Goal: Task Accomplishment & Management: Manage account settings

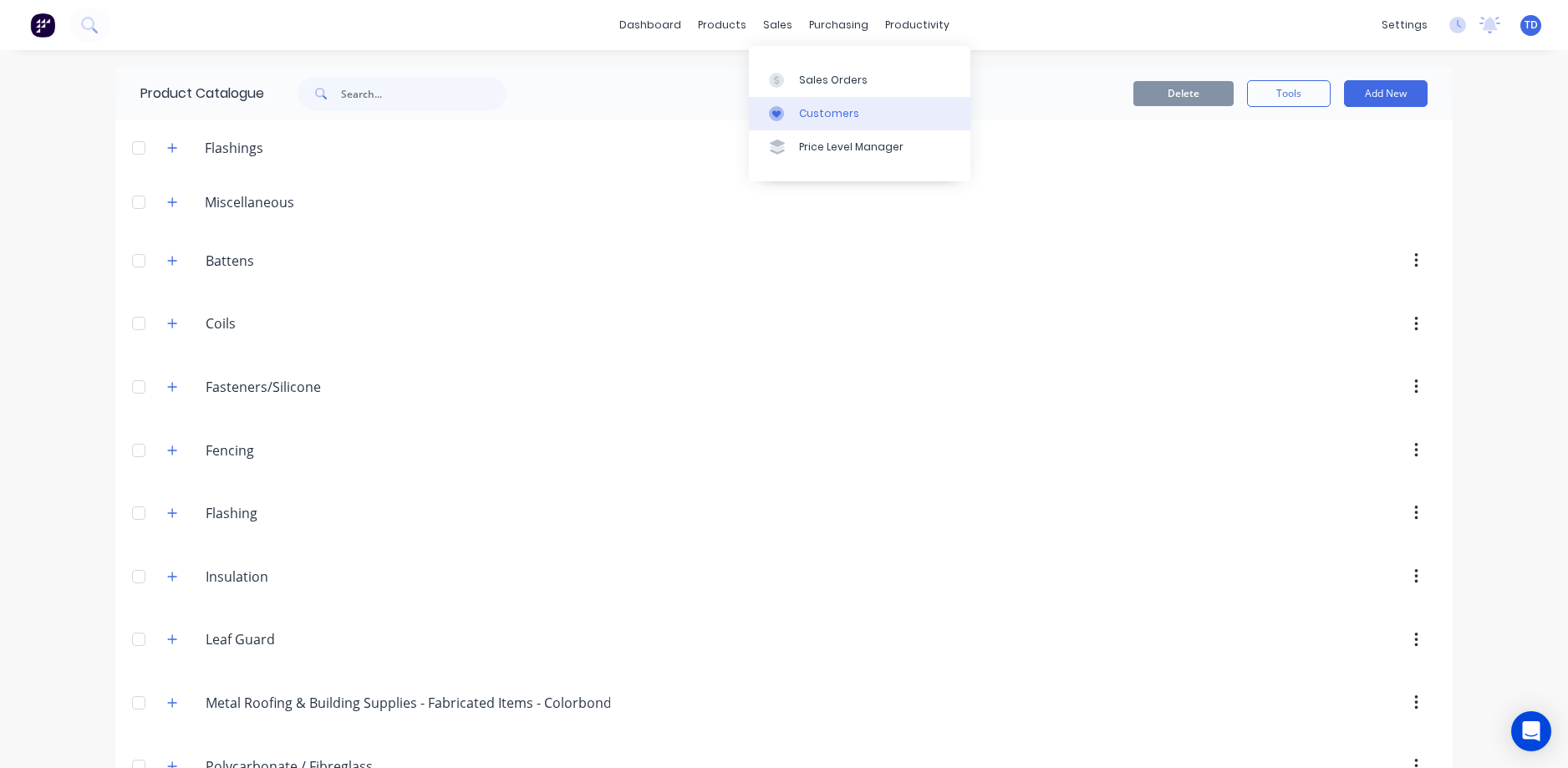
click at [809, 119] on div "Customers" at bounding box center [829, 114] width 60 height 15
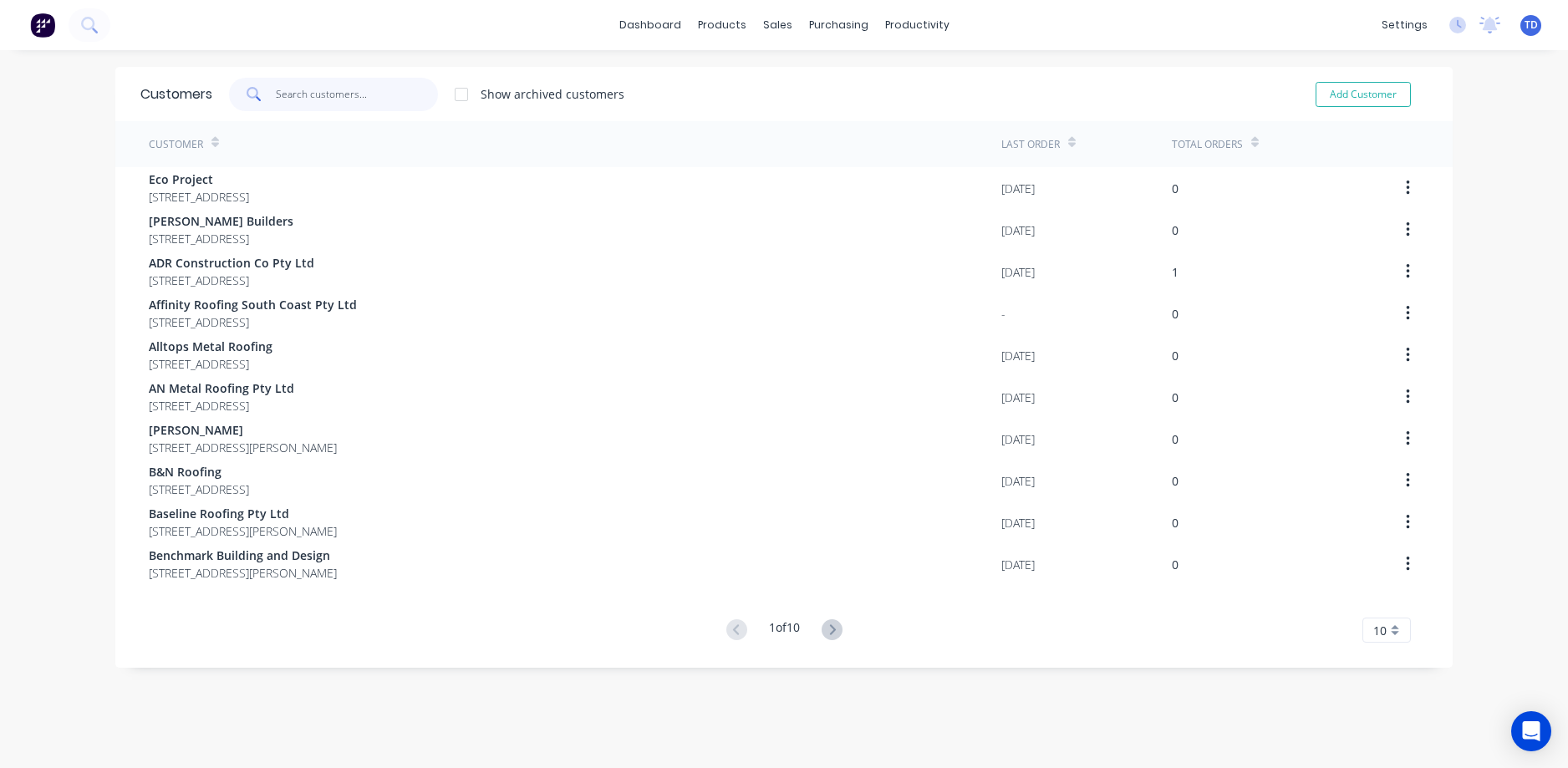
click at [345, 101] on input "text" at bounding box center [357, 95] width 163 height 34
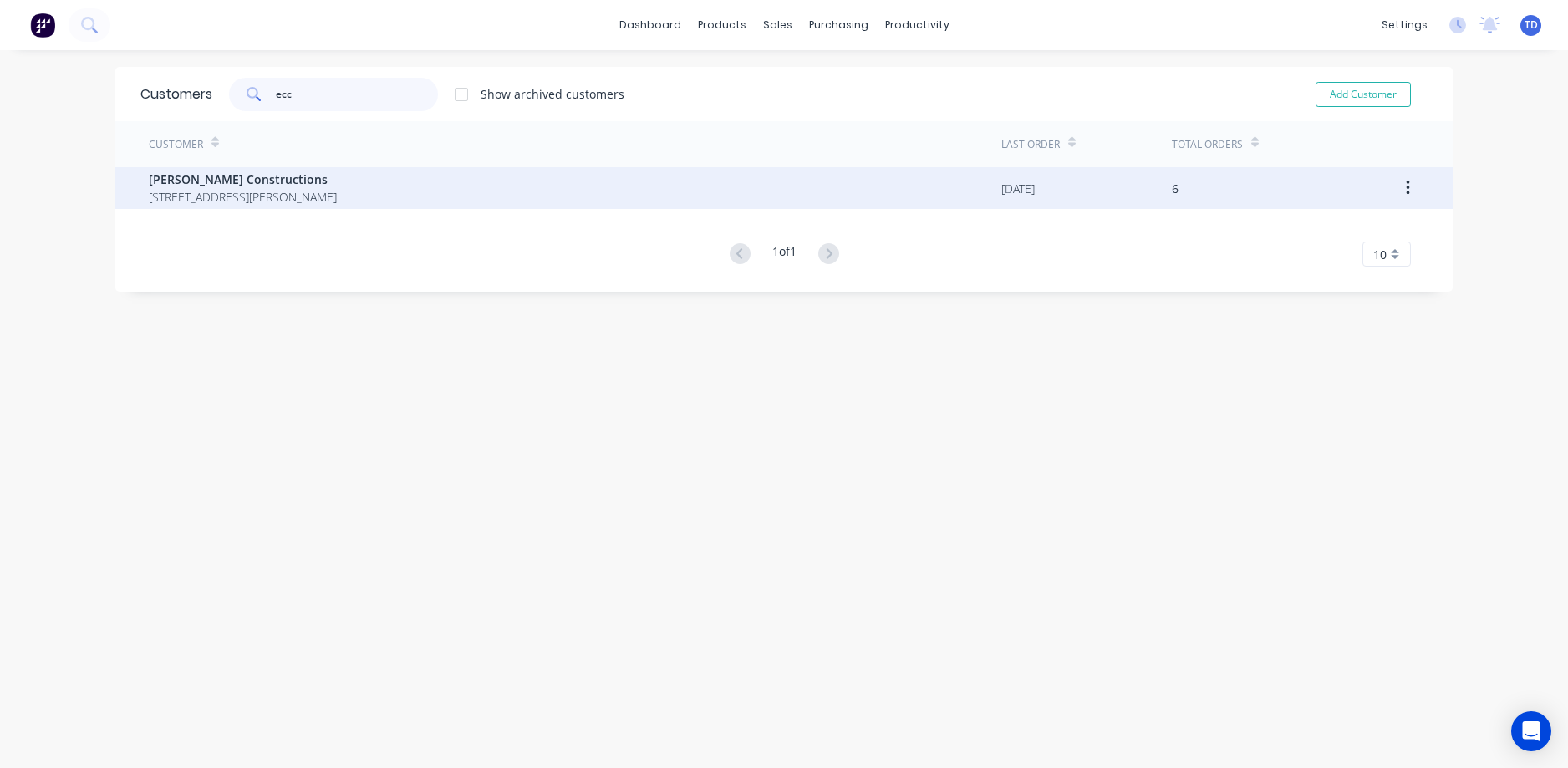
type input "ecc"
click at [309, 174] on span "[PERSON_NAME] Constructions" at bounding box center [242, 179] width 188 height 18
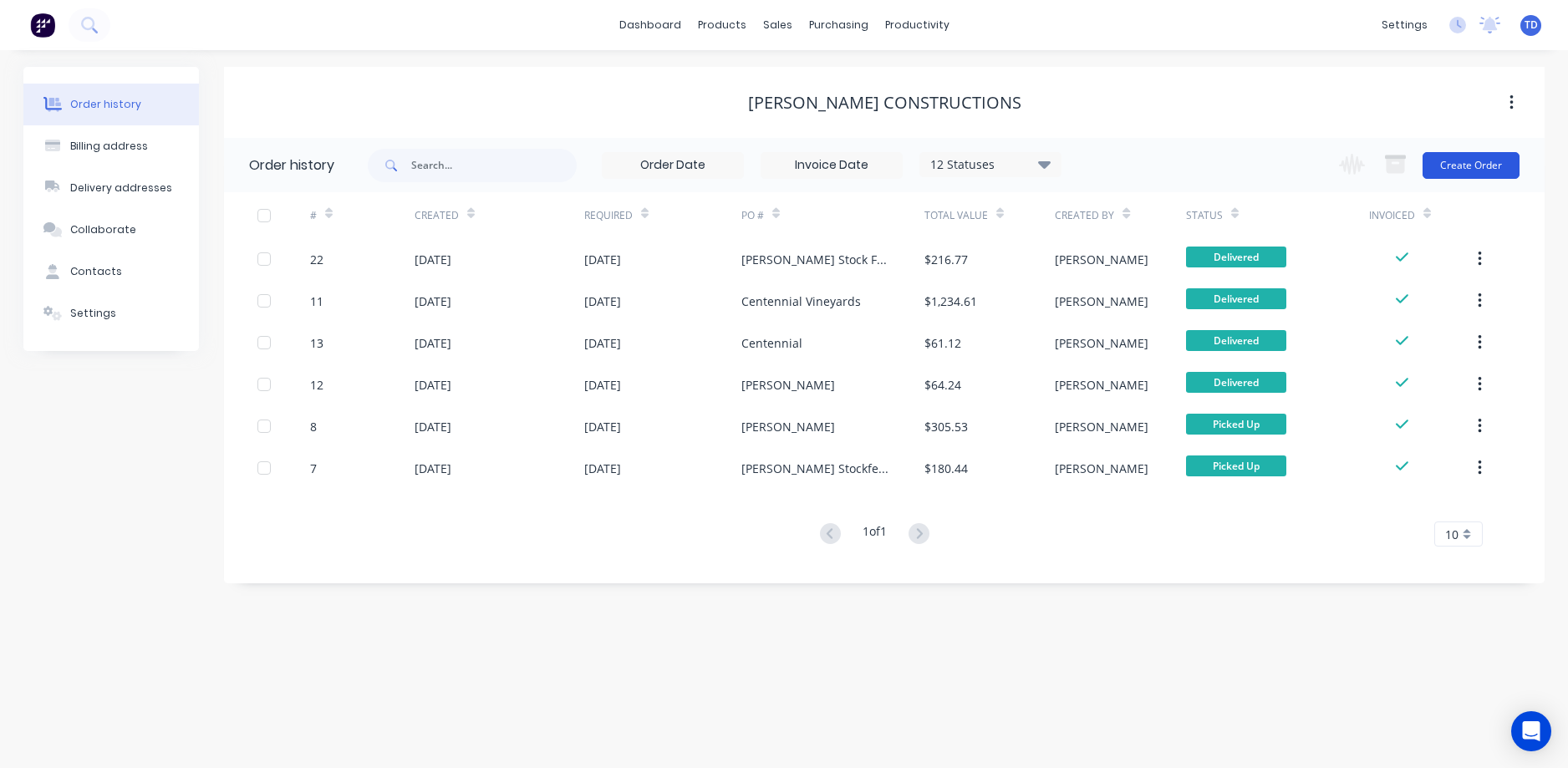
click at [1469, 166] on button "Create Order" at bounding box center [1471, 166] width 97 height 27
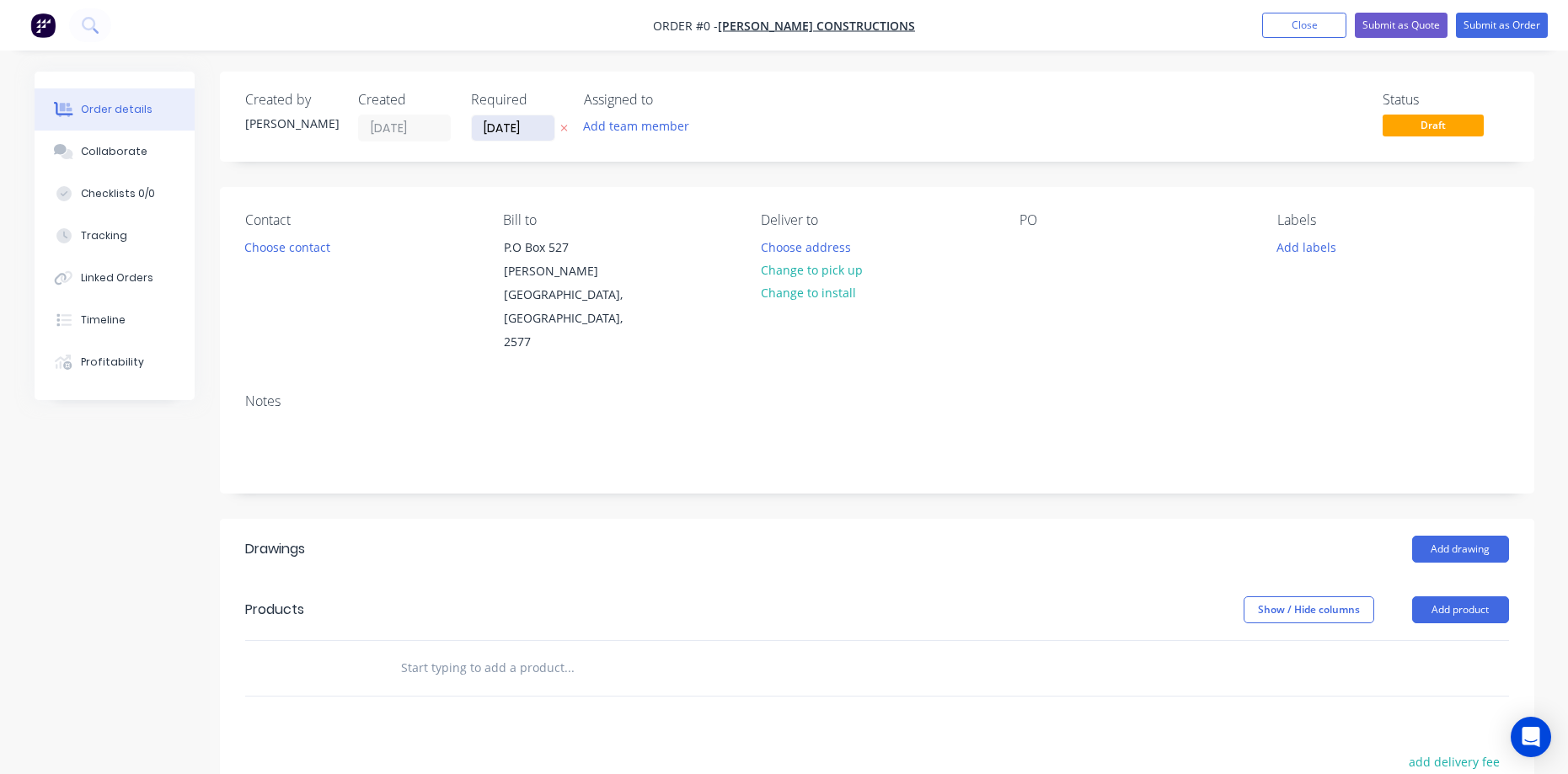
click at [528, 131] on input "[DATE]" at bounding box center [513, 129] width 83 height 26
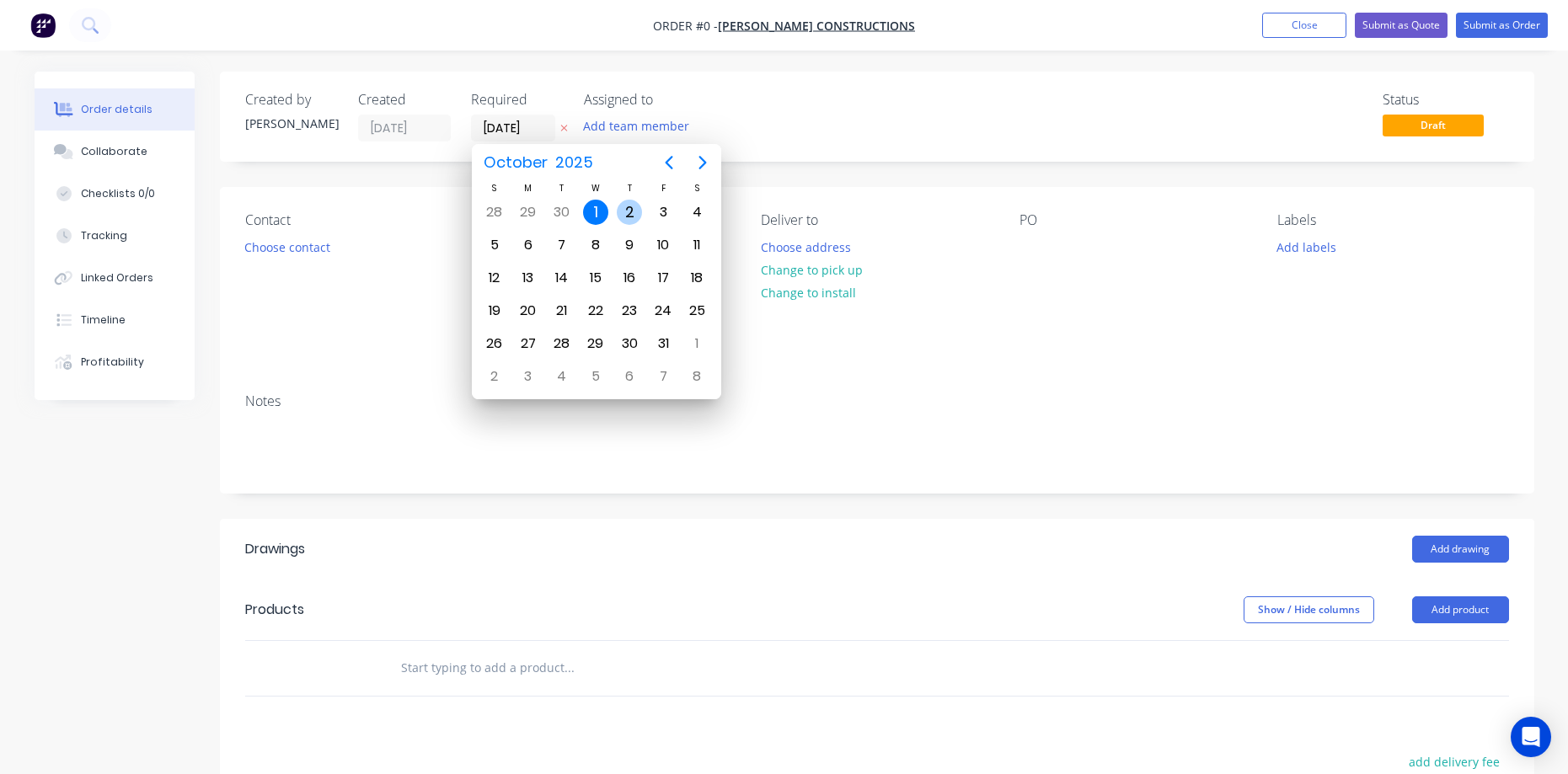
click at [627, 215] on div "2" at bounding box center [629, 212] width 26 height 26
type input "[DATE]"
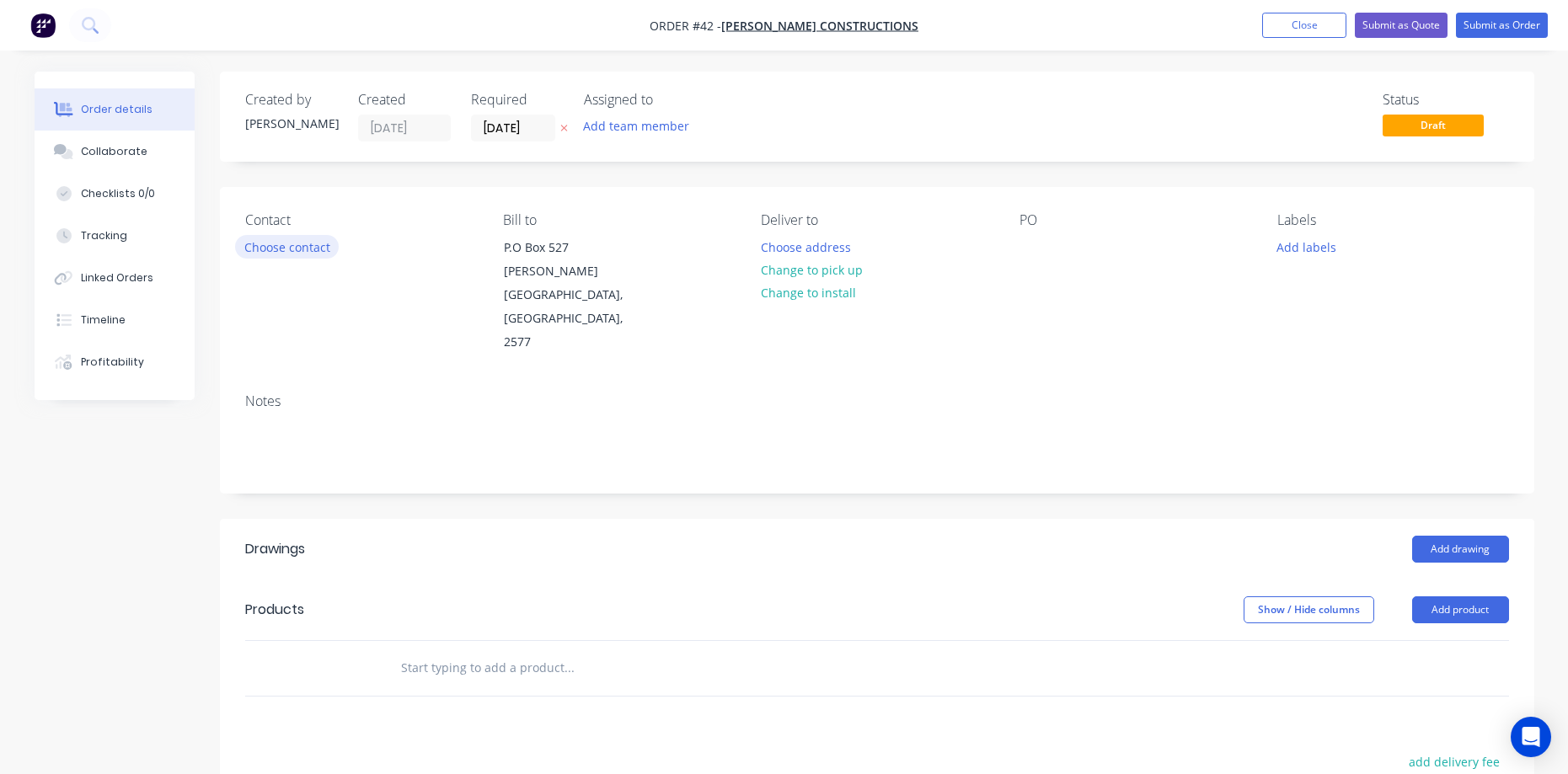
click at [284, 254] on button "Choose contact" at bounding box center [287, 246] width 104 height 23
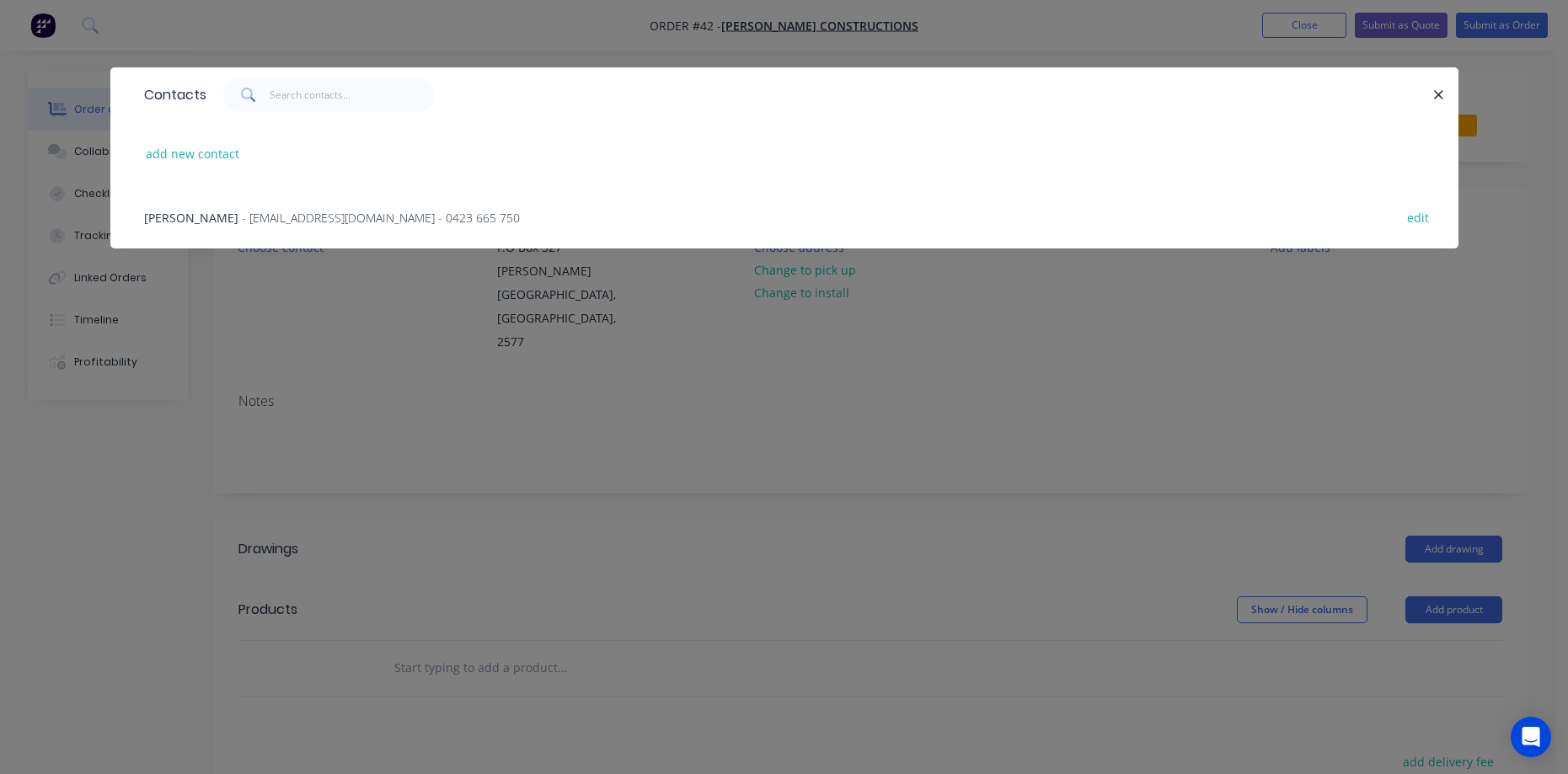
click at [304, 226] on div "[PERSON_NAME] - [EMAIL_ADDRESS][DOMAIN_NAME] - 0423 665 750" at bounding box center [331, 217] width 376 height 18
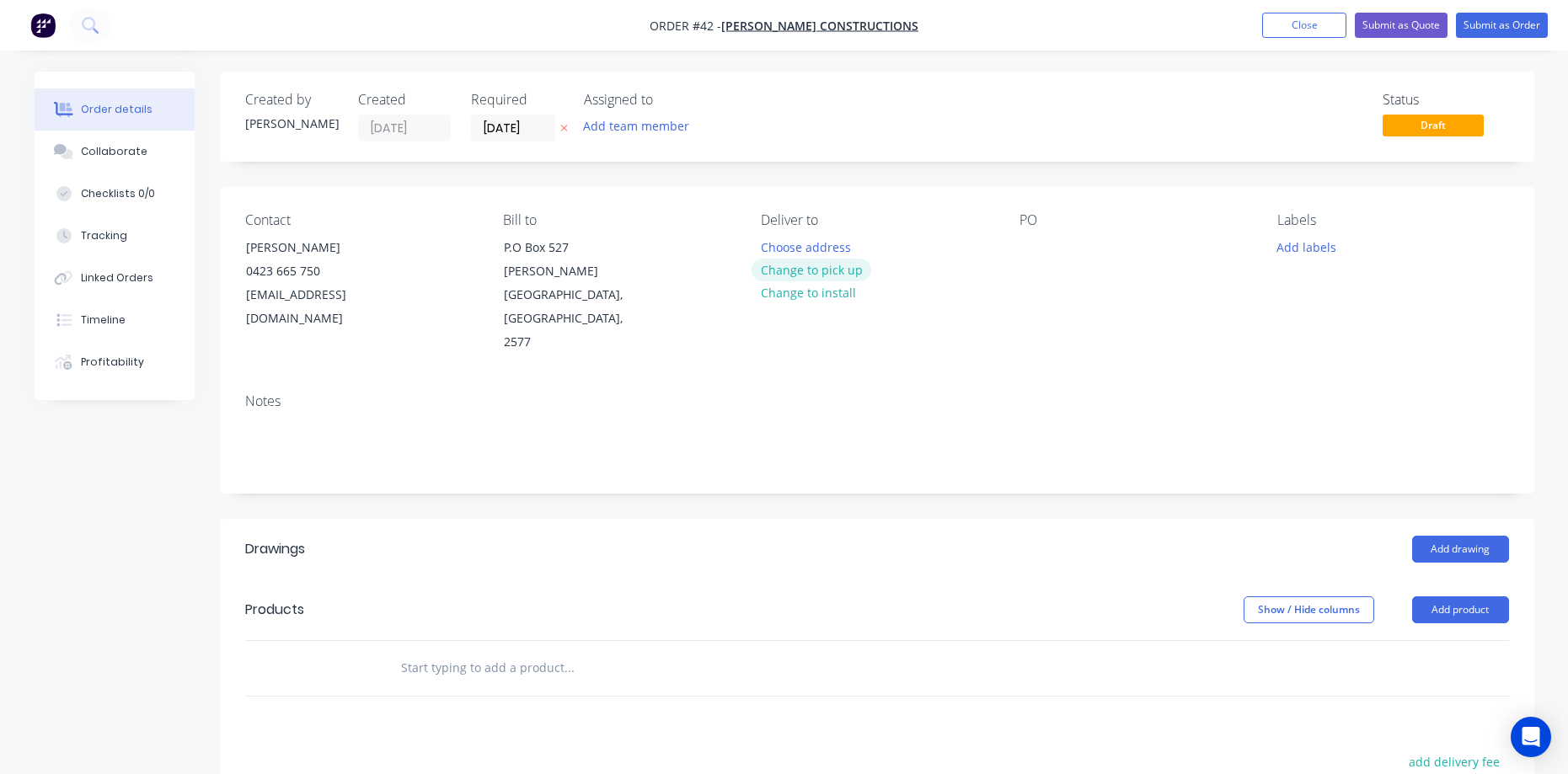
click at [817, 274] on button "Change to pick up" at bounding box center [811, 270] width 119 height 23
click at [776, 255] on div at bounding box center [774, 247] width 27 height 25
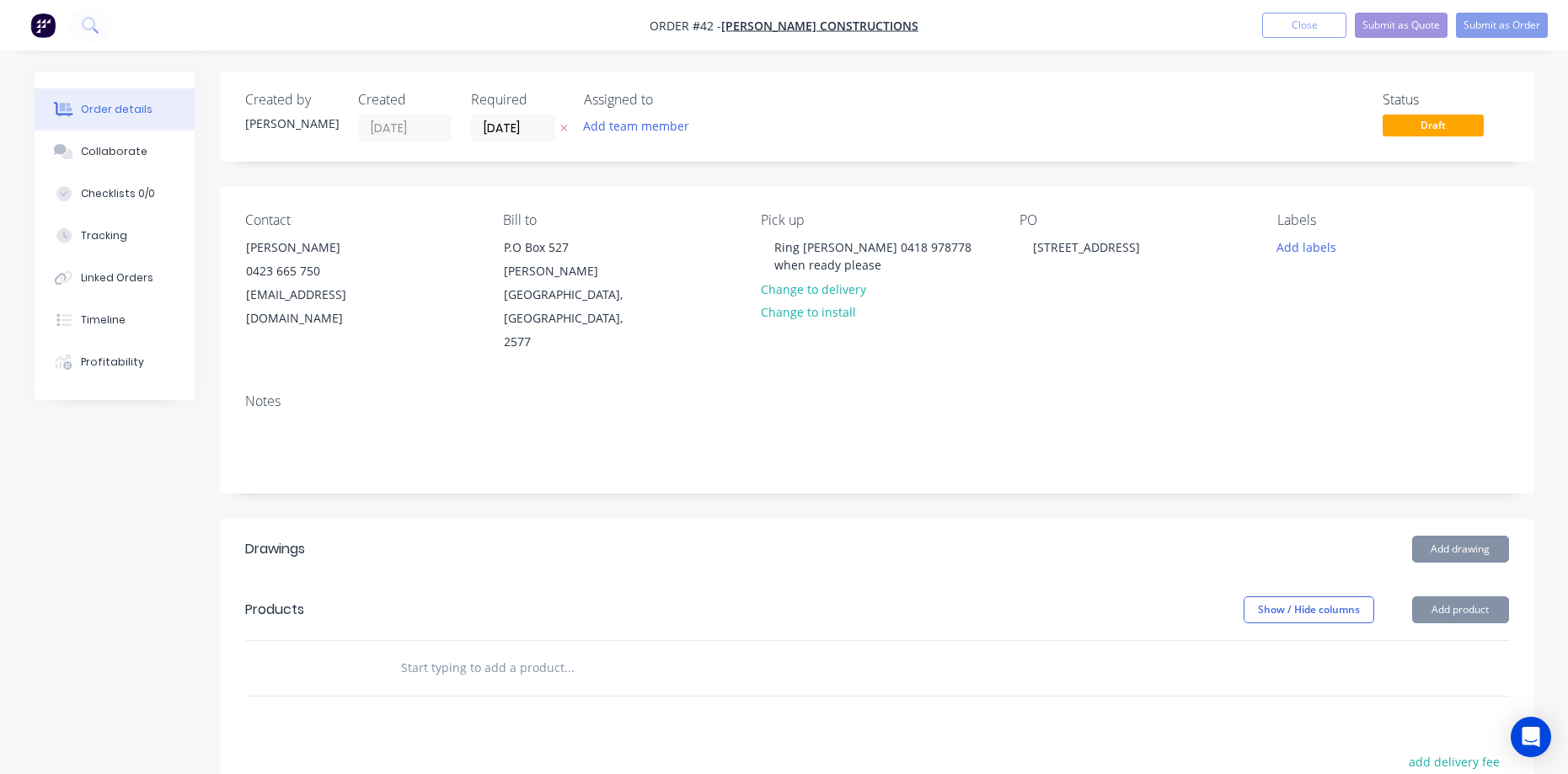
drag, startPoint x: 1070, startPoint y: 249, endPoint x: 1237, endPoint y: 295, distance: 173.2
click at [1237, 295] on div "PO [STREET_ADDRESS]" at bounding box center [1134, 283] width 231 height 142
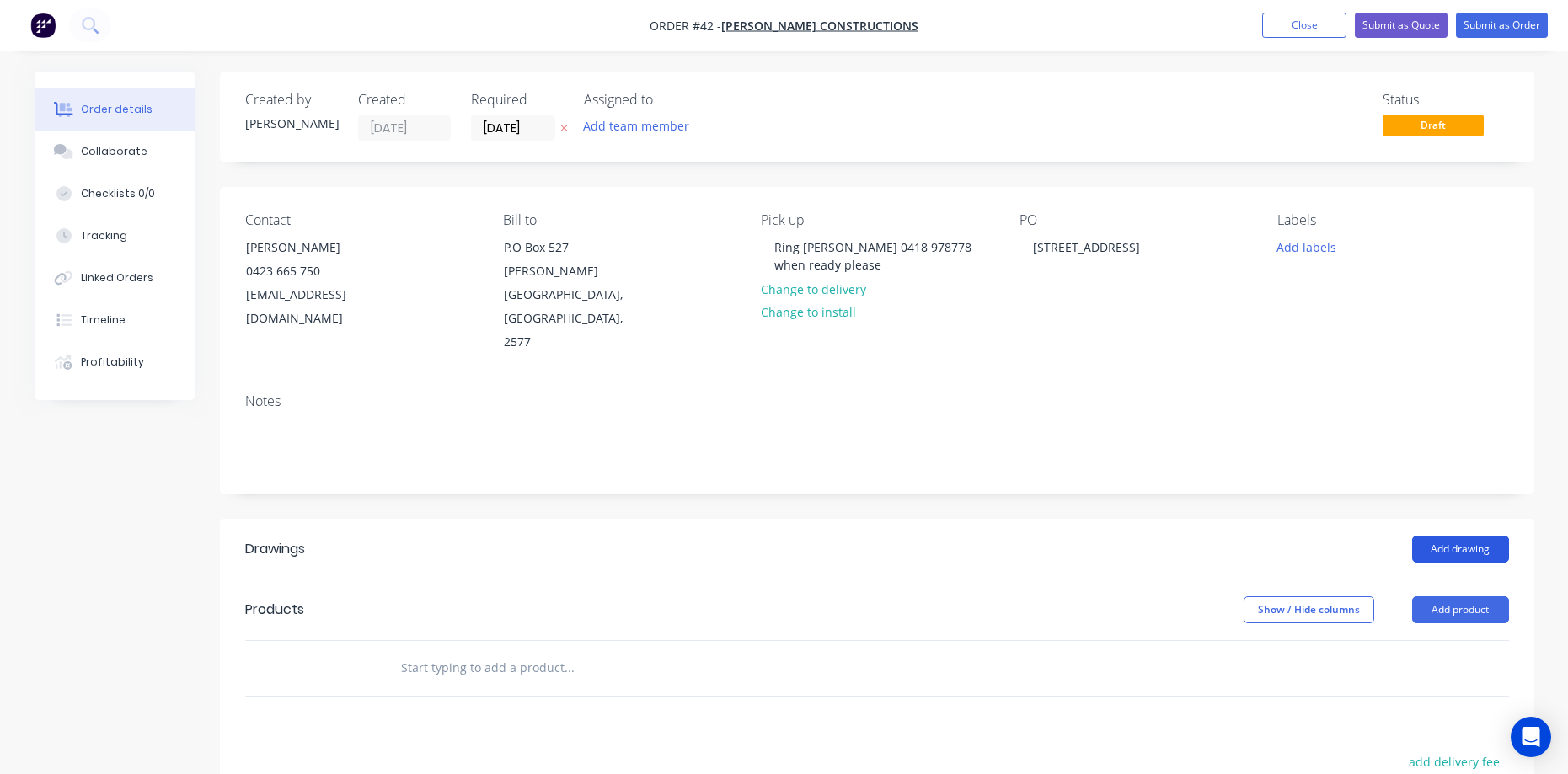
click at [1474, 536] on button "Add drawing" at bounding box center [1461, 549] width 97 height 27
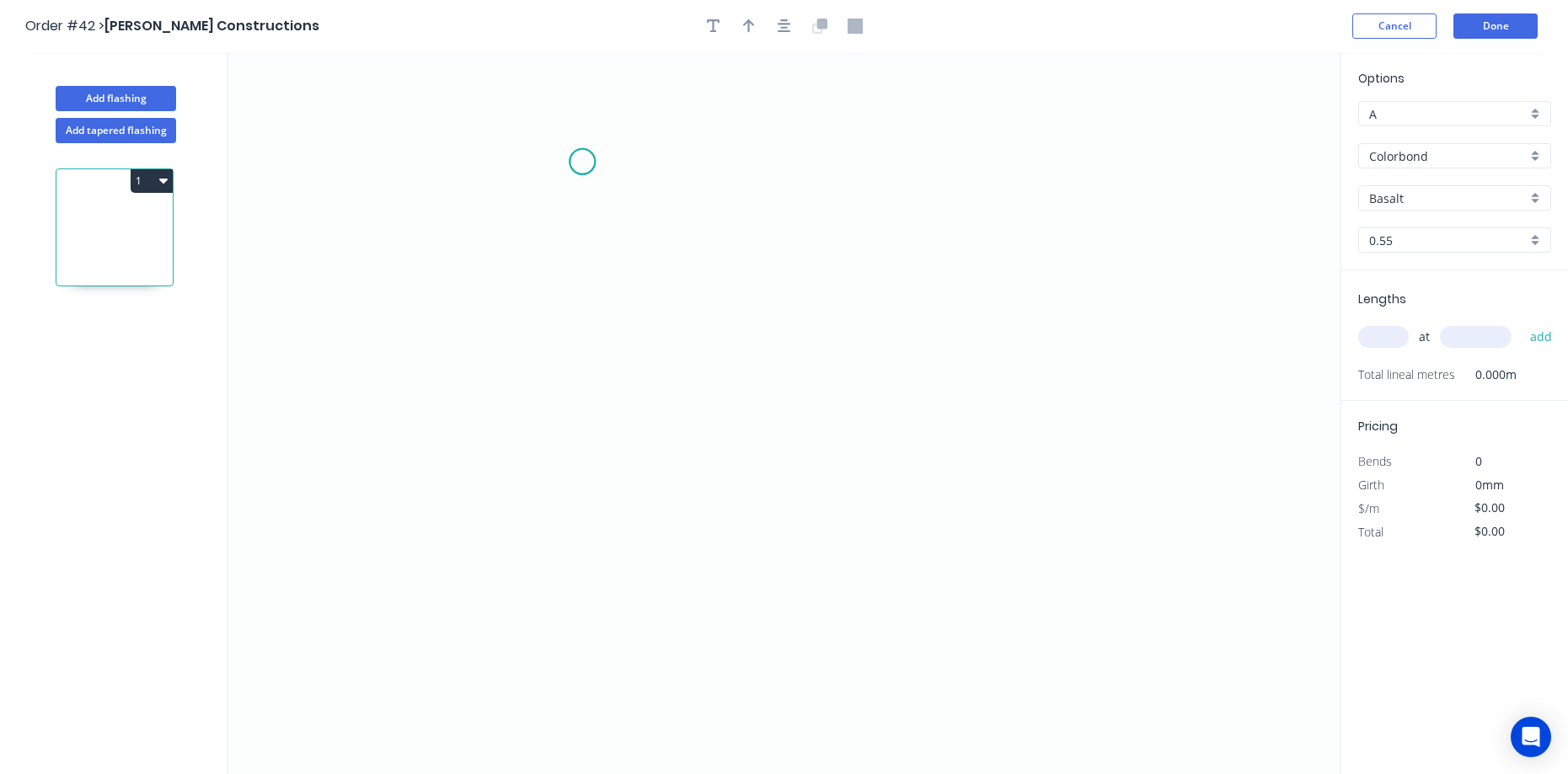
click at [583, 162] on icon "0" at bounding box center [784, 413] width 1113 height 722
click at [582, 306] on icon "0" at bounding box center [784, 413] width 1113 height 722
click at [917, 328] on icon "0 ?" at bounding box center [784, 413] width 1113 height 722
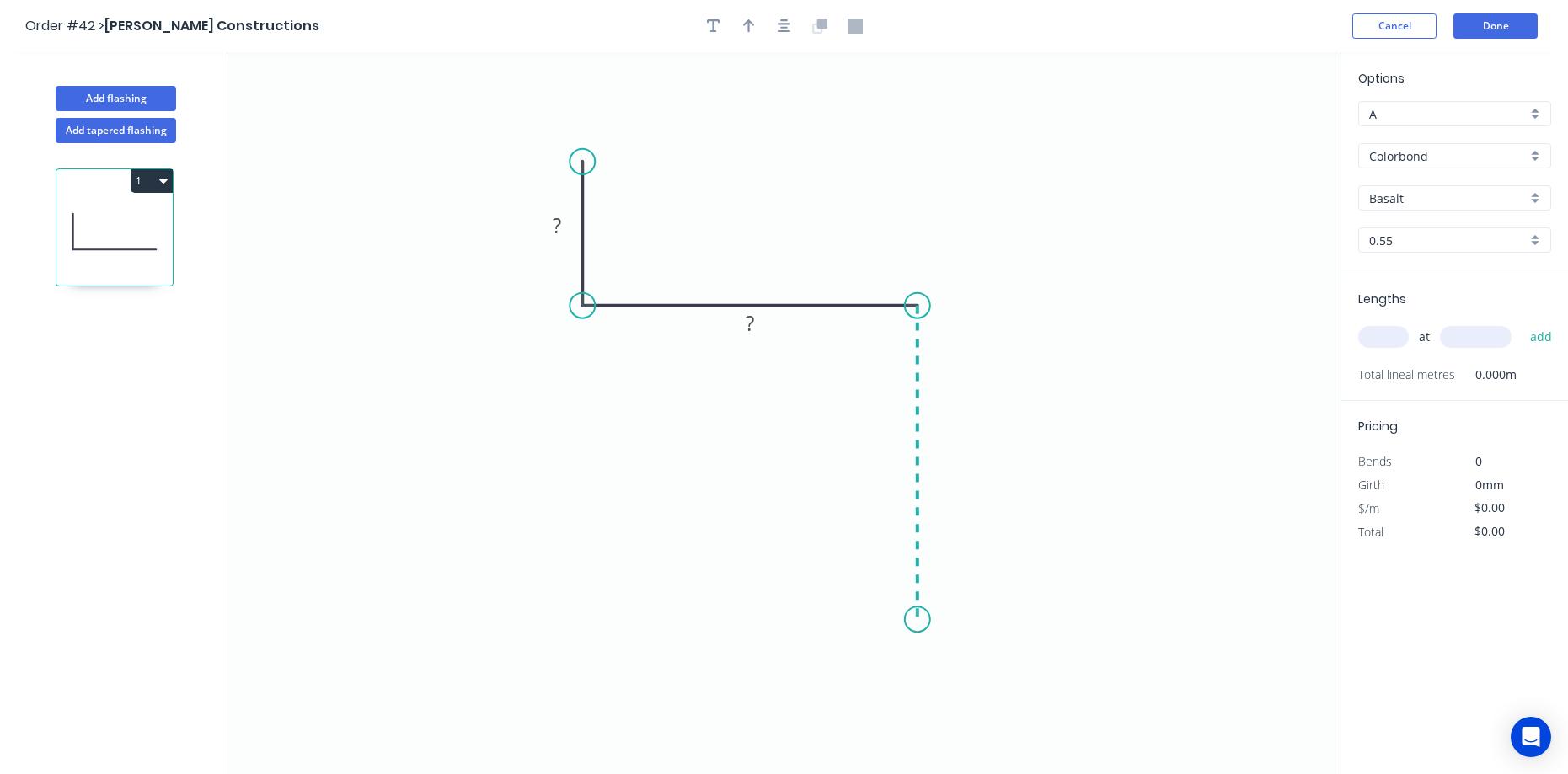
click at [925, 620] on icon "0 ? ?" at bounding box center [784, 413] width 1113 height 722
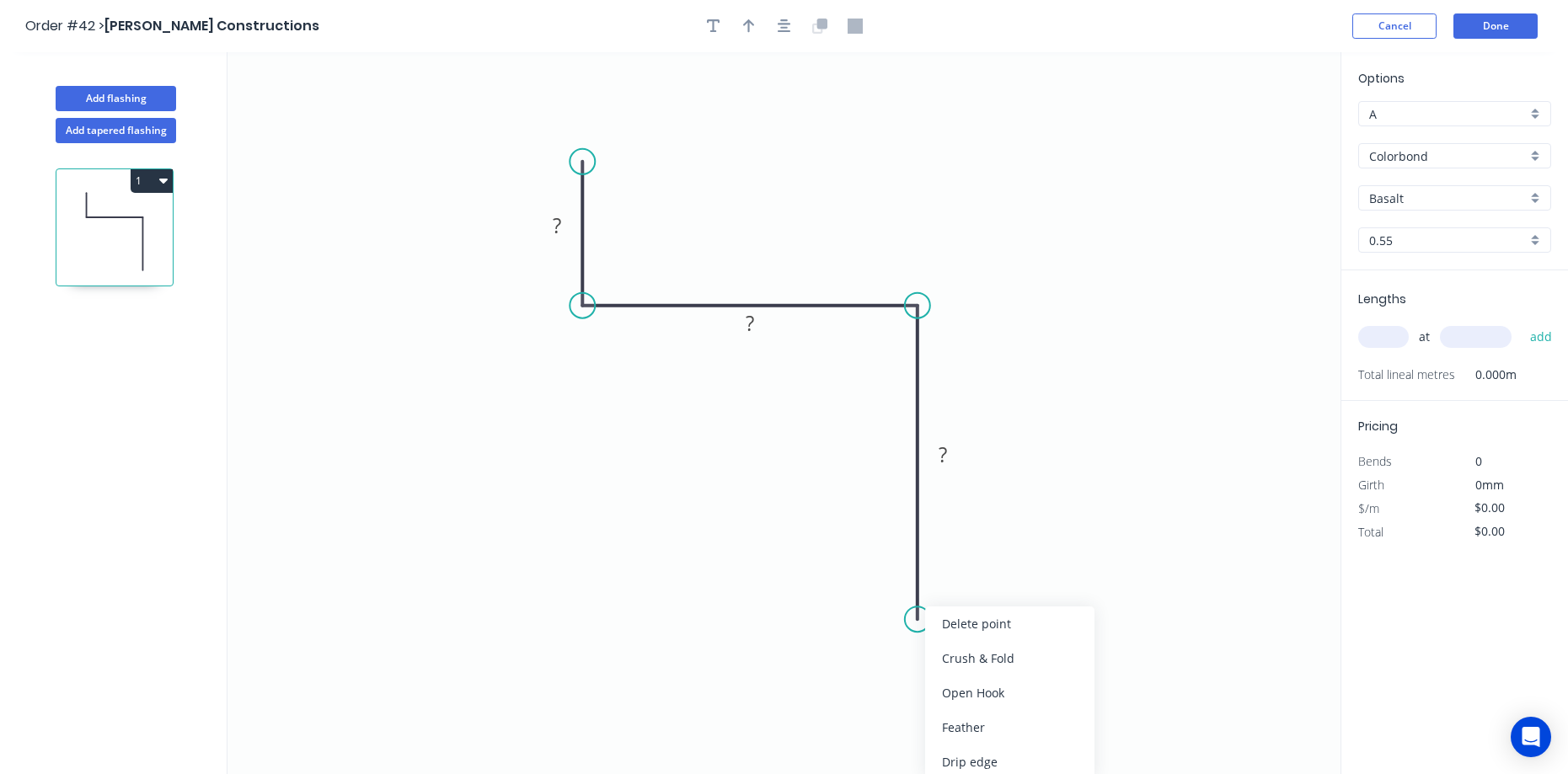
click at [921, 647] on icon "0 ? ? ?" at bounding box center [784, 413] width 1113 height 722
click at [946, 656] on div "Crush & Fold" at bounding box center [1010, 658] width 169 height 35
click at [974, 688] on div "Flip bend" at bounding box center [1002, 681] width 169 height 35
drag, startPoint x: 980, startPoint y: 575, endPoint x: 606, endPoint y: 365, distance: 428.9
click at [824, 592] on rect at bounding box center [816, 604] width 67 height 35
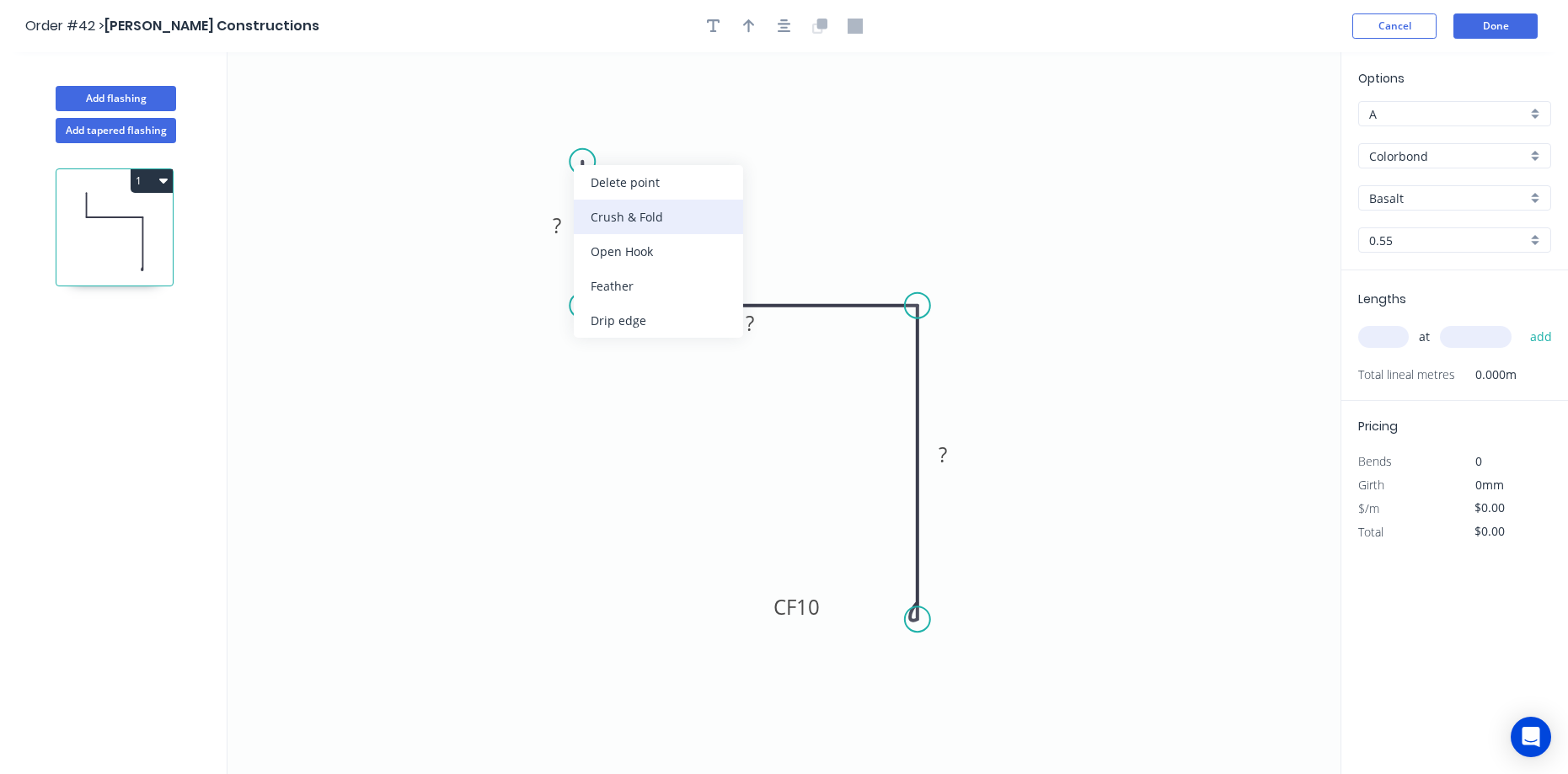
click at [617, 215] on div "Crush & Fold" at bounding box center [658, 216] width 169 height 35
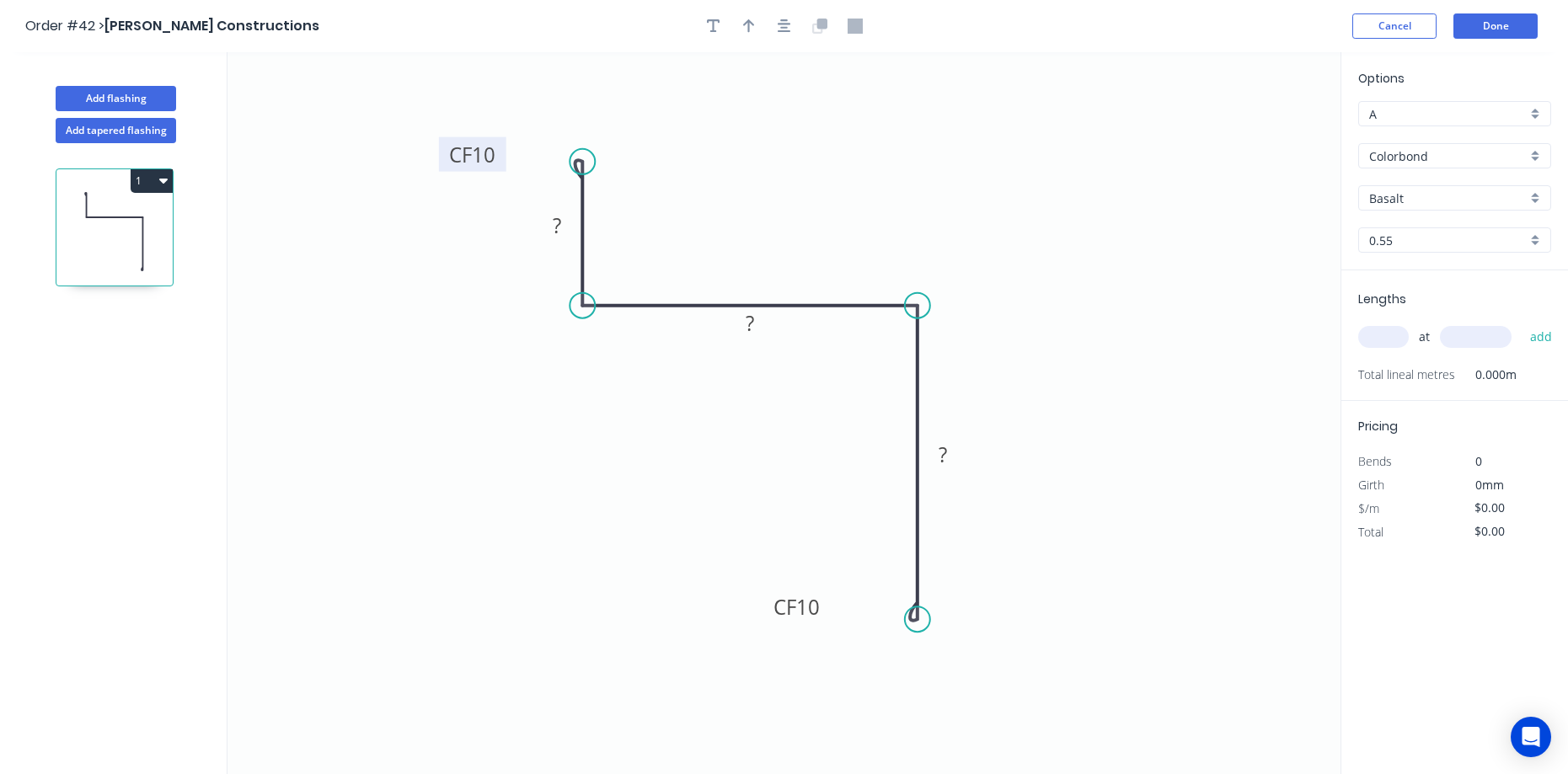
drag, startPoint x: 567, startPoint y: 116, endPoint x: 493, endPoint y: 138, distance: 77.2
click at [493, 138] on rect at bounding box center [472, 154] width 67 height 35
drag, startPoint x: 566, startPoint y: 212, endPoint x: 686, endPoint y: 183, distance: 123.5
click at [686, 183] on rect at bounding box center [678, 196] width 55 height 35
drag, startPoint x: 770, startPoint y: 314, endPoint x: 693, endPoint y: 221, distance: 120.7
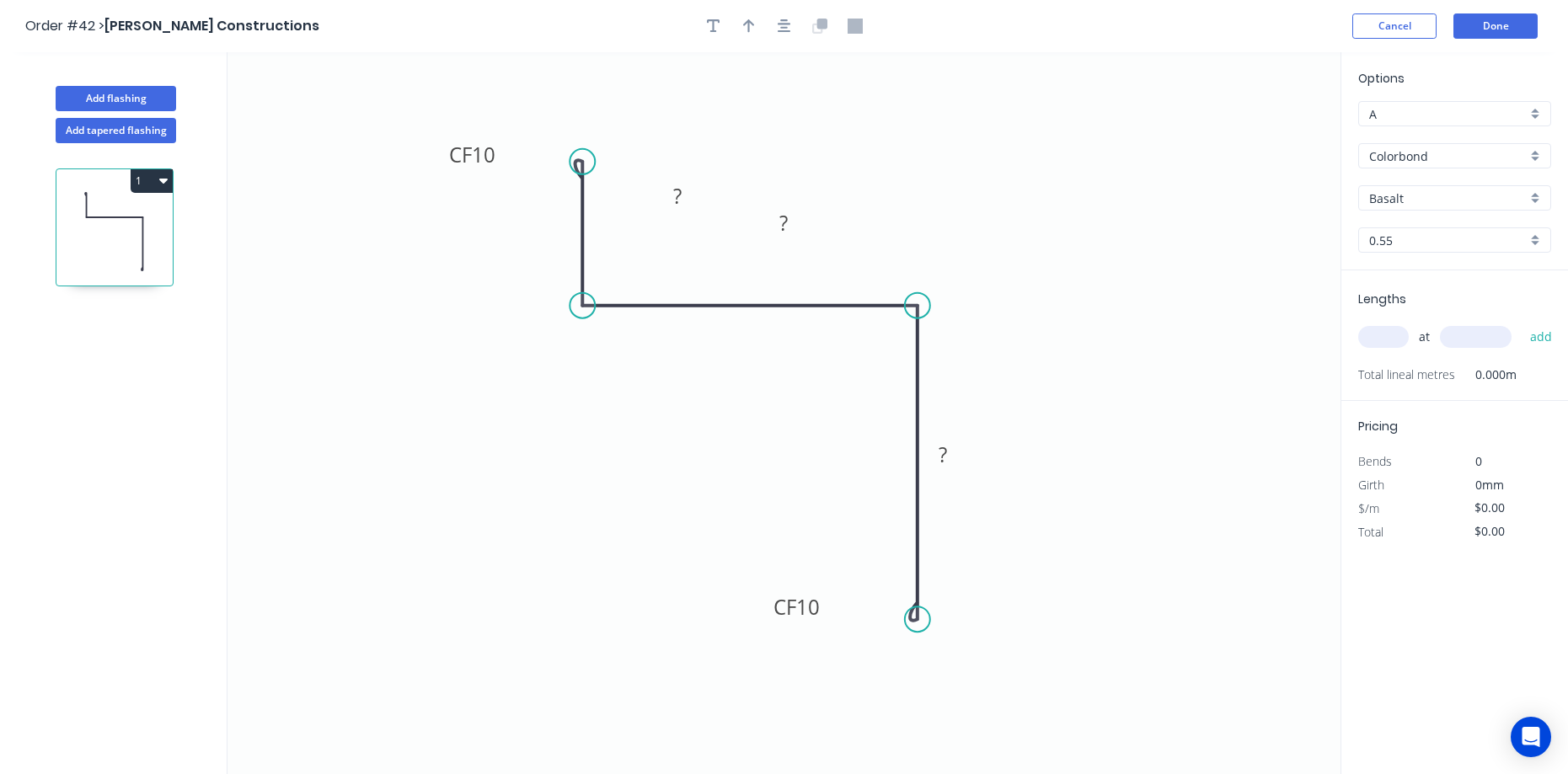
click at [804, 213] on rect at bounding box center [784, 222] width 55 height 35
click at [609, 355] on div "Show angle" at bounding box center [670, 363] width 169 height 35
click at [927, 353] on div "Show angle" at bounding box center [995, 360] width 169 height 35
click at [691, 197] on rect at bounding box center [678, 198] width 34 height 24
type input "$11.10"
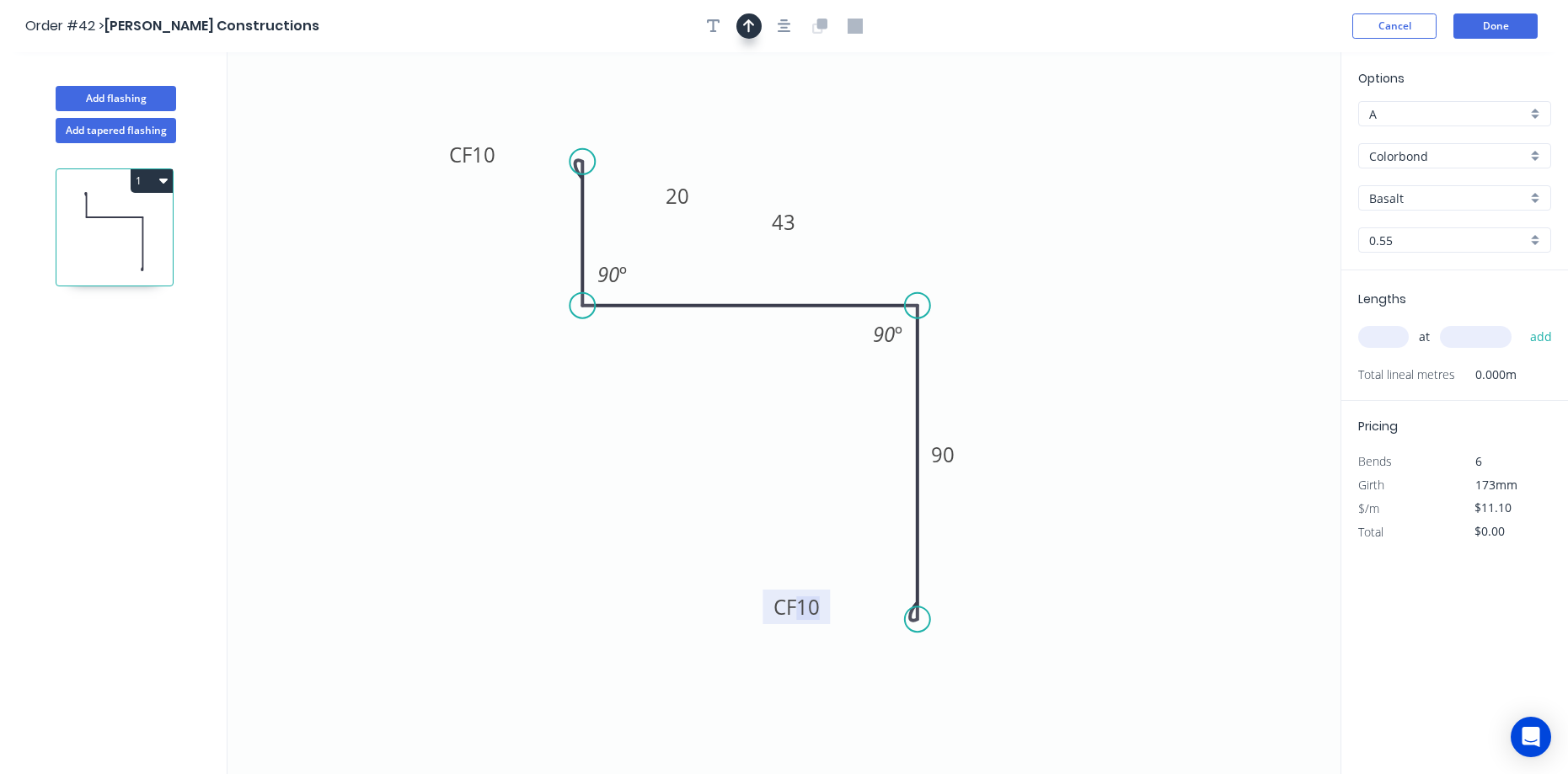
click at [741, 28] on button "button" at bounding box center [750, 26] width 26 height 26
click at [1256, 131] on icon at bounding box center [1255, 117] width 15 height 54
drag, startPoint x: 1256, startPoint y: 131, endPoint x: 1143, endPoint y: 196, distance: 130.4
click at [1244, 146] on icon at bounding box center [1268, 121] width 49 height 49
click at [714, 31] on icon "button" at bounding box center [714, 26] width 14 height 14
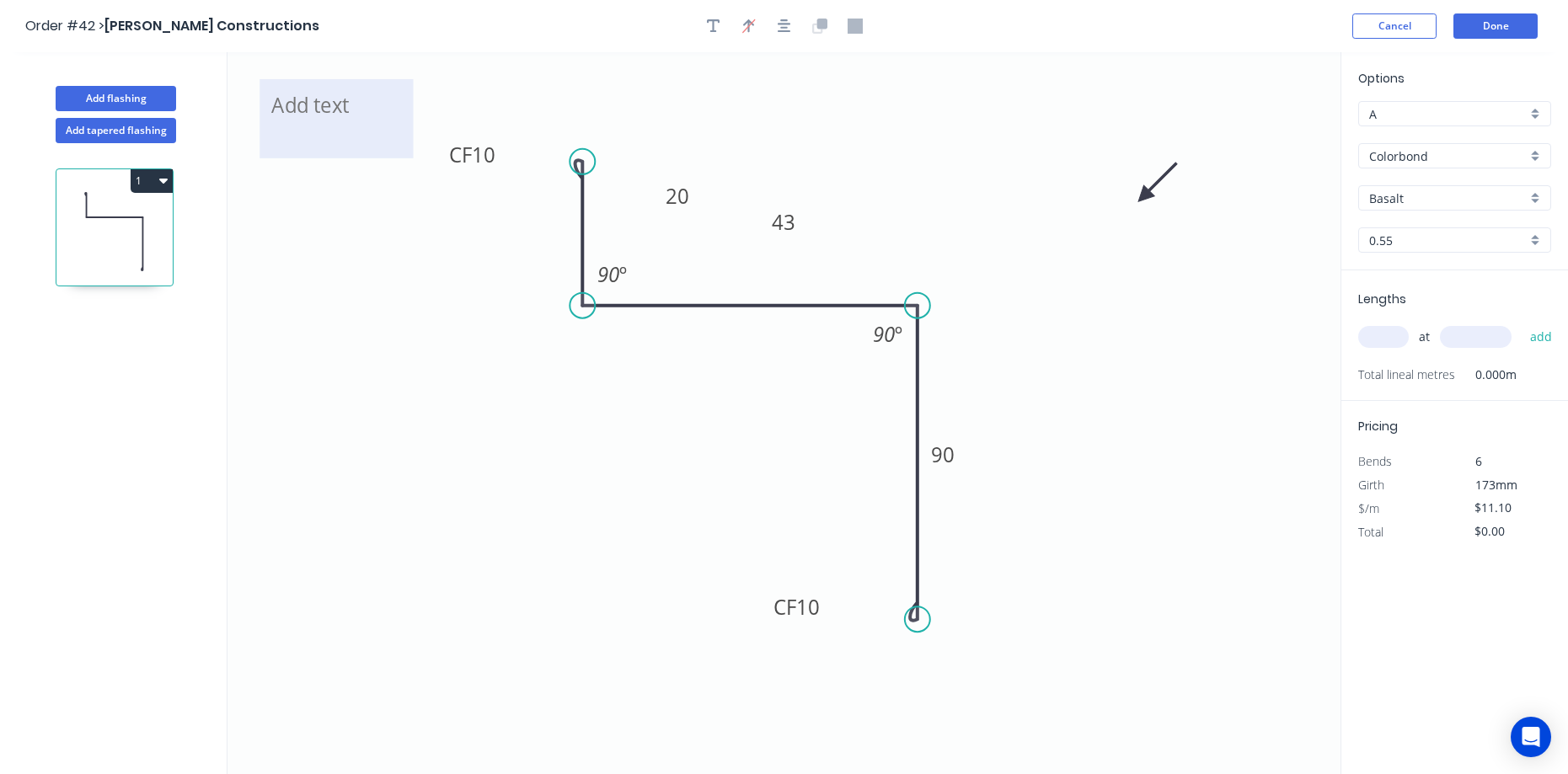
click at [317, 105] on textarea at bounding box center [336, 118] width 136 height 62
click at [370, 105] on textarea "BACK FACCE SOUTH" at bounding box center [336, 118] width 136 height 62
click at [416, 208] on icon "BACK FACE SOUTH CF 10 20 43 CF 10 90 90 º 90 º" at bounding box center [784, 413] width 1113 height 722
type textarea "BACK FACE SOUTH"
drag, startPoint x: 400, startPoint y: 92, endPoint x: 398, endPoint y: 104, distance: 12.2
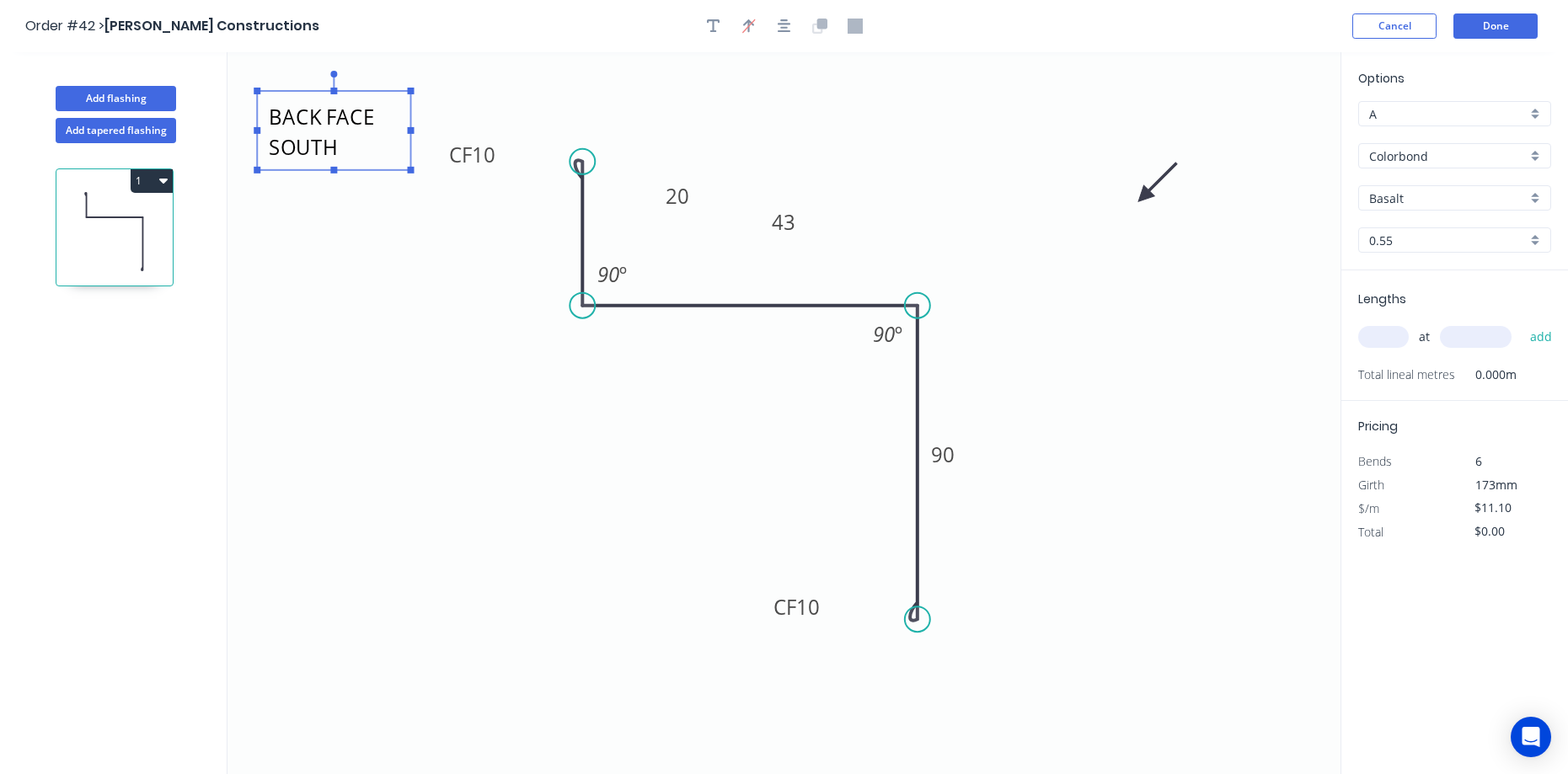
click at [398, 104] on textarea "BACK FACE SOUTH" at bounding box center [334, 130] width 136 height 62
click at [1474, 194] on input "Basalt" at bounding box center [1448, 198] width 158 height 18
click at [1457, 236] on div "Dover White" at bounding box center [1455, 230] width 192 height 30
type input "Dover White"
click at [1406, 339] on input "text" at bounding box center [1383, 337] width 50 height 22
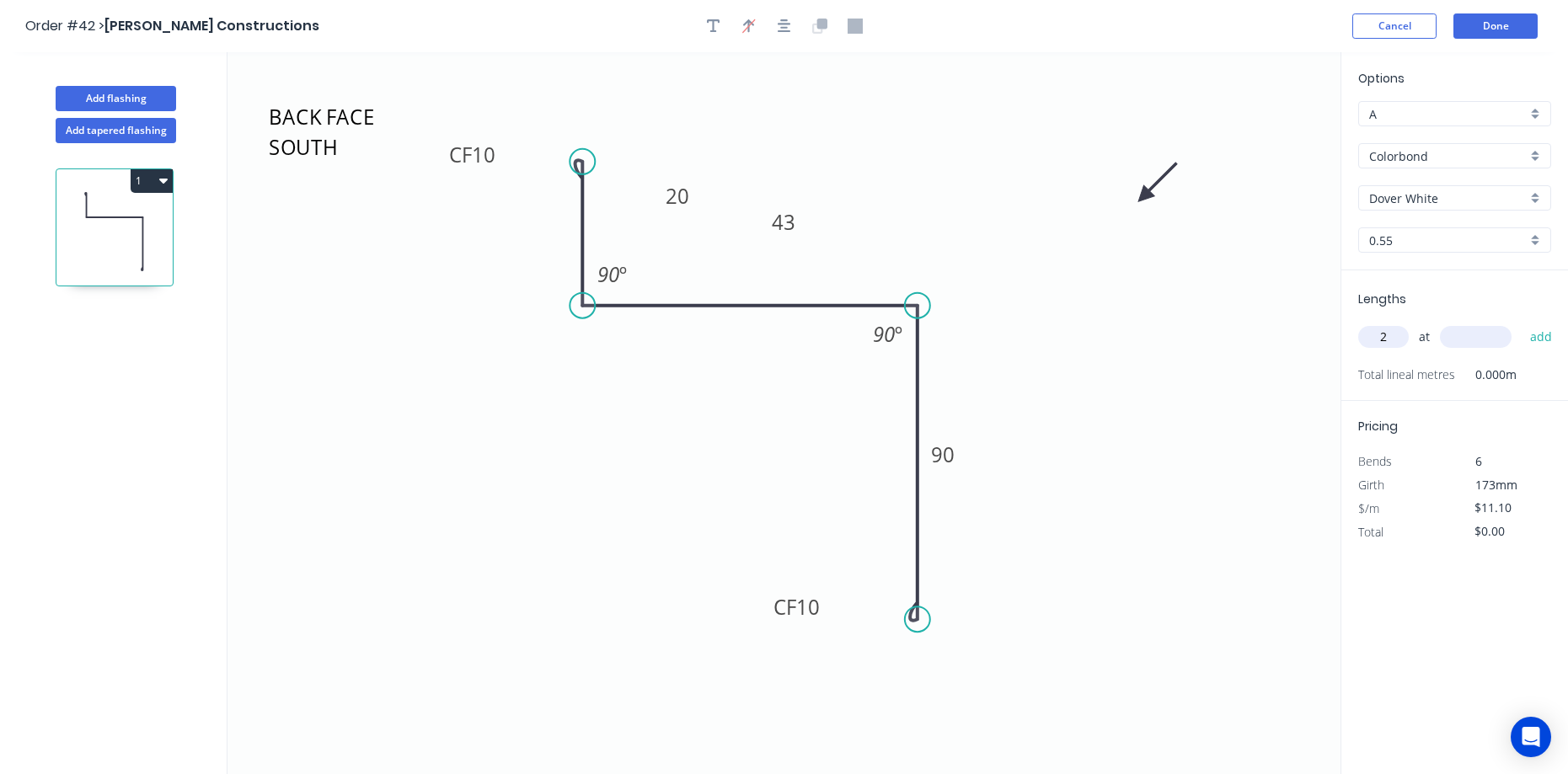
type input "2"
type input "3300"
click at [1522, 323] on button "add" at bounding box center [1542, 337] width 39 height 29
type input "$73.26"
click at [1498, 20] on button "Done" at bounding box center [1495, 26] width 84 height 26
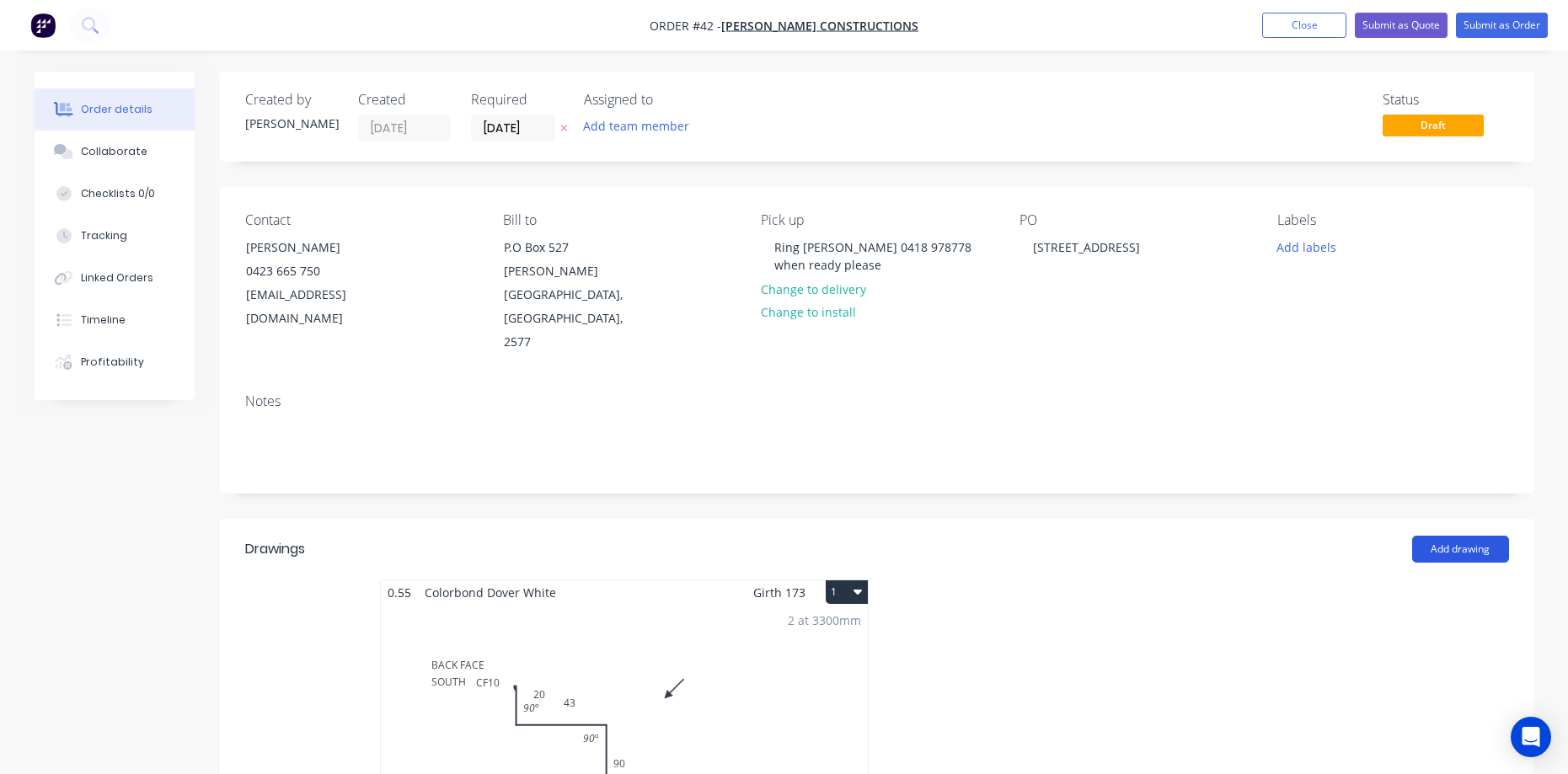
click at [1426, 536] on button "Add drawing" at bounding box center [1461, 549] width 97 height 27
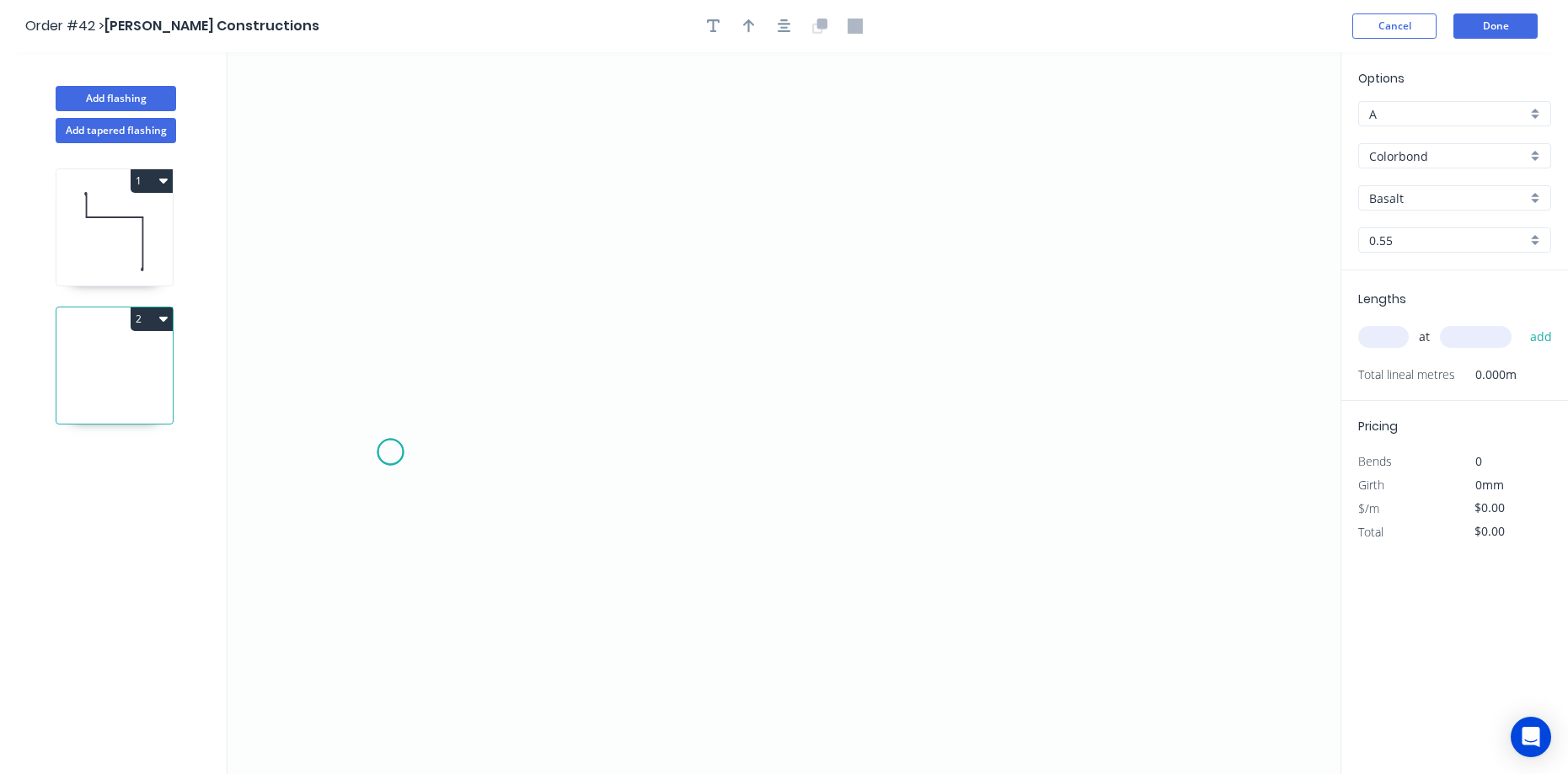
click at [390, 452] on icon "0" at bounding box center [784, 413] width 1113 height 722
click at [531, 448] on icon "0" at bounding box center [784, 413] width 1113 height 722
click at [550, 227] on icon "0 ?" at bounding box center [784, 413] width 1113 height 722
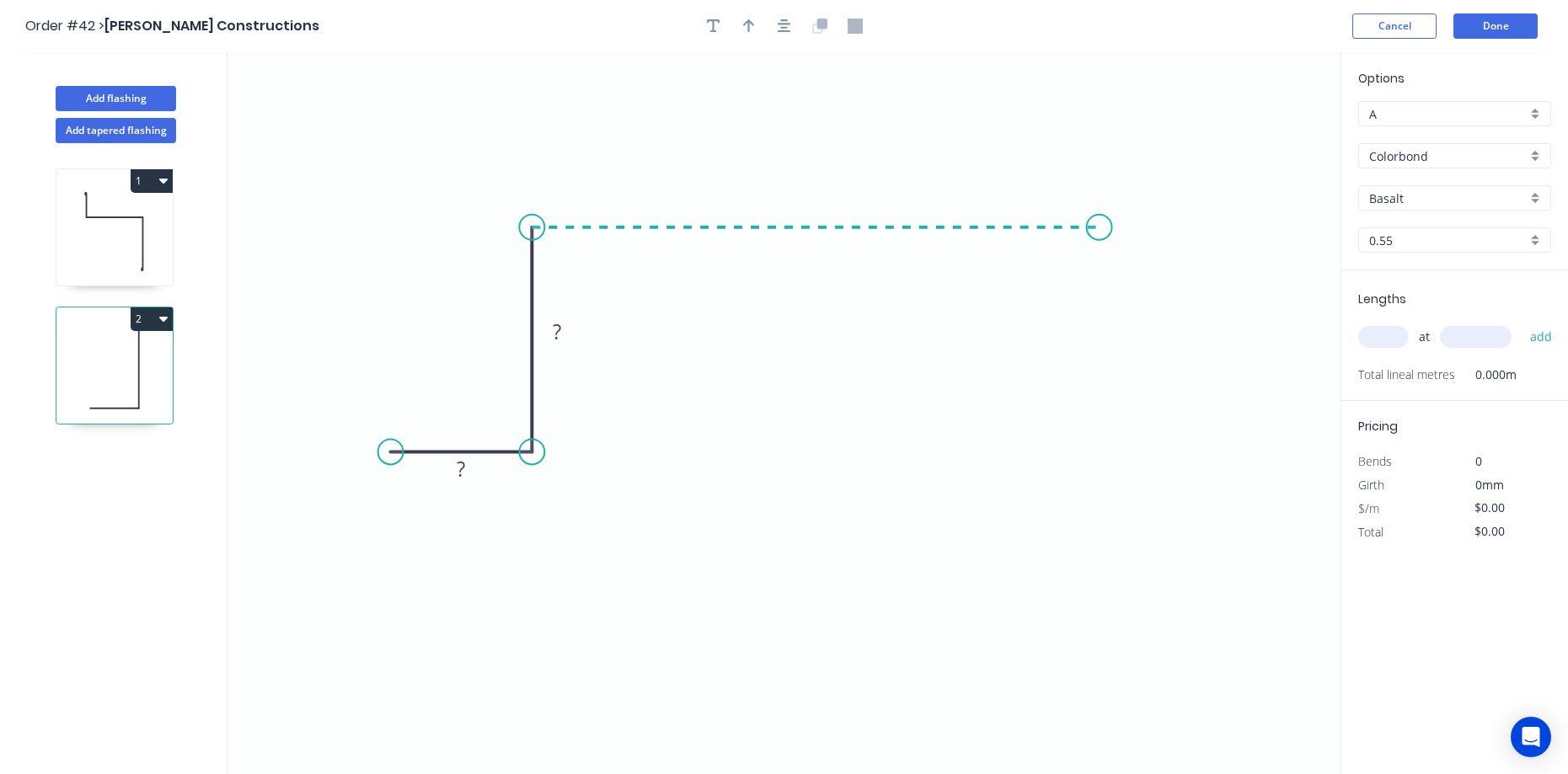
click at [1100, 239] on icon "0 ? ?" at bounding box center [784, 413] width 1113 height 722
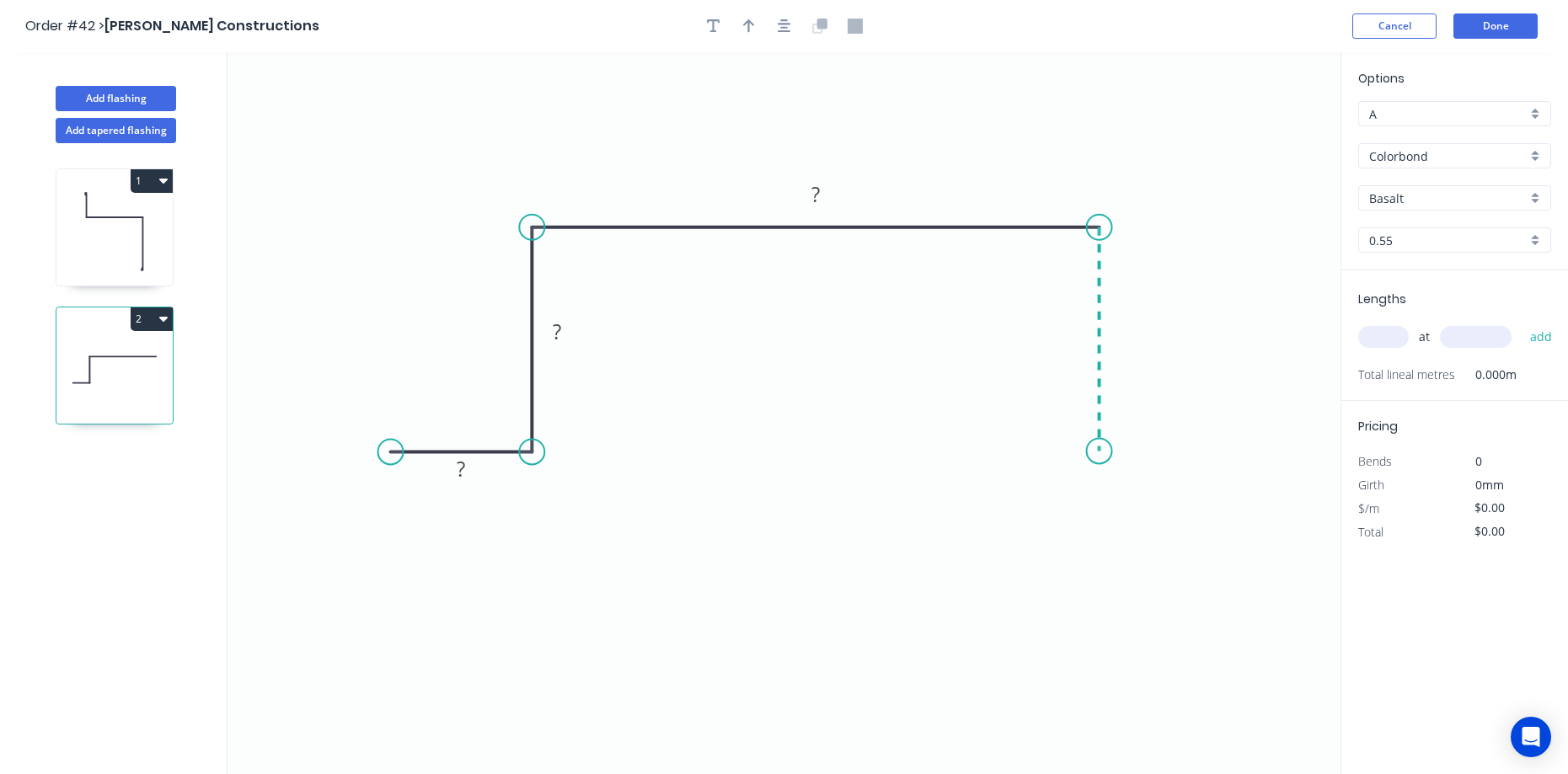
click at [1106, 451] on icon "0 ? ? ?" at bounding box center [784, 413] width 1113 height 722
click at [1220, 451] on icon "0 ? ? ? ?" at bounding box center [784, 413] width 1113 height 722
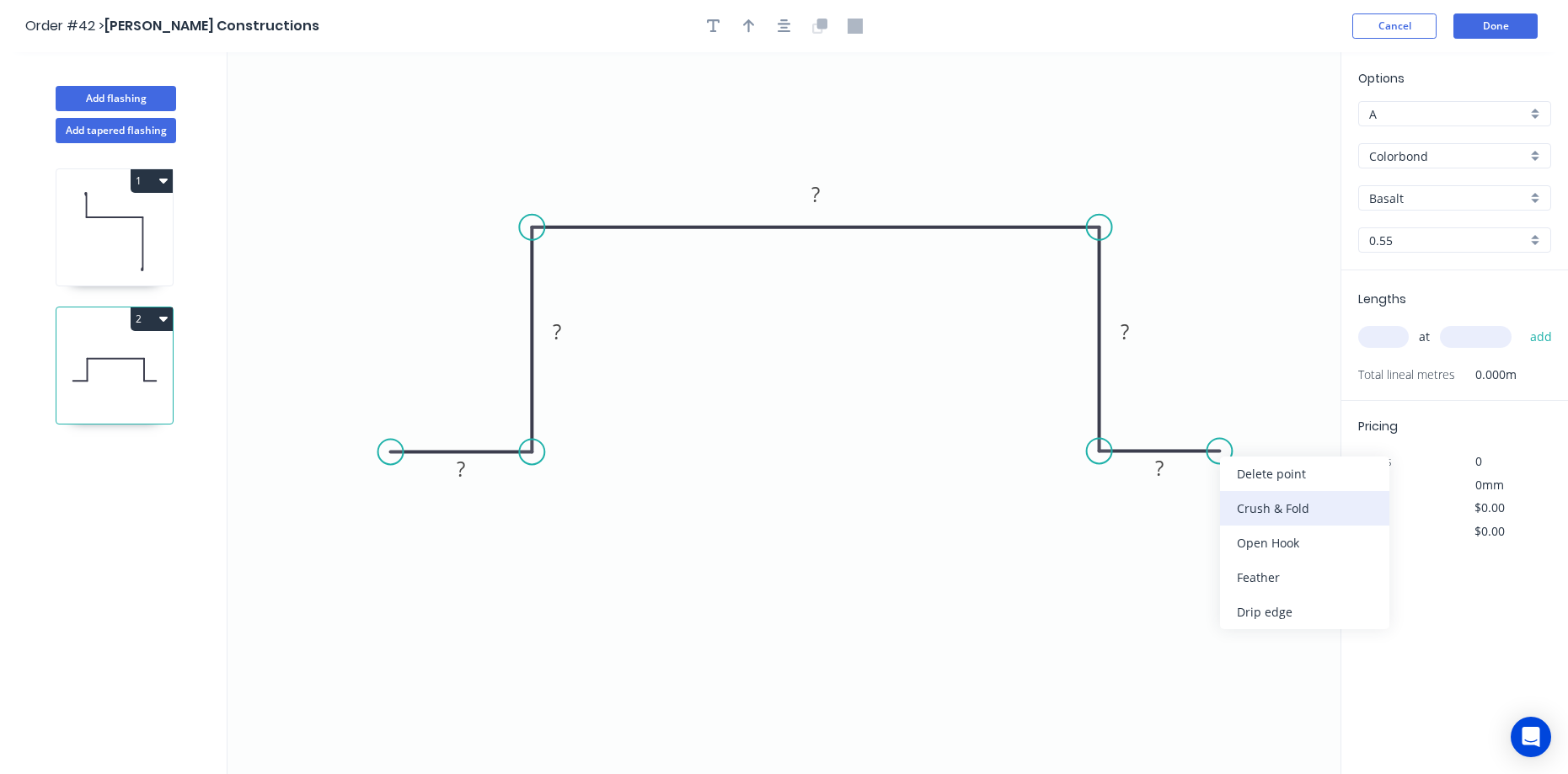
click at [1229, 506] on div "Crush & Fold" at bounding box center [1304, 508] width 169 height 35
click at [1226, 503] on div "Flip bend" at bounding box center [1302, 512] width 169 height 35
drag, startPoint x: 1221, startPoint y: 391, endPoint x: 1246, endPoint y: 553, distance: 163.9
click at [1249, 552] on rect at bounding box center [1227, 548] width 67 height 35
drag, startPoint x: 1191, startPoint y: 444, endPoint x: 1198, endPoint y: 298, distance: 146.2
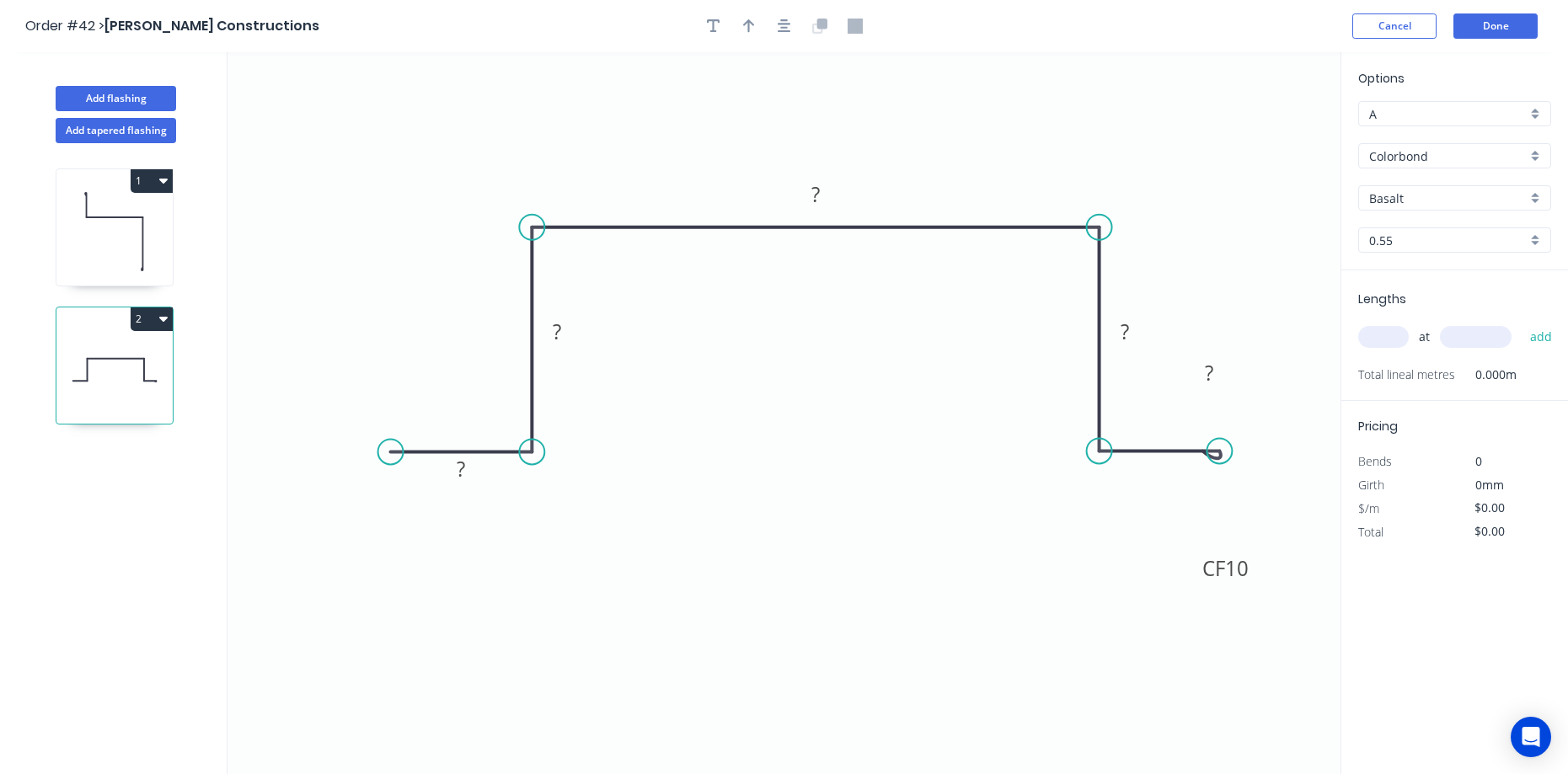
click at [1231, 368] on rect at bounding box center [1209, 372] width 55 height 35
click at [1175, 274] on div "Show angle" at bounding box center [1188, 285] width 169 height 35
click at [586, 285] on div "Show angle" at bounding box center [629, 286] width 169 height 35
click at [402, 496] on div "Crush & Fold" at bounding box center [474, 507] width 169 height 35
drag, startPoint x: 443, startPoint y: 392, endPoint x: 462, endPoint y: 502, distance: 111.6
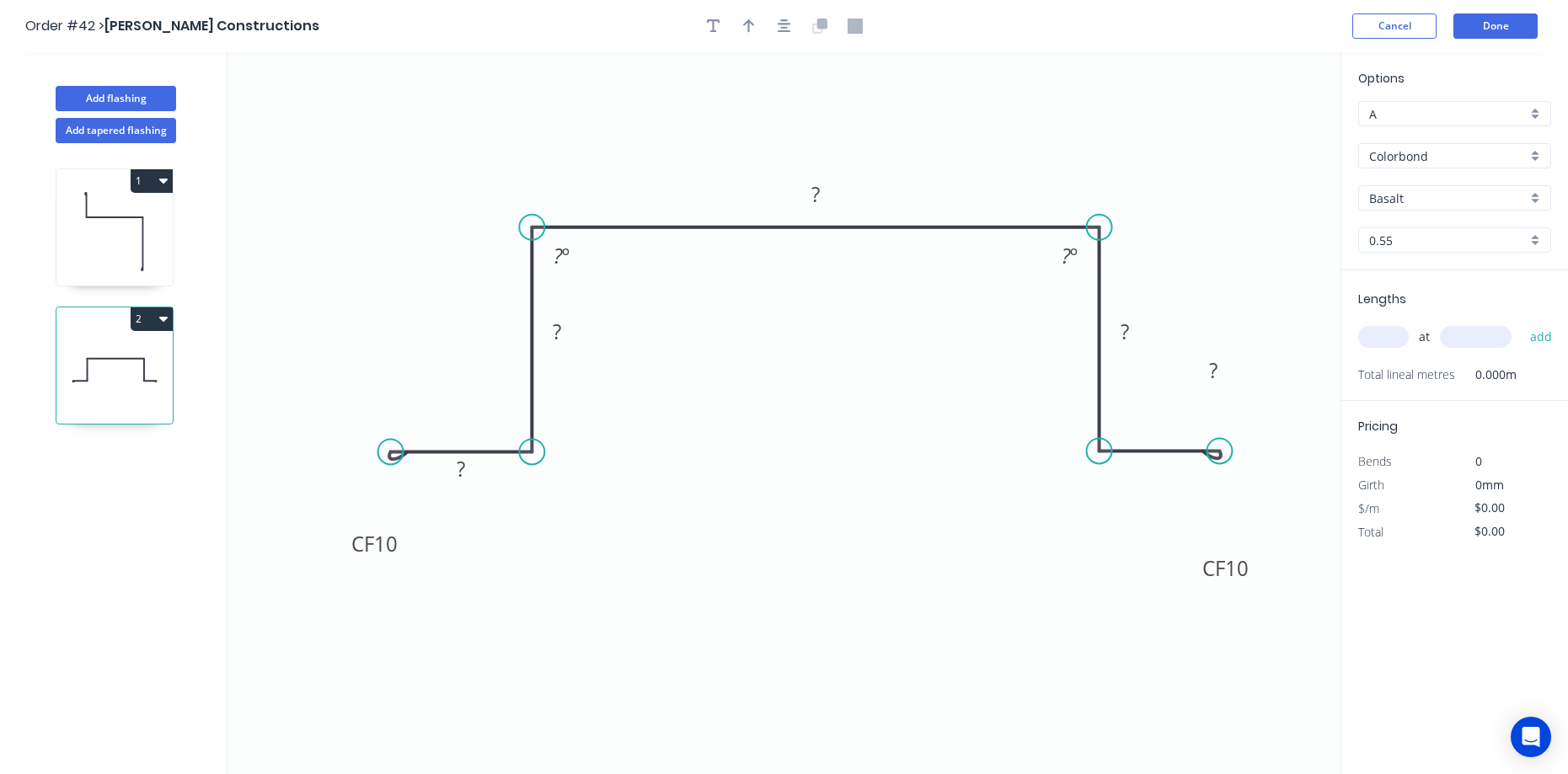
click at [406, 527] on rect at bounding box center [375, 543] width 67 height 35
drag, startPoint x: 482, startPoint y: 462, endPoint x: 427, endPoint y: 386, distance: 93.8
click at [427, 386] on rect at bounding box center [407, 392] width 55 height 35
drag, startPoint x: 578, startPoint y: 318, endPoint x: 477, endPoint y: 302, distance: 102.3
click at [477, 302] on rect at bounding box center [457, 316] width 55 height 35
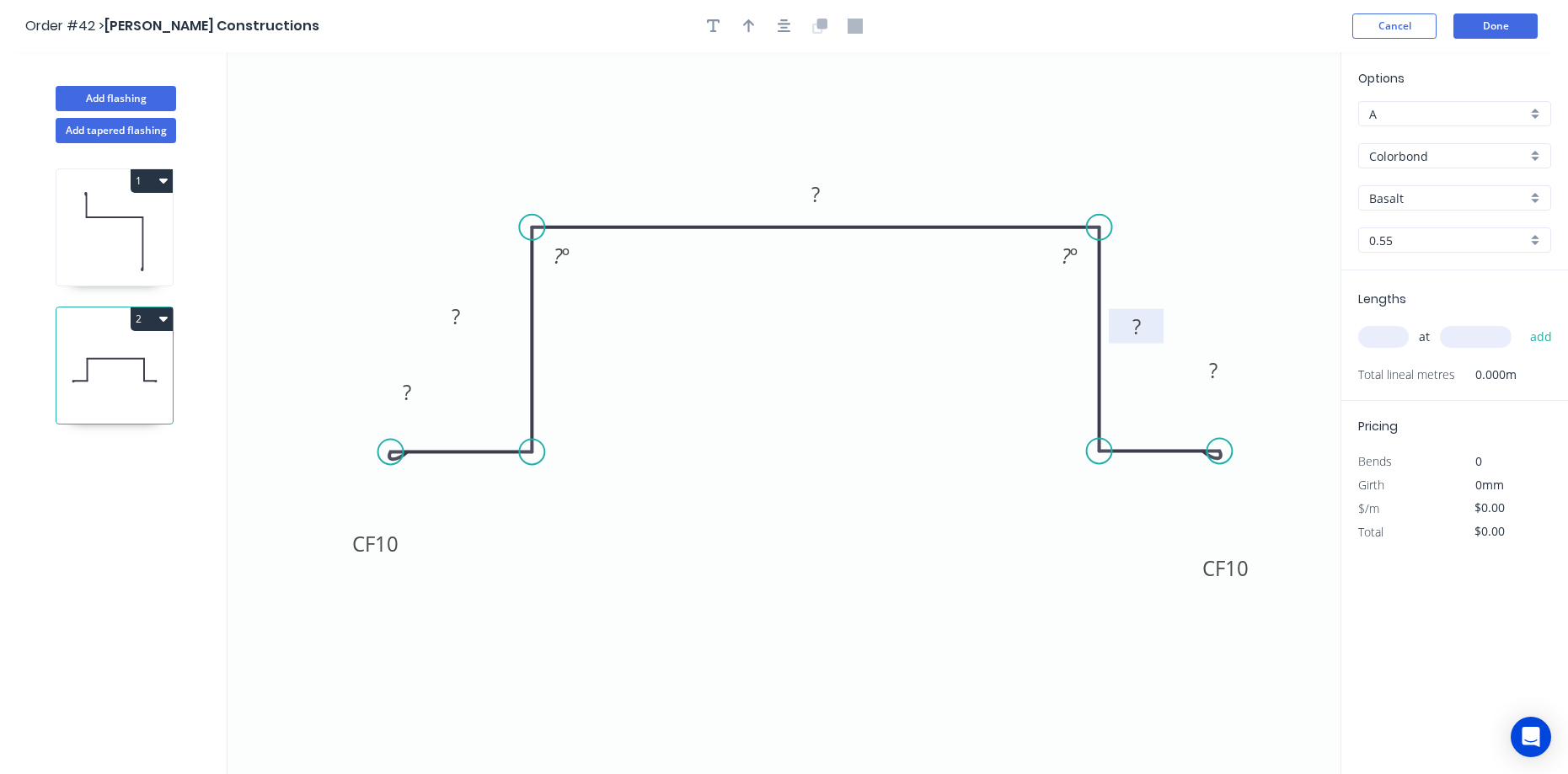
drag, startPoint x: 1143, startPoint y: 320, endPoint x: 1156, endPoint y: 314, distance: 14.3
click at [1156, 314] on rect at bounding box center [1136, 326] width 55 height 35
drag, startPoint x: 1232, startPoint y: 357, endPoint x: 1249, endPoint y: 374, distance: 24.0
click at [1249, 374] on rect at bounding box center [1230, 387] width 55 height 35
drag, startPoint x: 425, startPoint y: 386, endPoint x: 455, endPoint y: 389, distance: 30.1
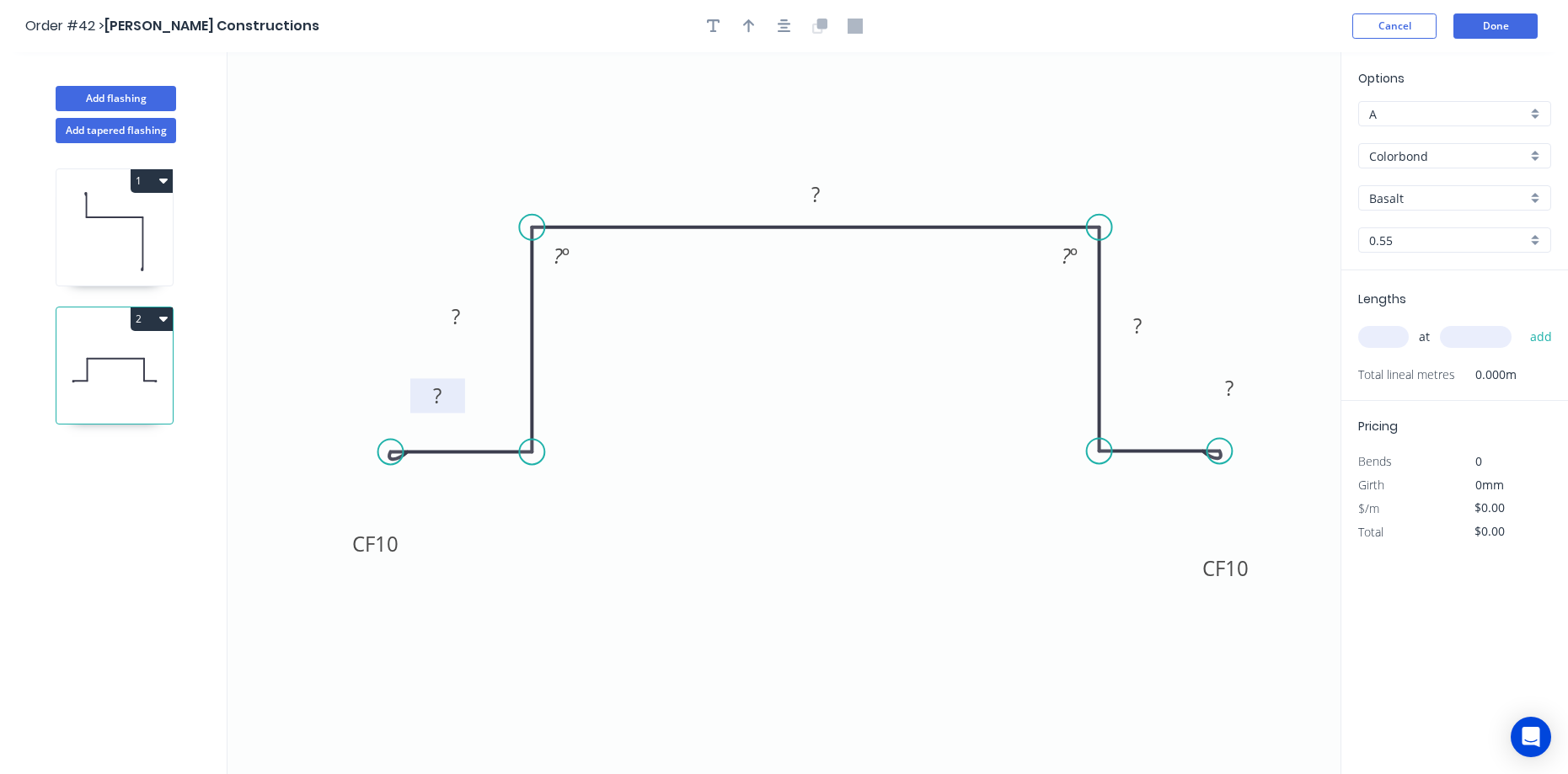
click at [455, 389] on rect at bounding box center [438, 395] width 55 height 35
click at [457, 398] on rect at bounding box center [438, 395] width 55 height 35
click at [454, 393] on rect at bounding box center [438, 397] width 34 height 24
type input "$17.87"
click at [756, 29] on button "button" at bounding box center [750, 26] width 26 height 26
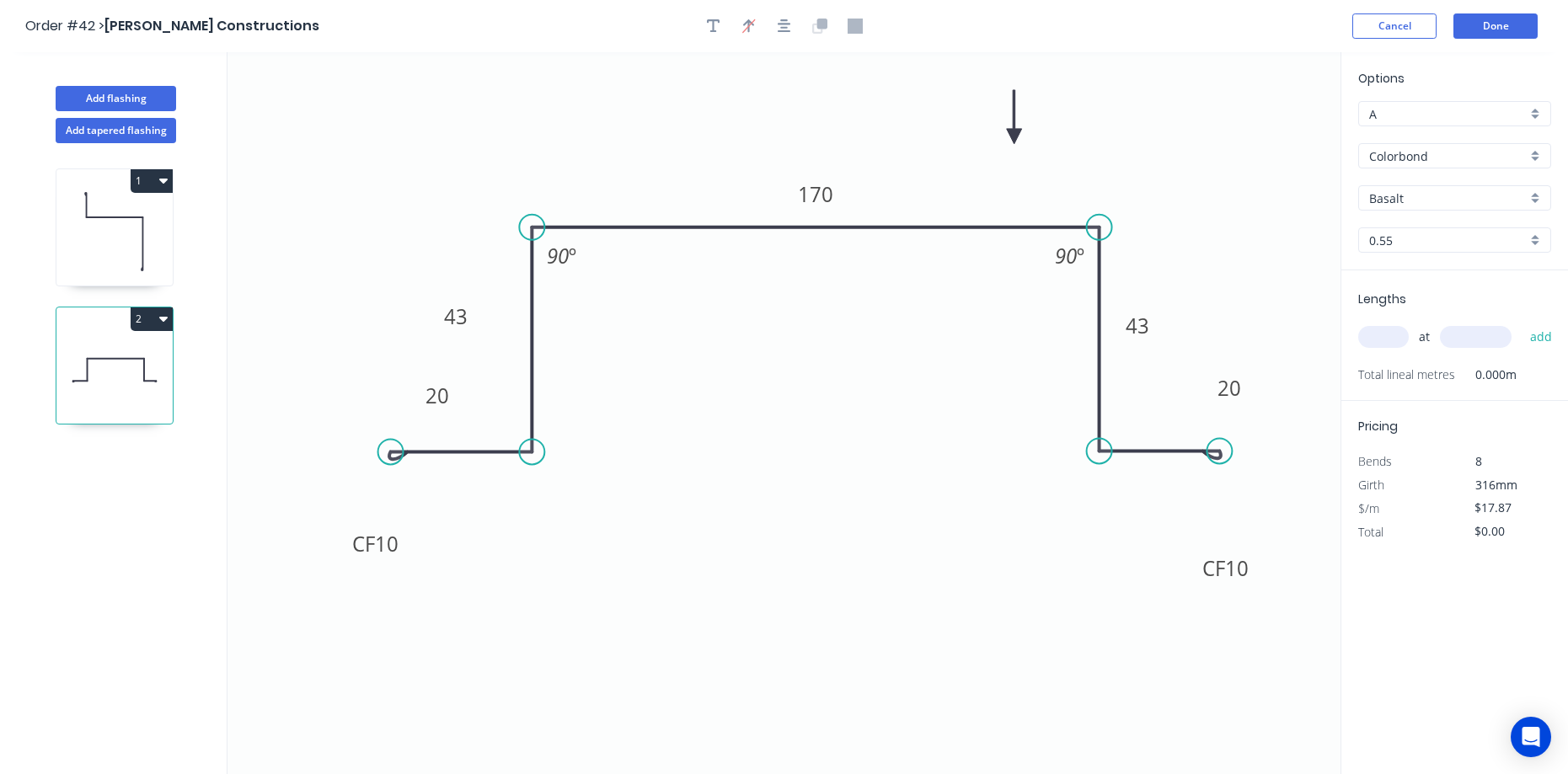
drag, startPoint x: 1252, startPoint y: 132, endPoint x: 990, endPoint y: 122, distance: 262.2
click at [1007, 123] on icon at bounding box center [1014, 117] width 15 height 54
click at [1445, 200] on input "Basalt" at bounding box center [1448, 198] width 158 height 18
click at [1440, 312] on div "Dover White" at bounding box center [1455, 323] width 192 height 30
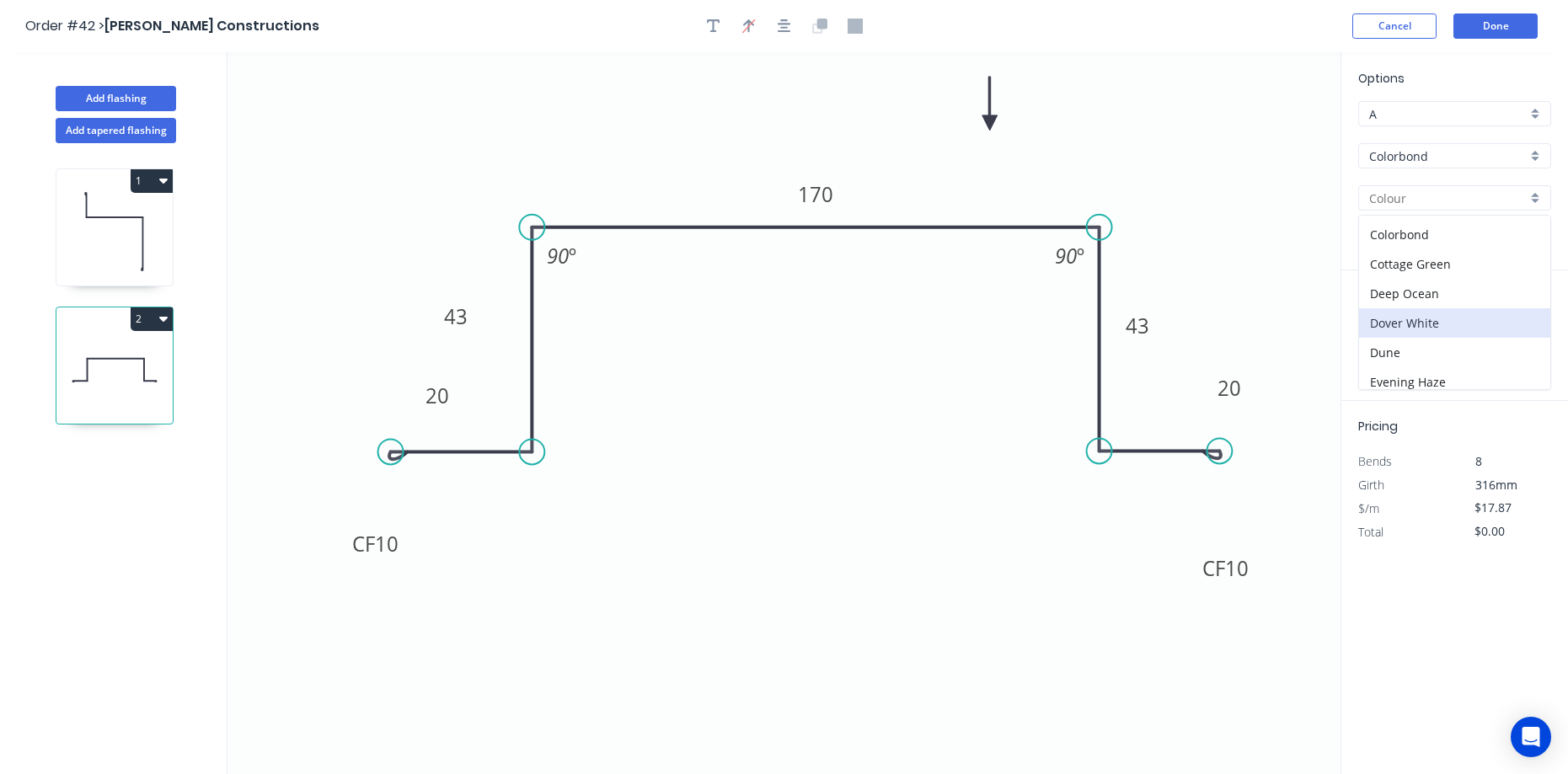
type input "Dover White"
click at [1392, 341] on input "text" at bounding box center [1383, 337] width 50 height 22
type input "1"
type input "2400"
click at [1522, 323] on button "add" at bounding box center [1542, 337] width 39 height 29
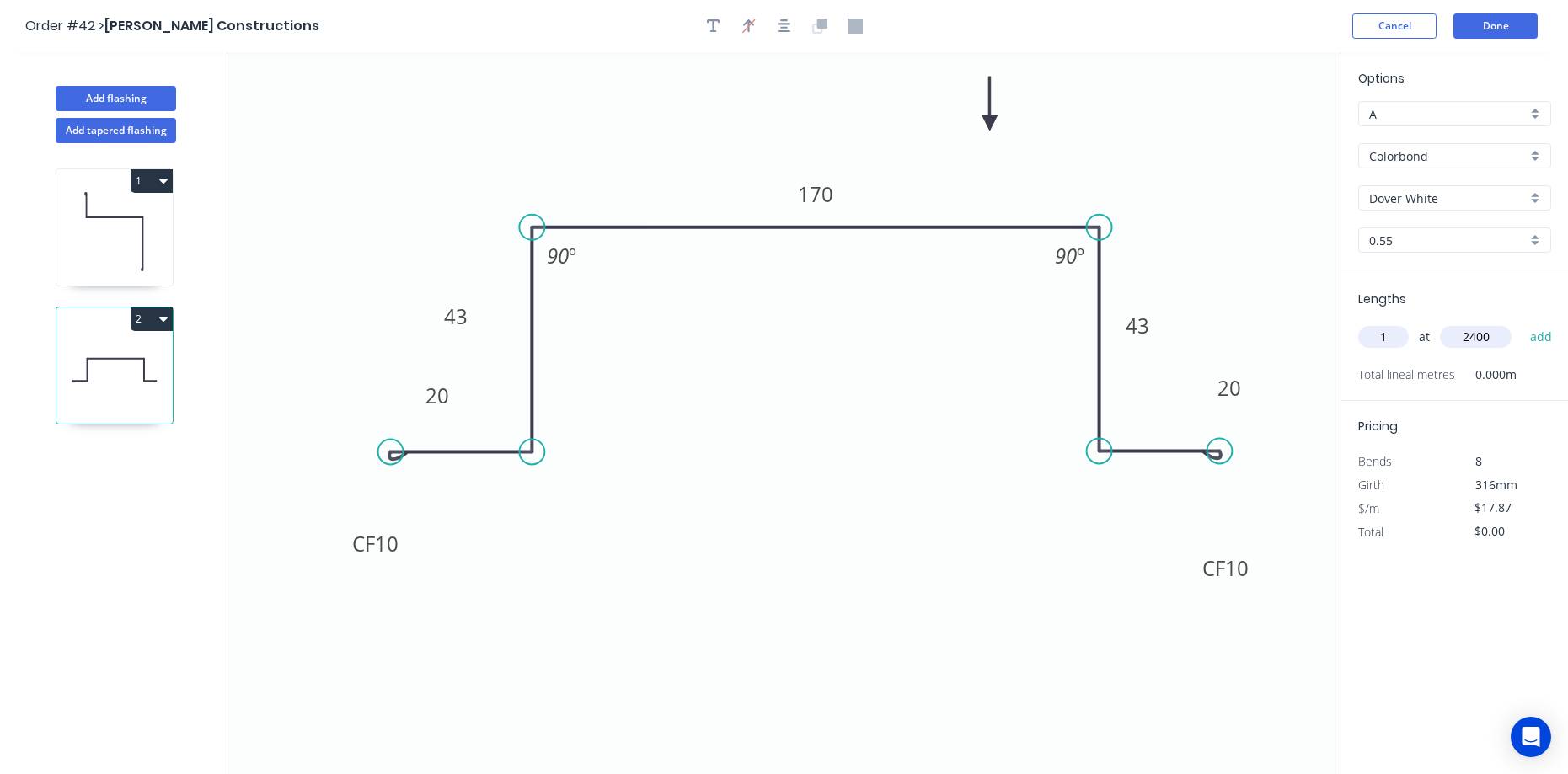
type input "$42.89"
click at [1513, 28] on button "Done" at bounding box center [1495, 26] width 84 height 26
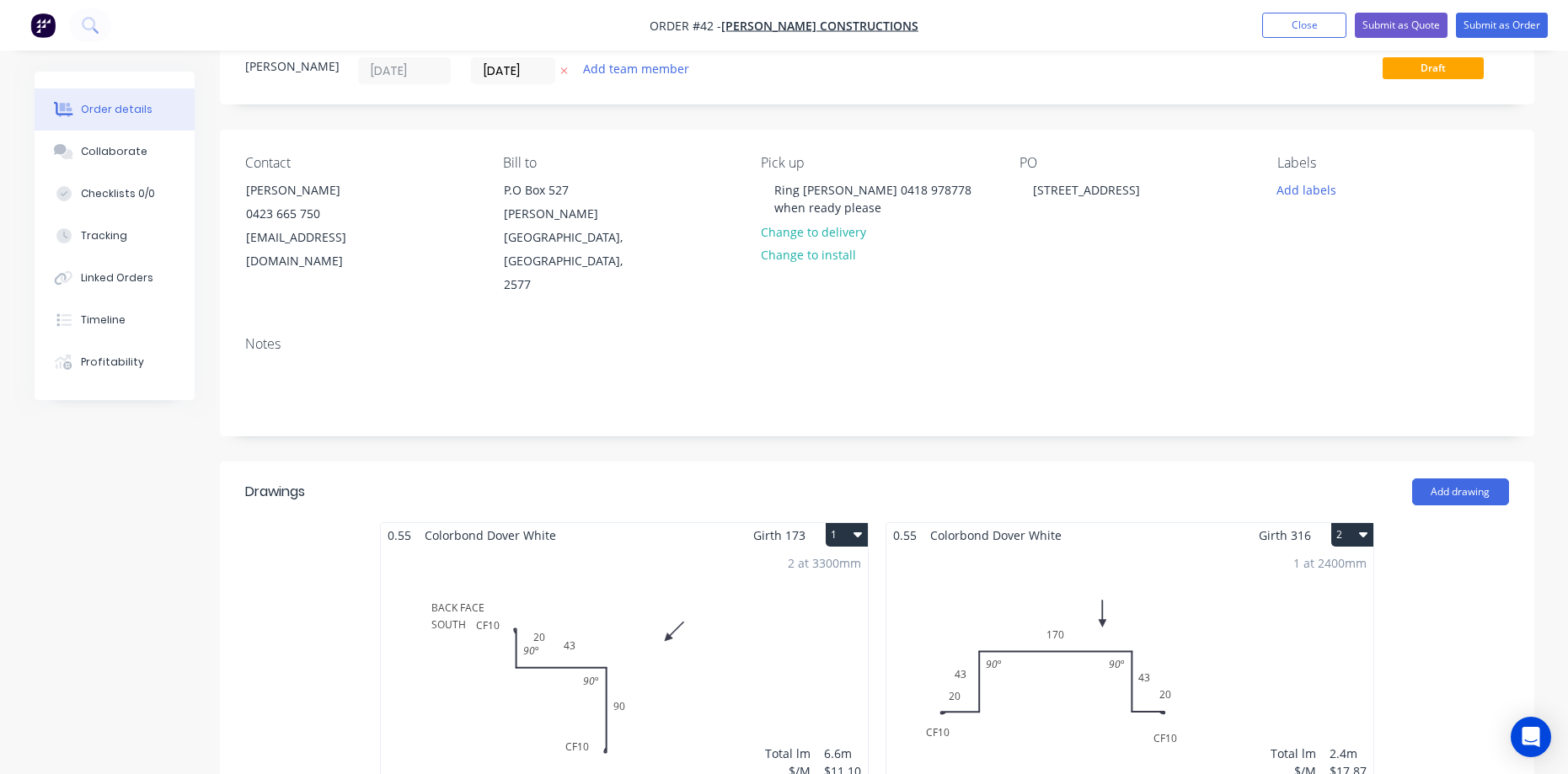
scroll to position [84, 0]
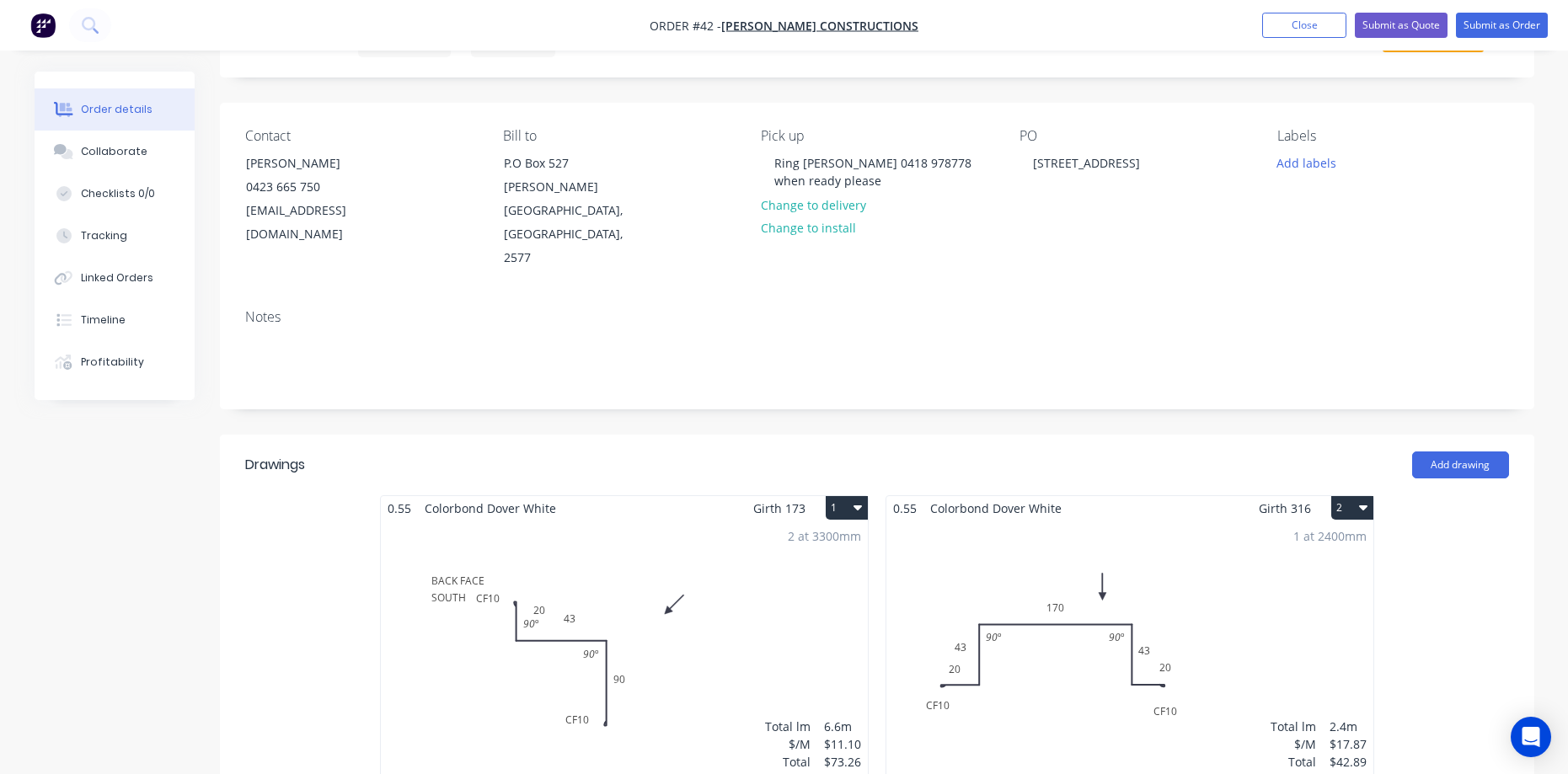
click at [1061, 520] on div "1 at 2400mm Total lm $/M Total 2.4m $17.87 $42.89" at bounding box center [1130, 649] width 487 height 257
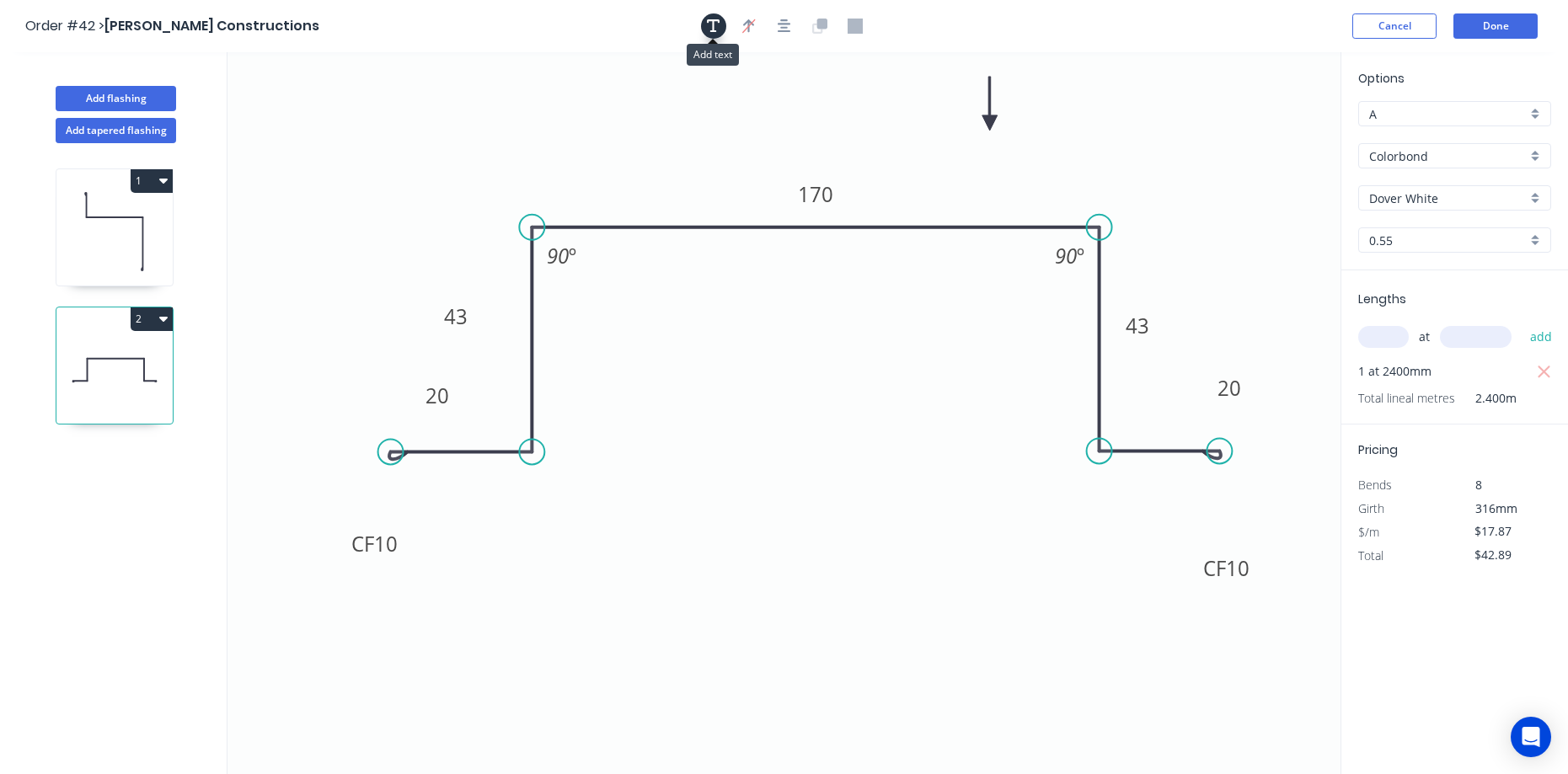
click at [720, 19] on icon "button" at bounding box center [714, 26] width 14 height 15
click at [356, 106] on textarea at bounding box center [336, 118] width 136 height 62
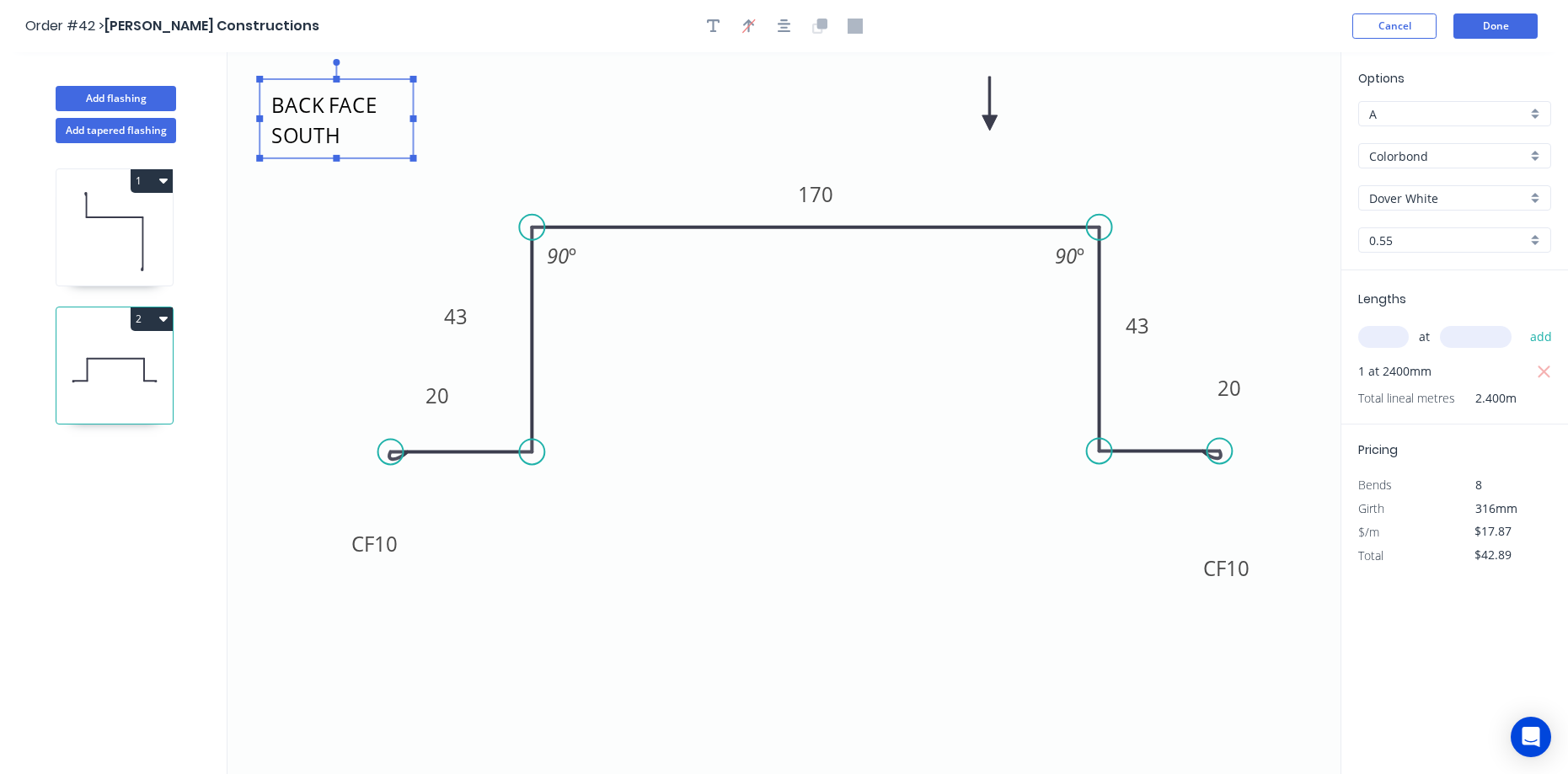
click at [323, 213] on icon "BACK FACE SOUTH CF 10 20 43 170 43 CF 10 20 90 º 90 º" at bounding box center [784, 413] width 1113 height 722
type textarea "BACK FACE SOUTH"
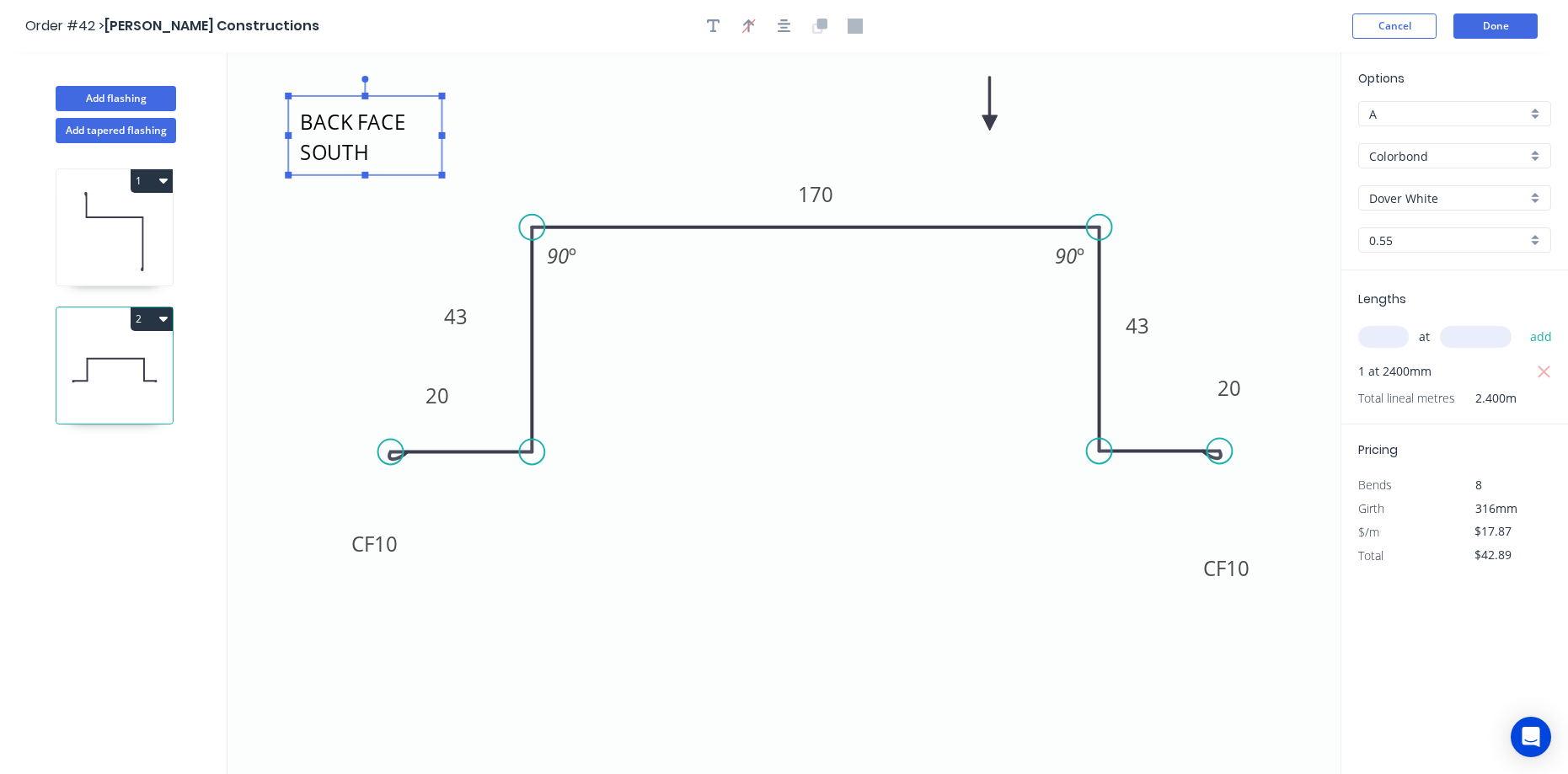
drag, startPoint x: 368, startPoint y: 135, endPoint x: 408, endPoint y: 160, distance: 47.2
click at [408, 160] on textarea "BACK FACE SOUTH" at bounding box center [365, 135] width 136 height 62
click at [1478, 31] on button "Done" at bounding box center [1495, 26] width 84 height 26
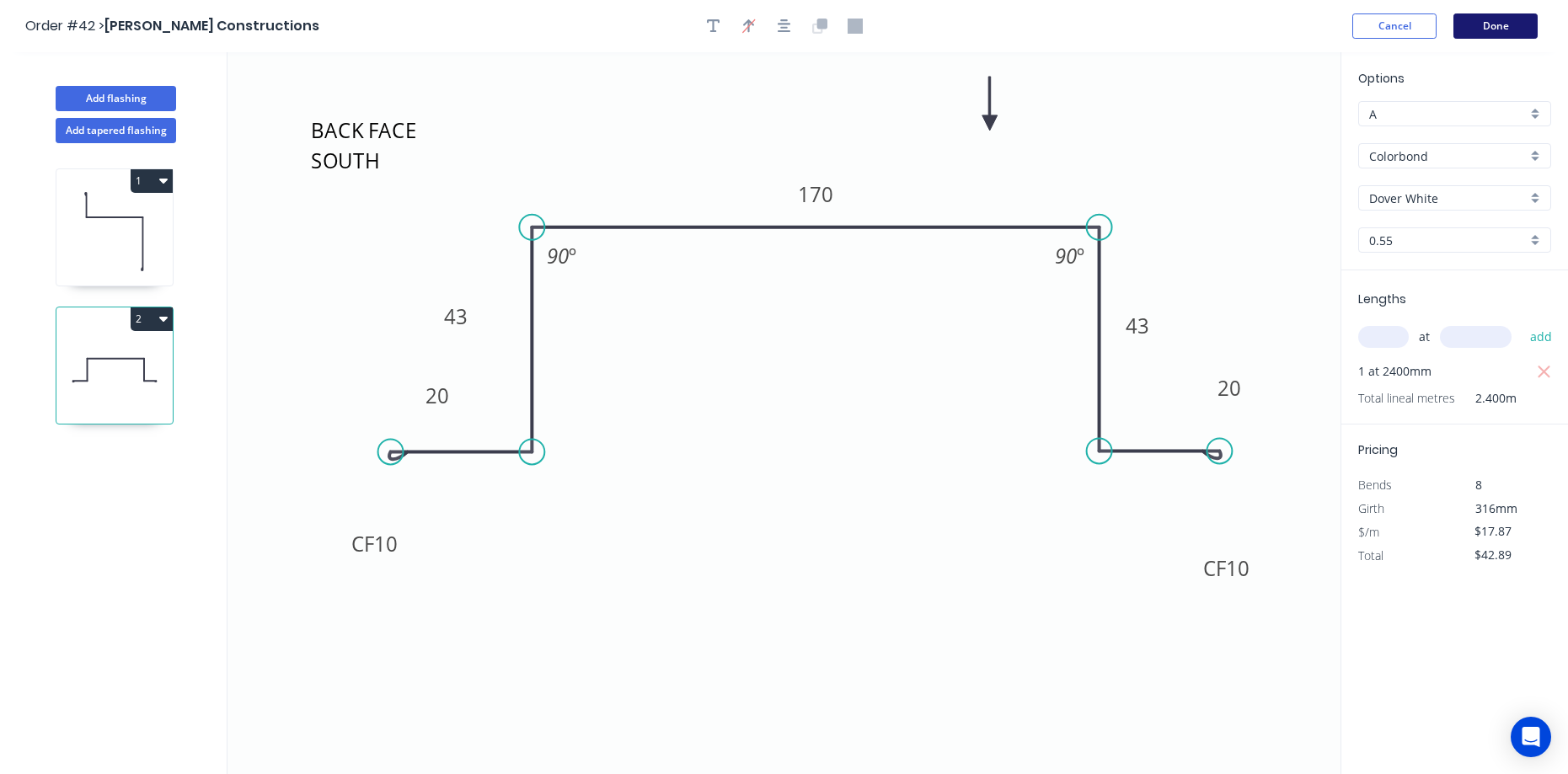
click at [1518, 34] on button "Done" at bounding box center [1495, 26] width 84 height 26
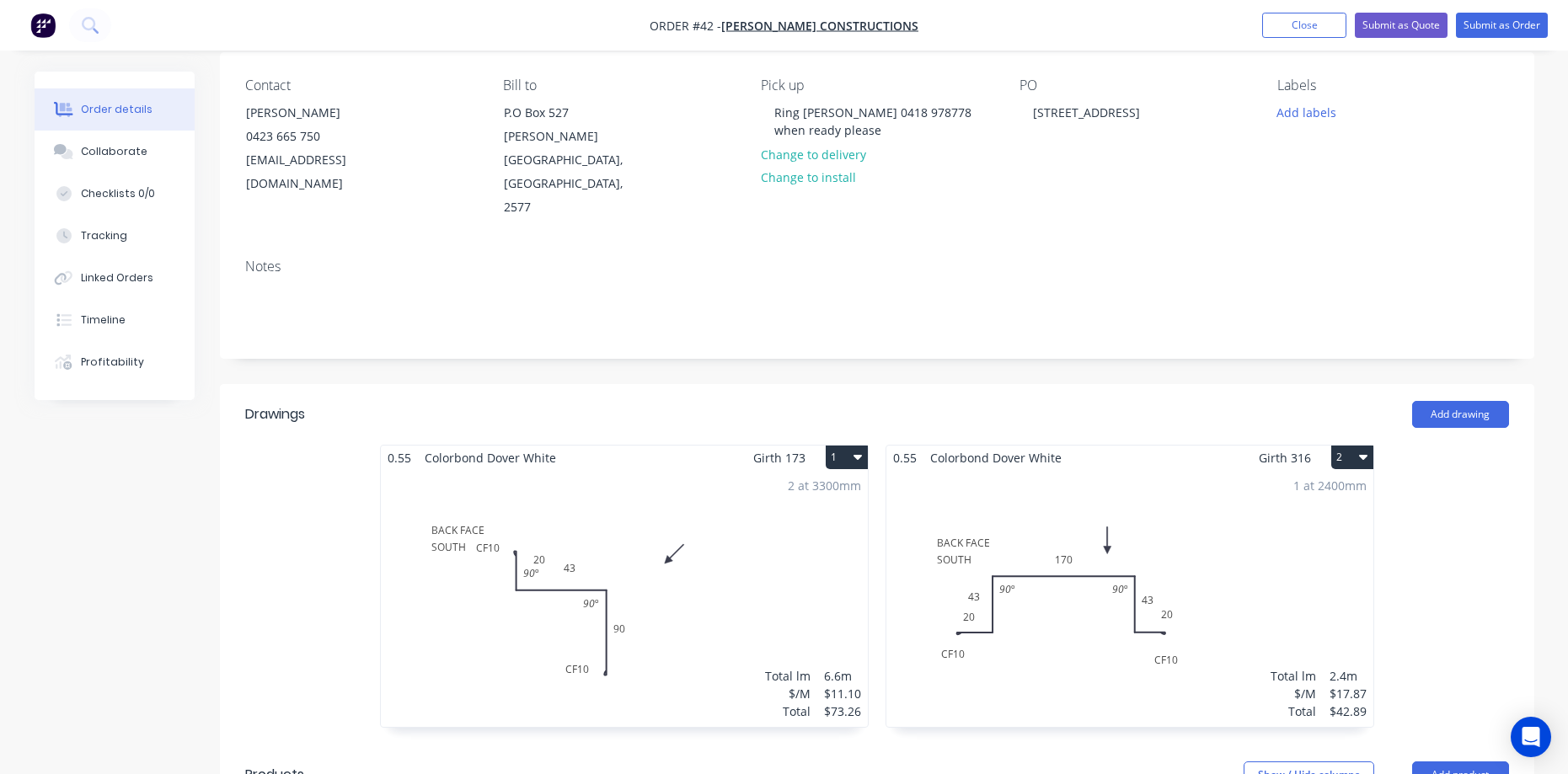
scroll to position [169, 0]
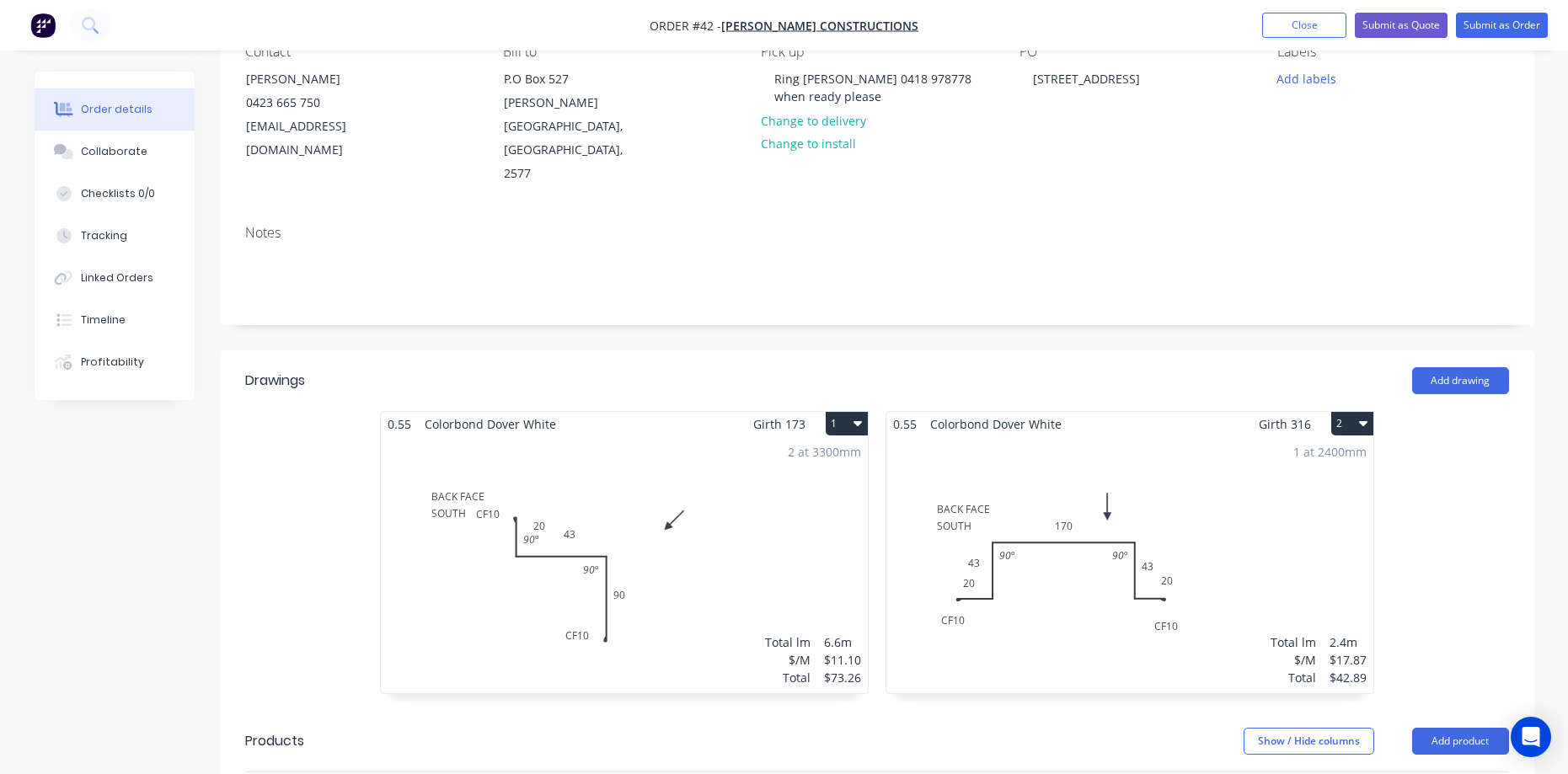
click at [830, 412] on button "1" at bounding box center [846, 424] width 42 height 24
click at [789, 486] on div "Duplicate" at bounding box center [788, 498] width 129 height 25
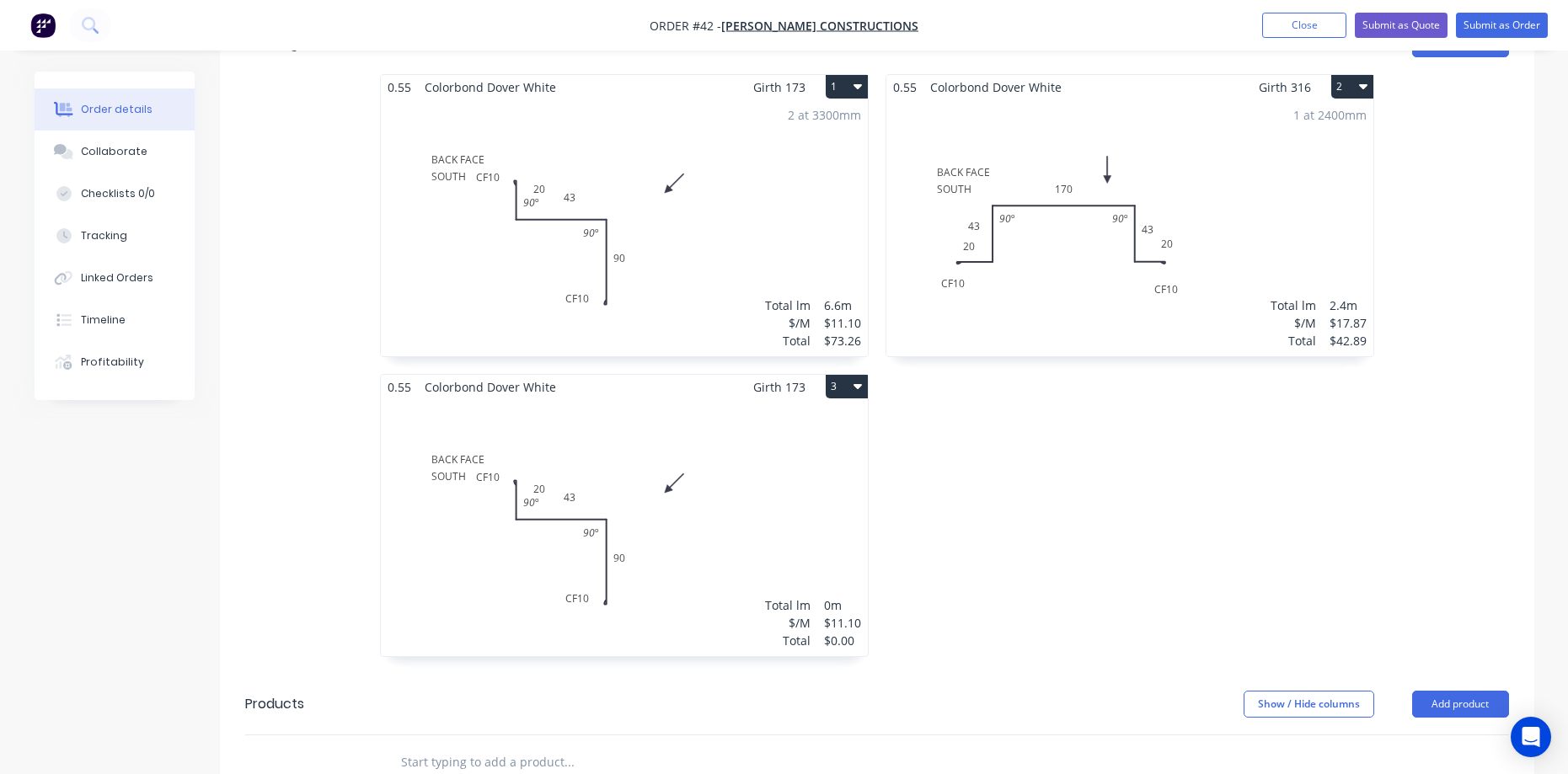
click at [733, 452] on div "Total lm $/M Total 0m $11.10 $0.00" at bounding box center [624, 528] width 487 height 257
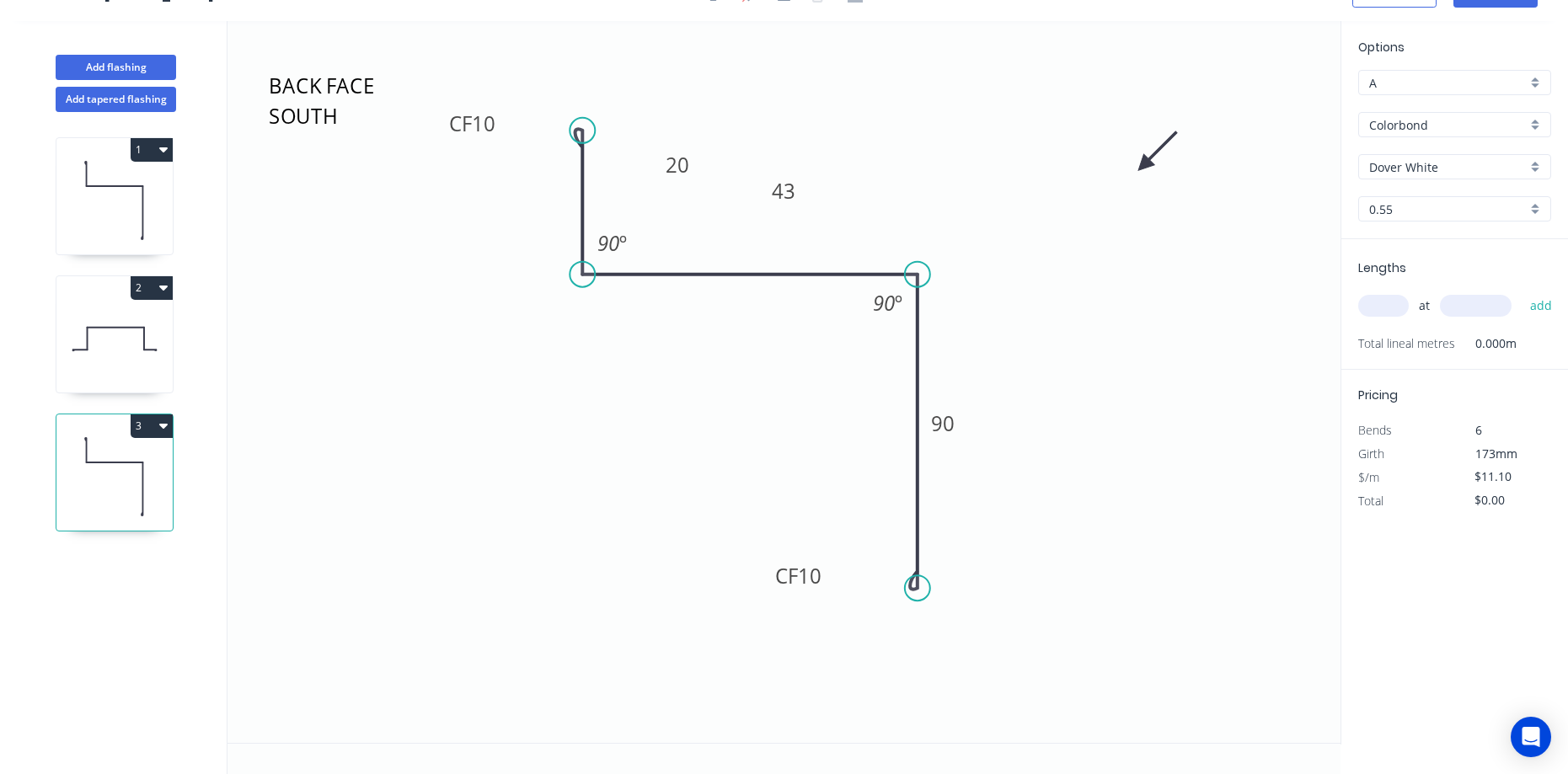
scroll to position [32, 0]
click at [342, 122] on textarea "BACK FACE SOUTH" at bounding box center [334, 99] width 136 height 62
click at [436, 204] on icon "BACK FACE MIDDLE CF 10 20 43 CF 10 90 90 º 90 º" at bounding box center [784, 382] width 1113 height 722
type textarea "BACK FACE MIDDLE"
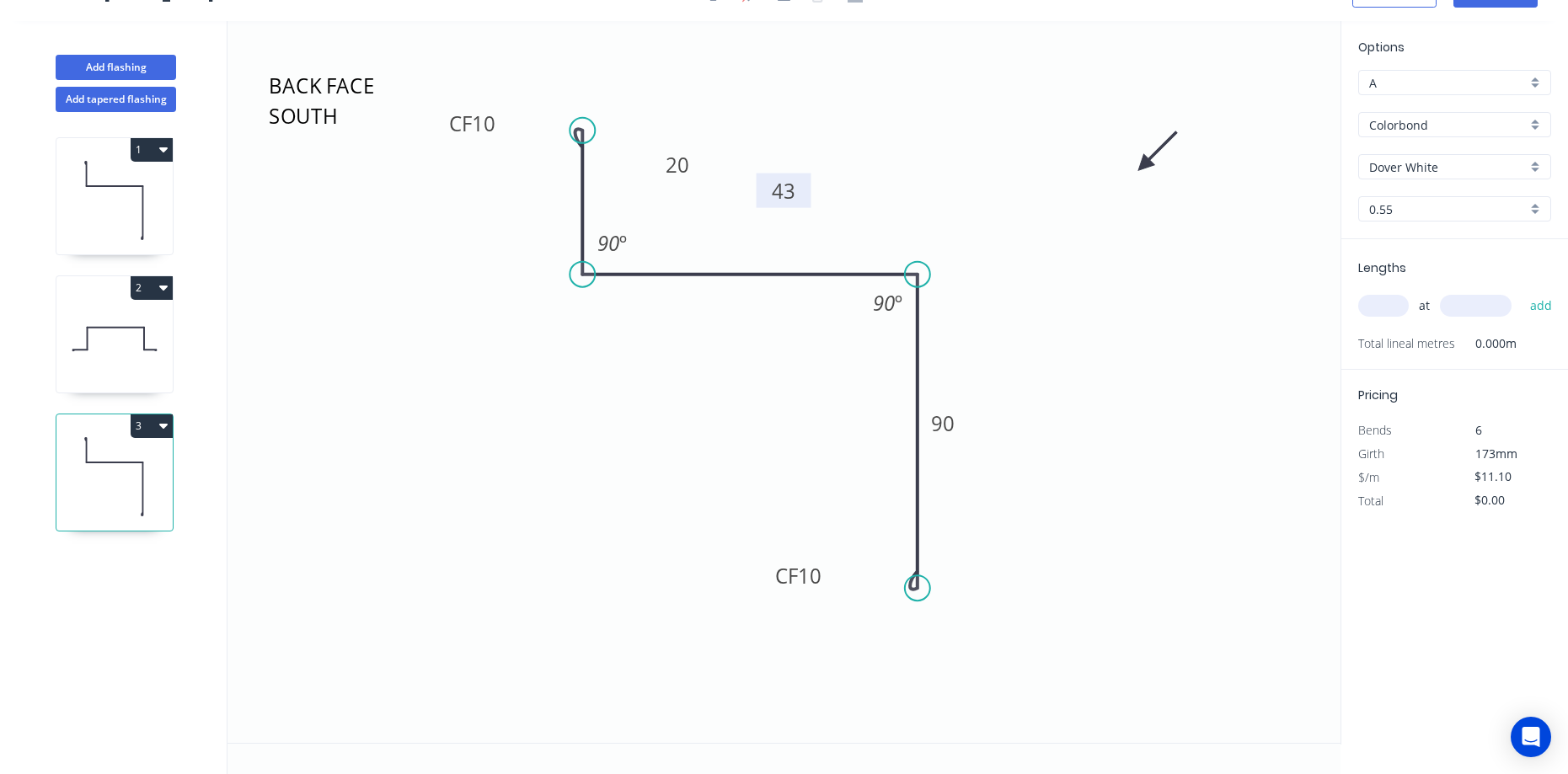
click at [785, 197] on tspan "43" at bounding box center [784, 191] width 24 height 28
click at [1000, 250] on icon "BACK FACE MIDDLE CF 10 20 60 CF 10 90 90 º 90 º" at bounding box center [784, 382] width 1113 height 722
click at [1390, 311] on input "text" at bounding box center [1383, 306] width 50 height 22
type input "1"
type input "3300"
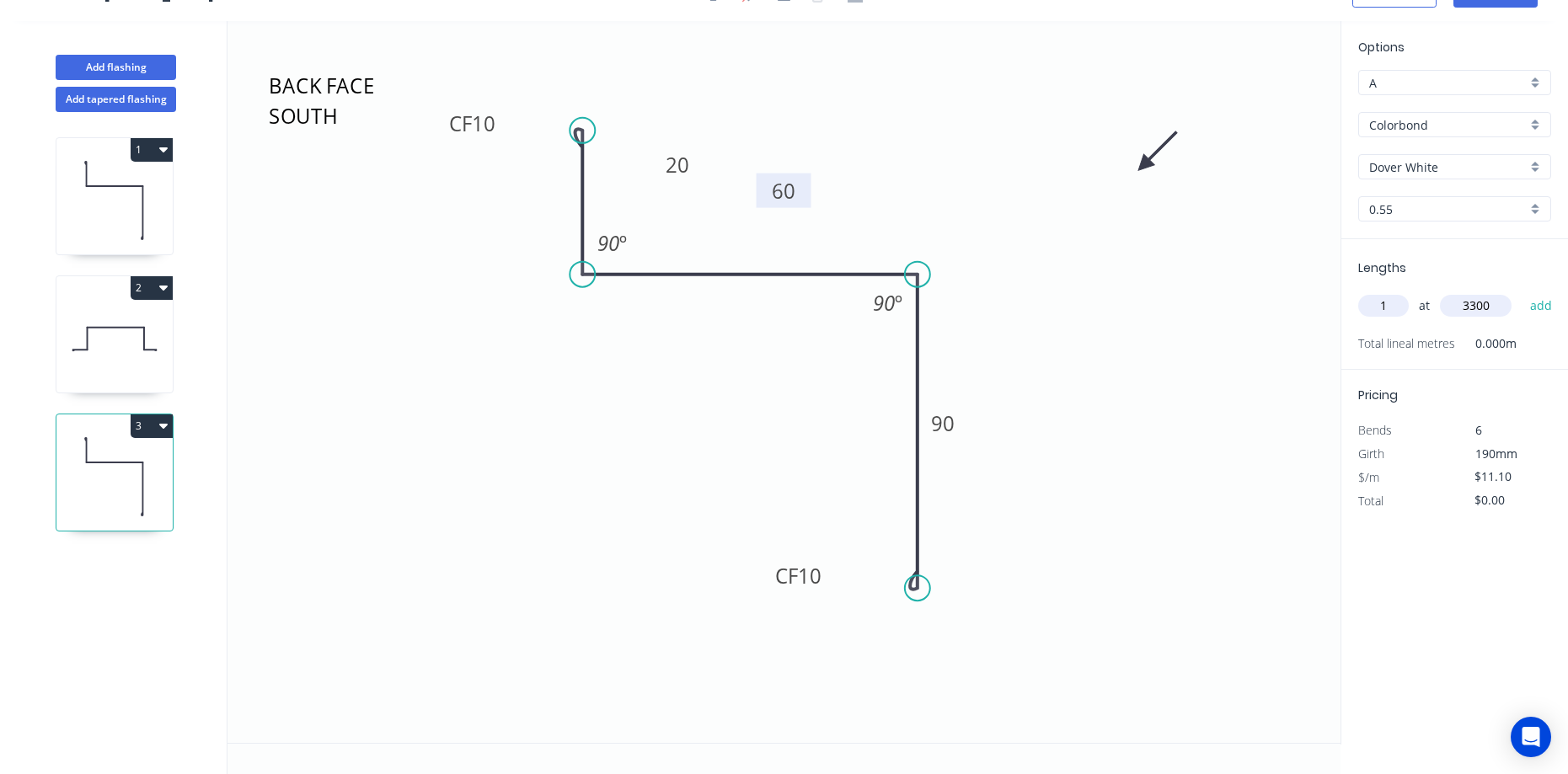
click at [1522, 291] on button "add" at bounding box center [1542, 306] width 39 height 29
type input "$36.63"
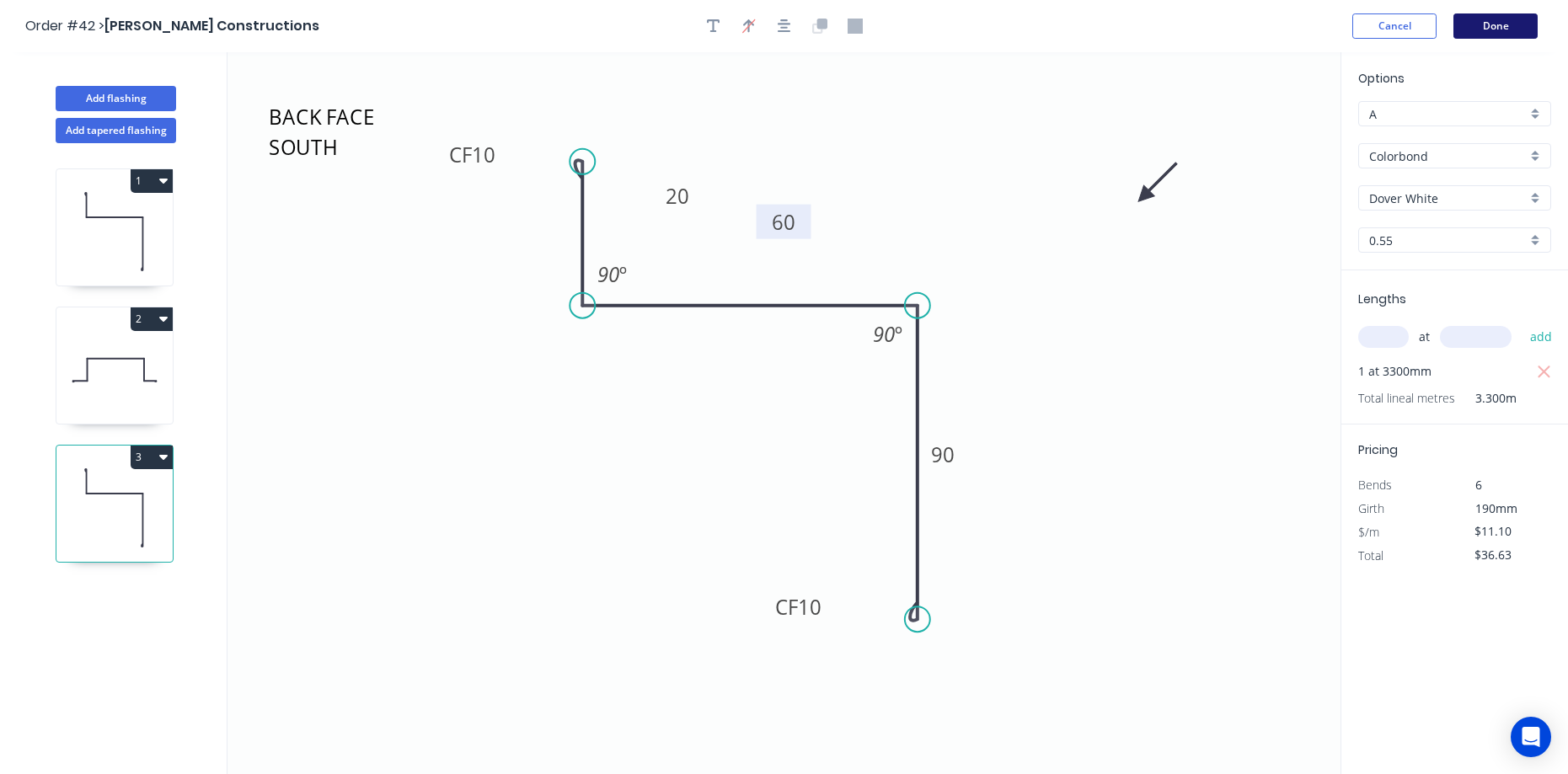
click at [1509, 32] on button "Done" at bounding box center [1495, 26] width 84 height 26
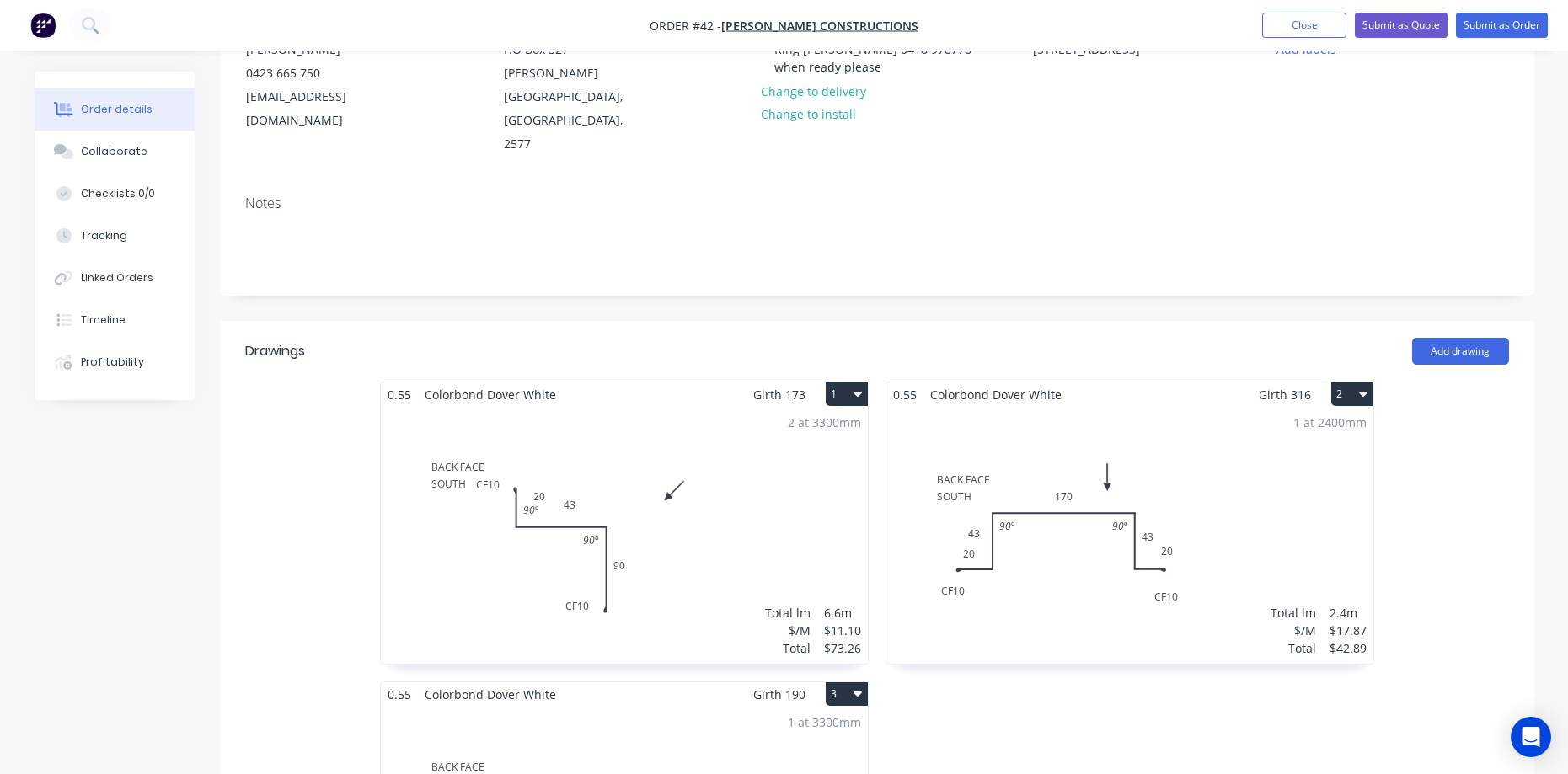
scroll to position [253, 0]
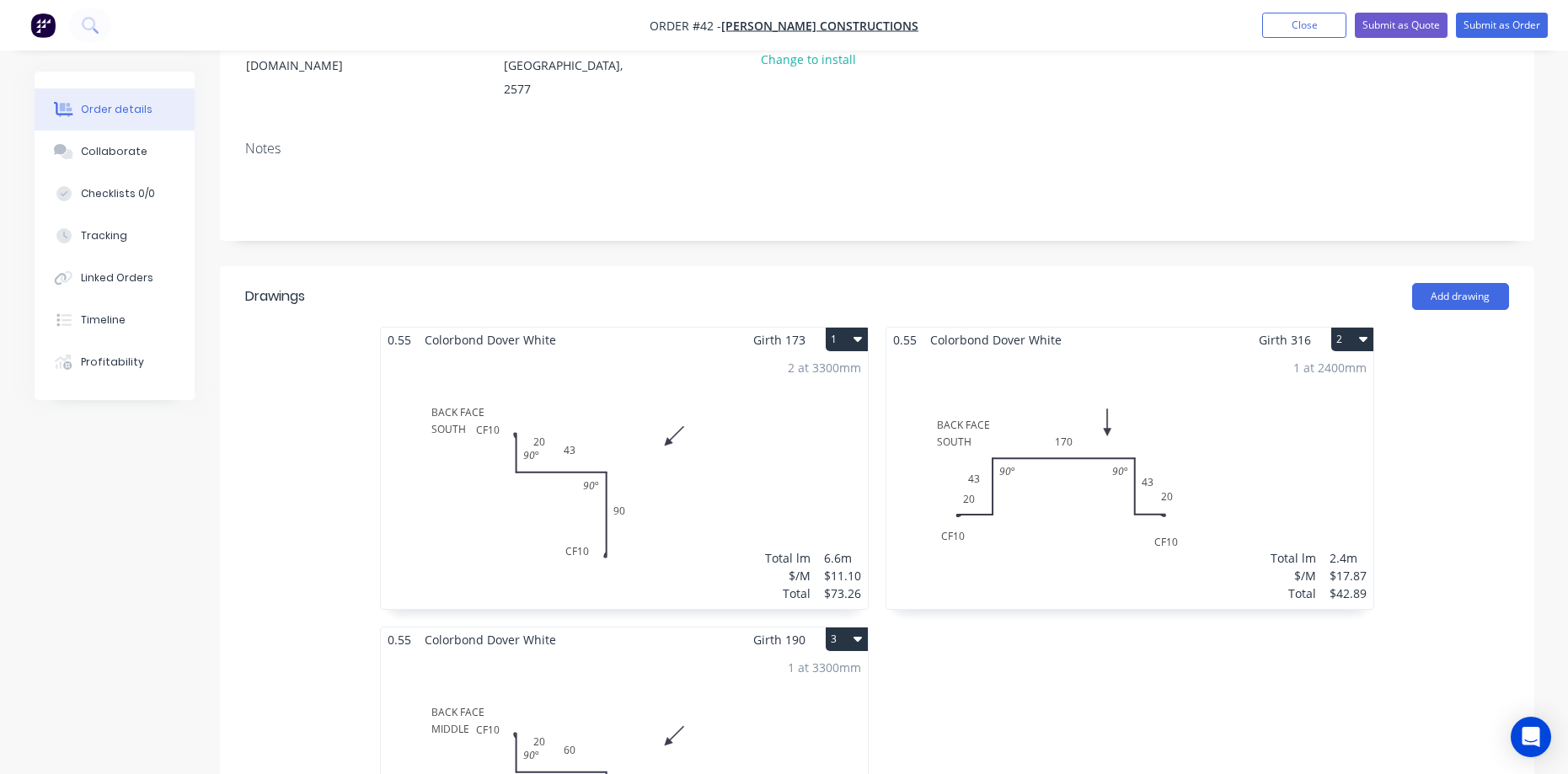
click at [1340, 328] on button "2" at bounding box center [1352, 340] width 42 height 24
click at [1275, 402] on div "Duplicate" at bounding box center [1293, 414] width 129 height 25
click at [1190, 652] on div "Total lm $/M Total 0m $17.87 $0.00" at bounding box center [1130, 781] width 487 height 257
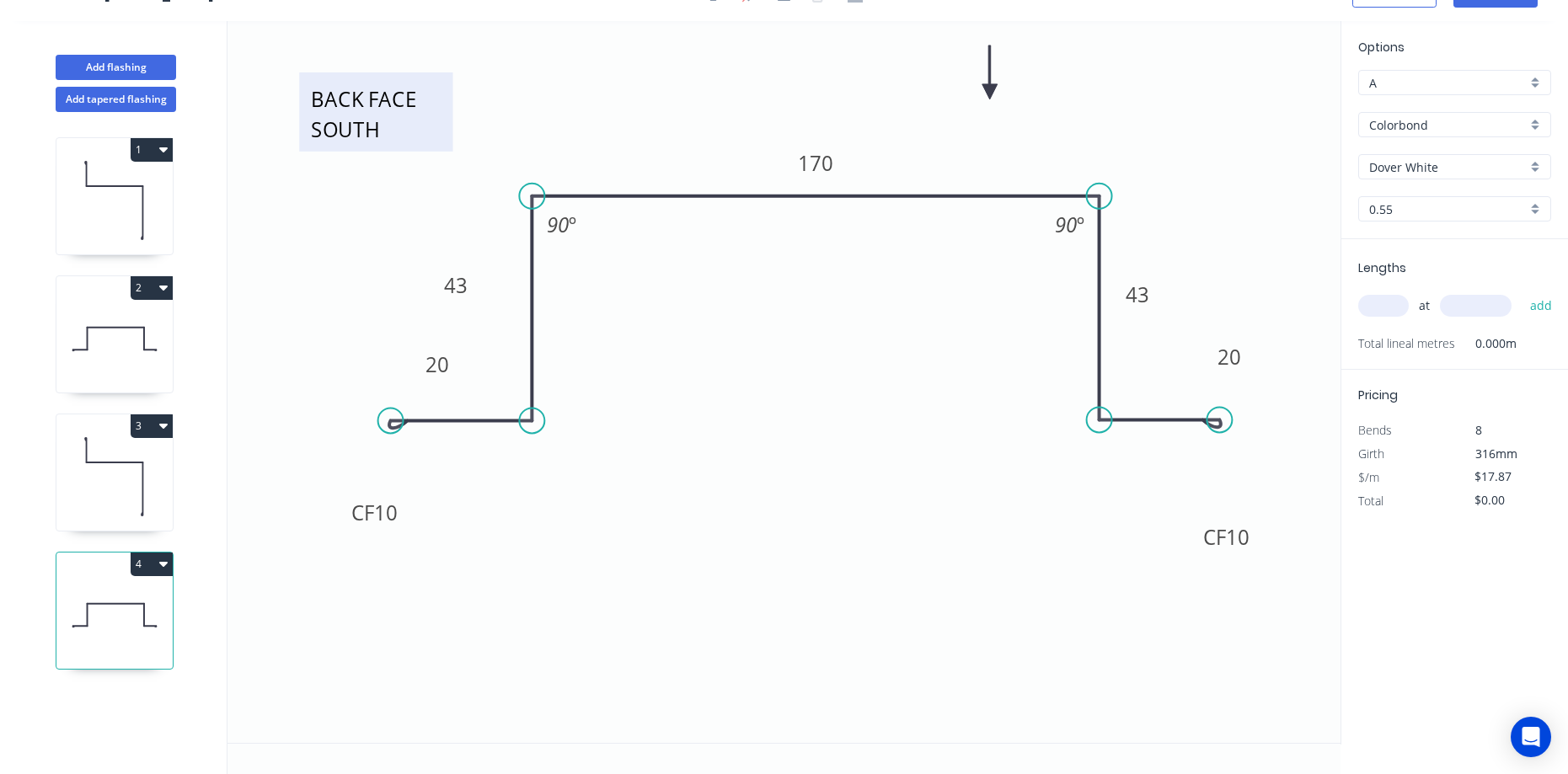
click at [390, 131] on textarea "BACK FACE SOUTH" at bounding box center [376, 112] width 136 height 62
click at [386, 128] on textarea "BACK FACE SOUTH" at bounding box center [376, 112] width 136 height 62
type textarea "BACK FACE MIDDLE"
click at [465, 273] on tspan "43" at bounding box center [456, 285] width 24 height 28
click at [1399, 310] on input "text" at bounding box center [1383, 306] width 50 height 22
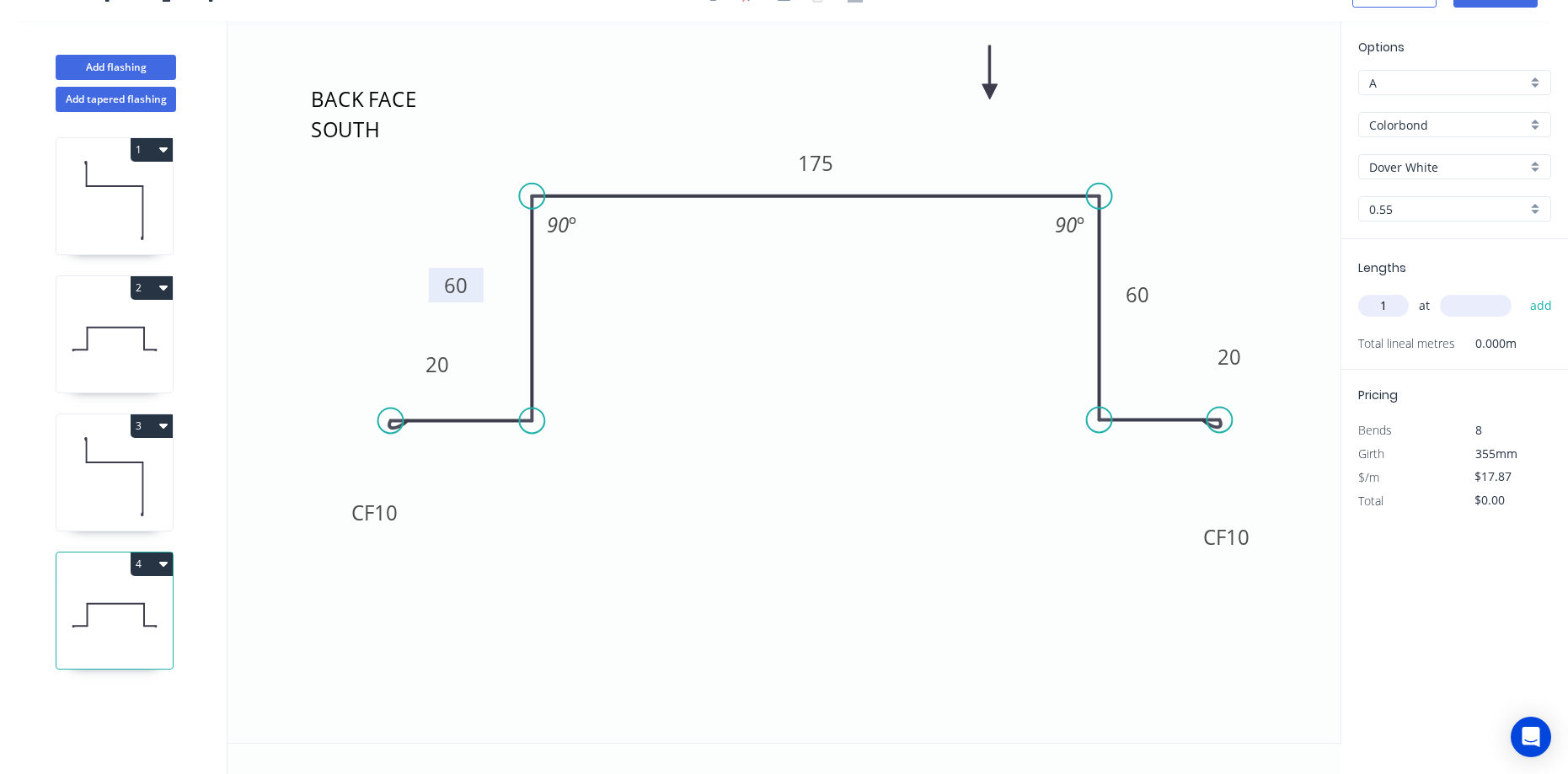
type input "1"
type input "2400"
click at [1522, 291] on button "add" at bounding box center [1542, 306] width 39 height 29
type input "$42.89"
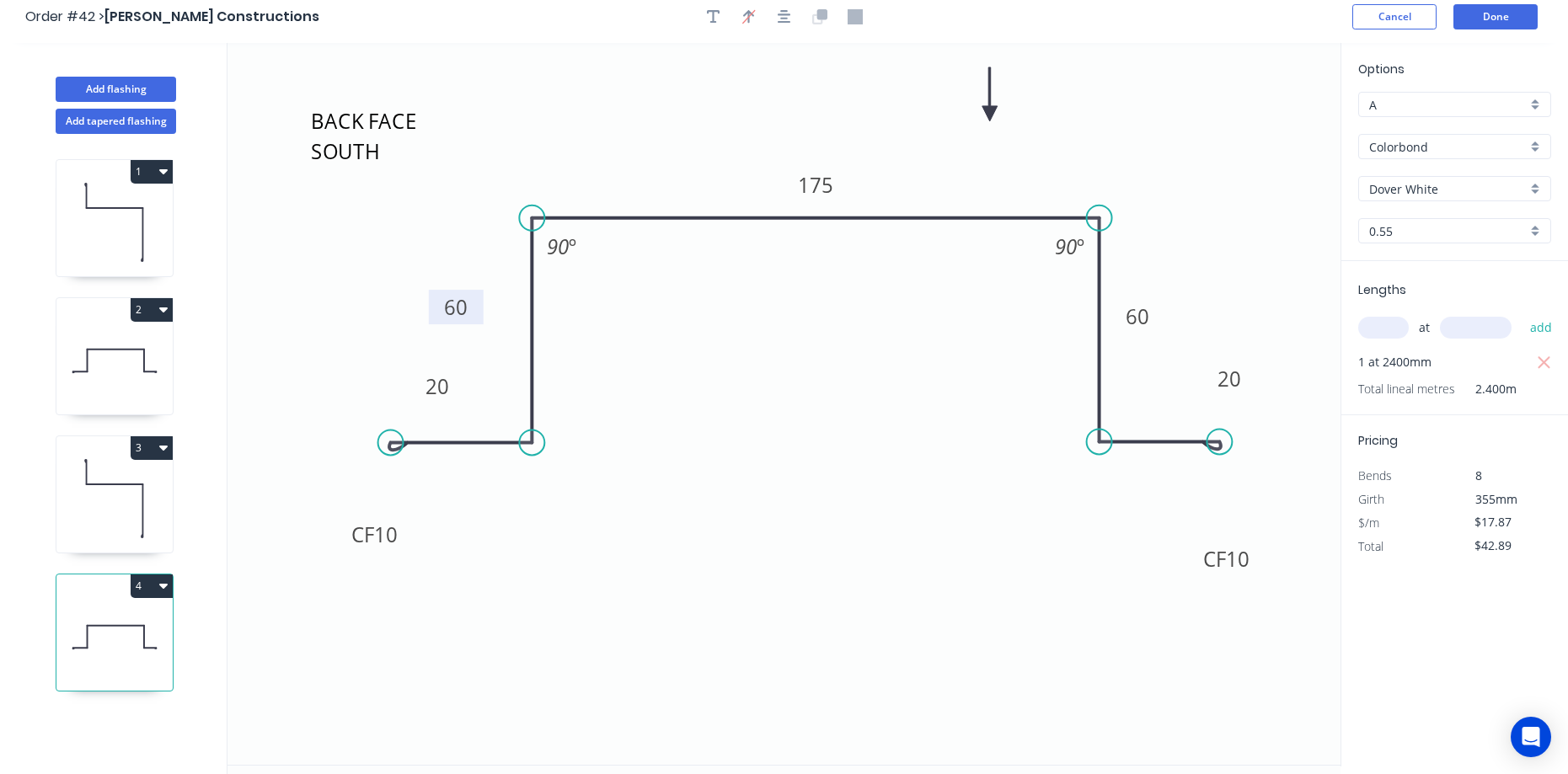
scroll to position [0, 0]
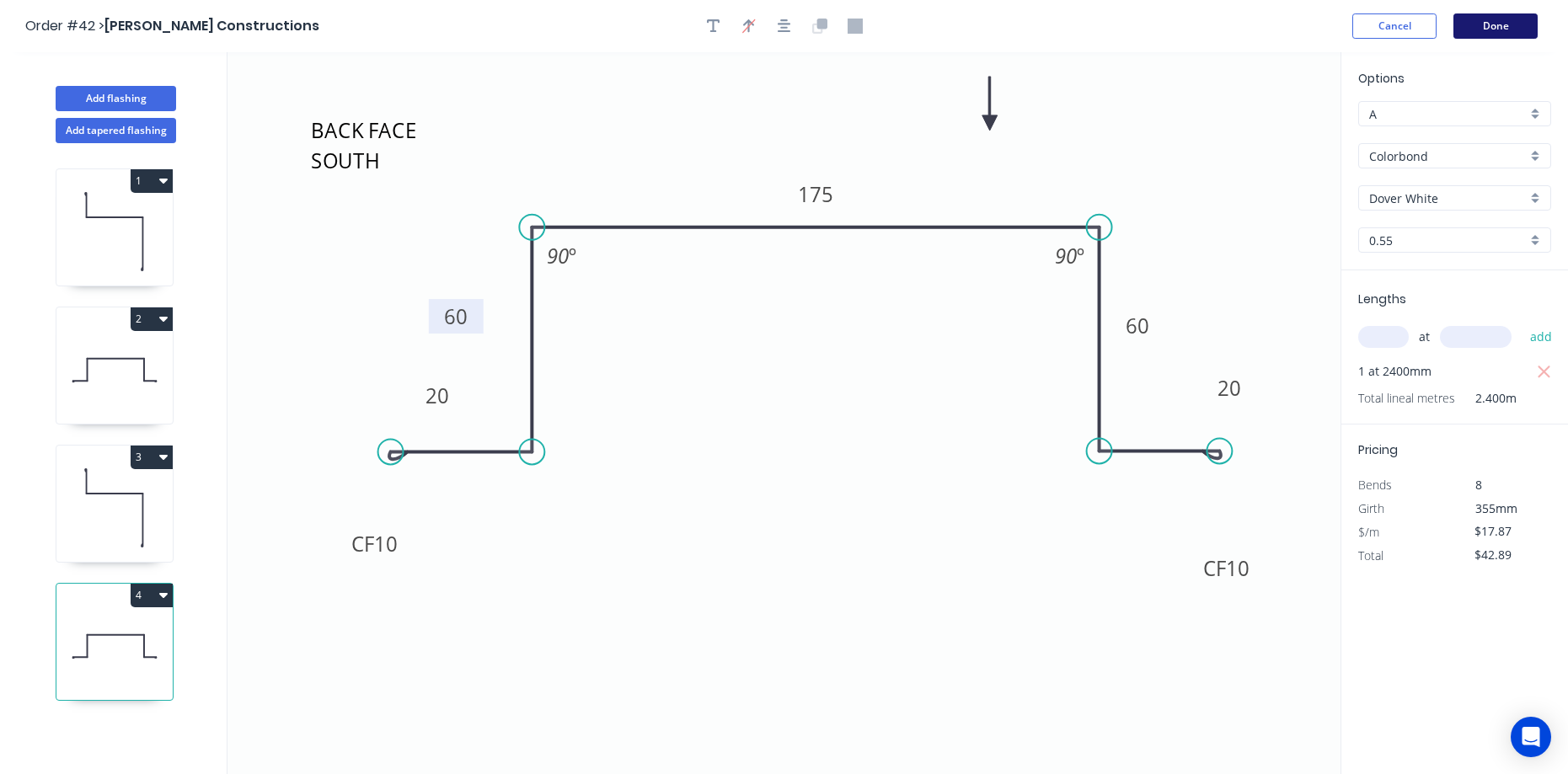
click at [1519, 31] on button "Done" at bounding box center [1495, 26] width 84 height 26
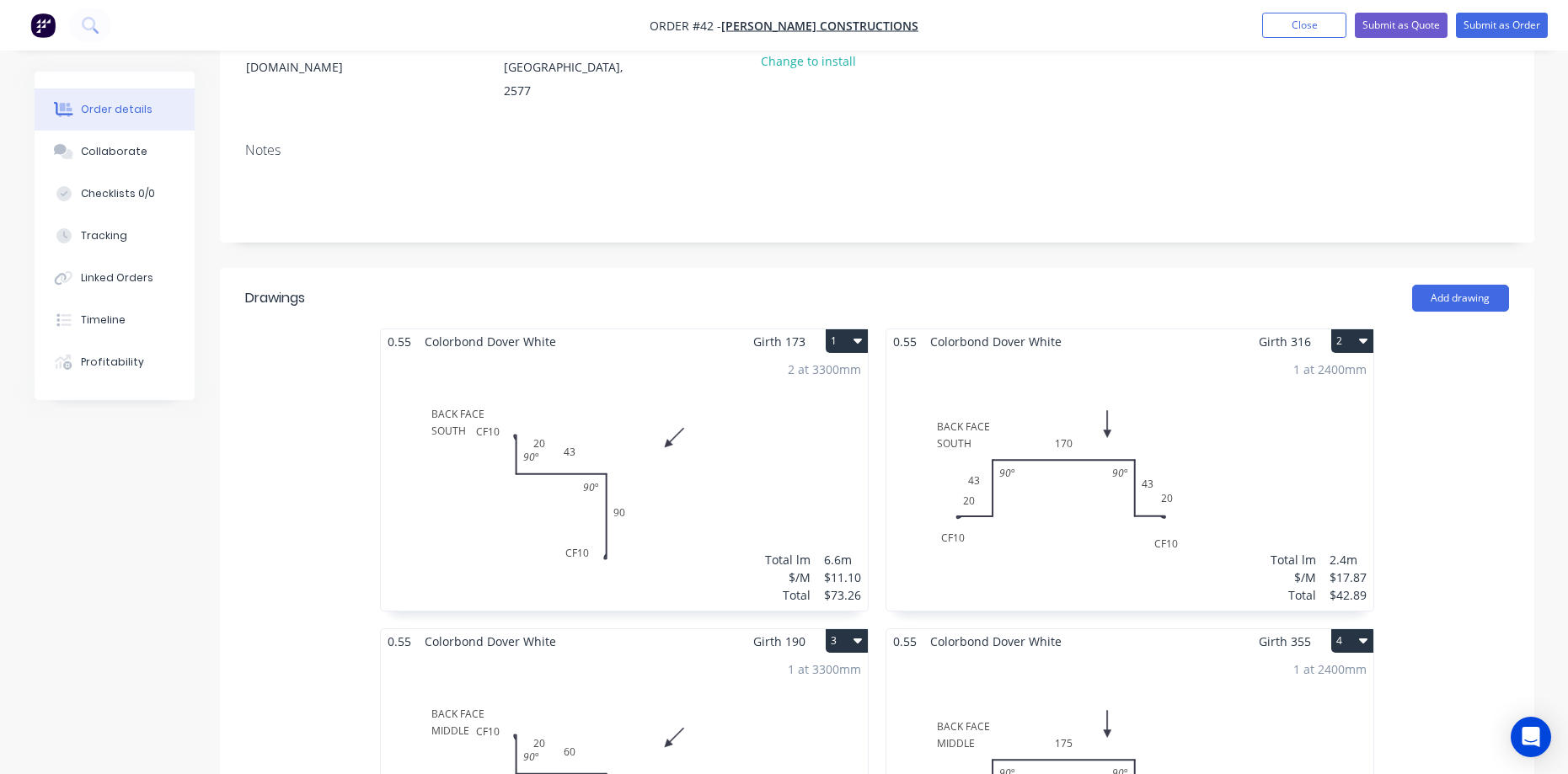
scroll to position [337, 0]
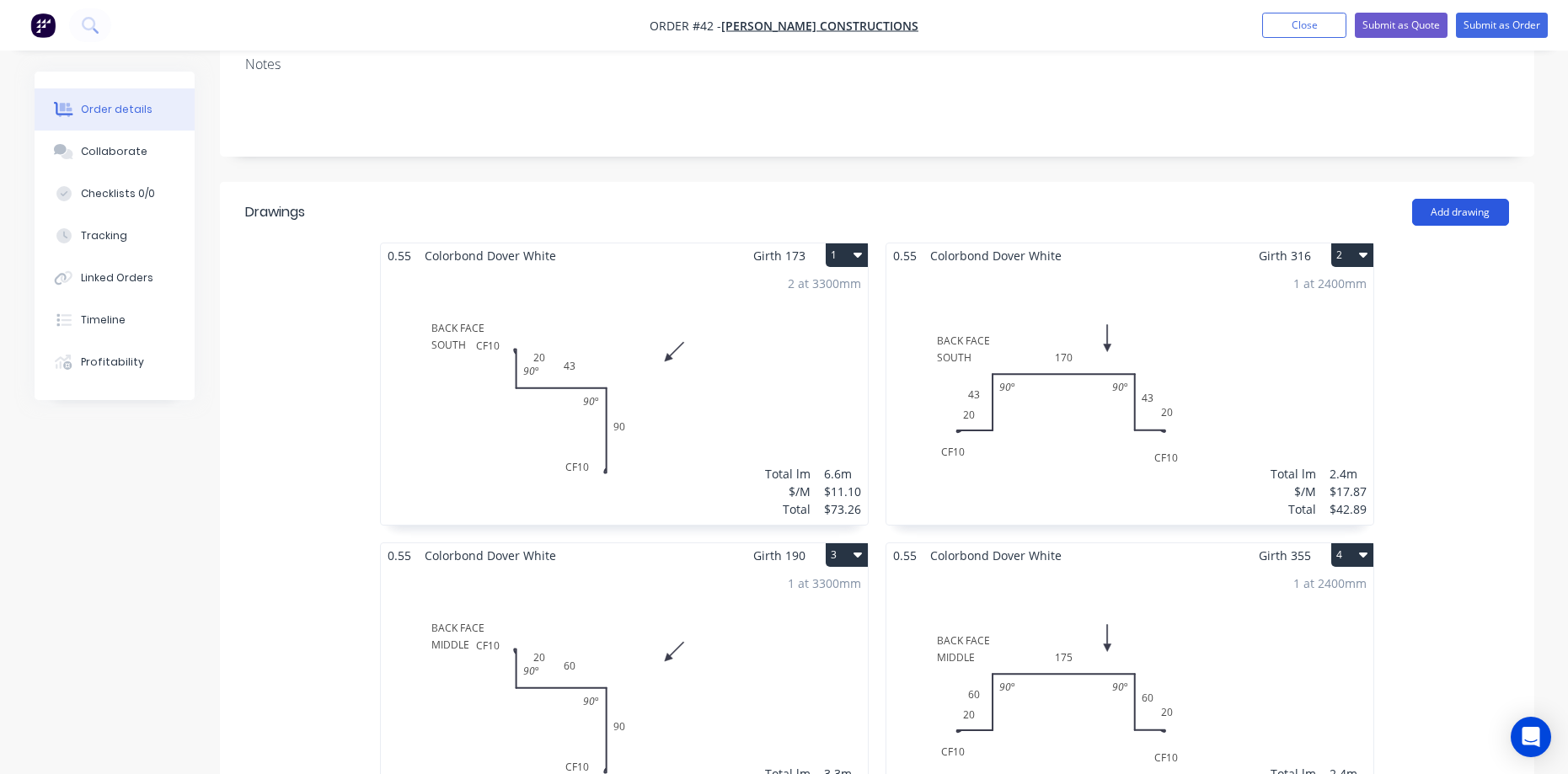
click at [1446, 198] on button "Add drawing" at bounding box center [1461, 212] width 97 height 27
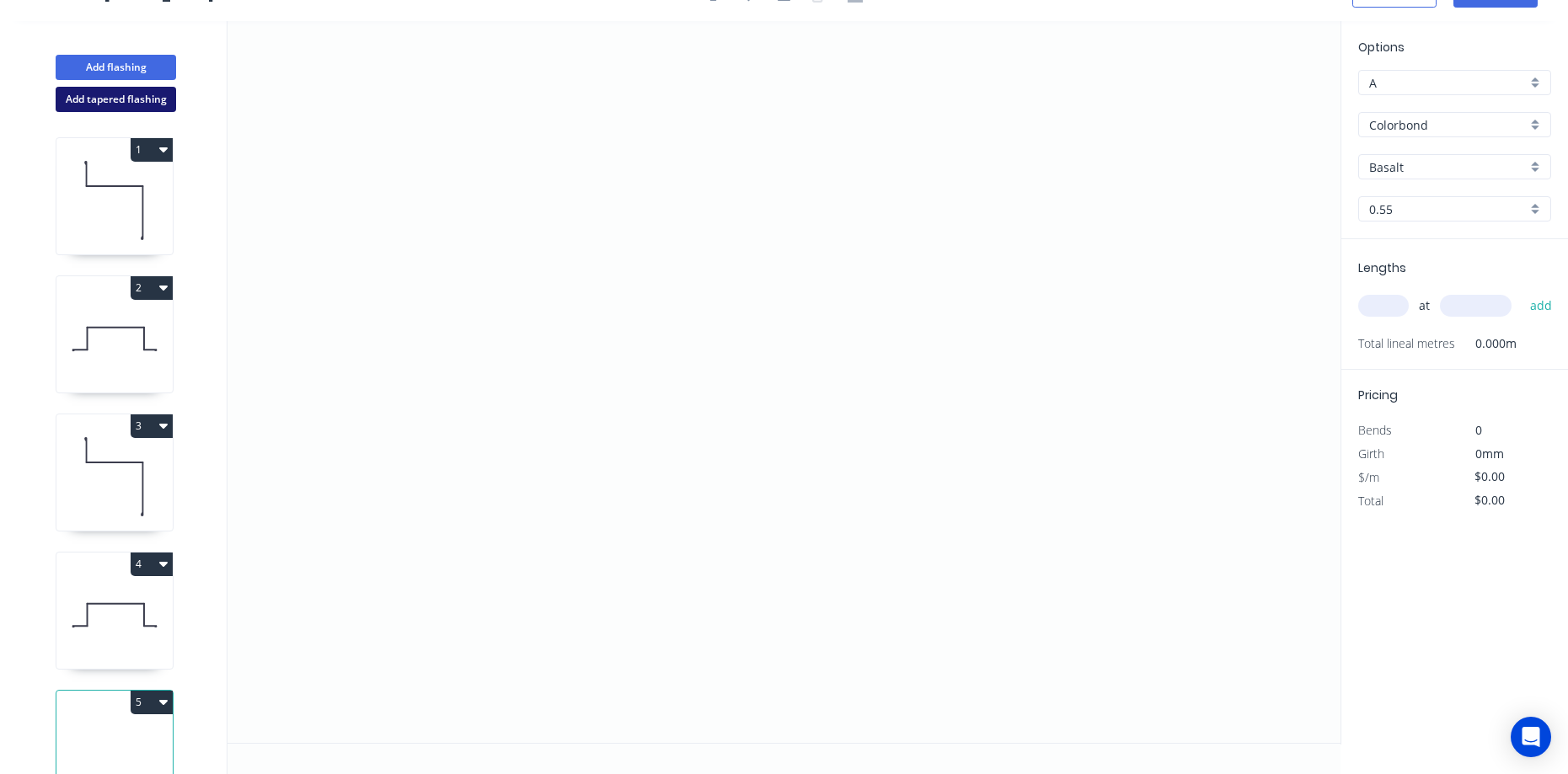
click at [160, 104] on button "Add tapered flashing" at bounding box center [115, 100] width 120 height 26
click at [663, 107] on icon "0" at bounding box center [784, 201] width 1113 height 360
drag, startPoint x: 658, startPoint y: 201, endPoint x: 767, endPoint y: 221, distance: 110.8
click at [658, 202] on icon "0" at bounding box center [784, 201] width 1113 height 360
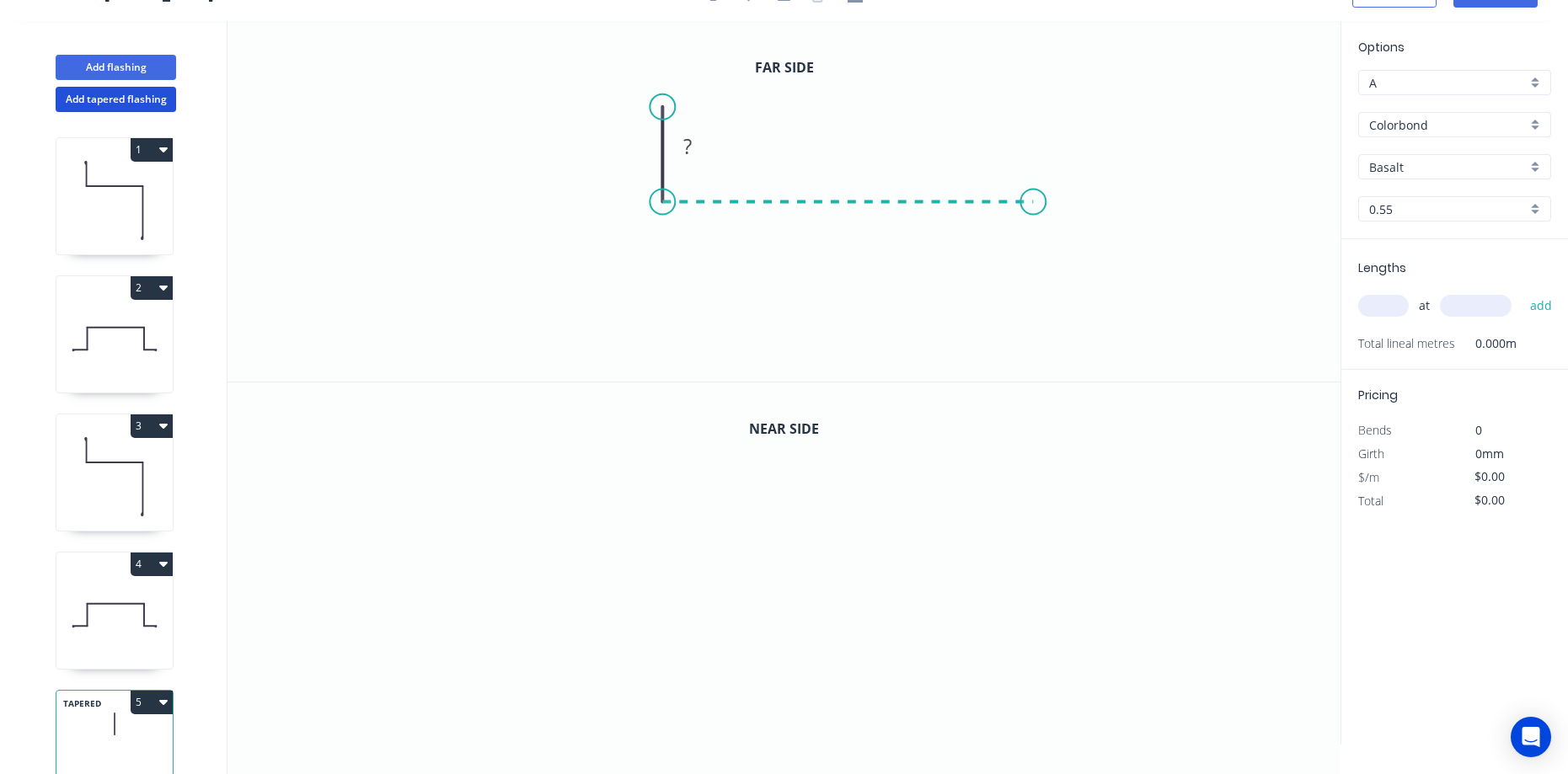
click at [1034, 215] on icon "0 ?" at bounding box center [784, 201] width 1113 height 360
click at [1036, 349] on icon "0 ? ?" at bounding box center [784, 201] width 1113 height 360
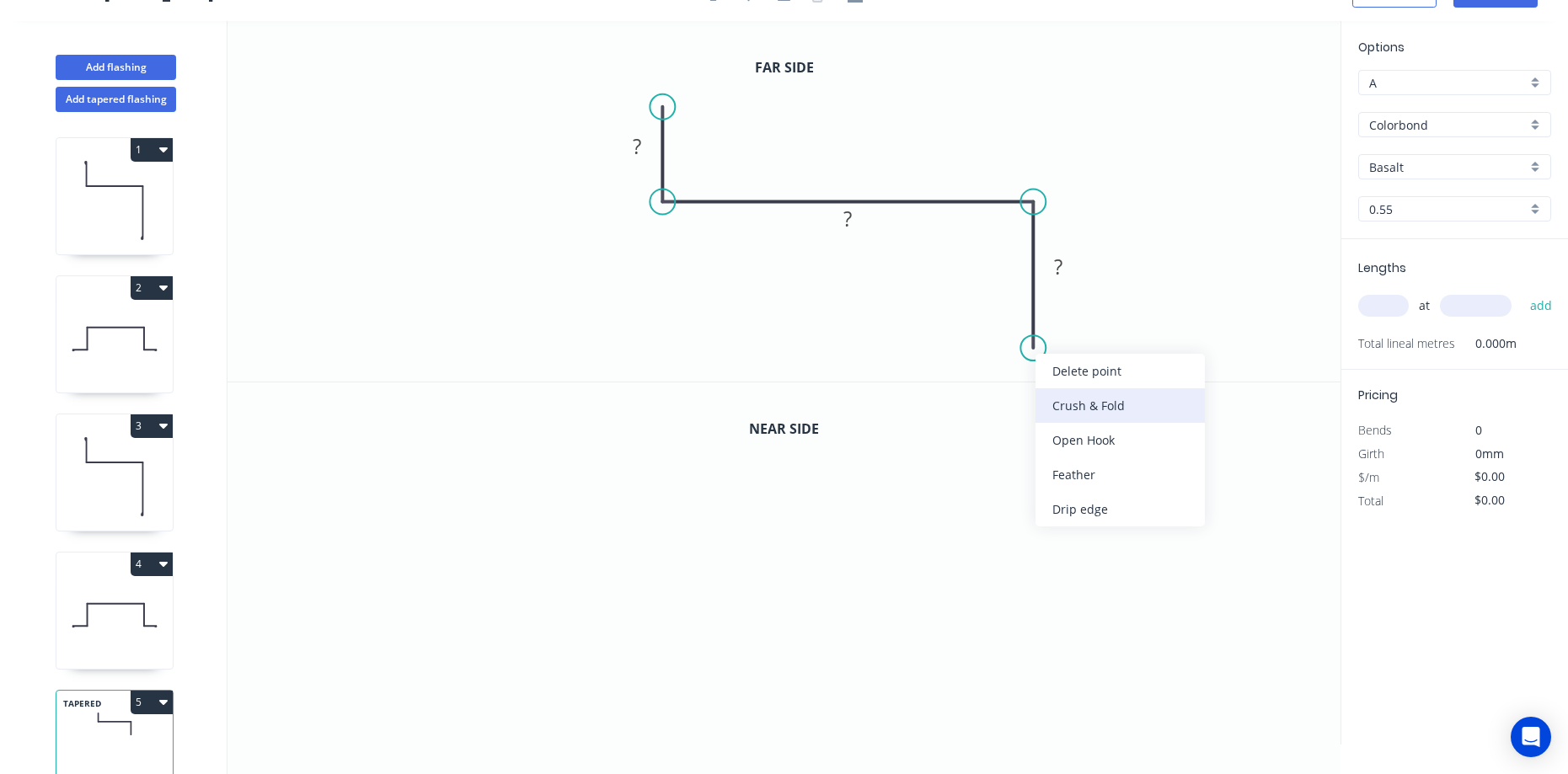
click at [1054, 403] on div "Crush & Fold" at bounding box center [1120, 405] width 169 height 35
click at [1067, 395] on div "Flip bend" at bounding box center [1122, 406] width 169 height 35
drag, startPoint x: 1096, startPoint y: 309, endPoint x: 966, endPoint y: 323, distance: 130.8
click at [966, 323] on rect at bounding box center [938, 331] width 67 height 35
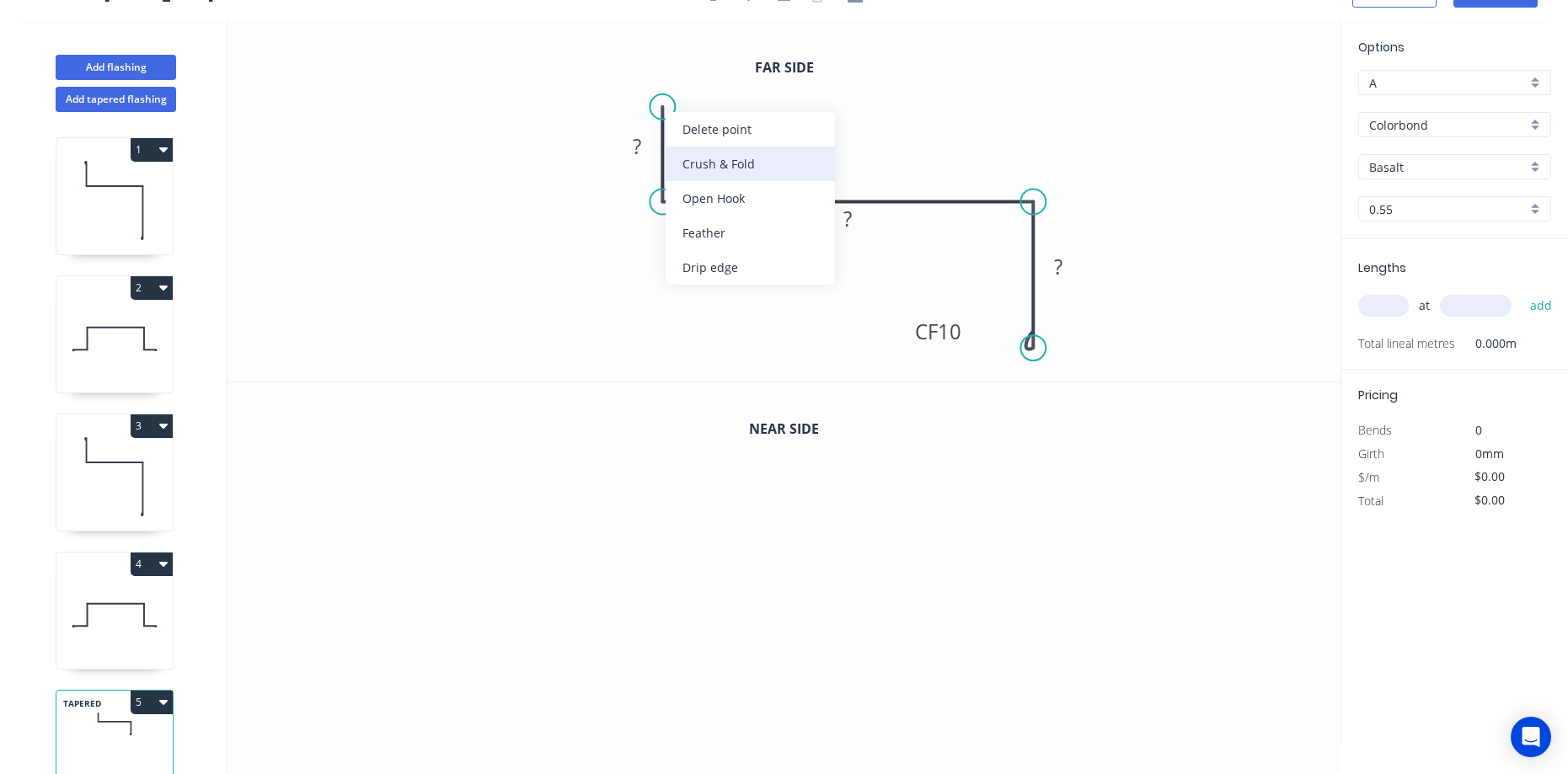
click at [704, 180] on div "Crush & Fold" at bounding box center [750, 163] width 169 height 35
drag, startPoint x: 651, startPoint y: 129, endPoint x: 764, endPoint y: 118, distance: 113.5
click at [764, 118] on rect at bounding box center [751, 135] width 55 height 35
drag, startPoint x: 866, startPoint y: 209, endPoint x: 916, endPoint y: 129, distance: 94.3
click at [916, 129] on rect at bounding box center [899, 138] width 55 height 35
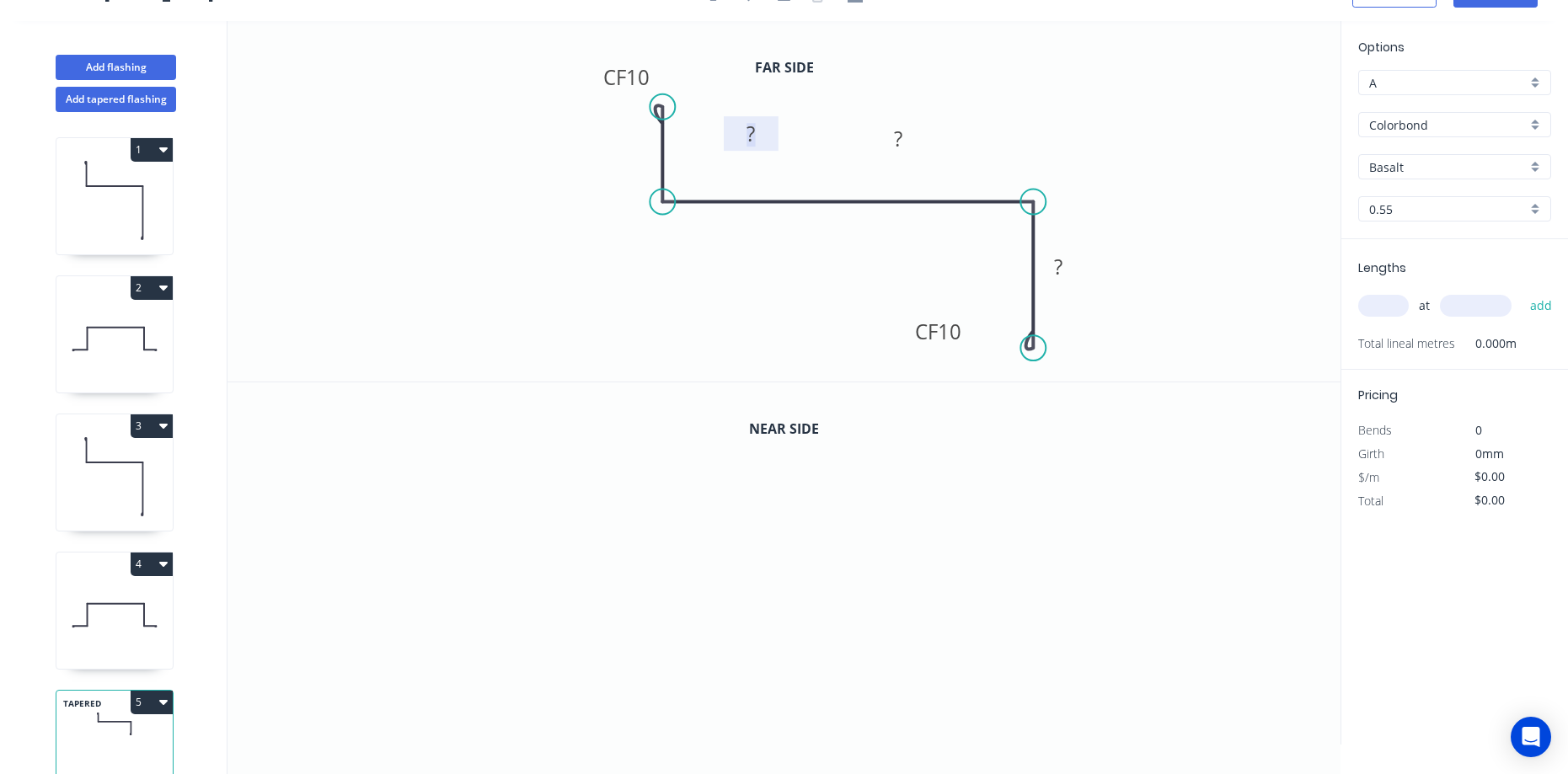
click at [761, 129] on rect at bounding box center [751, 135] width 34 height 24
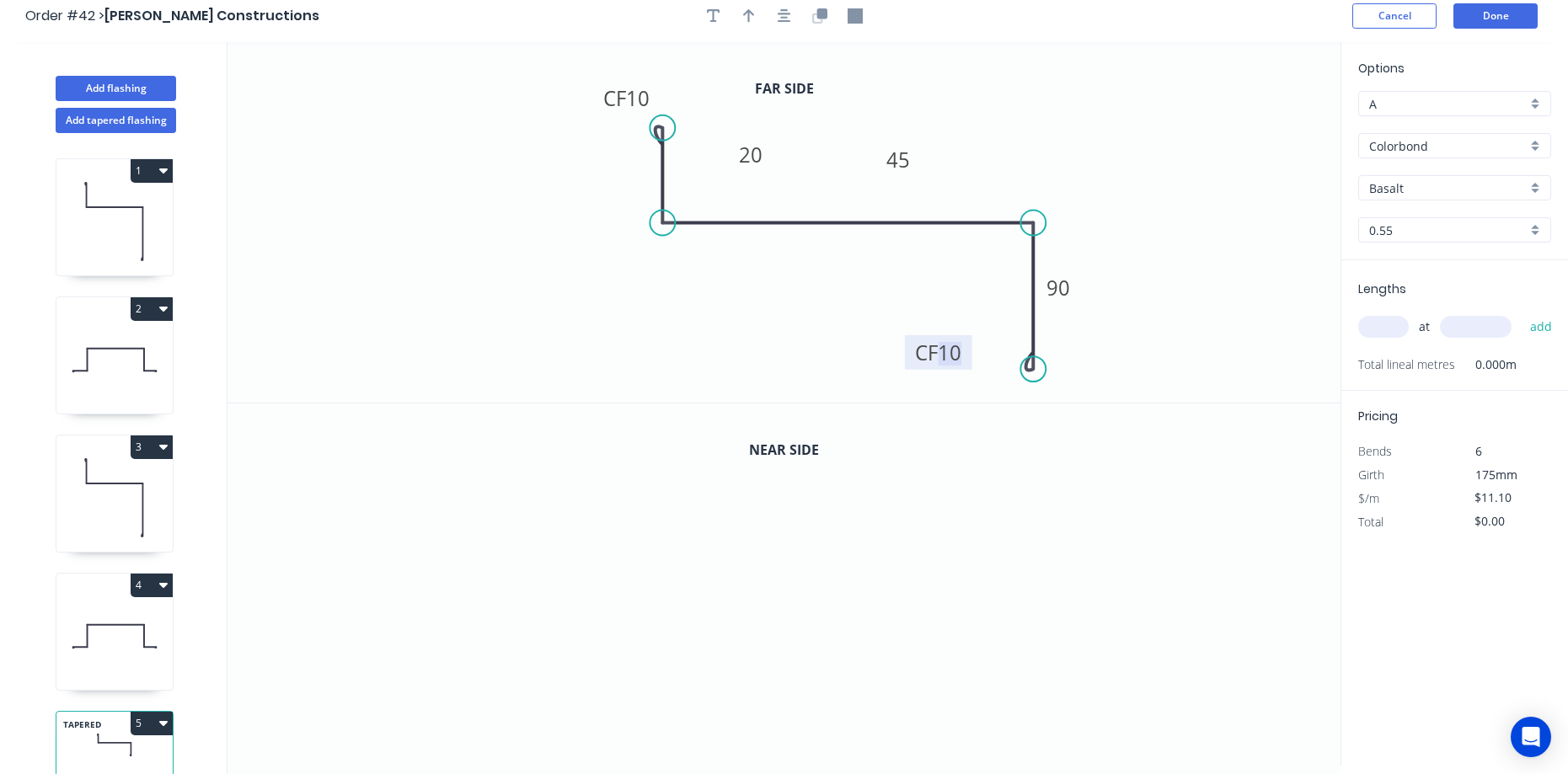
scroll to position [0, 0]
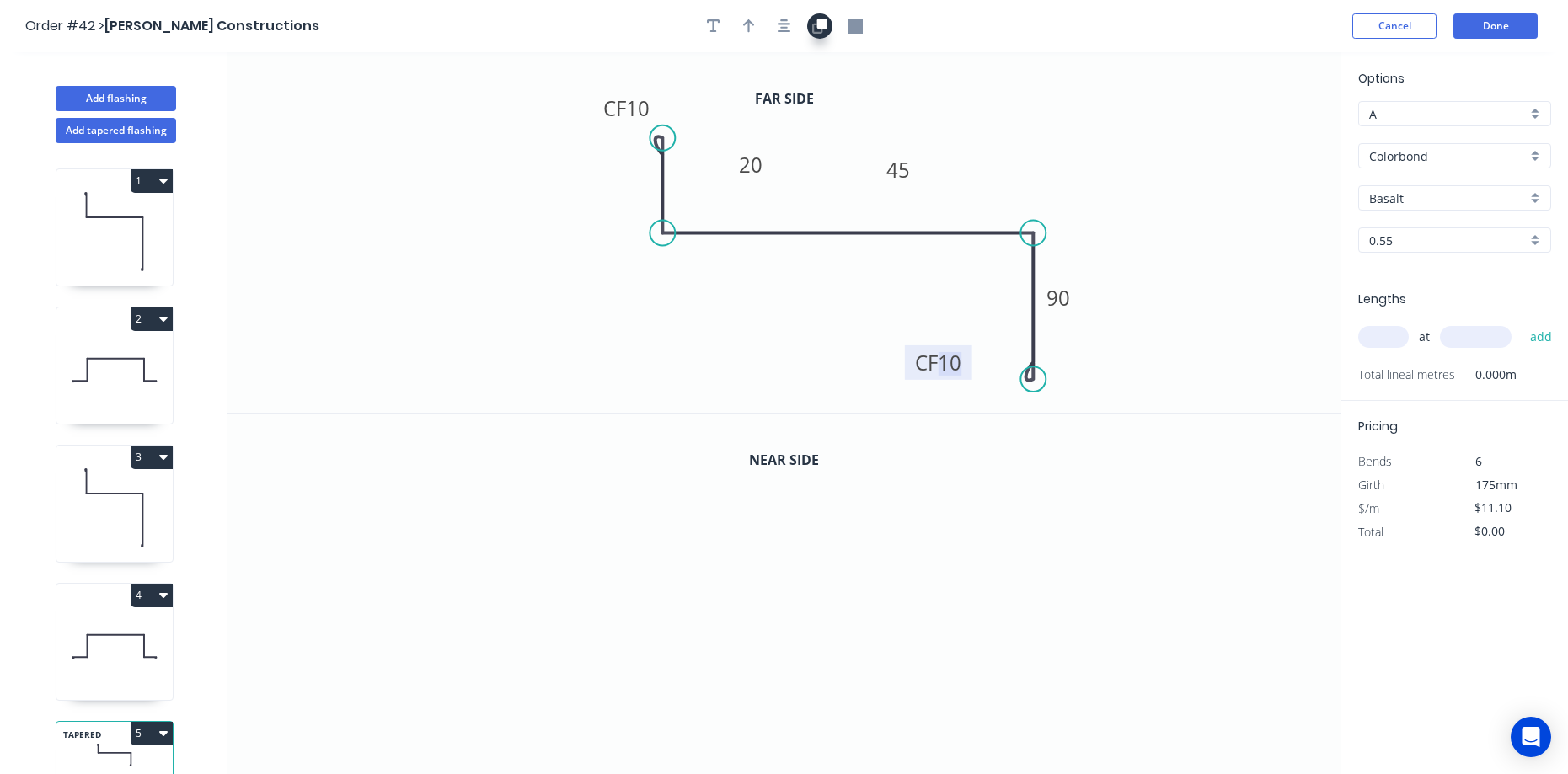
click at [824, 31] on icon "button" at bounding box center [820, 26] width 15 height 15
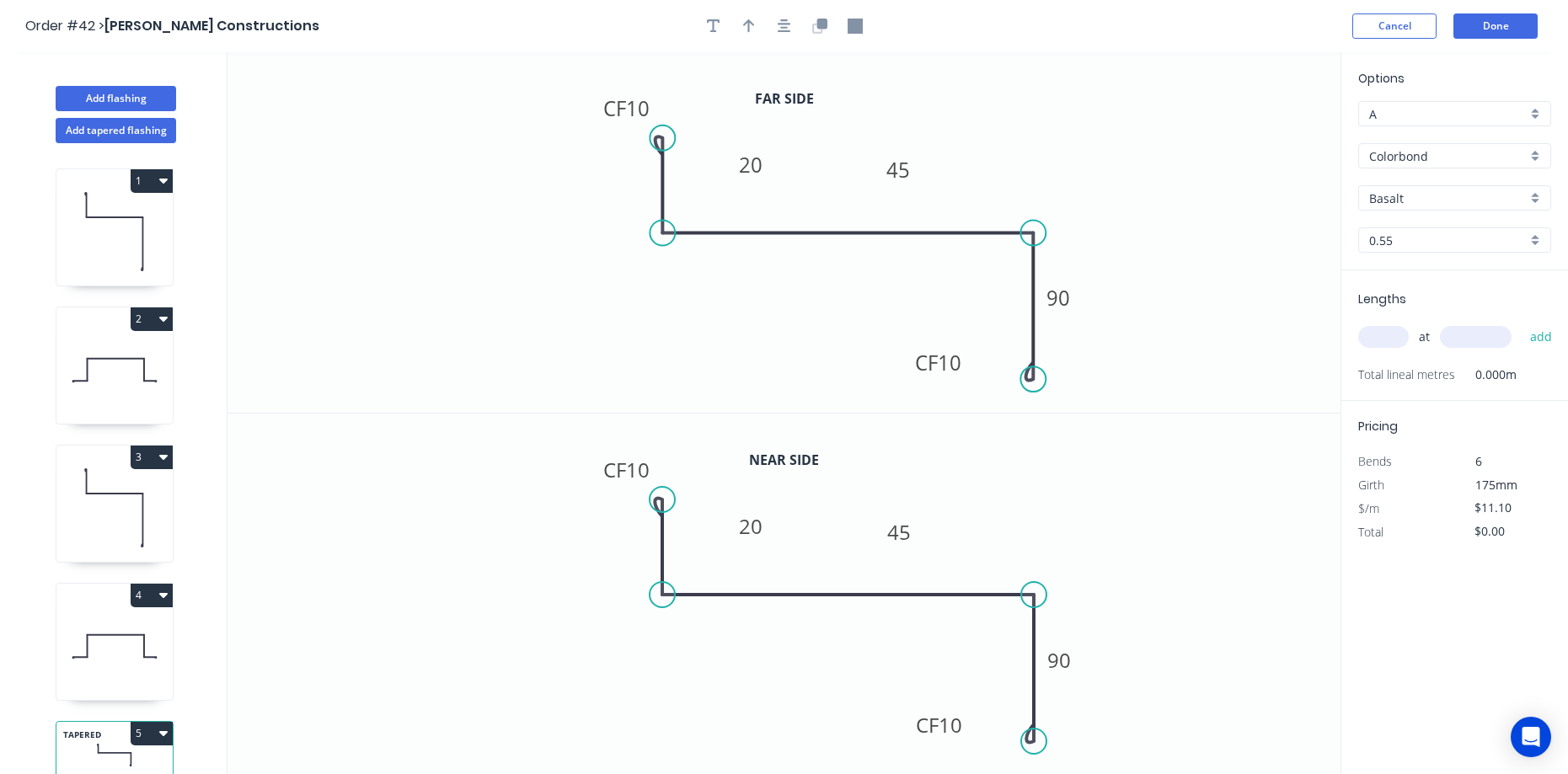
click at [1008, 527] on icon "0 CF 10 20 45 CF 10 90" at bounding box center [784, 594] width 1113 height 361
click at [921, 536] on rect at bounding box center [899, 531] width 55 height 35
click at [916, 534] on rect at bounding box center [899, 531] width 55 height 35
click at [910, 534] on rect at bounding box center [899, 533] width 34 height 24
click at [760, 29] on button "button" at bounding box center [750, 26] width 26 height 26
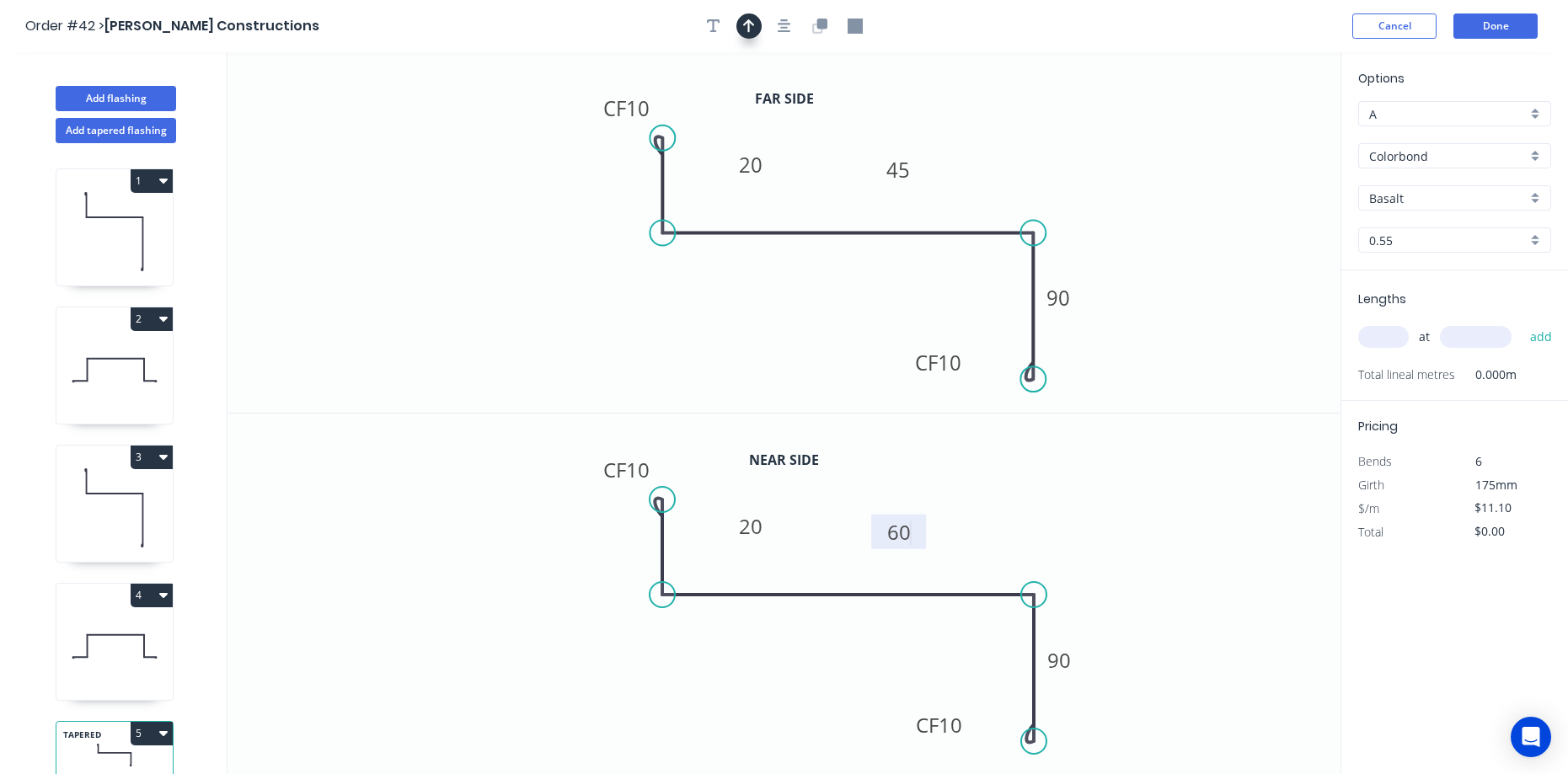
type input "$12.10"
click at [1259, 136] on icon at bounding box center [1255, 117] width 15 height 54
drag, startPoint x: 1259, startPoint y: 136, endPoint x: 1190, endPoint y: 205, distance: 97.6
click at [1203, 196] on icon at bounding box center [1227, 170] width 49 height 49
click at [1404, 201] on input "Basalt" at bounding box center [1448, 198] width 158 height 18
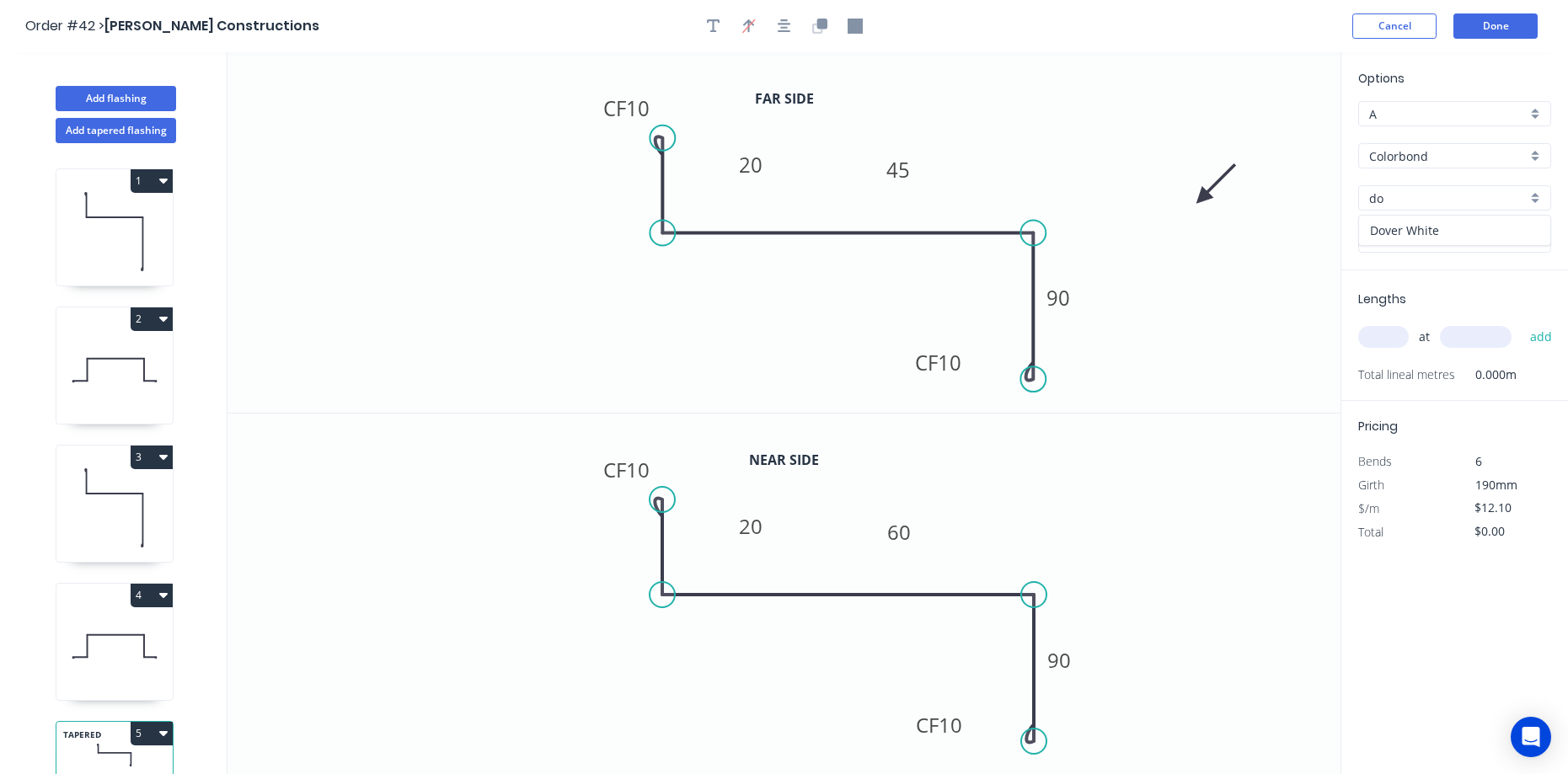
click at [1399, 226] on div "Dover White" at bounding box center [1455, 230] width 192 height 30
type input "Dover White"
click at [1398, 339] on input "text" at bounding box center [1383, 337] width 50 height 22
type input "1"
type input "3200"
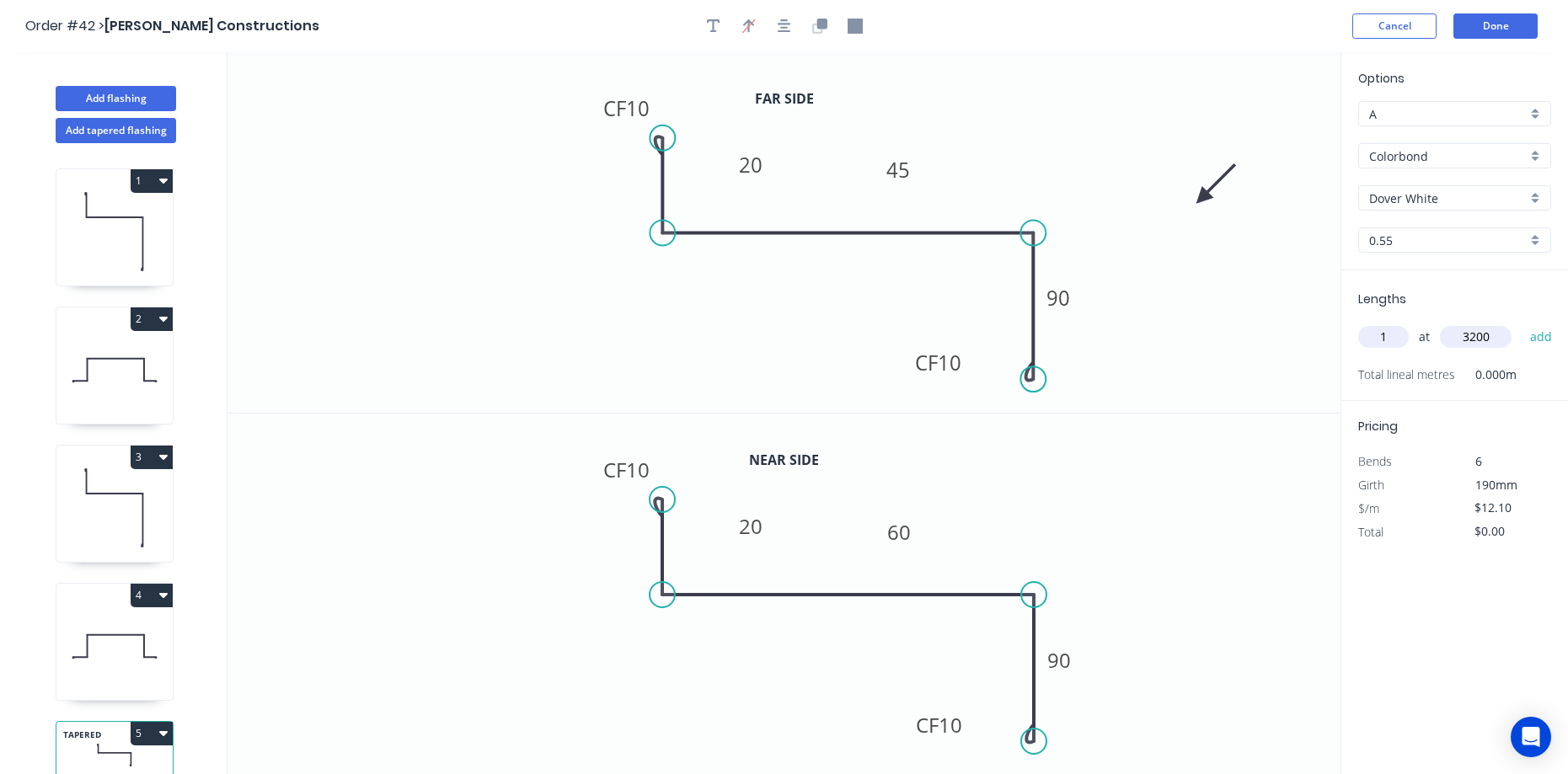
click at [1522, 323] on button "add" at bounding box center [1542, 337] width 39 height 29
type input "$38.72"
click at [712, 28] on icon "button" at bounding box center [714, 26] width 14 height 15
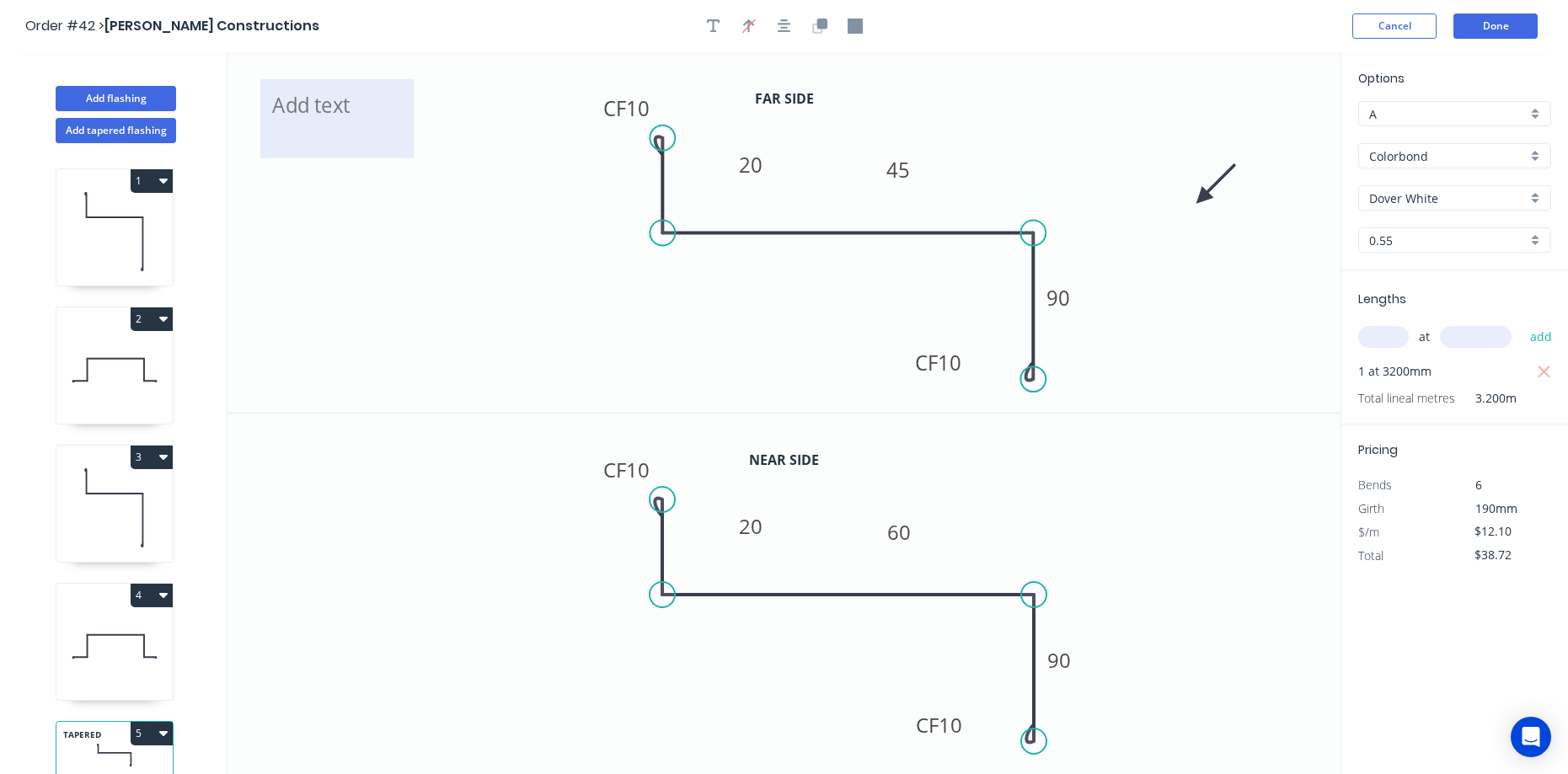
click at [308, 99] on textarea at bounding box center [337, 118] width 136 height 62
drag, startPoint x: 426, startPoint y: 175, endPoint x: 580, endPoint y: 175, distance: 154.0
click at [427, 175] on icon "BACK FACE MIDDLE CF 10 20 45 CF 10 90" at bounding box center [784, 232] width 1113 height 360
type textarea "BACK FACE MIDDLE"
click at [1499, 33] on button "Done" at bounding box center [1495, 26] width 84 height 26
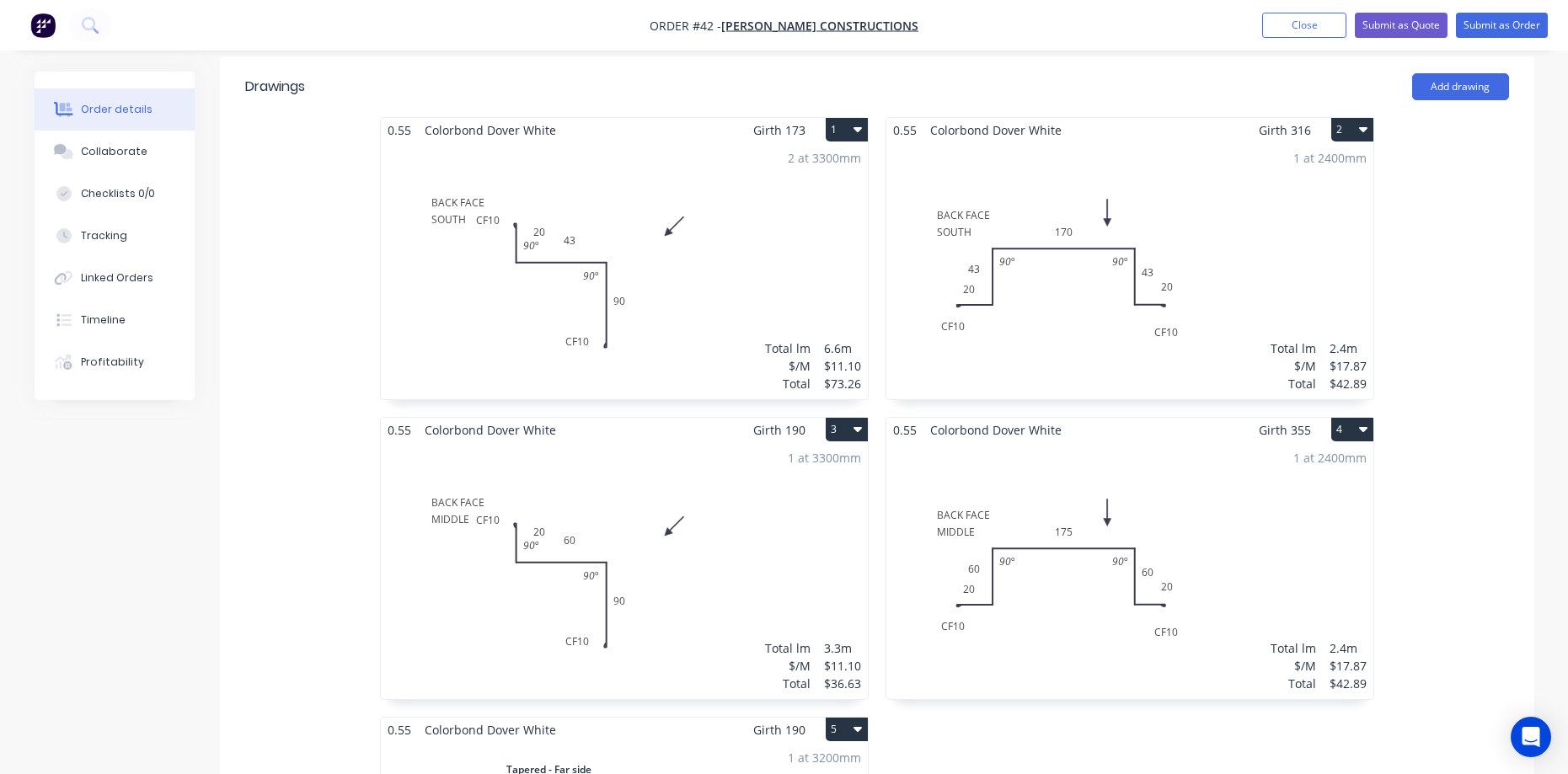
scroll to position [421, 0]
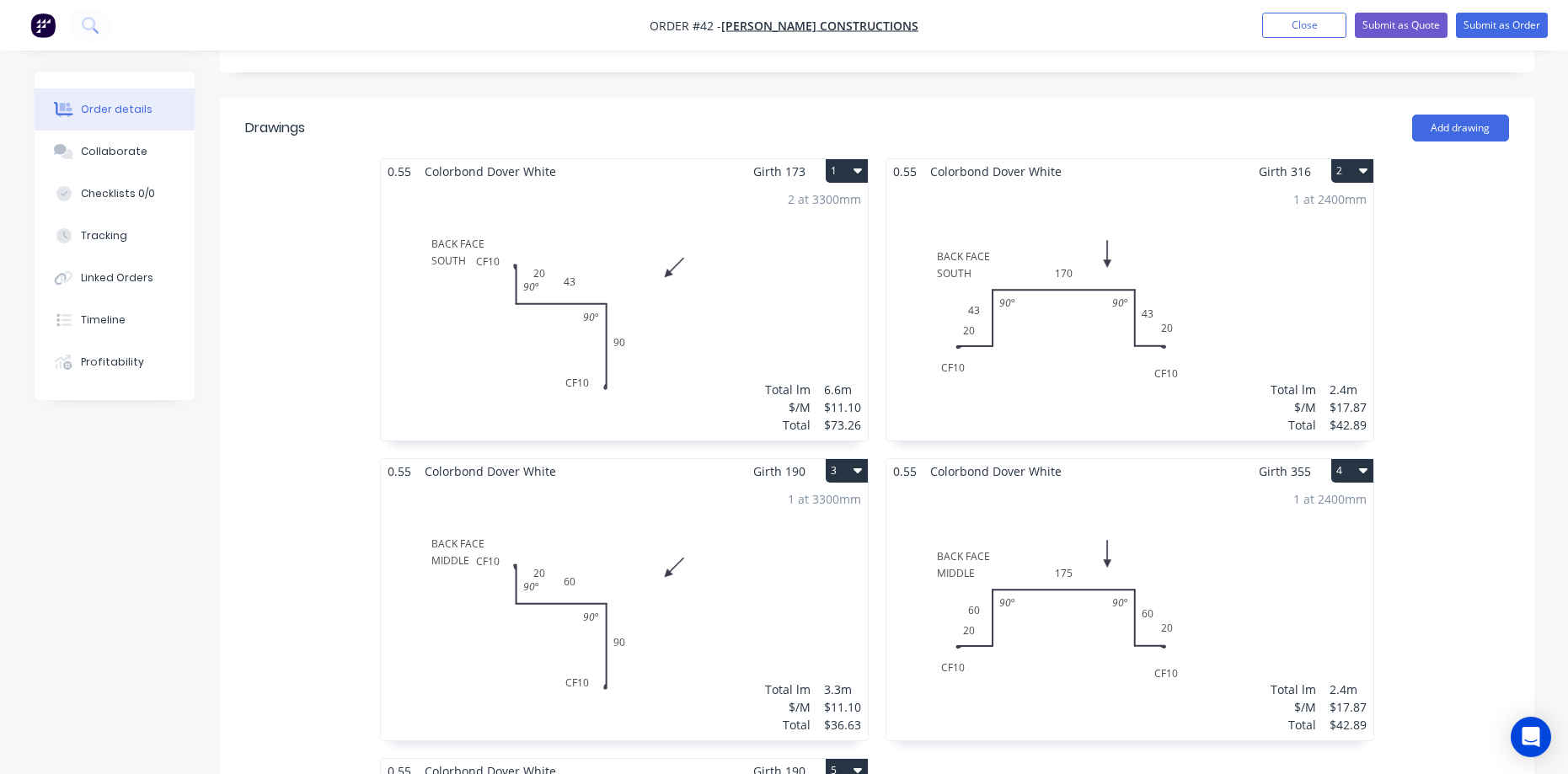
click at [831, 159] on button "1" at bounding box center [846, 171] width 42 height 24
click at [798, 233] on div "Duplicate" at bounding box center [788, 245] width 129 height 25
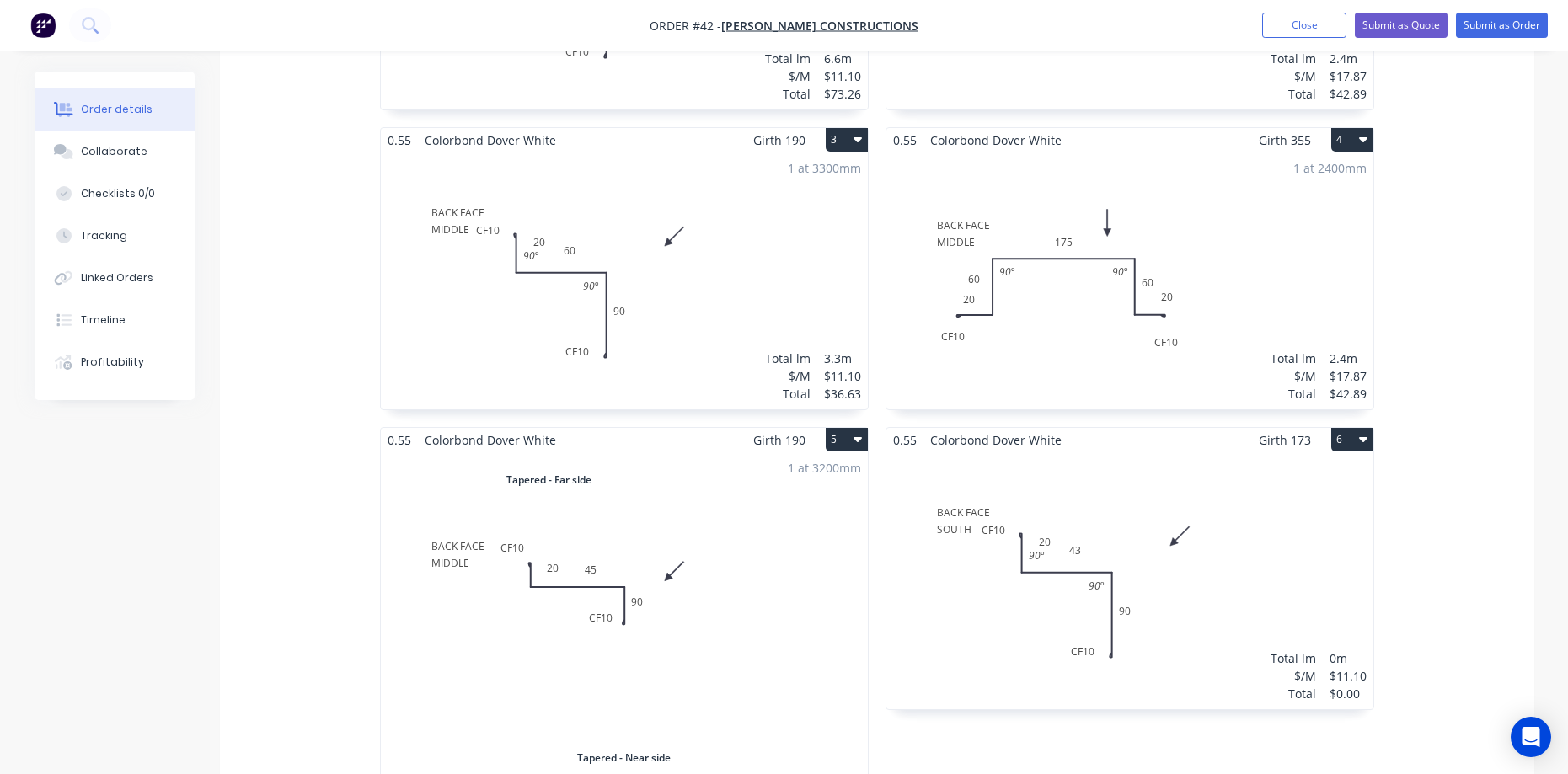
scroll to position [842, 0]
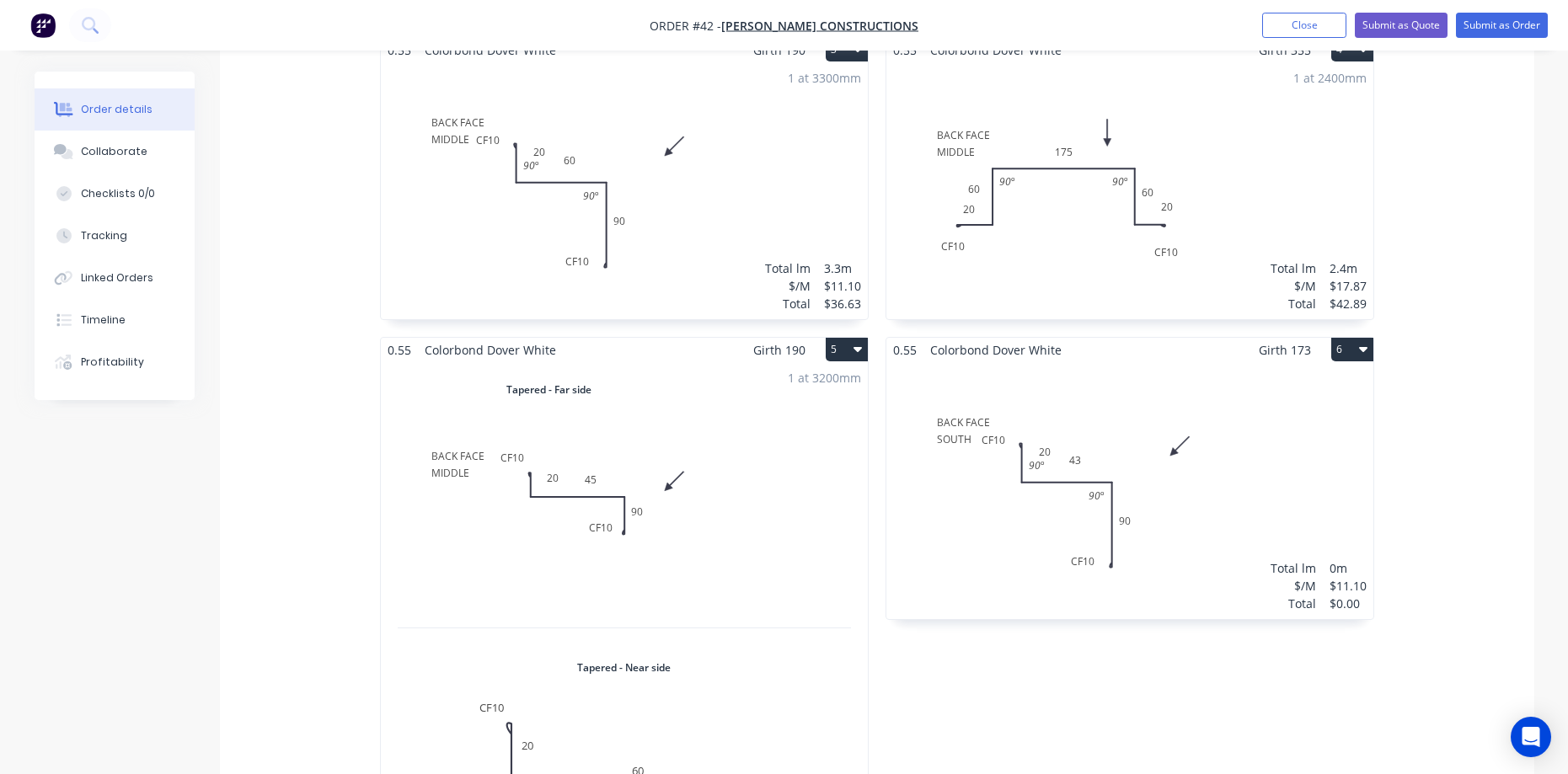
click at [1102, 362] on div "Total lm $/M Total 0m $11.10 $0.00" at bounding box center [1130, 490] width 487 height 257
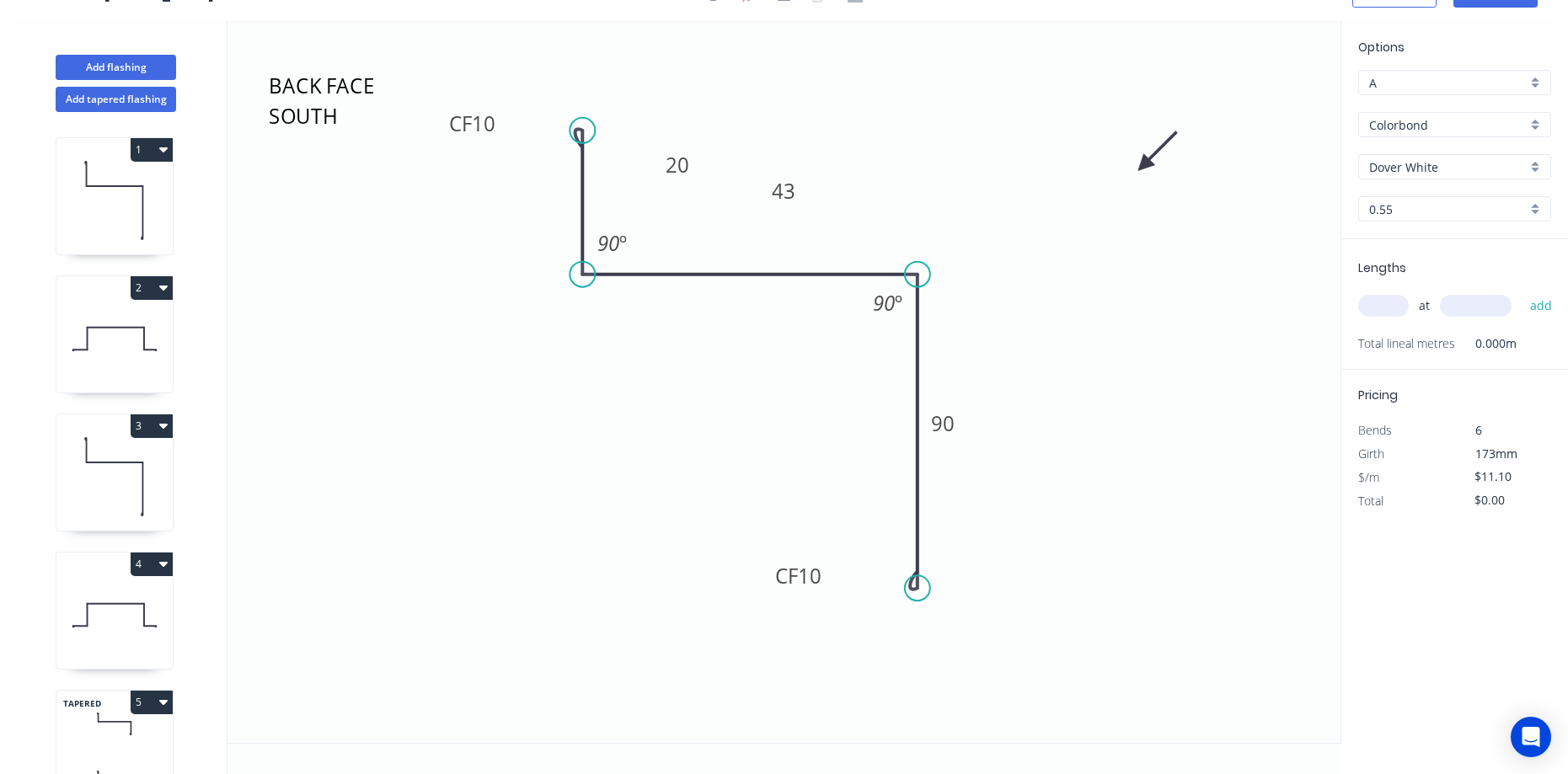
scroll to position [32, 0]
click at [349, 123] on textarea "BACK FACE SOUTH" at bounding box center [334, 99] width 136 height 62
click at [345, 122] on textarea "BACK FACE SOUTH" at bounding box center [334, 99] width 136 height 62
type textarea "BACK FACE NORTH"
click at [800, 192] on rect at bounding box center [784, 192] width 34 height 24
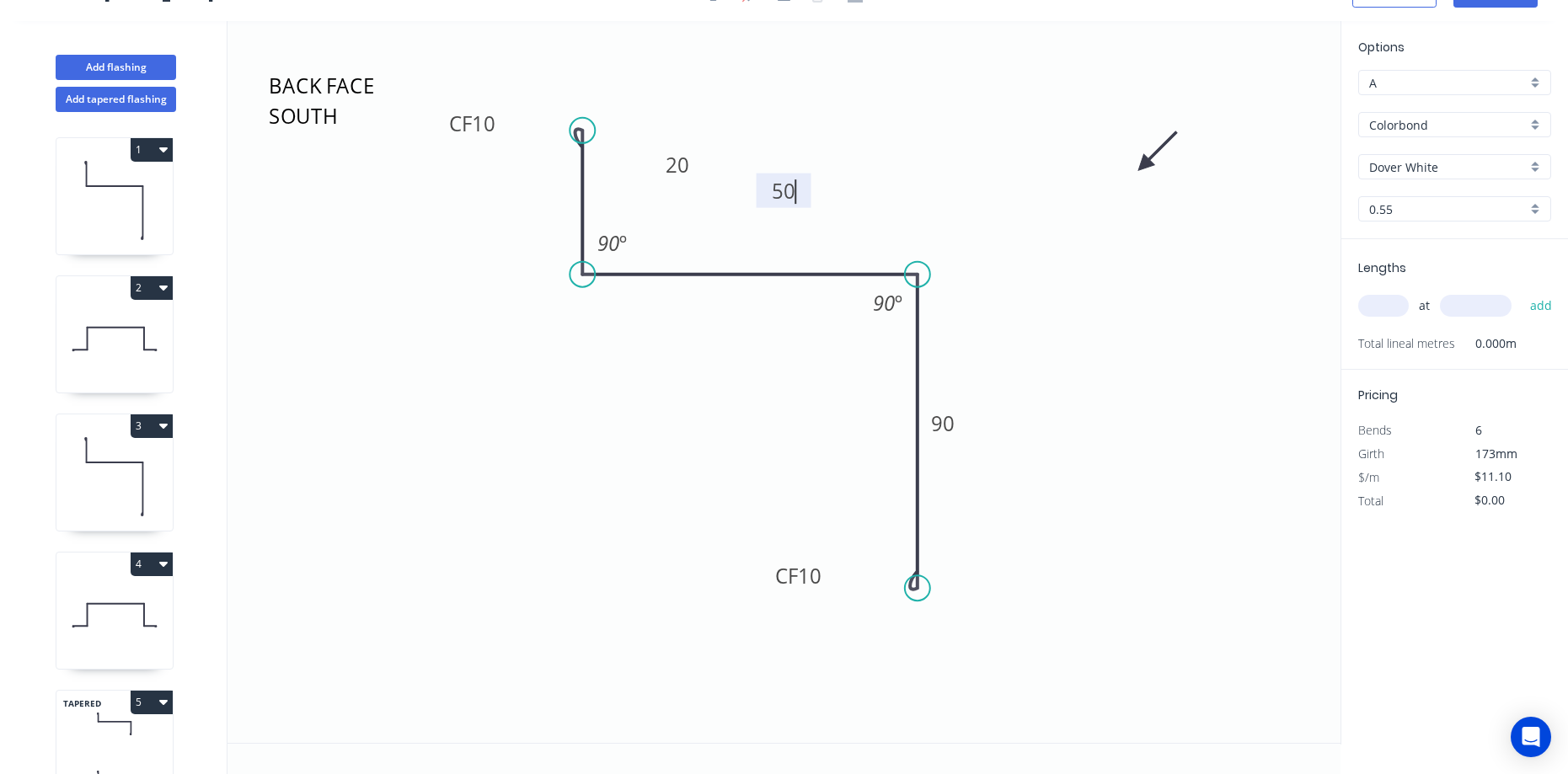
click at [1097, 257] on icon "BACK FACE NORTH CF 10 20 50 CF 10 90 90 º 90 º" at bounding box center [784, 382] width 1113 height 722
click at [1384, 295] on input "text" at bounding box center [1383, 306] width 50 height 22
type input "2"
type input "3300"
click at [1522, 291] on button "add" at bounding box center [1542, 306] width 39 height 29
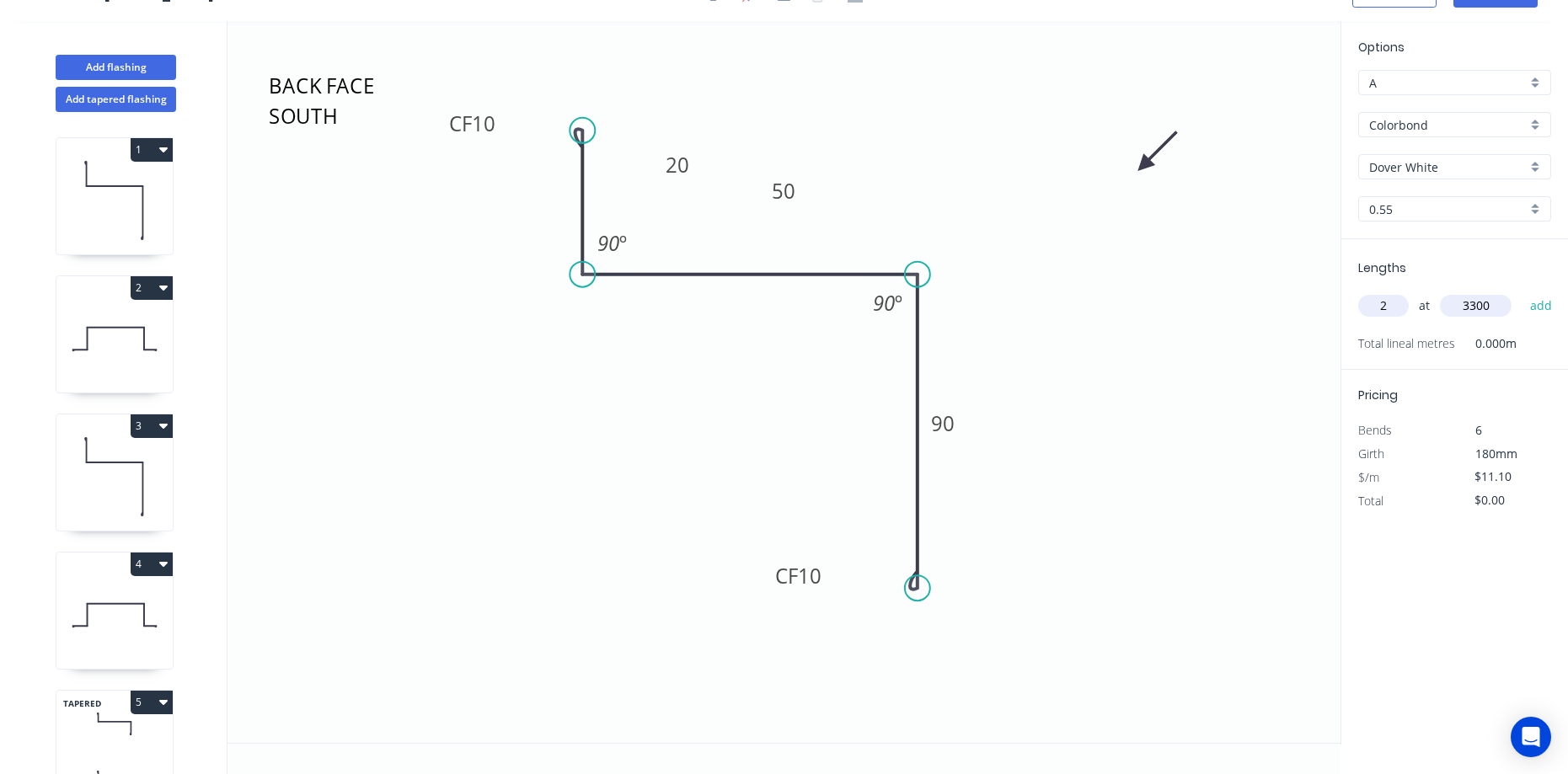
type input "$73.26"
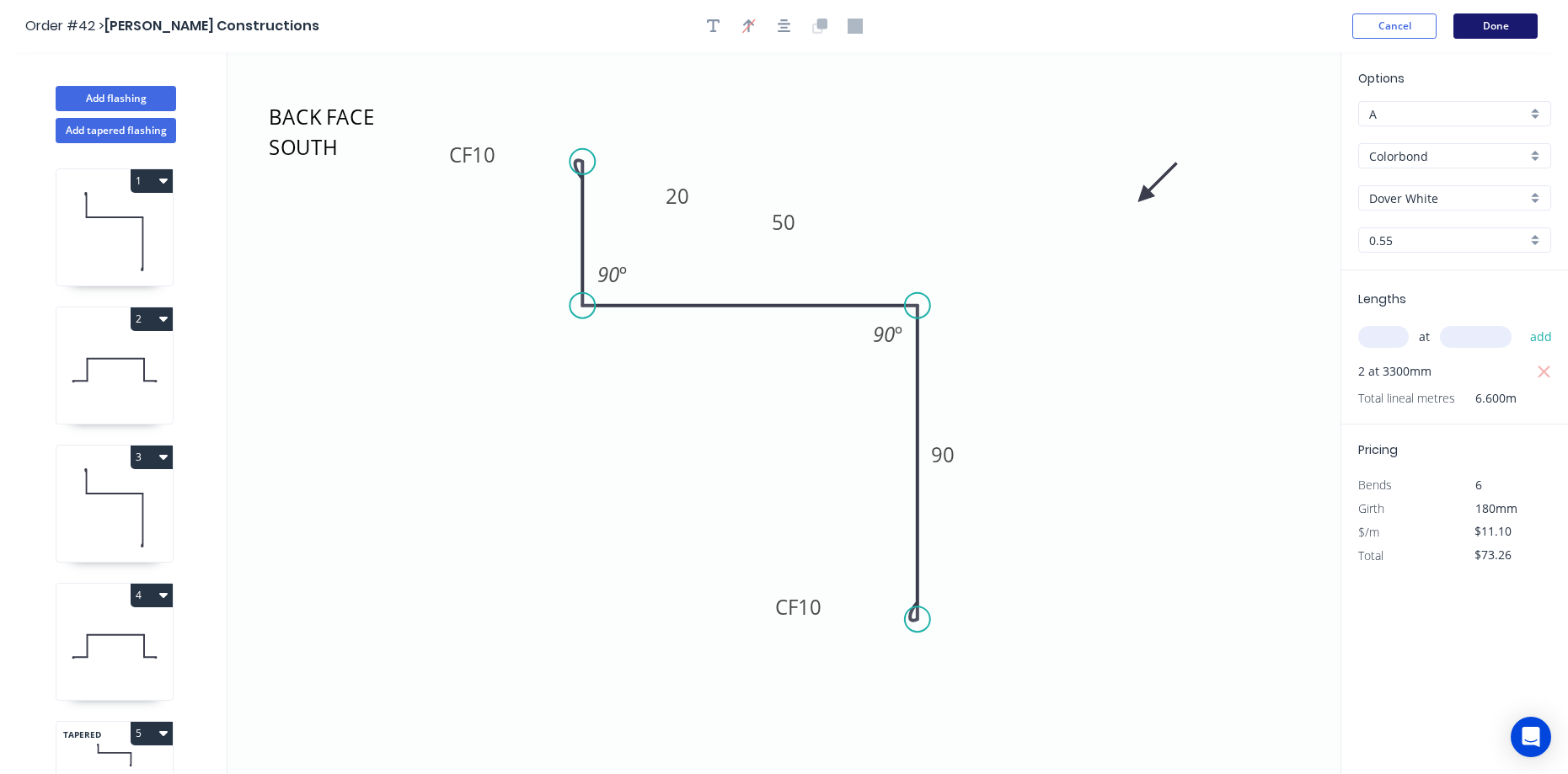
click at [1473, 30] on button "Done" at bounding box center [1495, 26] width 84 height 26
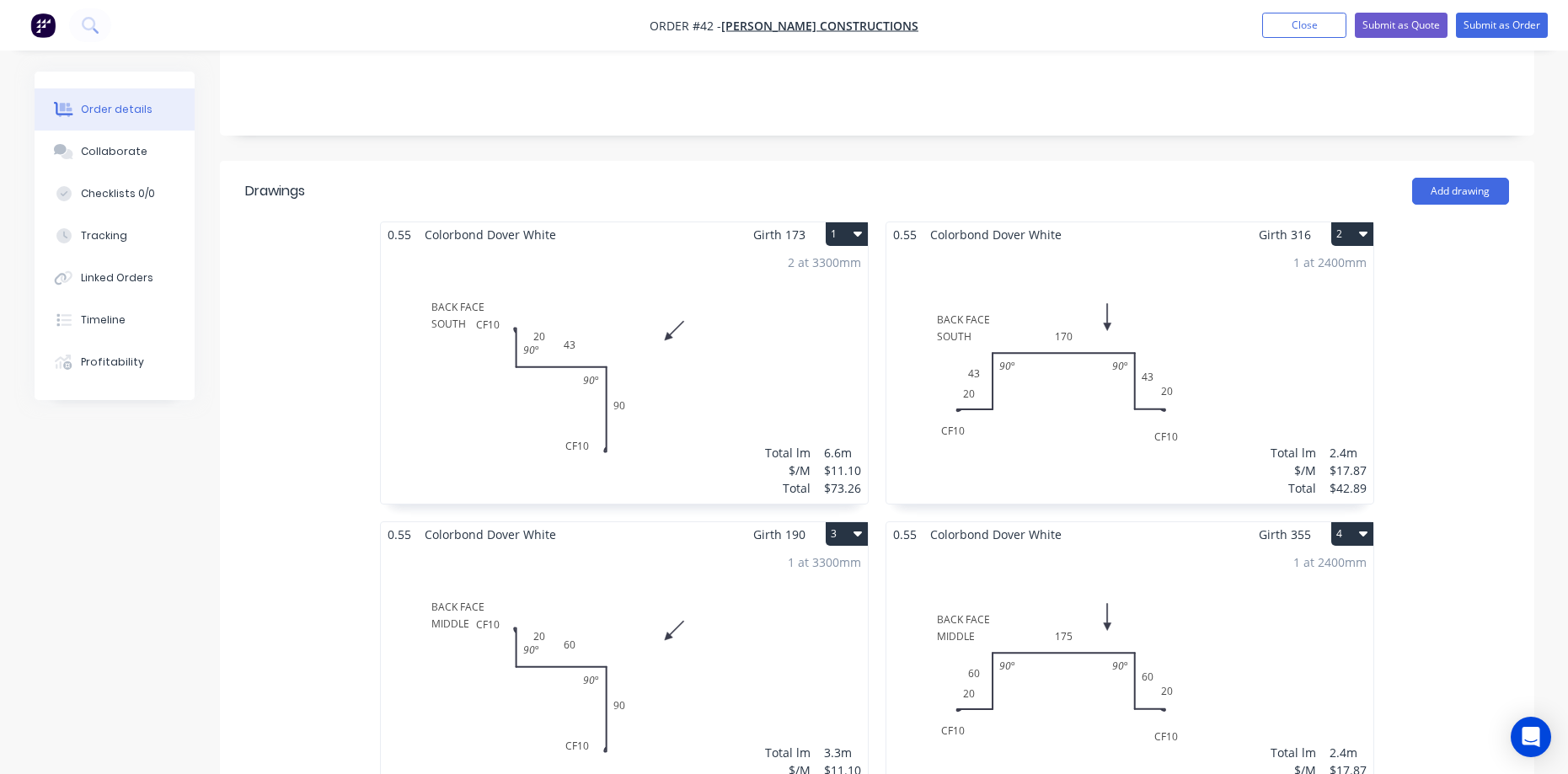
scroll to position [337, 0]
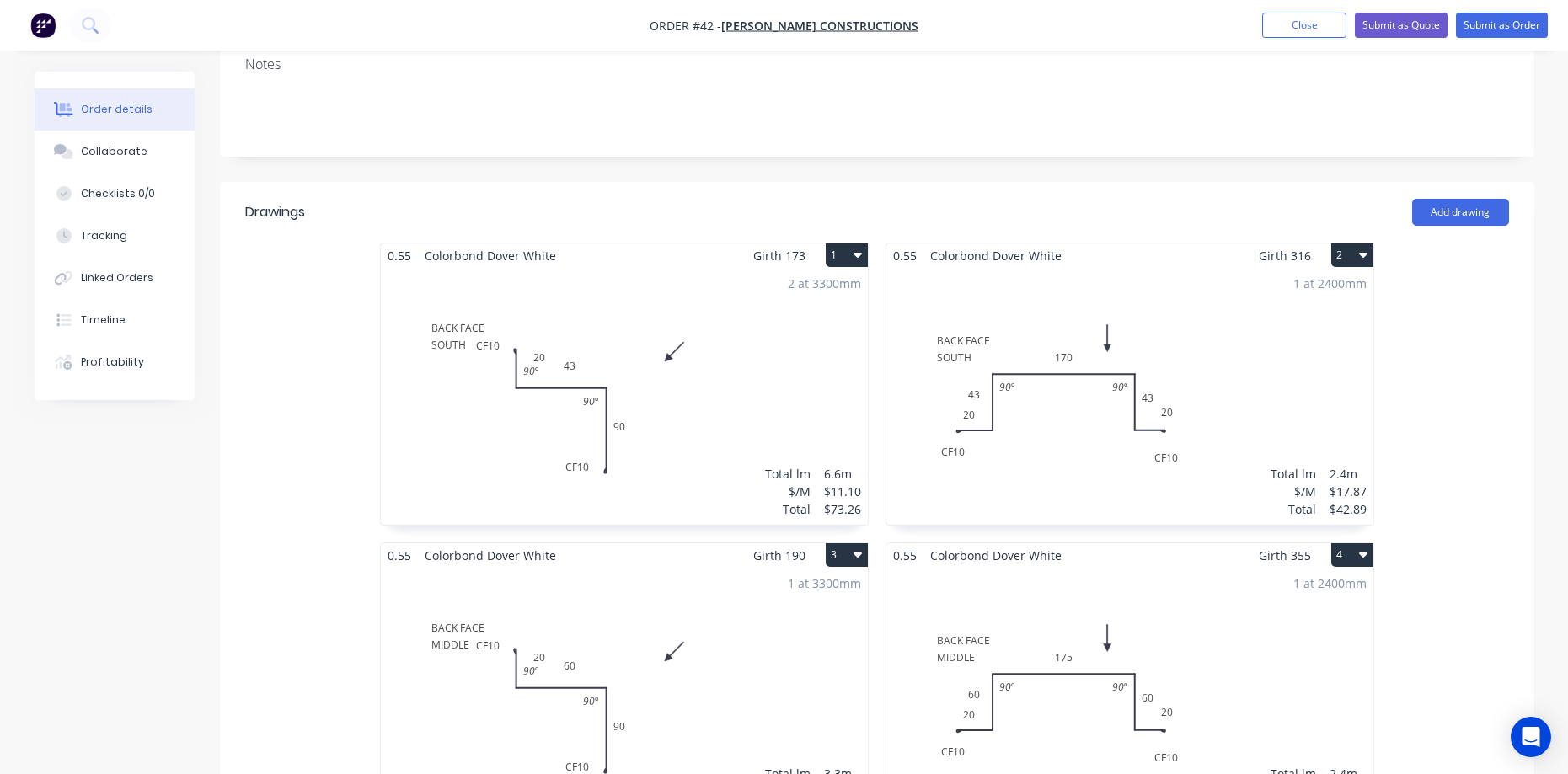
click at [1339, 244] on button "2" at bounding box center [1352, 255] width 42 height 24
click at [1309, 318] on div "Duplicate" at bounding box center [1293, 330] width 129 height 25
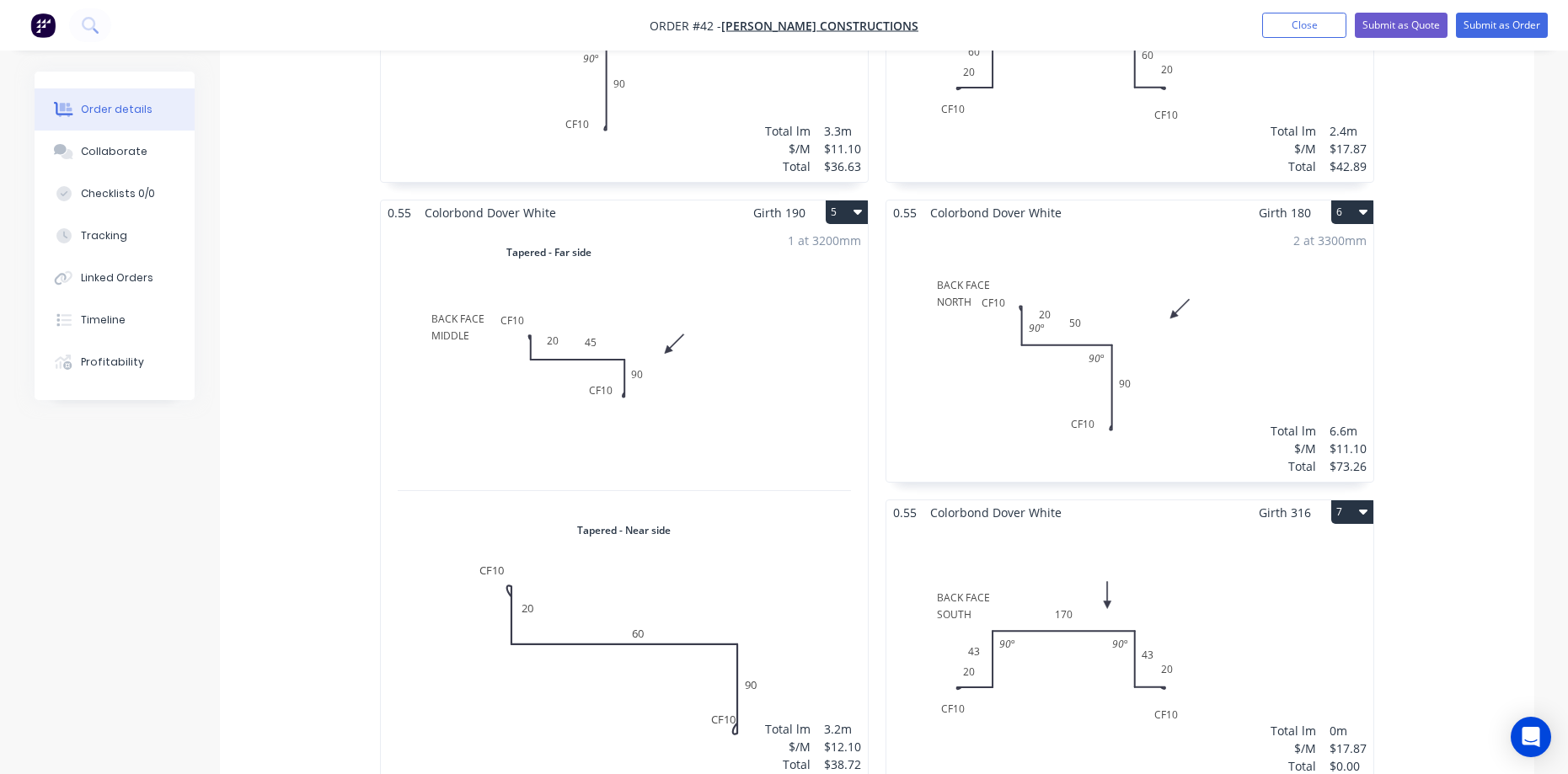
scroll to position [1095, 0]
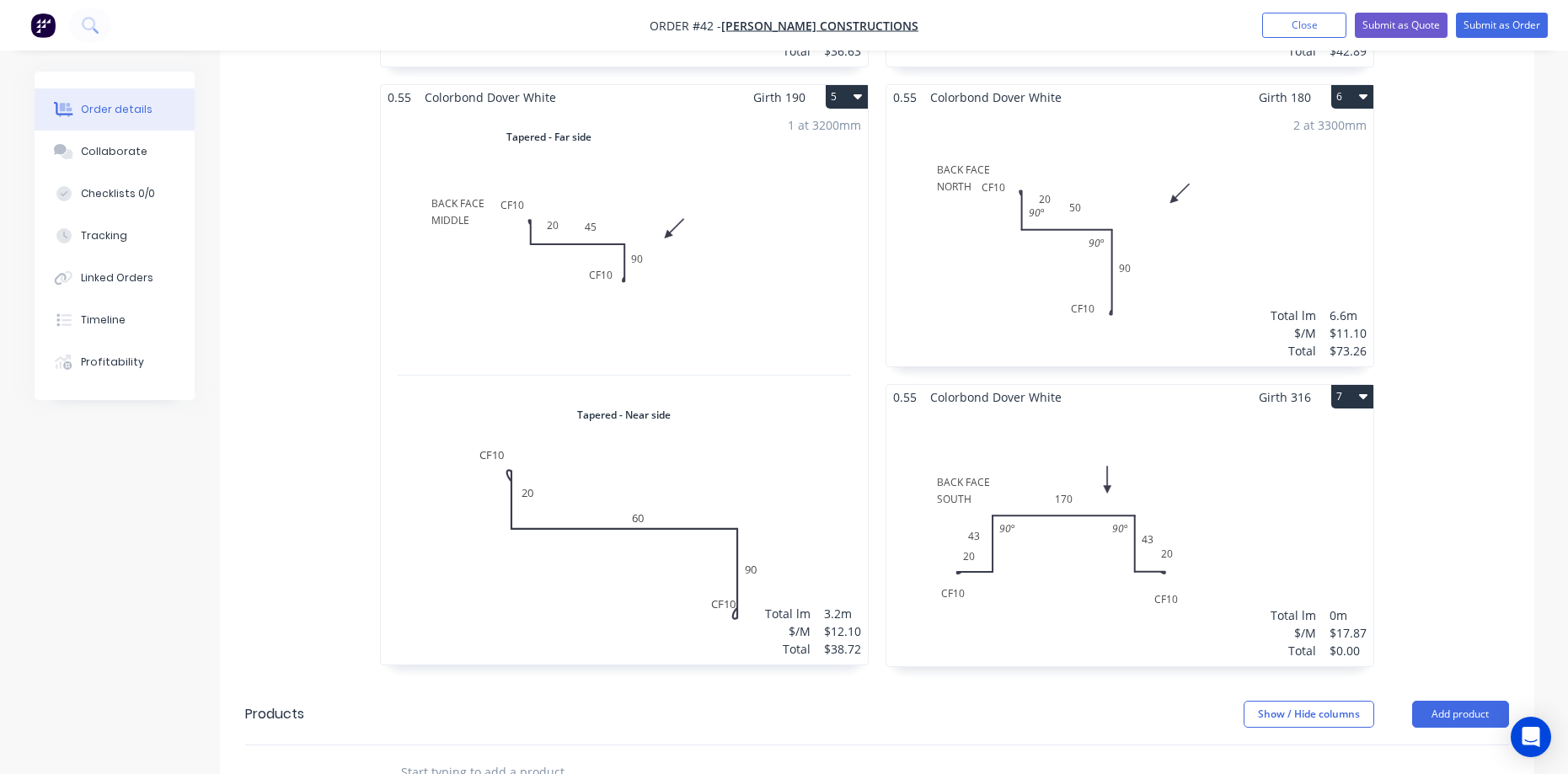
click at [1032, 410] on div "Total lm $/M Total 0m $17.87 $0.00" at bounding box center [1130, 538] width 487 height 257
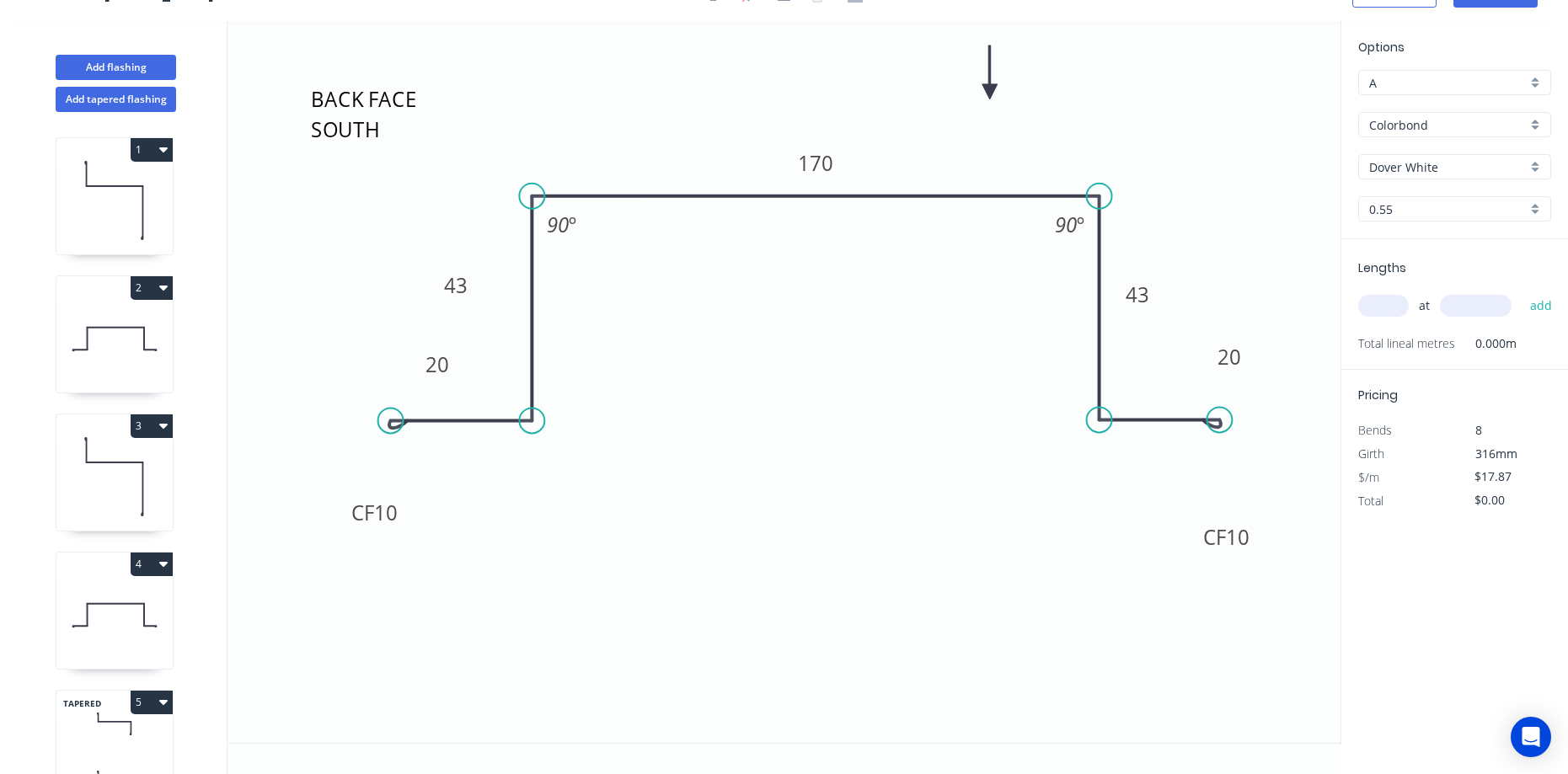
scroll to position [32, 0]
click at [385, 130] on textarea "BACK FACE SOUTH" at bounding box center [376, 112] width 136 height 62
click at [397, 135] on textarea "BACK FACE SOUTH" at bounding box center [375, 112] width 136 height 62
type textarea "BACK FACE NORTH"
click at [468, 285] on tspan "43" at bounding box center [456, 285] width 24 height 28
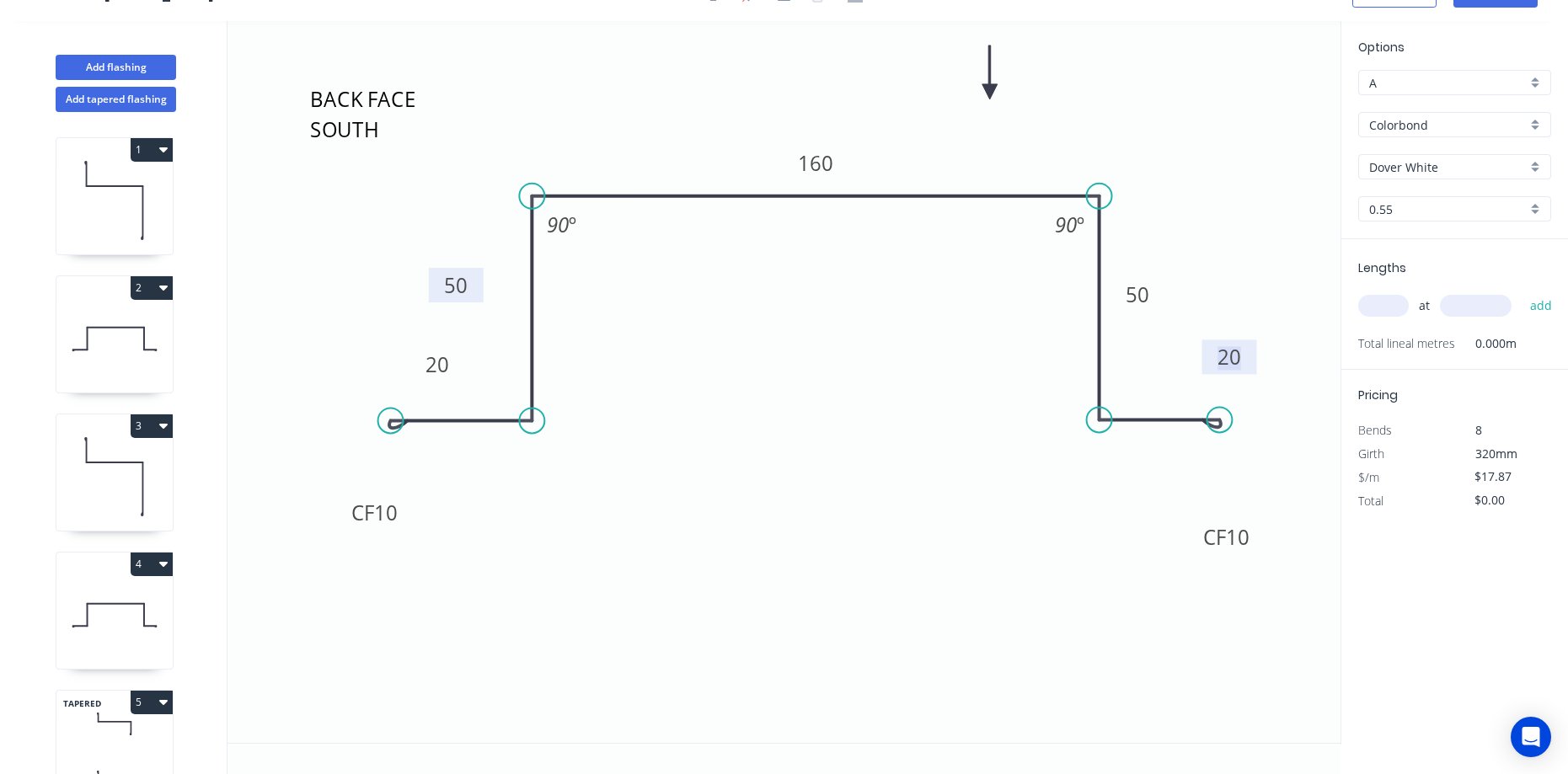
click at [1392, 311] on input "text" at bounding box center [1383, 306] width 50 height 22
type input "1"
type input "2400"
click at [1522, 291] on button "add" at bounding box center [1542, 306] width 39 height 29
type input "$42.89"
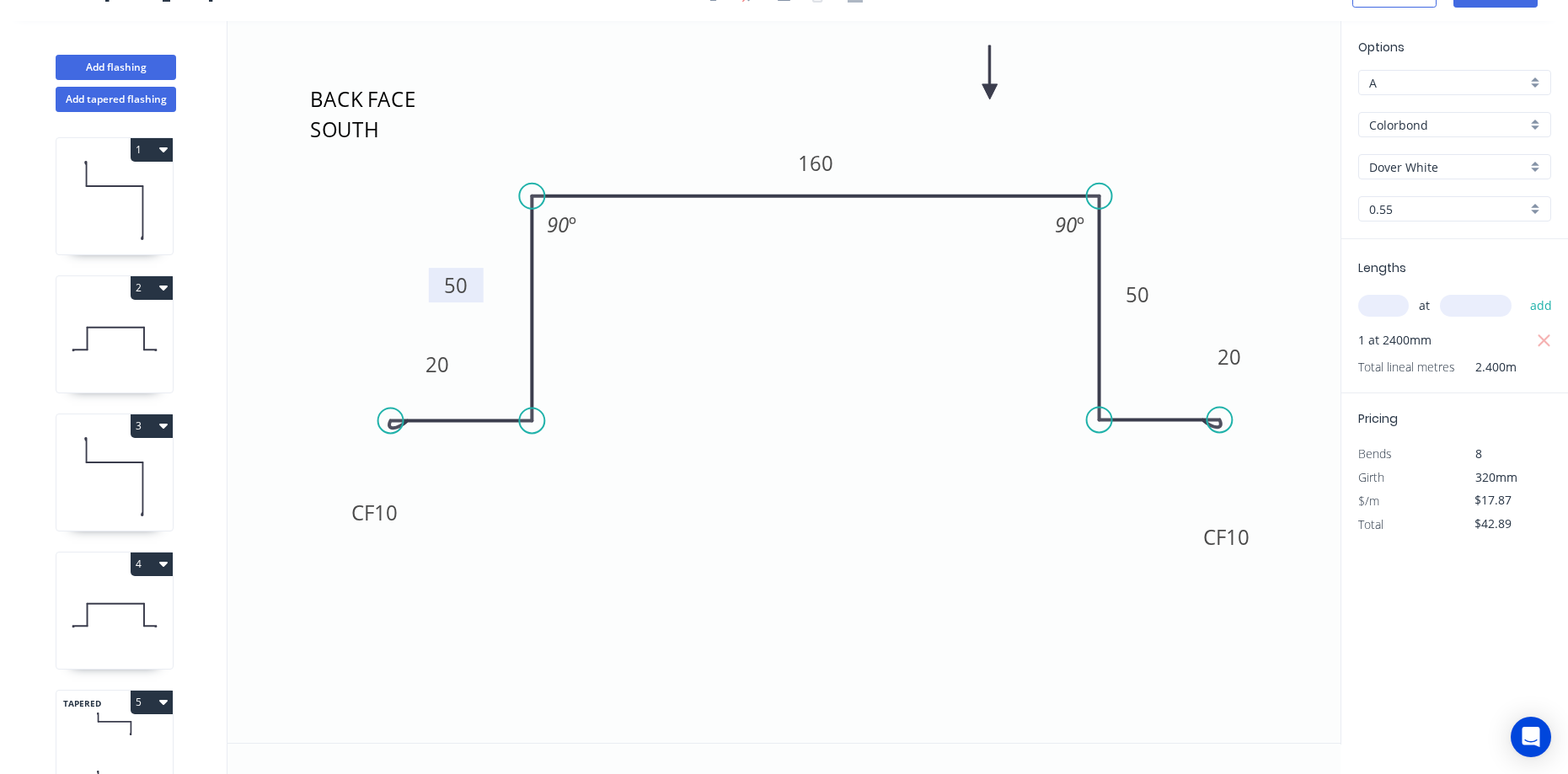
scroll to position [0, 0]
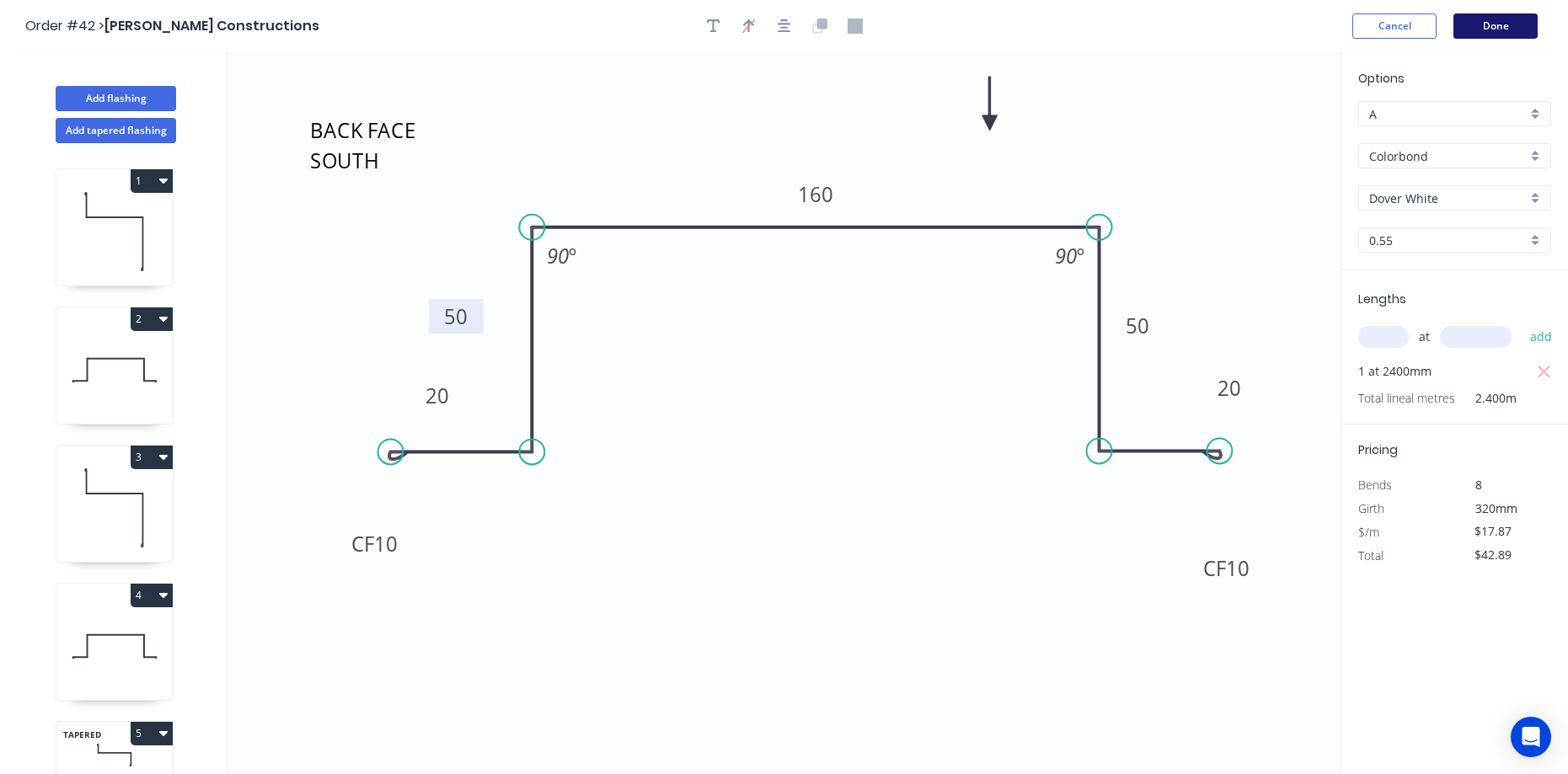
click at [1484, 37] on button "Done" at bounding box center [1495, 26] width 84 height 26
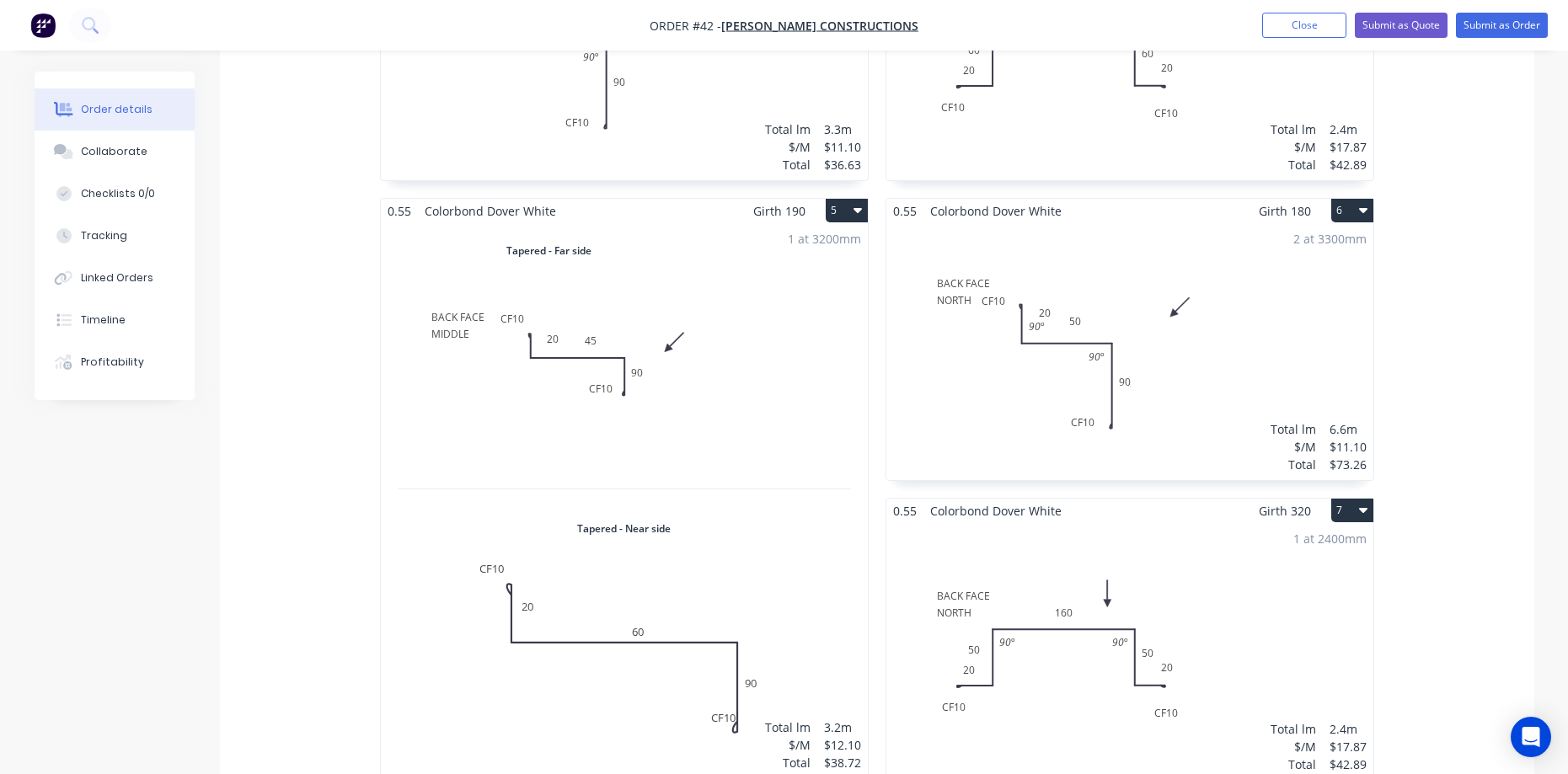
scroll to position [1011, 0]
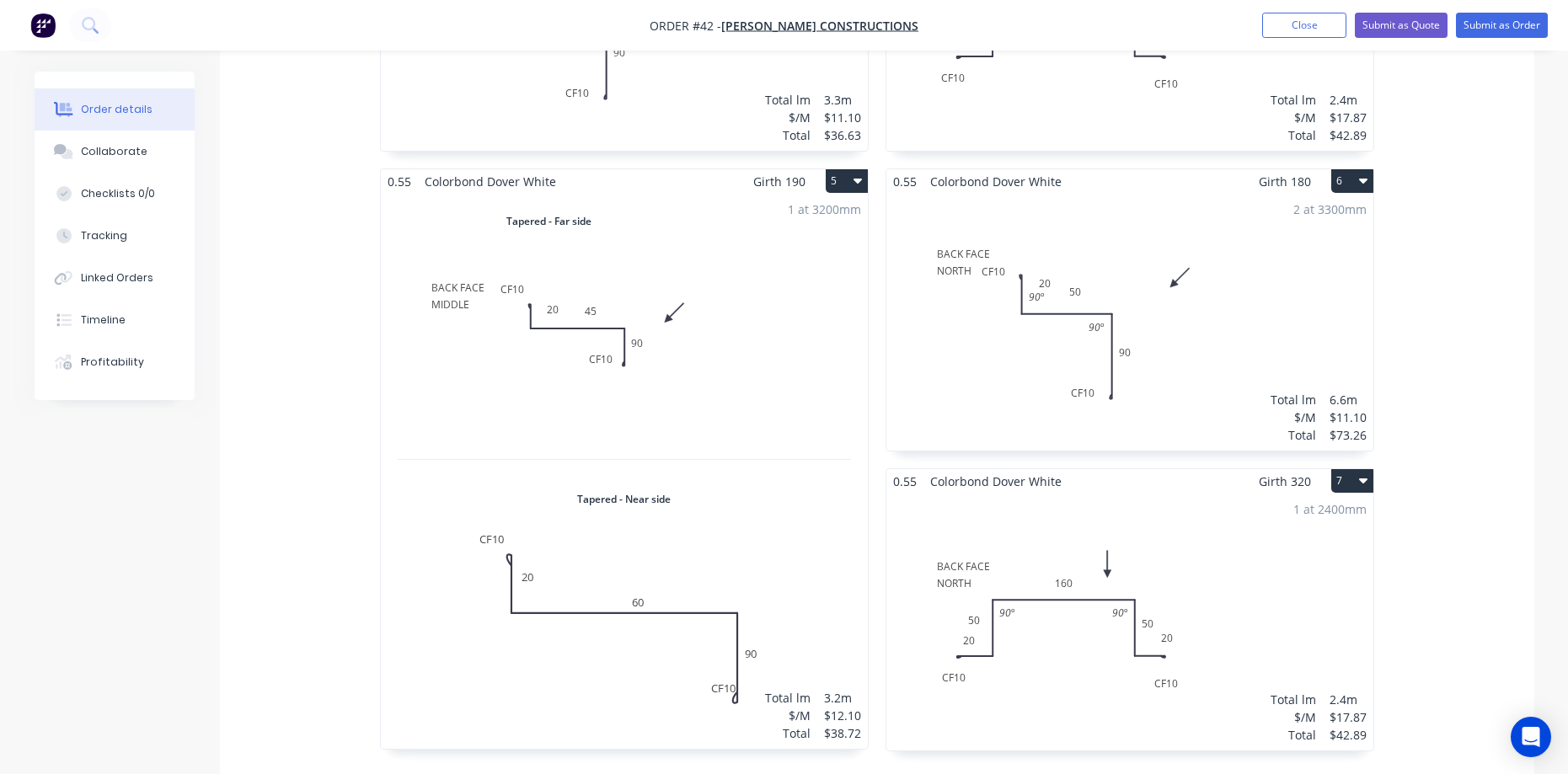
click at [1341, 169] on button "6" at bounding box center [1352, 181] width 42 height 24
click at [1277, 244] on div "Duplicate" at bounding box center [1293, 255] width 129 height 25
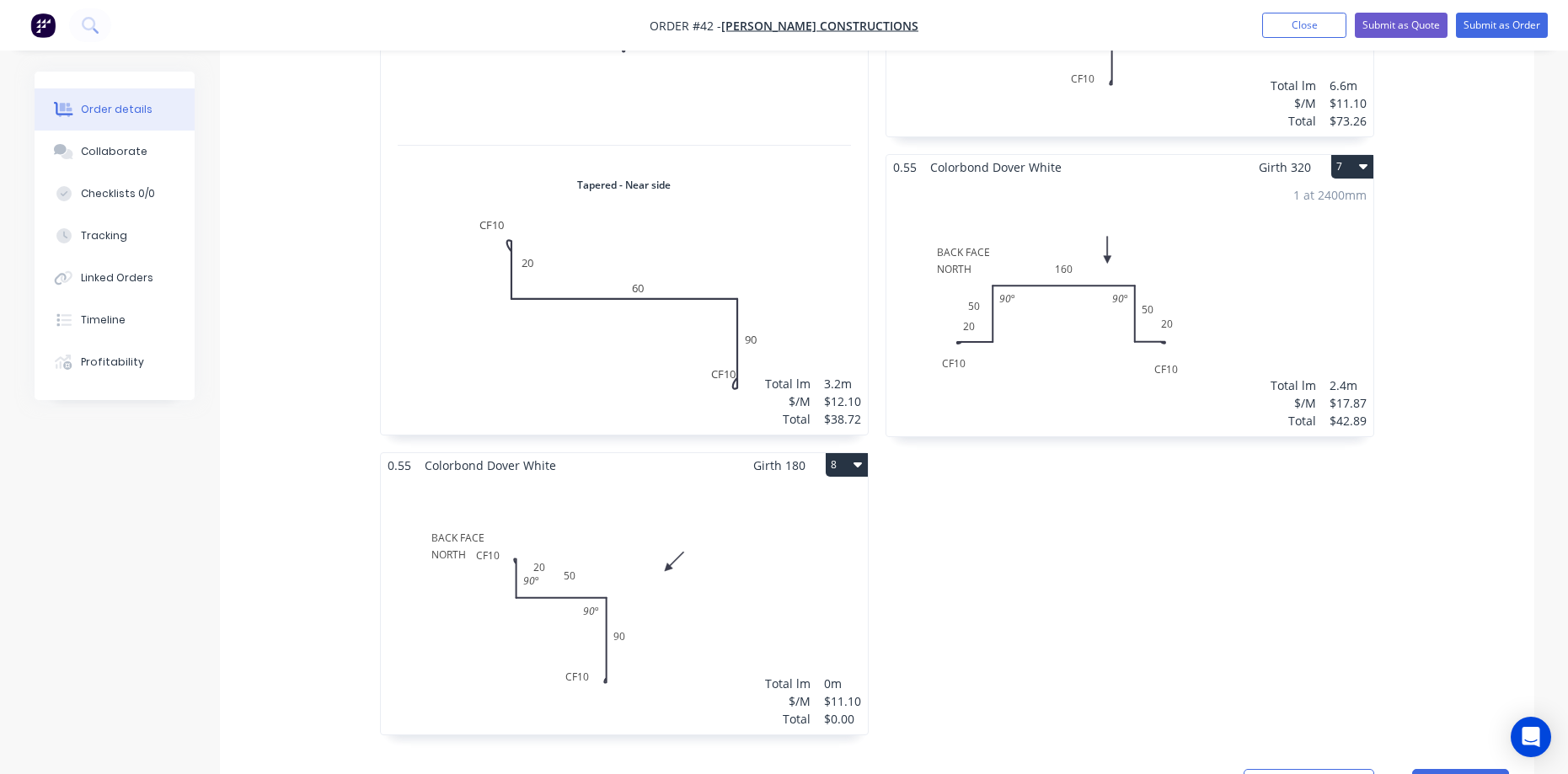
scroll to position [1432, 0]
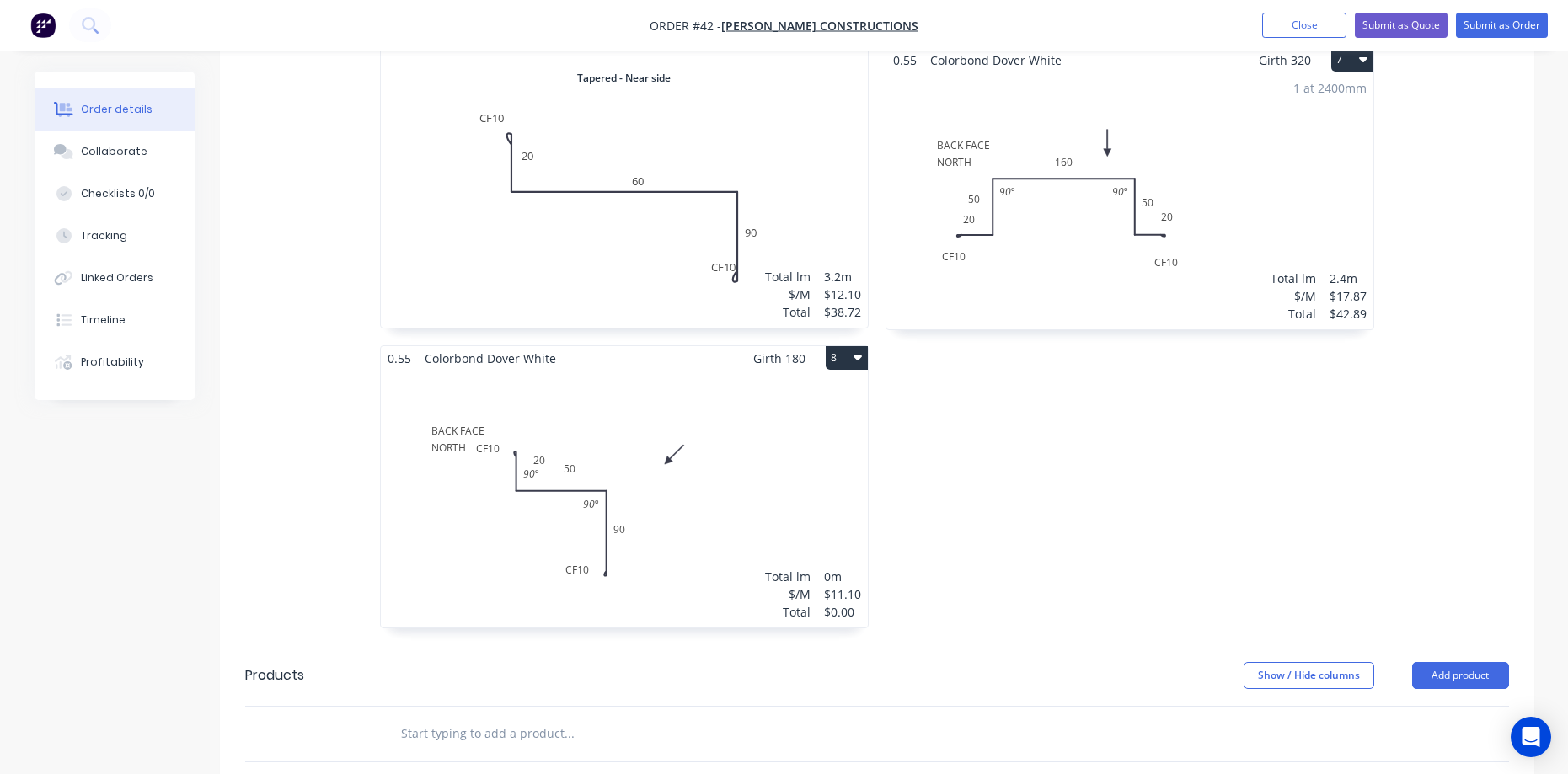
click at [725, 414] on div "Total lm $/M Total 0m $11.10 $0.00" at bounding box center [624, 499] width 487 height 257
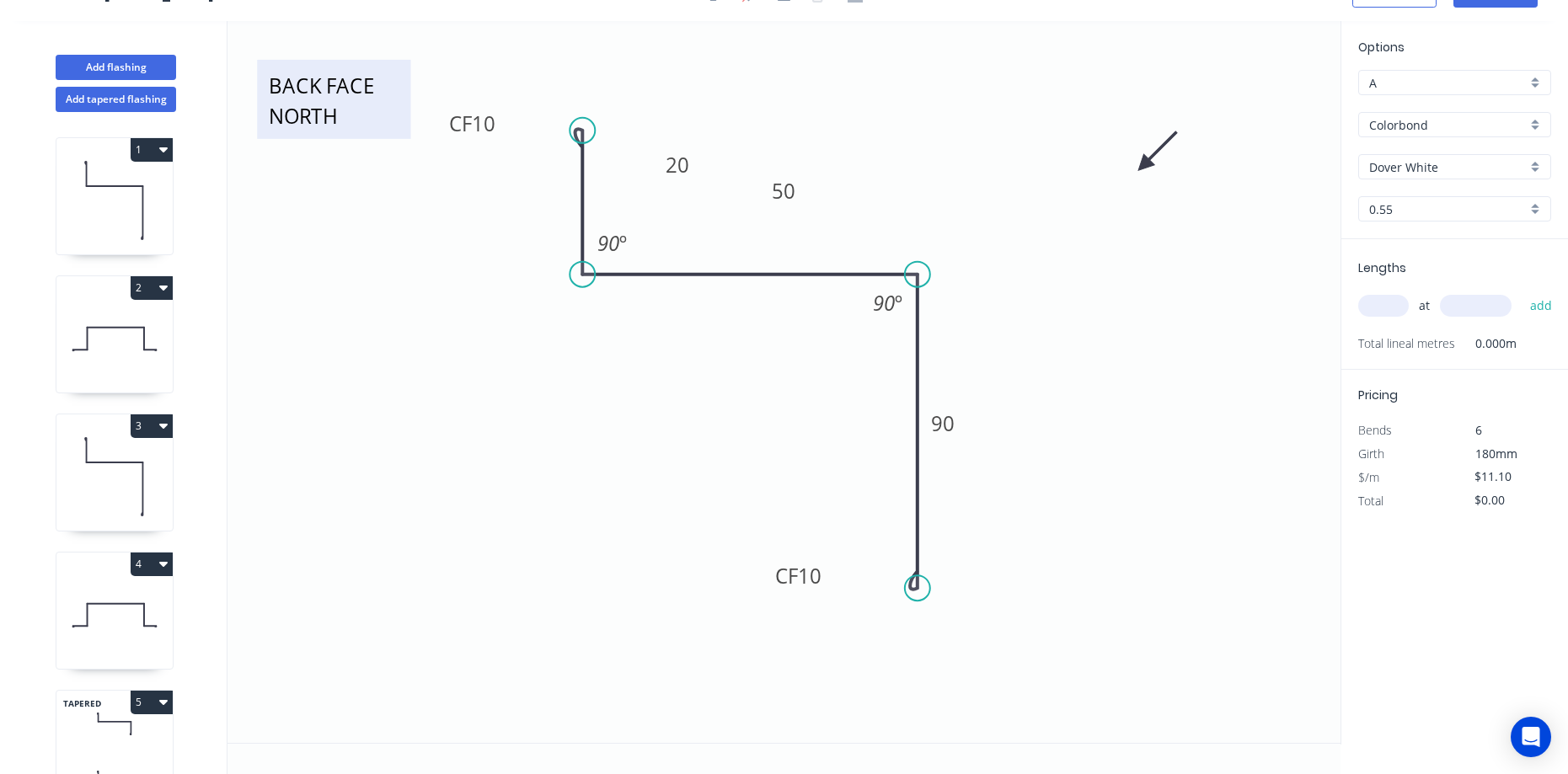
click at [369, 82] on textarea "BACK FACE NORTH" at bounding box center [334, 99] width 136 height 62
click at [375, 83] on textarea "BACK FACE NORTH" at bounding box center [334, 99] width 136 height 62
click at [352, 108] on textarea "BACK FACE NORTH" at bounding box center [334, 99] width 136 height 62
type textarea "B"
click at [386, 237] on icon "KIDS TOILET CF 10 20 50 CF 10 90 90 º 90 º" at bounding box center [784, 382] width 1113 height 722
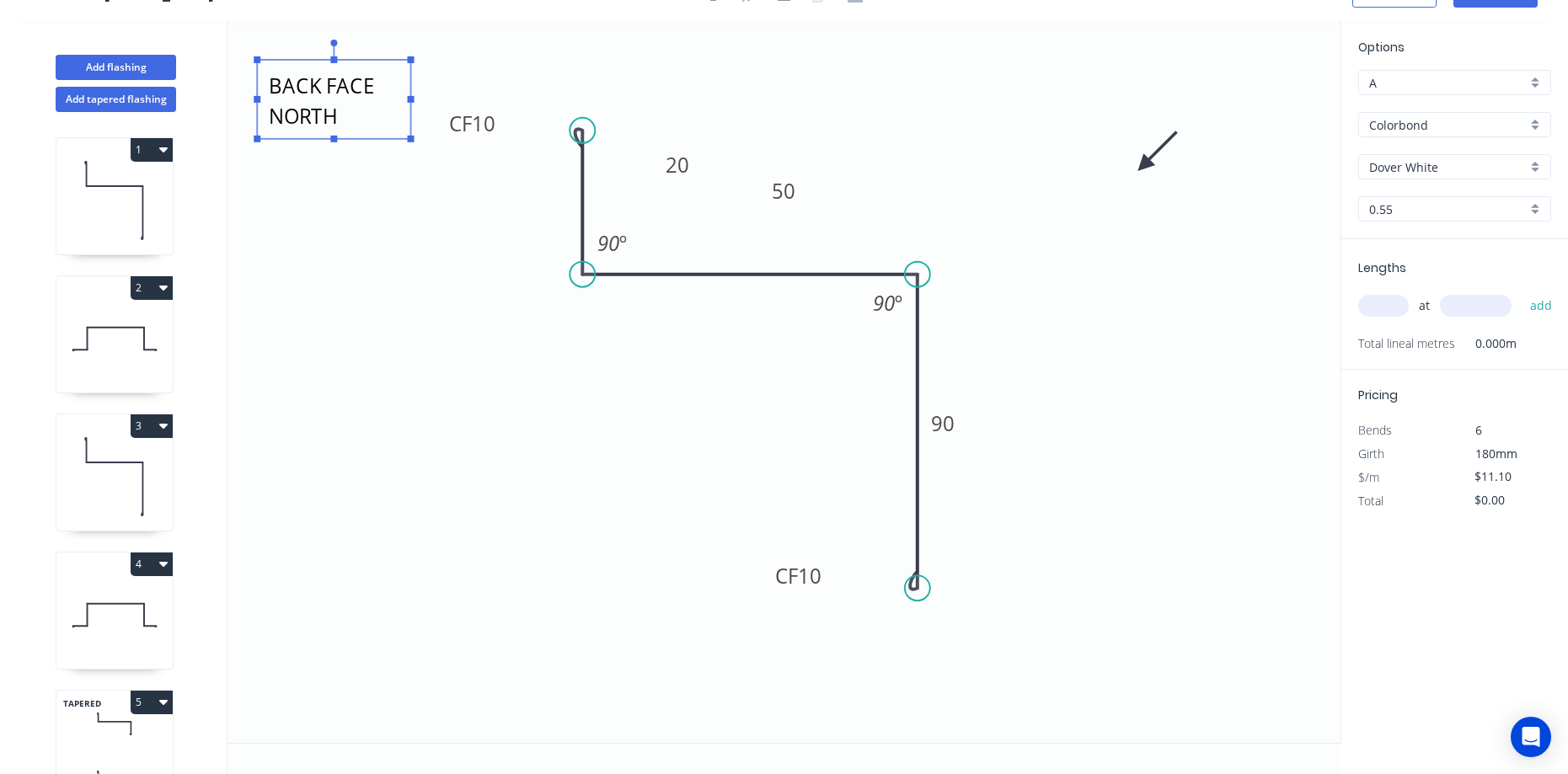
type textarea "KIDS TOILET"
click at [797, 193] on rect at bounding box center [784, 192] width 34 height 24
type input "$12.02"
click at [1398, 301] on input "text" at bounding box center [1383, 306] width 50 height 22
type input "1"
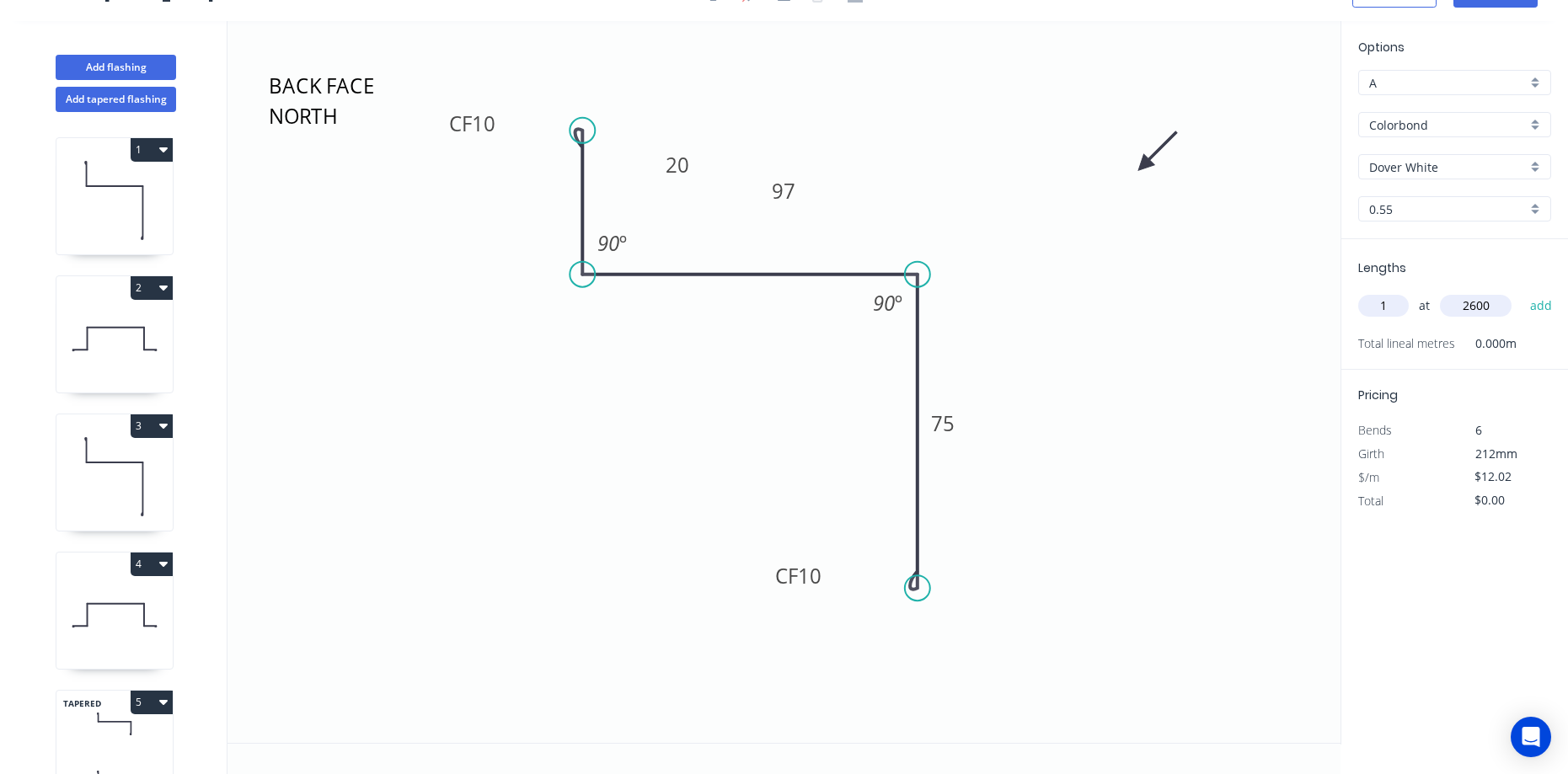
type input "2600"
click at [1522, 291] on button "add" at bounding box center [1542, 306] width 39 height 29
type input "$31.25"
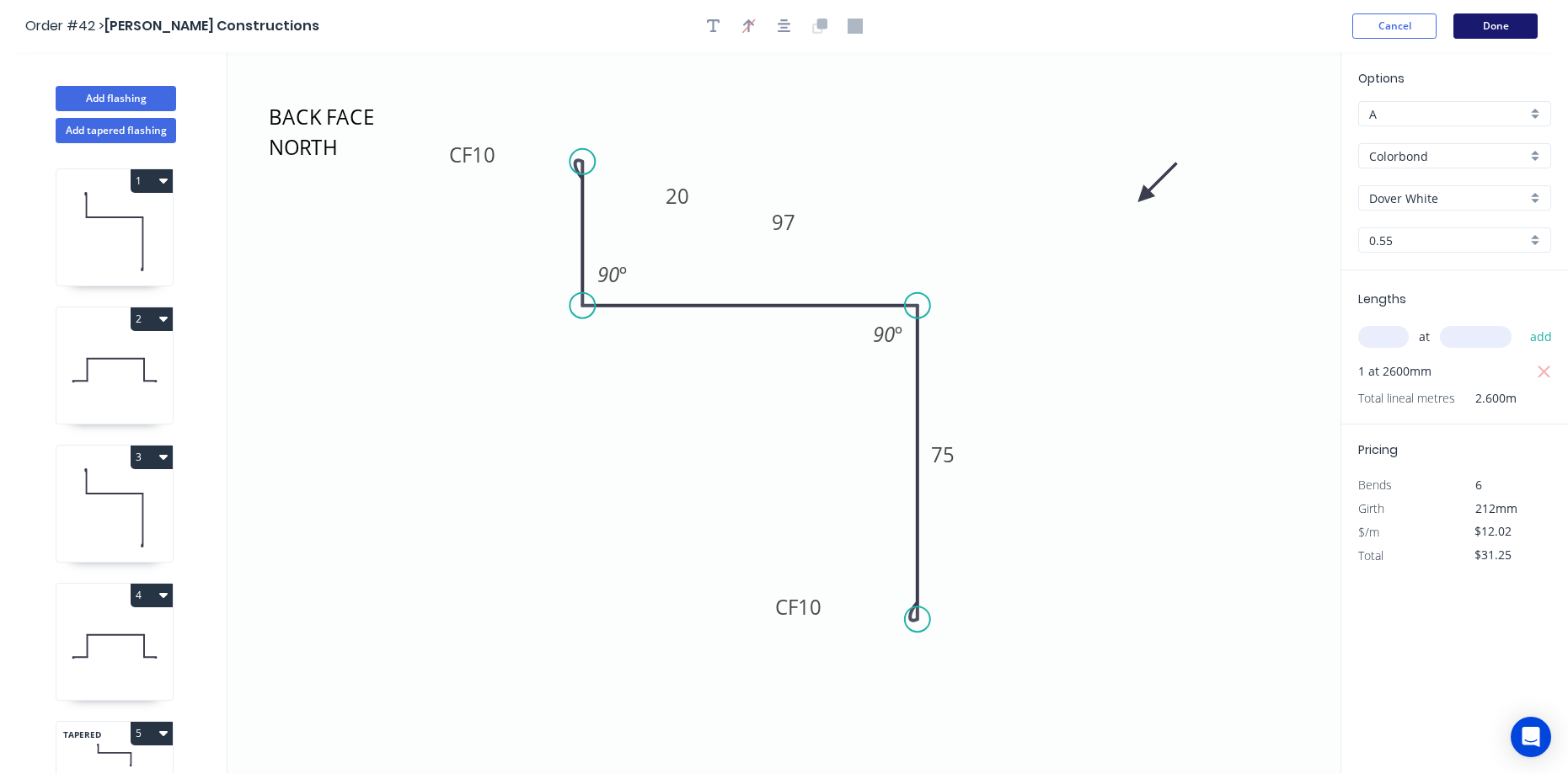
click at [1519, 27] on button "Done" at bounding box center [1495, 26] width 84 height 26
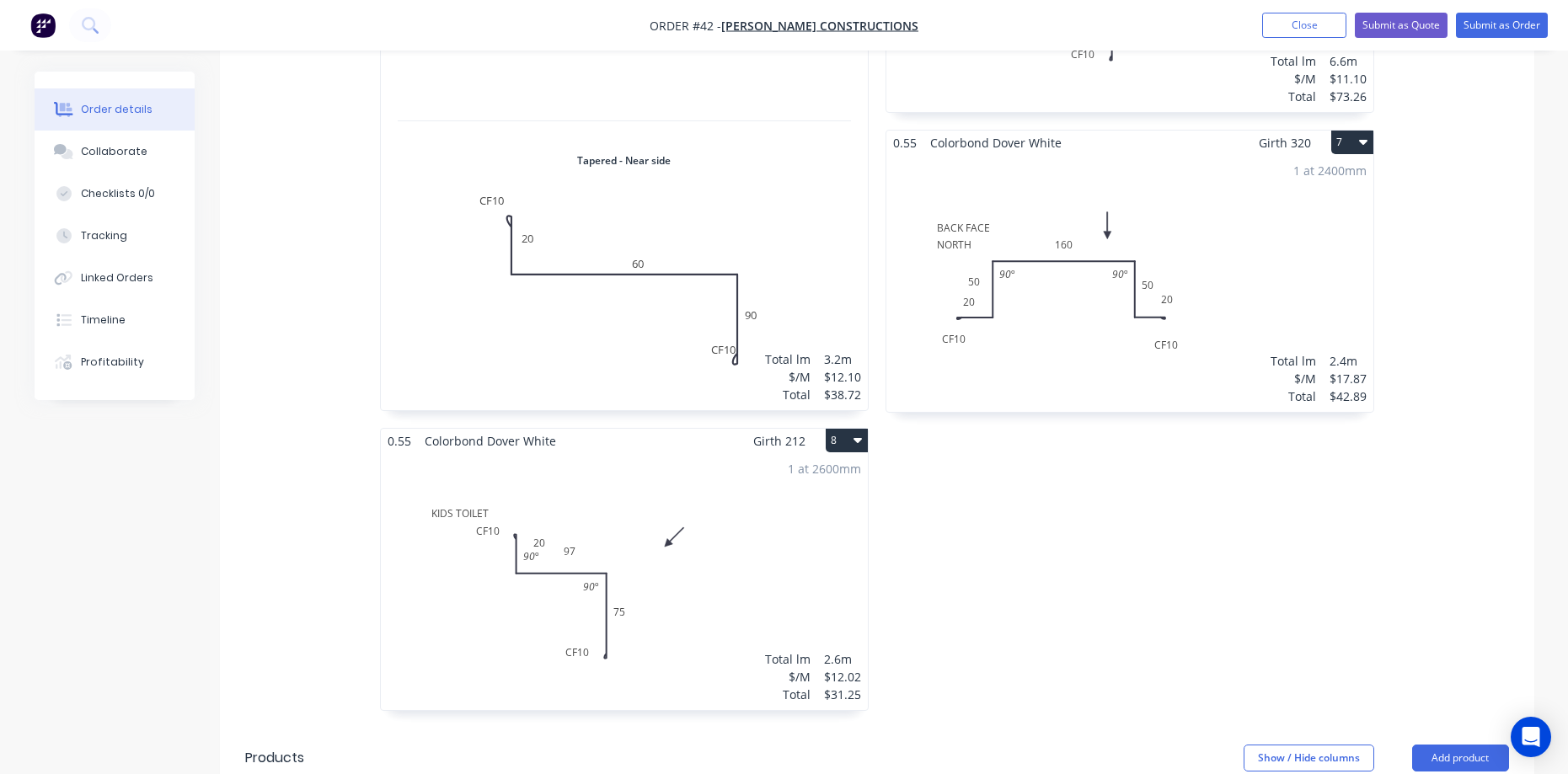
scroll to position [1432, 0]
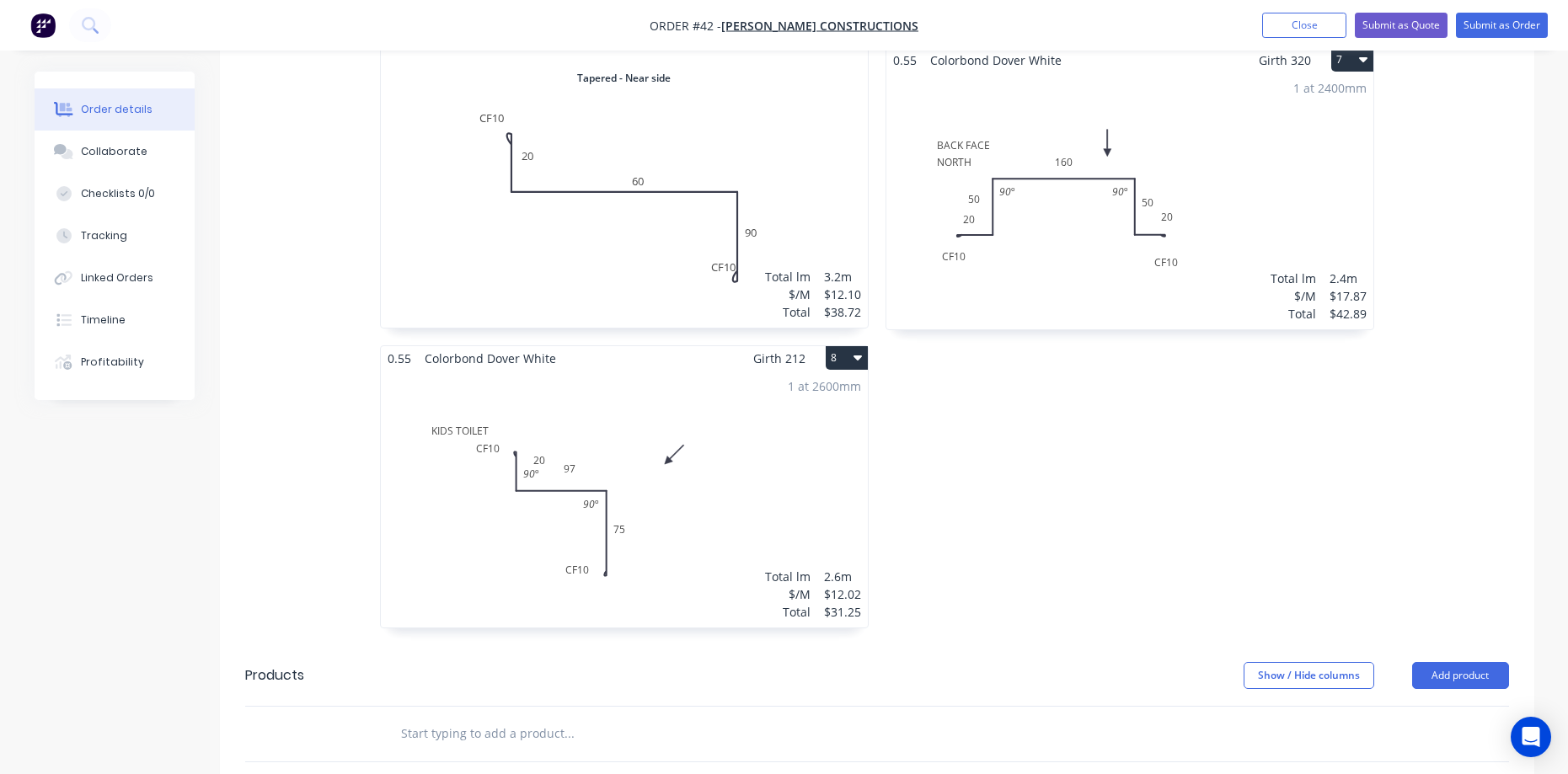
click at [832, 347] on button "8" at bounding box center [846, 358] width 42 height 24
click at [803, 421] on div "Duplicate" at bounding box center [788, 433] width 129 height 25
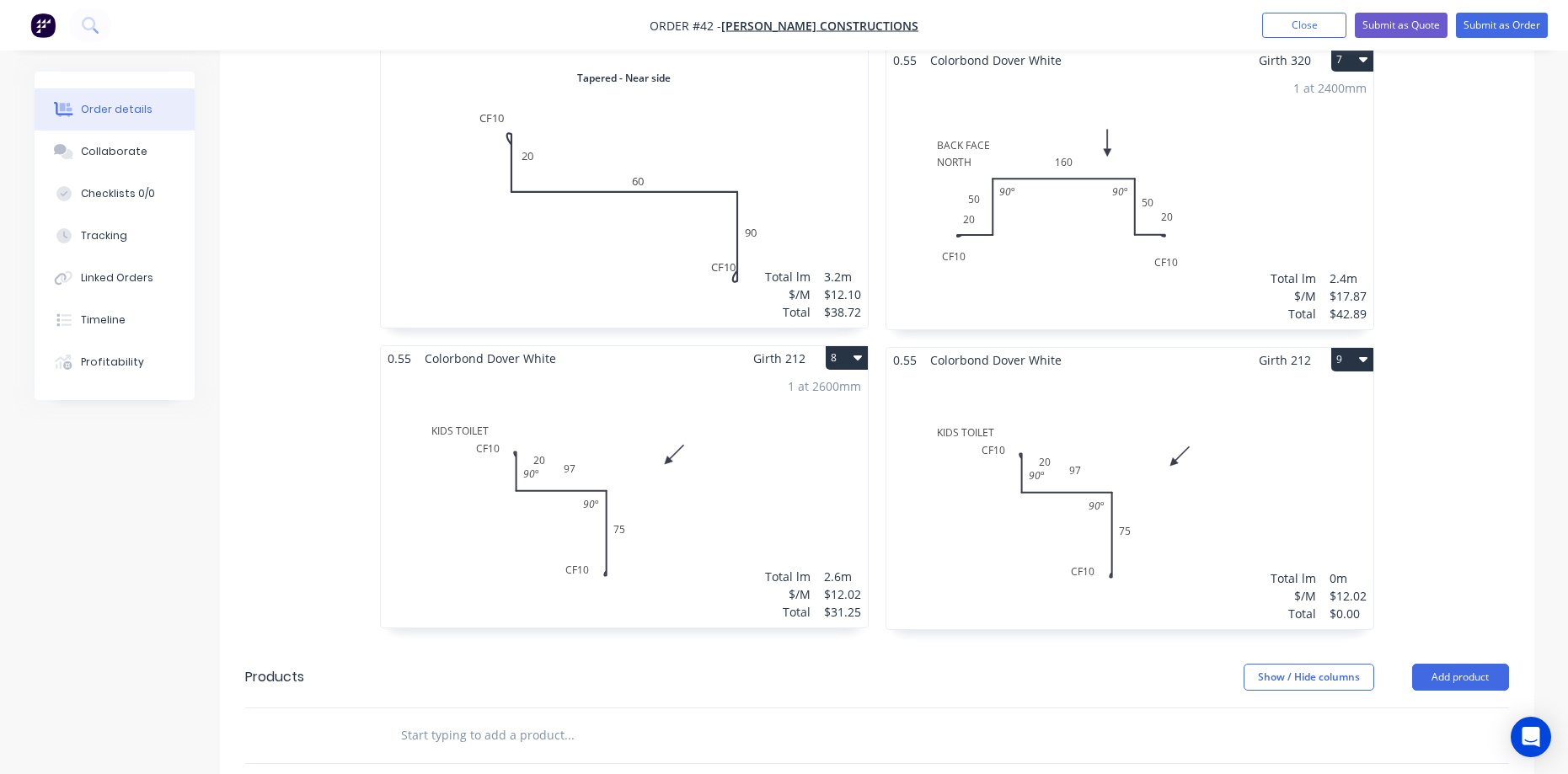
click at [1129, 390] on div "Total lm $/M Total 0m $12.02 $0.00" at bounding box center [1130, 501] width 487 height 257
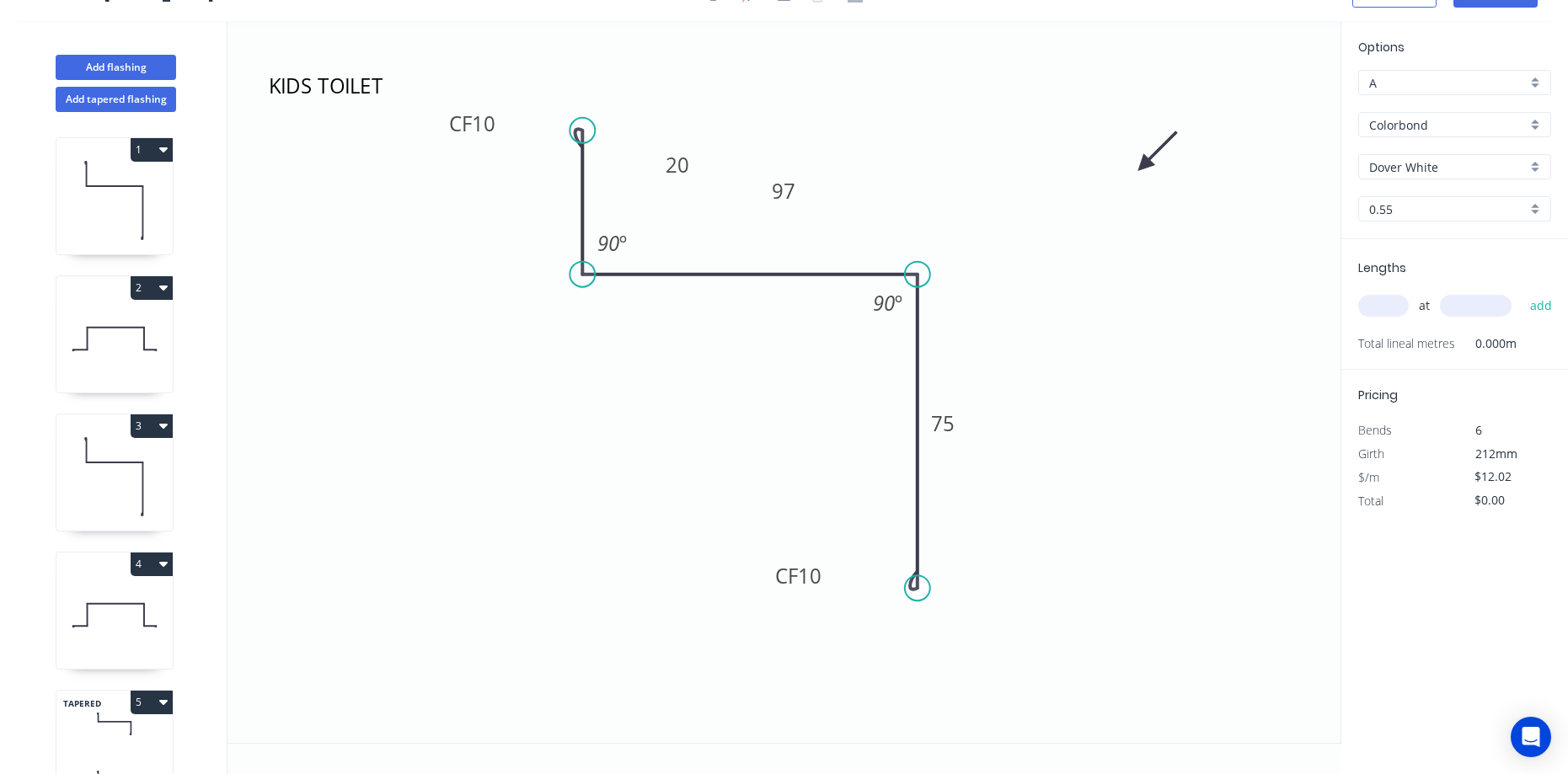
click at [509, 112] on icon "KIDS TOILET CF 10 20 97 CF 10 75 90 º 90 º" at bounding box center [784, 382] width 1113 height 722
drag, startPoint x: 504, startPoint y: 111, endPoint x: 521, endPoint y: 111, distance: 17.0
click at [521, 111] on rect at bounding box center [490, 123] width 67 height 35
click at [802, 187] on rect at bounding box center [784, 191] width 55 height 35
click at [791, 188] on tspan "97" at bounding box center [784, 191] width 24 height 28
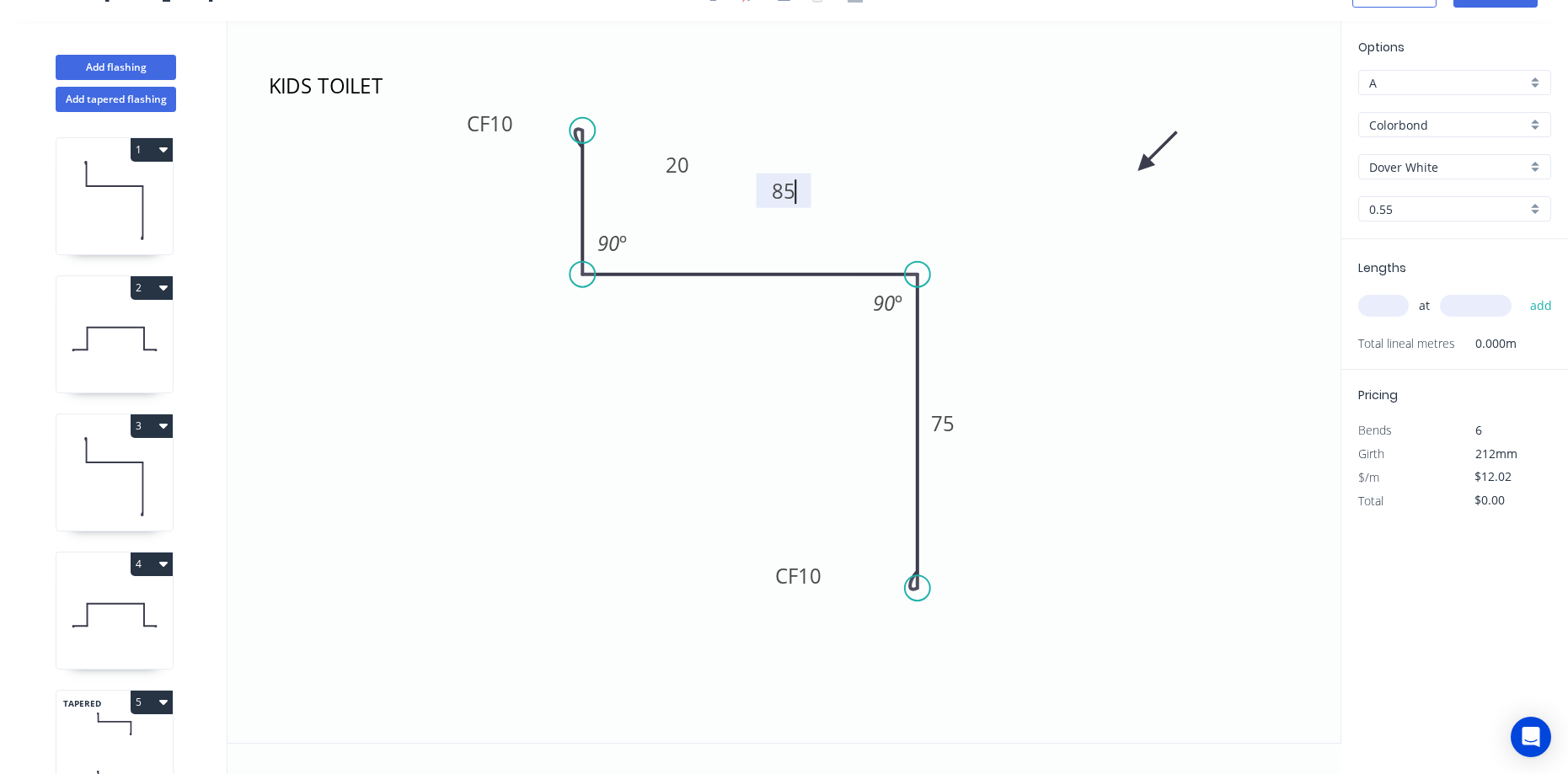
type input "$11.10"
click at [1399, 302] on input "text" at bounding box center [1383, 306] width 50 height 22
type input "1"
type input "1100"
click at [1522, 291] on button "add" at bounding box center [1542, 306] width 39 height 29
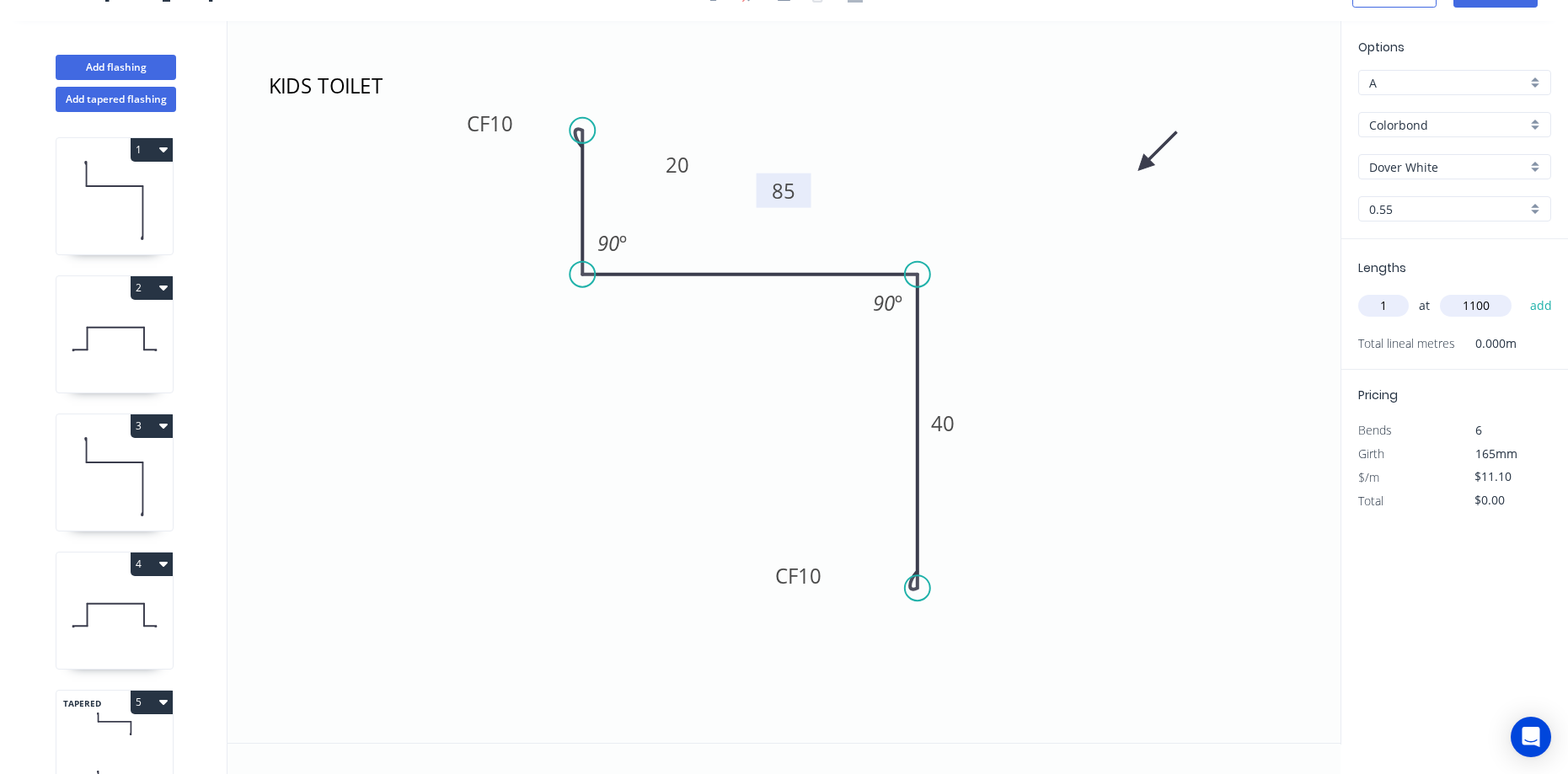
type input "$12.21"
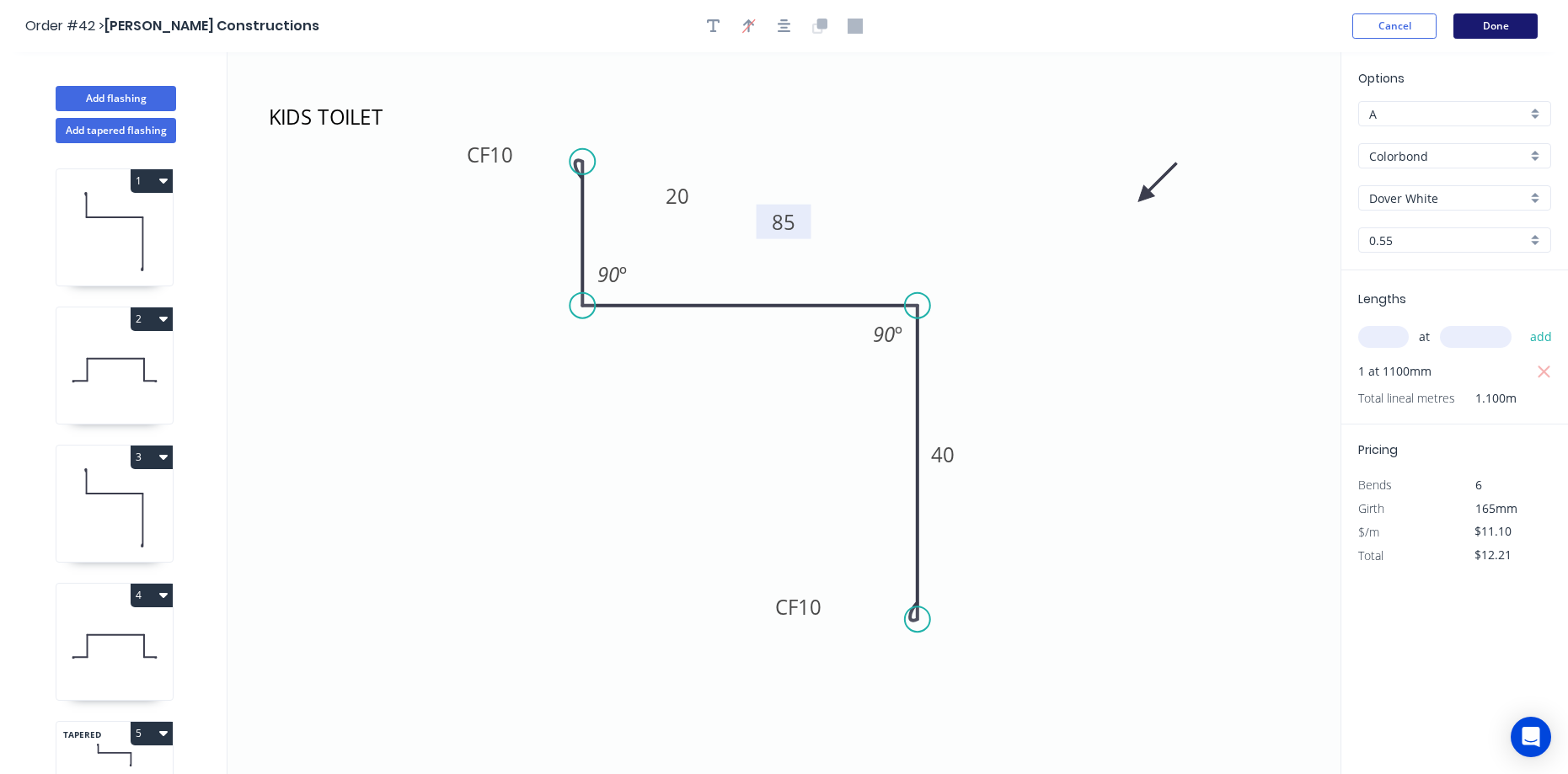
click at [1490, 28] on button "Done" at bounding box center [1495, 26] width 84 height 26
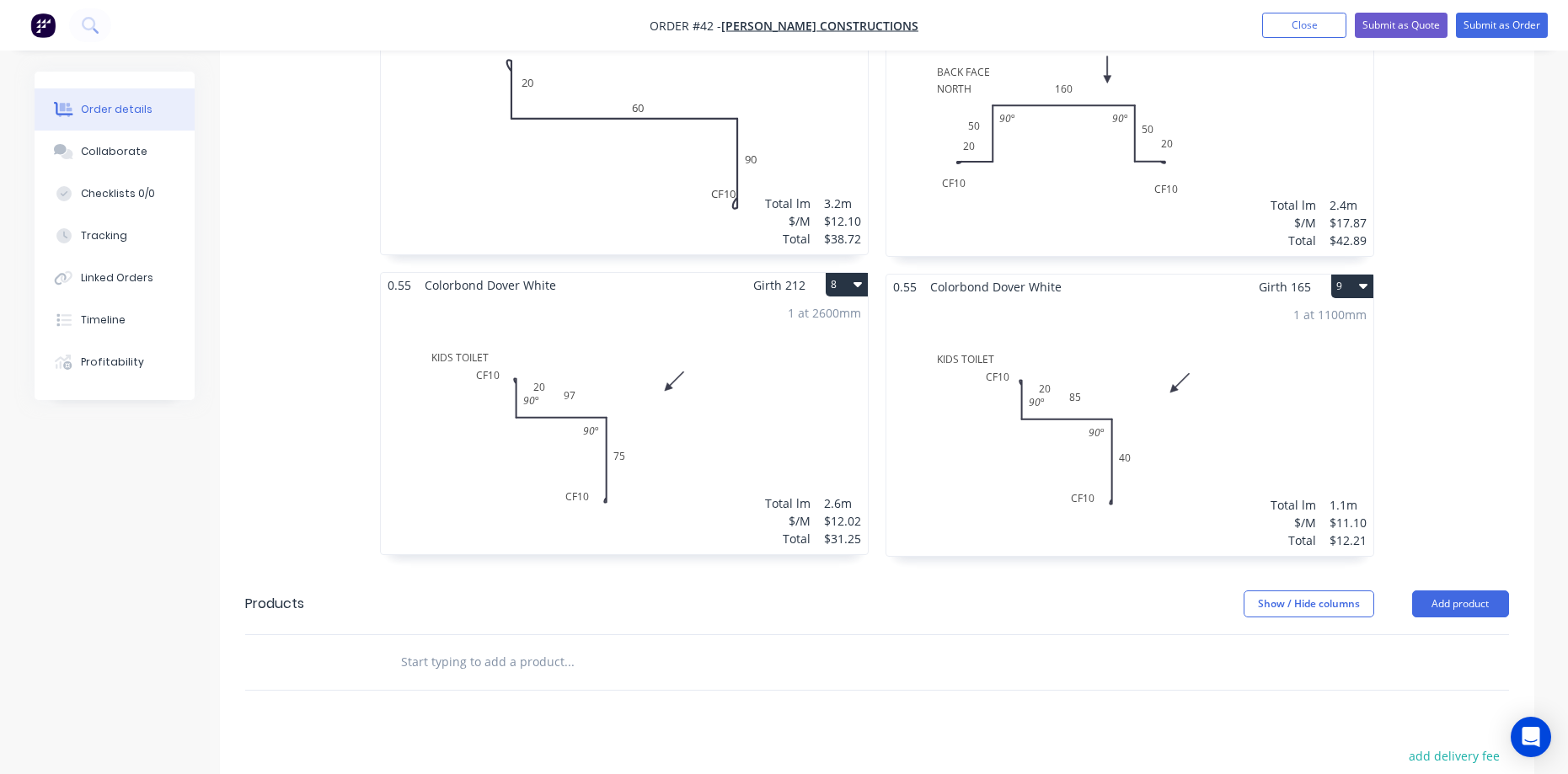
scroll to position [1516, 0]
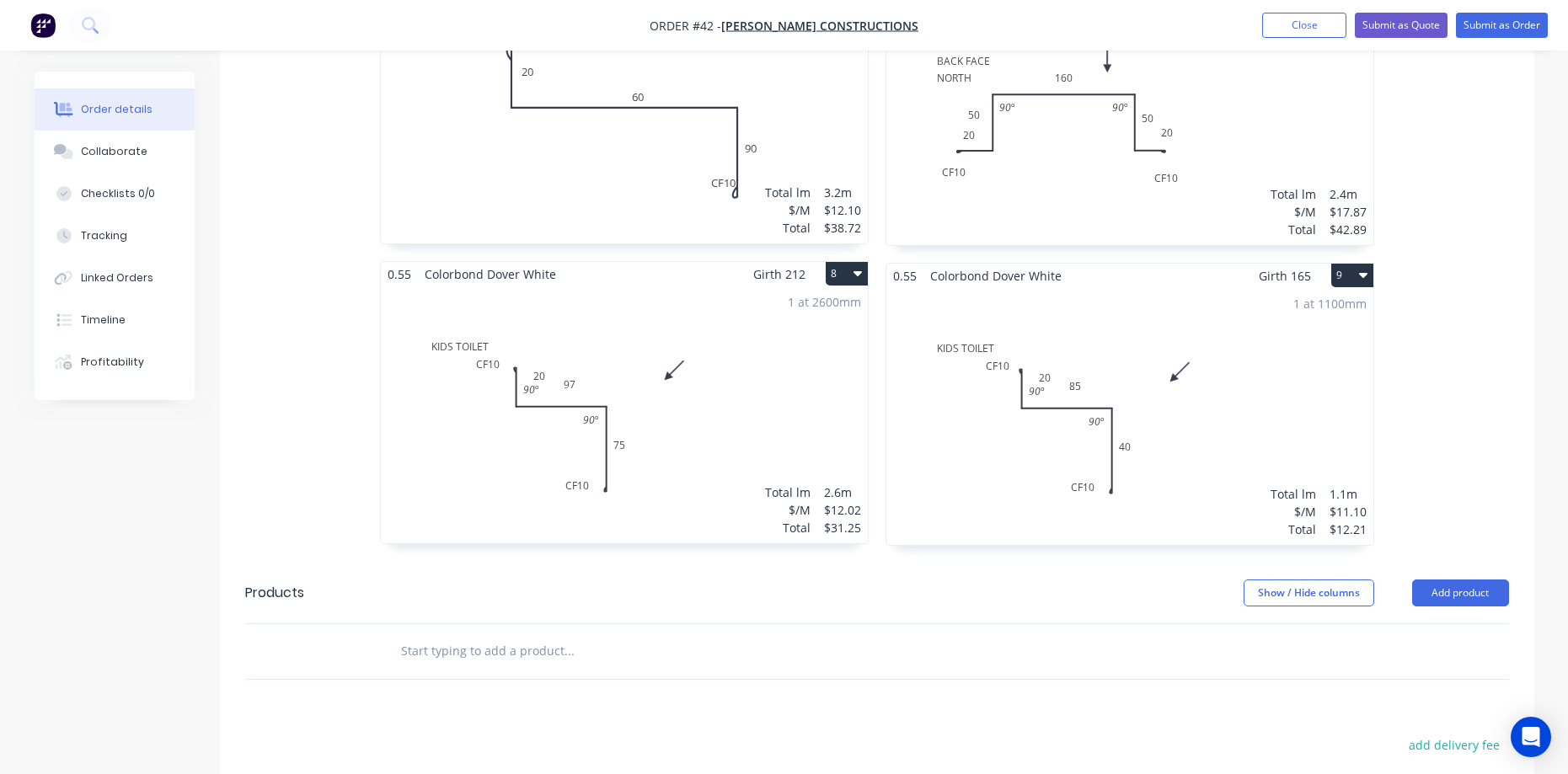
click at [1339, 264] on button "9" at bounding box center [1352, 276] width 42 height 24
click at [1271, 338] on div "Duplicate" at bounding box center [1293, 350] width 129 height 25
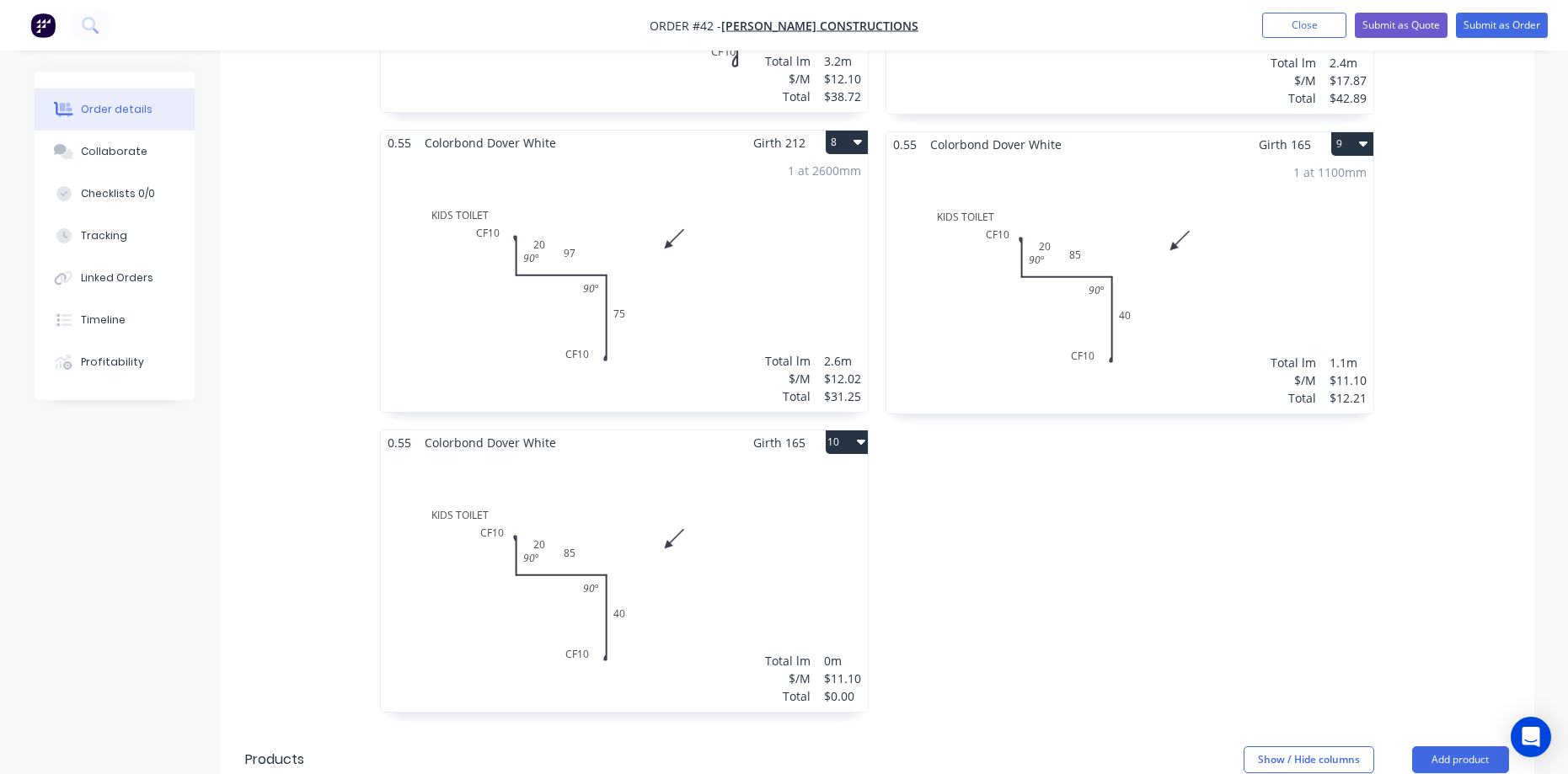
scroll to position [1684, 0]
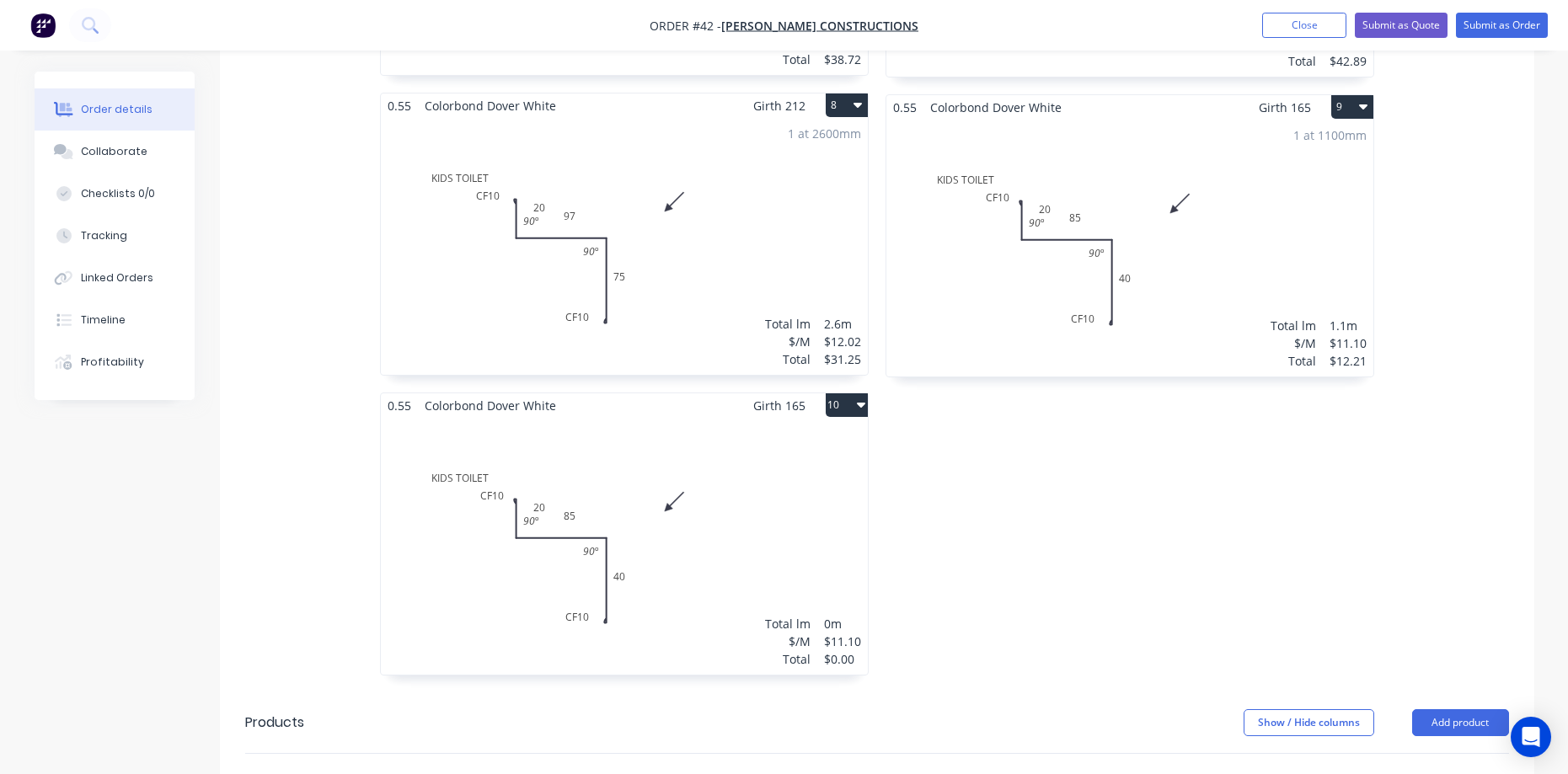
click at [591, 465] on div "Total lm $/M Total 0m $11.10 $0.00" at bounding box center [624, 547] width 487 height 257
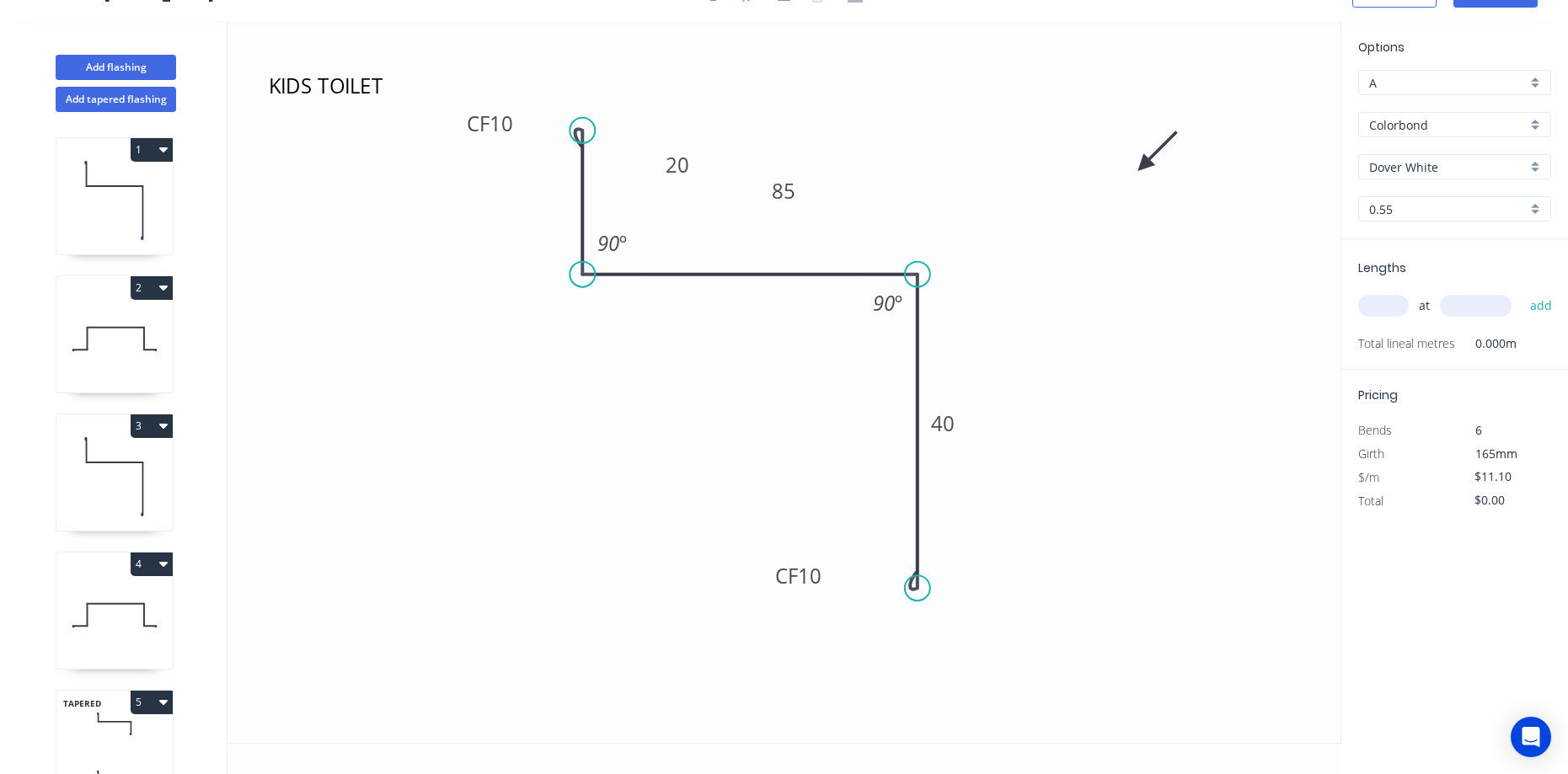
scroll to position [32, 0]
click at [796, 188] on rect at bounding box center [784, 192] width 34 height 24
click at [1163, 240] on icon "KIDS TOILET CF 10 20 95 CF 10 40 90 º 90 º" at bounding box center [784, 382] width 1113 height 722
click at [1375, 309] on input "text" at bounding box center [1383, 306] width 50 height 22
type input "1"
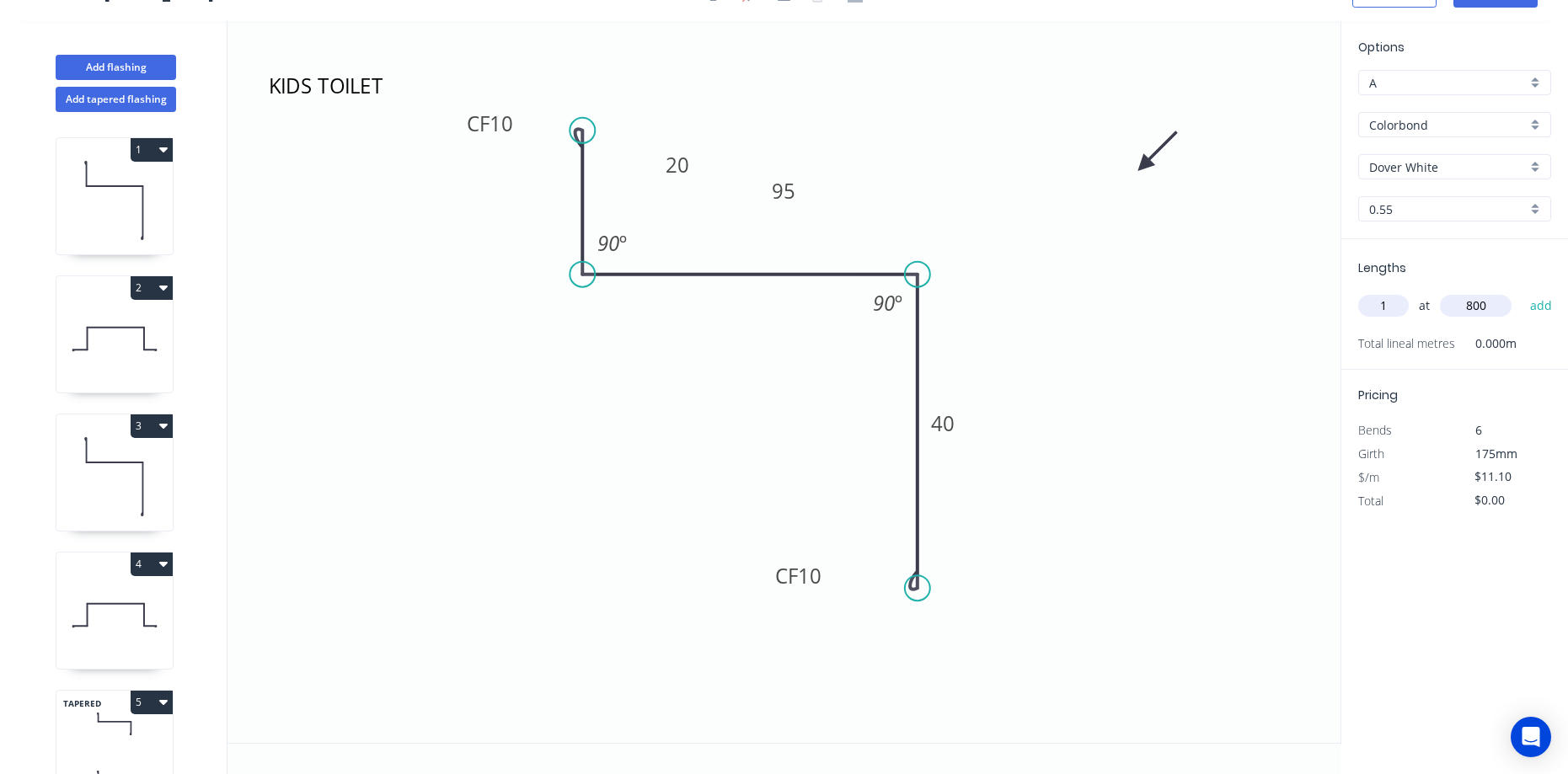
type input "800"
click at [1522, 291] on button "add" at bounding box center [1542, 306] width 39 height 29
type input "$11.10"
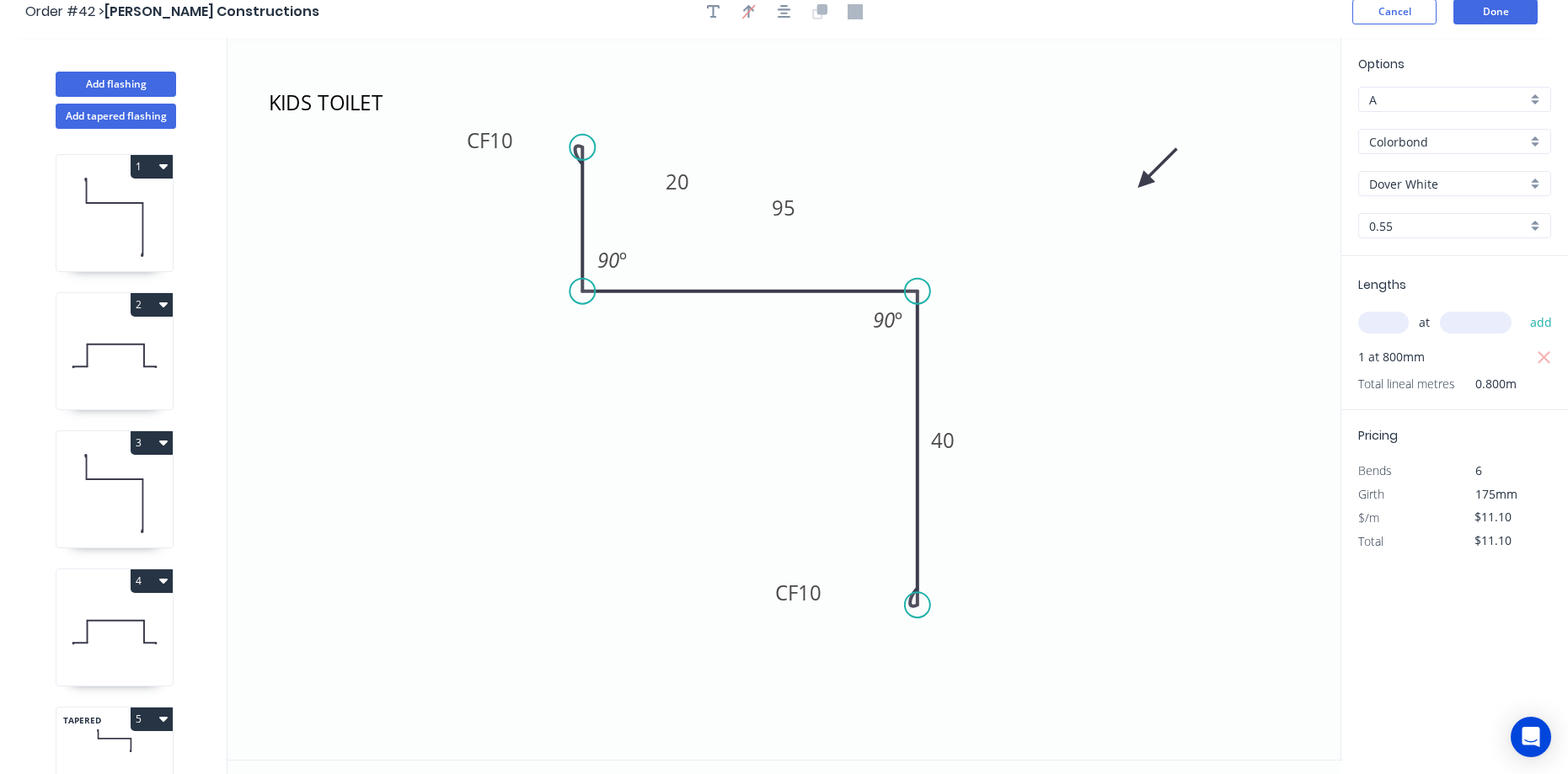
scroll to position [0, 0]
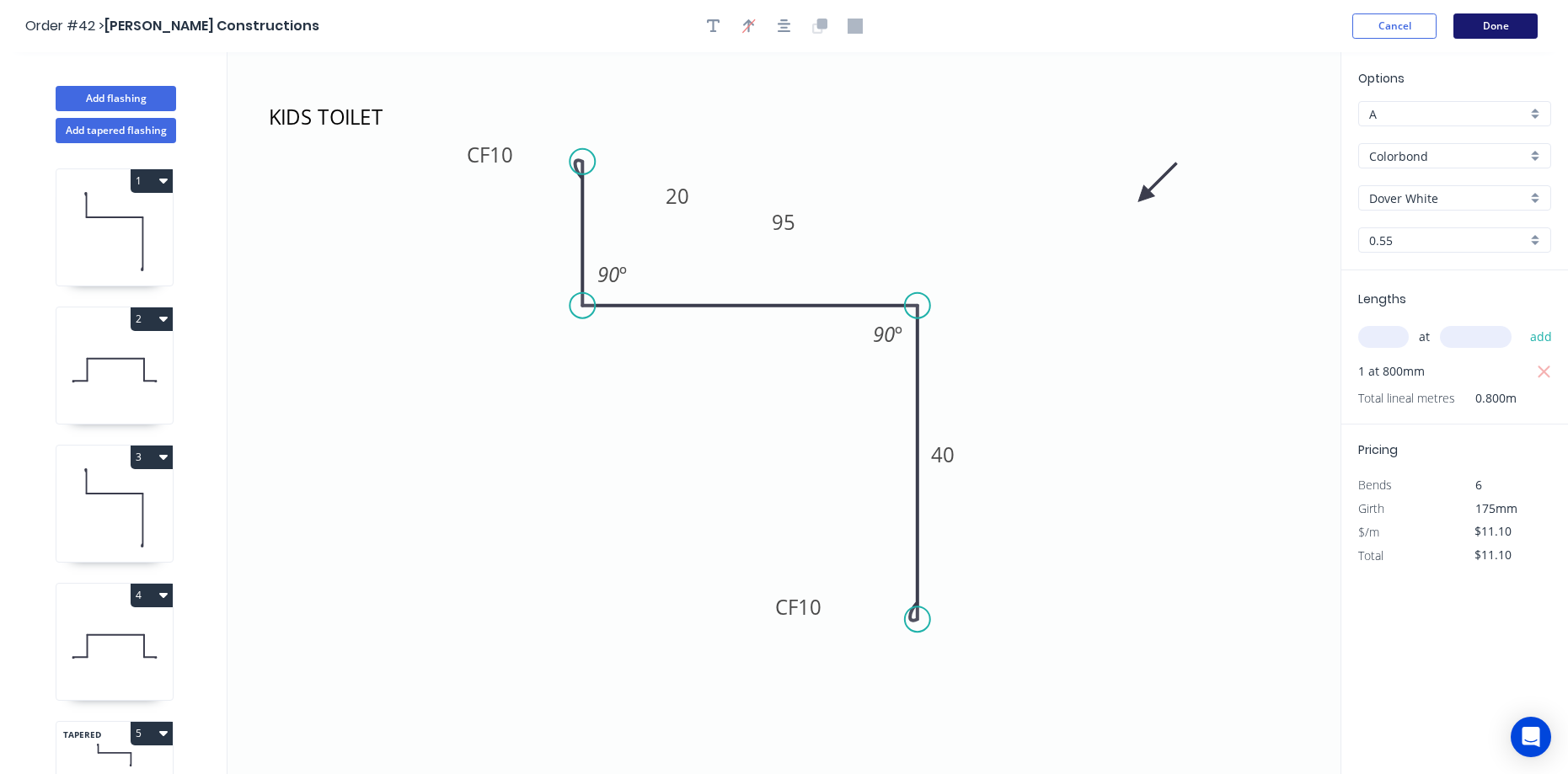
click at [1459, 31] on button "Done" at bounding box center [1495, 26] width 84 height 26
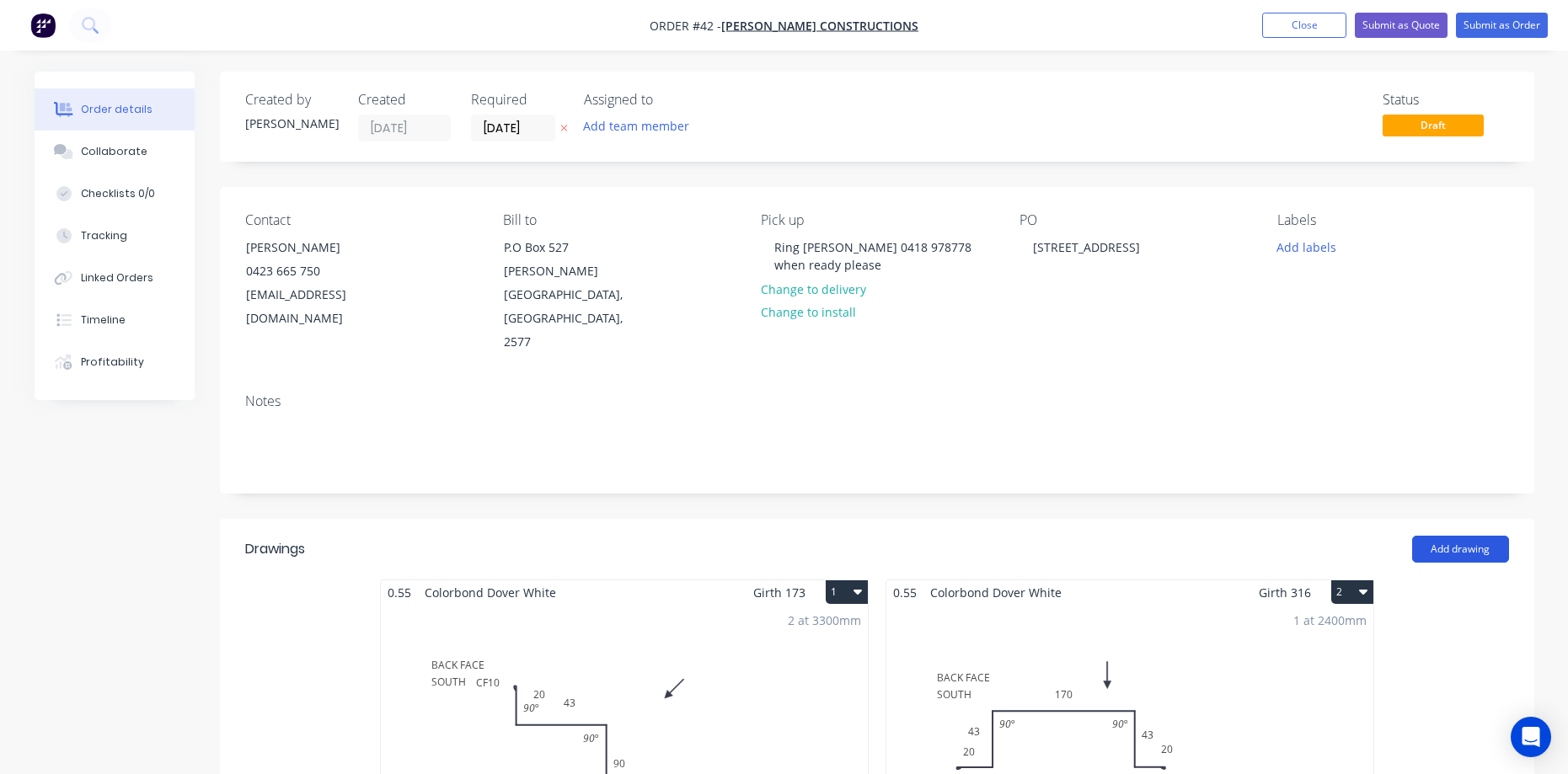
click at [1454, 536] on button "Add drawing" at bounding box center [1461, 549] width 97 height 27
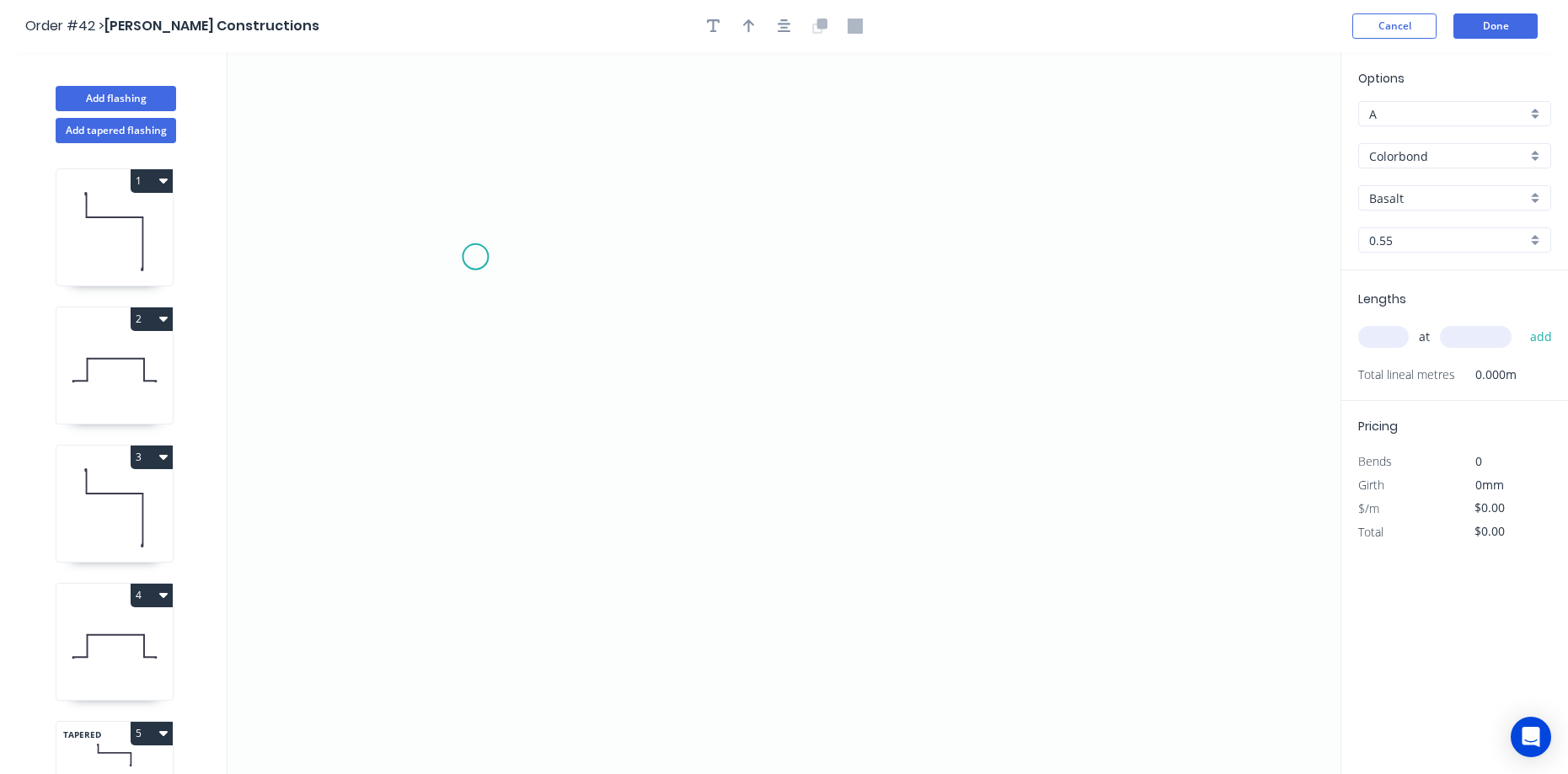
click at [475, 257] on icon "0" at bounding box center [784, 413] width 1113 height 722
click at [856, 285] on icon "0" at bounding box center [784, 413] width 1113 height 722
click at [856, 401] on icon "0 ?" at bounding box center [784, 413] width 1113 height 722
click at [1026, 397] on icon "0 ? ?" at bounding box center [784, 413] width 1113 height 722
click at [1026, 397] on circle at bounding box center [1026, 401] width 26 height 26
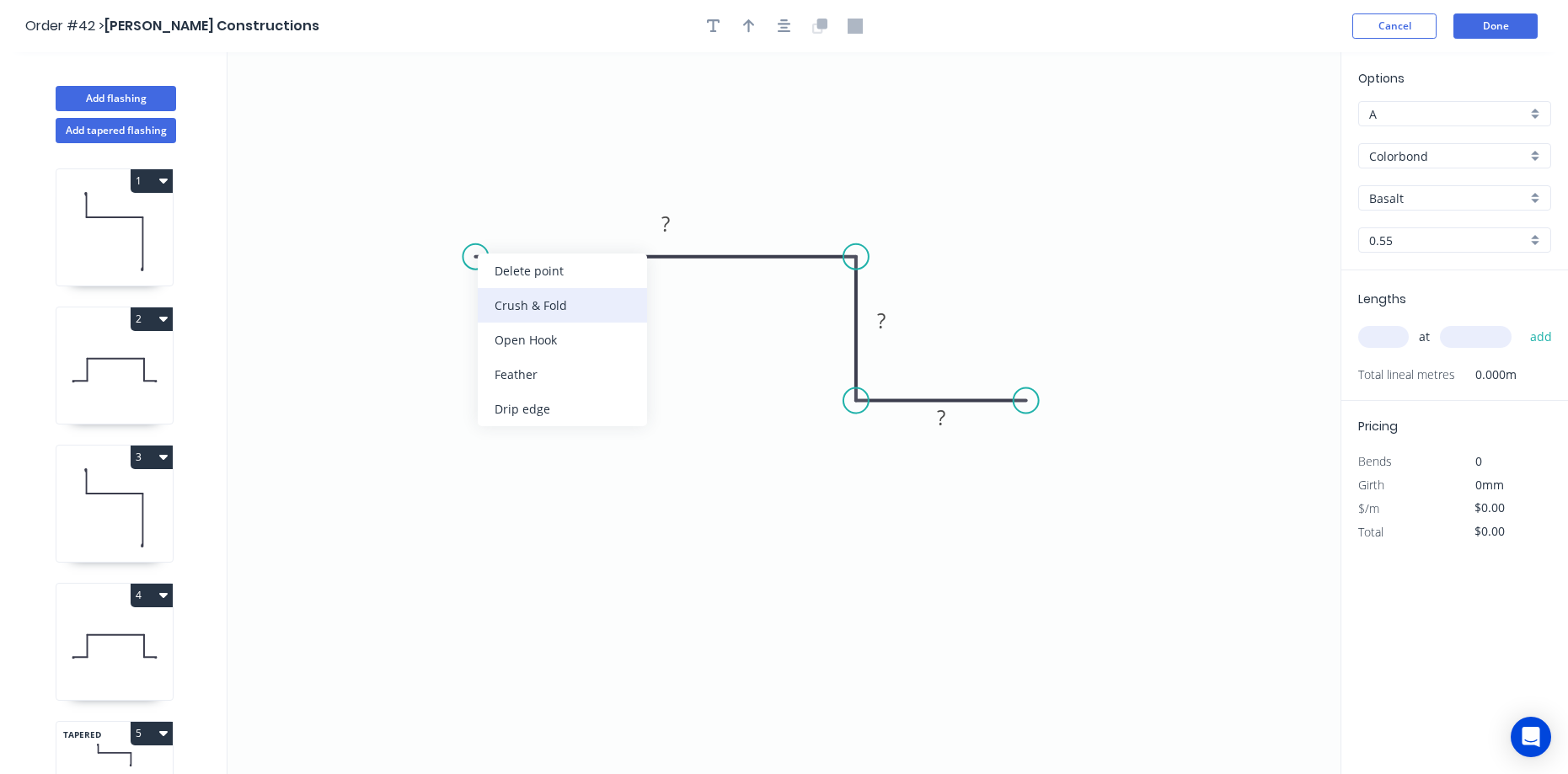
click at [497, 305] on div "Crush & Fold" at bounding box center [562, 305] width 169 height 35
drag, startPoint x: 524, startPoint y: 198, endPoint x: 499, endPoint y: 320, distance: 124.5
click at [499, 320] on rect at bounding box center [472, 334] width 67 height 35
click at [688, 218] on rect at bounding box center [666, 223] width 55 height 35
click at [679, 222] on rect at bounding box center [666, 225] width 34 height 24
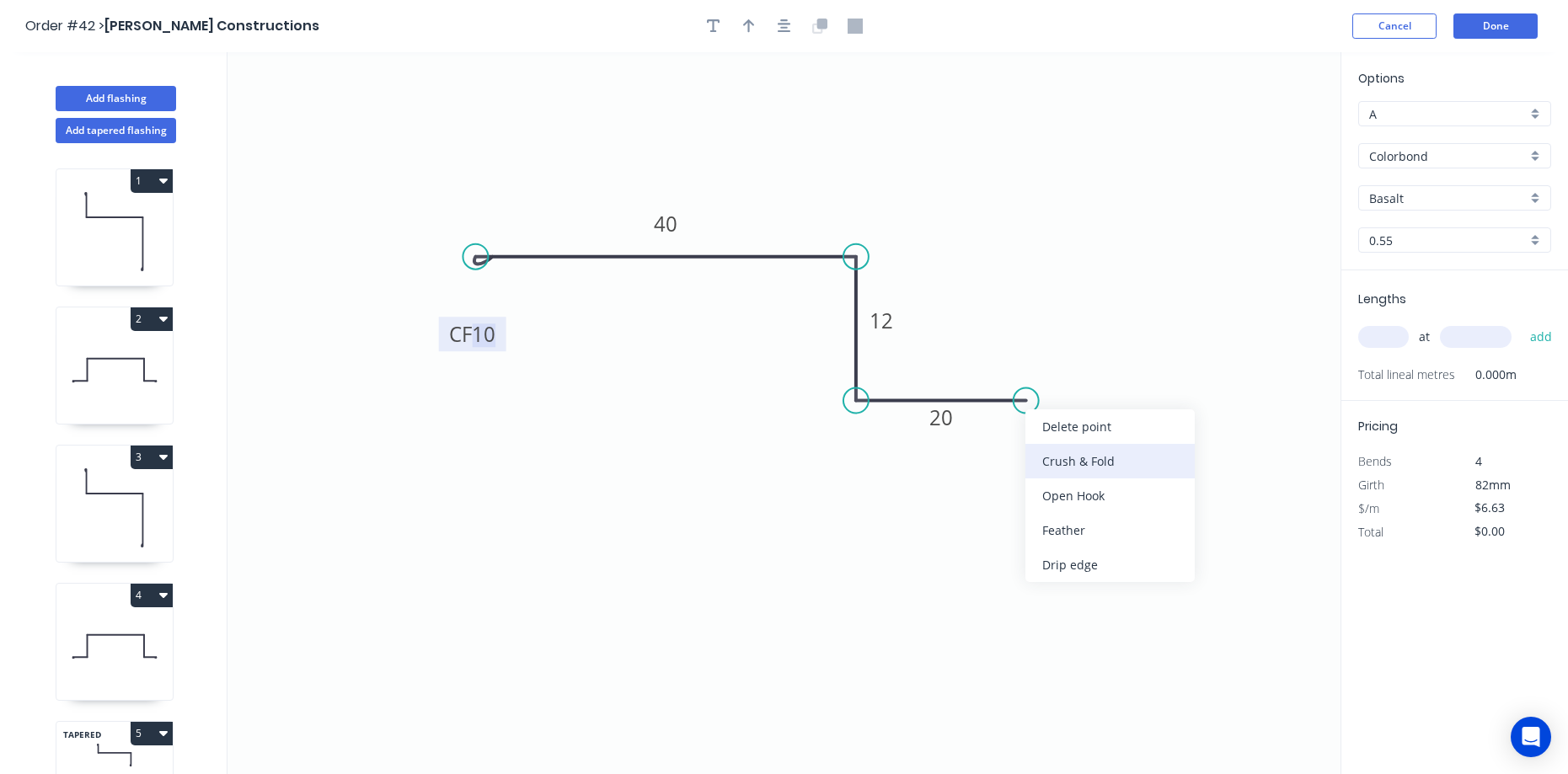
click at [1074, 463] on div "Crush & Fold" at bounding box center [1110, 461] width 169 height 35
type input "$8.80"
click at [1053, 464] on div "Flip bend" at bounding box center [1115, 460] width 169 height 35
click at [754, 24] on icon "button" at bounding box center [750, 26] width 12 height 15
click at [1255, 140] on icon at bounding box center [1255, 117] width 15 height 54
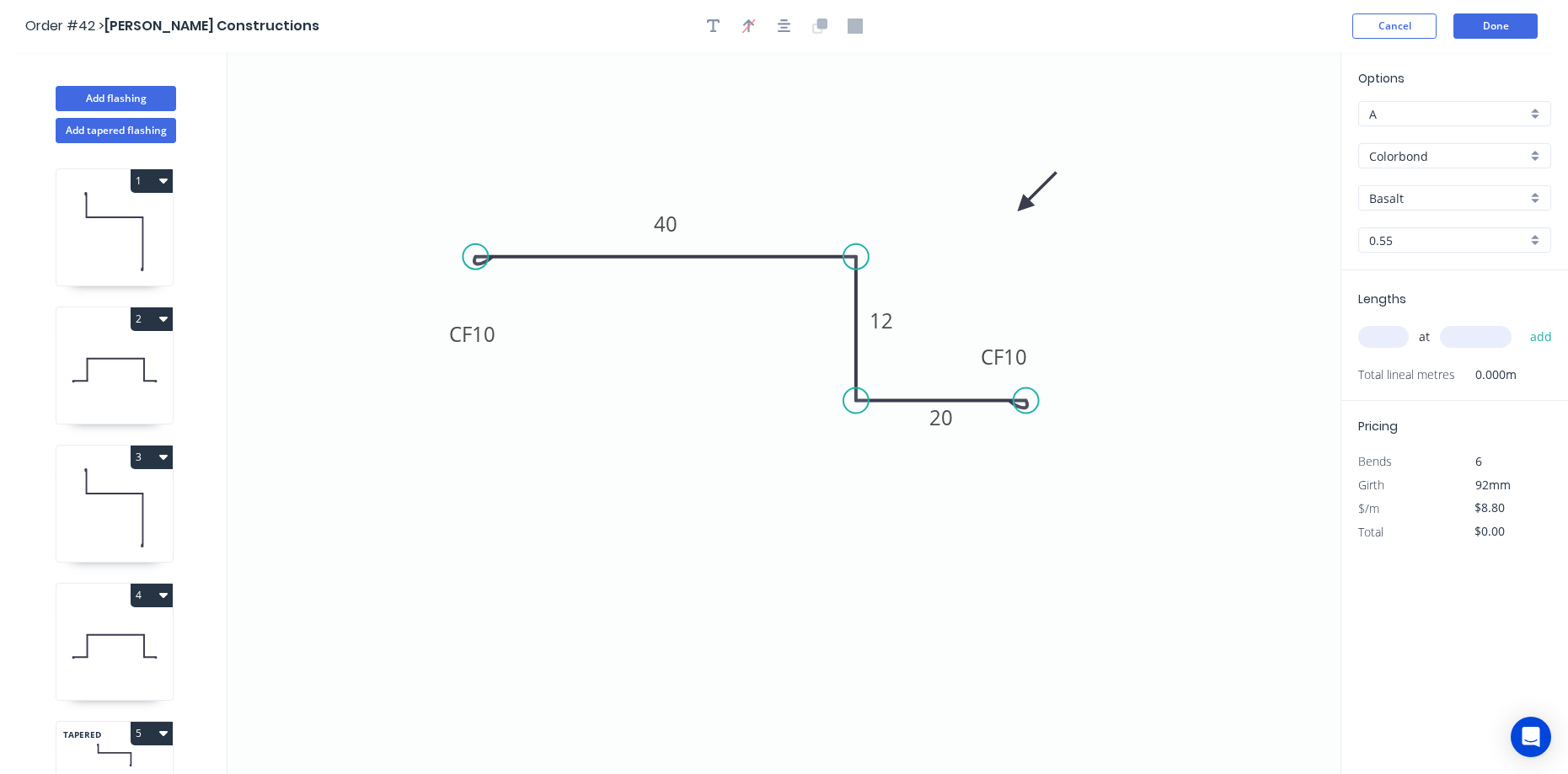
drag, startPoint x: 1255, startPoint y: 138, endPoint x: 989, endPoint y: 229, distance: 281.1
click at [1013, 216] on icon at bounding box center [1037, 192] width 49 height 49
click at [1444, 195] on input "Basalt" at bounding box center [1448, 198] width 158 height 18
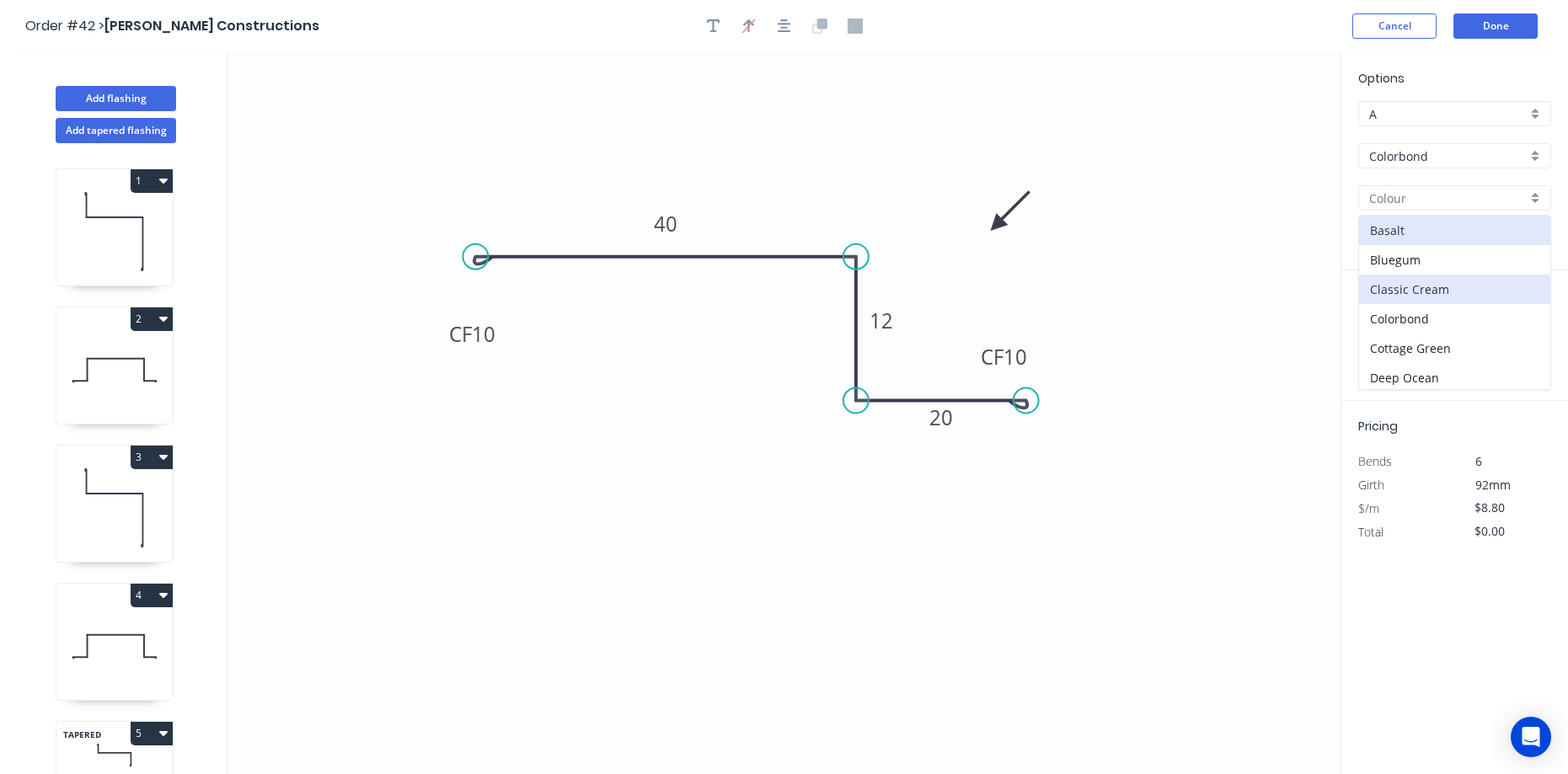
scroll to position [84, 0]
click at [1455, 318] on div "Dover White" at bounding box center [1455, 323] width 192 height 30
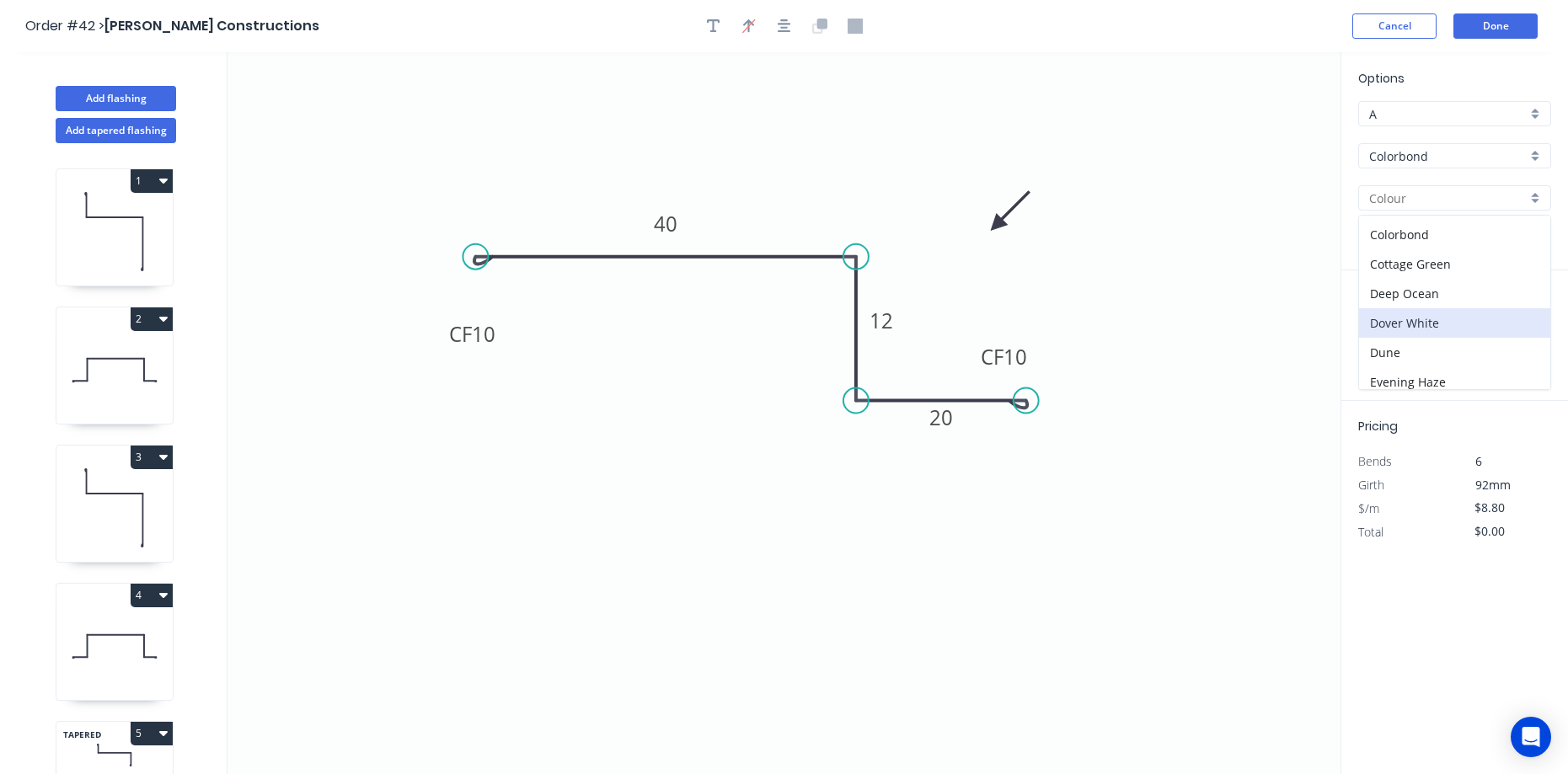
type input "Dover White"
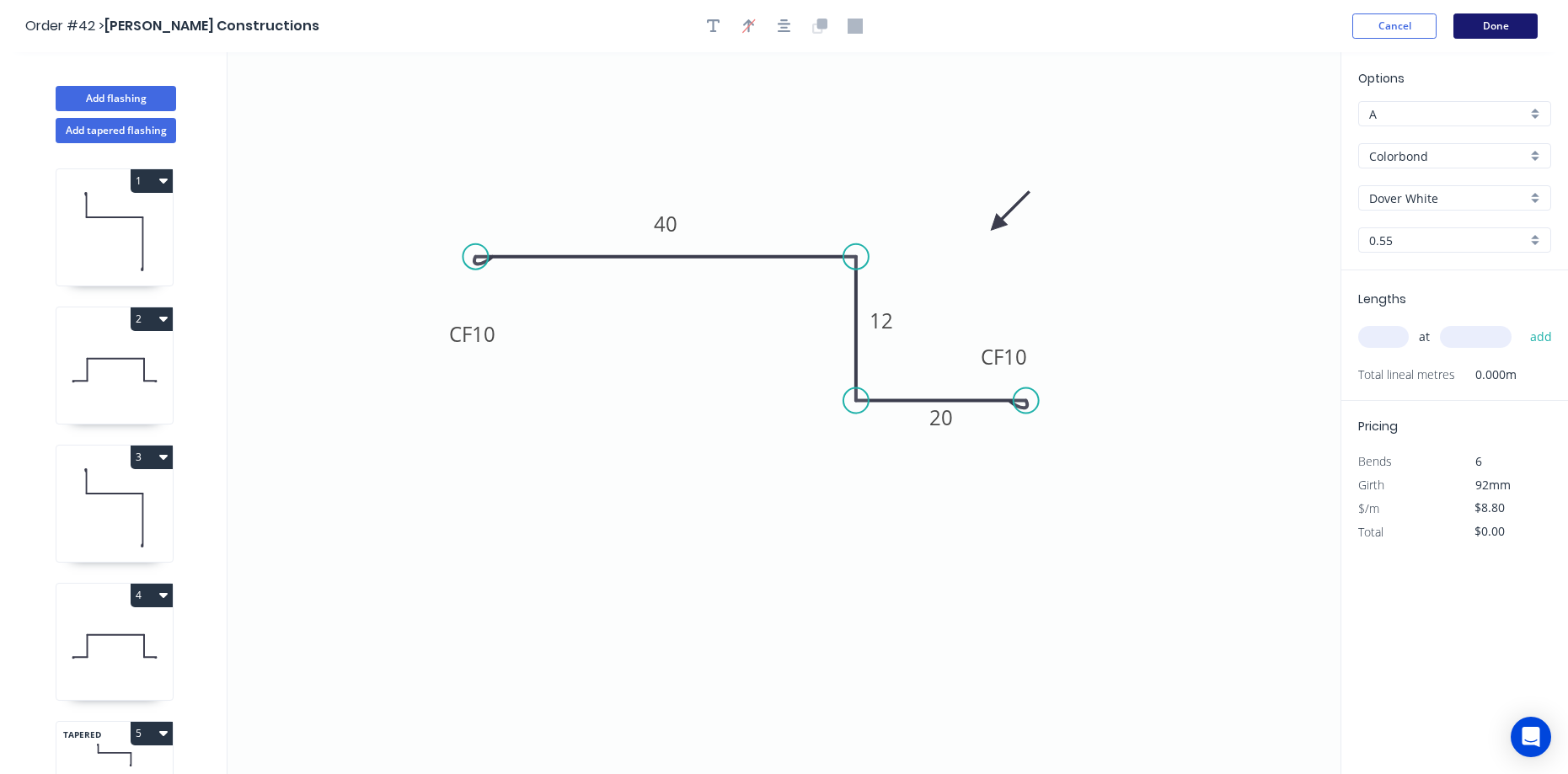
click at [1504, 28] on button "Done" at bounding box center [1495, 26] width 84 height 26
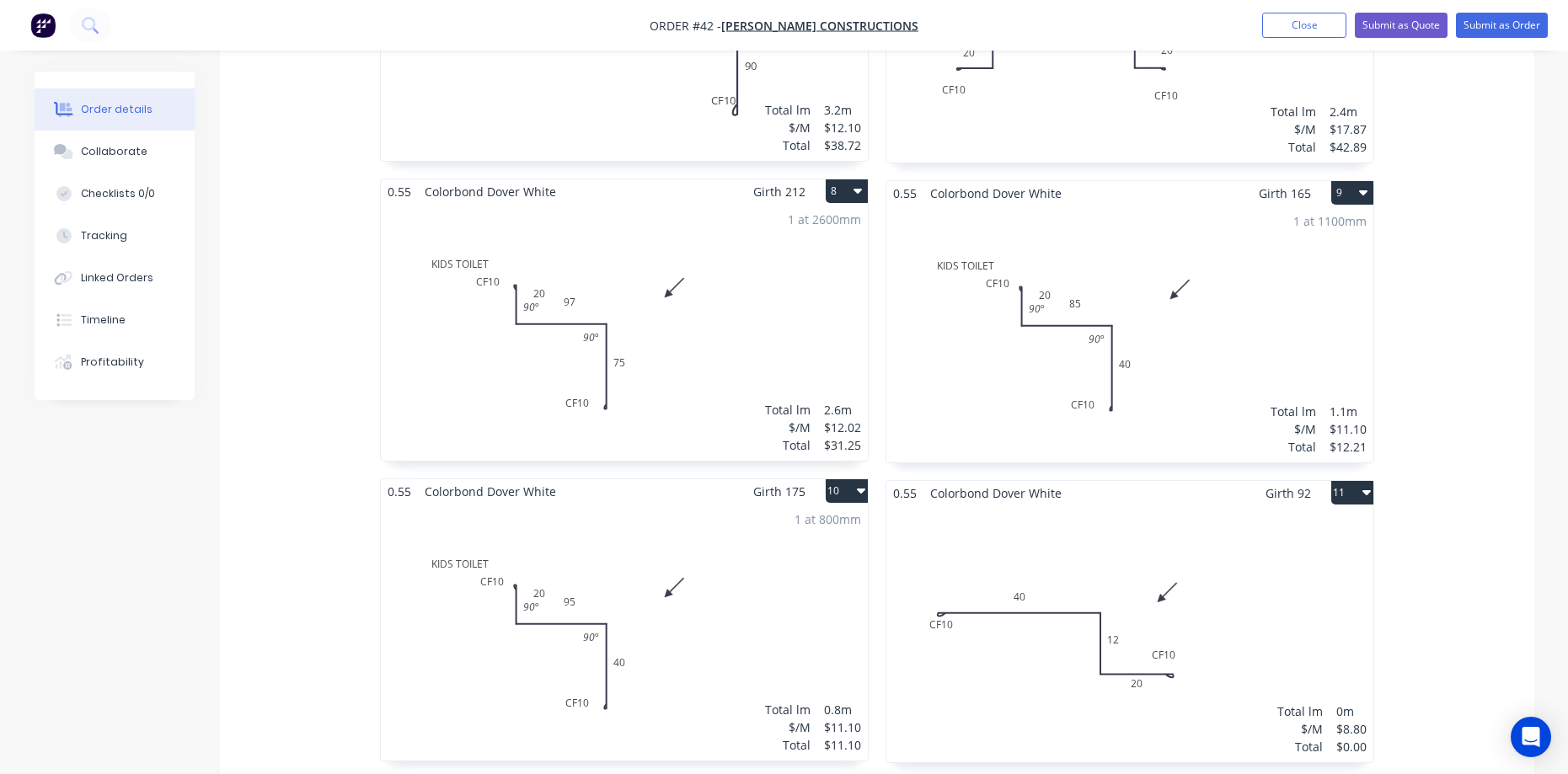
scroll to position [1601, 0]
click at [832, 478] on button "10" at bounding box center [846, 490] width 42 height 24
click at [804, 552] on div "Duplicate" at bounding box center [788, 564] width 129 height 25
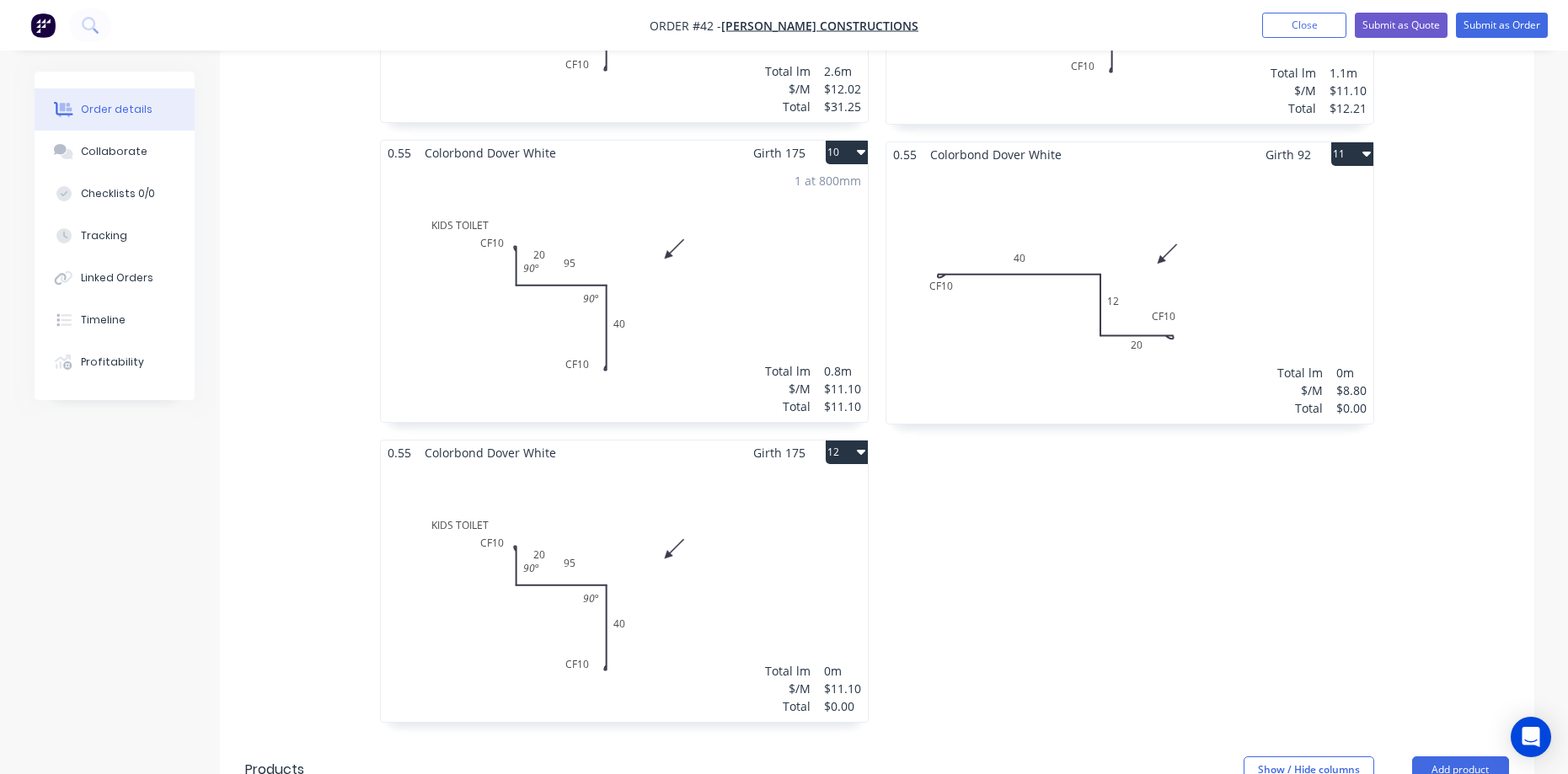
click at [739, 513] on div "Total lm $/M Total 0m $11.10 $0.00" at bounding box center [624, 593] width 487 height 257
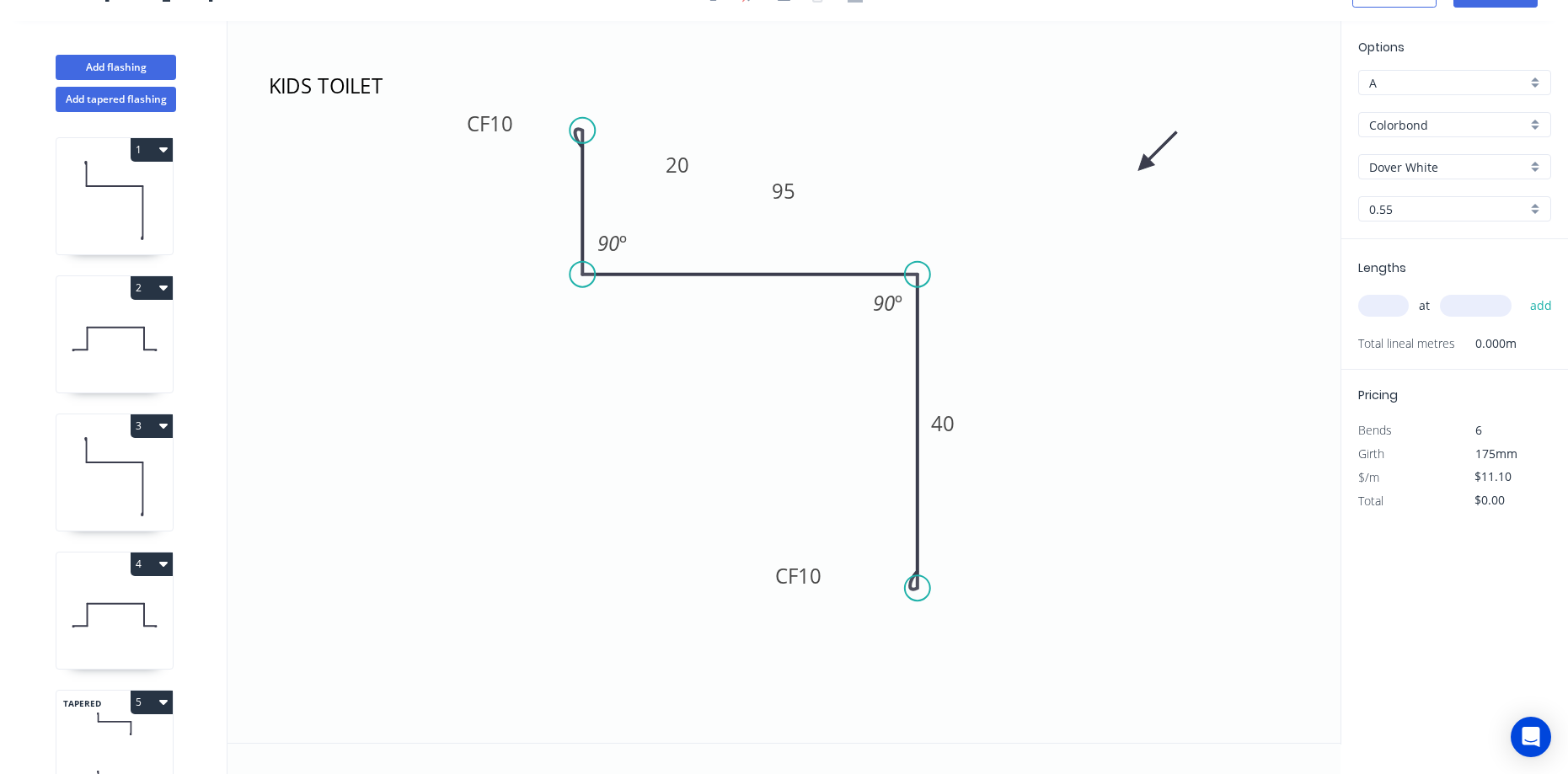
scroll to position [32, 0]
click at [790, 194] on tspan "95" at bounding box center [784, 191] width 24 height 28
click at [1397, 301] on input "text" at bounding box center [1383, 306] width 50 height 22
click at [388, 90] on textarea "KIDS TOILET" at bounding box center [334, 99] width 136 height 62
click at [388, 90] on textarea "KIDS TOILET" at bounding box center [334, 99] width 136 height 62
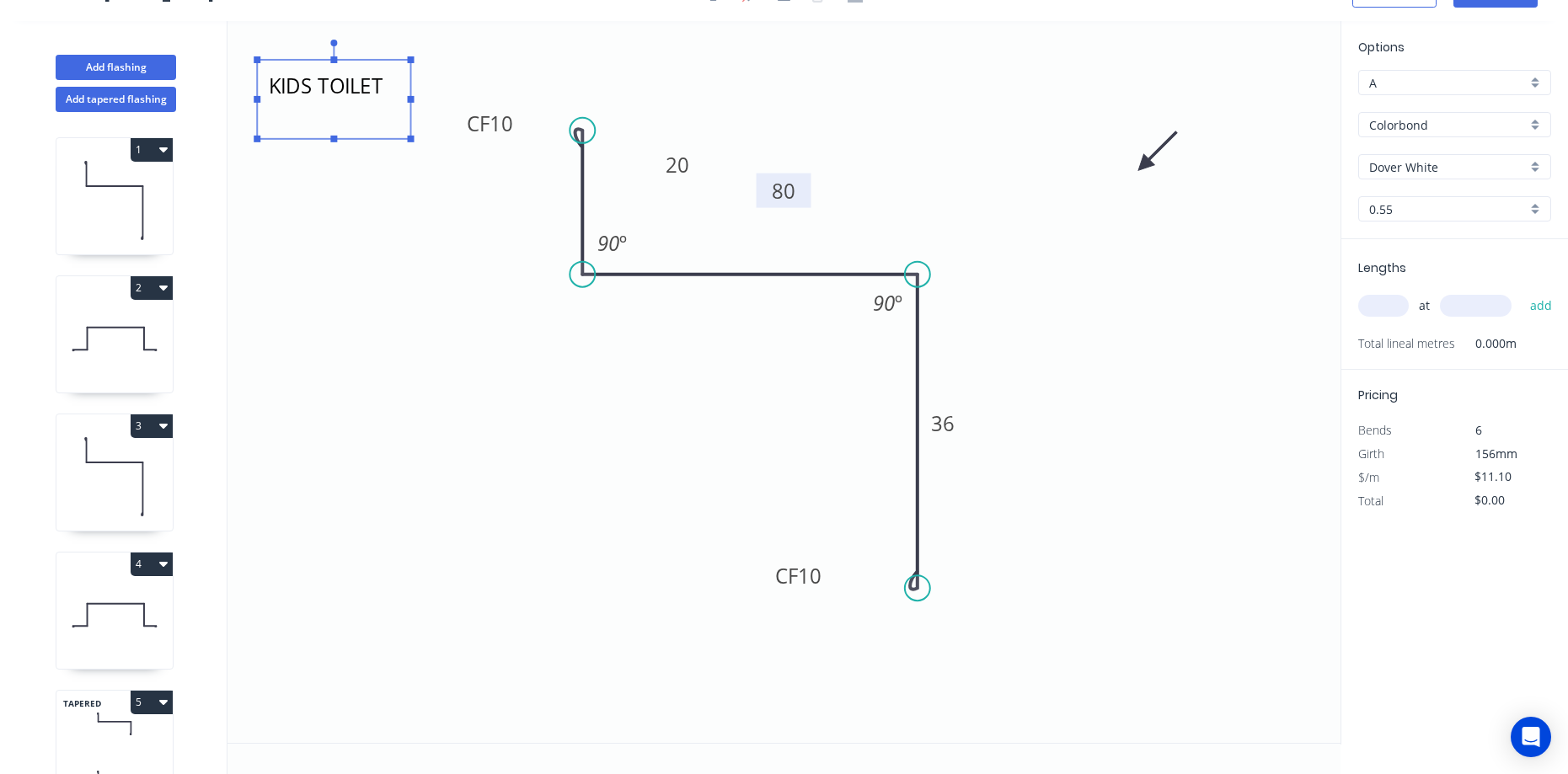
type textarea "K"
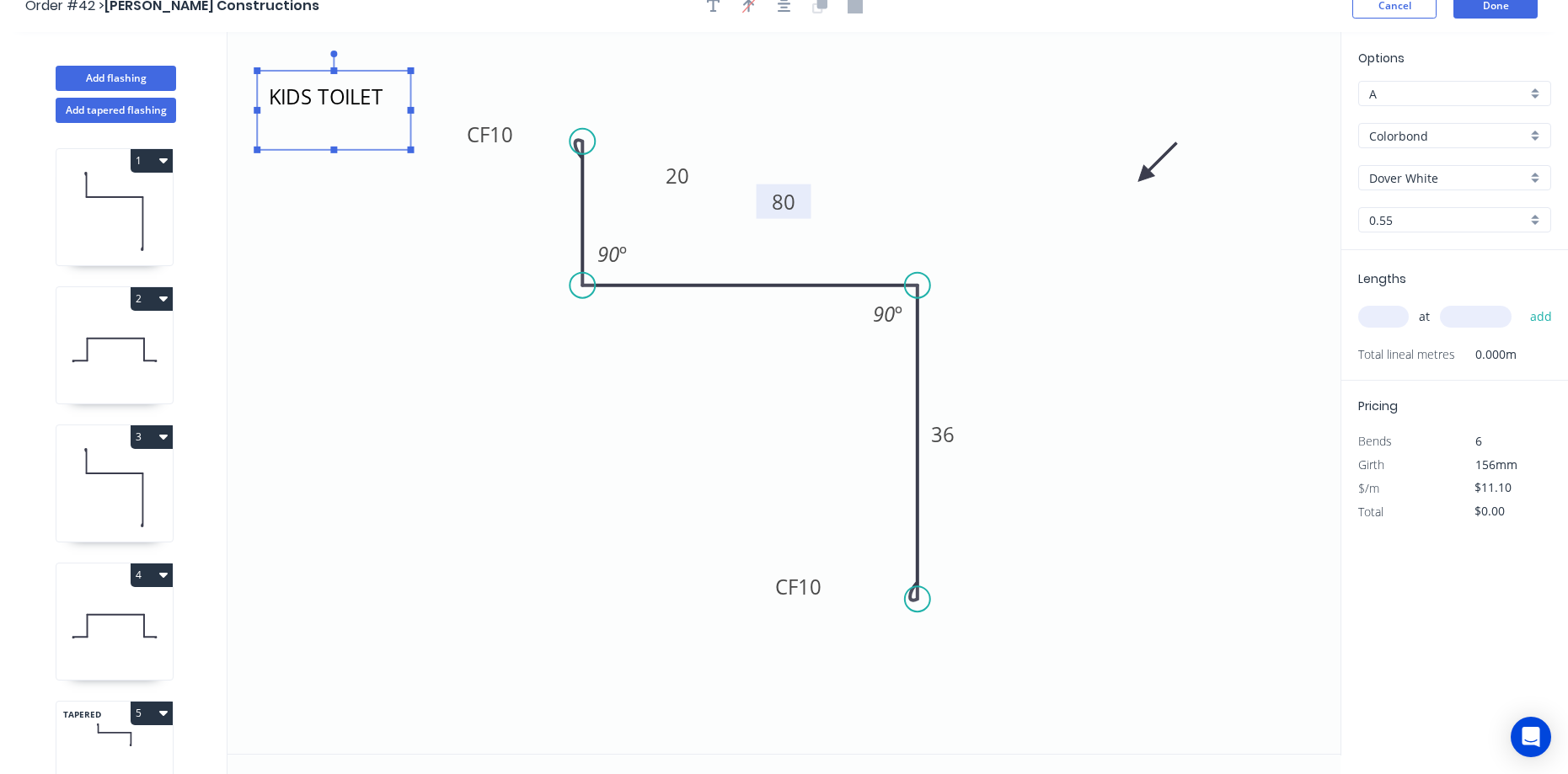
scroll to position [0, 0]
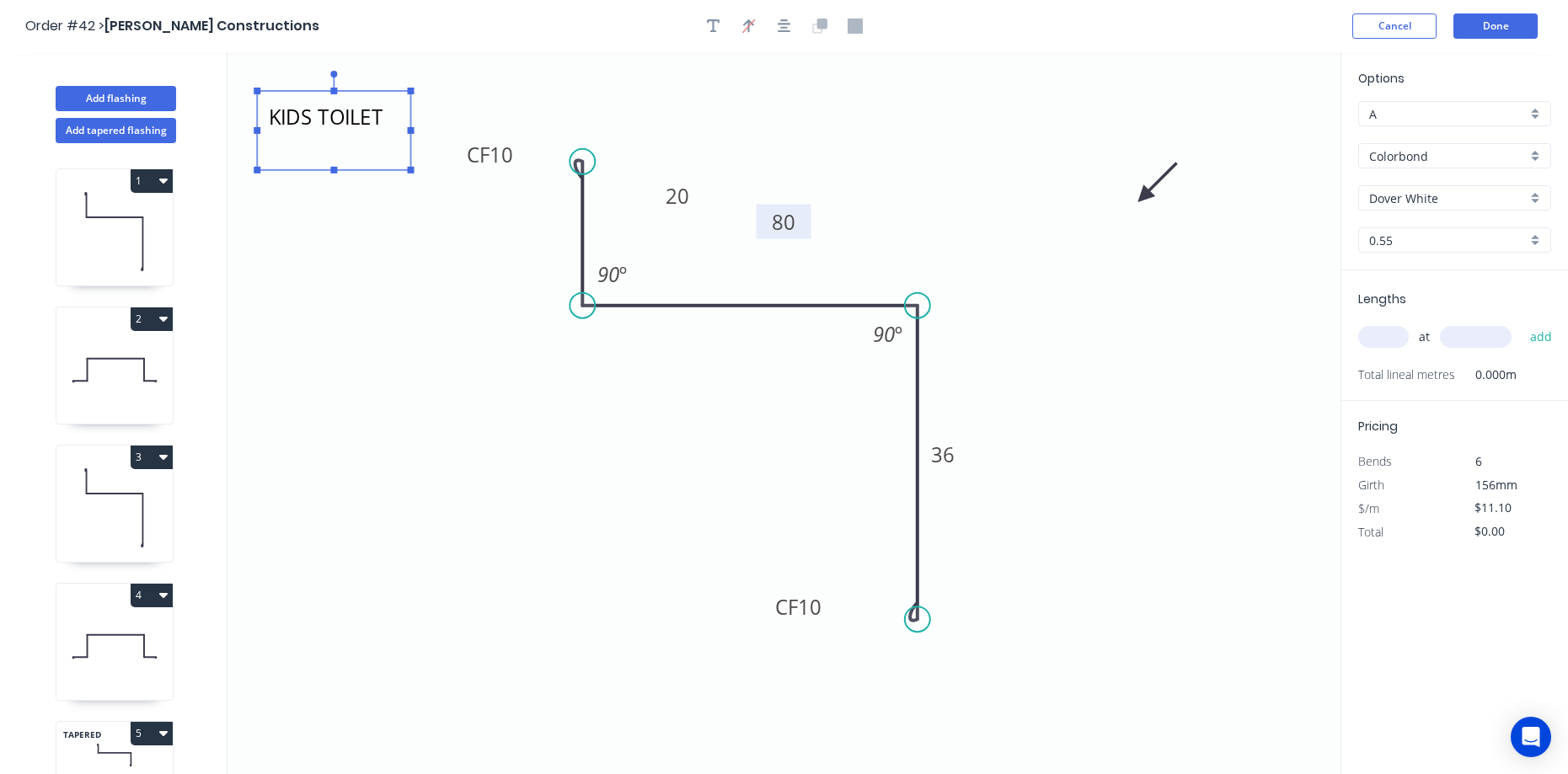
click at [978, 330] on icon "FRONT DOOR CF 10 20 80 CF 10 36 90 º 90 º" at bounding box center [784, 413] width 1113 height 722
type textarea "FRONT DOOR"
click at [1376, 344] on input "text" at bounding box center [1383, 337] width 50 height 22
type input "1"
type input "3400"
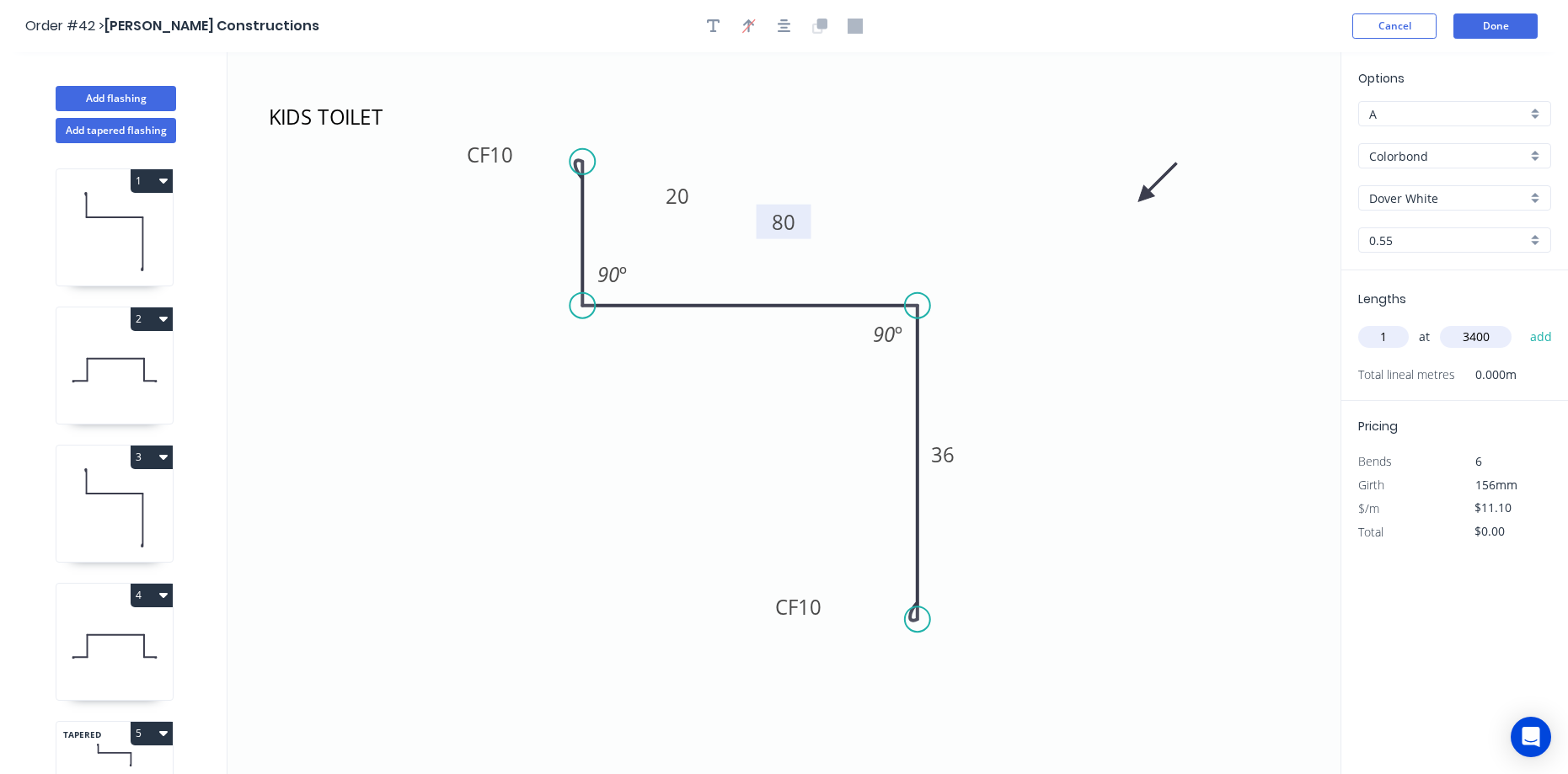
click at [1522, 323] on button "add" at bounding box center [1542, 337] width 39 height 29
type input "$37.74"
click at [1489, 27] on button "Done" at bounding box center [1495, 26] width 84 height 26
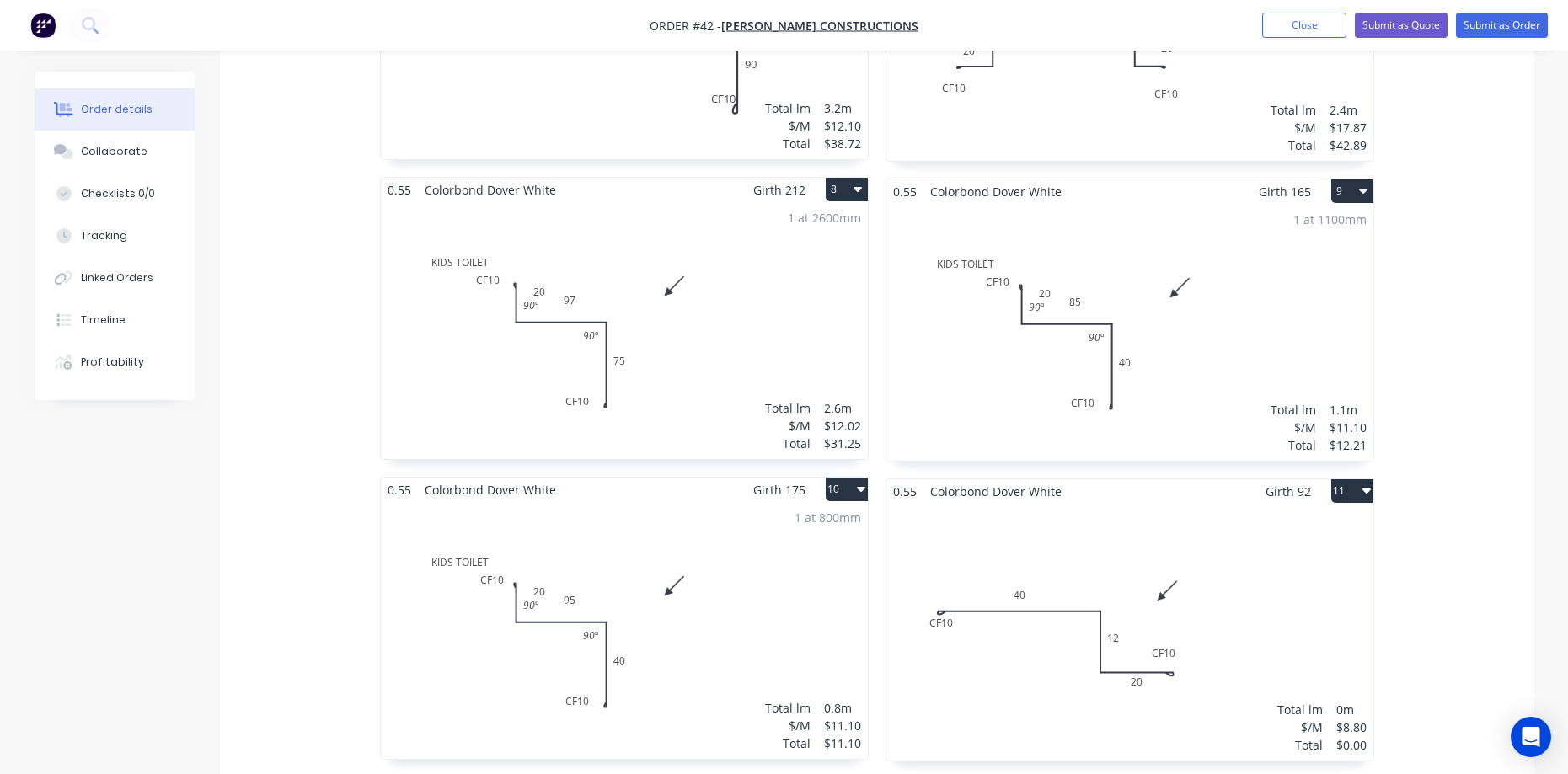
click at [1152, 504] on div "Total lm $/M Total 0m $8.80 $0.00" at bounding box center [1130, 633] width 487 height 257
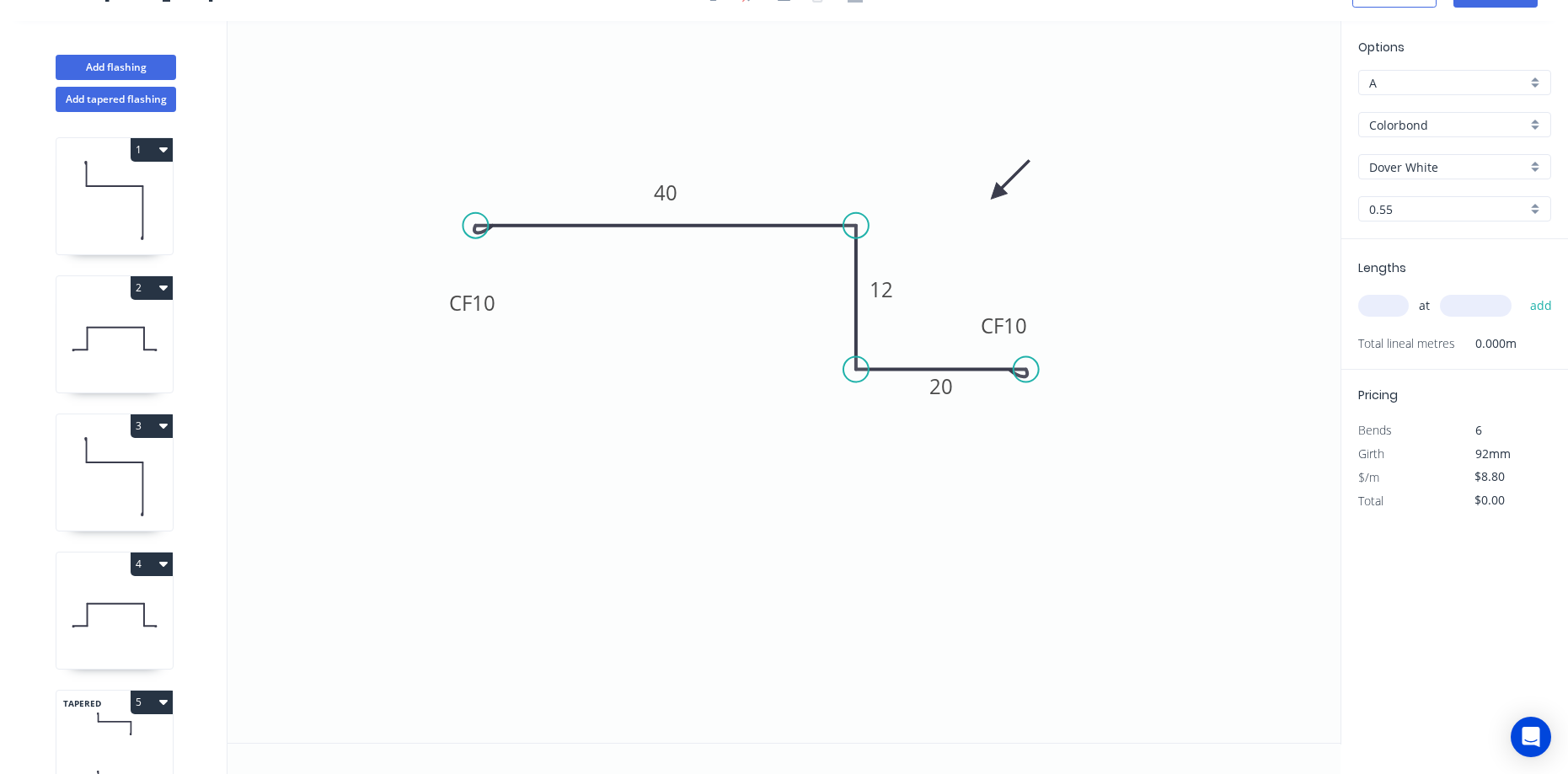
scroll to position [32, 0]
click at [892, 286] on tspan "12" at bounding box center [882, 289] width 24 height 28
click at [1072, 280] on icon "0 CF 10 40 15 CF 10 20" at bounding box center [784, 382] width 1113 height 722
click at [1387, 305] on input "text" at bounding box center [1383, 306] width 50 height 22
type input "1"
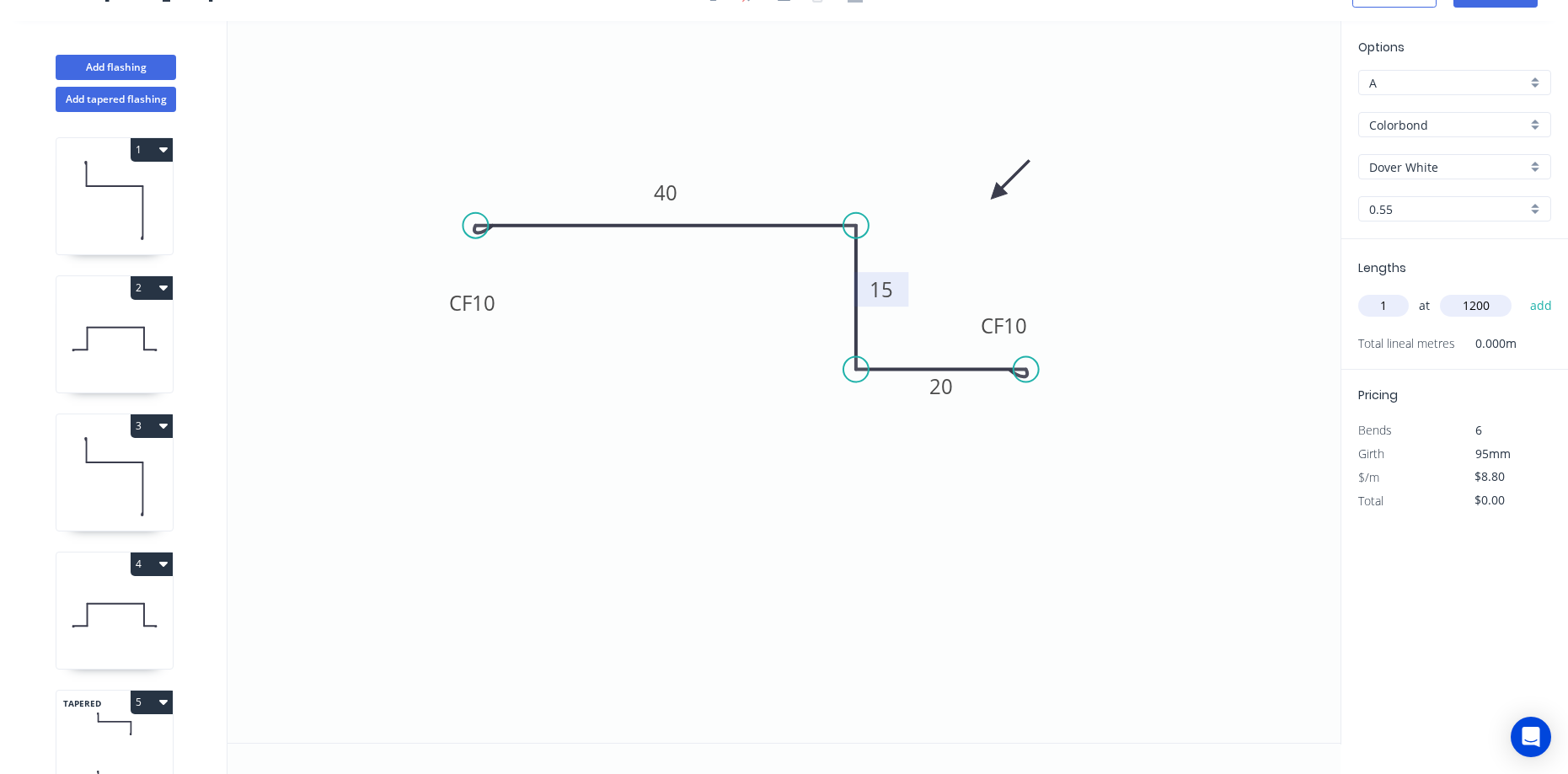
type input "1200"
click at [1522, 291] on button "add" at bounding box center [1542, 306] width 39 height 29
type input "$10.56"
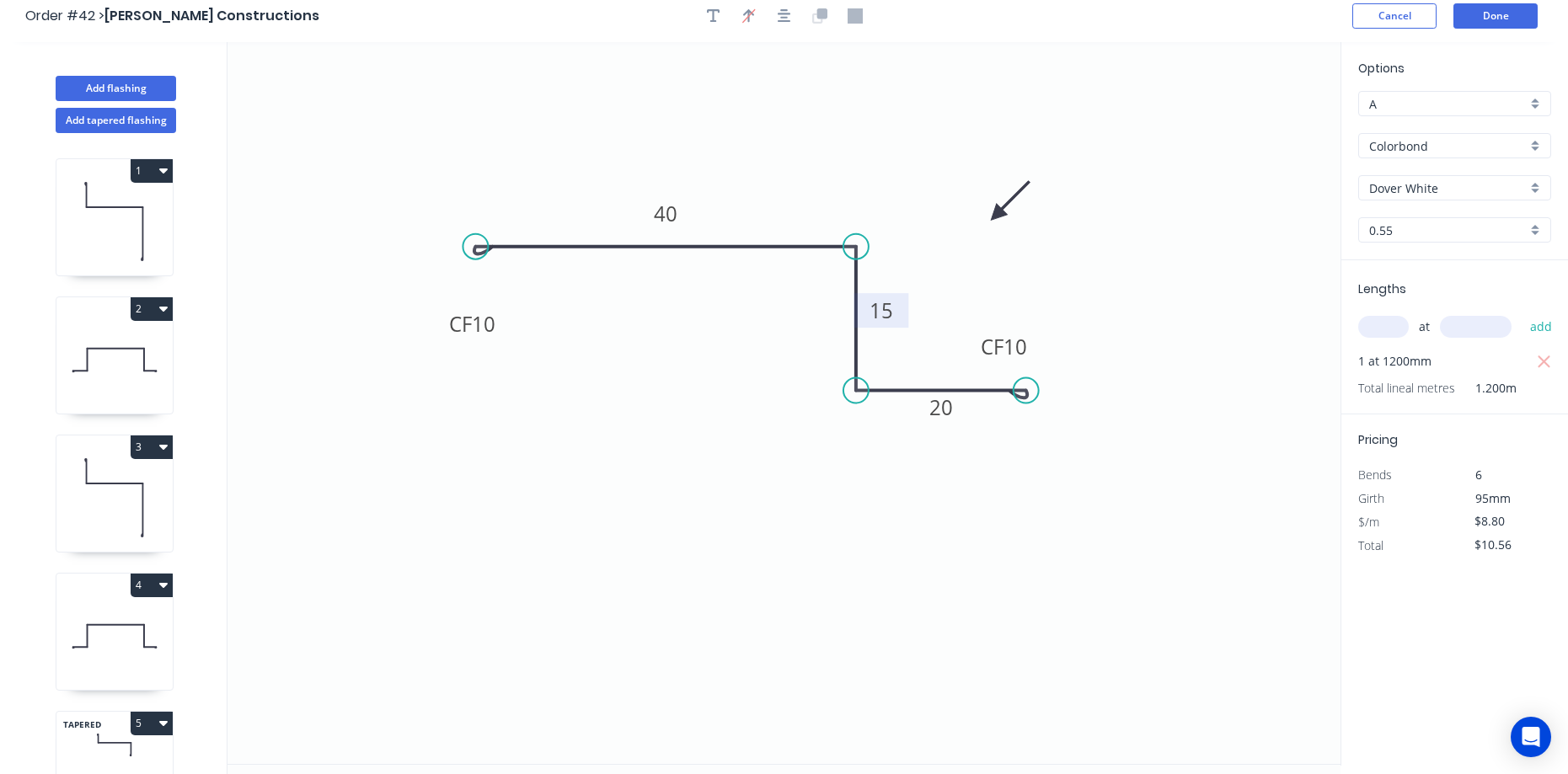
scroll to position [0, 0]
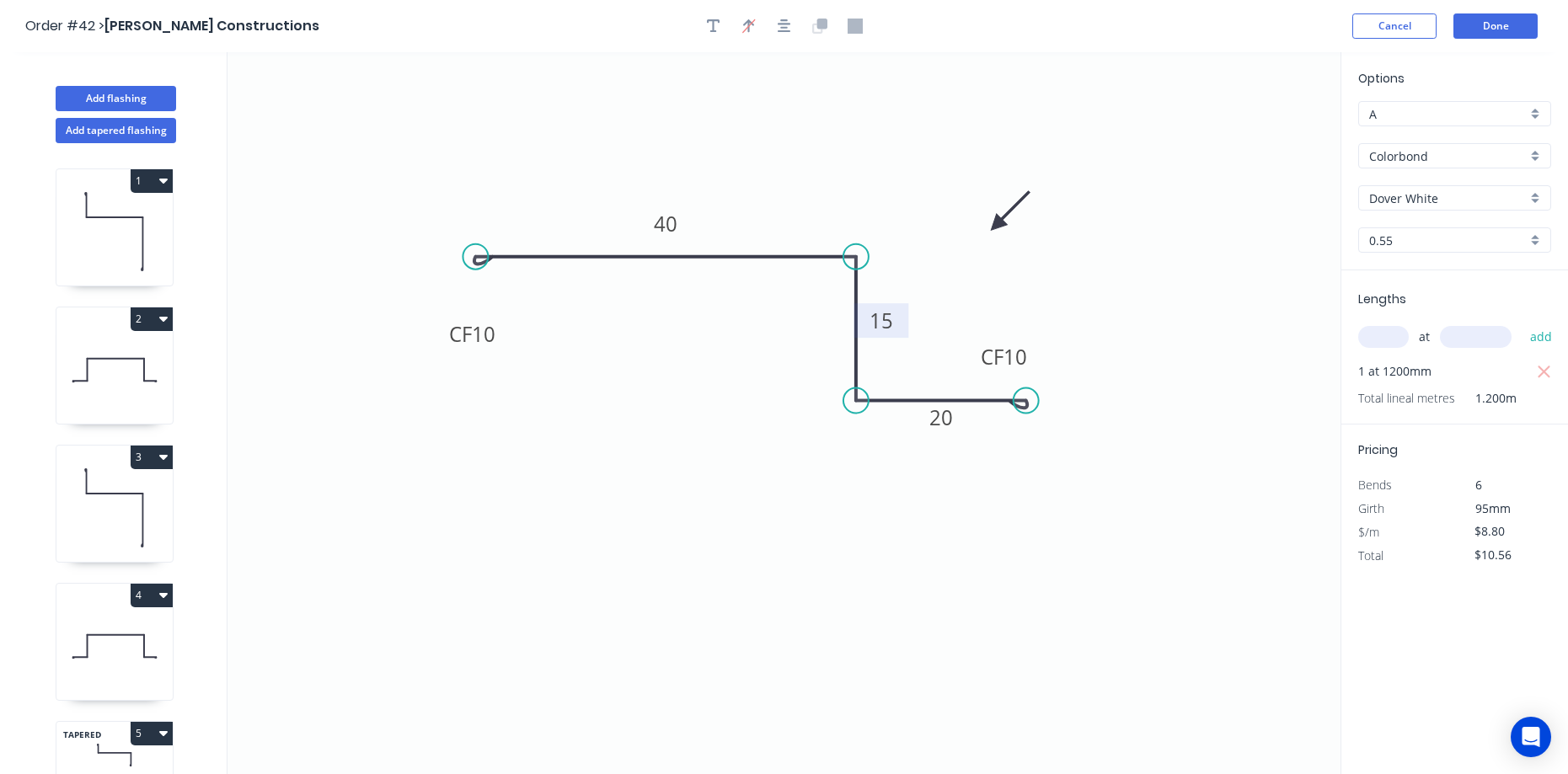
click at [1500, 39] on header "Order #42 > [PERSON_NAME] Constructions Cancel Done" at bounding box center [784, 26] width 1568 height 52
click at [1506, 19] on button "Done" at bounding box center [1495, 26] width 84 height 26
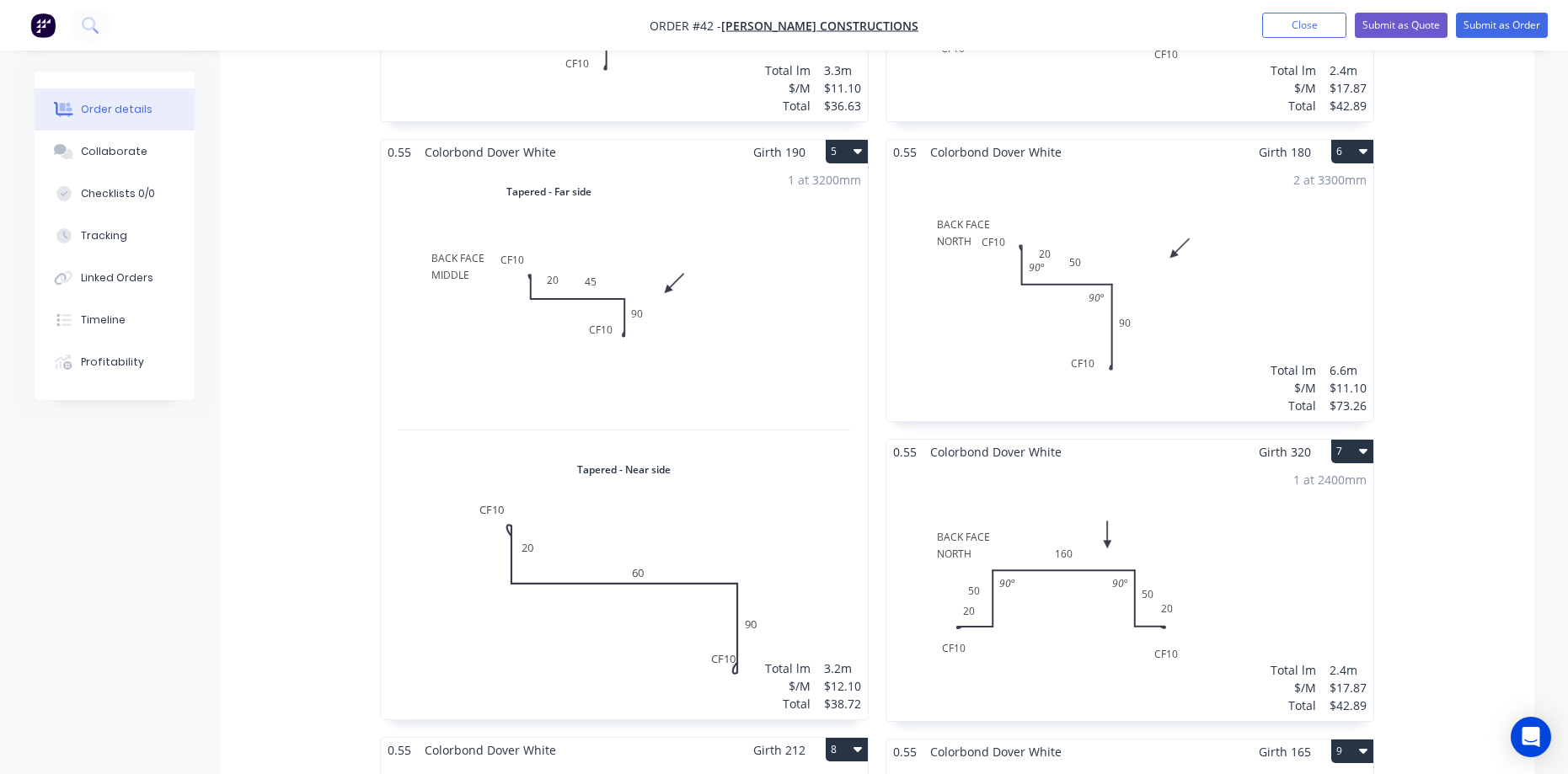
scroll to position [1011, 0]
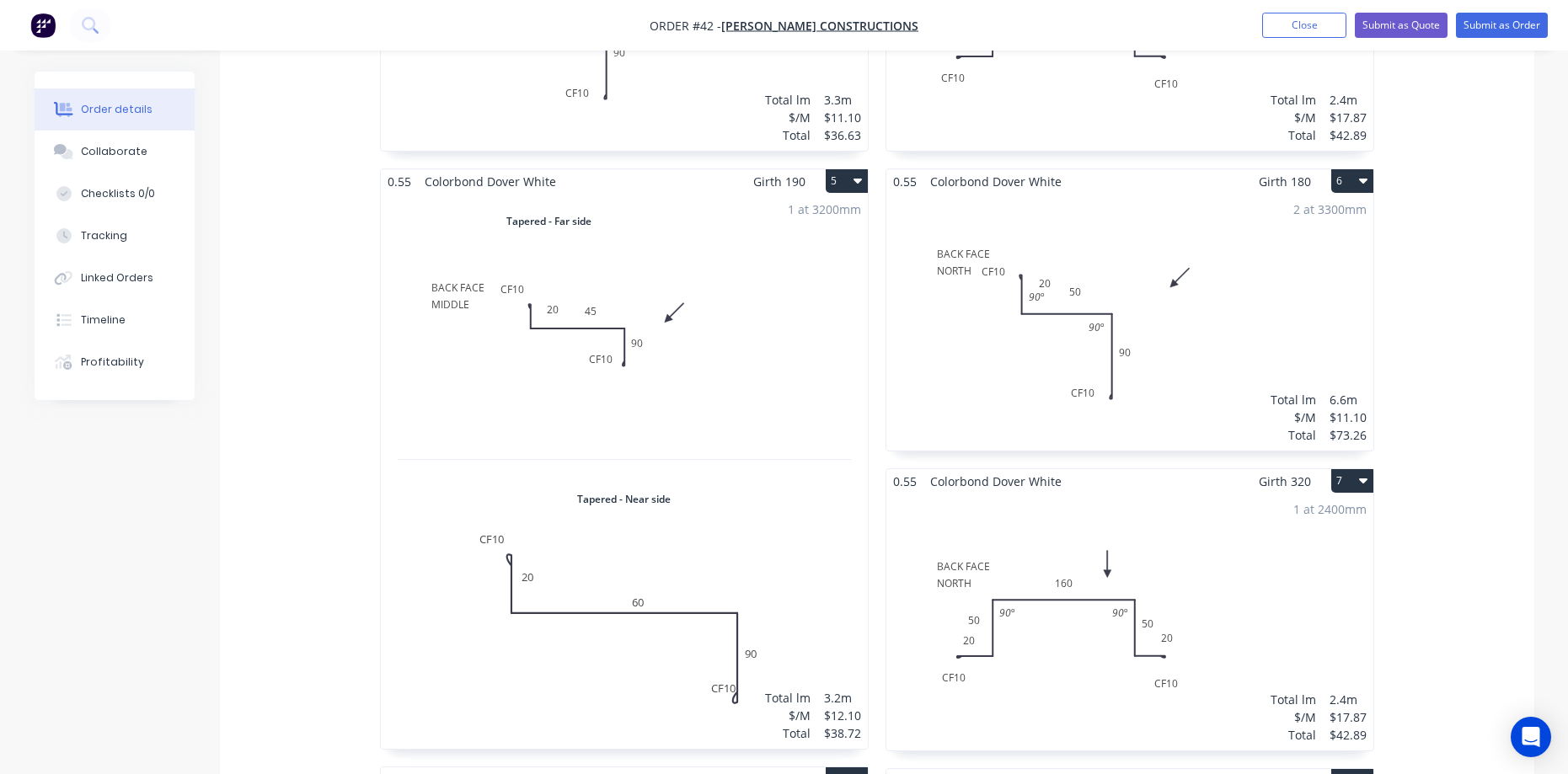
click at [693, 311] on div "1 at 3200mm Total lm $/M Total 3.2m $12.10 $38.72" at bounding box center [624, 472] width 487 height 555
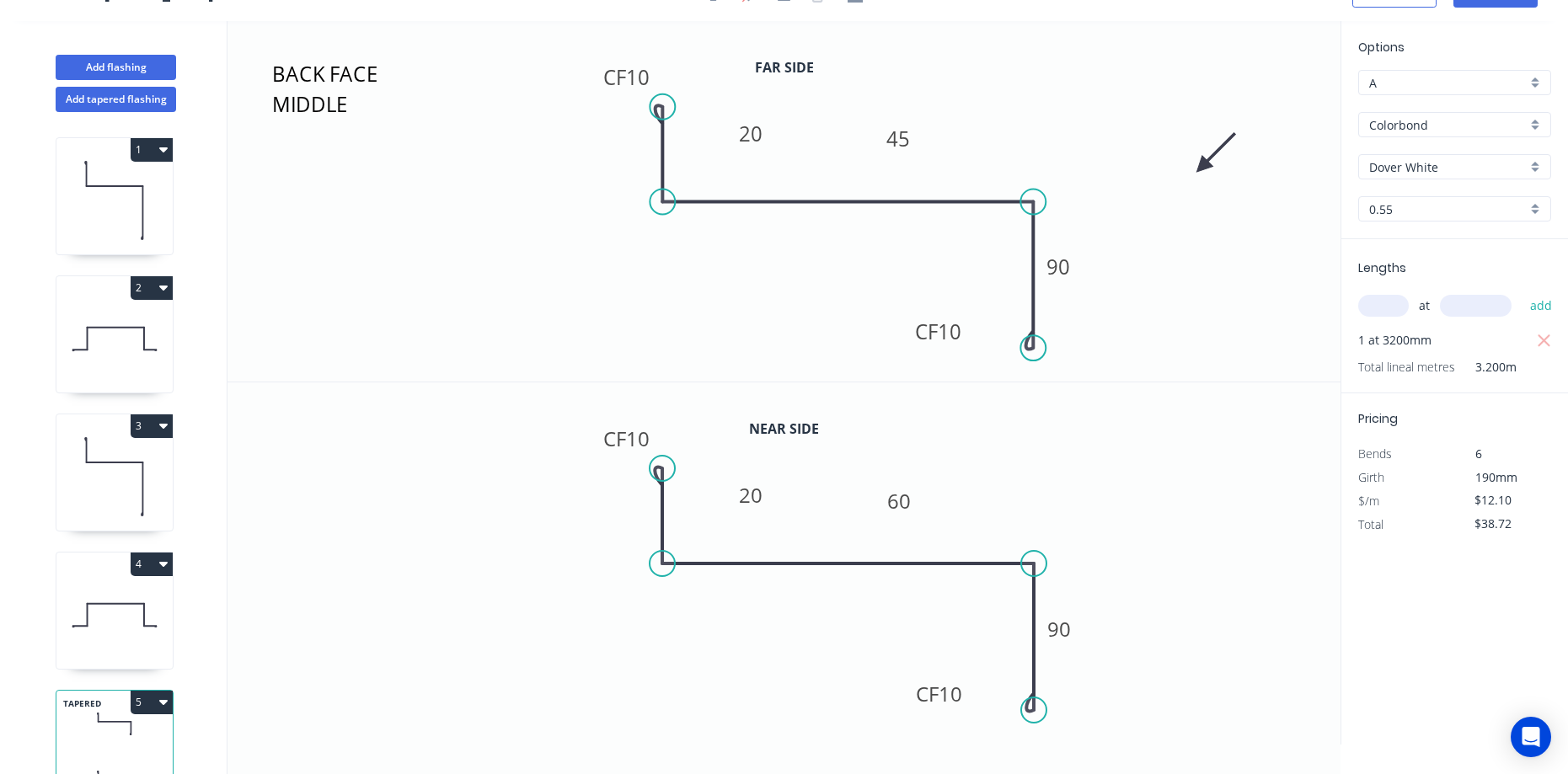
scroll to position [32, 0]
click at [966, 697] on rect at bounding box center [938, 693] width 67 height 35
click at [958, 694] on tspan "10" at bounding box center [951, 693] width 24 height 28
drag, startPoint x: 1062, startPoint y: 491, endPoint x: 1018, endPoint y: 386, distance: 113.8
click at [1064, 491] on icon "0 CF 10 20 60 CF 20 90" at bounding box center [784, 563] width 1113 height 361
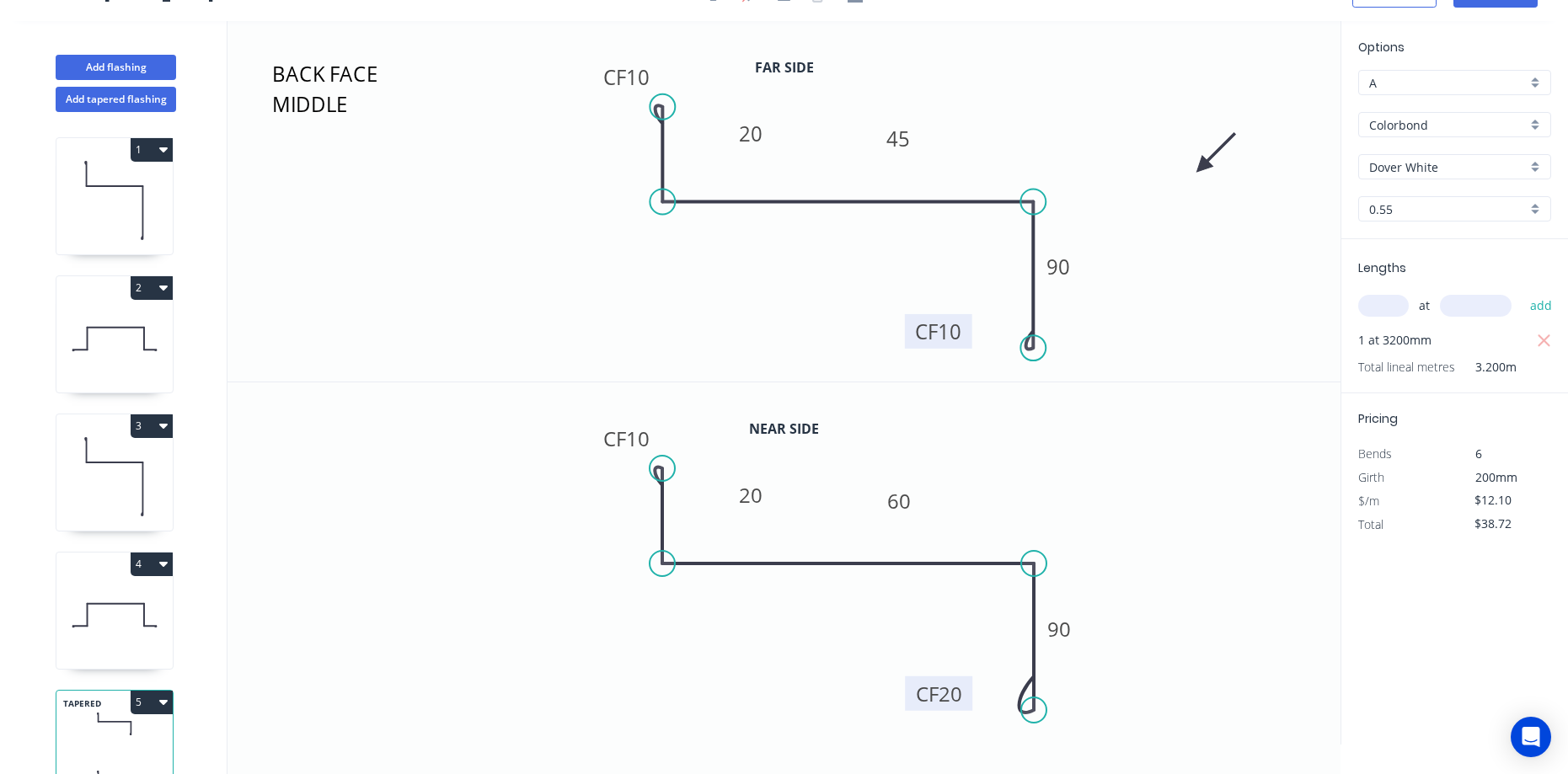
click at [961, 330] on tspan "10" at bounding box center [950, 331] width 24 height 28
click at [1240, 484] on icon "0 CF 10 20 60 CF 20 90" at bounding box center [784, 563] width 1113 height 361
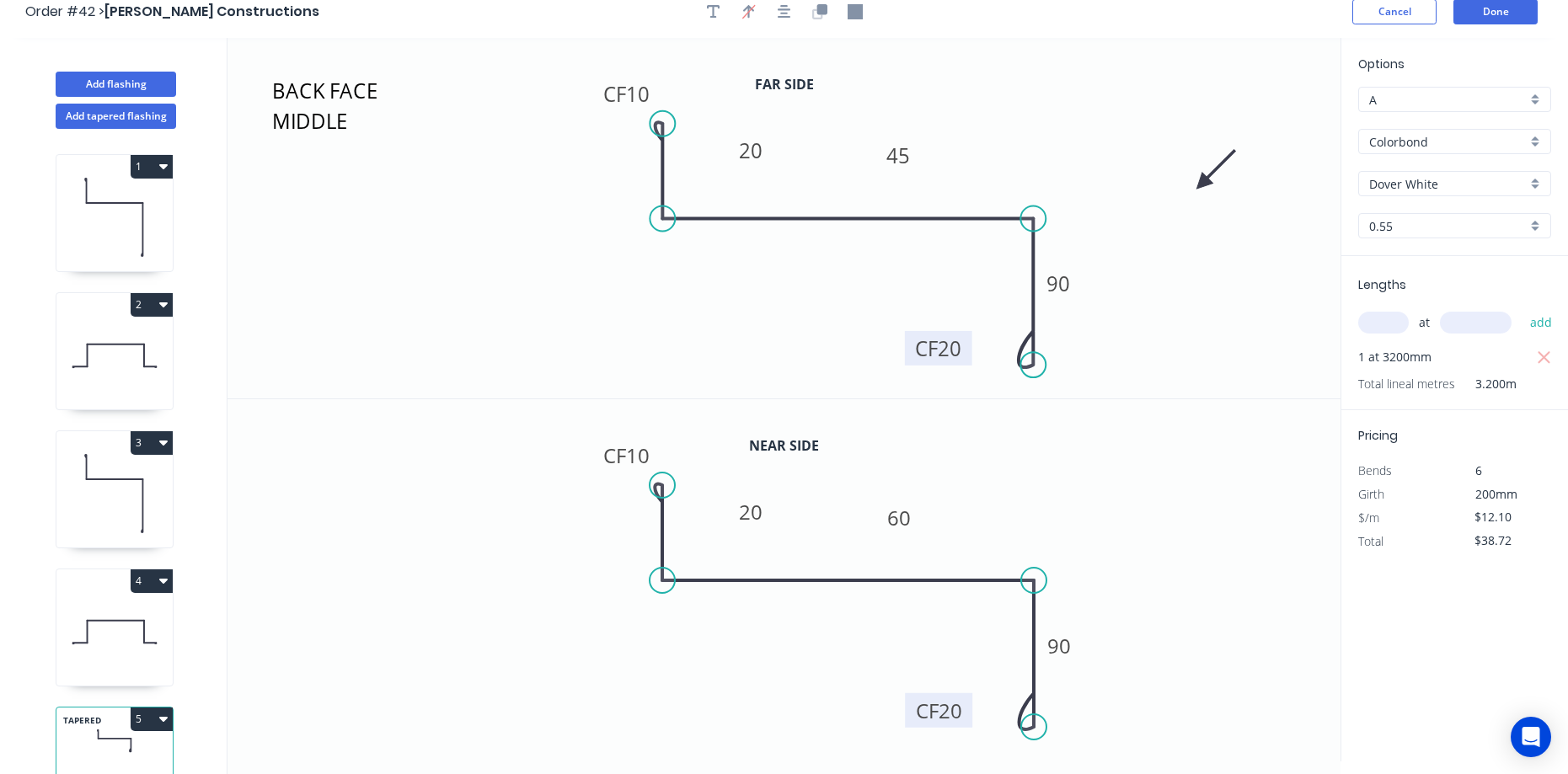
scroll to position [0, 0]
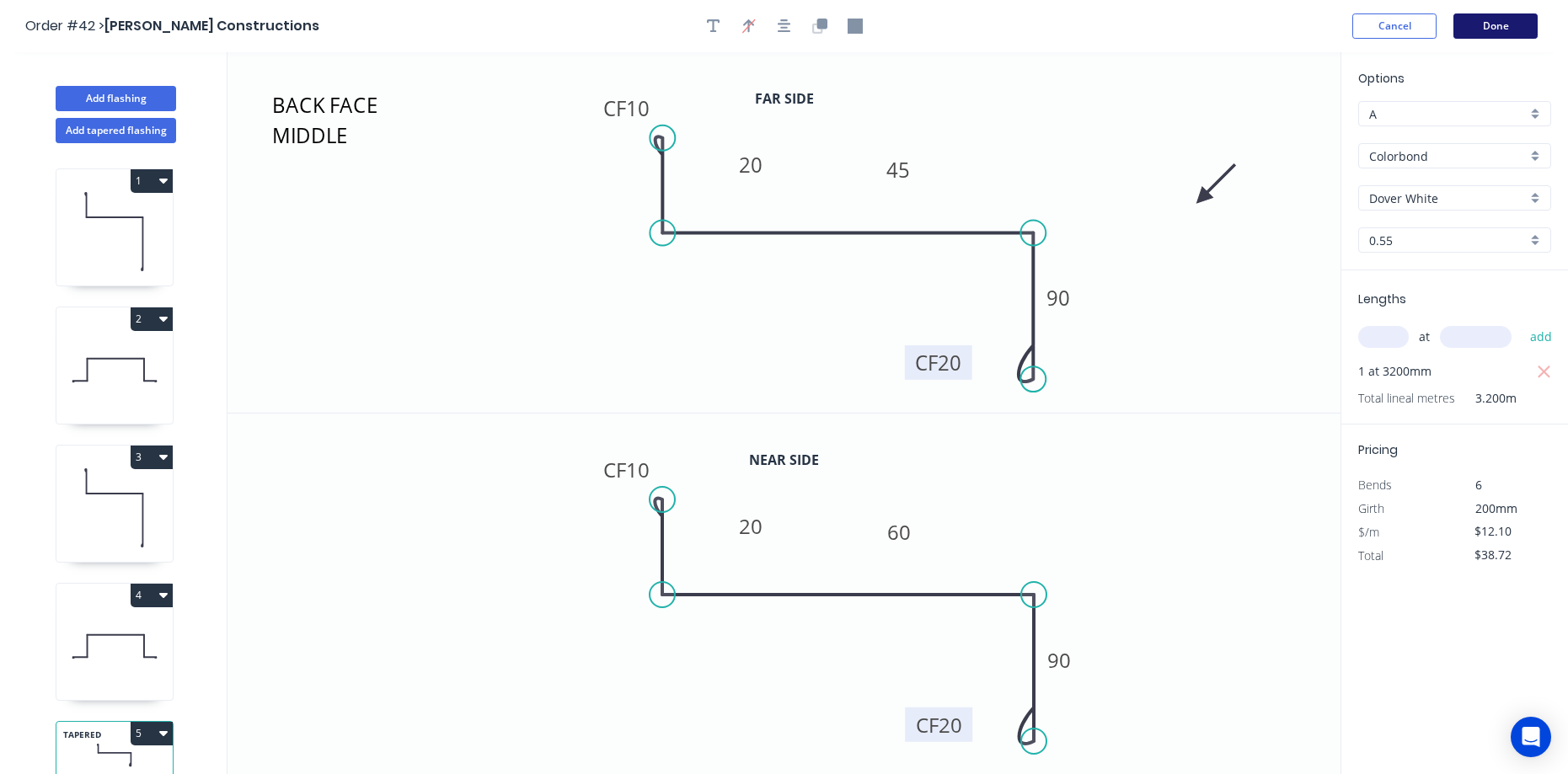
click at [1479, 24] on button "Done" at bounding box center [1495, 26] width 84 height 26
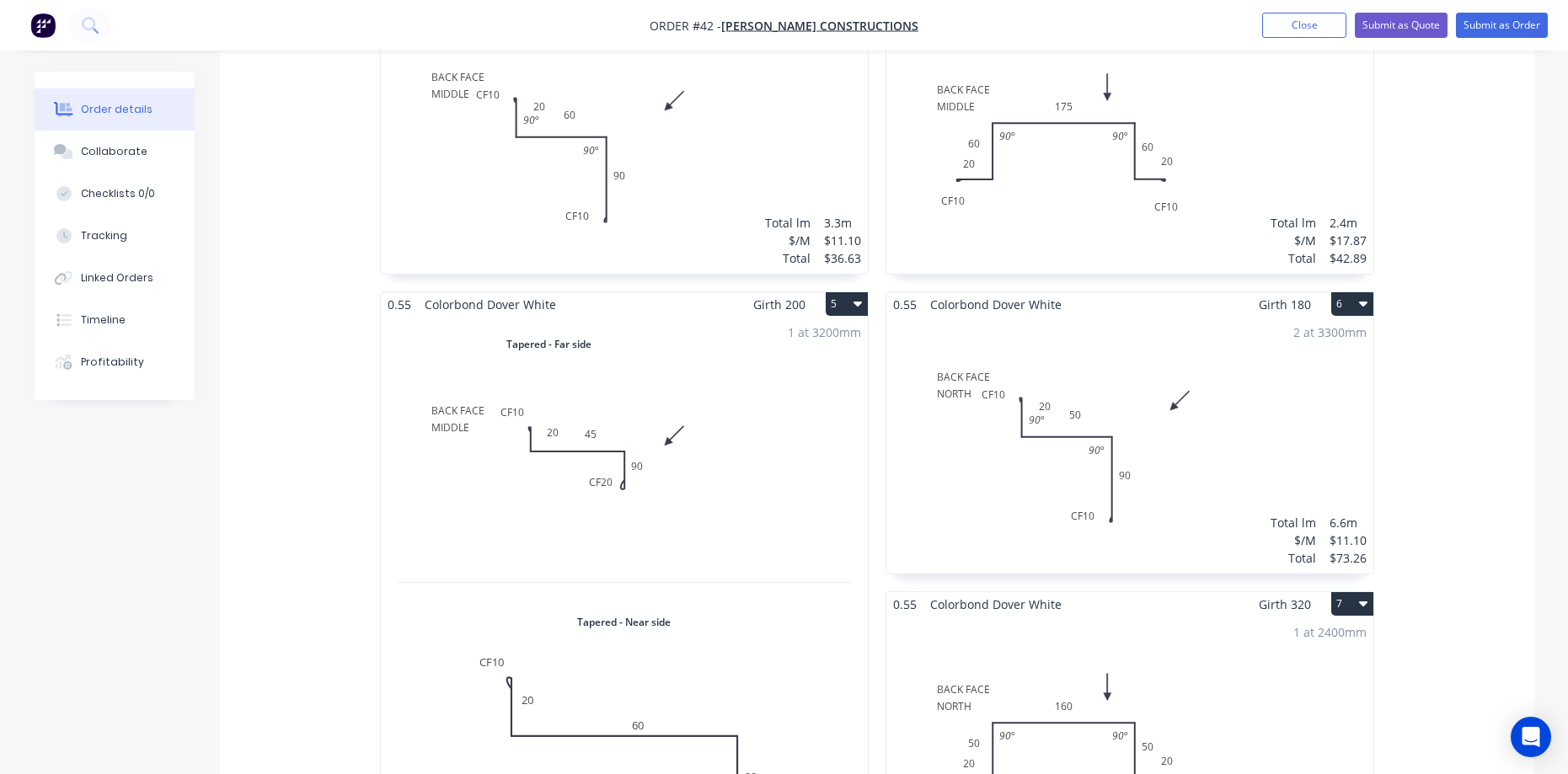
scroll to position [842, 0]
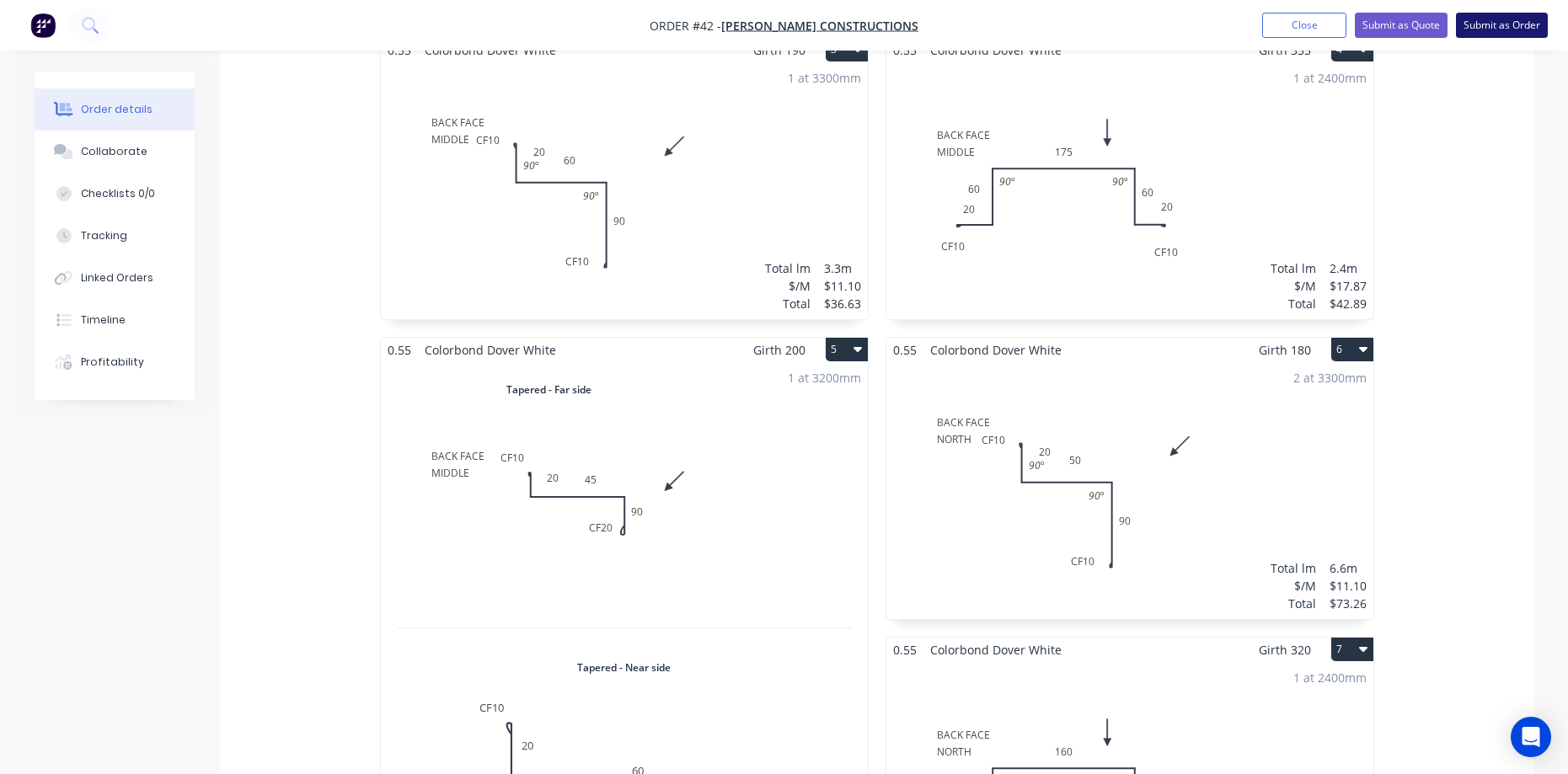
click at [1499, 33] on button "Submit as Order" at bounding box center [1502, 26] width 92 height 26
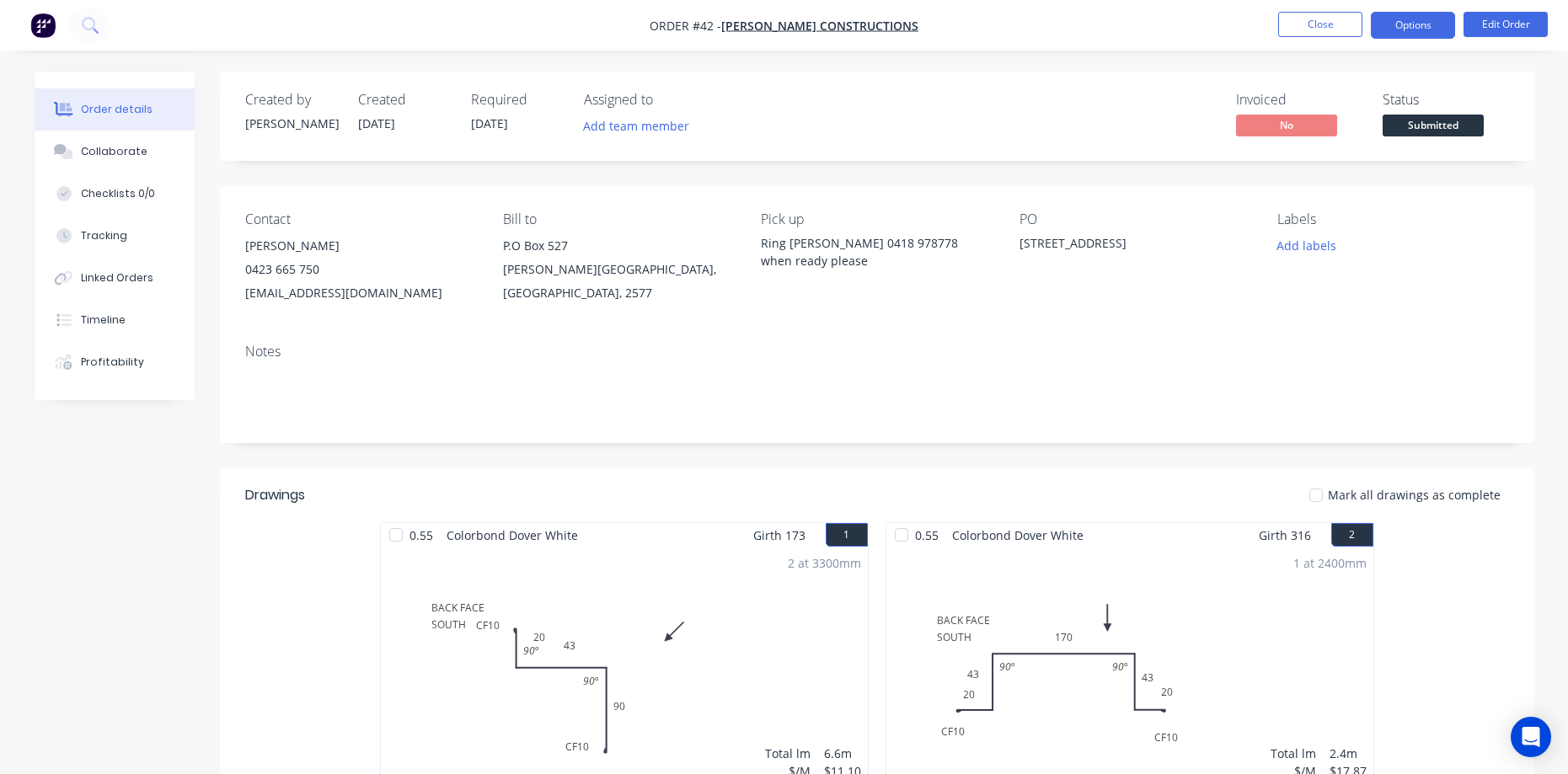
click at [1425, 26] on button "Options" at bounding box center [1413, 26] width 84 height 27
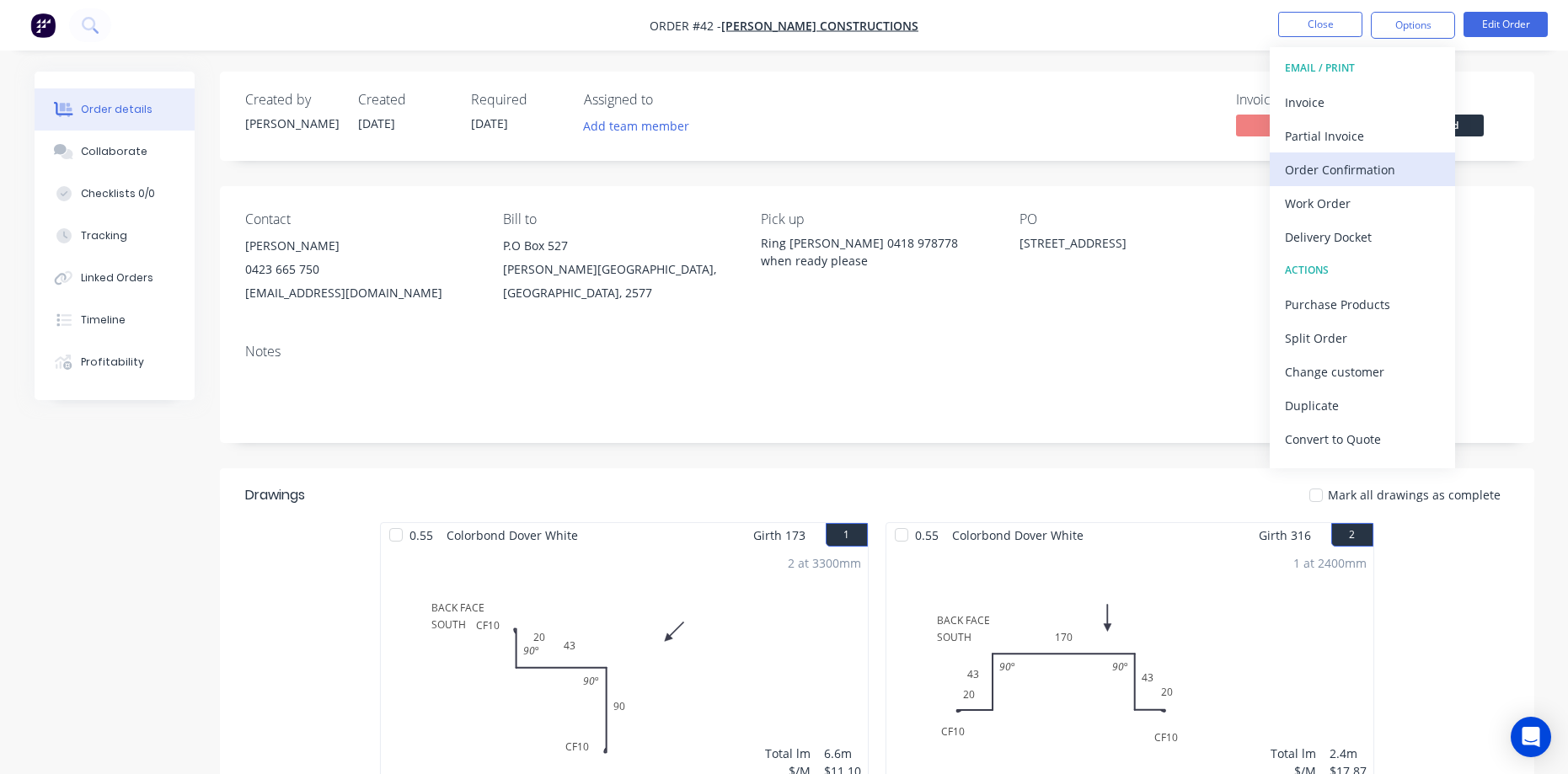
click at [1373, 169] on div "Order Confirmation" at bounding box center [1363, 169] width 155 height 25
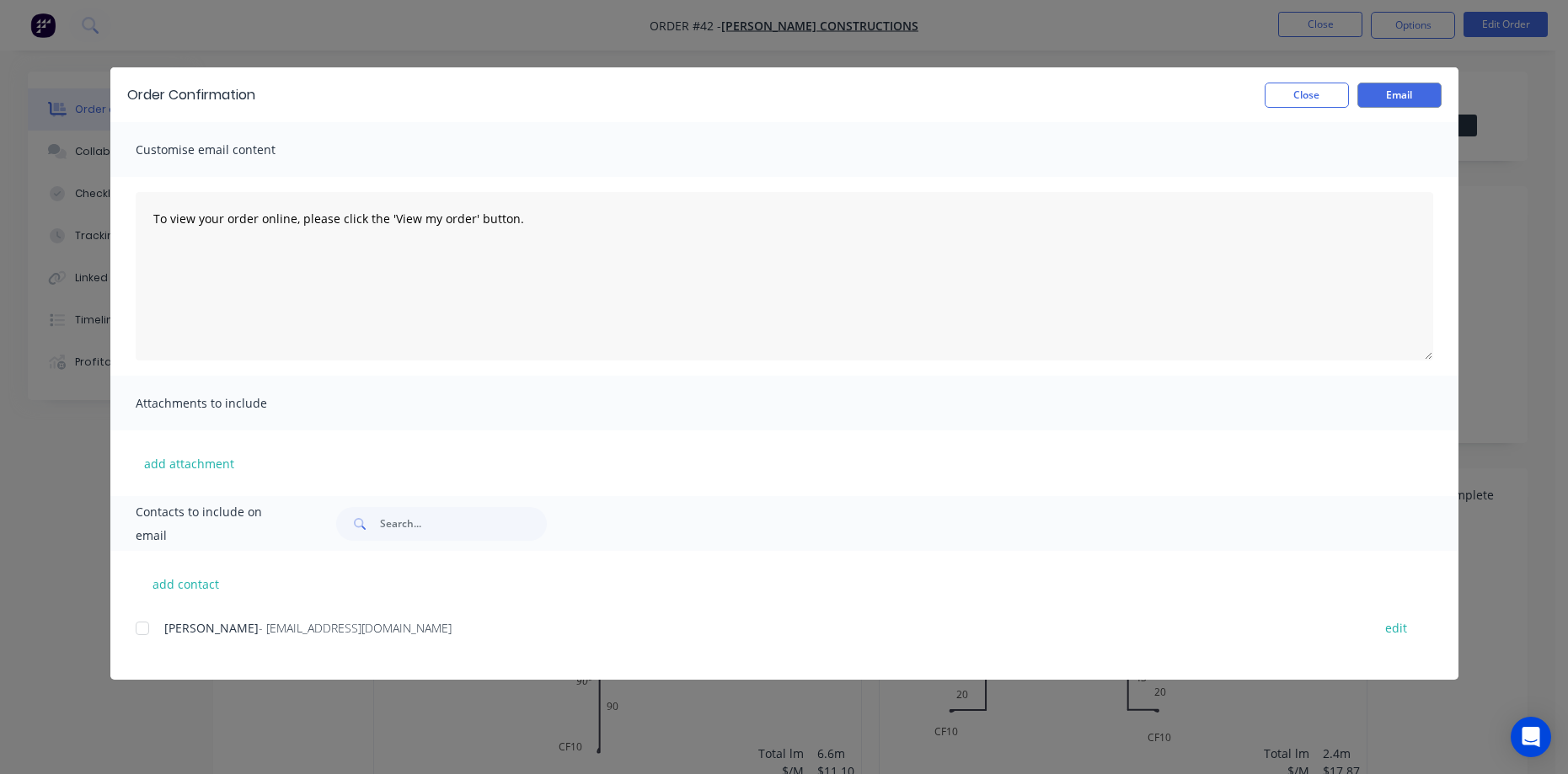
click at [139, 626] on div at bounding box center [142, 628] width 34 height 34
click at [1381, 105] on button "Email" at bounding box center [1399, 95] width 84 height 26
drag, startPoint x: 1293, startPoint y: 94, endPoint x: 1326, endPoint y: 81, distance: 35.5
click at [1294, 94] on button "Close" at bounding box center [1307, 95] width 84 height 26
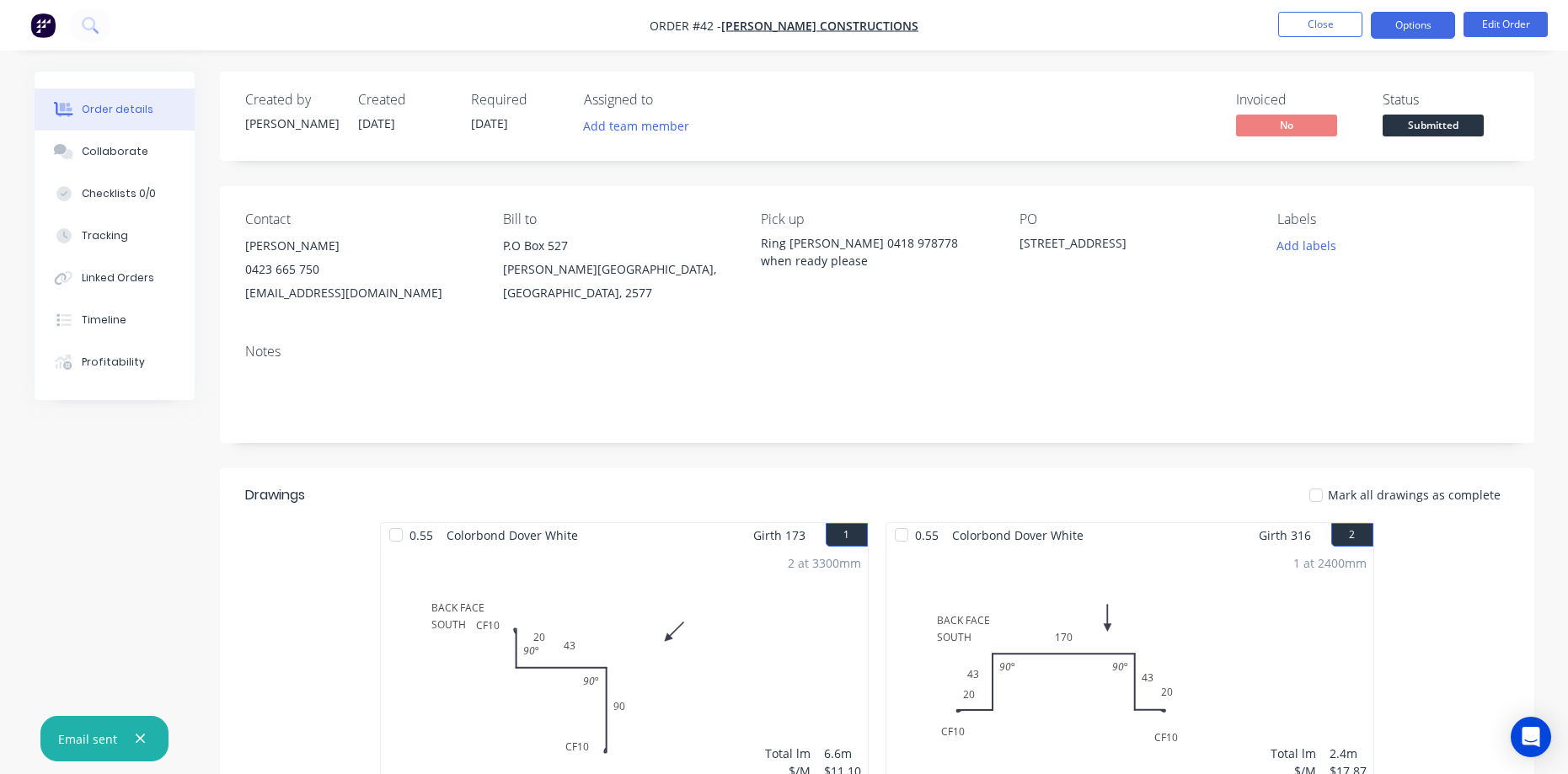
click at [1389, 31] on button "Options" at bounding box center [1413, 26] width 84 height 27
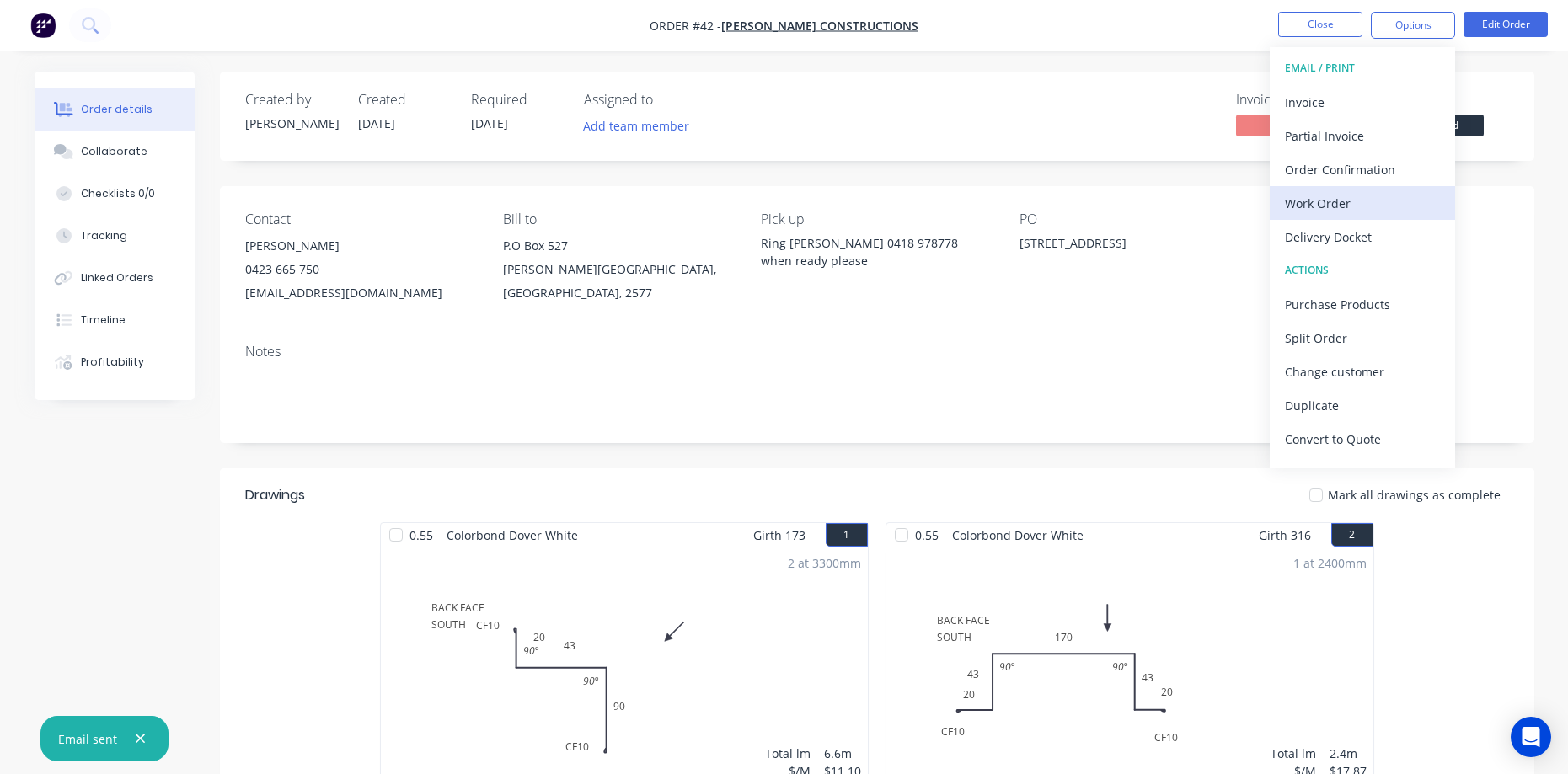
click at [1357, 204] on div "Work Order" at bounding box center [1363, 204] width 155 height 25
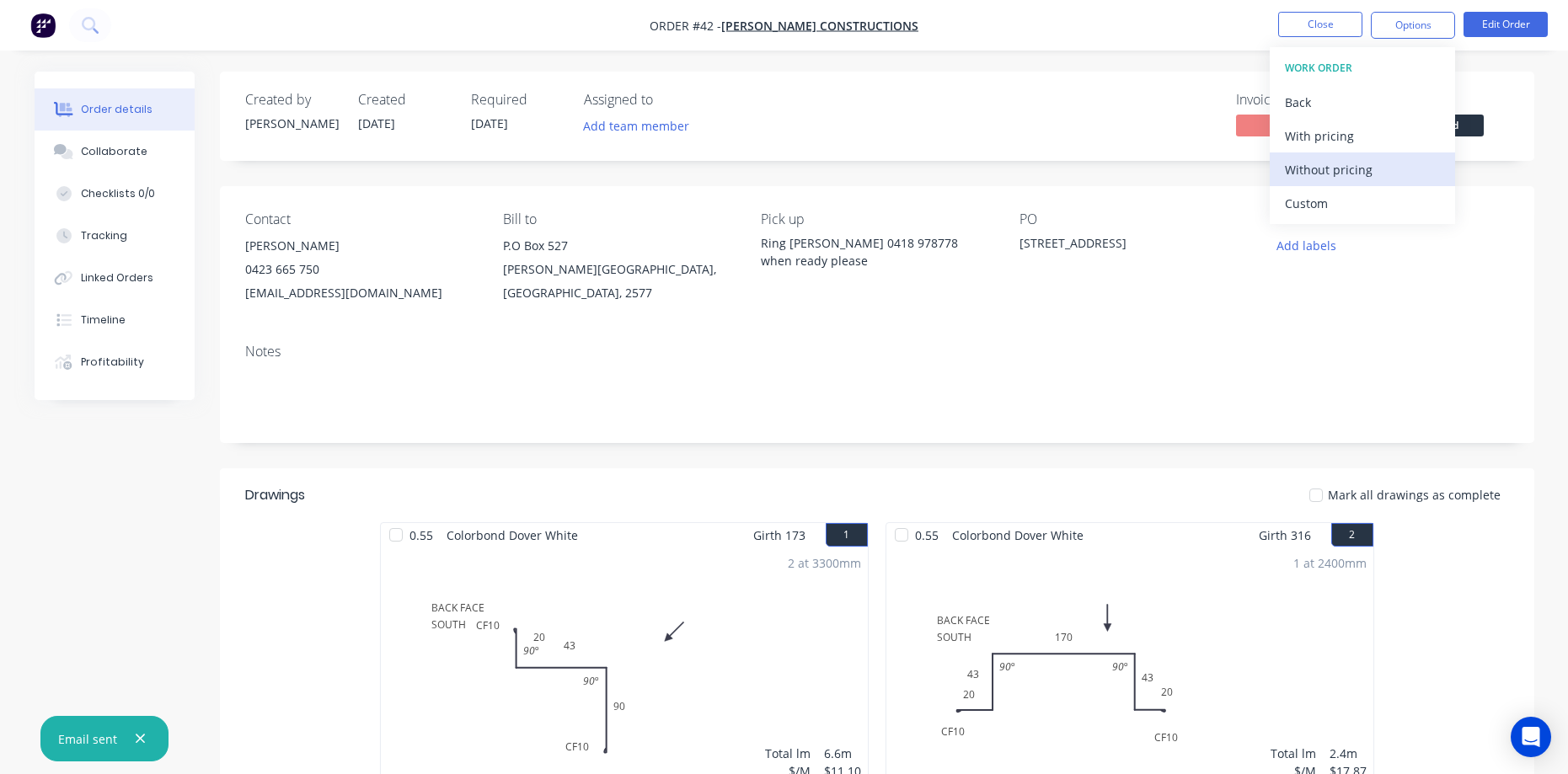
click at [1368, 179] on div "Without pricing" at bounding box center [1363, 169] width 155 height 25
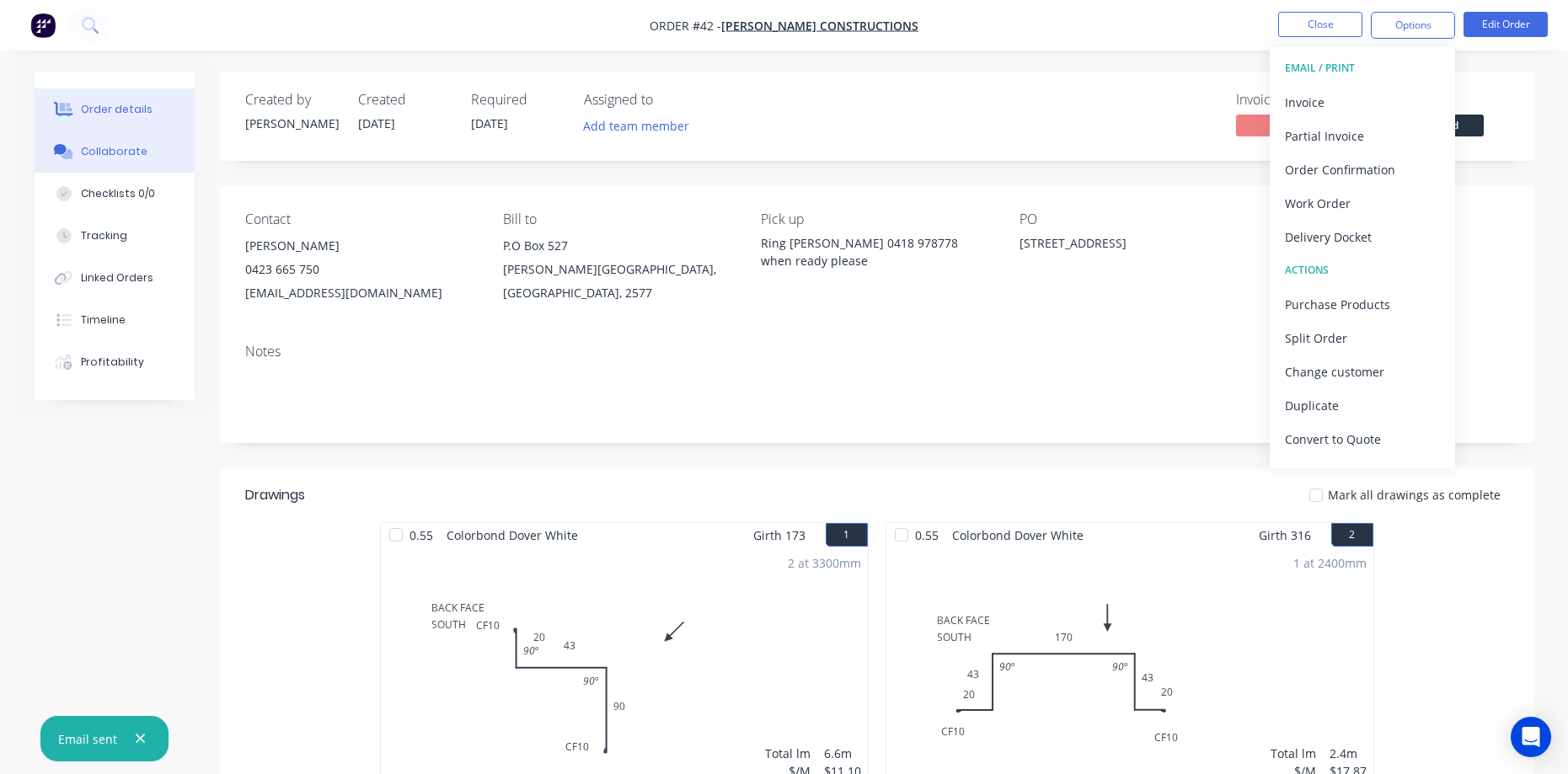
click at [115, 139] on button "Collaborate" at bounding box center [115, 151] width 160 height 42
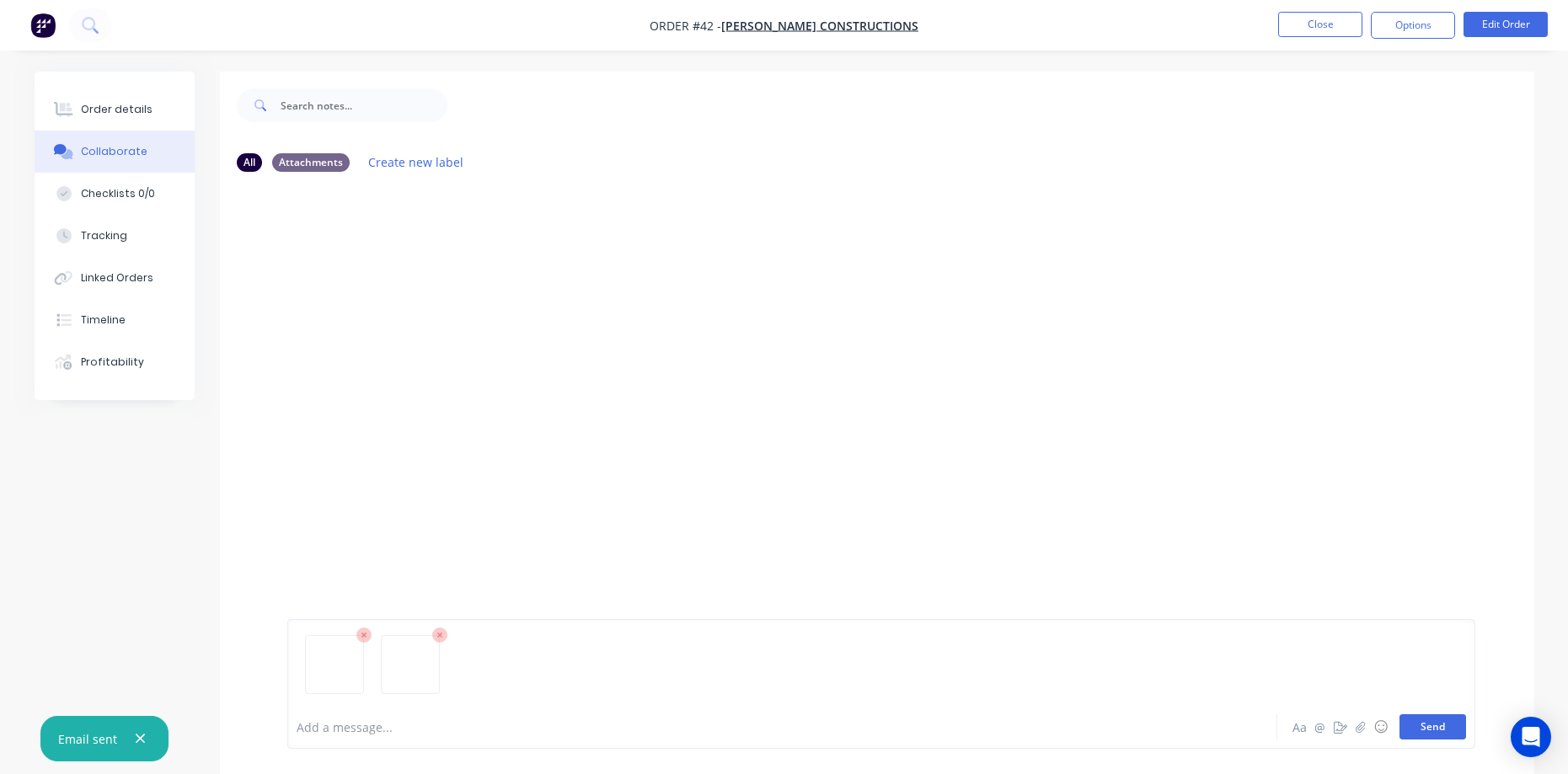
click at [1422, 730] on button "Send" at bounding box center [1433, 727] width 66 height 26
drag, startPoint x: 92, startPoint y: 104, endPoint x: 219, endPoint y: 122, distance: 128.3
click at [92, 104] on div "Order details" at bounding box center [117, 110] width 72 height 15
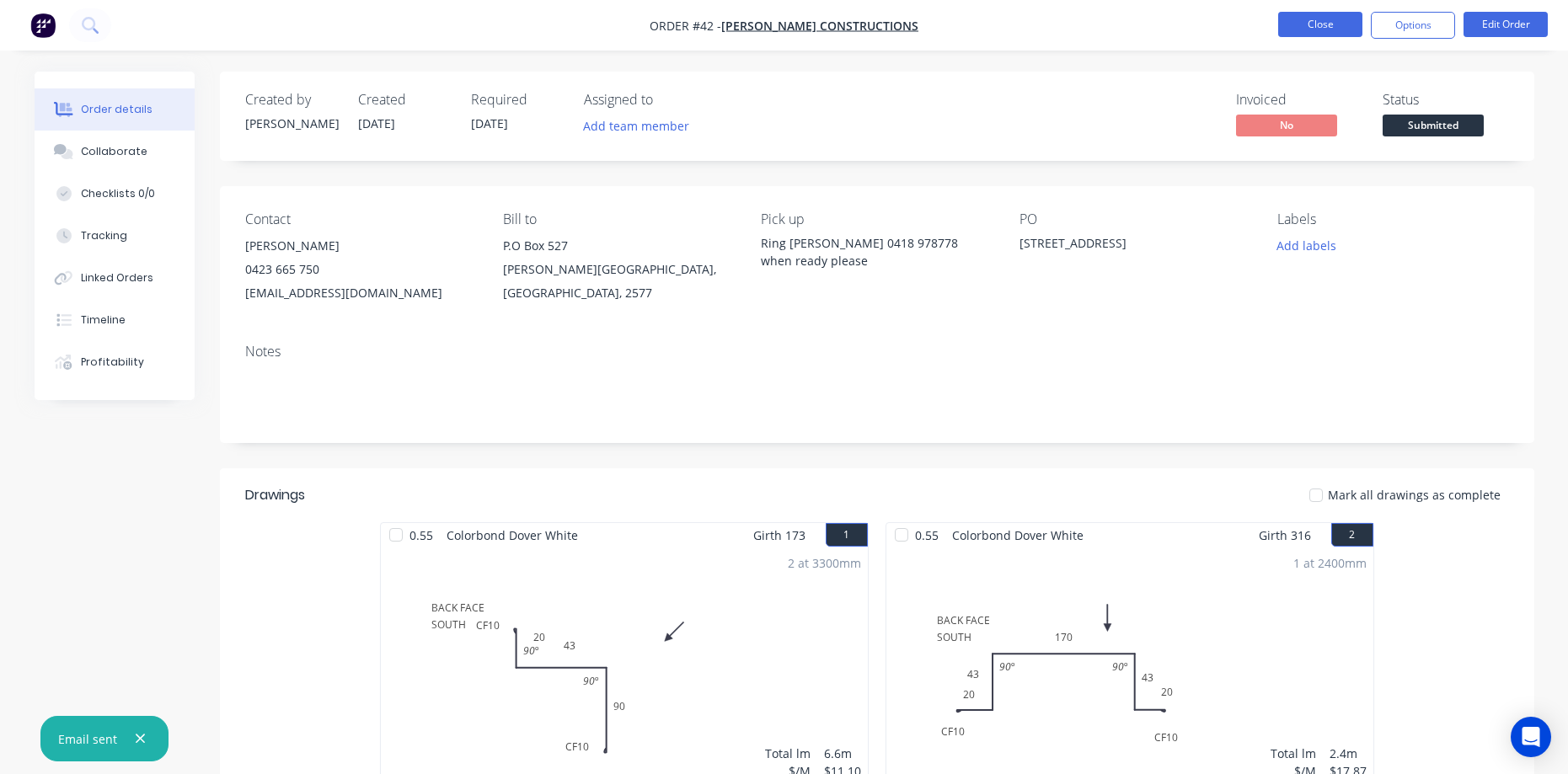
click at [1324, 31] on button "Close" at bounding box center [1320, 25] width 84 height 26
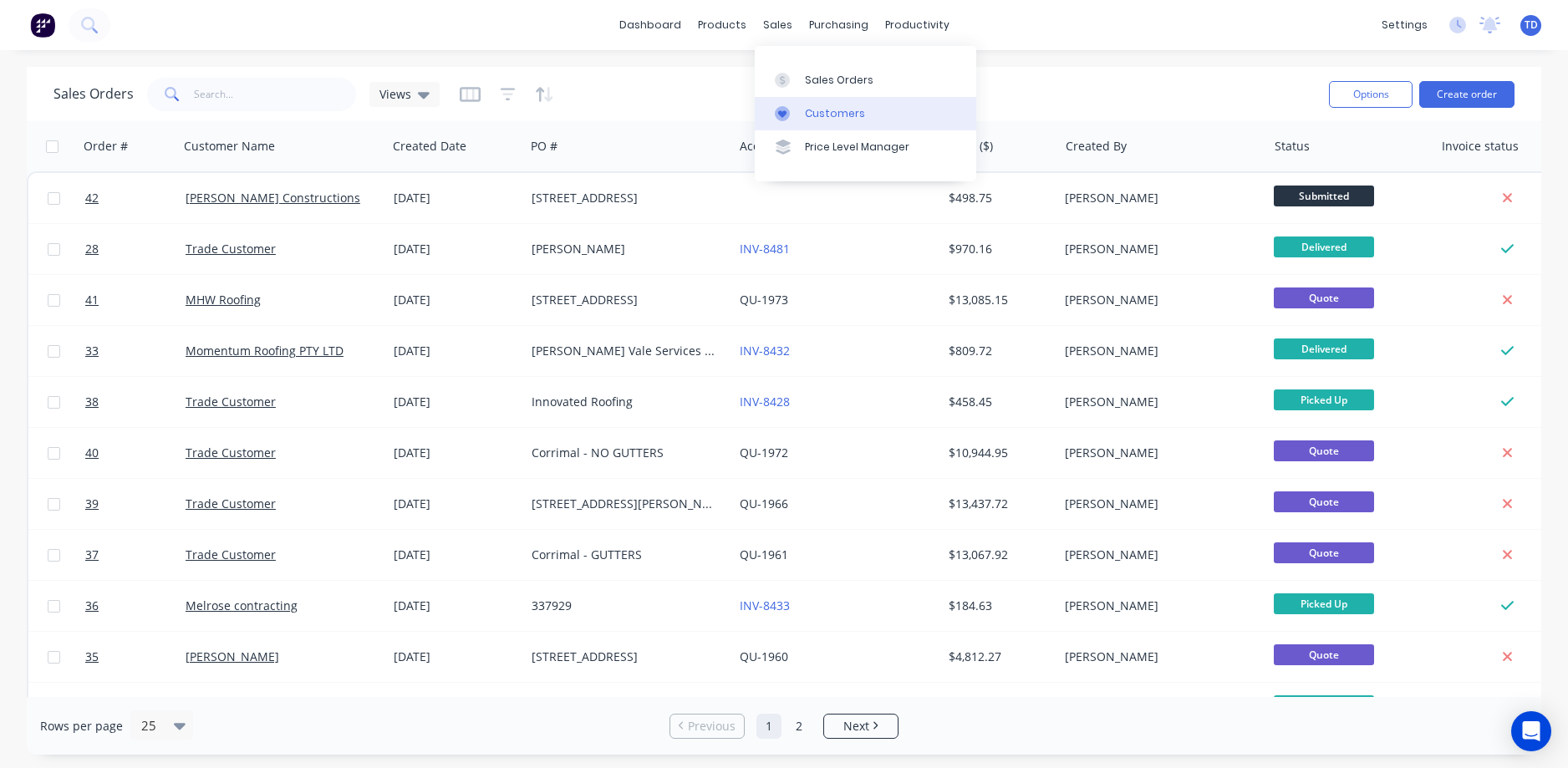
click at [813, 113] on div "Customers" at bounding box center [835, 114] width 60 height 15
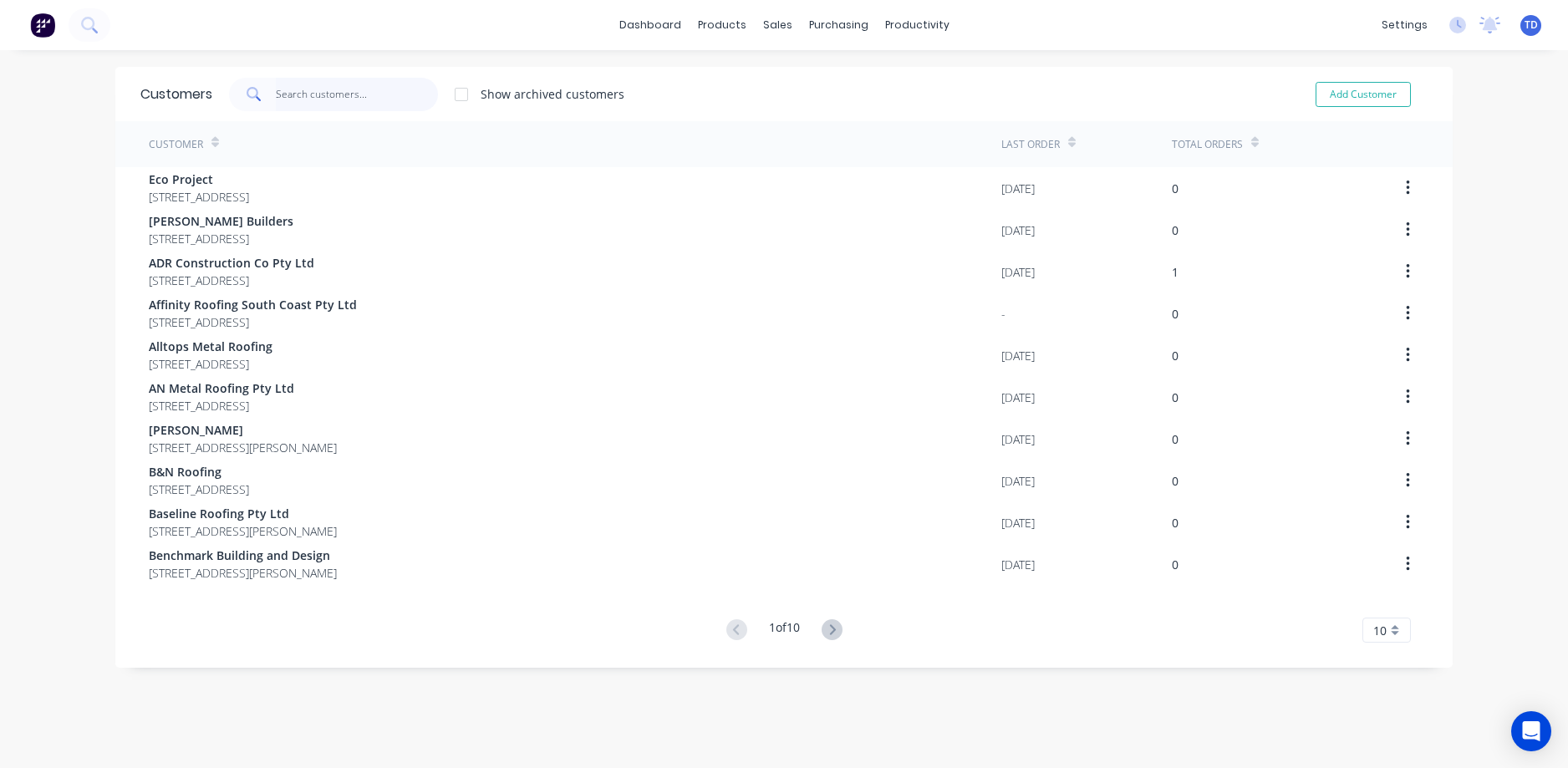
click at [339, 100] on input "text" at bounding box center [357, 95] width 163 height 34
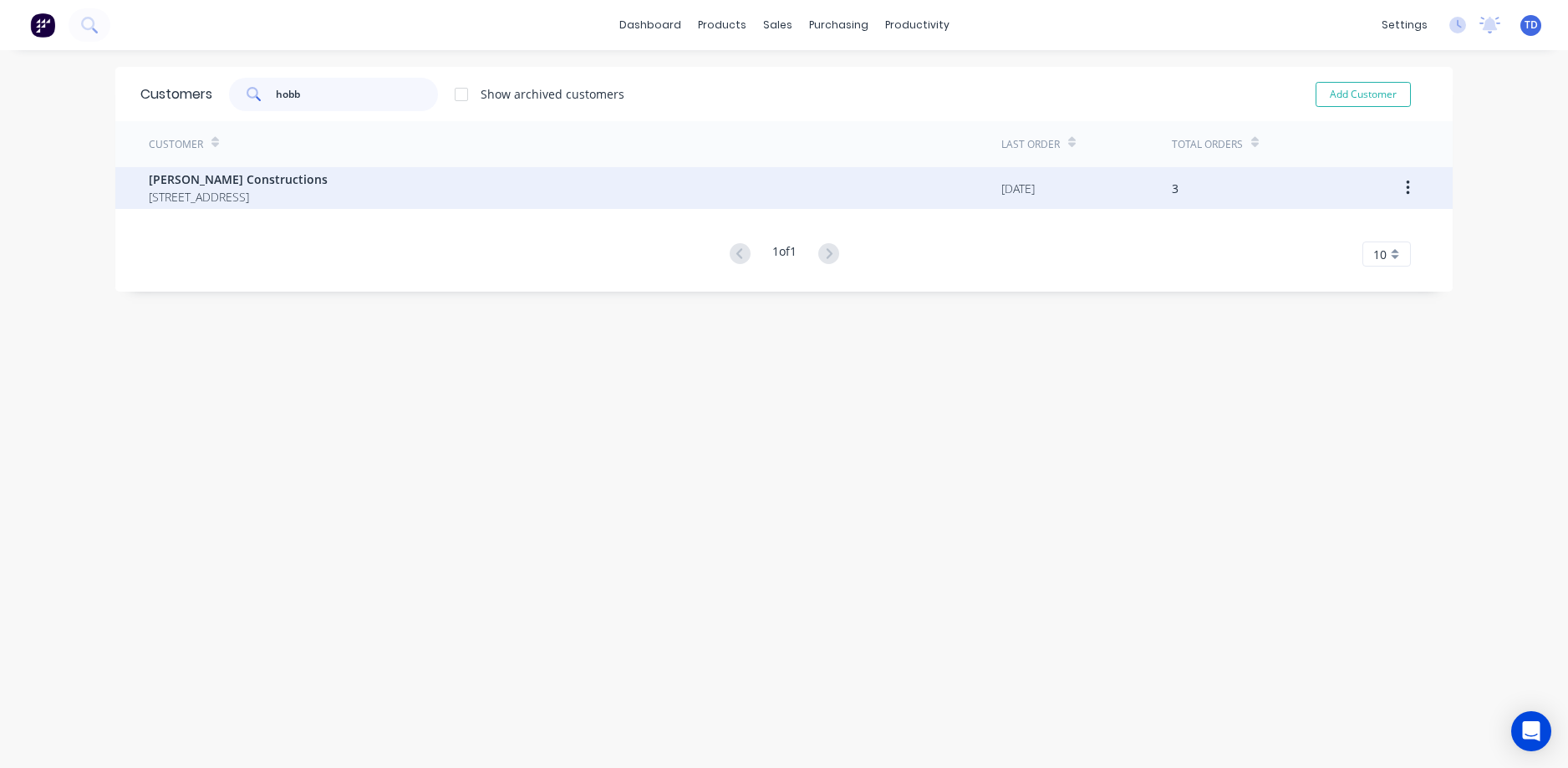
type input "hobb"
click at [268, 199] on span "[STREET_ADDRESS]" at bounding box center [238, 197] width 179 height 18
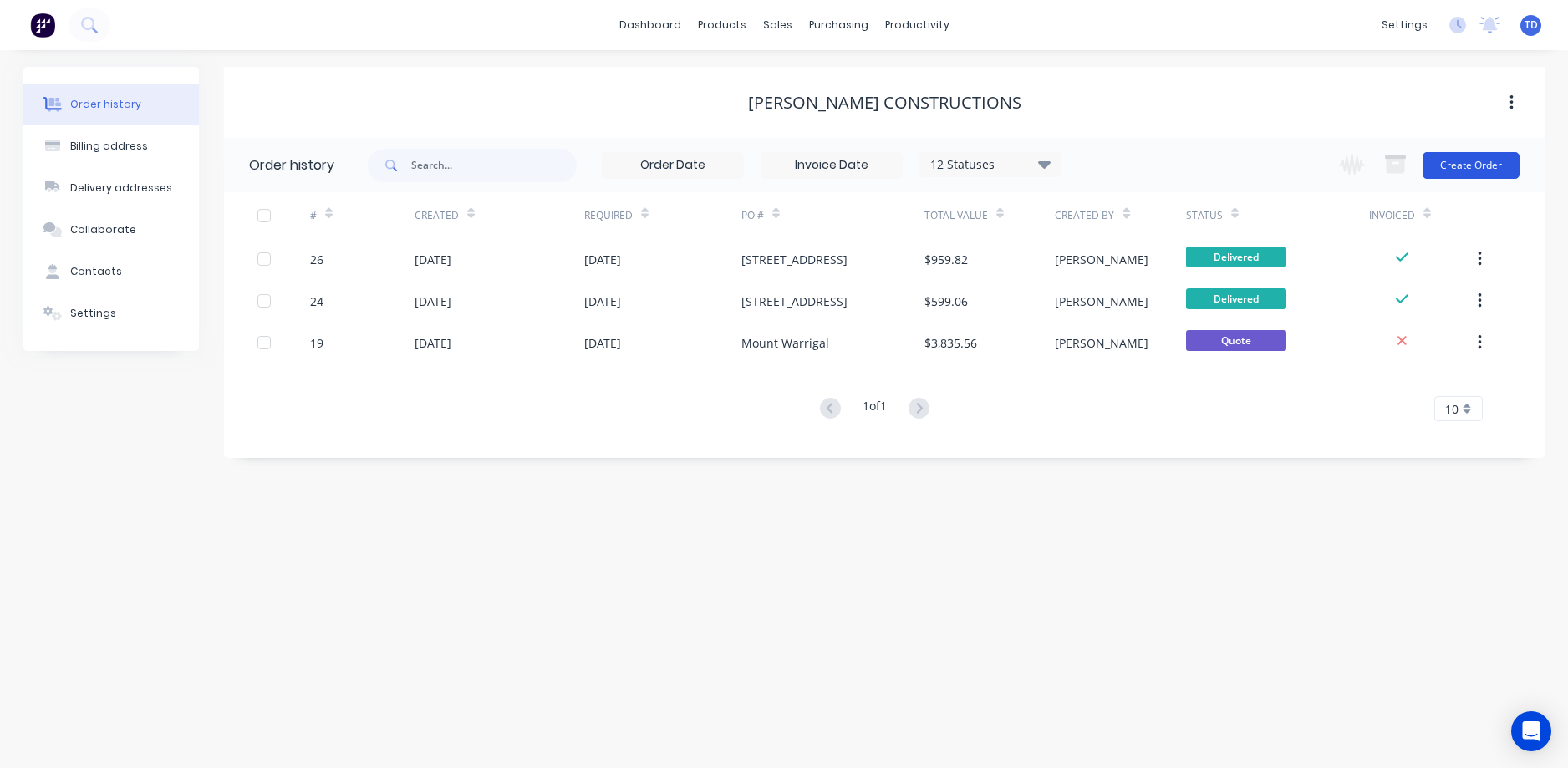
click at [1438, 170] on button "Create Order" at bounding box center [1471, 166] width 97 height 27
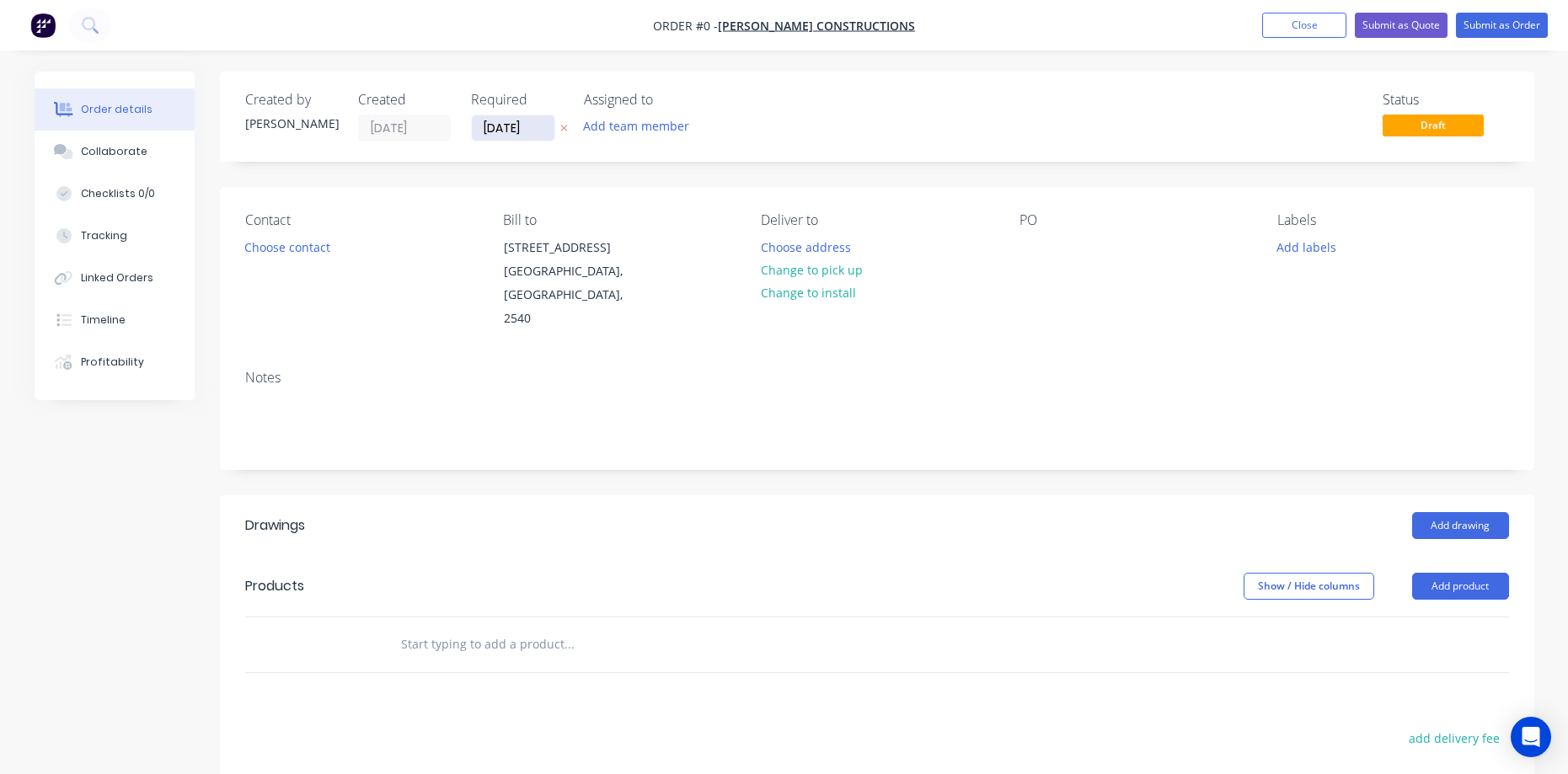
click at [523, 127] on input "[DATE]" at bounding box center [513, 129] width 83 height 26
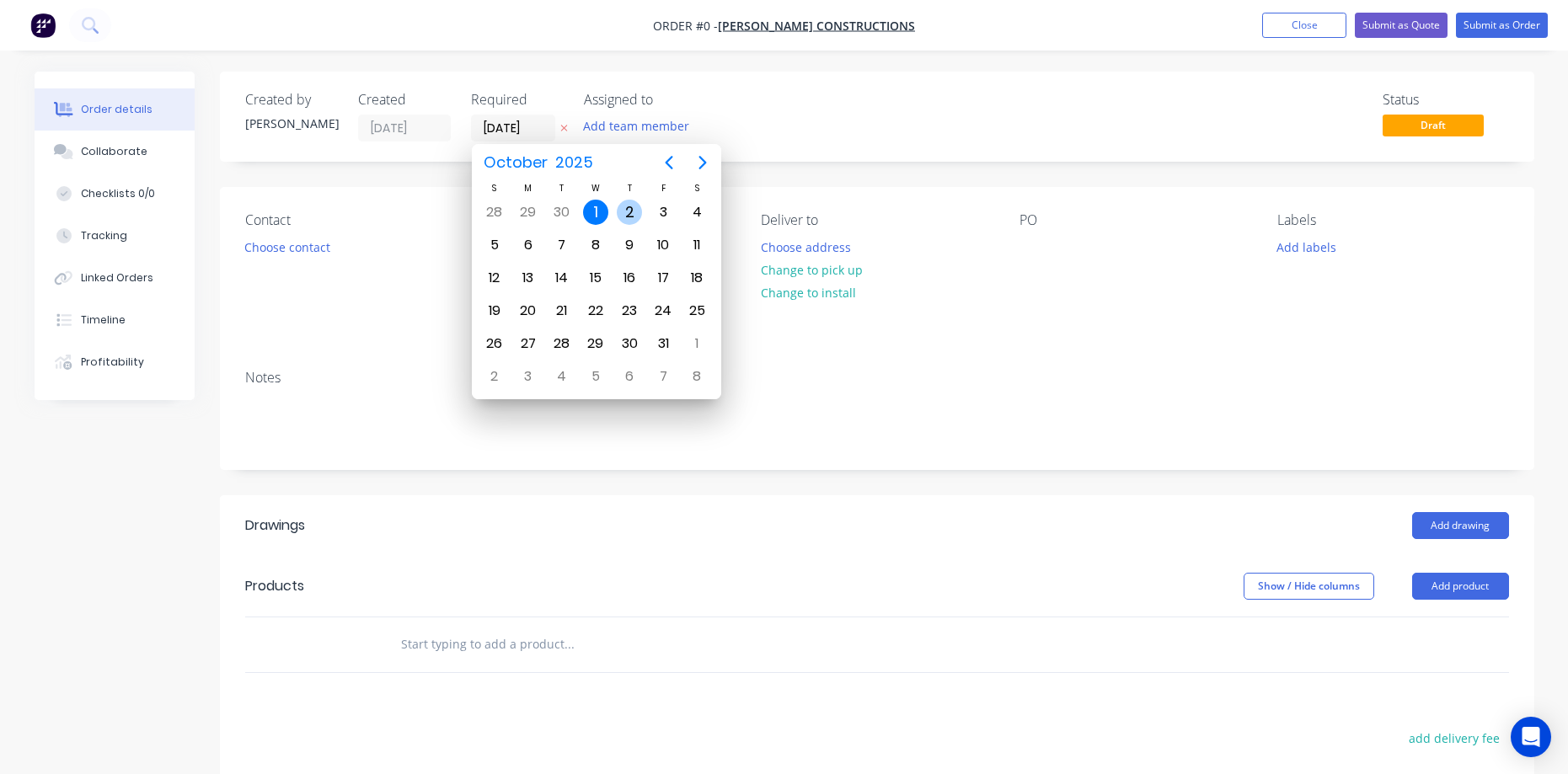
click at [617, 218] on div "2" at bounding box center [629, 212] width 34 height 32
type input "[DATE]"
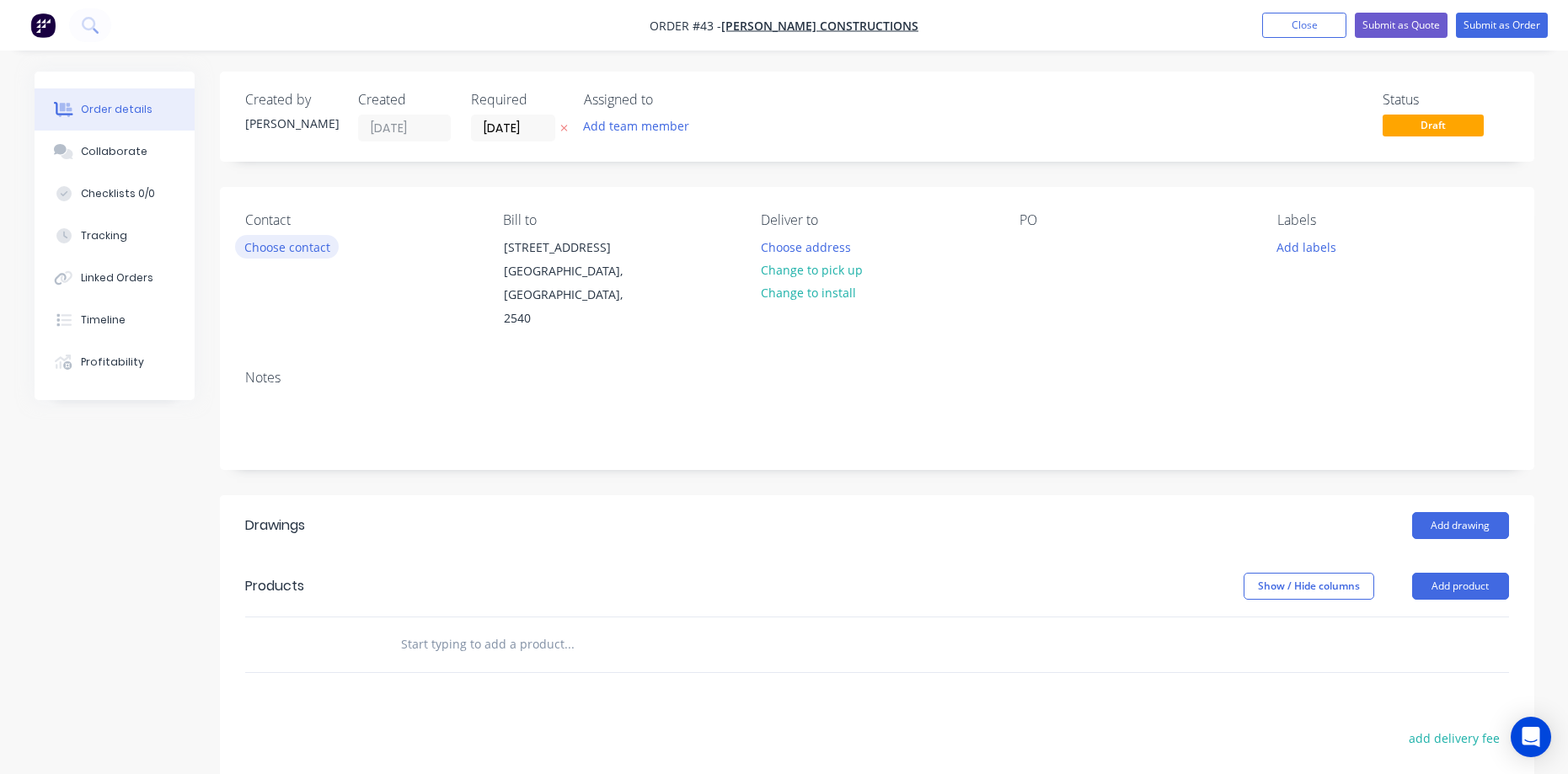
click at [289, 238] on button "Choose contact" at bounding box center [287, 246] width 104 height 23
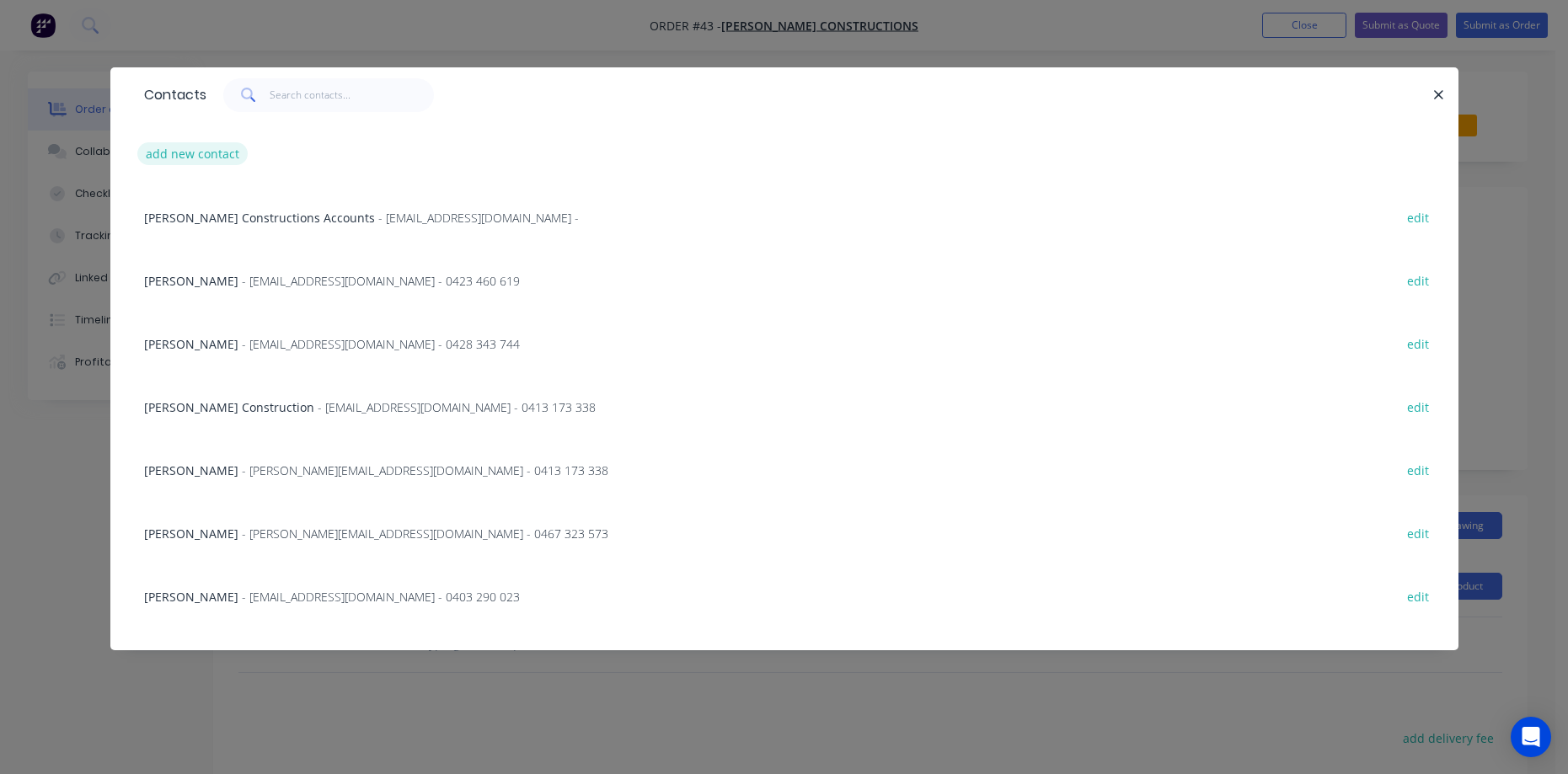
click at [171, 152] on button "add new contact" at bounding box center [192, 153] width 112 height 23
select select "AU"
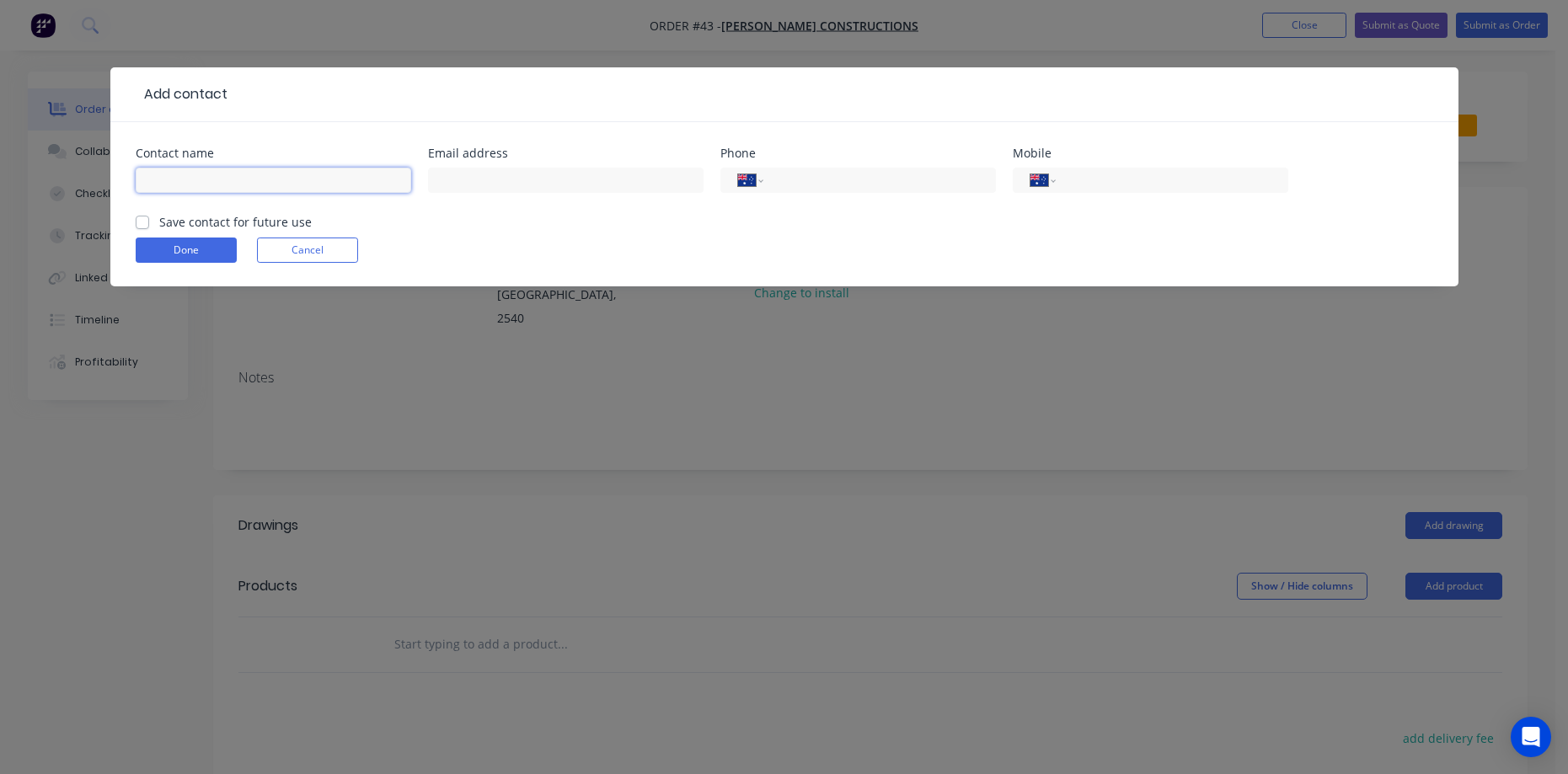
click at [186, 185] on input "text" at bounding box center [273, 181] width 275 height 26
type input "S"
click at [346, 255] on button "Cancel" at bounding box center [307, 250] width 101 height 26
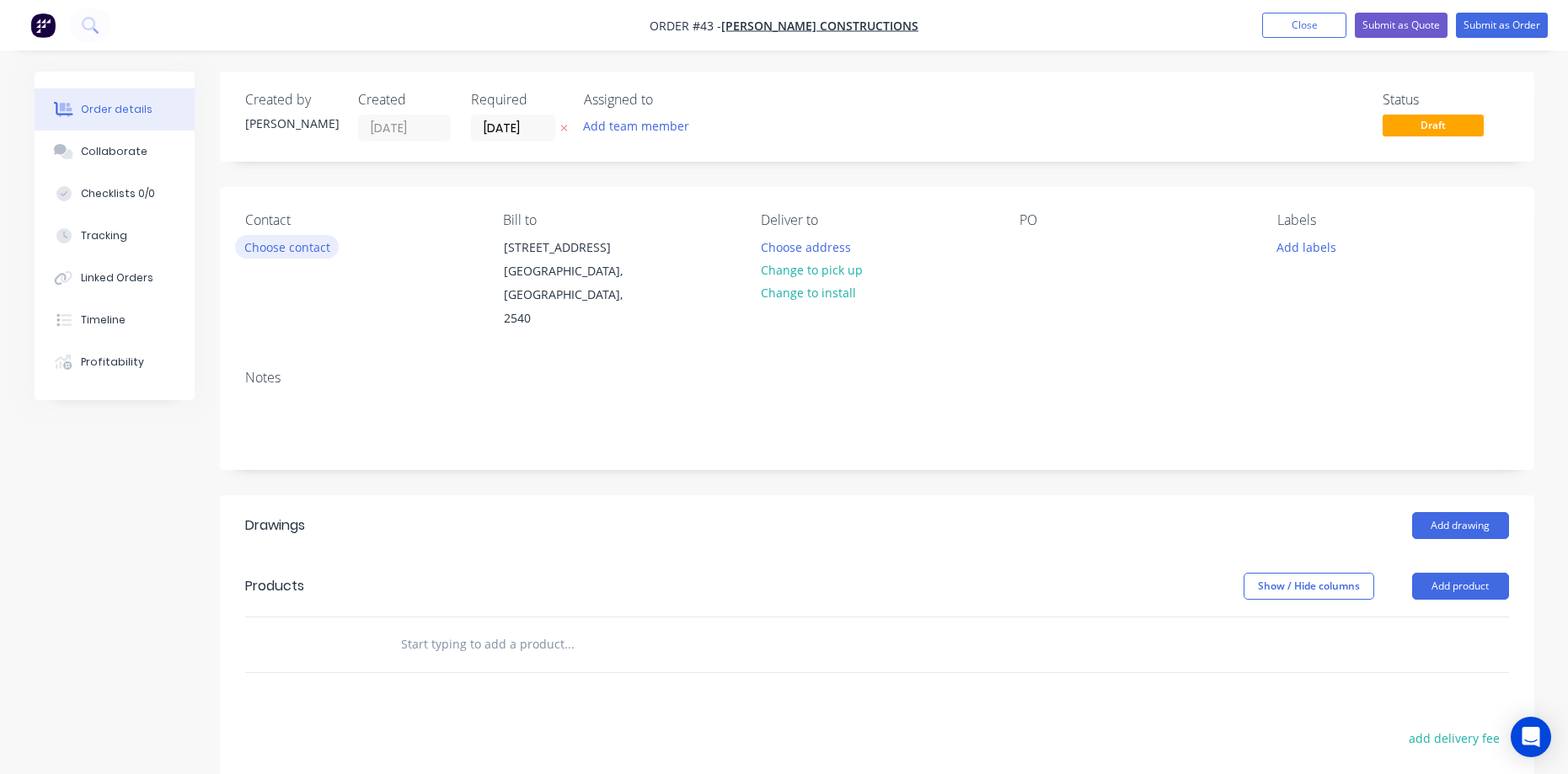
click at [265, 239] on button "Choose contact" at bounding box center [287, 246] width 104 height 23
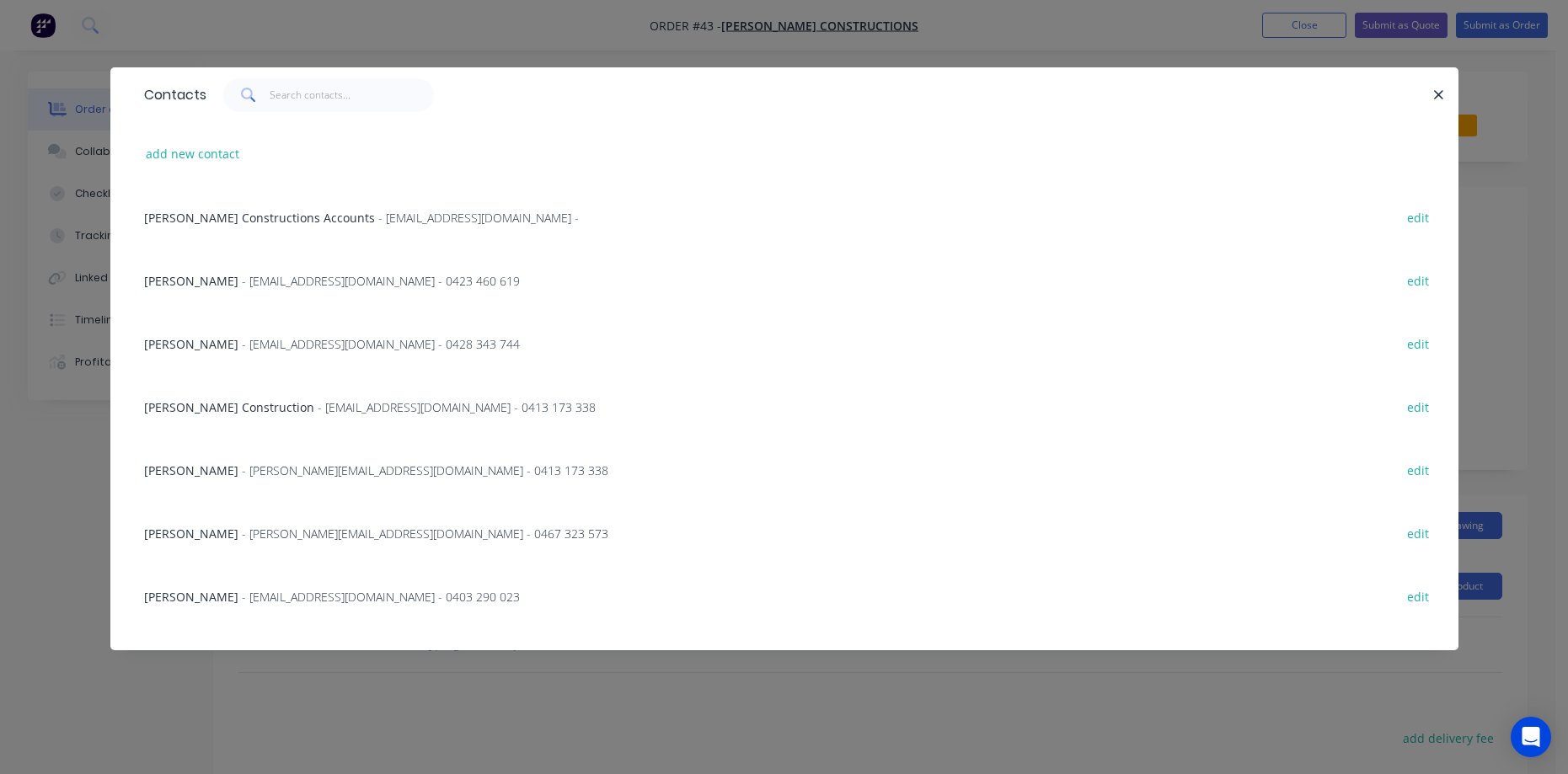
click at [331, 410] on span "- [EMAIL_ADDRESS][DOMAIN_NAME] - 0413 173 338" at bounding box center [457, 407] width 278 height 16
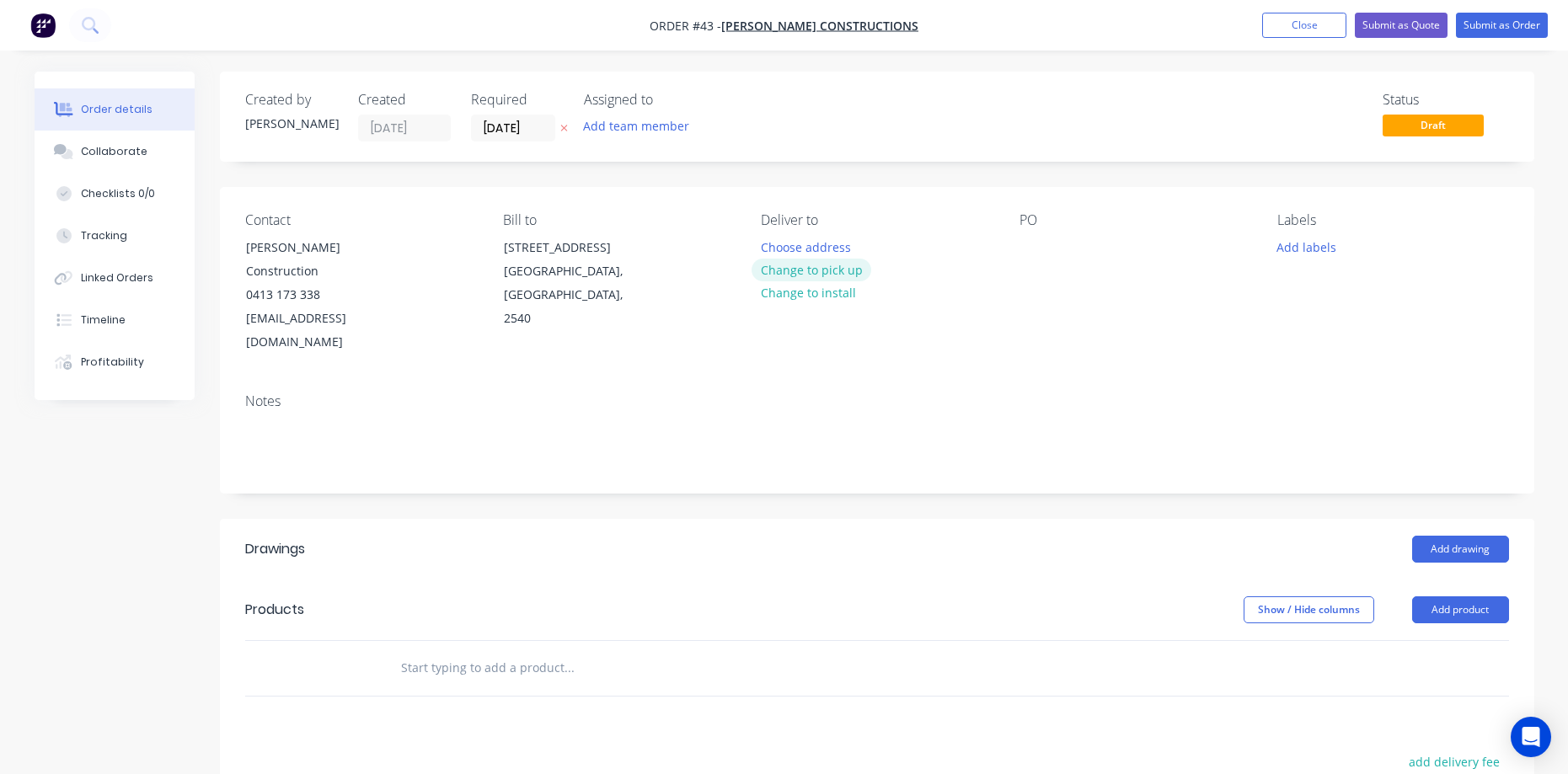
click at [787, 267] on button "Change to pick up" at bounding box center [811, 270] width 119 height 23
click at [776, 247] on div at bounding box center [774, 247] width 27 height 25
click at [1418, 536] on button "Add drawing" at bounding box center [1461, 549] width 97 height 27
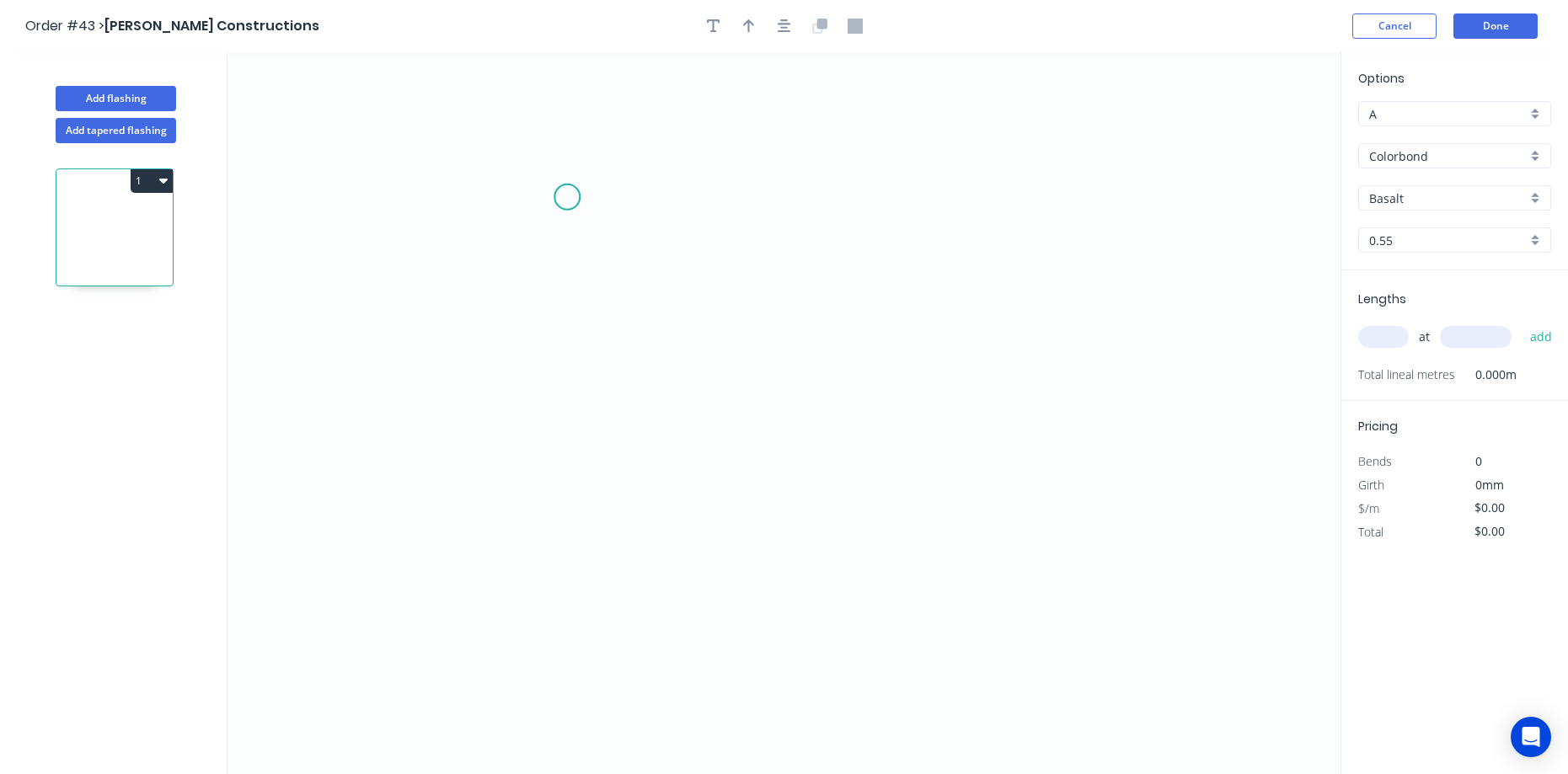
click at [567, 197] on icon "0" at bounding box center [784, 413] width 1113 height 722
click at [563, 408] on icon "0" at bounding box center [784, 413] width 1113 height 722
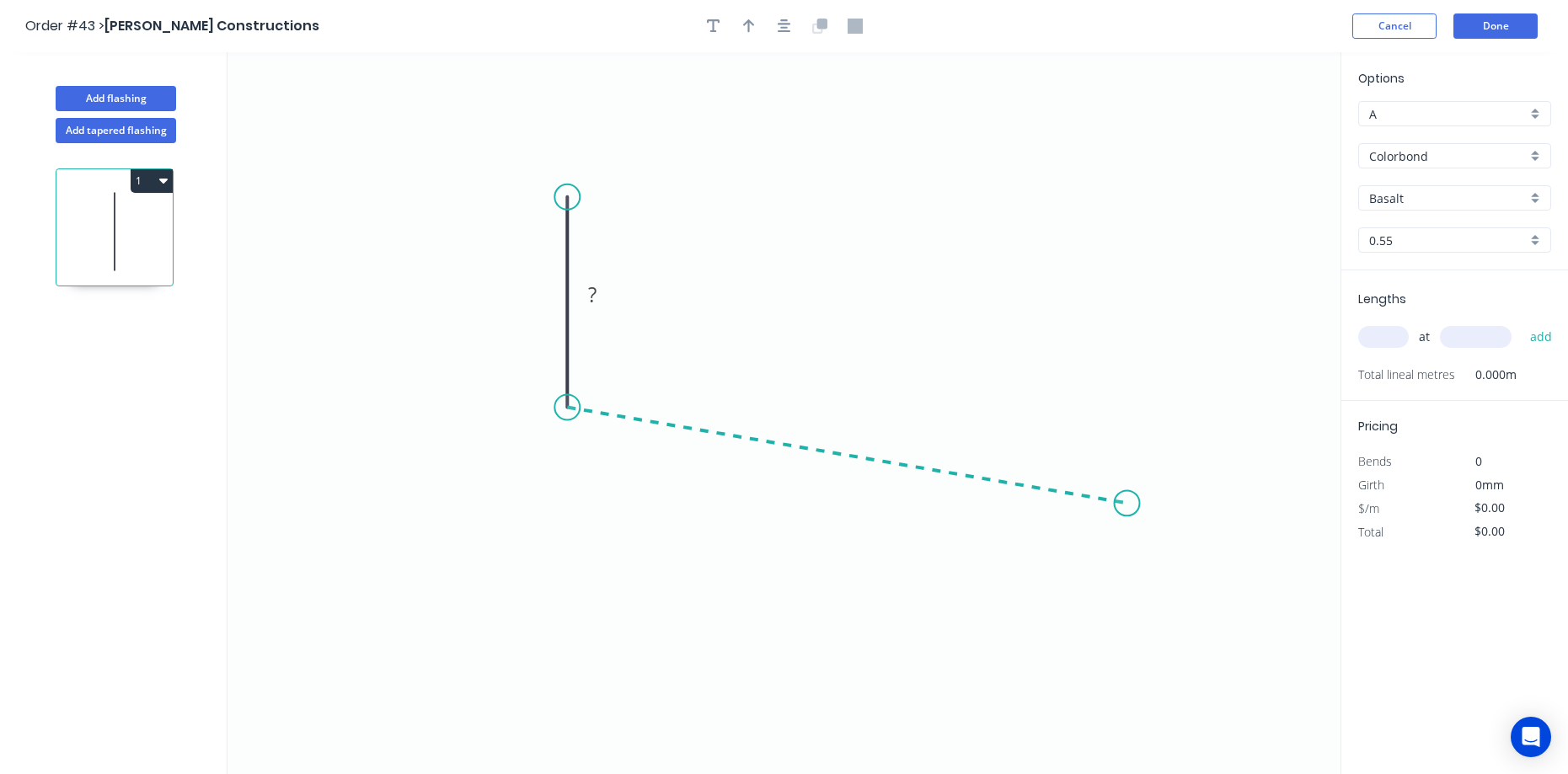
click at [1128, 504] on icon "0 ?" at bounding box center [784, 413] width 1113 height 722
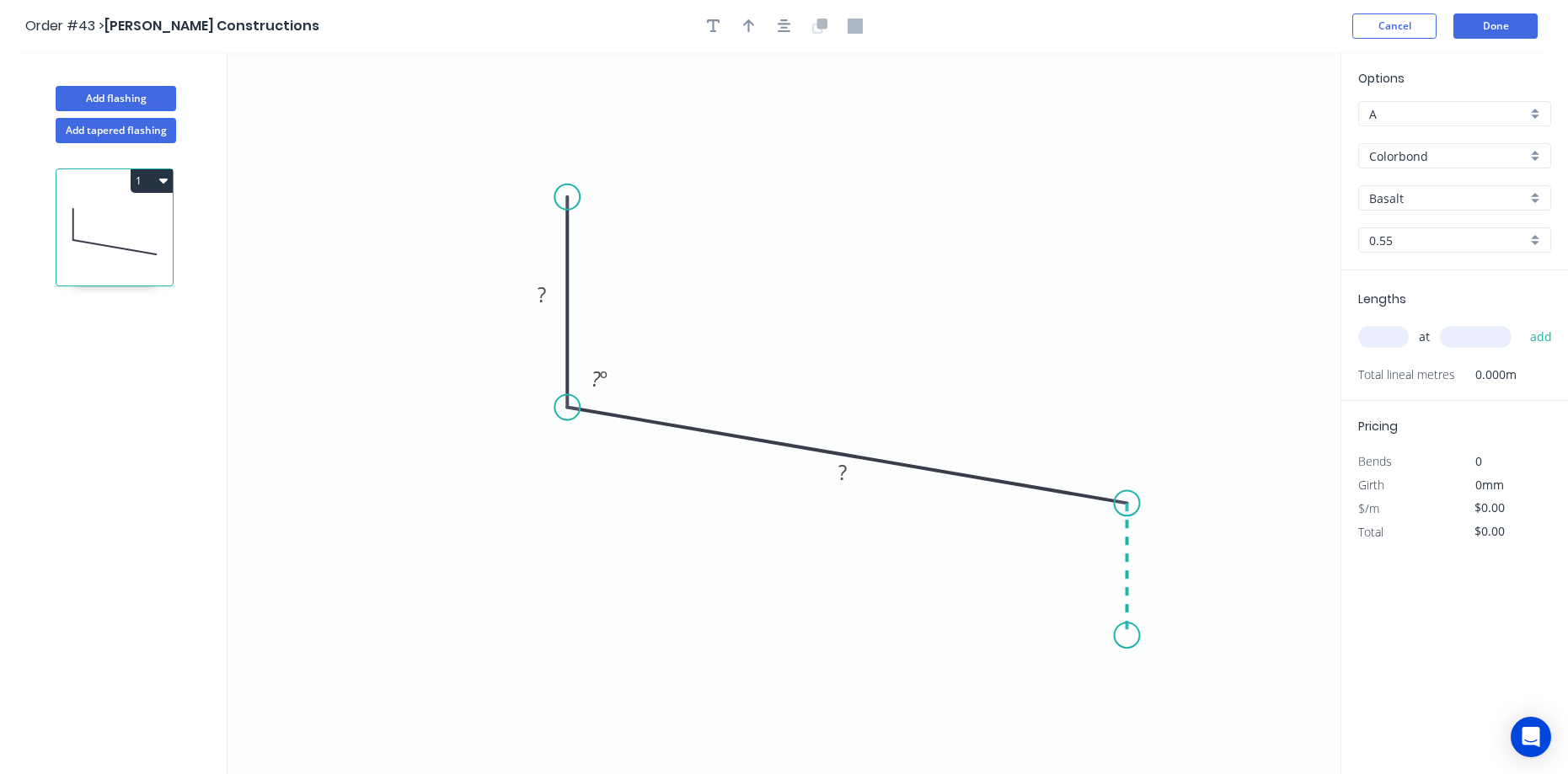
click at [1130, 636] on icon "0 ? ? ? º" at bounding box center [784, 413] width 1113 height 722
click at [1130, 636] on circle at bounding box center [1128, 635] width 26 height 26
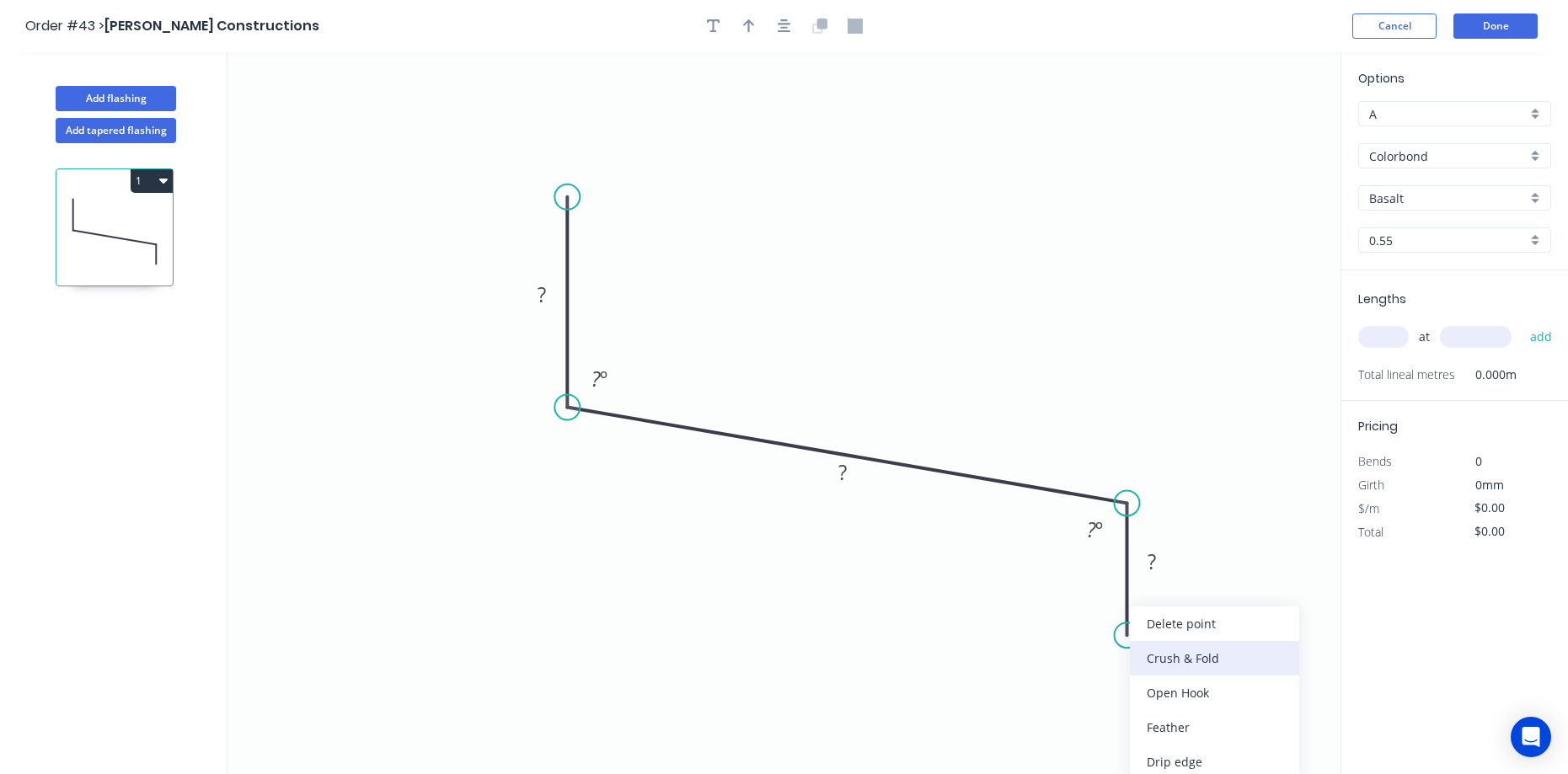
click at [1134, 651] on div "Crush & Fold" at bounding box center [1215, 658] width 169 height 35
click at [1155, 673] on div "Flip bend" at bounding box center [1213, 682] width 169 height 35
drag, startPoint x: 1192, startPoint y: 588, endPoint x: 1004, endPoint y: 645, distance: 196.5
click at [1004, 645] on rect at bounding box center [974, 661] width 67 height 35
drag, startPoint x: 1122, startPoint y: 634, endPoint x: 1119, endPoint y: 691, distance: 57.1
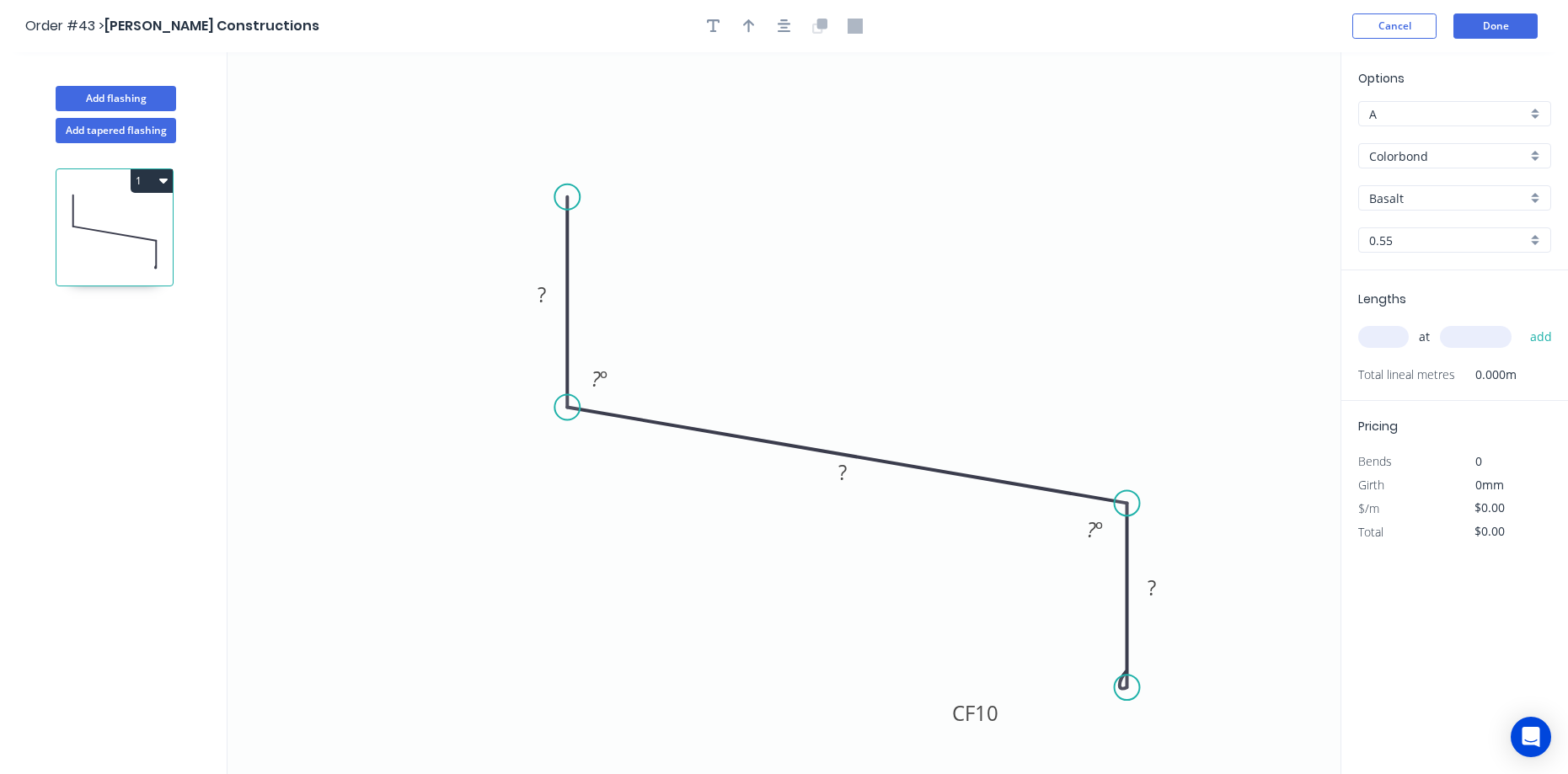
click at [1122, 691] on circle at bounding box center [1128, 687] width 26 height 26
drag, startPoint x: 1001, startPoint y: 703, endPoint x: 919, endPoint y: 530, distance: 191.4
click at [1011, 660] on rect at bounding box center [985, 673] width 67 height 35
drag, startPoint x: 866, startPoint y: 475, endPoint x: 849, endPoint y: 340, distance: 136.1
click at [894, 397] on rect at bounding box center [870, 396] width 55 height 35
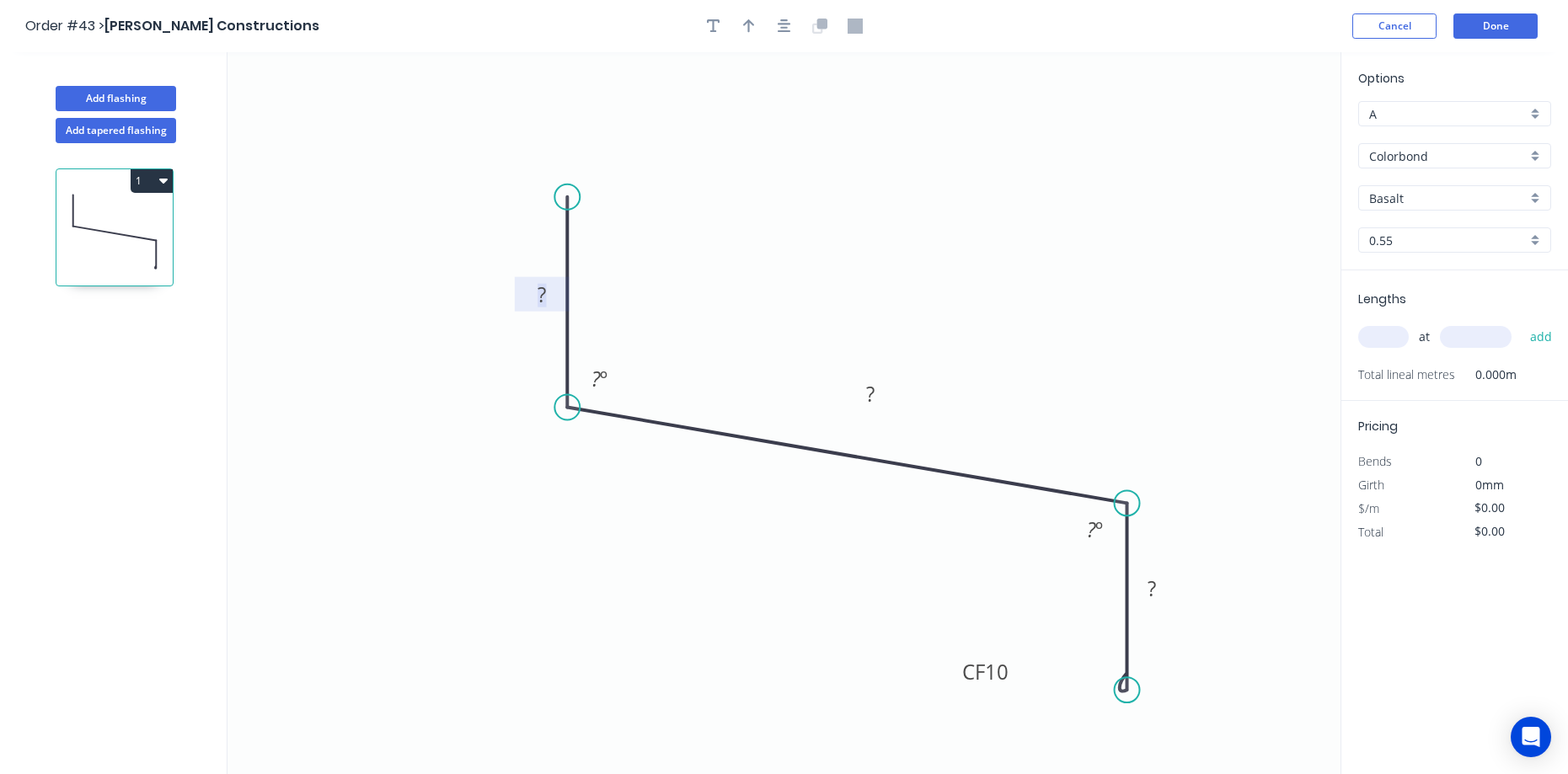
click at [559, 284] on rect at bounding box center [542, 295] width 34 height 24
drag, startPoint x: 559, startPoint y: 280, endPoint x: 665, endPoint y: 237, distance: 114.4
click at [676, 235] on rect at bounding box center [661, 249] width 55 height 35
click at [663, 246] on tspan "?" at bounding box center [660, 249] width 9 height 28
type input "$11.23"
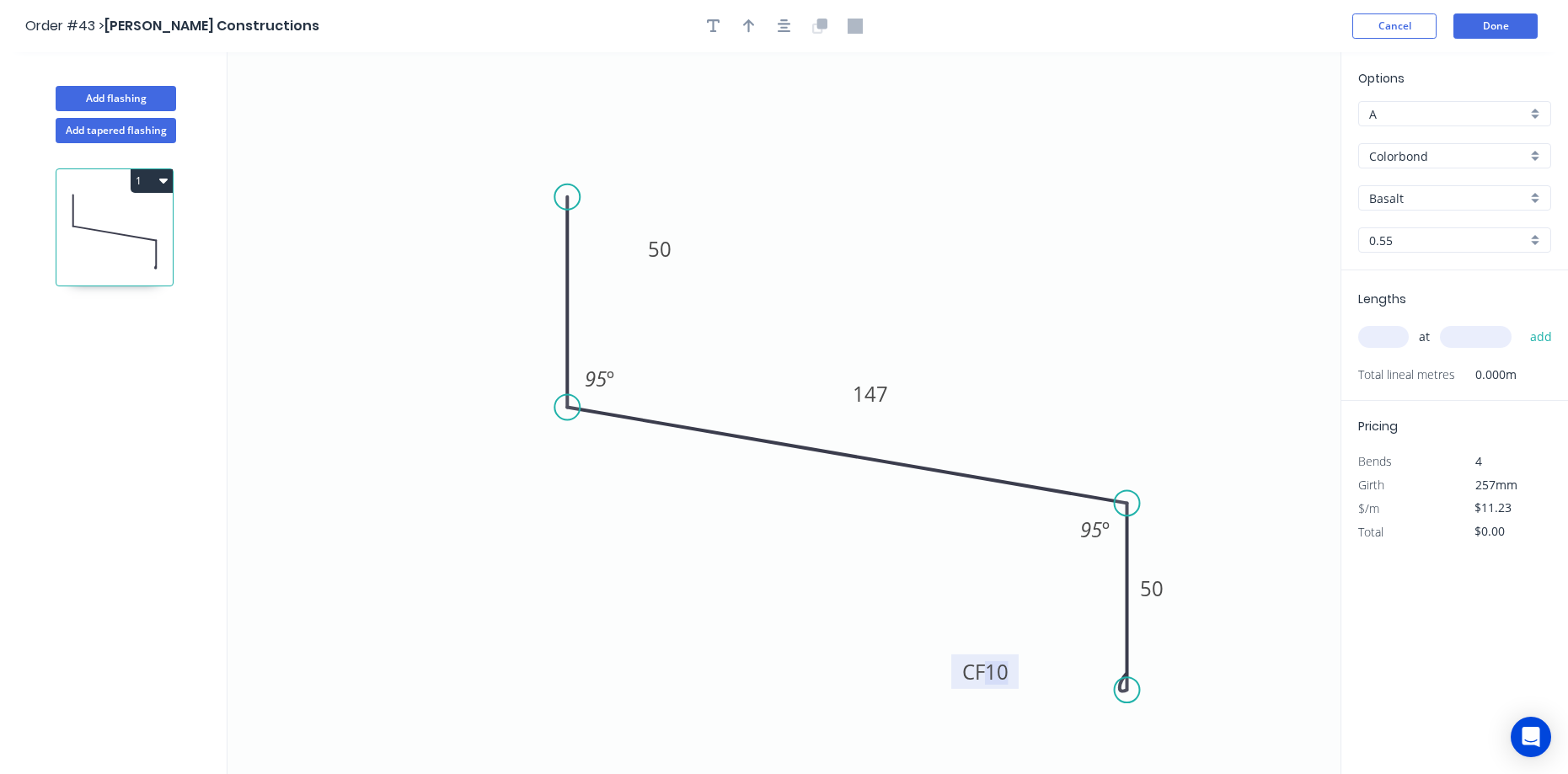
drag, startPoint x: 743, startPoint y: 32, endPoint x: 802, endPoint y: 54, distance: 63.0
click at [744, 32] on icon "button" at bounding box center [750, 26] width 12 height 15
click at [1257, 140] on icon at bounding box center [1255, 117] width 15 height 54
drag, startPoint x: 1257, startPoint y: 139, endPoint x: 1078, endPoint y: 250, distance: 210.6
click at [1216, 180] on icon at bounding box center [1240, 154] width 49 height 49
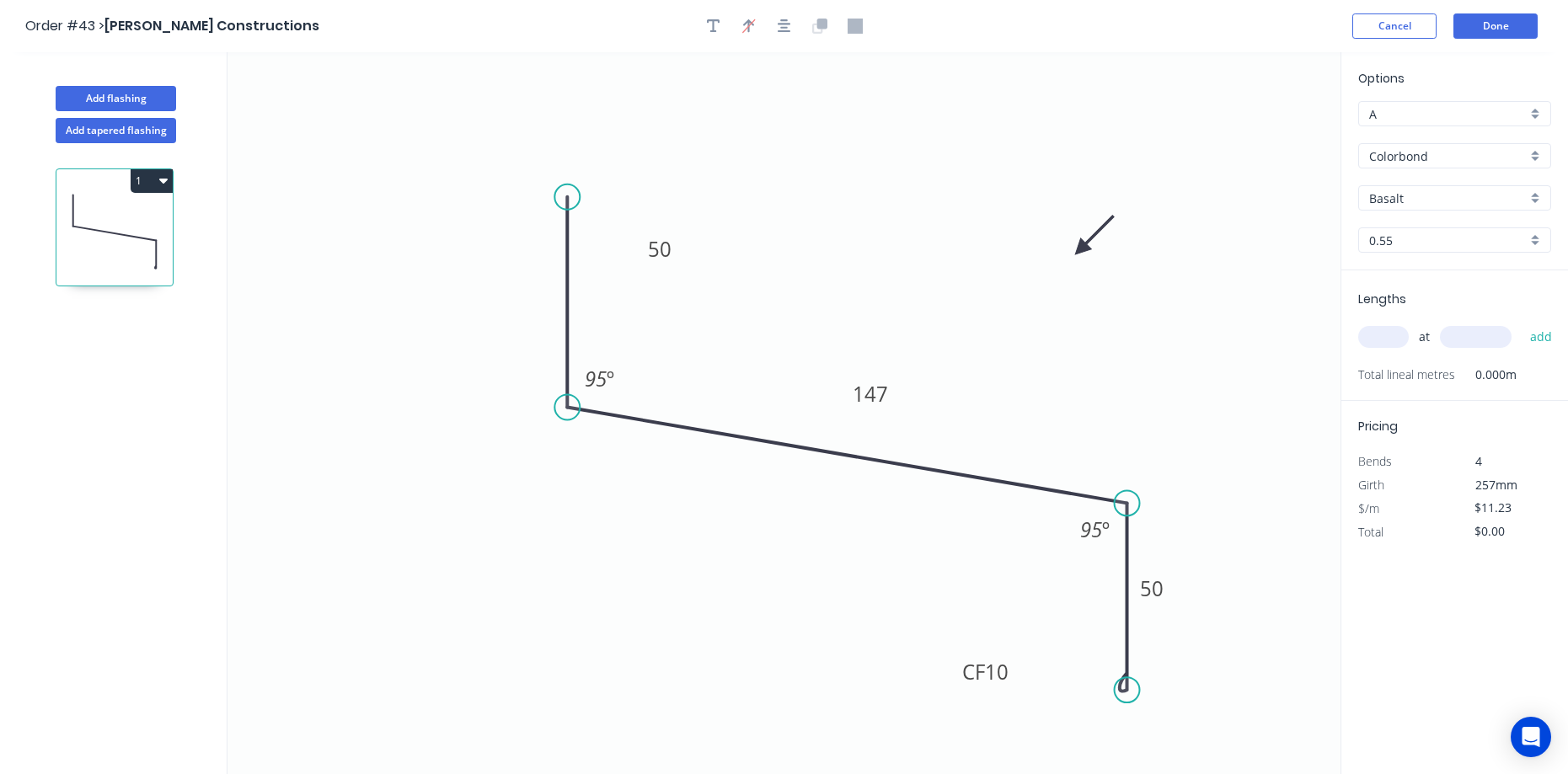
click at [1427, 194] on input "Basalt" at bounding box center [1448, 198] width 158 height 18
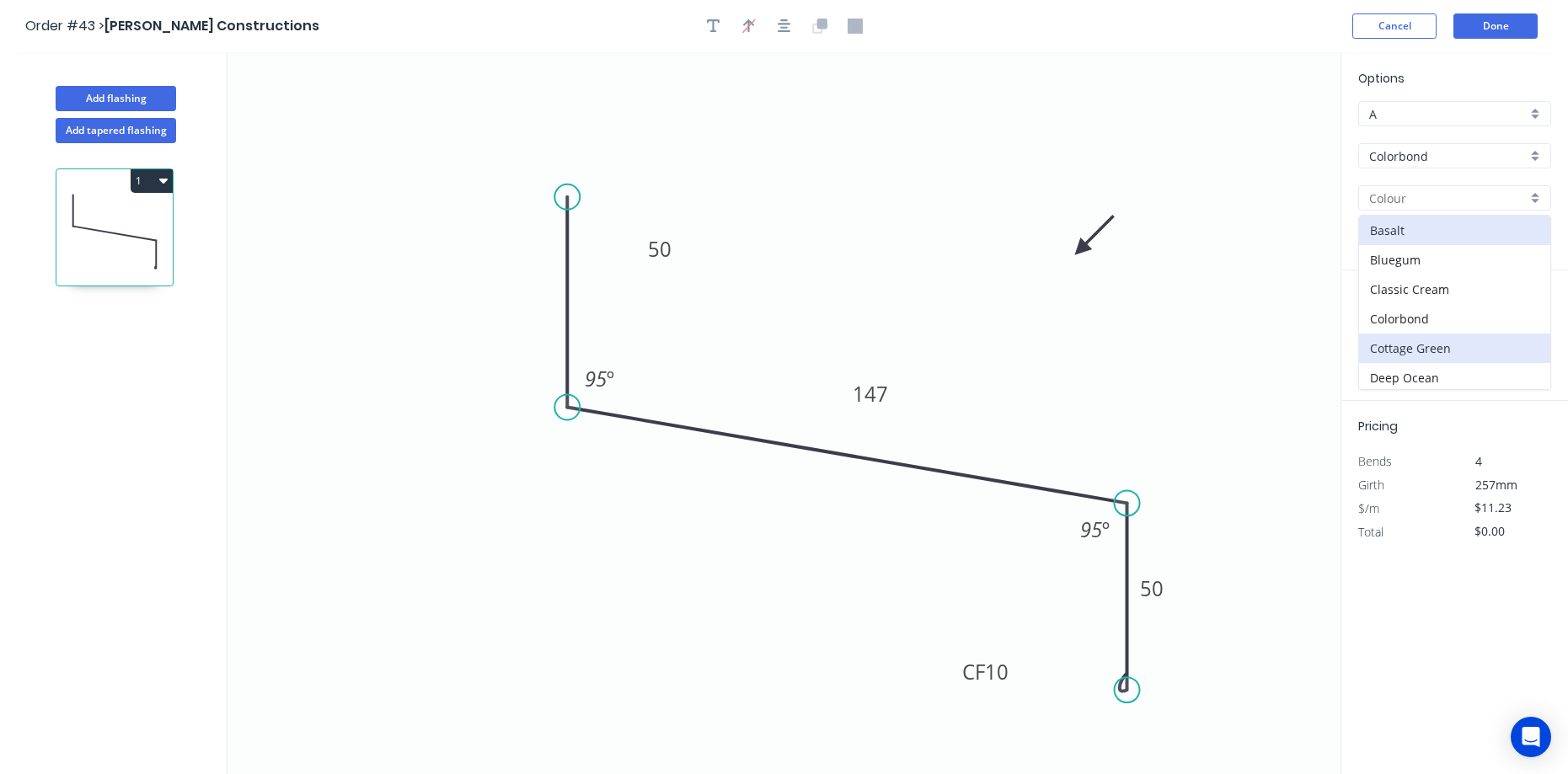
scroll to position [84, 0]
click at [1450, 320] on div "Dover White" at bounding box center [1455, 323] width 192 height 30
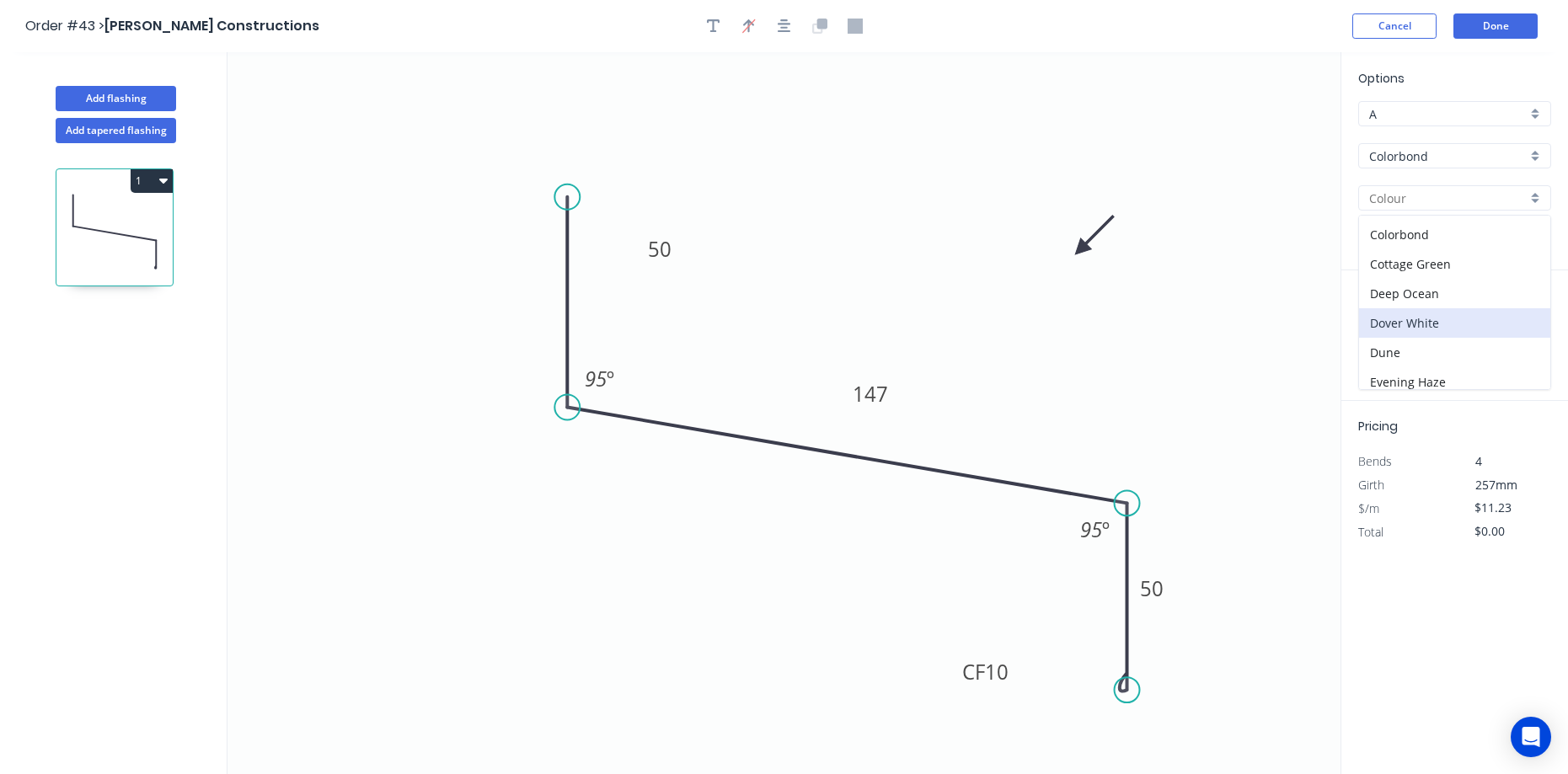
type input "Dover White"
click at [1393, 335] on input "text" at bounding box center [1383, 337] width 50 height 22
type input "6"
type input "6000"
click at [1522, 323] on button "add" at bounding box center [1542, 337] width 39 height 29
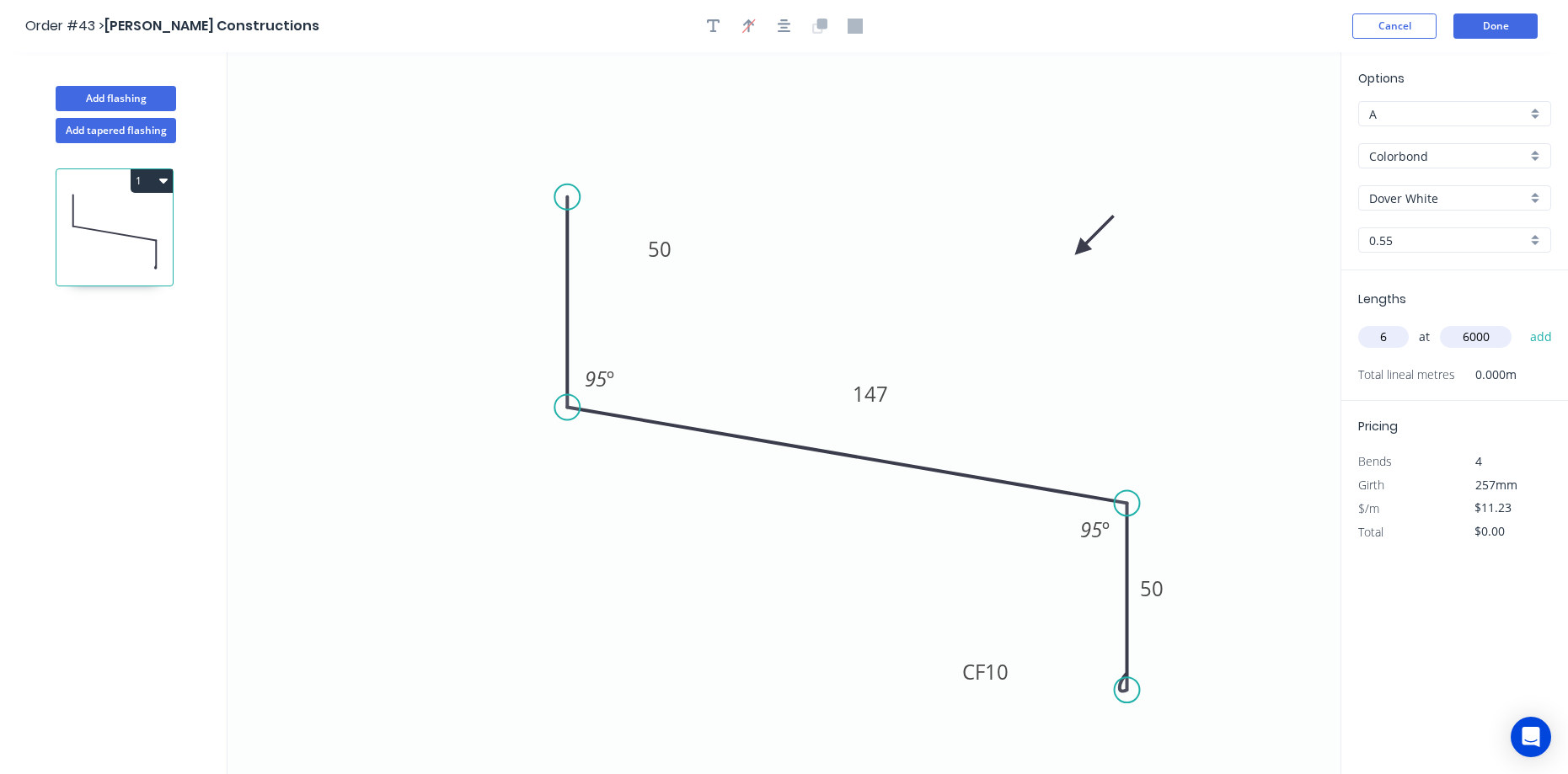
type input "$404.28"
type input "3"
type input "6500"
click at [1522, 323] on button "add" at bounding box center [1542, 337] width 39 height 29
type input "$623.27"
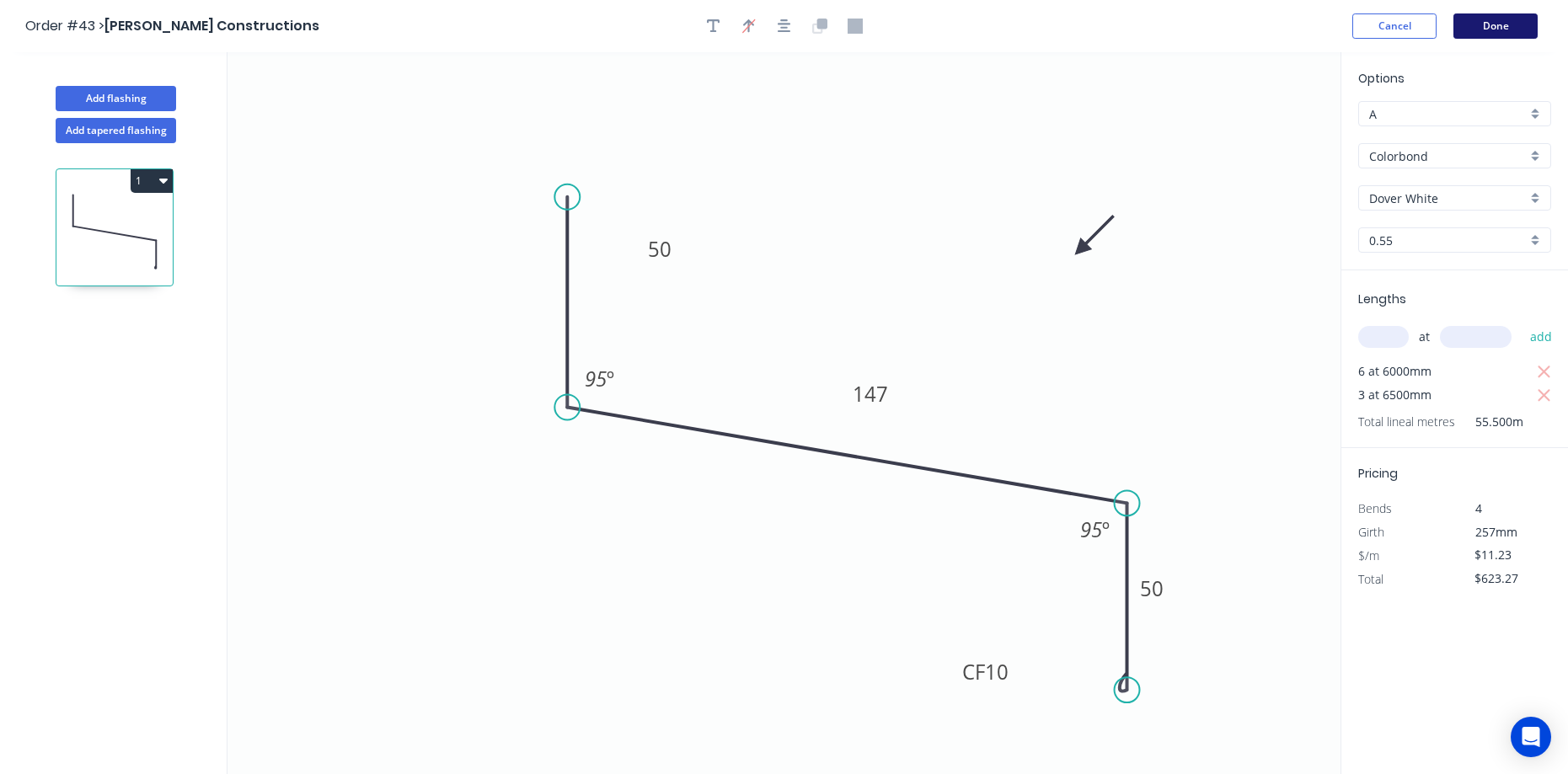
click at [1499, 24] on button "Done" at bounding box center [1495, 26] width 84 height 26
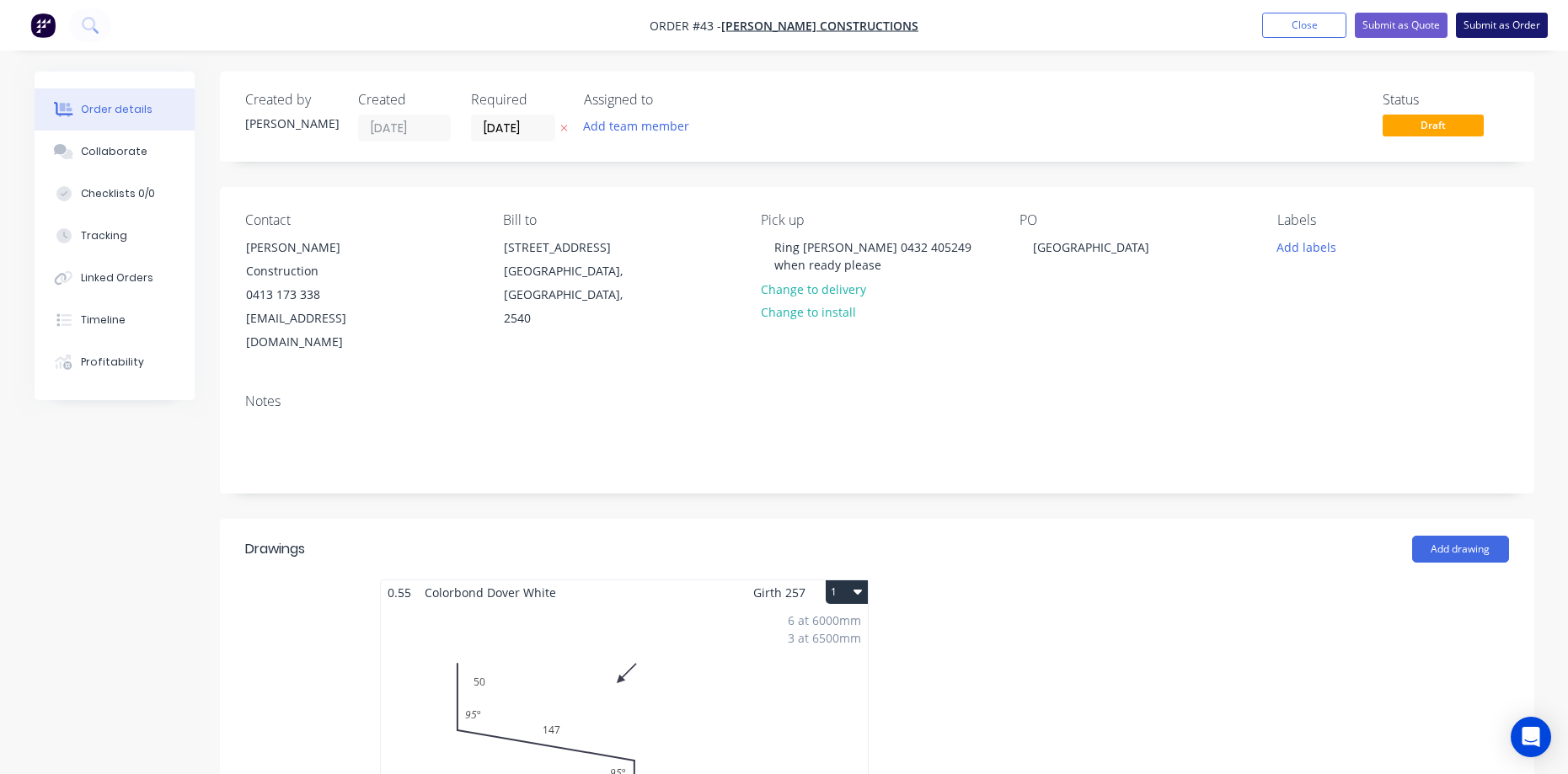
click at [1497, 26] on button "Submit as Order" at bounding box center [1502, 26] width 92 height 26
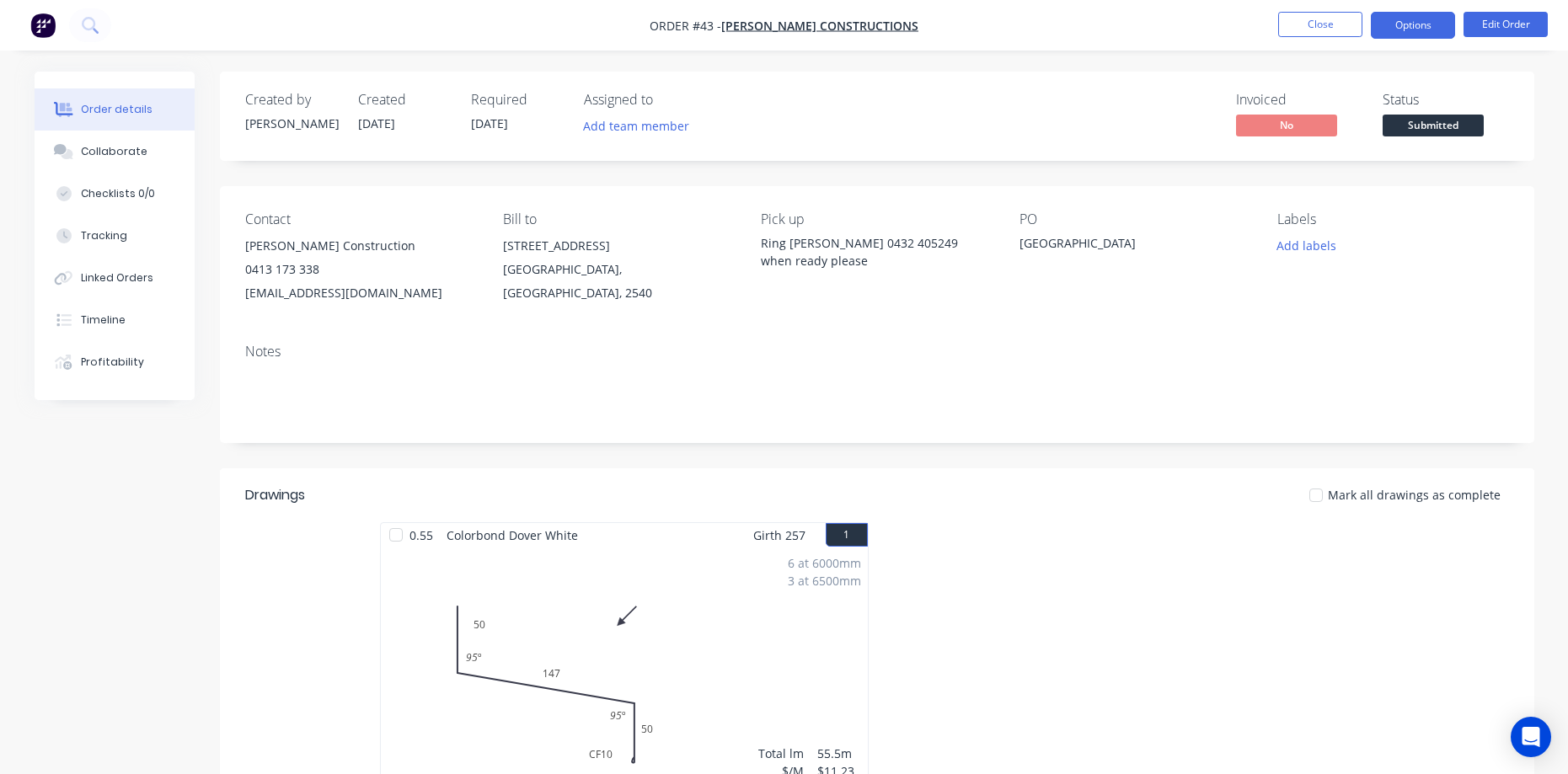
click at [1428, 33] on button "Options" at bounding box center [1413, 26] width 84 height 27
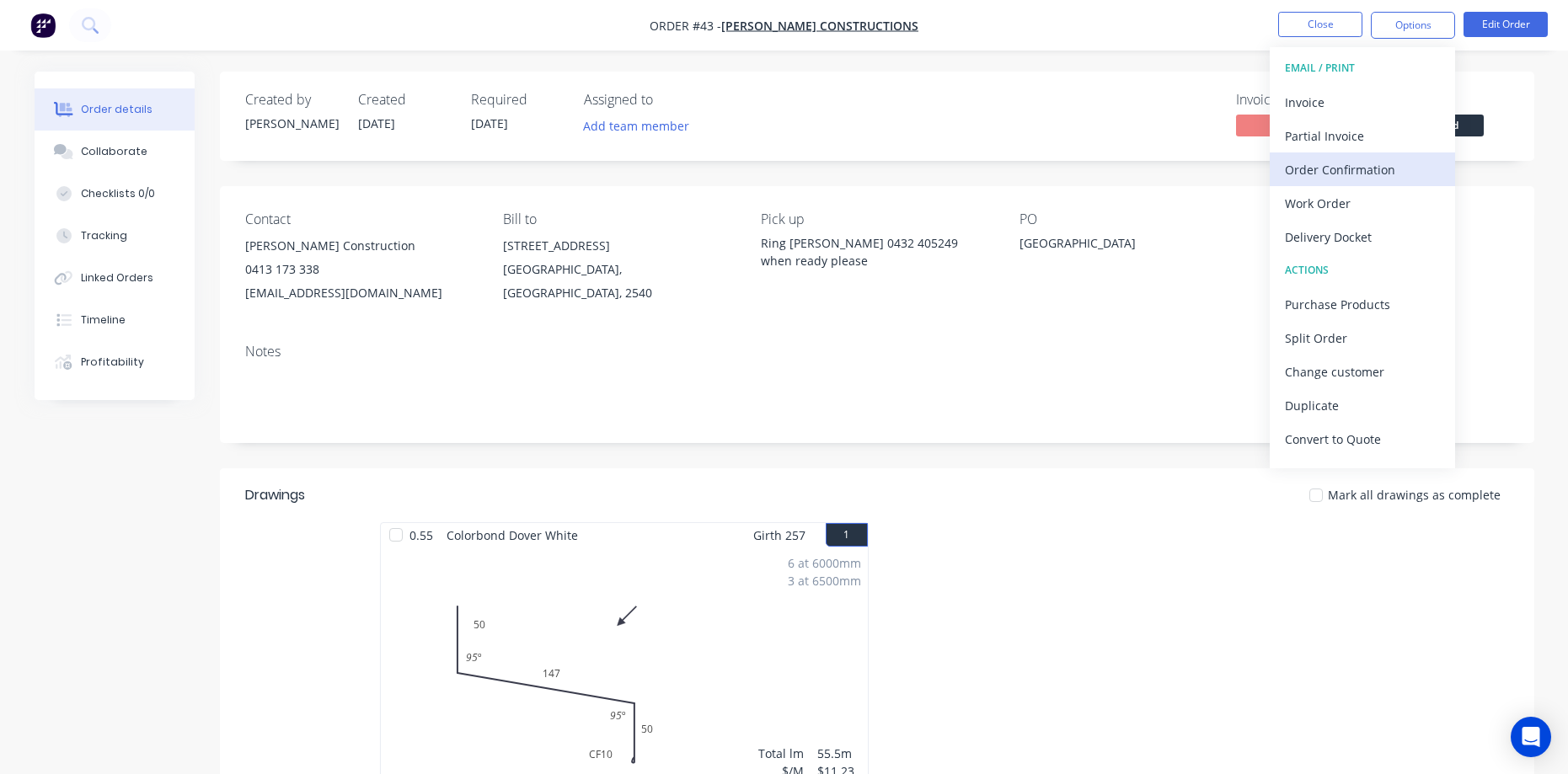
click at [1372, 167] on div "Order Confirmation" at bounding box center [1363, 169] width 155 height 25
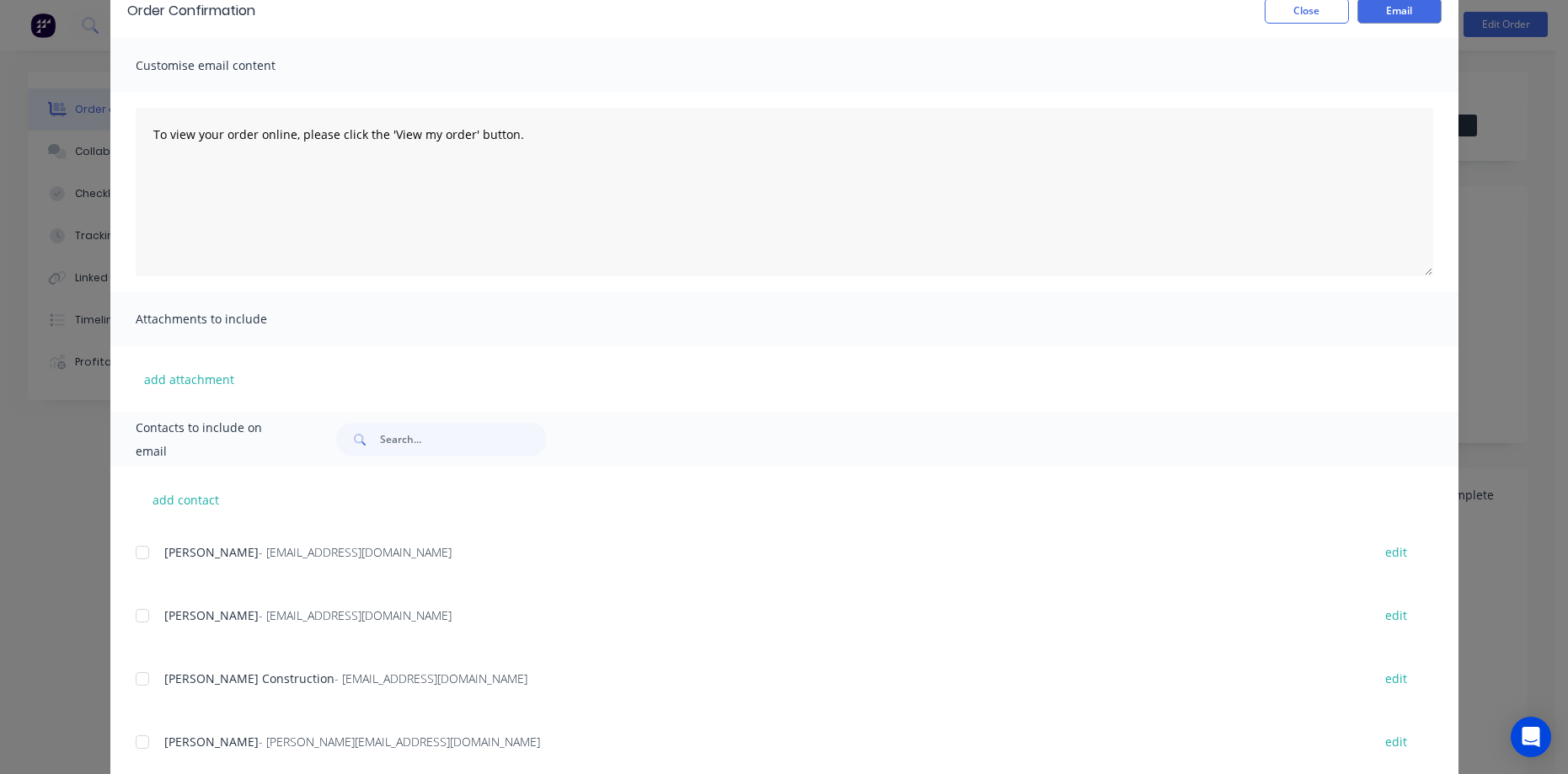
scroll to position [84, 0]
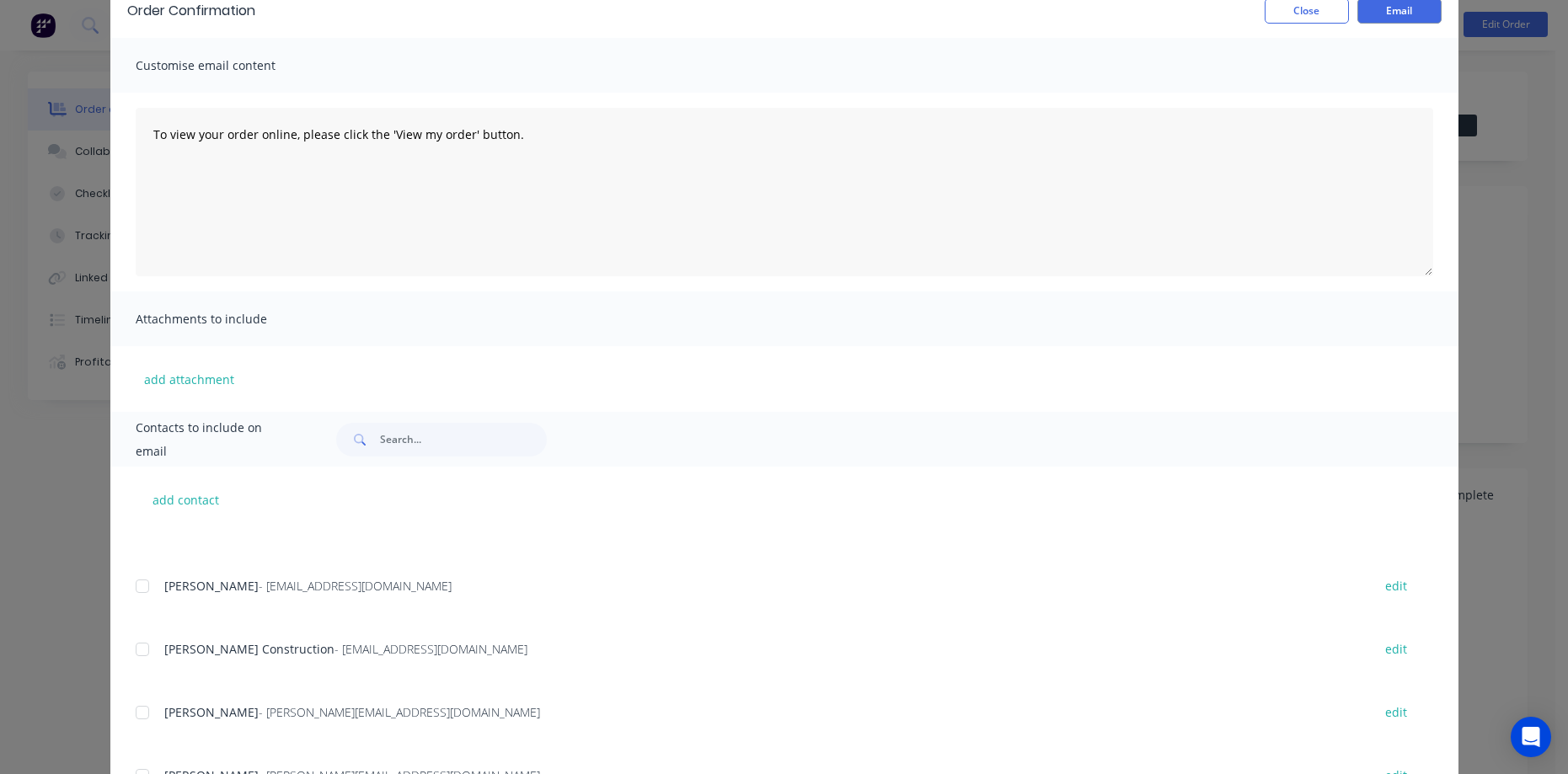
click at [136, 650] on div at bounding box center [142, 650] width 34 height 34
click at [1378, 14] on button "Email" at bounding box center [1399, 11] width 84 height 26
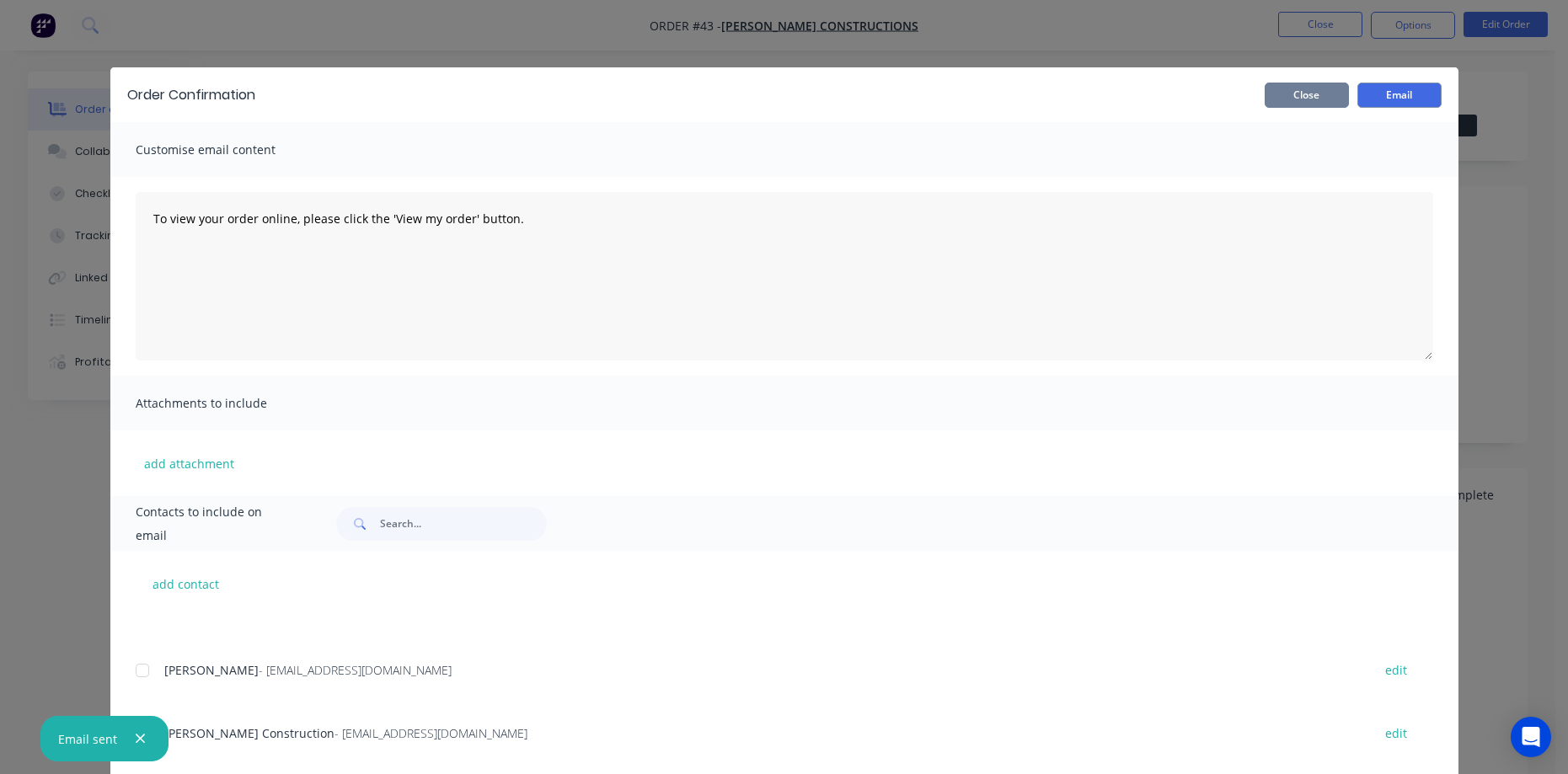
click at [1268, 94] on button "Close" at bounding box center [1307, 95] width 84 height 26
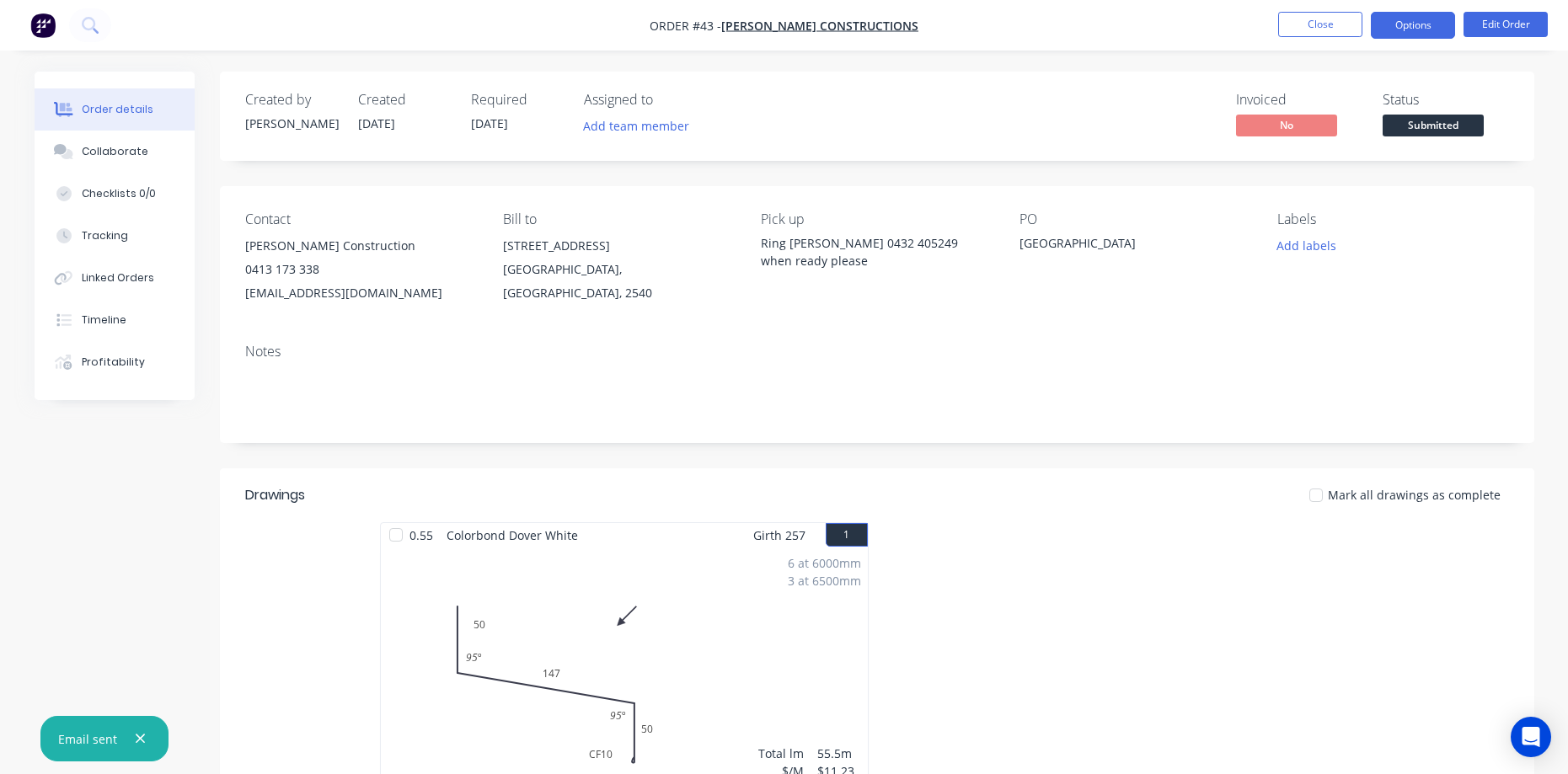
click at [1401, 26] on button "Options" at bounding box center [1413, 26] width 84 height 27
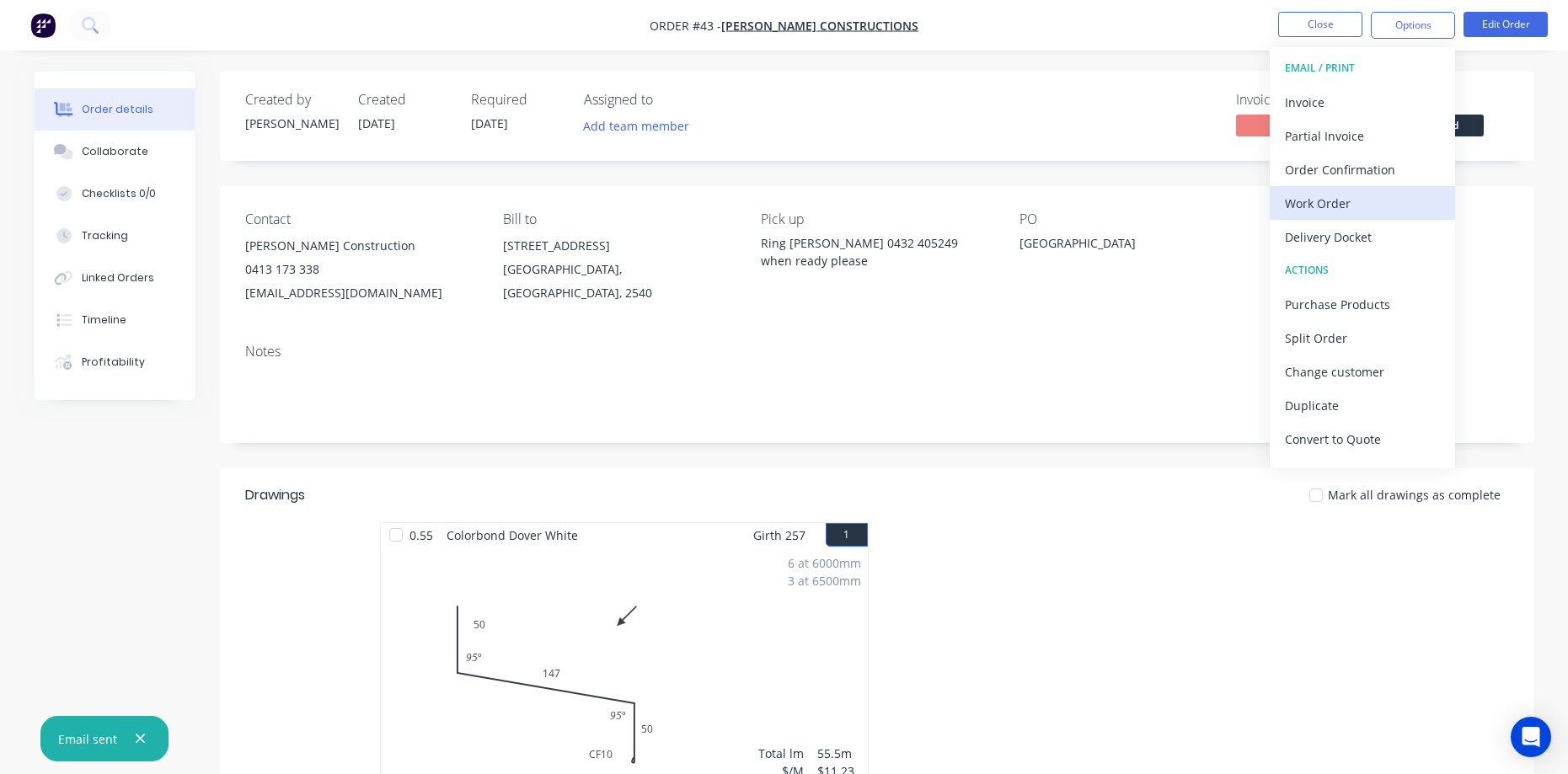
click at [1362, 209] on div "Work Order" at bounding box center [1363, 204] width 155 height 25
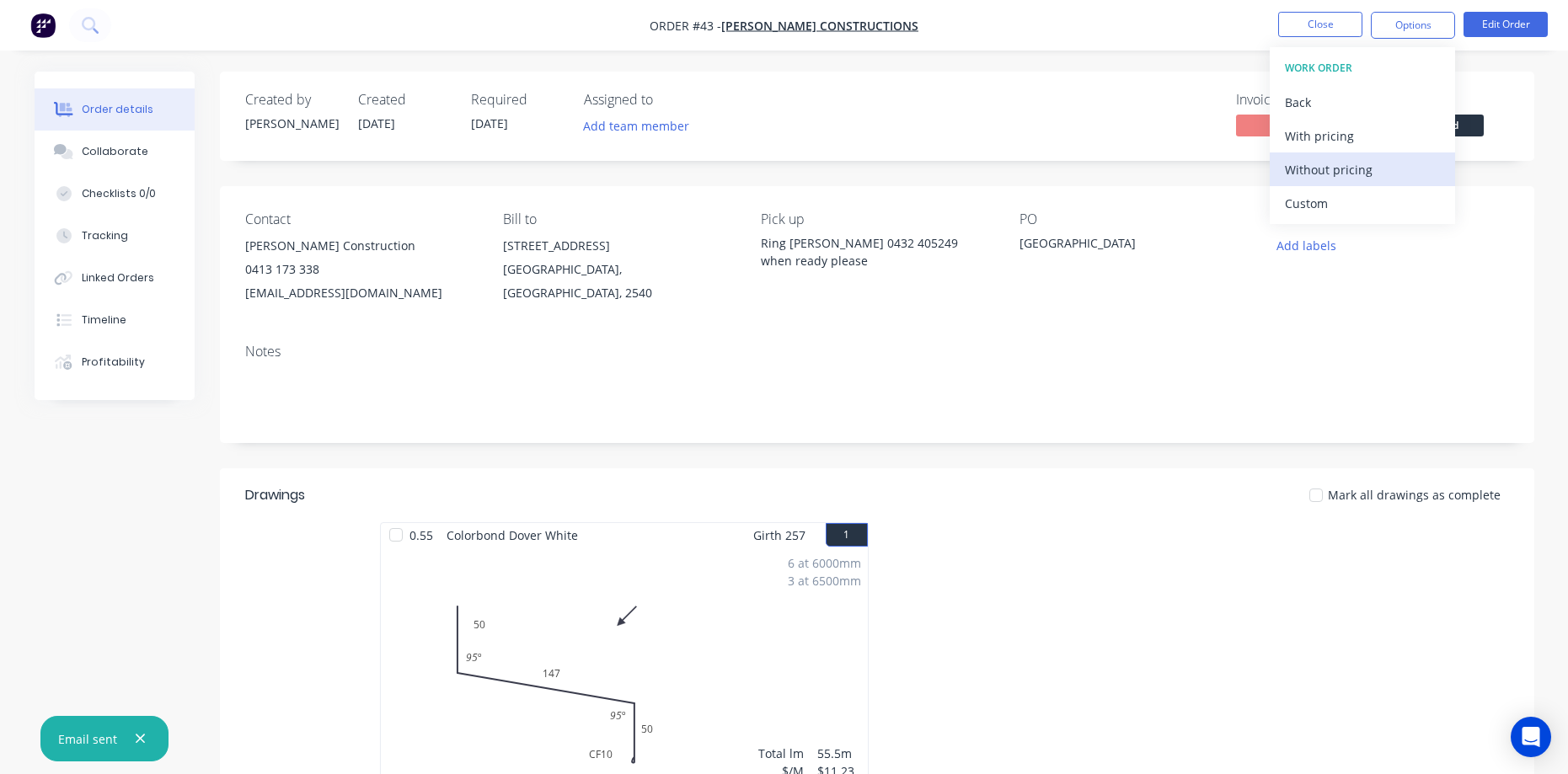
click at [1358, 167] on div "Without pricing" at bounding box center [1363, 169] width 155 height 25
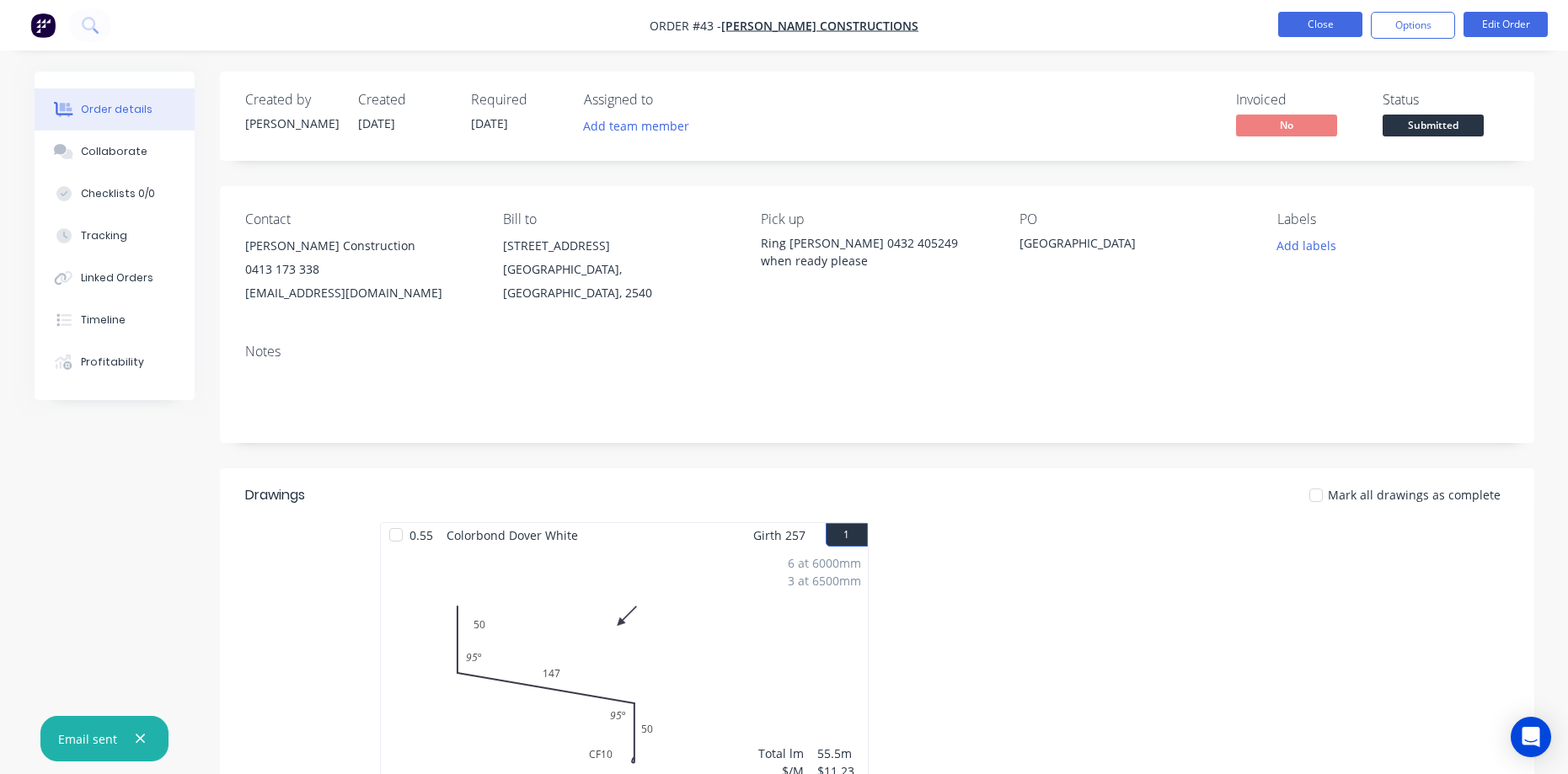
click at [1301, 30] on button "Close" at bounding box center [1320, 25] width 84 height 26
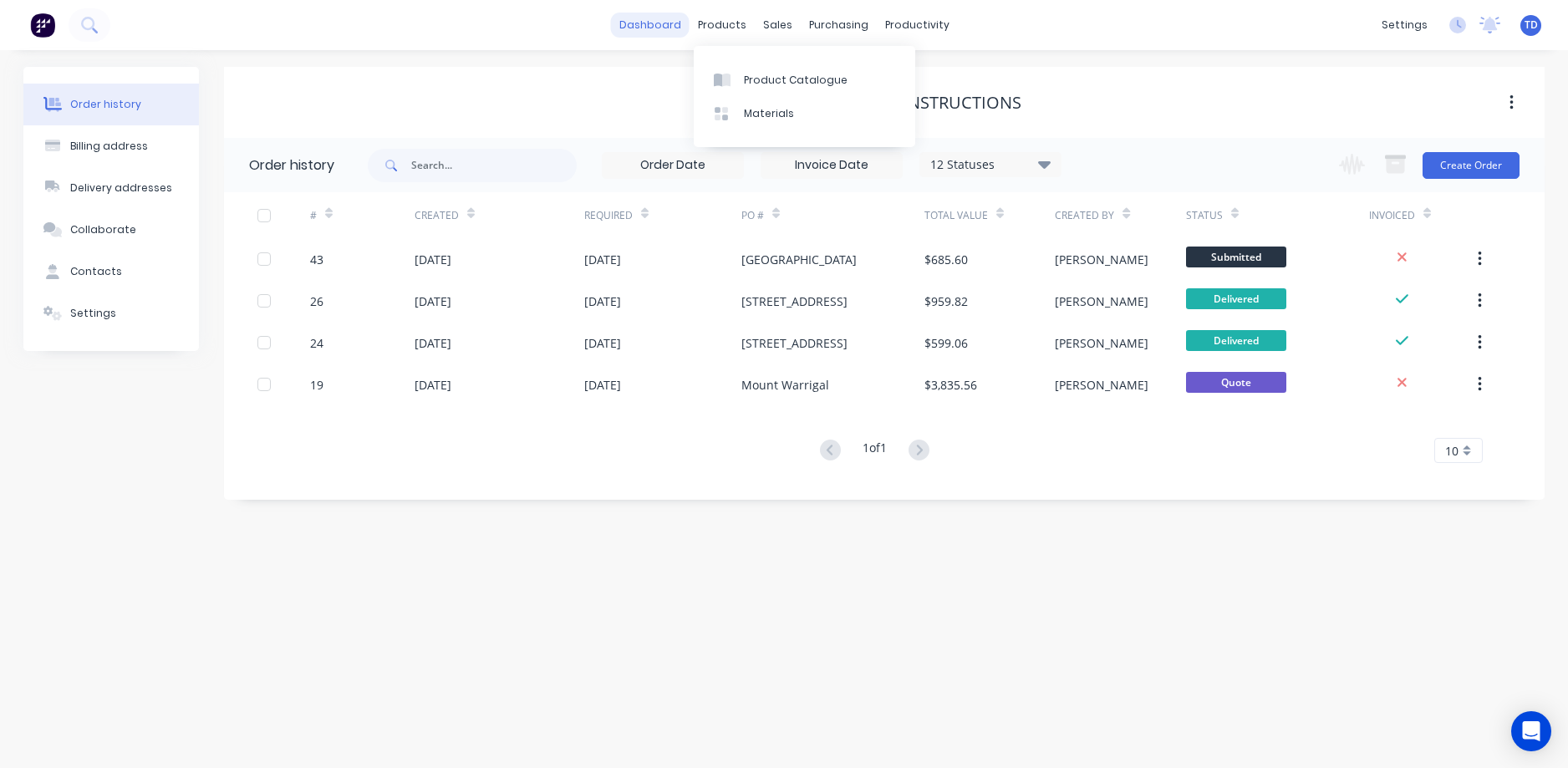
click at [664, 22] on link "dashboard" at bounding box center [650, 25] width 79 height 25
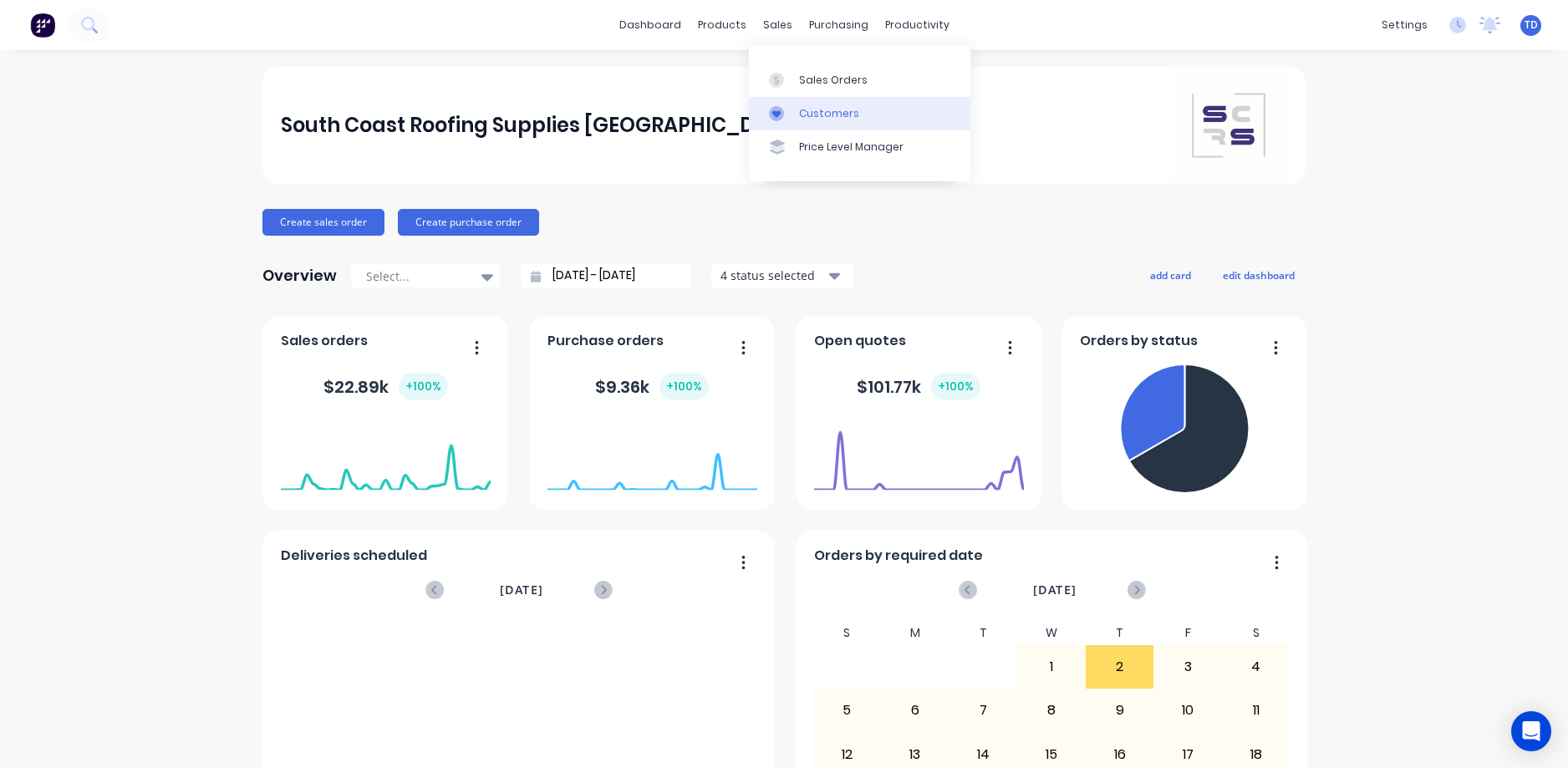
click at [810, 114] on div "Customers" at bounding box center [829, 114] width 60 height 15
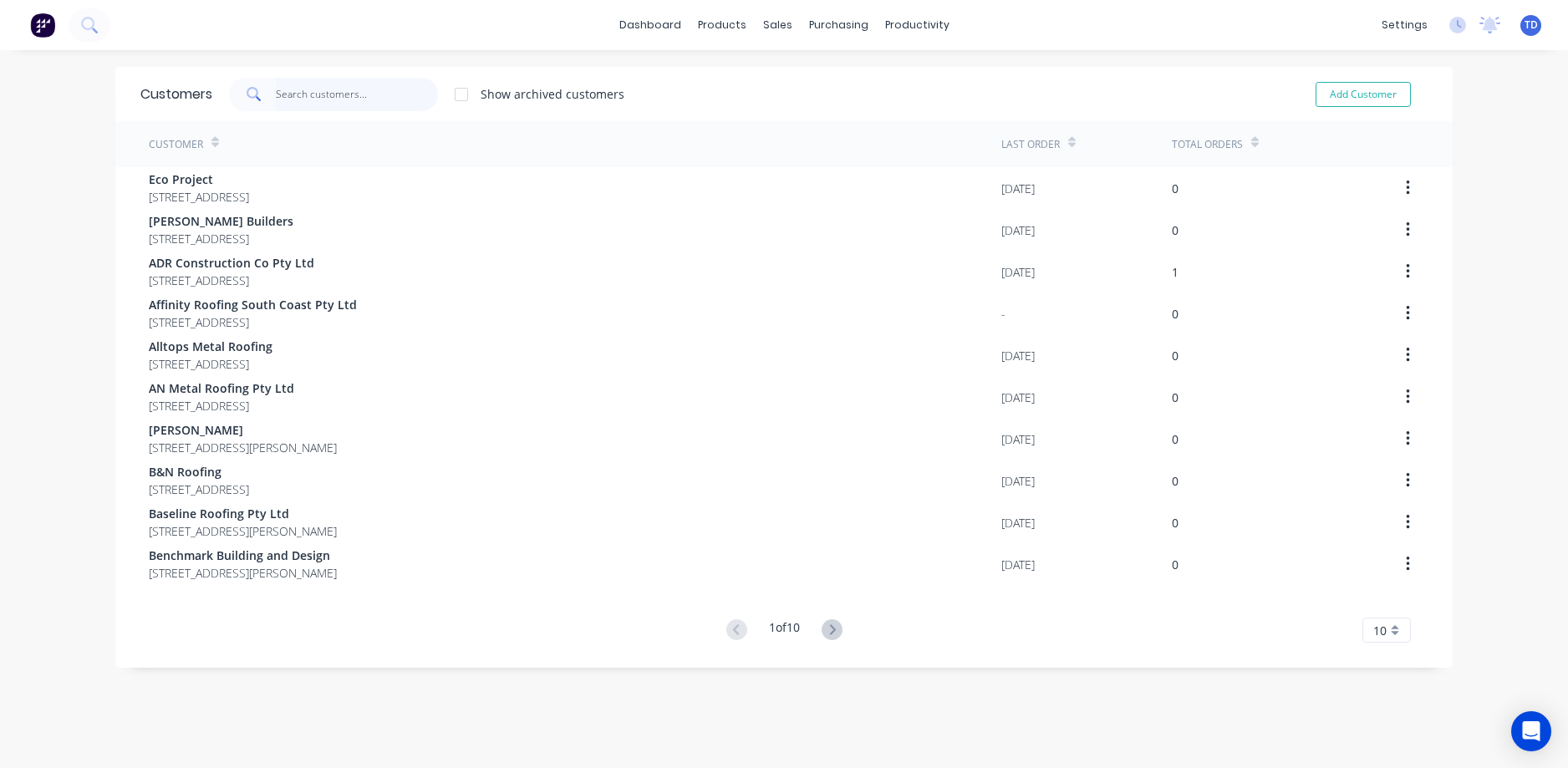
click at [300, 109] on input "text" at bounding box center [357, 95] width 163 height 34
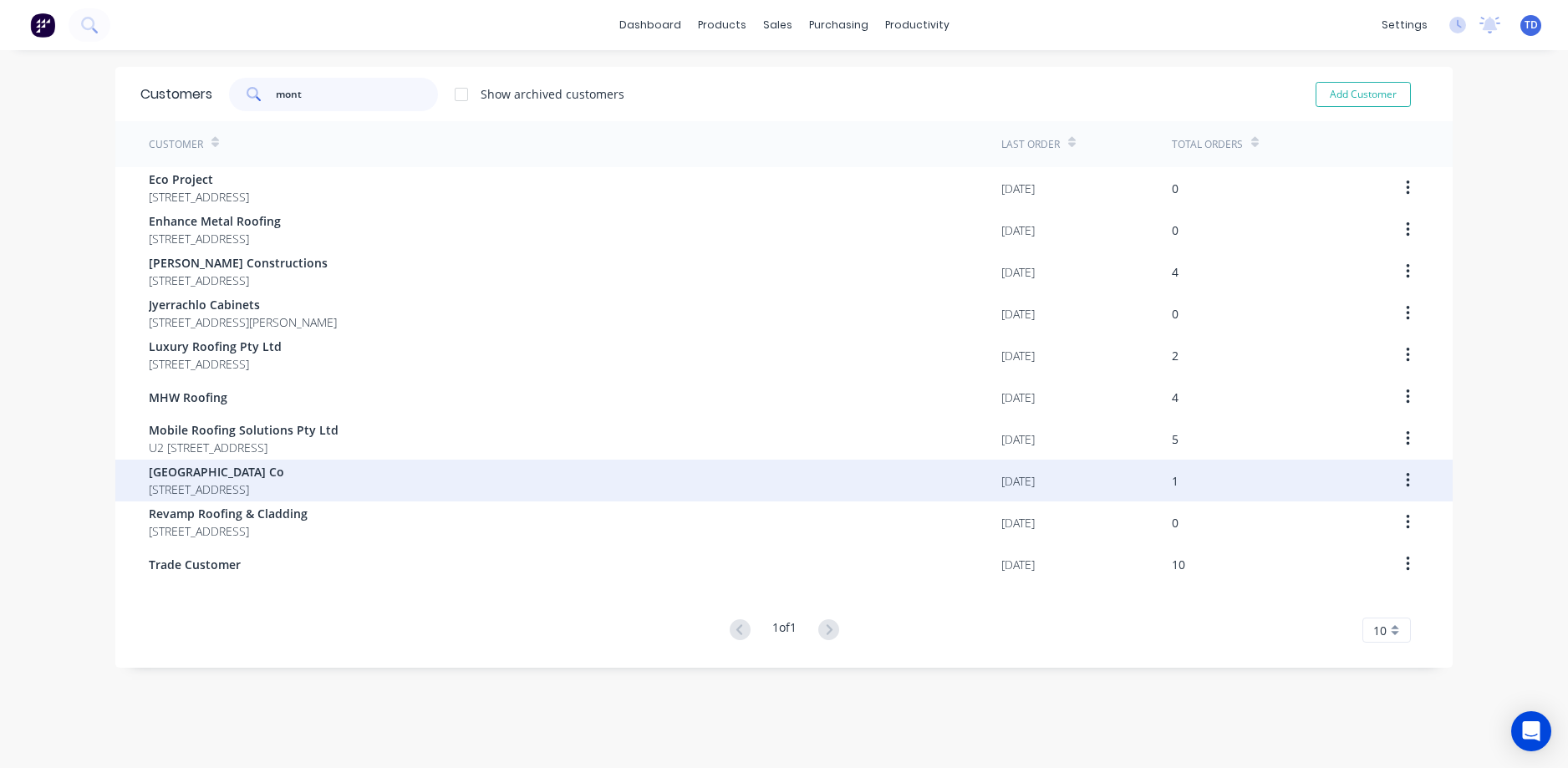
type input "mont"
click at [284, 483] on span "[STREET_ADDRESS]" at bounding box center [216, 489] width 135 height 18
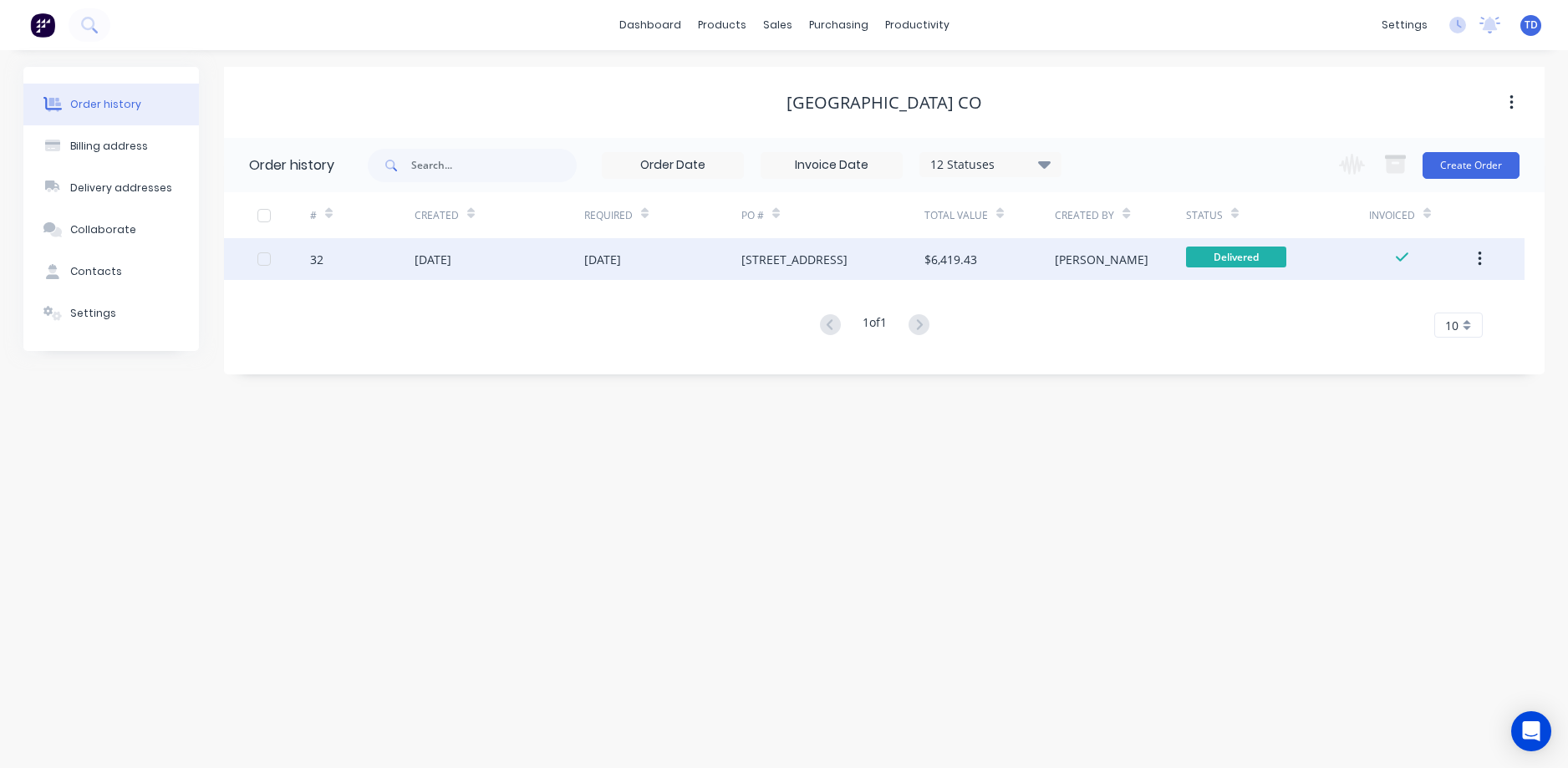
click at [655, 265] on div "[DATE]" at bounding box center [662, 259] width 157 height 41
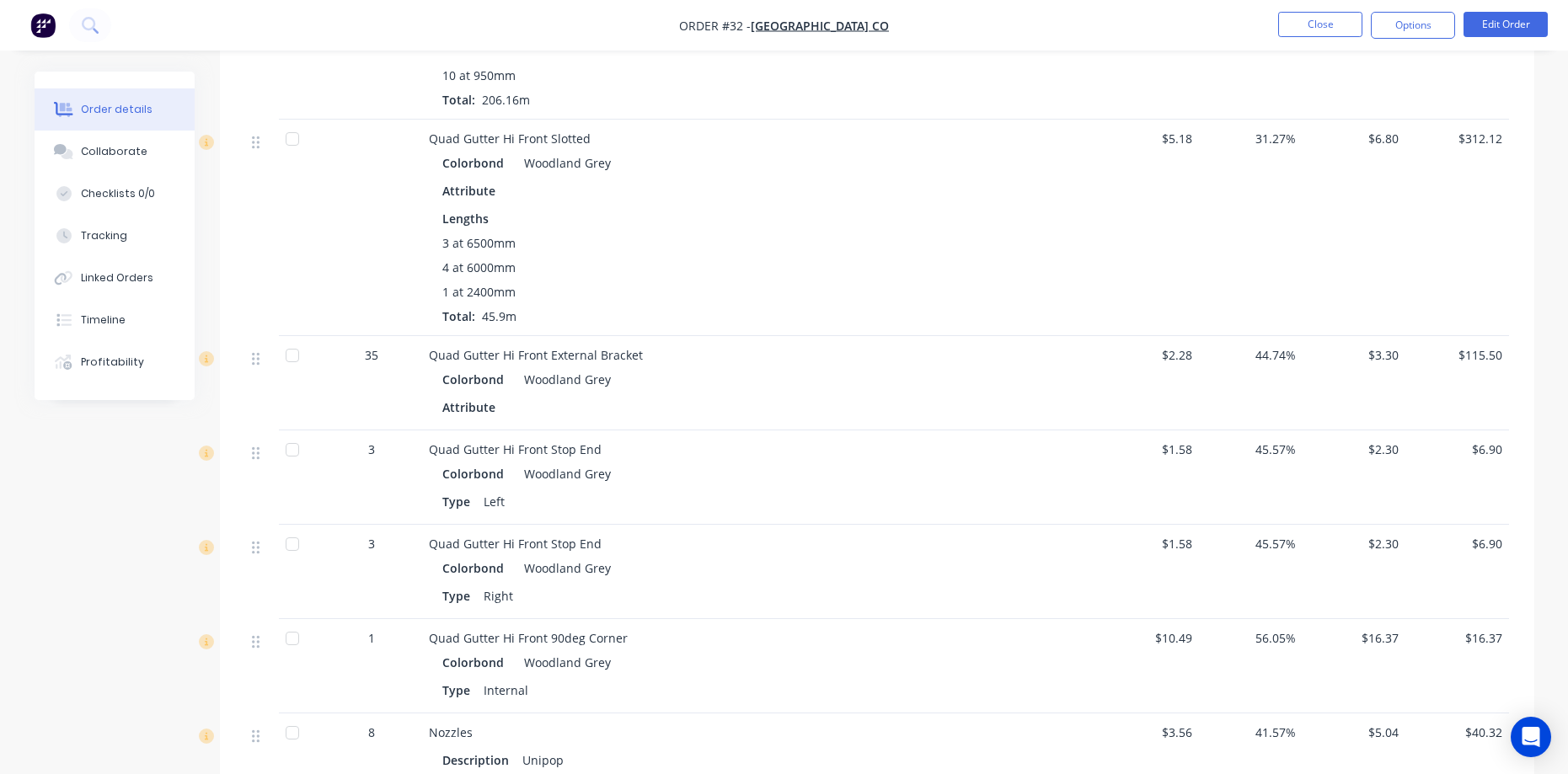
scroll to position [1937, 0]
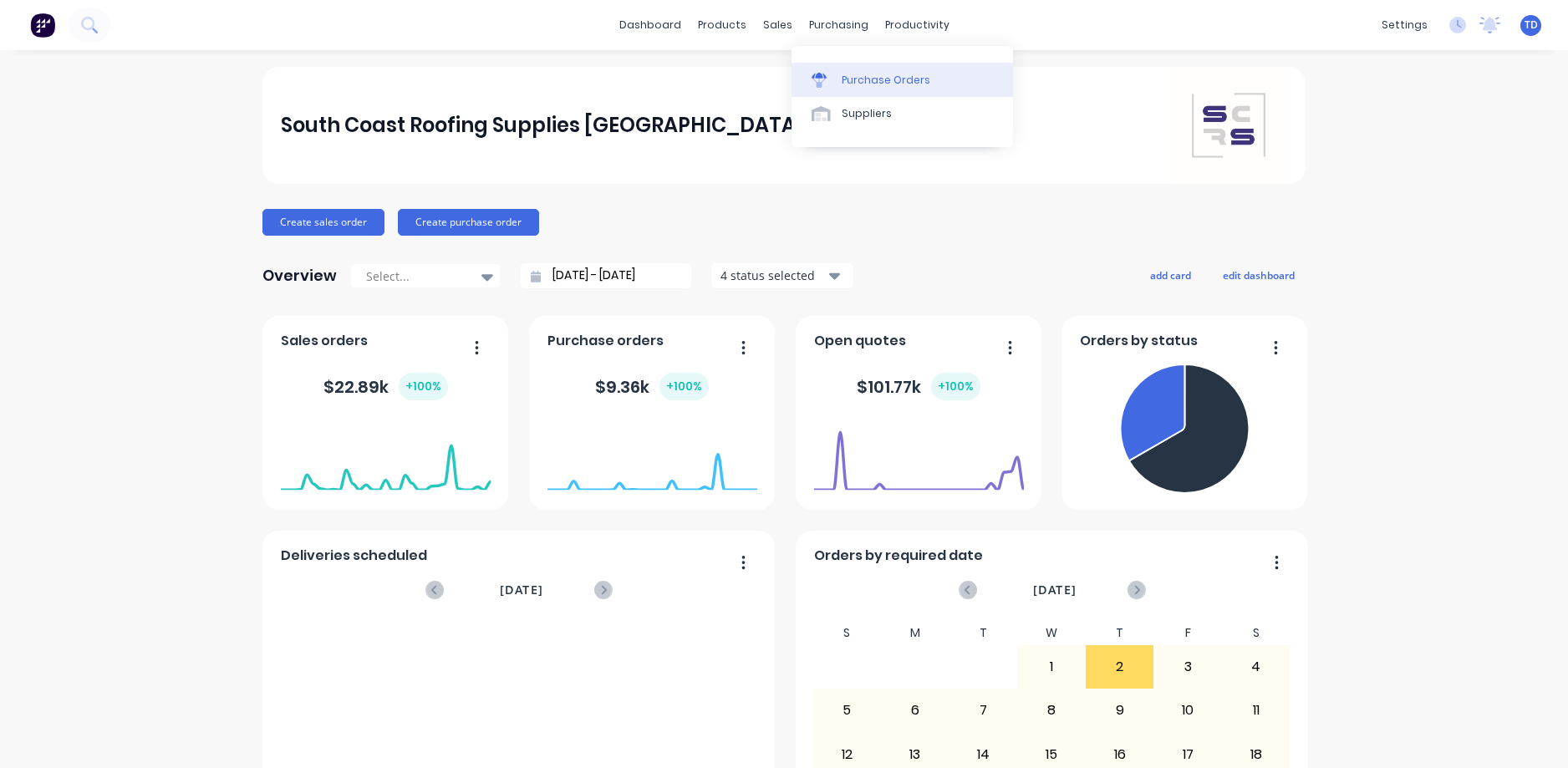
click at [848, 75] on div "Purchase Orders" at bounding box center [885, 80] width 89 height 15
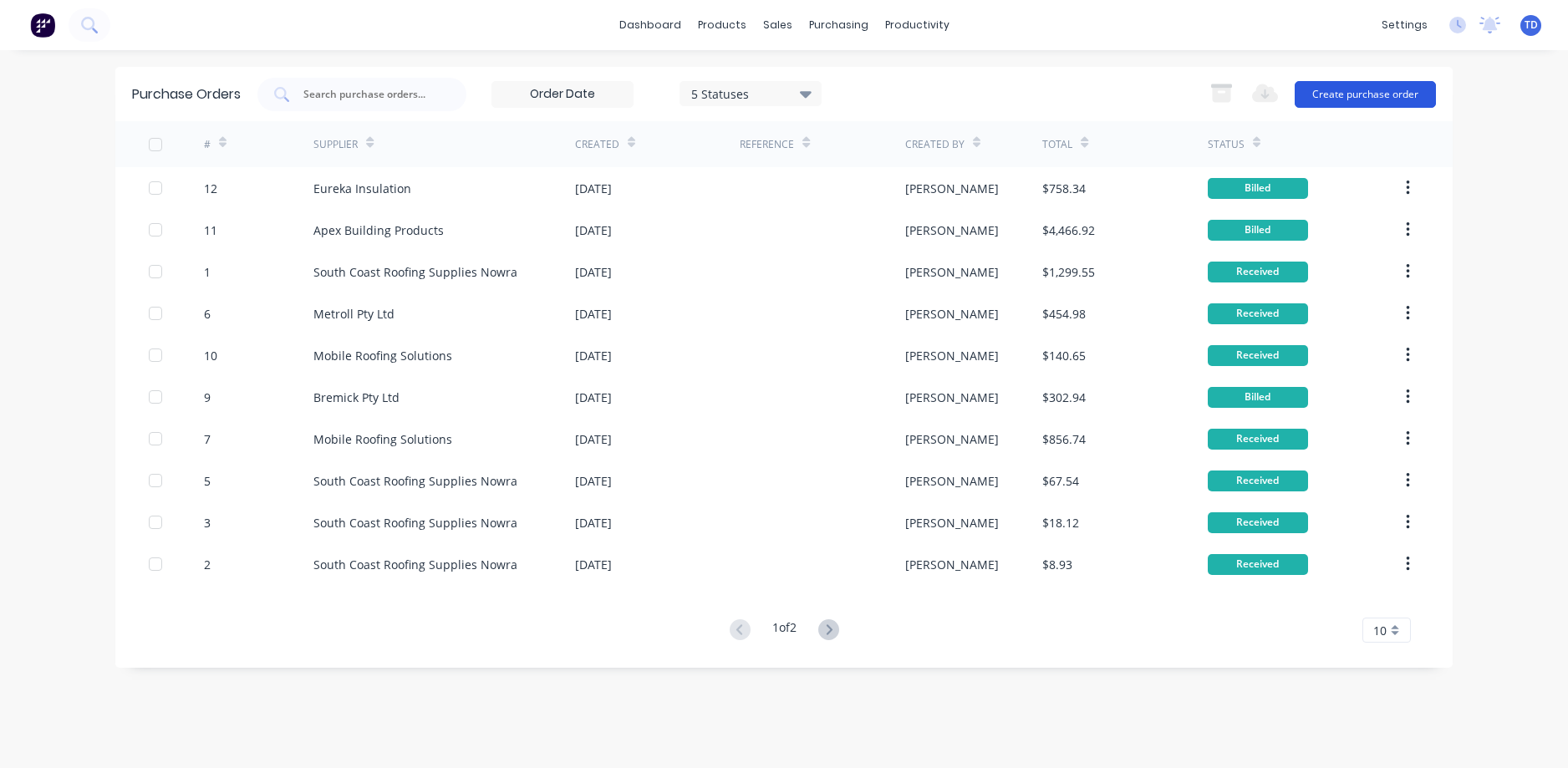
click at [1364, 91] on button "Create purchase order" at bounding box center [1364, 95] width 141 height 27
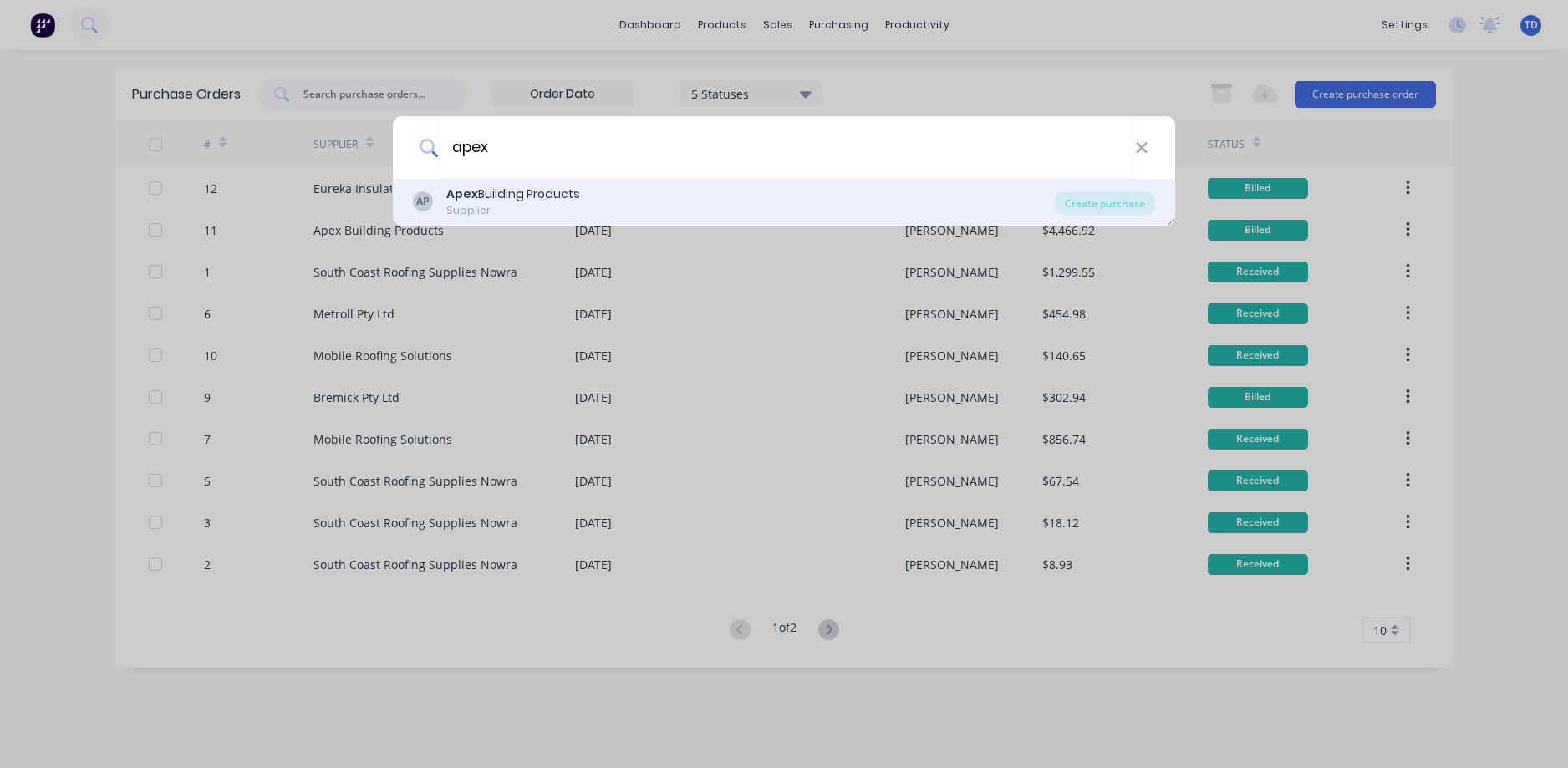
type input "apex"
click at [508, 194] on div "Apex Building Products" at bounding box center [513, 194] width 133 height 18
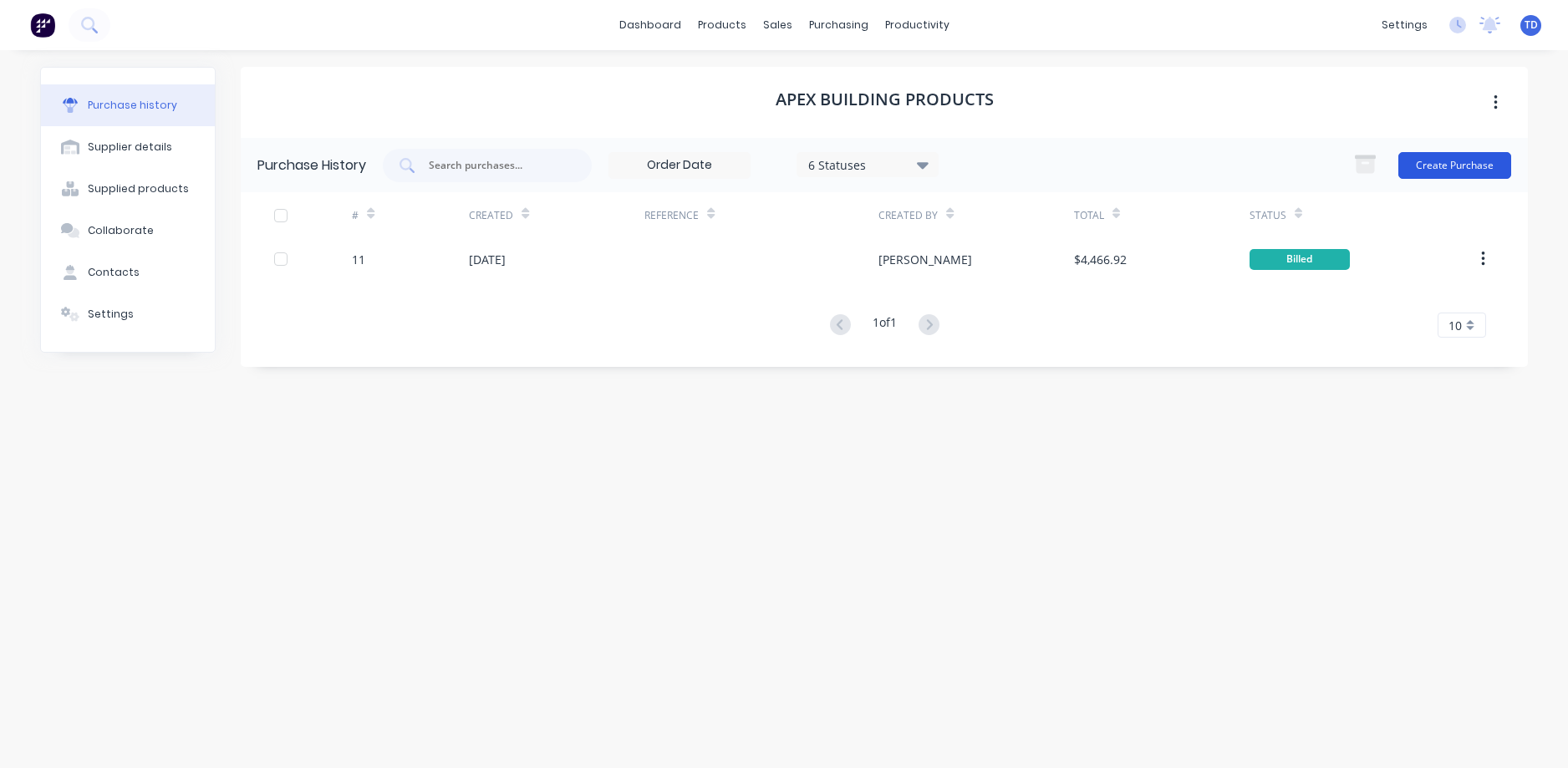
click at [1430, 164] on button "Create Purchase" at bounding box center [1455, 166] width 113 height 27
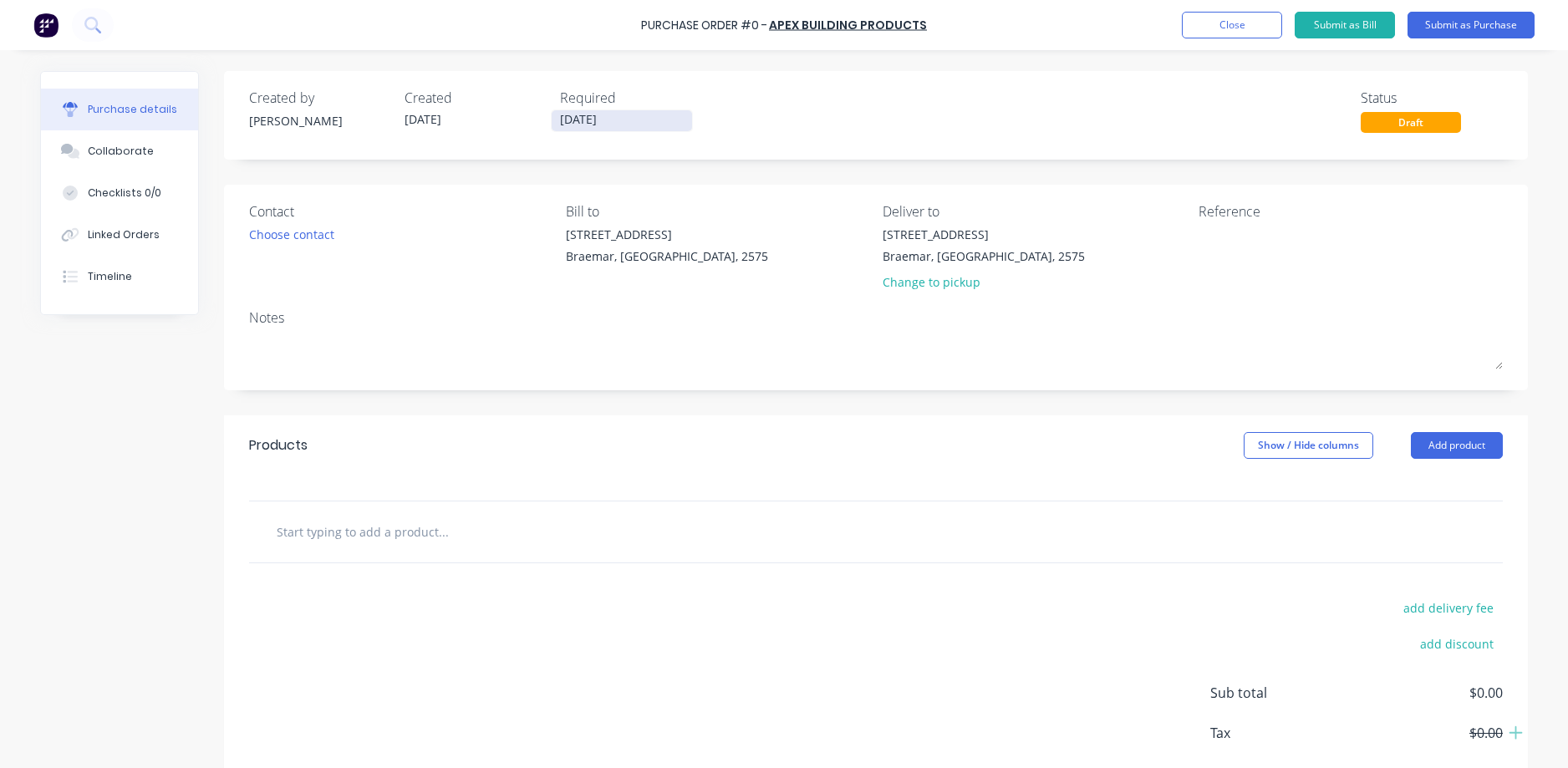
click at [628, 117] on input "[DATE]" at bounding box center [622, 121] width 140 height 21
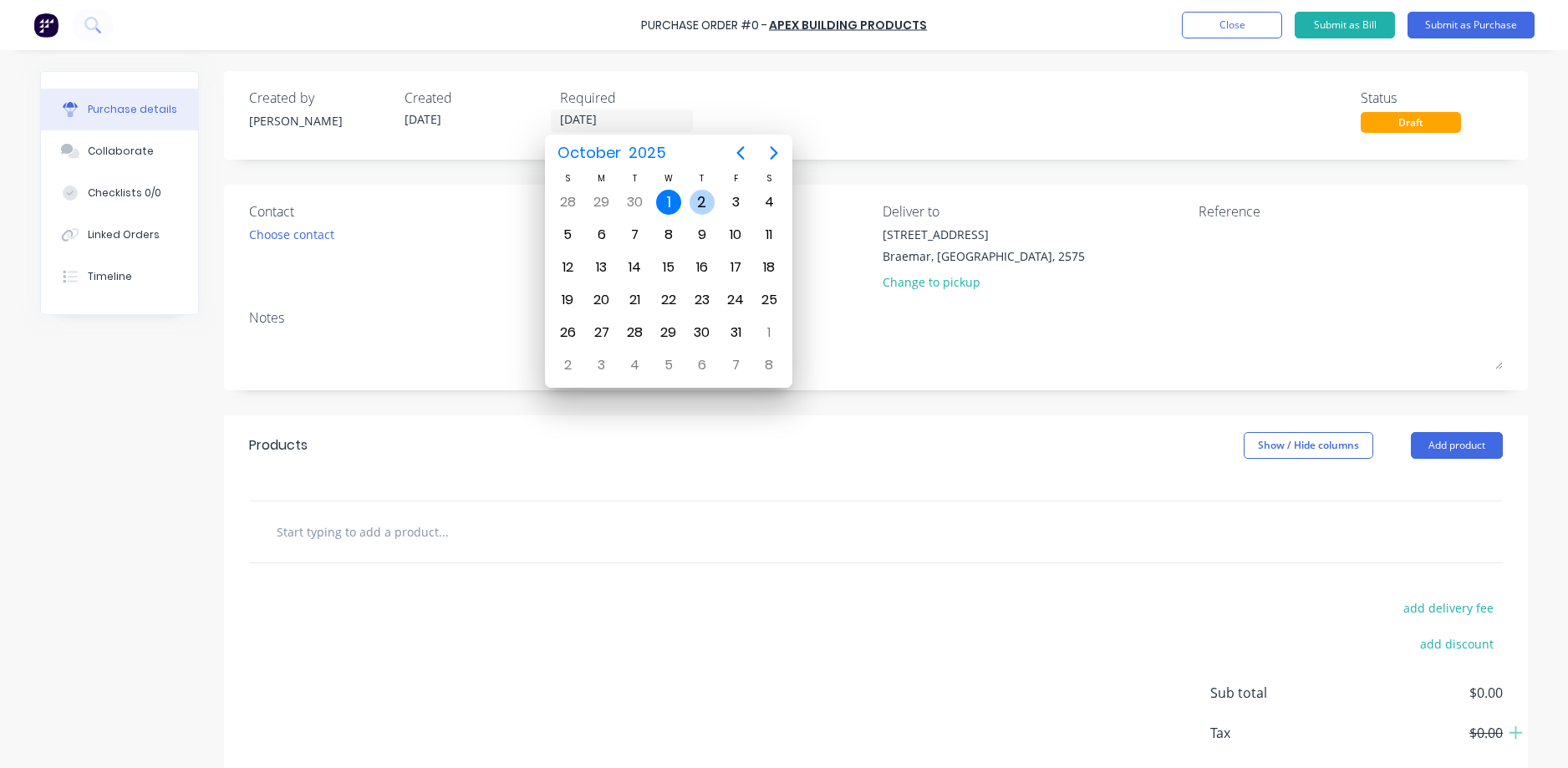
click at [703, 201] on div "2" at bounding box center [702, 203] width 25 height 25
type input "[DATE]"
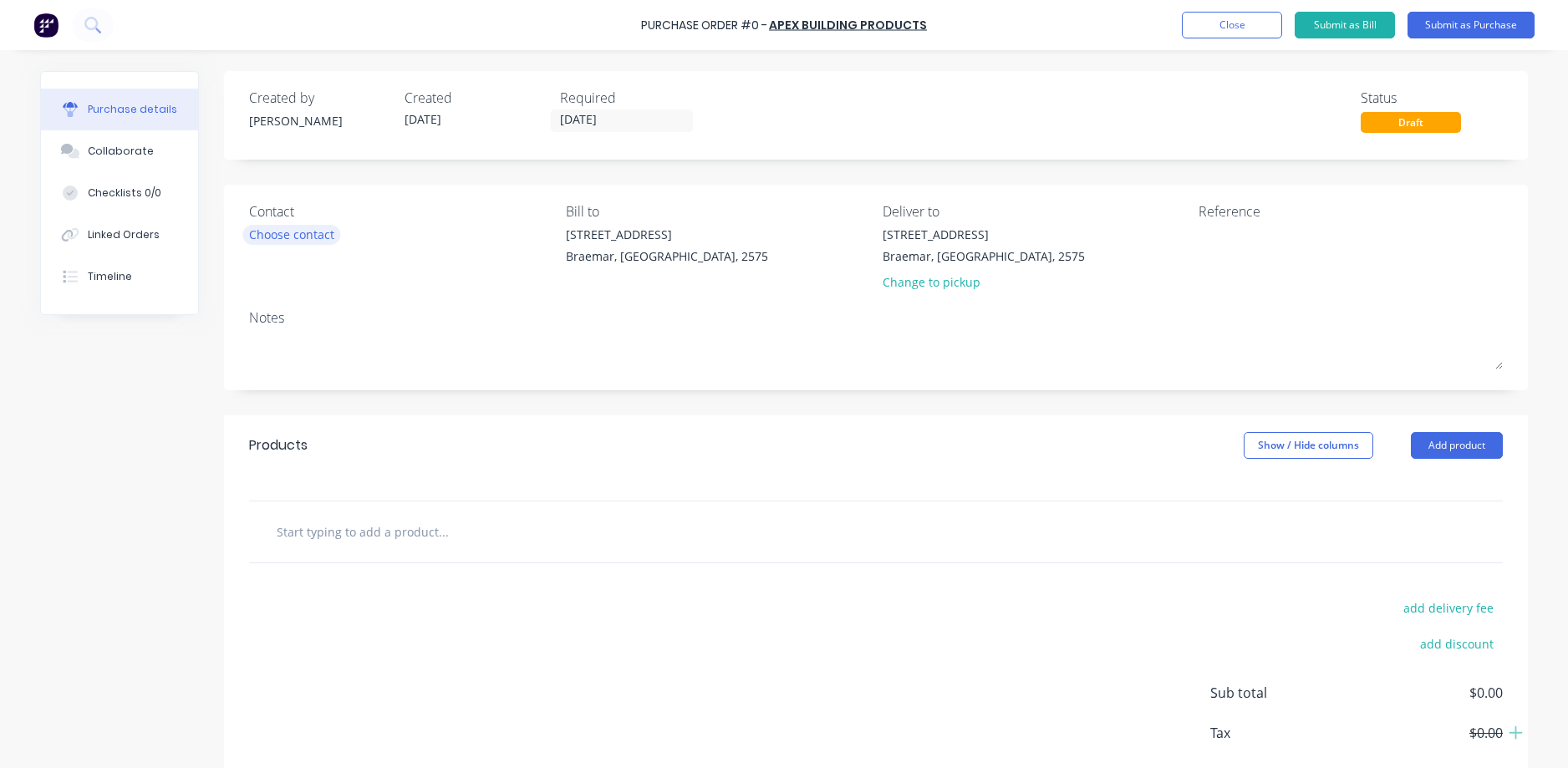
click at [275, 243] on div "Choose contact" at bounding box center [291, 234] width 85 height 18
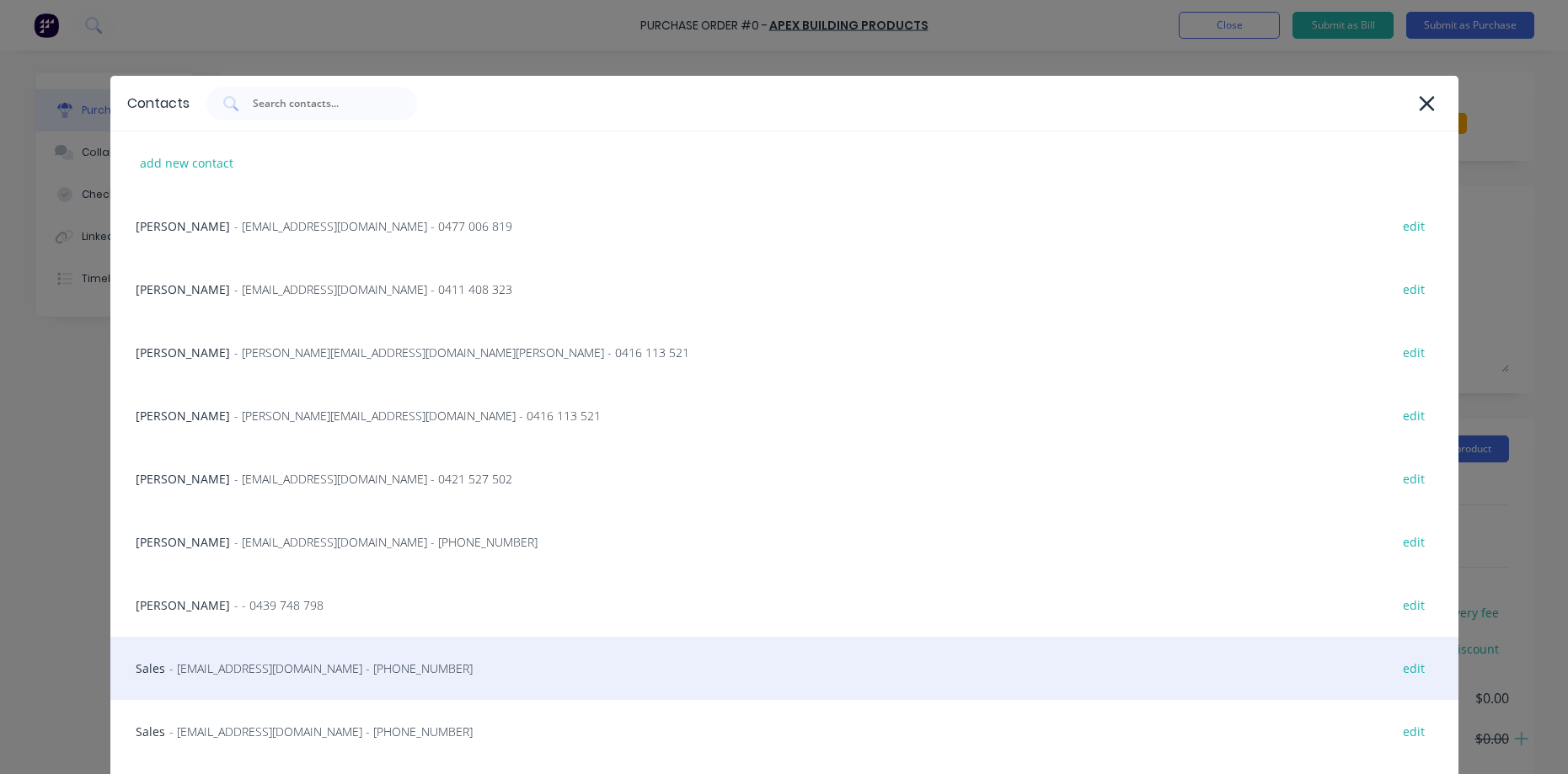
click at [307, 681] on div "Sales - admin@scrs.net.au - (02) 9188 1179 edit" at bounding box center [784, 668] width 1348 height 63
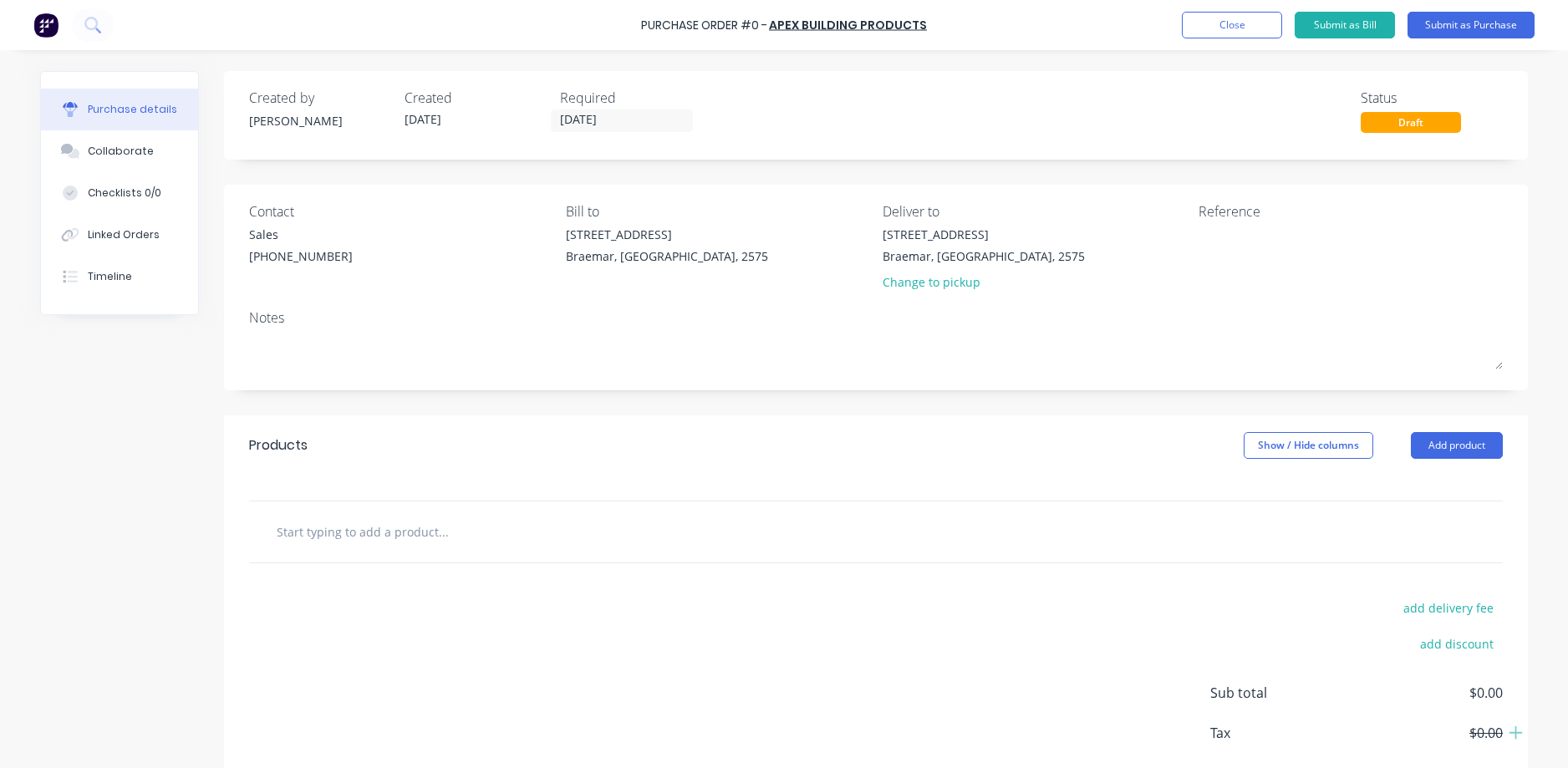
click at [412, 537] on input "text" at bounding box center [443, 531] width 335 height 34
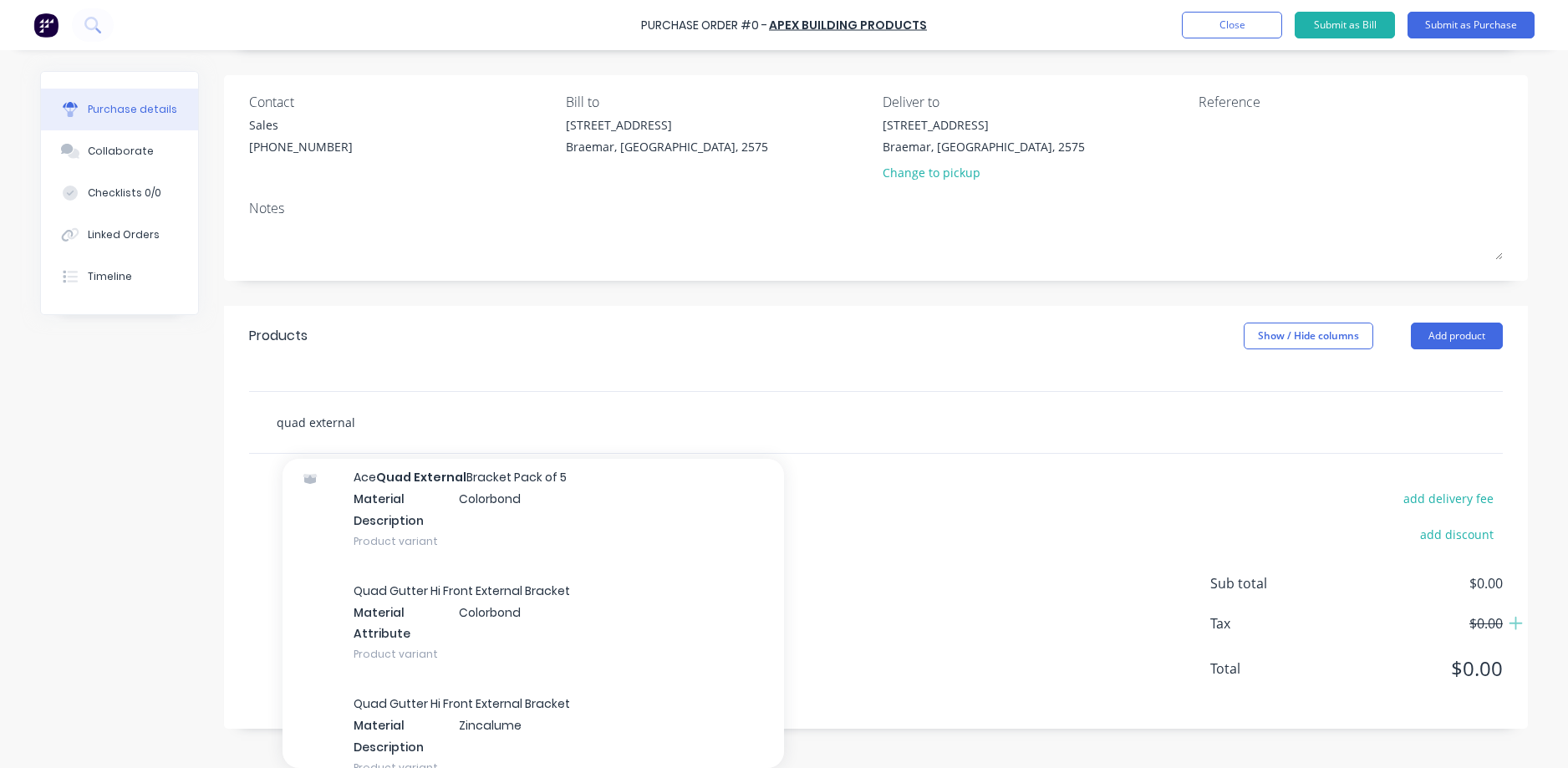
scroll to position [418, 0]
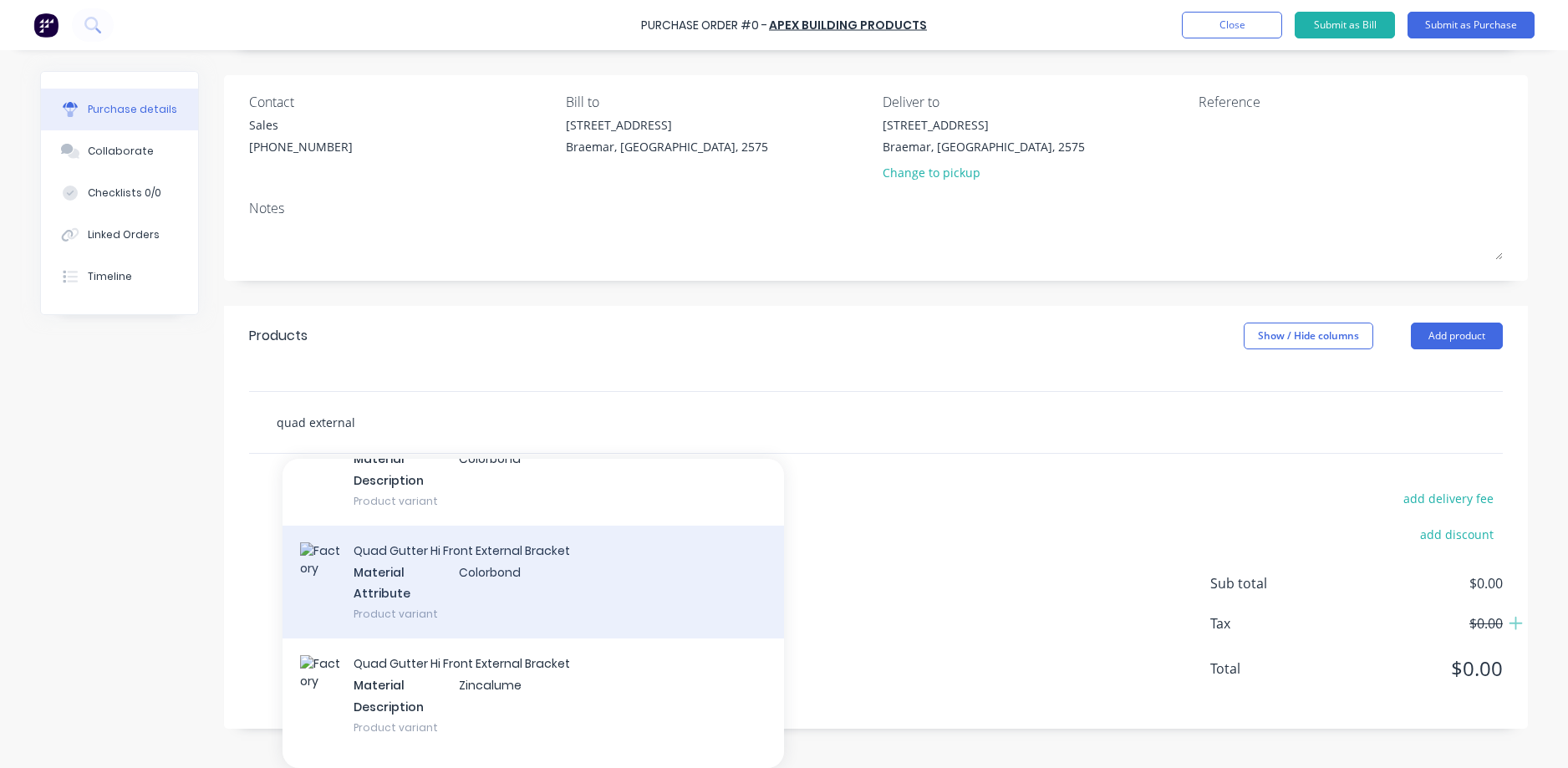
type input "quad external"
click at [455, 564] on div "Quad Gutter Hi Front External Bracket Material Colorbond Attribute Product vari…" at bounding box center [533, 582] width 502 height 113
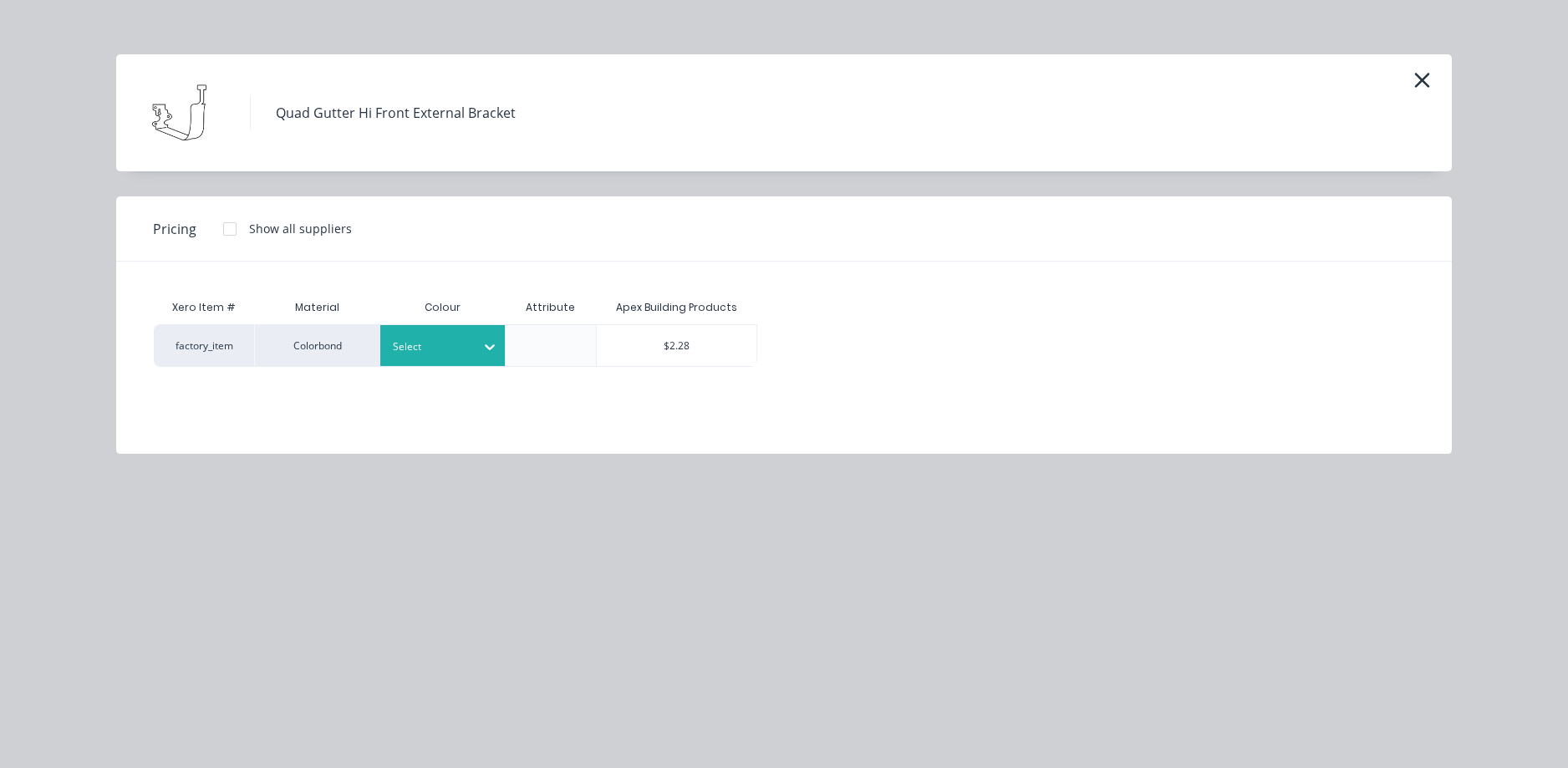
click at [467, 339] on div at bounding box center [430, 347] width 75 height 19
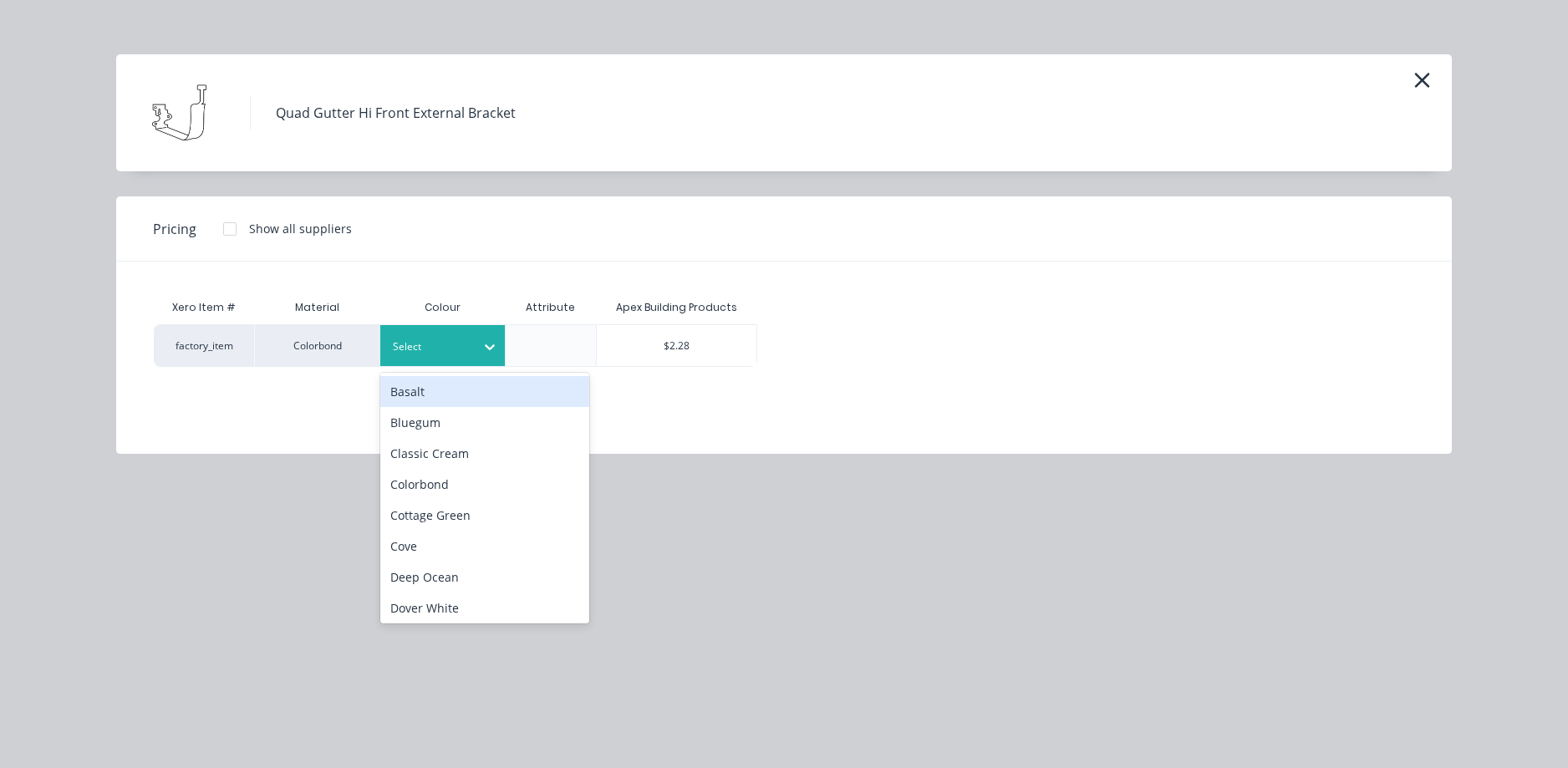
scroll to position [87, 0]
type input "wo"
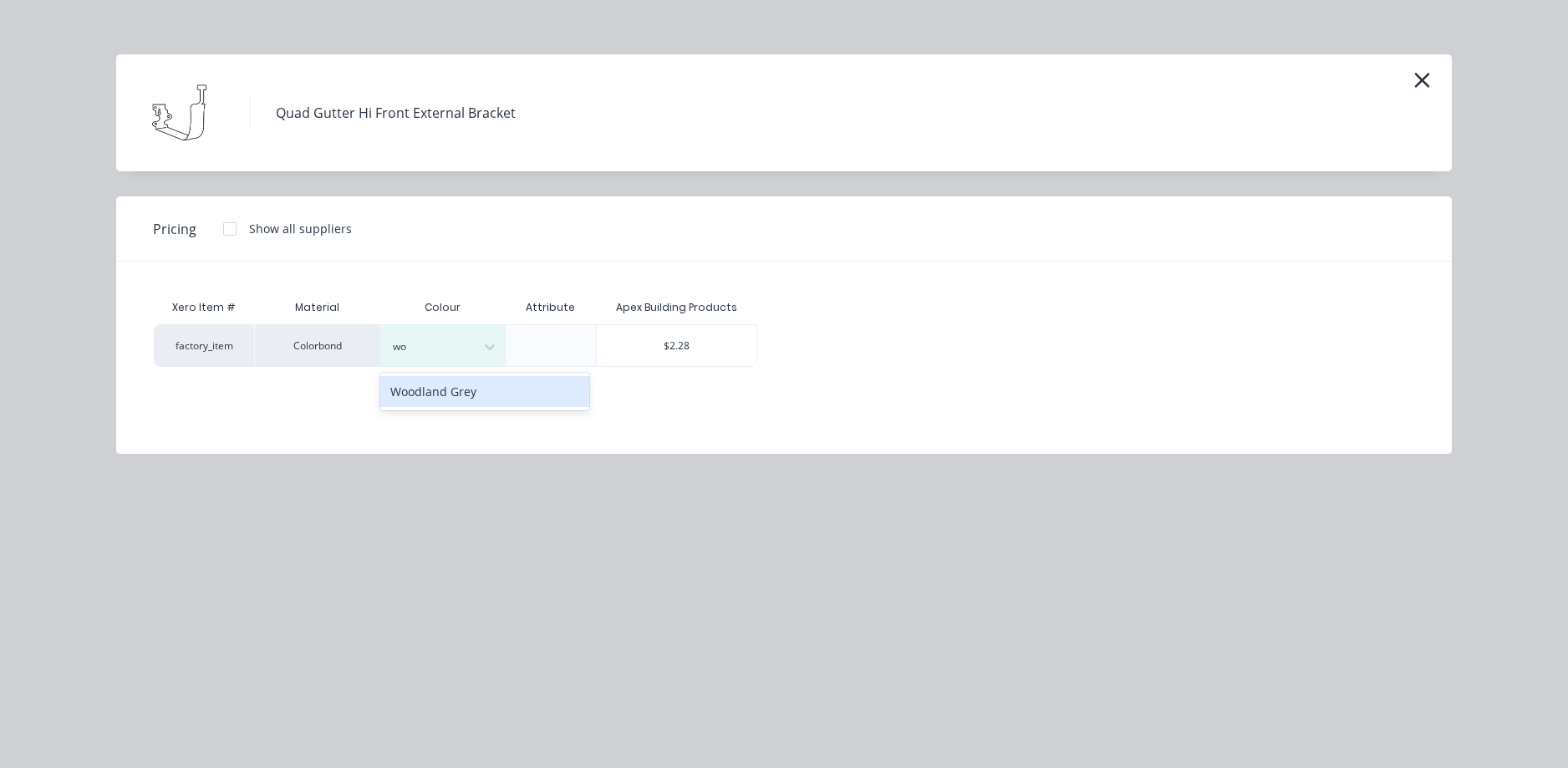
click at [450, 402] on div "Woodland Grey" at bounding box center [484, 391] width 209 height 31
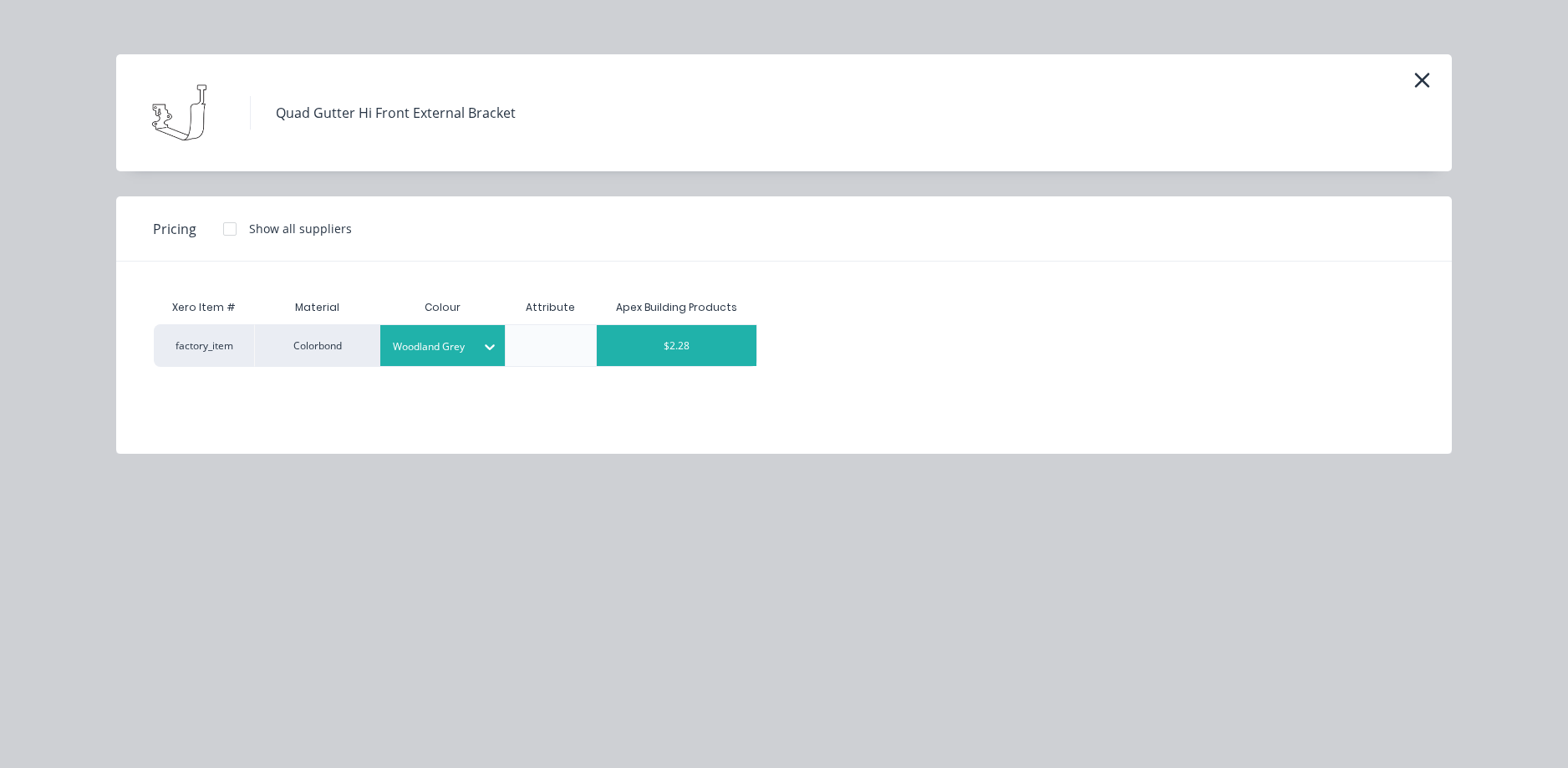
click at [667, 346] on div "$2.28" at bounding box center [676, 346] width 160 height 41
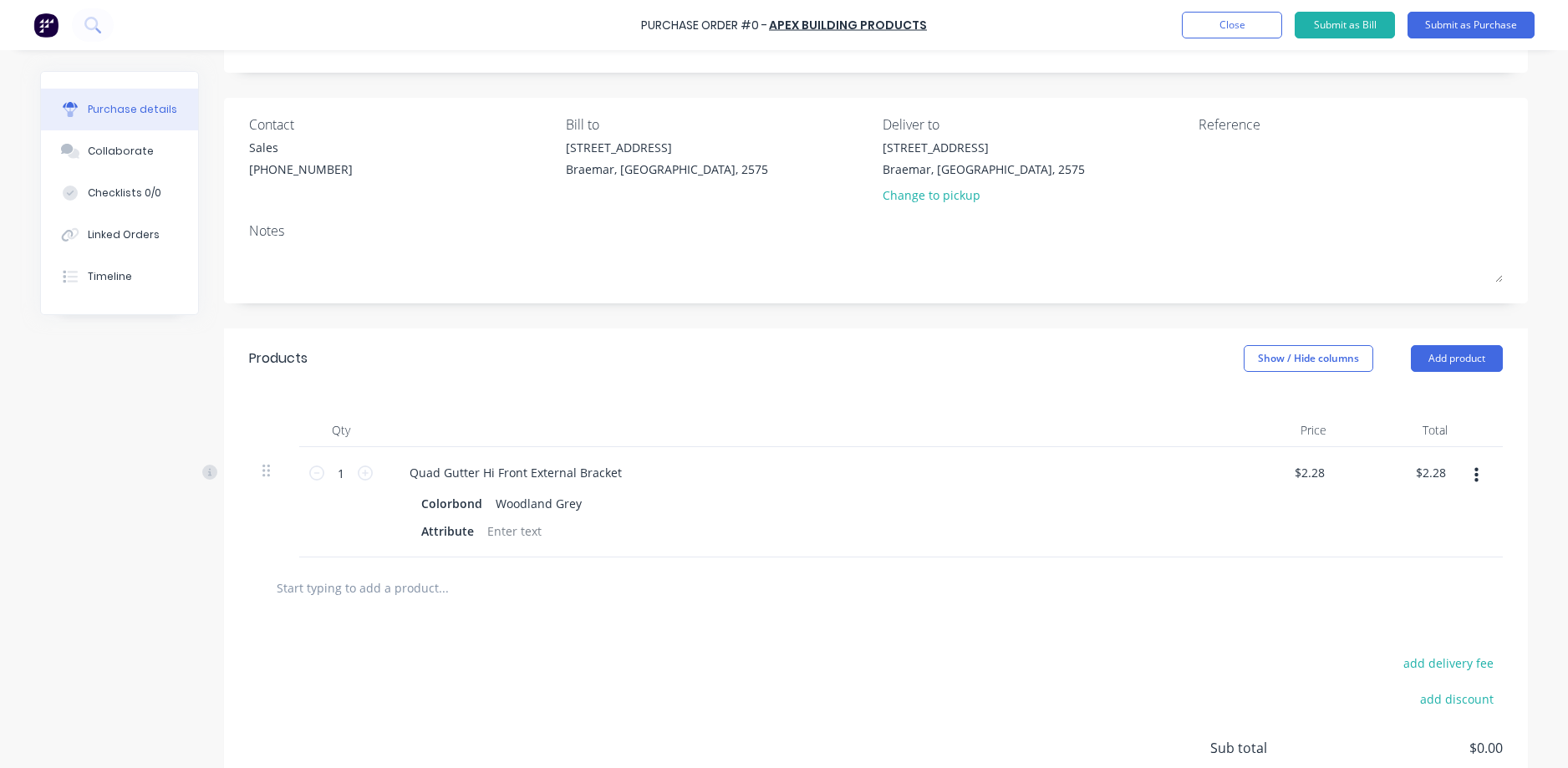
scroll to position [110, 0]
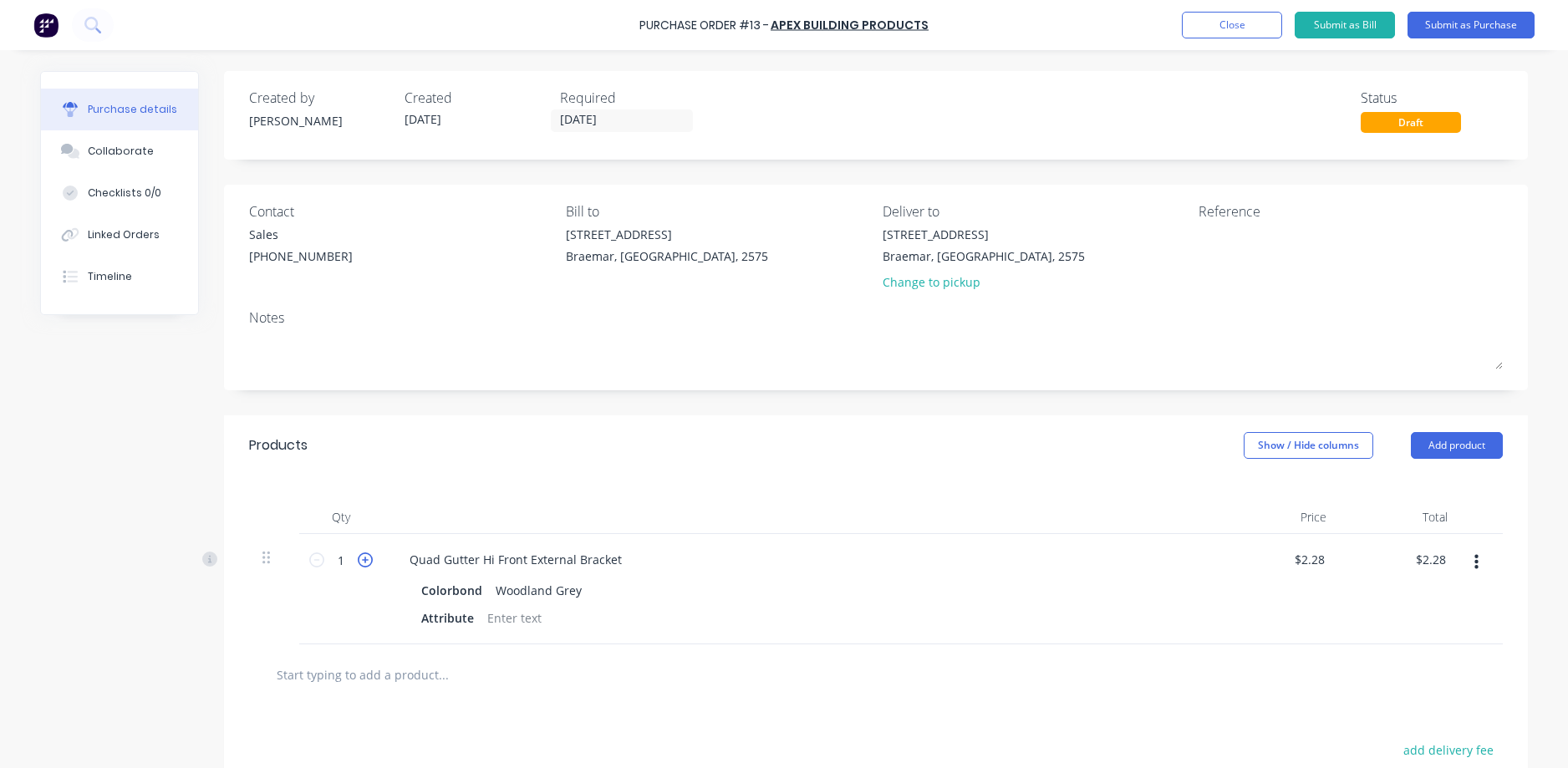
click at [357, 556] on icon at bounding box center [365, 560] width 15 height 15
type input "2"
type input "$4.56"
click at [357, 556] on icon at bounding box center [365, 560] width 15 height 15
type input "3"
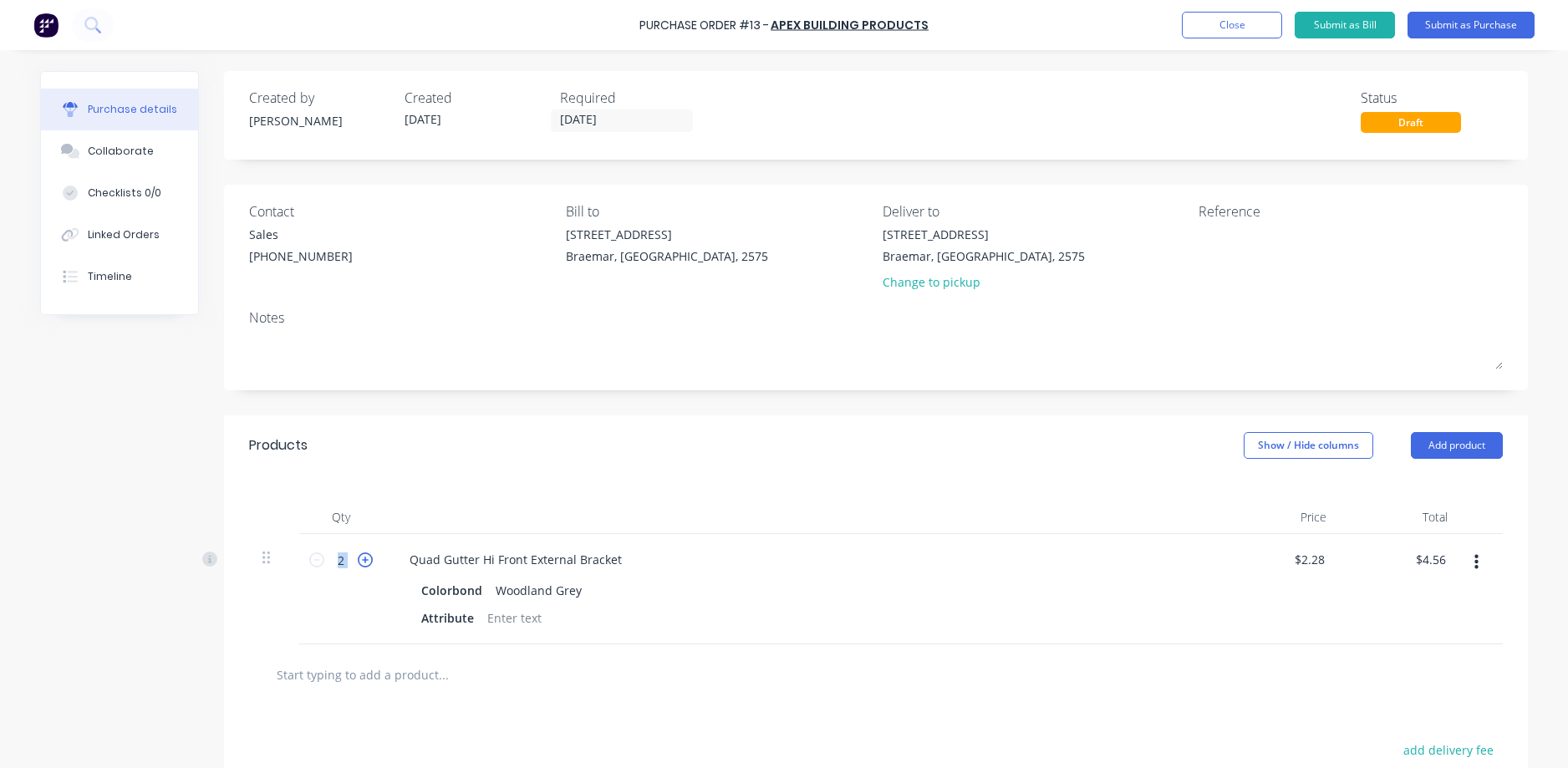
type input "$6.84"
click at [357, 556] on icon at bounding box center [365, 560] width 15 height 15
type input "4"
type input "$9.12"
click at [357, 556] on icon at bounding box center [365, 560] width 15 height 15
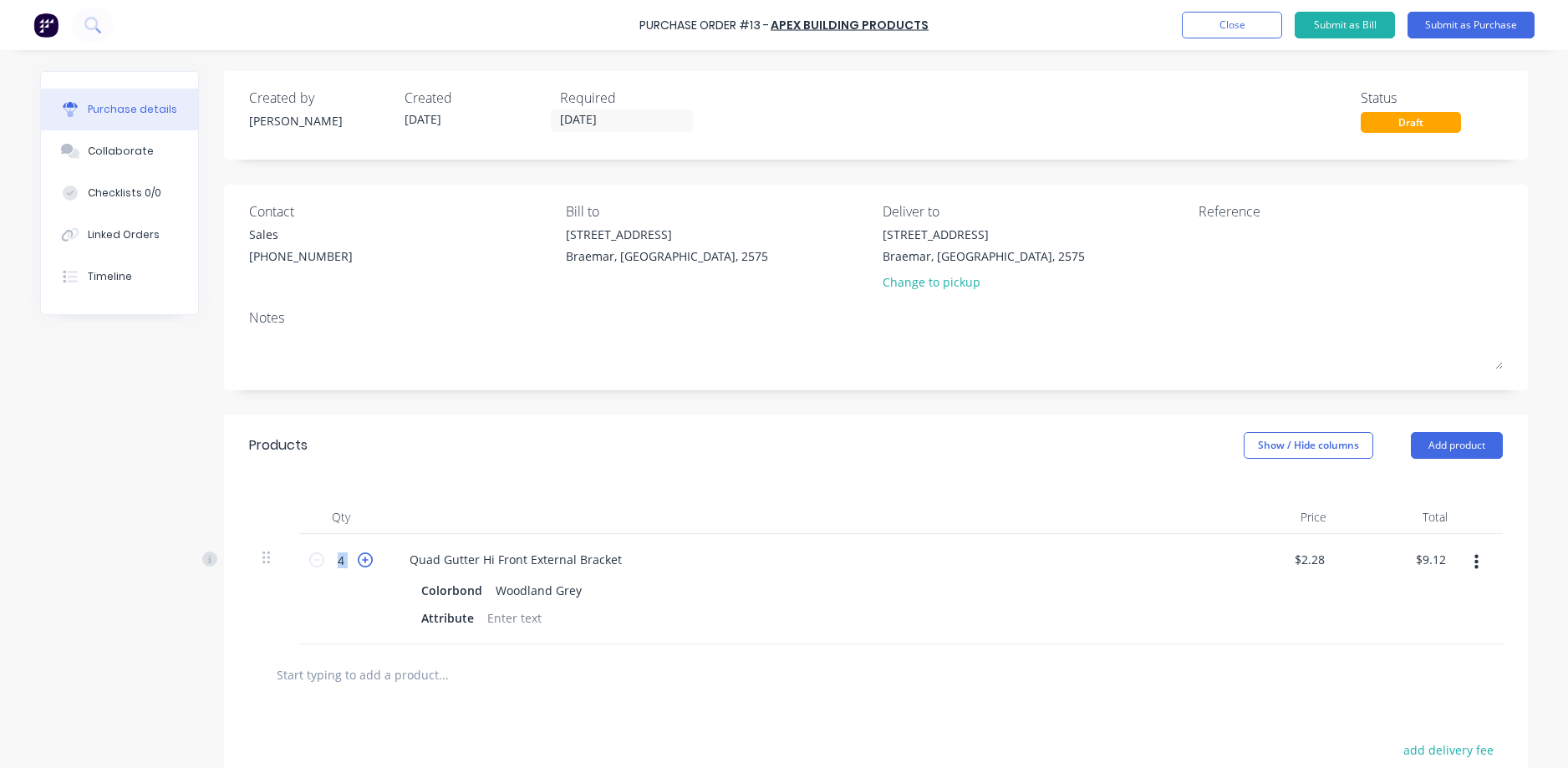
type input "5"
type input "$11.40"
click at [403, 669] on input "text" at bounding box center [443, 675] width 335 height 34
click at [432, 691] on div "quad" at bounding box center [876, 675] width 1254 height 61
click at [331, 658] on div "quad" at bounding box center [876, 675] width 1254 height 61
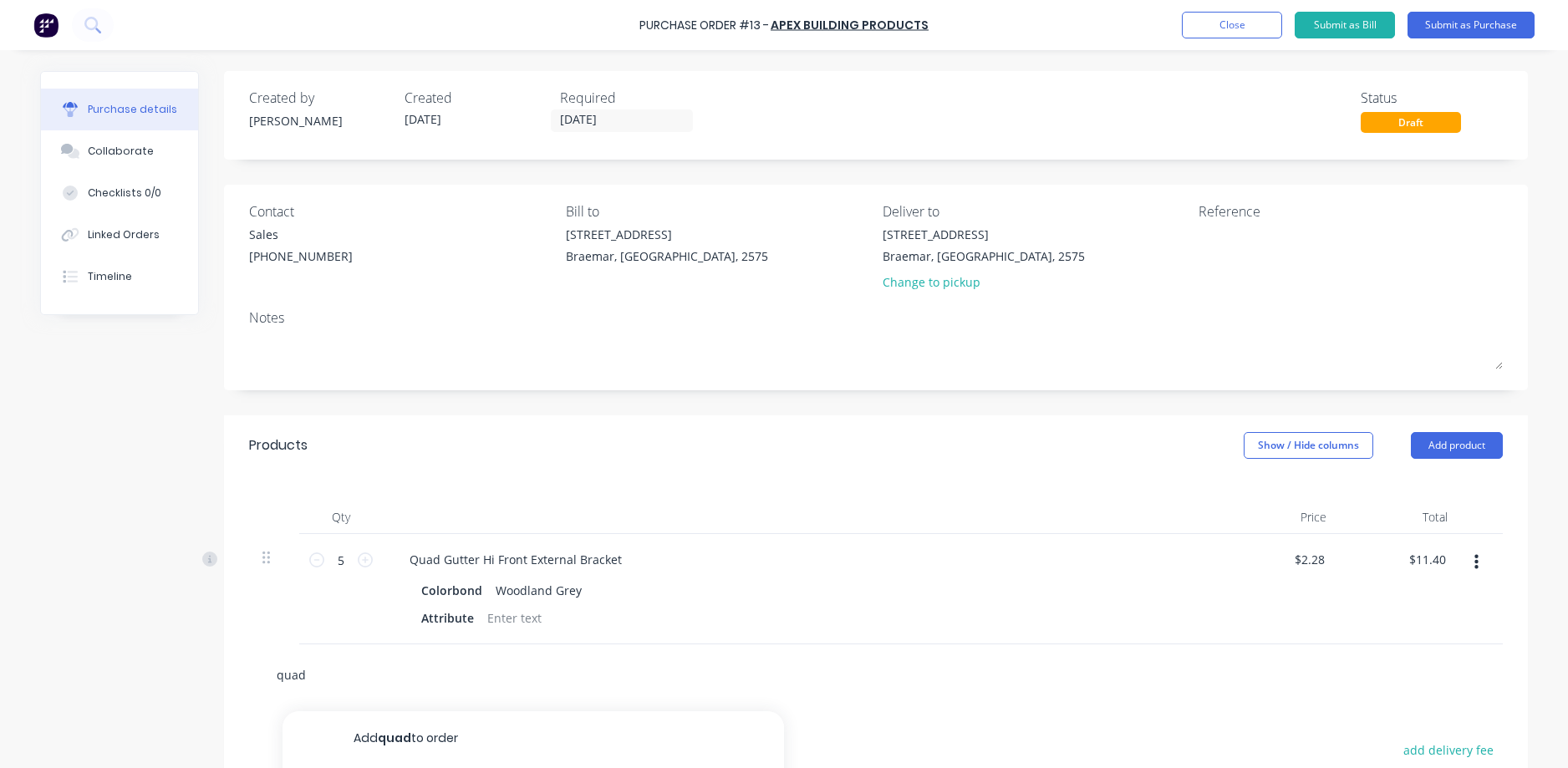
click at [320, 673] on input "quad" at bounding box center [443, 675] width 335 height 34
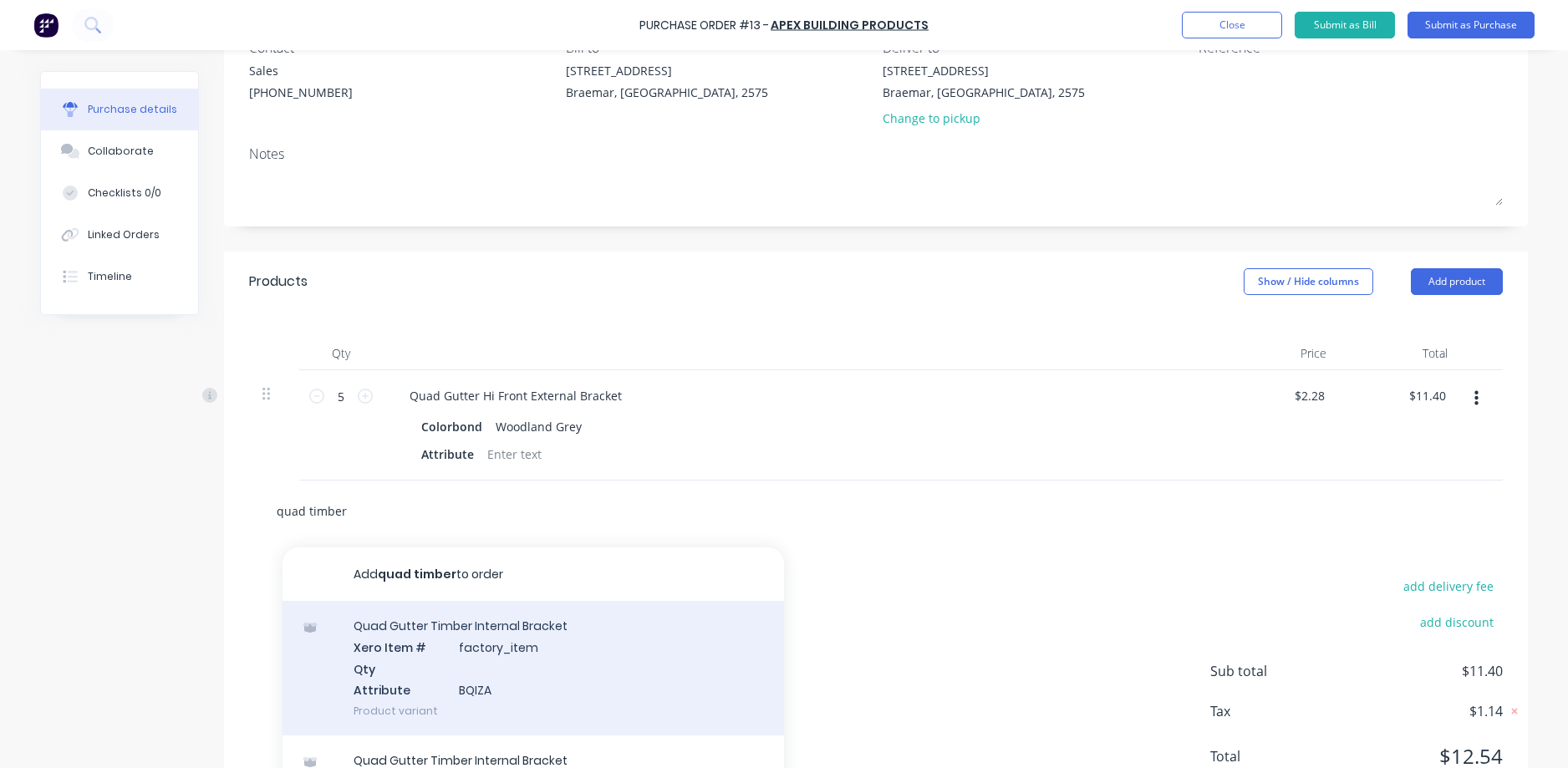
scroll to position [167, 0]
type input "quad timber"
click at [482, 645] on div "Quad Gutter Timber Internal Bracket Xero Item # factory_item Qty Attribute BQIZ…" at bounding box center [533, 664] width 502 height 134
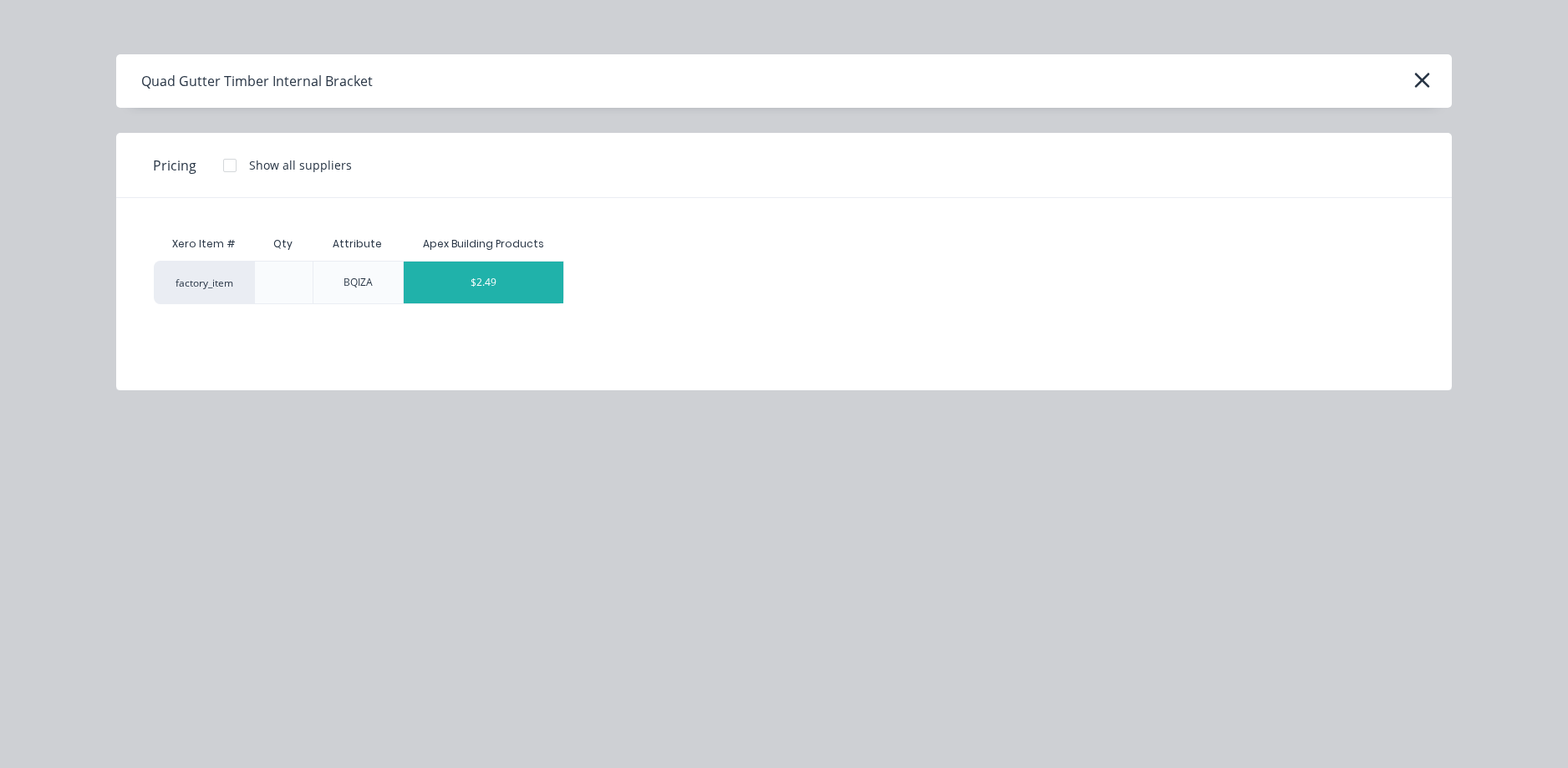
click at [502, 272] on div "$2.49" at bounding box center [483, 282] width 160 height 41
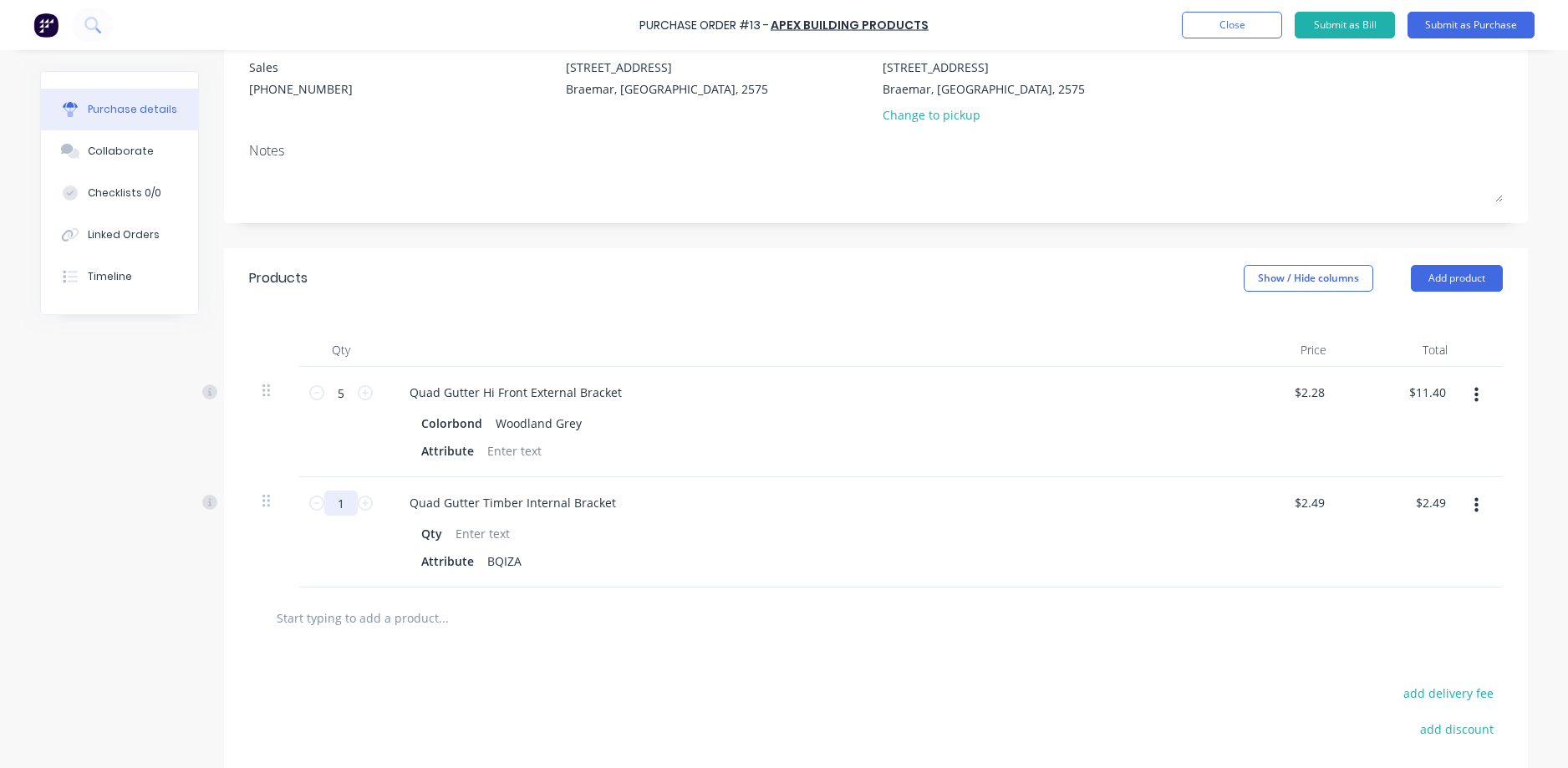
click at [345, 504] on input "1" at bounding box center [341, 504] width 34 height 25
type input "2"
type input "$4.98"
type input "20"
type input "$49.80"
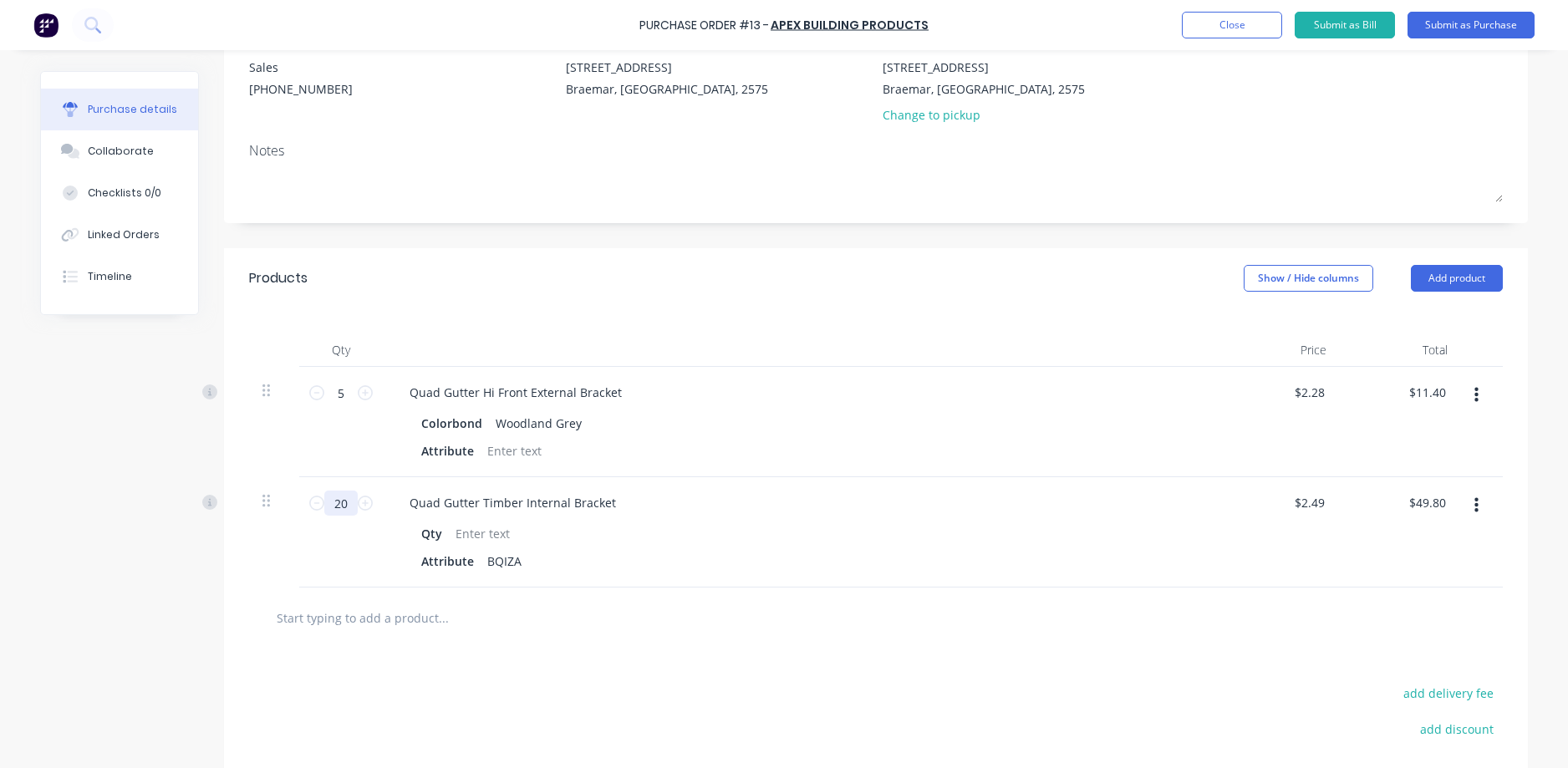
type input "20"
click at [611, 645] on div at bounding box center [876, 618] width 1254 height 61
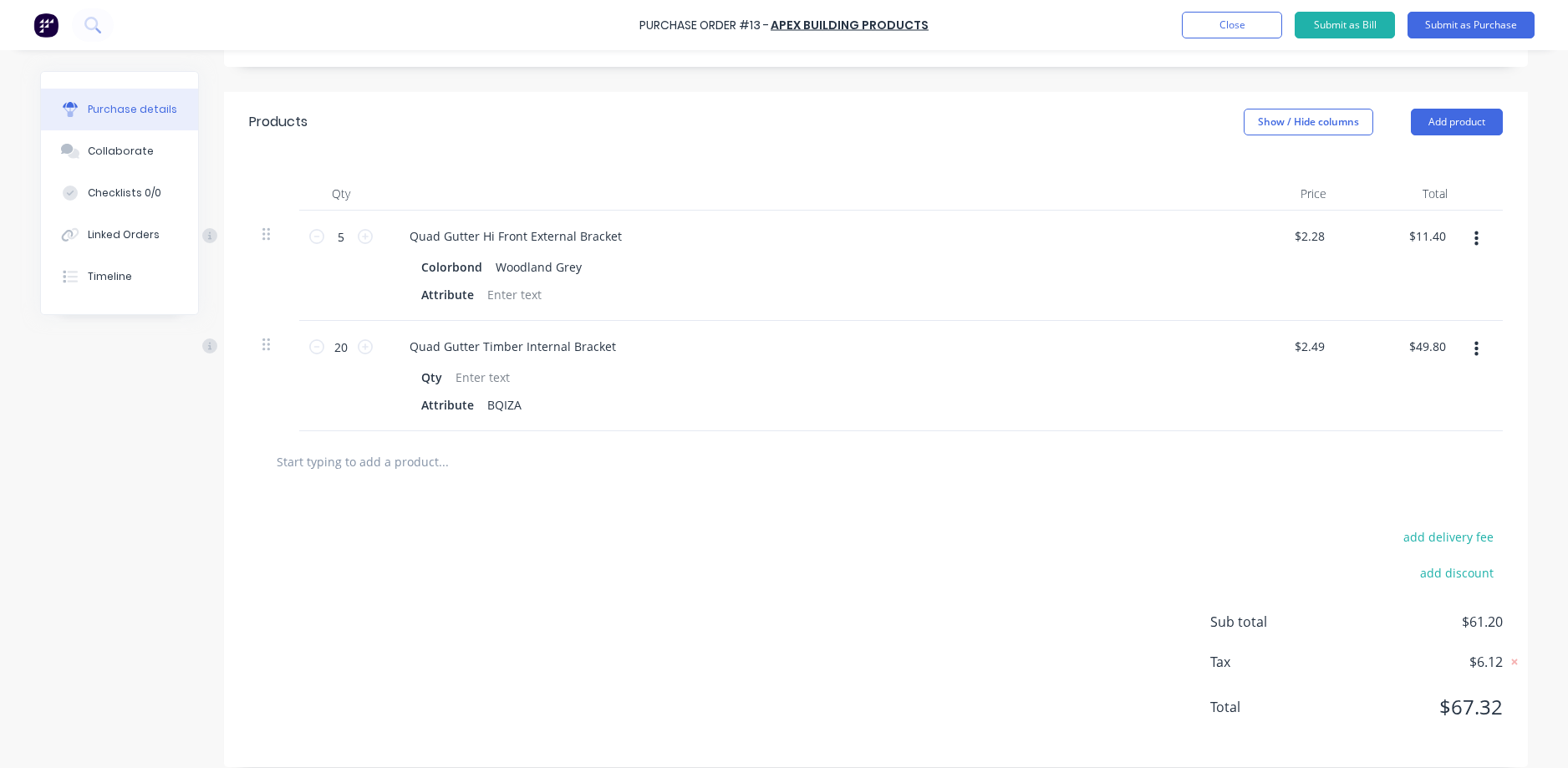
scroll to position [340, 0]
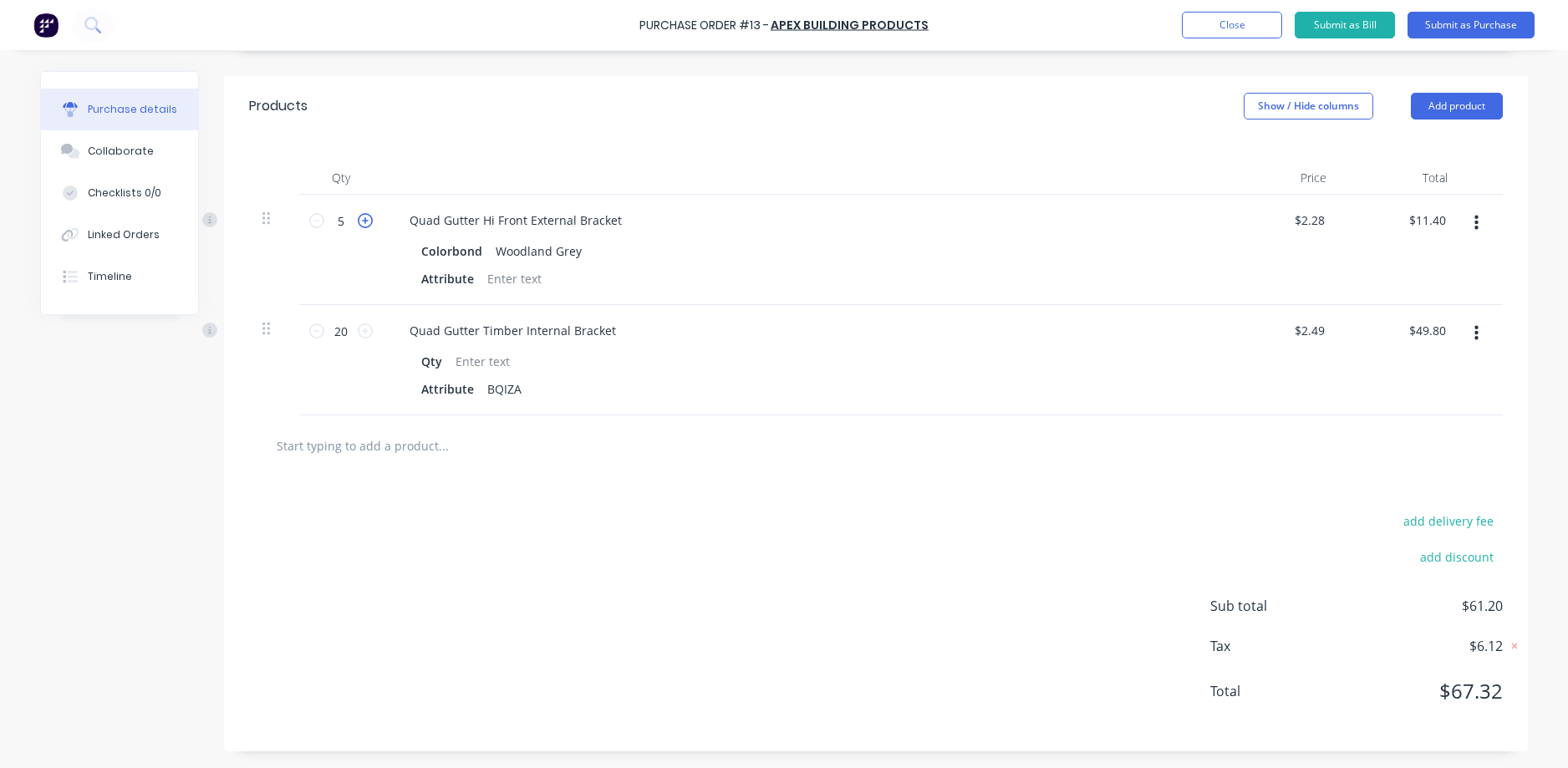
click at [361, 214] on icon at bounding box center [365, 221] width 15 height 15
type input "6"
type input "$13.68"
click at [341, 222] on input "6" at bounding box center [341, 221] width 34 height 25
type input "1"
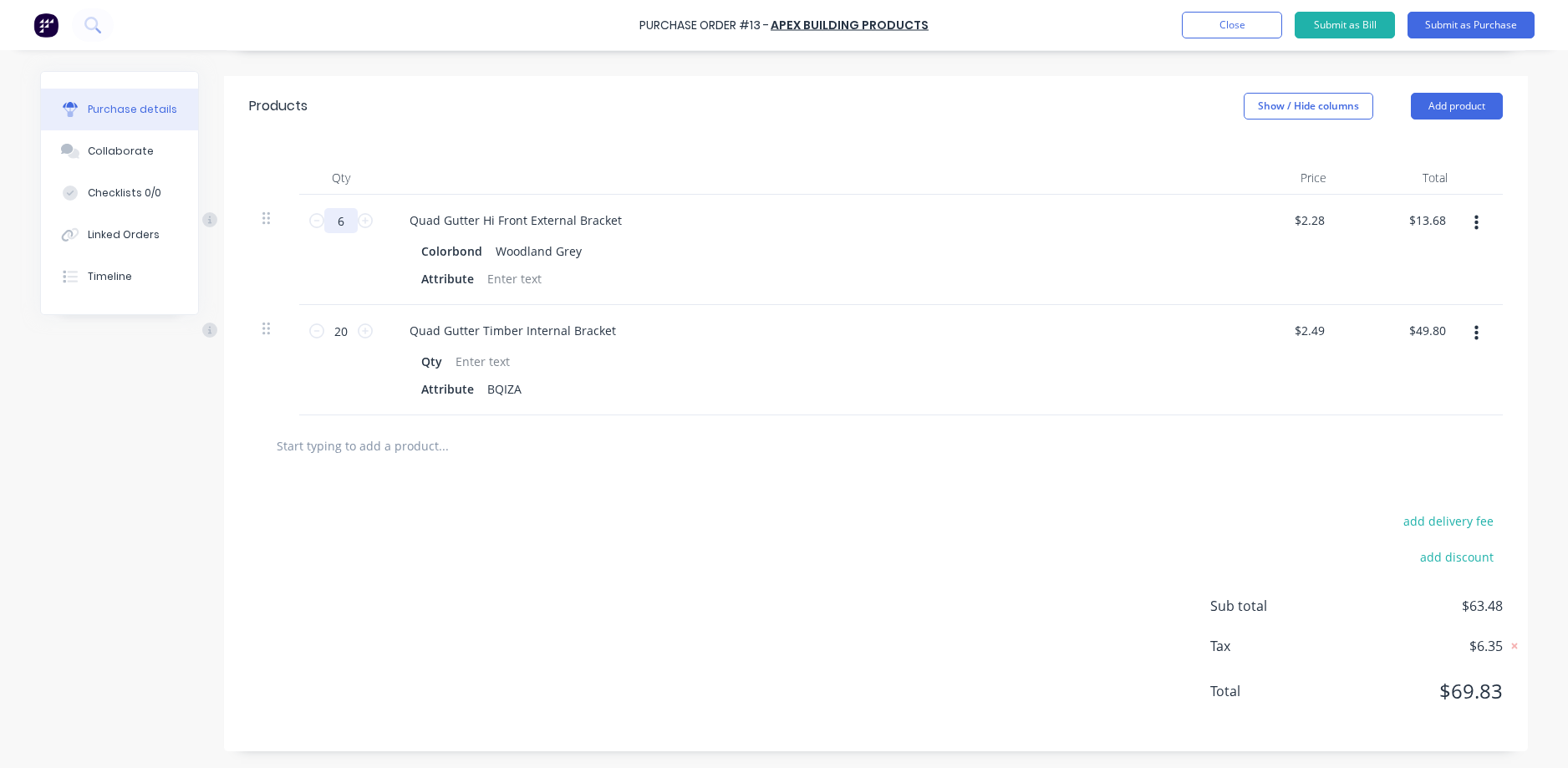
type input "$2.28"
type input "10"
type input "$22.80"
type input "10"
click at [565, 506] on div "add delivery fee add discount Sub total $72.60 Tax $7.26 Total $79.86" at bounding box center [875, 613] width 1304 height 275
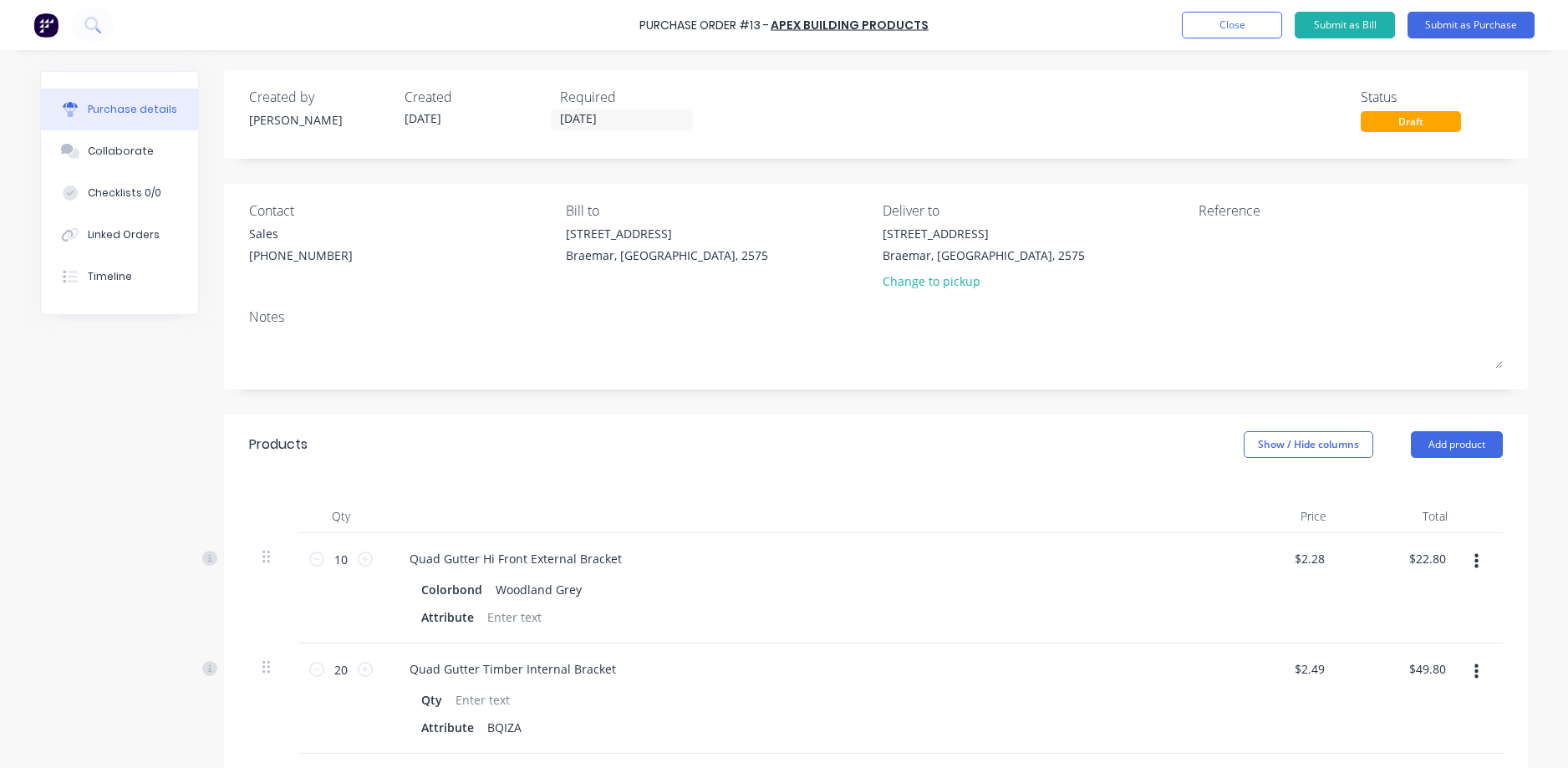
scroll to position [0, 0]
click at [1467, 27] on button "Submit as Purchase" at bounding box center [1471, 25] width 127 height 27
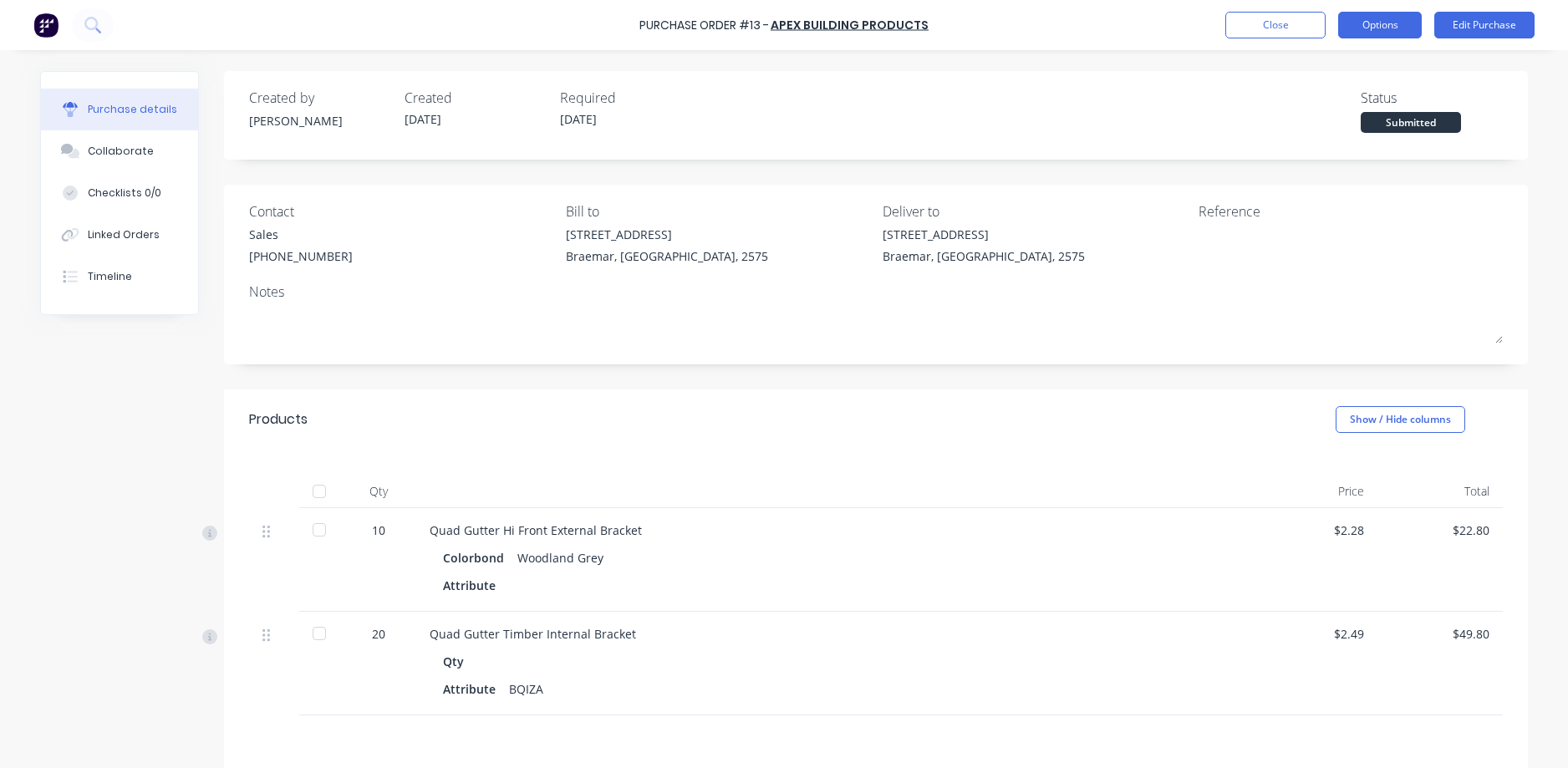
click at [1393, 30] on button "Options" at bounding box center [1380, 25] width 84 height 27
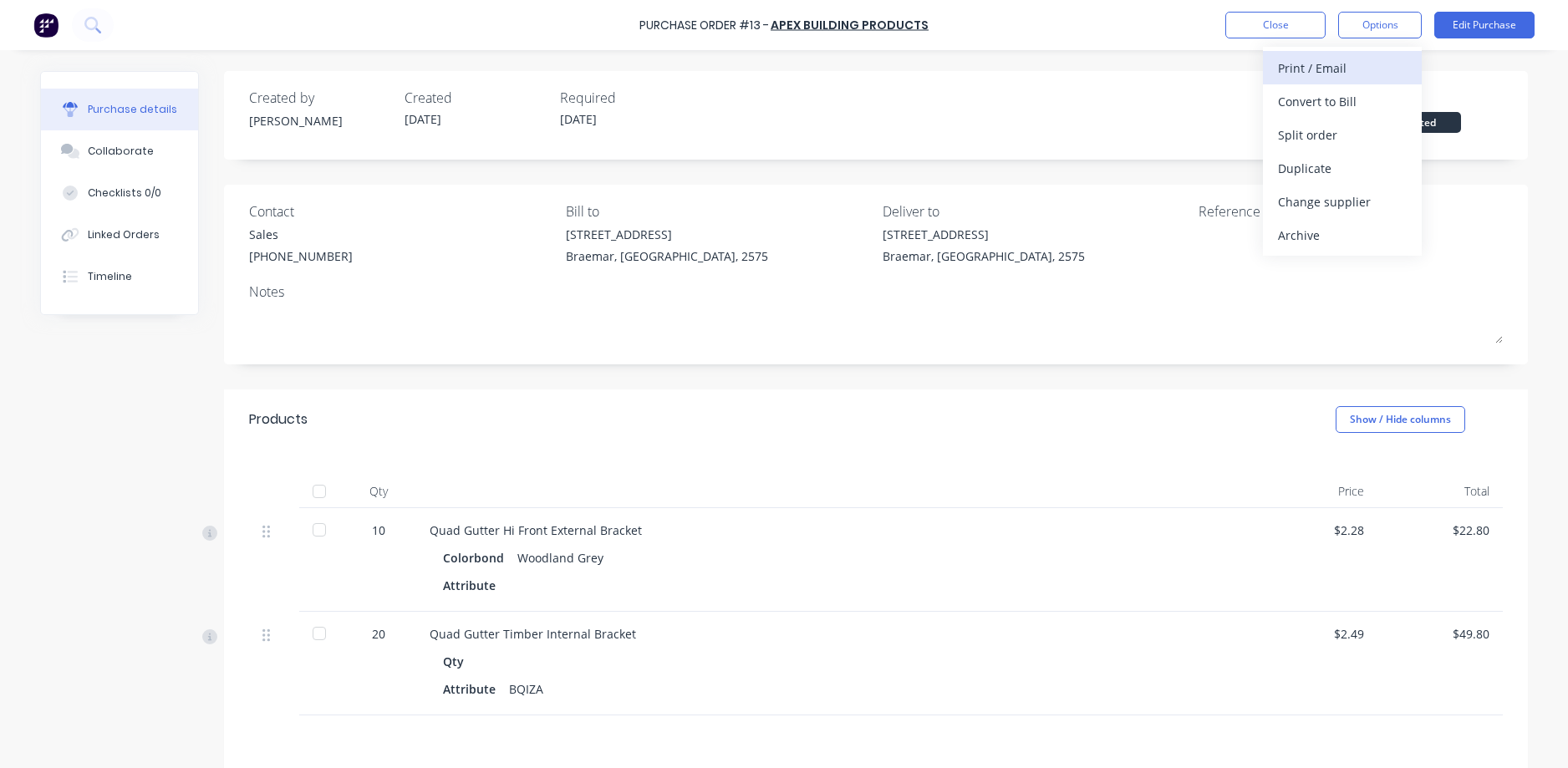
click at [1364, 63] on div "Print / Email" at bounding box center [1342, 68] width 128 height 25
click at [1289, 109] on div "With pricing" at bounding box center [1342, 101] width 128 height 25
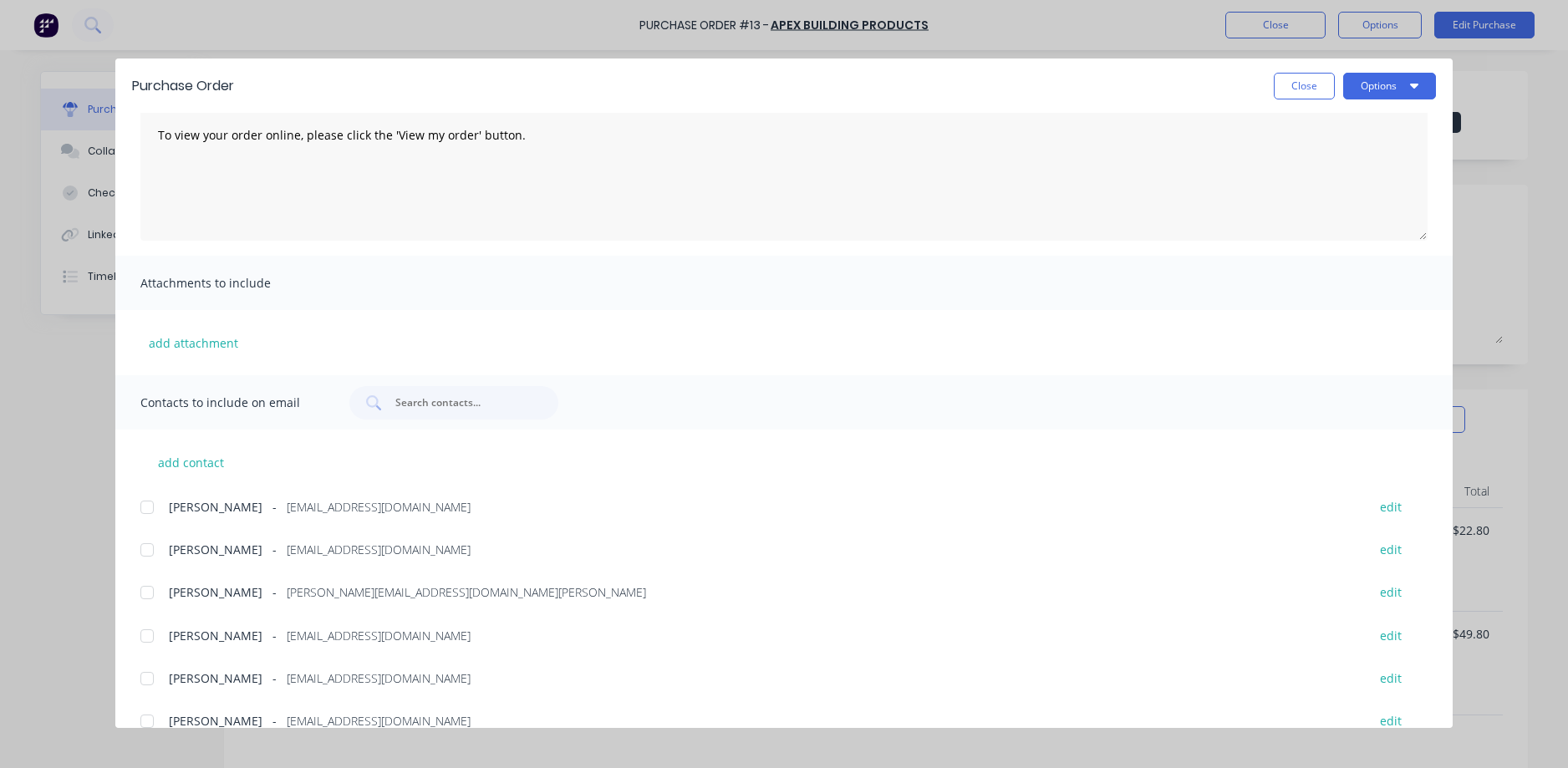
scroll to position [349, 0]
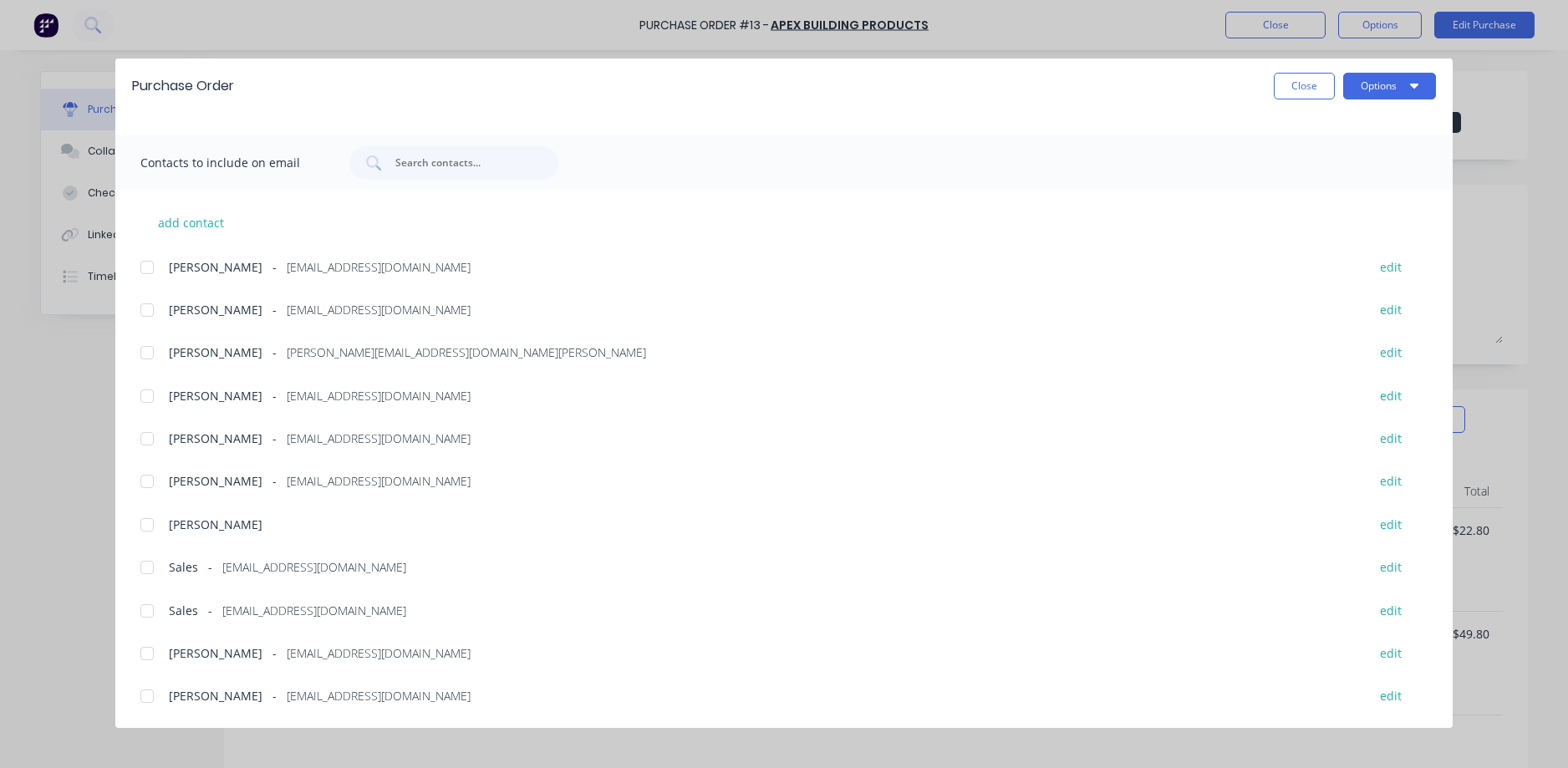
click at [144, 610] on div at bounding box center [147, 611] width 34 height 34
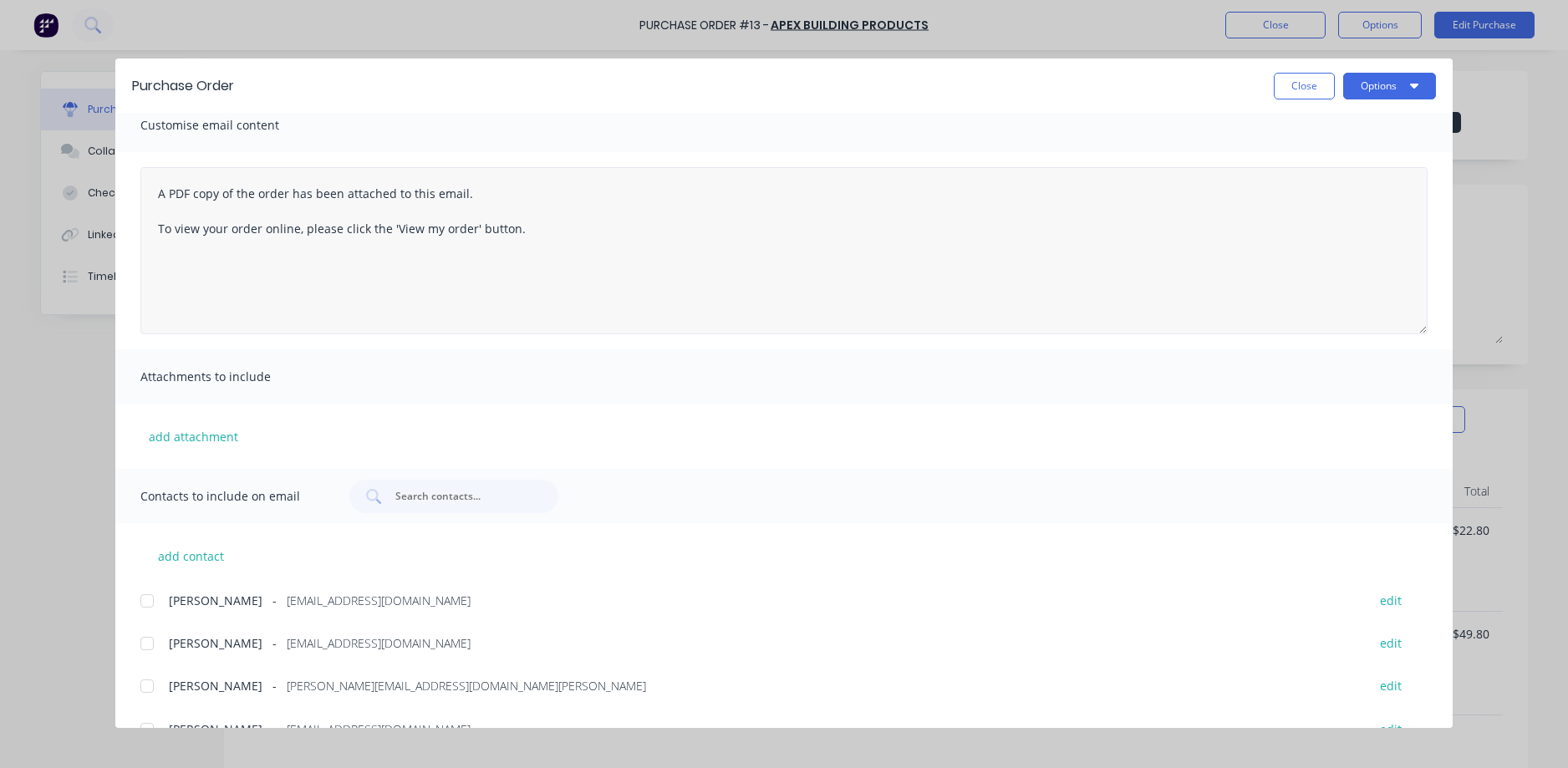
scroll to position [14, 0]
click at [1360, 90] on button "Options" at bounding box center [1390, 86] width 93 height 27
click at [1326, 201] on div "Email" at bounding box center [1356, 195] width 128 height 25
click at [1357, 19] on div "Purchase Order Close Options Customise email content A PDF copy of the order ha…" at bounding box center [784, 384] width 1568 height 768
click at [1357, 87] on button "Options" at bounding box center [1390, 86] width 93 height 27
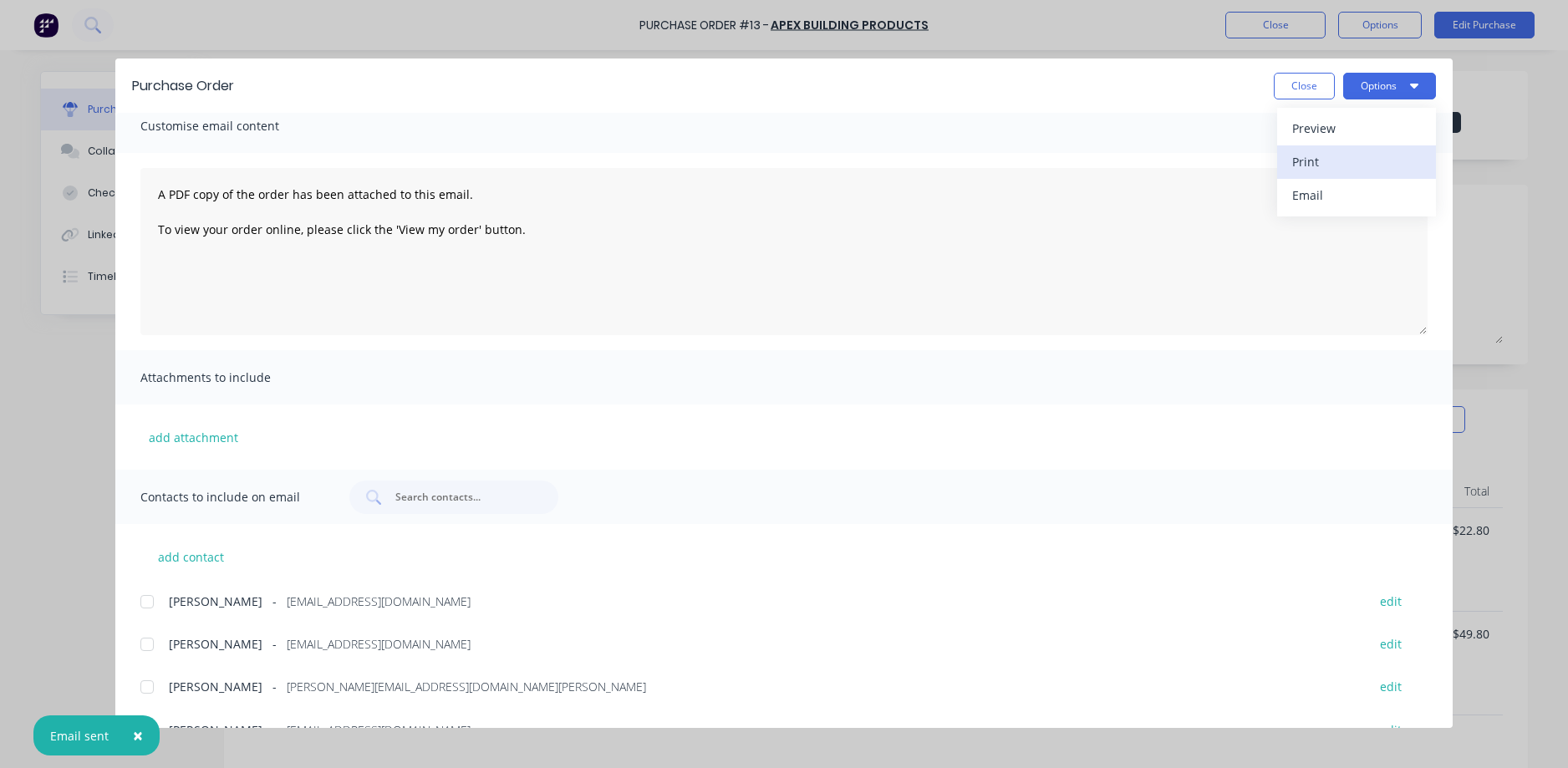
click at [1354, 156] on div "Print" at bounding box center [1356, 161] width 128 height 25
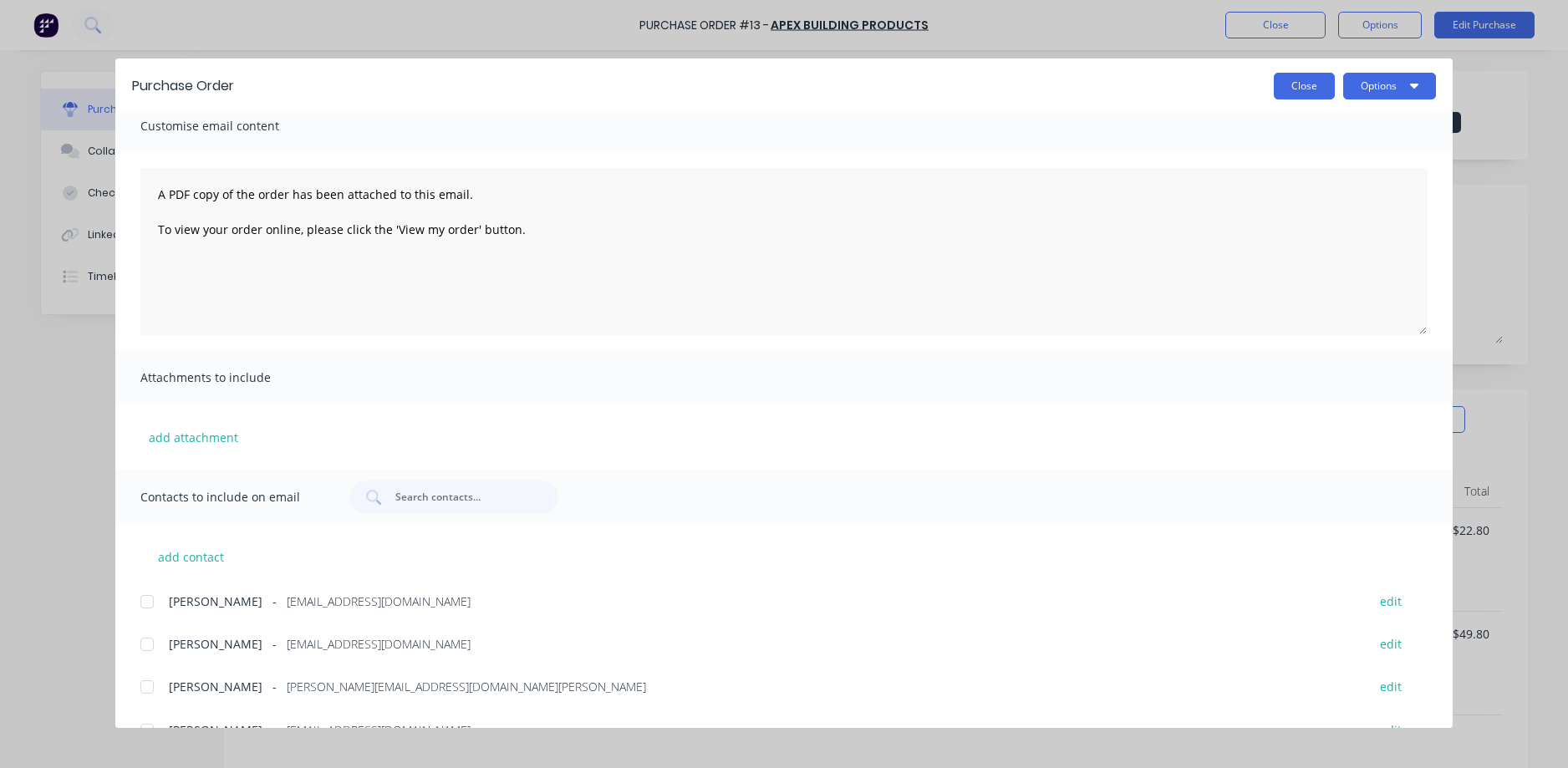
click at [1300, 84] on button "Close" at bounding box center [1304, 86] width 61 height 27
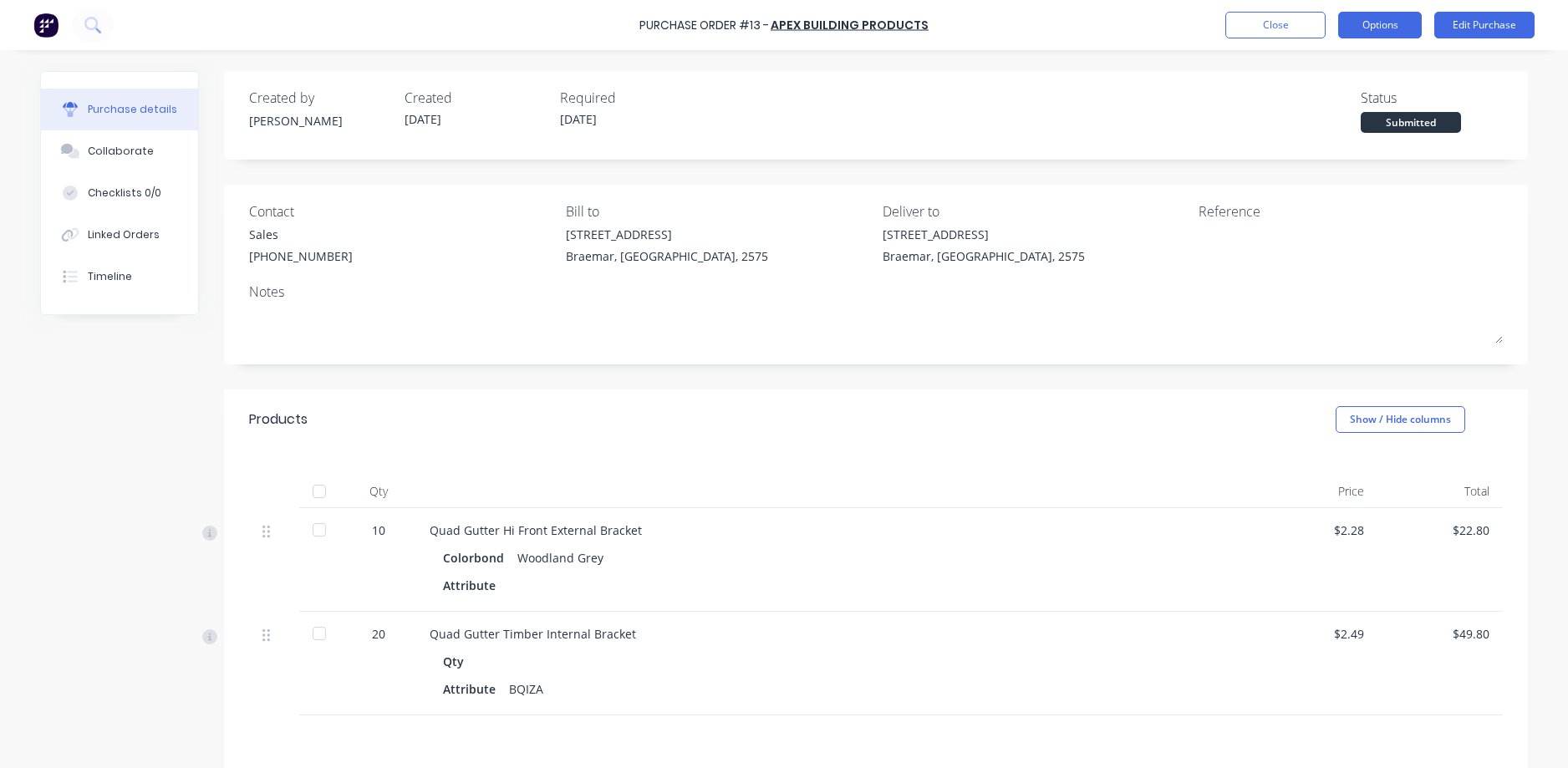
click at [1378, 29] on button "Options" at bounding box center [1380, 25] width 84 height 27
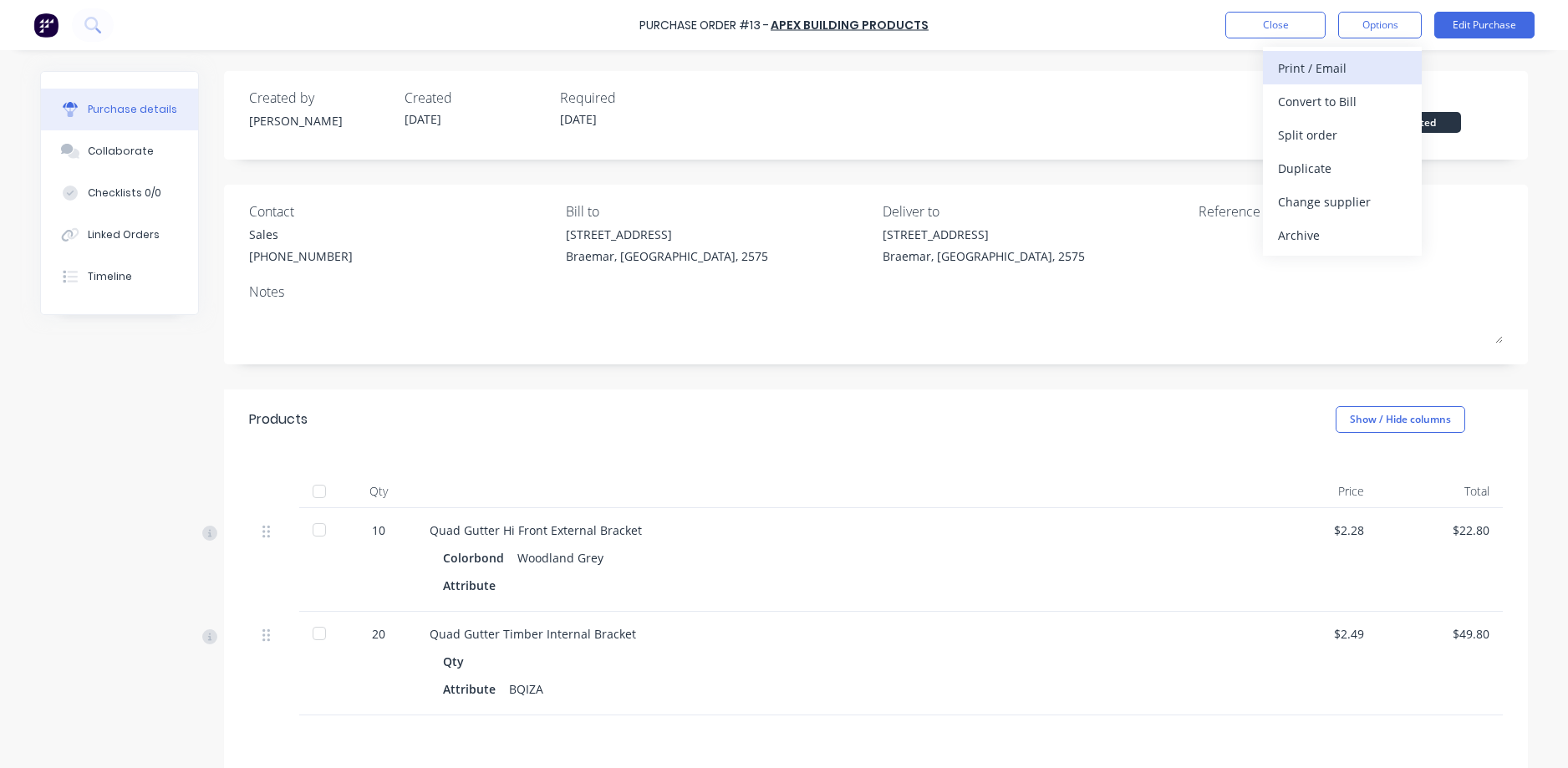
click at [1331, 74] on div "Print / Email" at bounding box center [1342, 68] width 128 height 25
click at [1323, 131] on div "Without pricing" at bounding box center [1342, 134] width 128 height 25
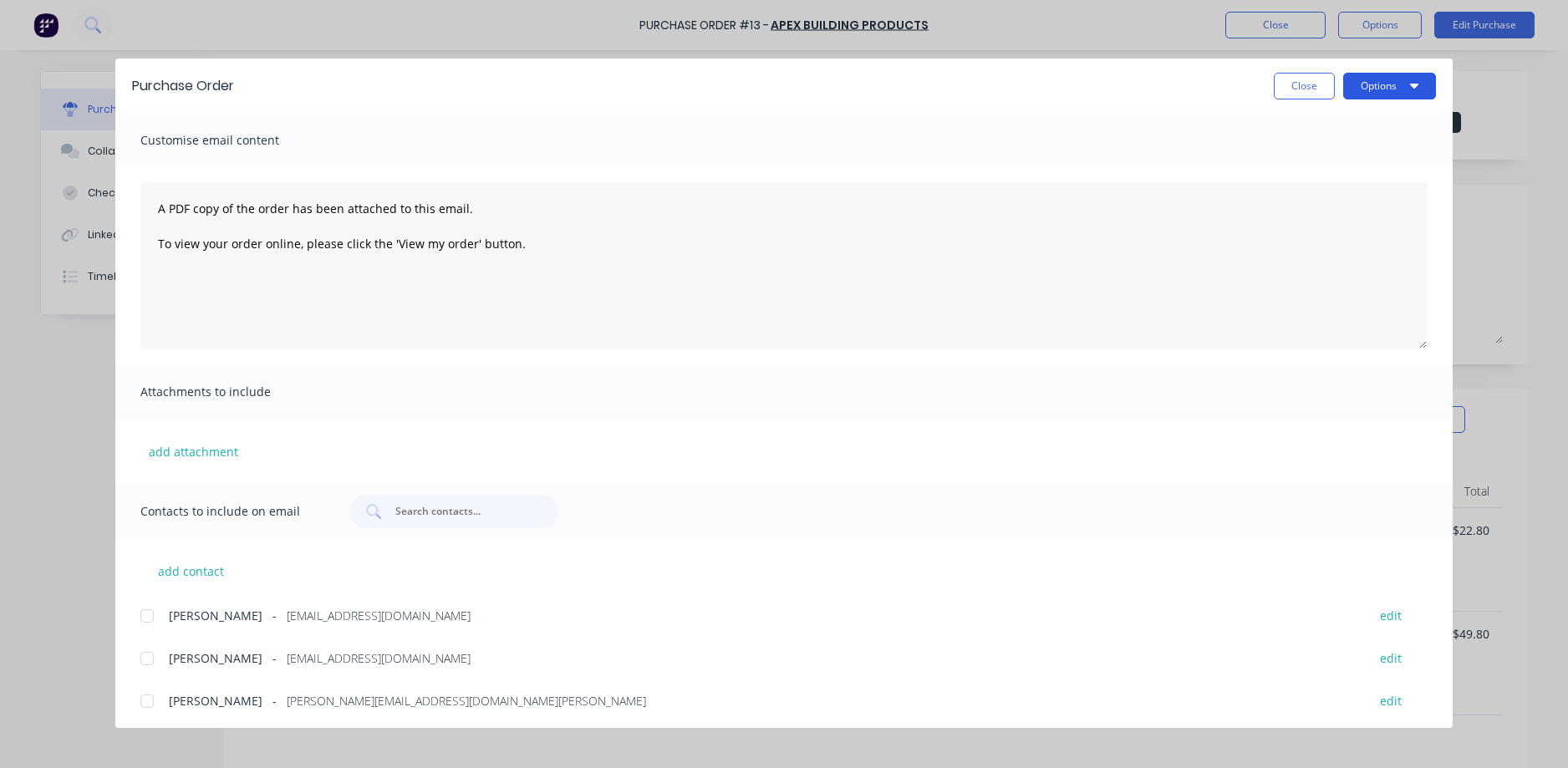
click at [1358, 87] on button "Options" at bounding box center [1390, 86] width 93 height 27
click at [1352, 156] on div "Print" at bounding box center [1356, 161] width 128 height 25
click at [1289, 88] on button "Close" at bounding box center [1304, 86] width 61 height 27
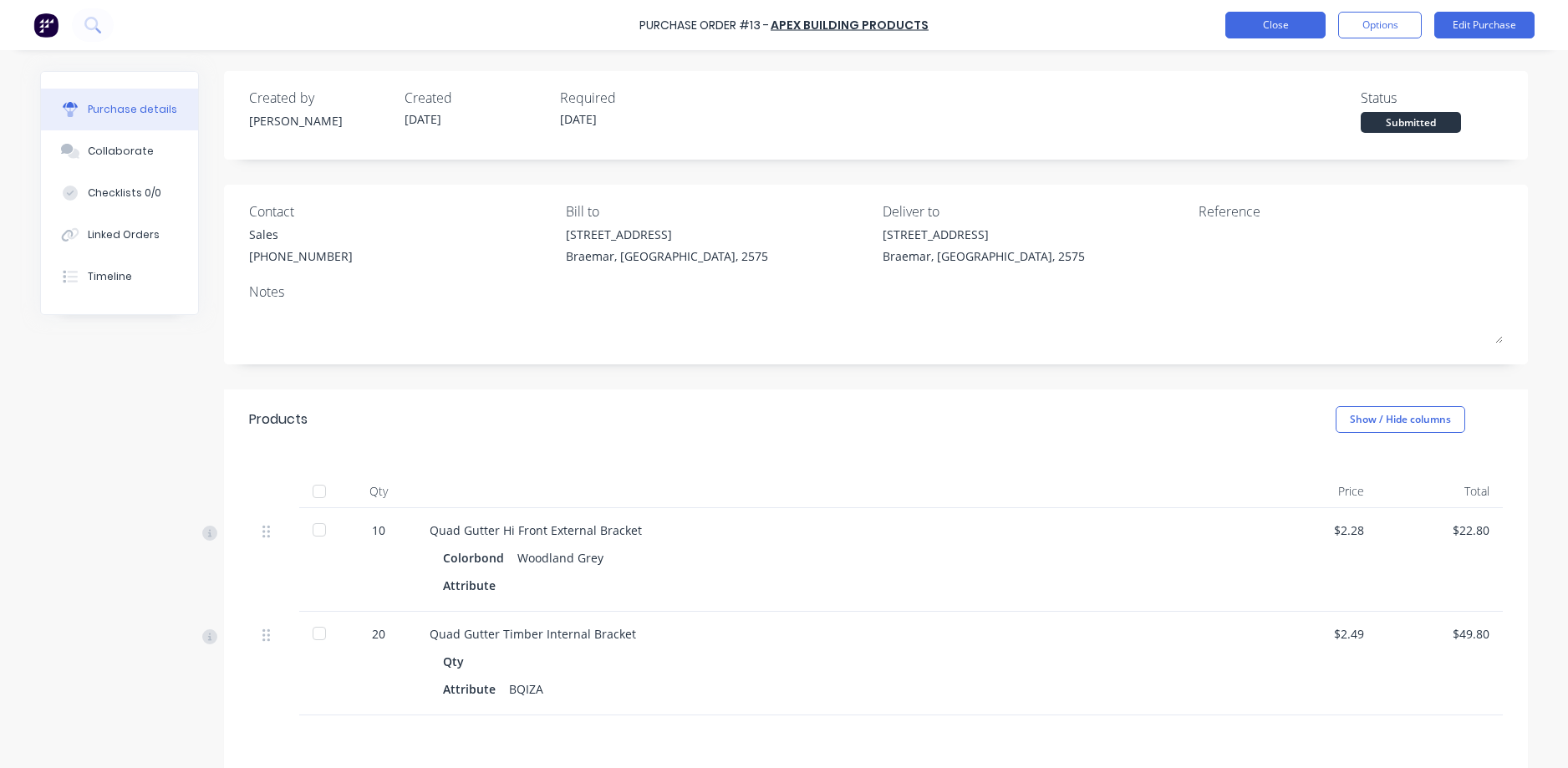
click at [1274, 35] on button "Close" at bounding box center [1275, 25] width 101 height 27
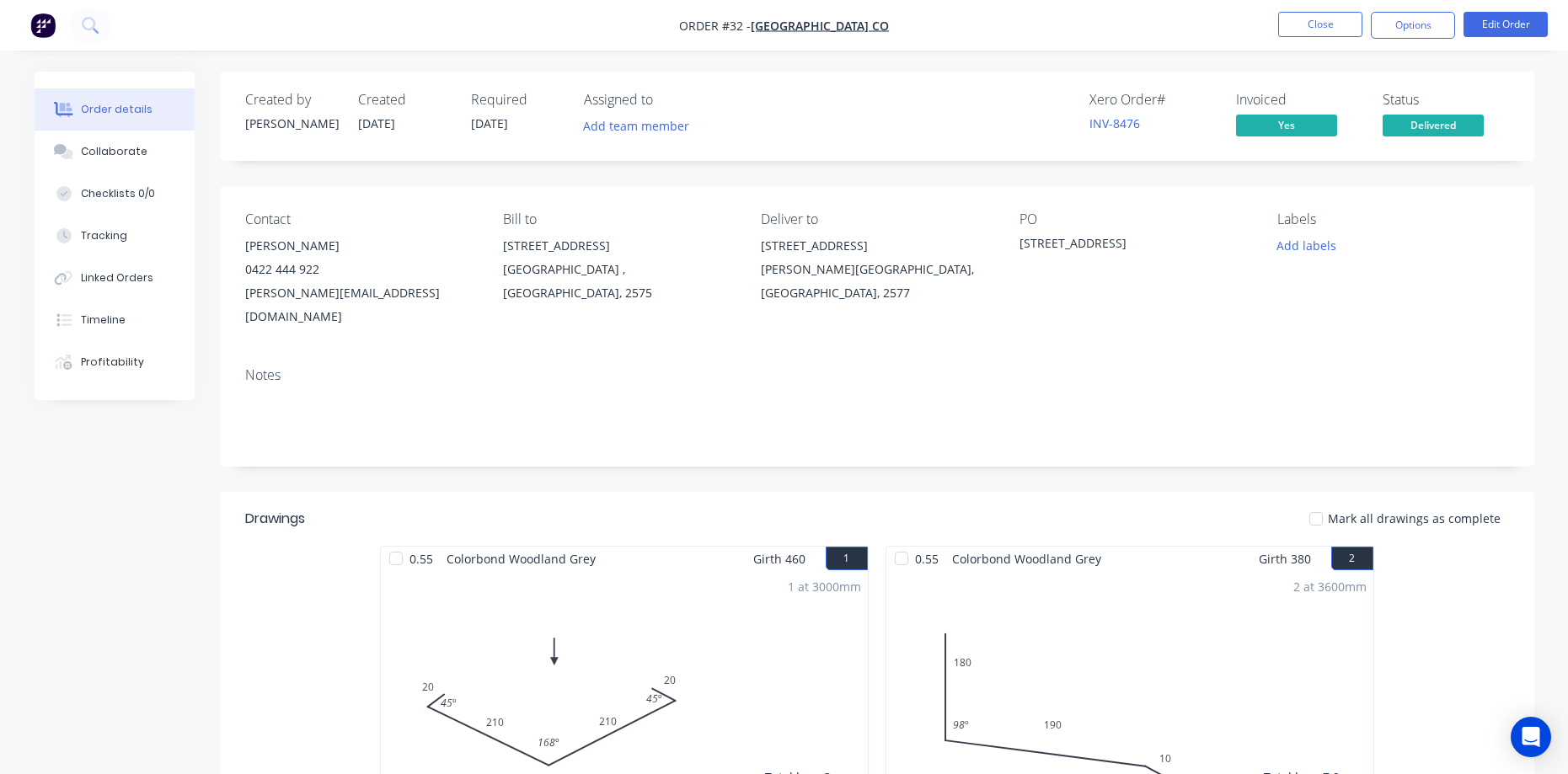
click at [1330, 23] on button "Close" at bounding box center [1320, 25] width 84 height 26
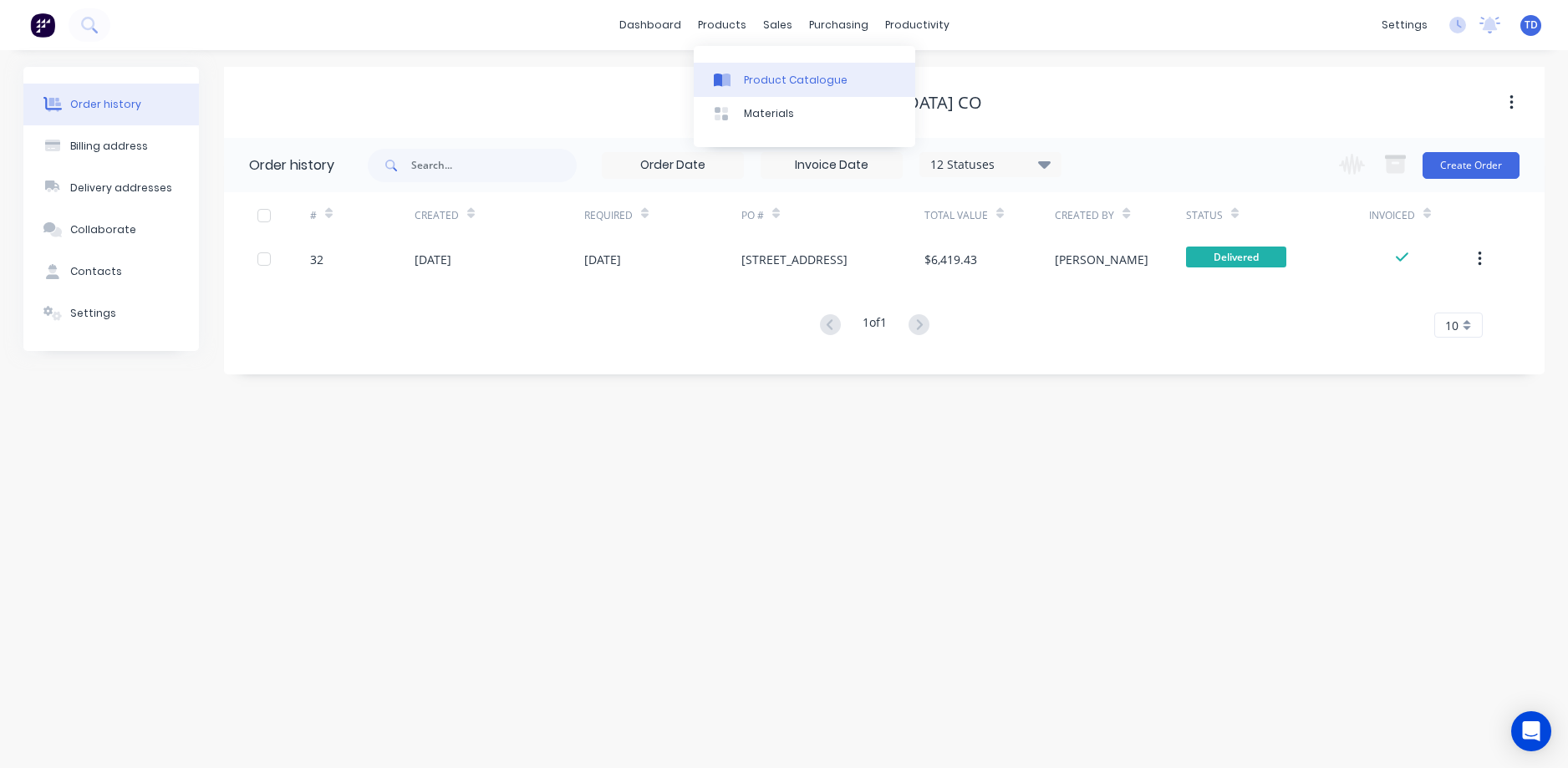
click at [743, 77] on div "Product Catalogue" at bounding box center [795, 80] width 104 height 15
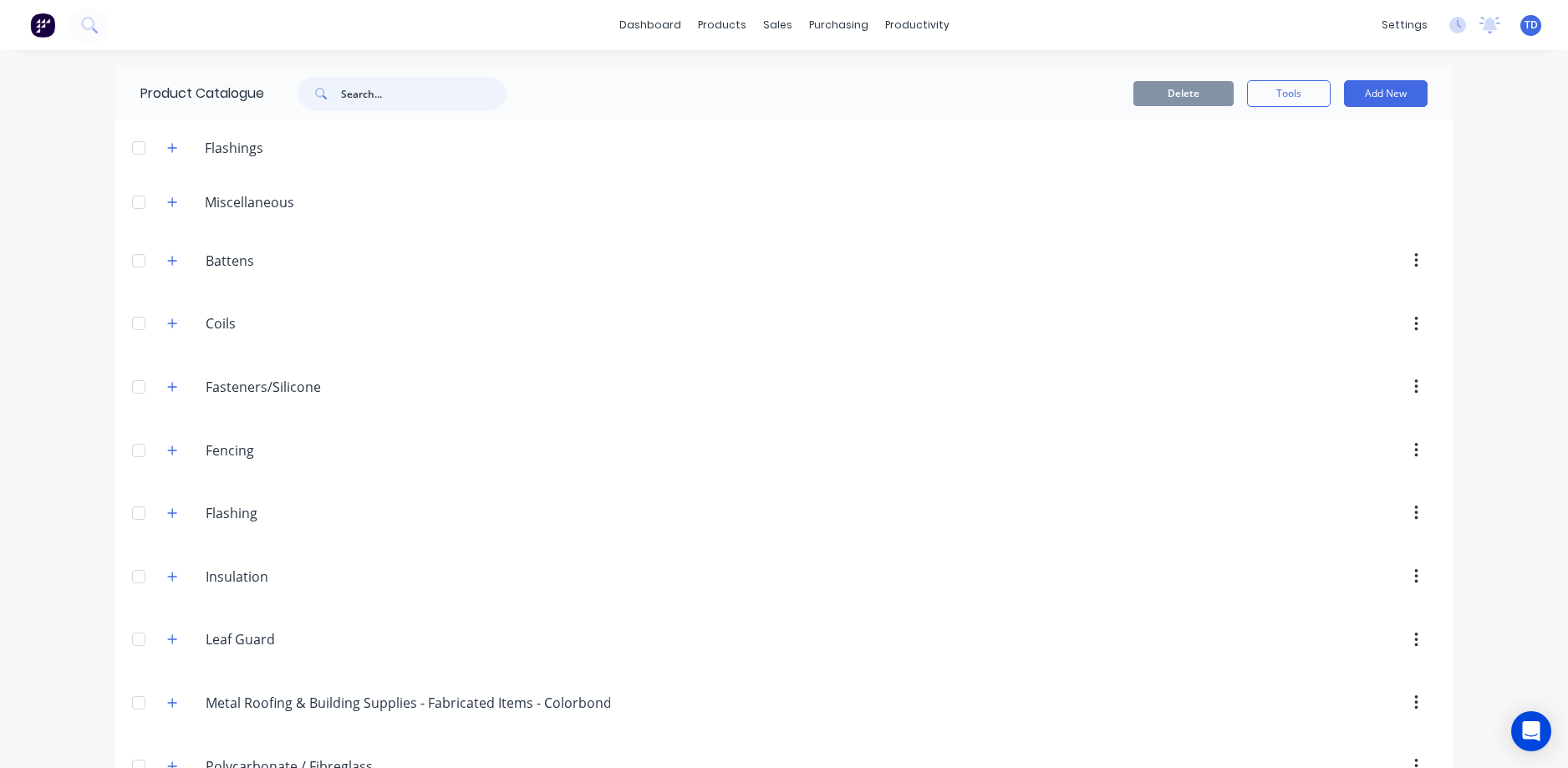
click at [345, 93] on input "text" at bounding box center [424, 94] width 166 height 34
type input "0-14500"
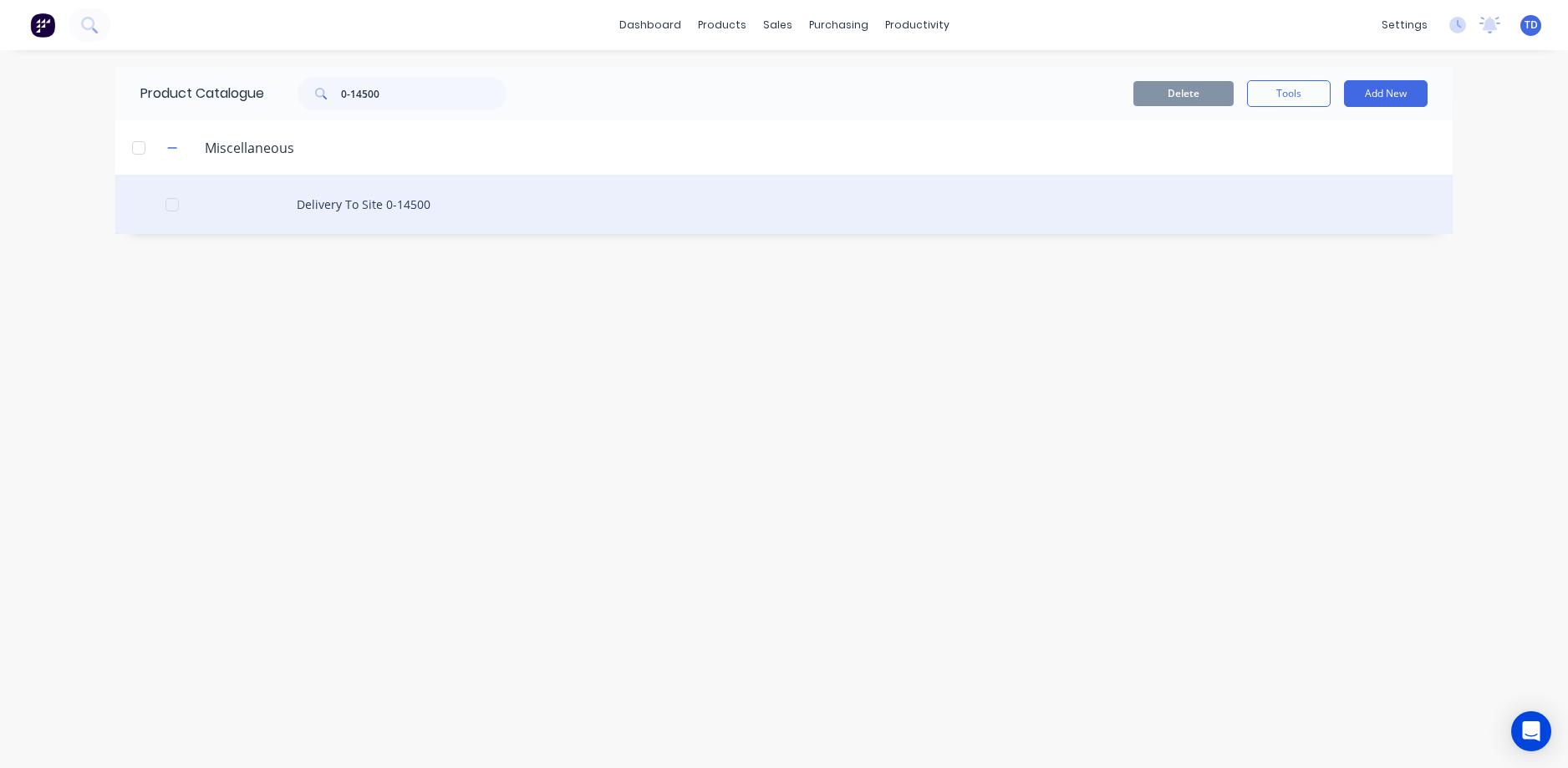
click at [340, 198] on div "Delivery To Site 0-14500" at bounding box center [784, 204] width 1337 height 59
type textarea "x"
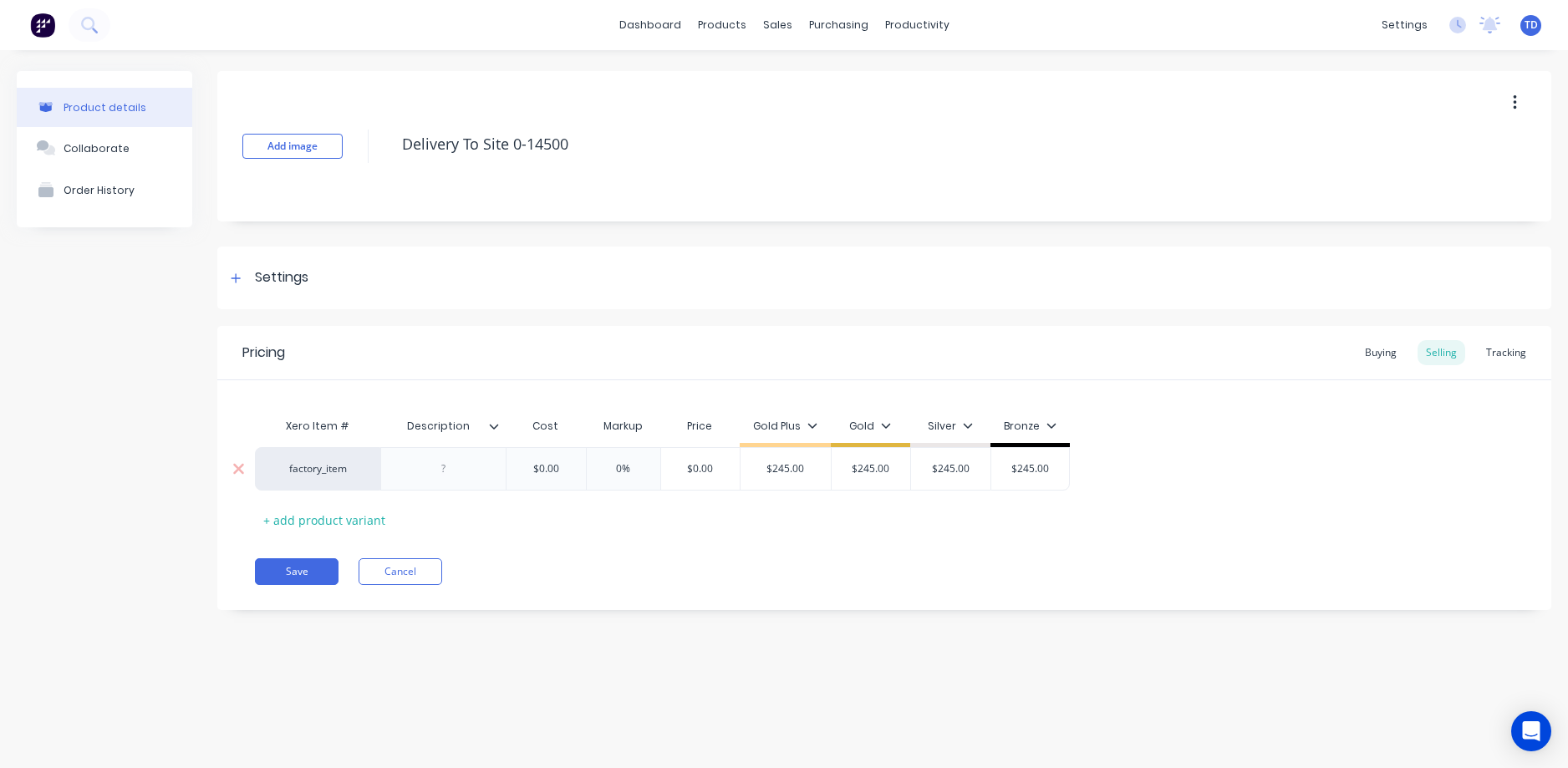
type input "$0.00"
click at [556, 464] on input "$0.00" at bounding box center [546, 469] width 84 height 15
type textarea "x"
type input "2"
type textarea "x"
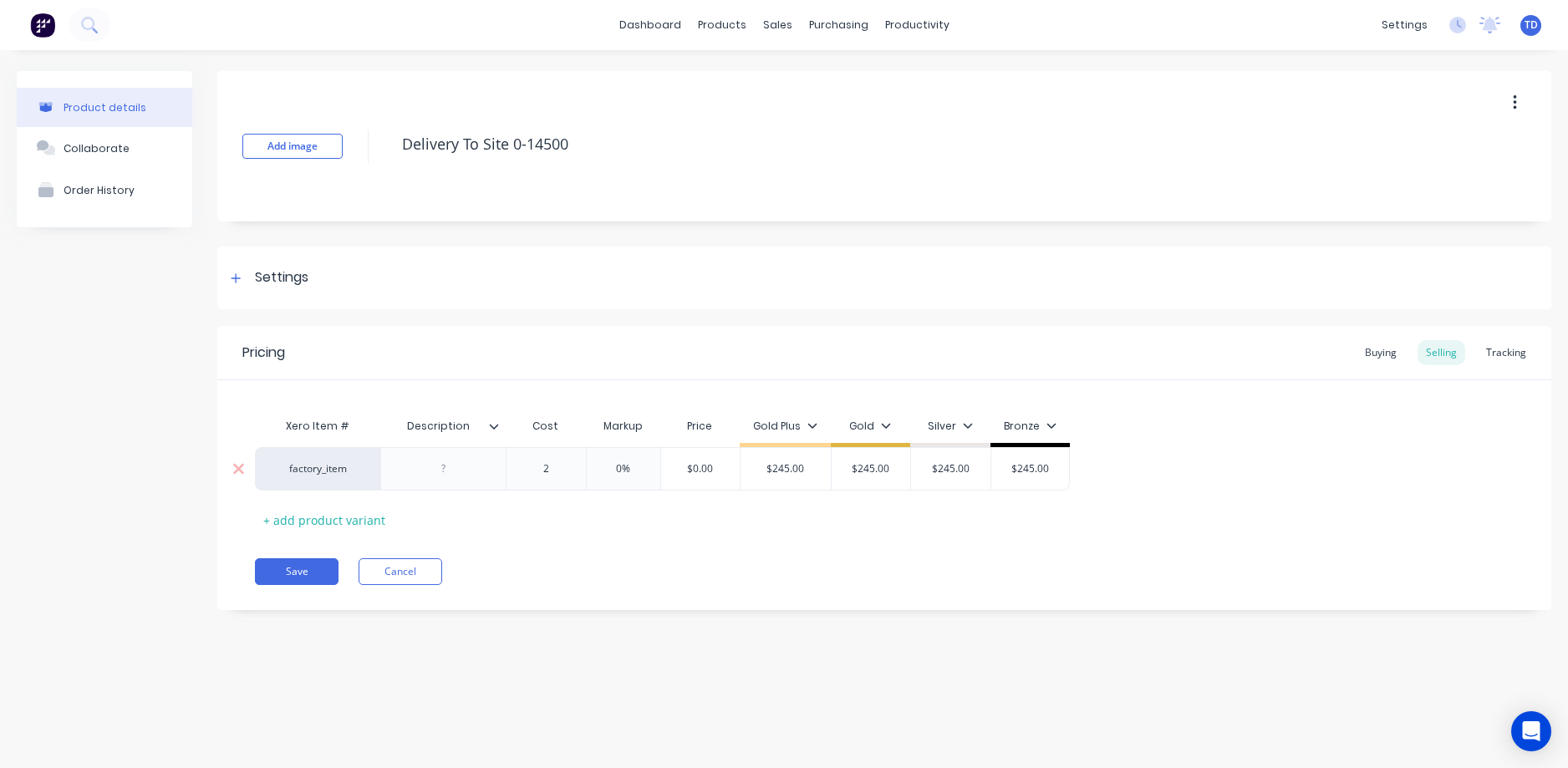
type input "22"
type textarea "x"
type input "220"
type input "0%"
click at [297, 564] on button "Save" at bounding box center [297, 572] width 84 height 27
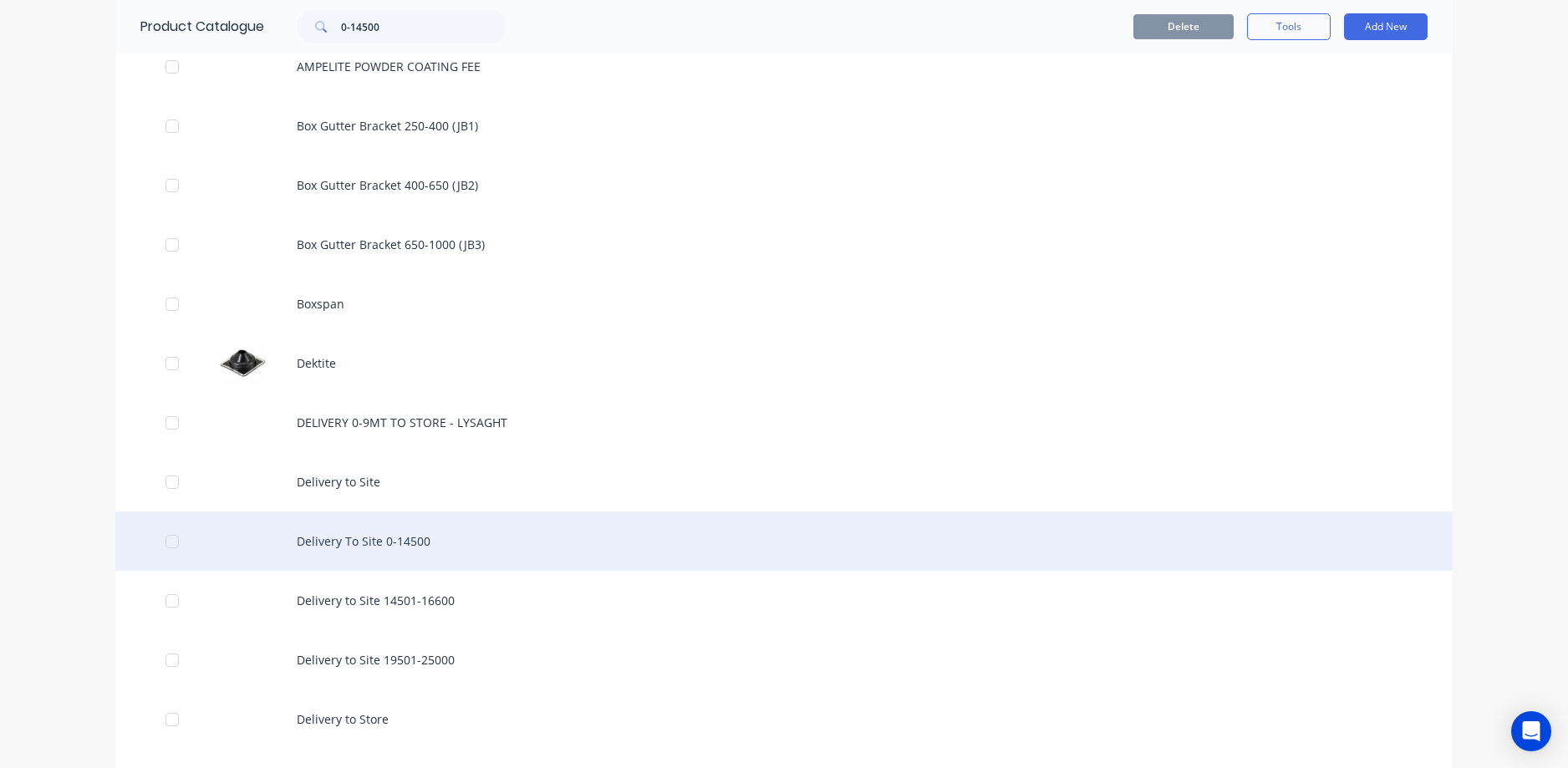
scroll to position [418, 0]
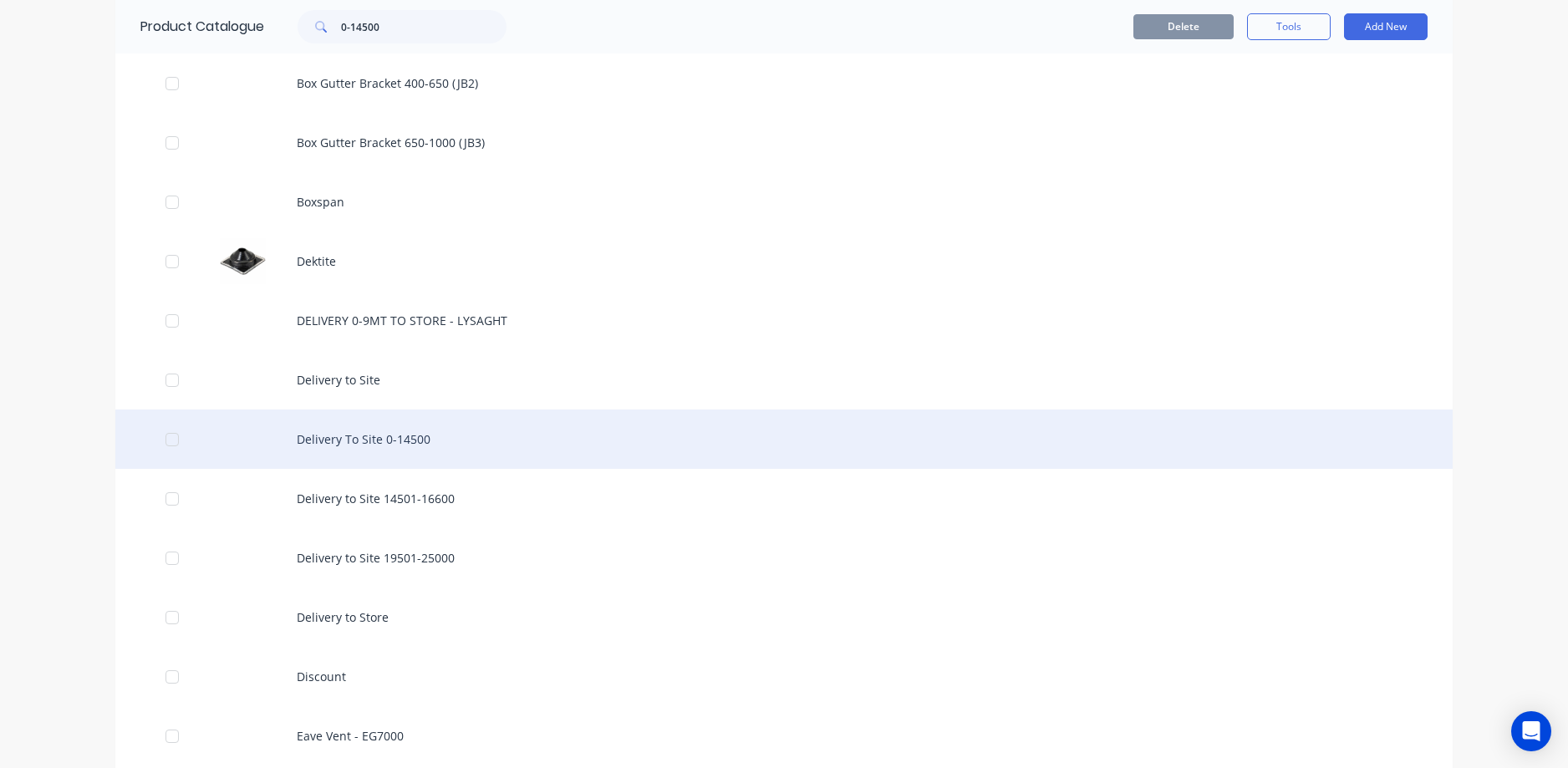
click at [410, 438] on div "Delivery To Site 0-14500" at bounding box center [784, 439] width 1337 height 59
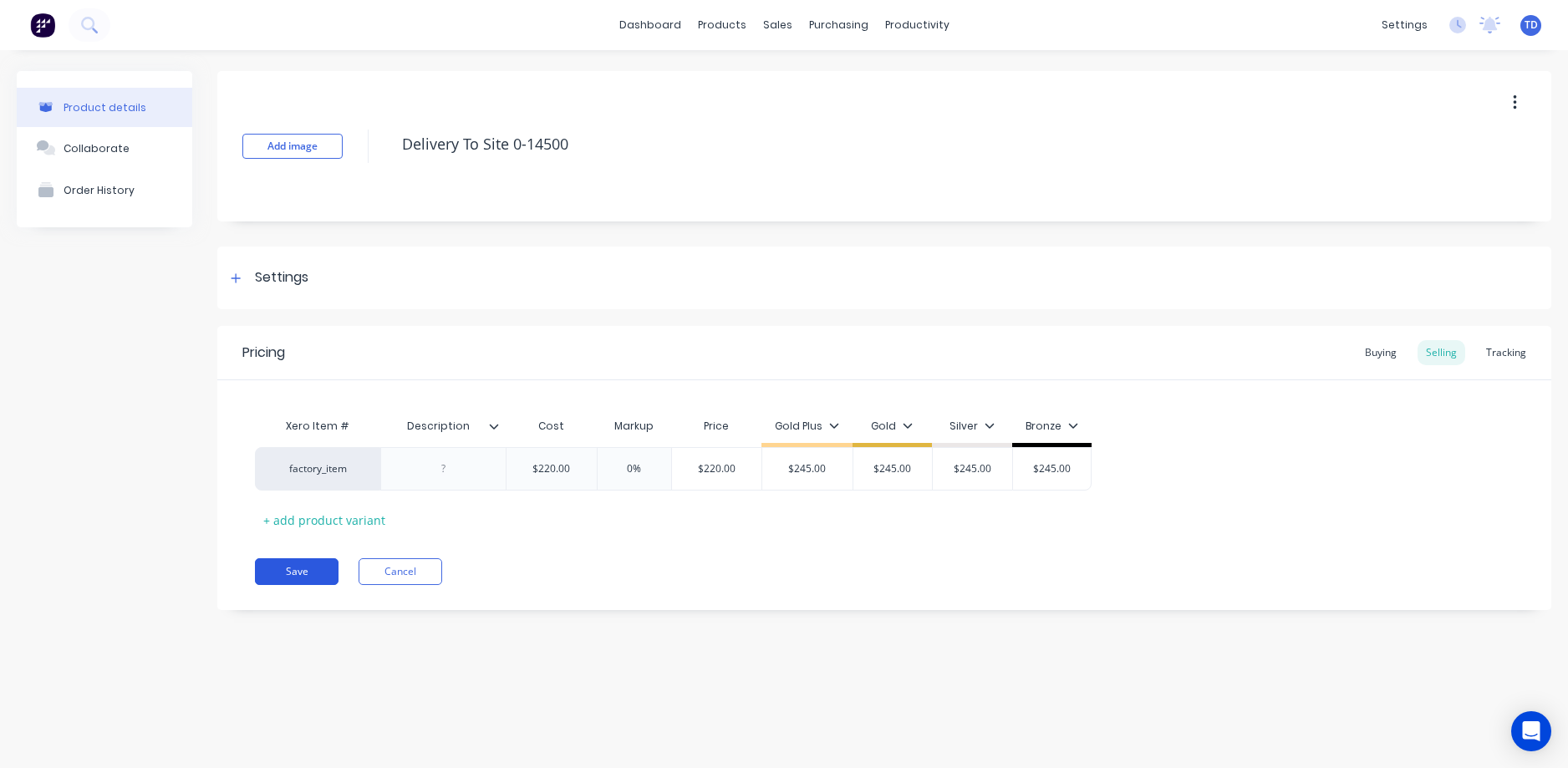
drag, startPoint x: 297, startPoint y: 565, endPoint x: 305, endPoint y: 569, distance: 8.9
click at [299, 566] on button "Save" at bounding box center [297, 572] width 84 height 27
type textarea "x"
